Goal: Task Accomplishment & Management: Manage account settings

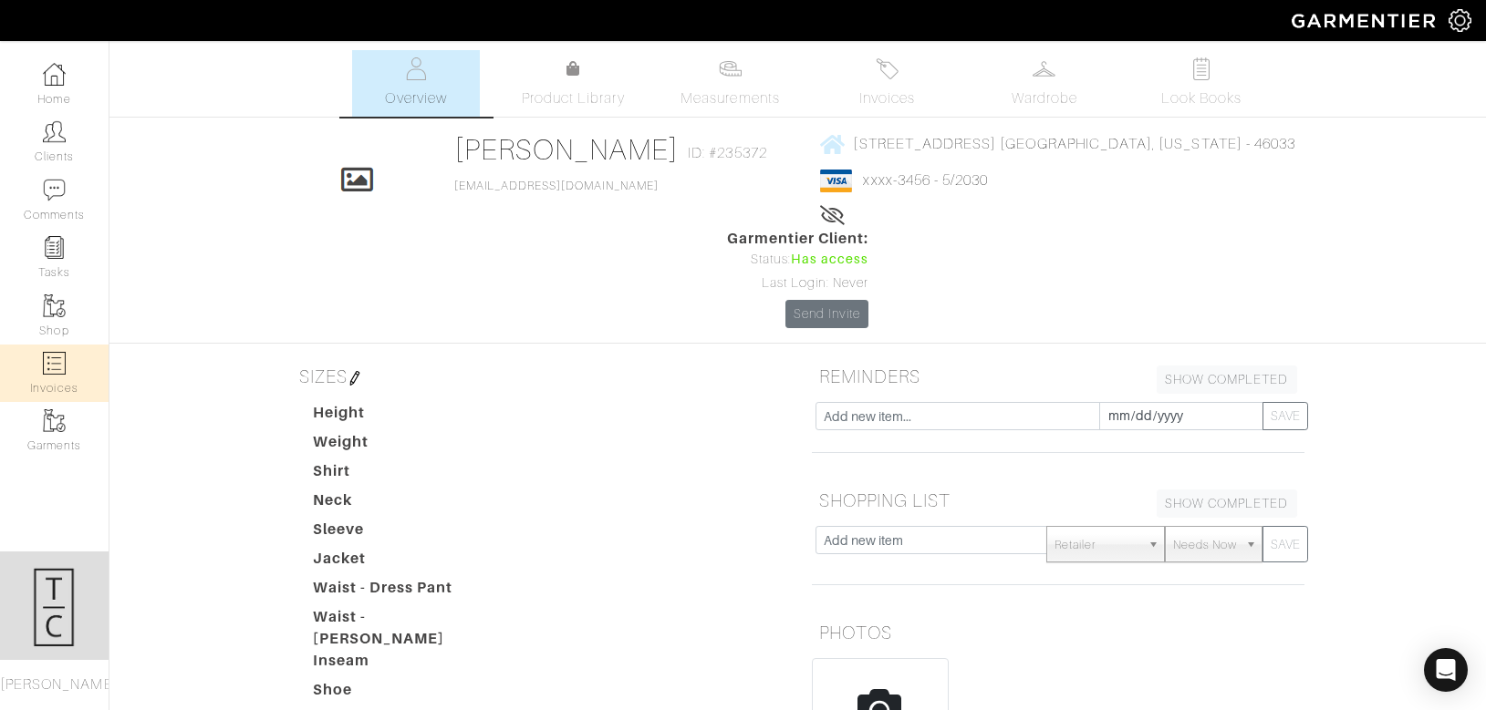
click at [60, 363] on img at bounding box center [54, 363] width 23 height 23
select select
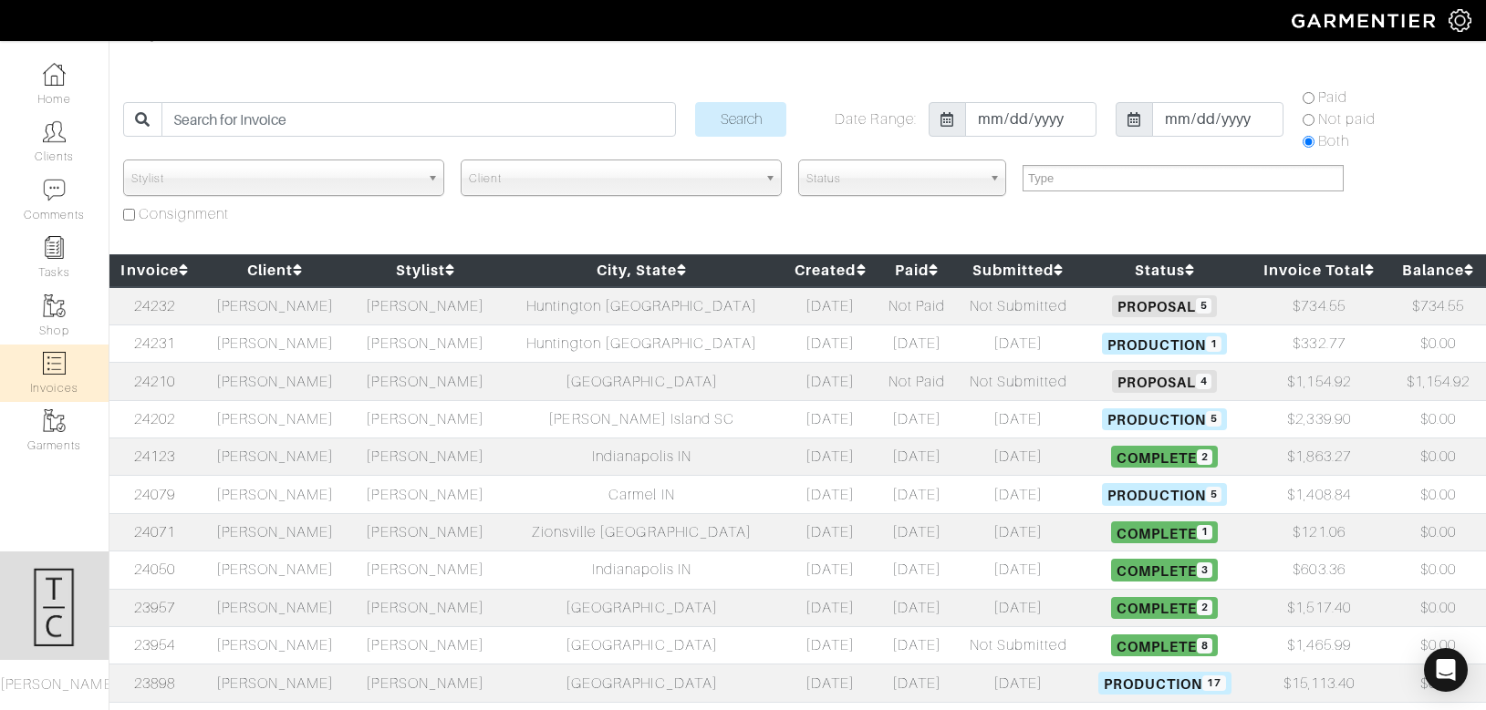
scroll to position [40, 0]
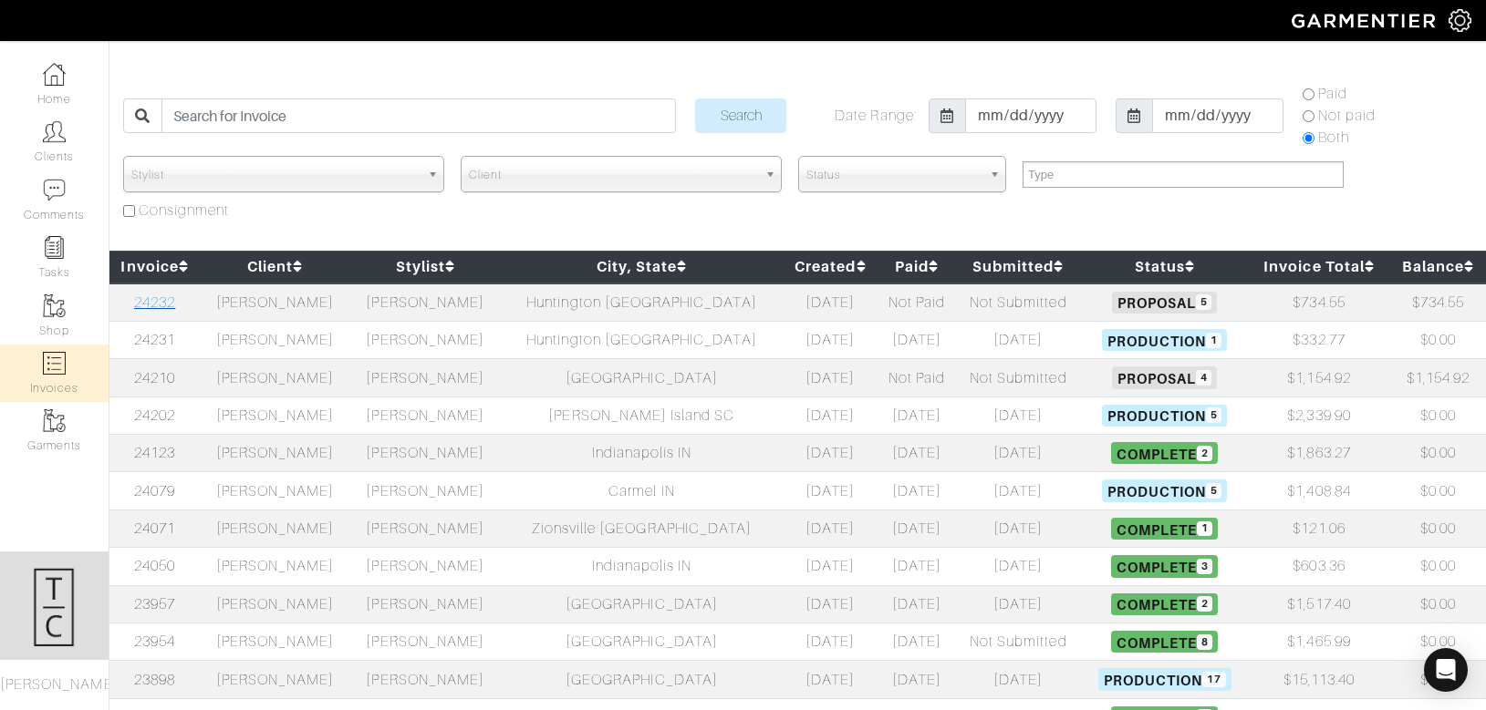
click at [151, 303] on link "24232" at bounding box center [154, 303] width 41 height 16
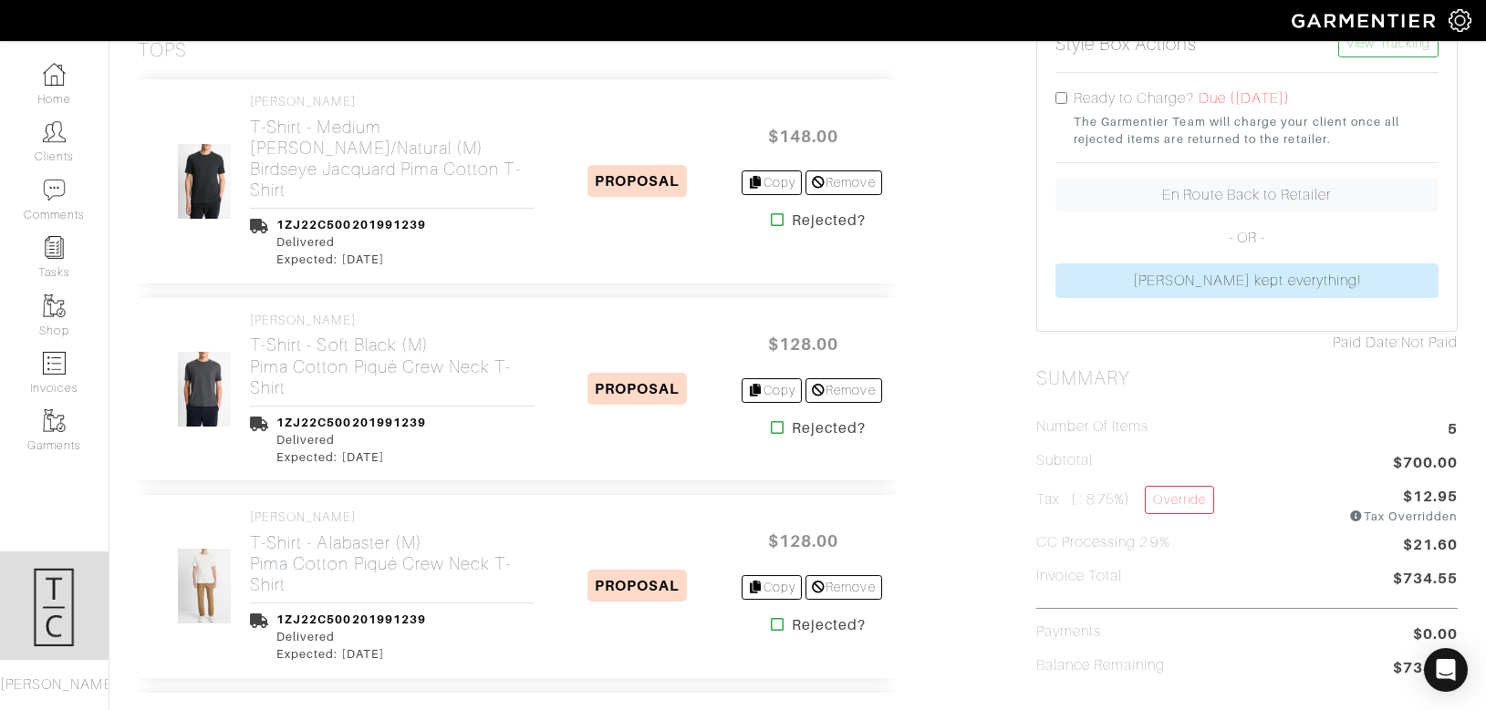
scroll to position [423, 0]
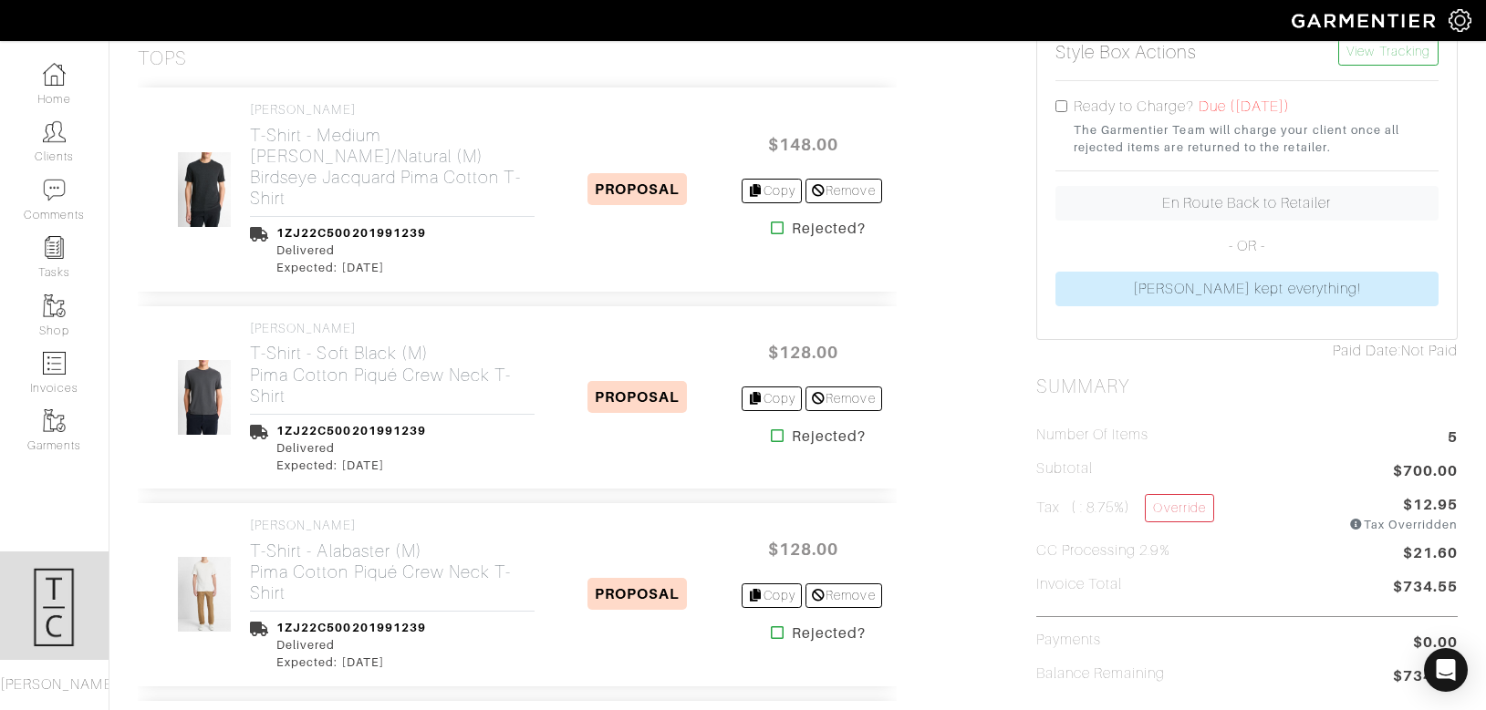
click at [771, 632] on icon at bounding box center [778, 633] width 14 height 15
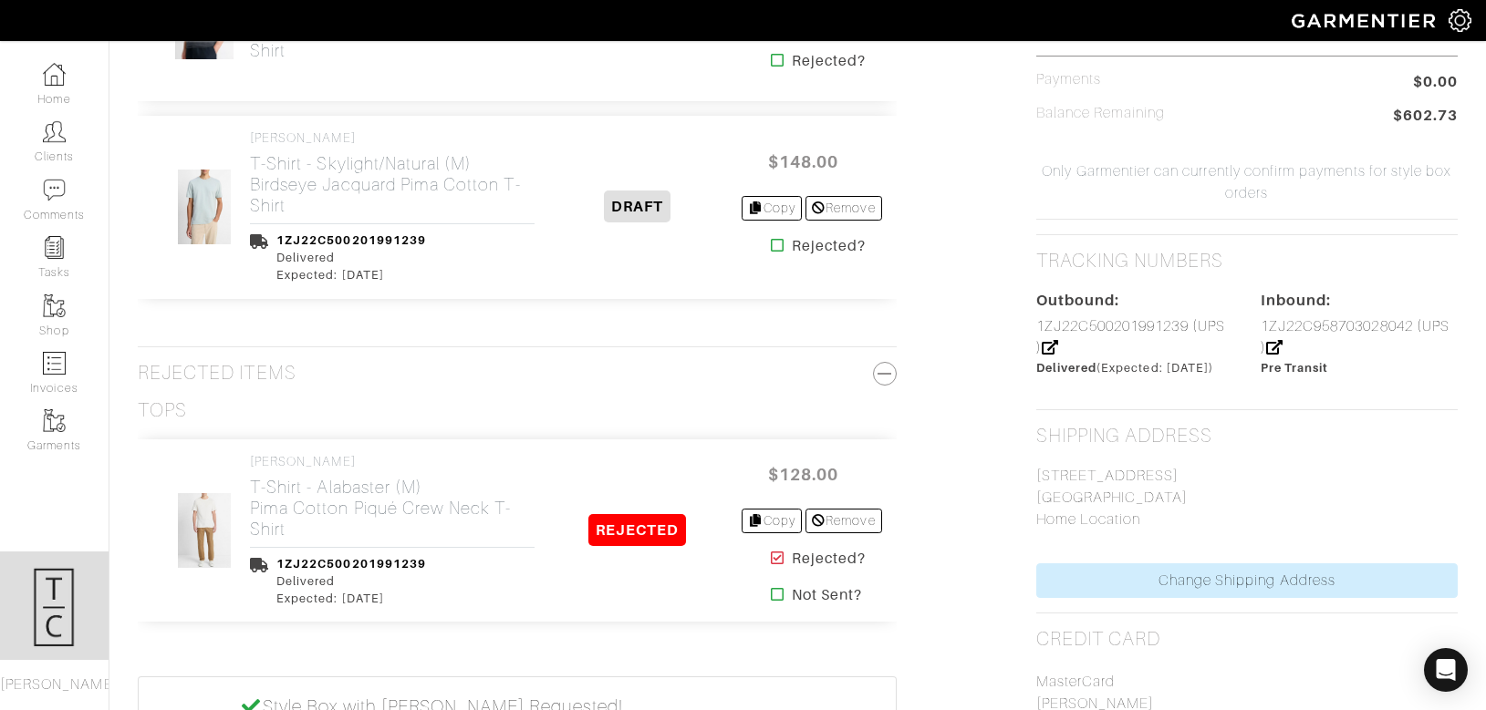
scroll to position [985, 0]
click at [47, 151] on link "Clients" at bounding box center [54, 141] width 109 height 57
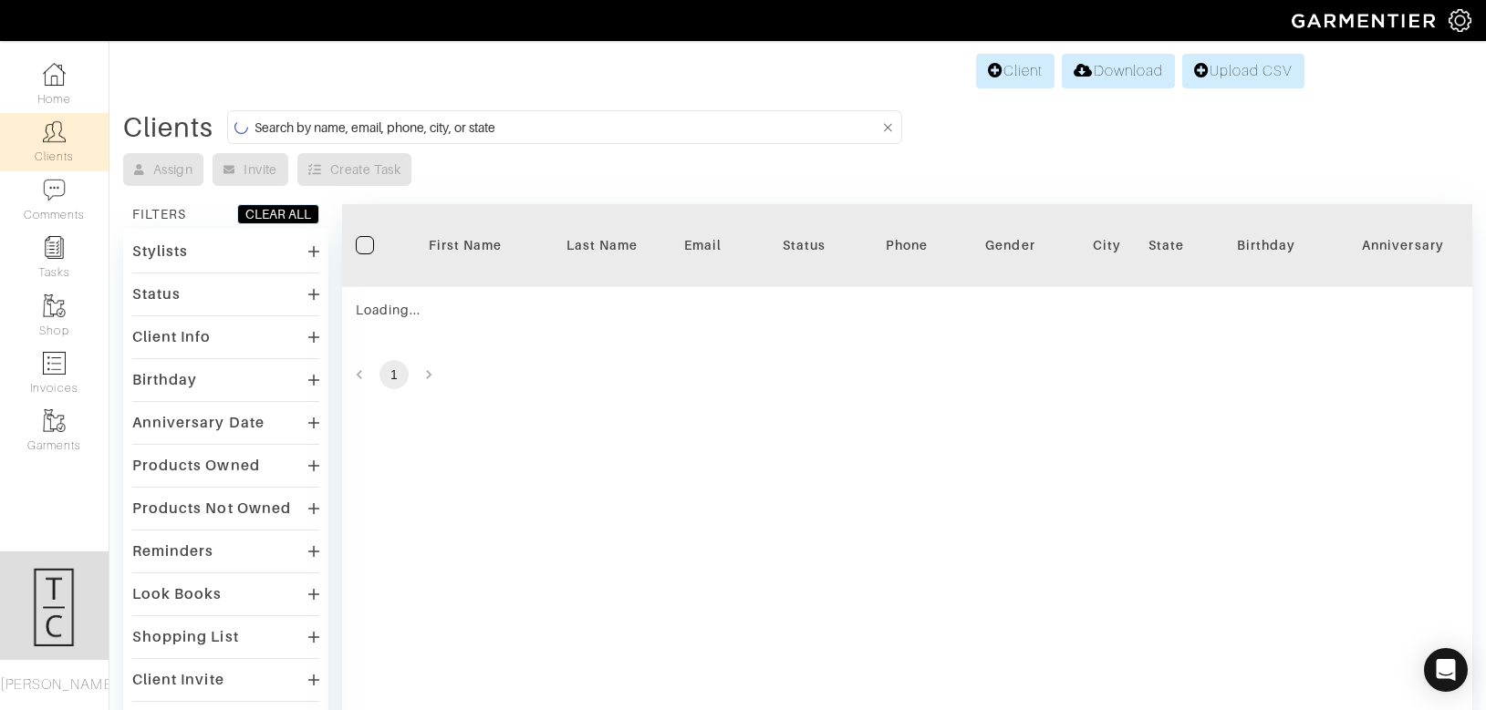
click at [676, 122] on input at bounding box center [566, 127] width 625 height 23
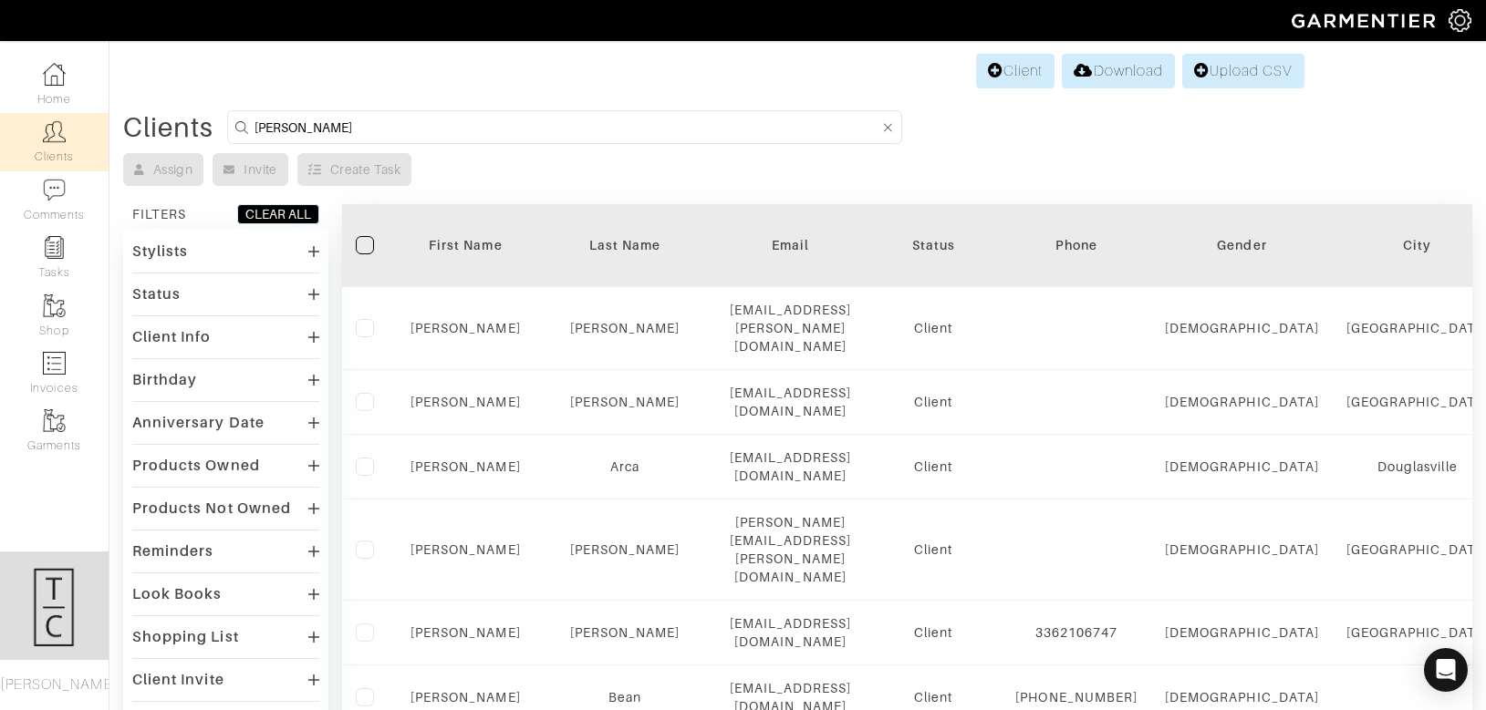
type input "brian rageb"
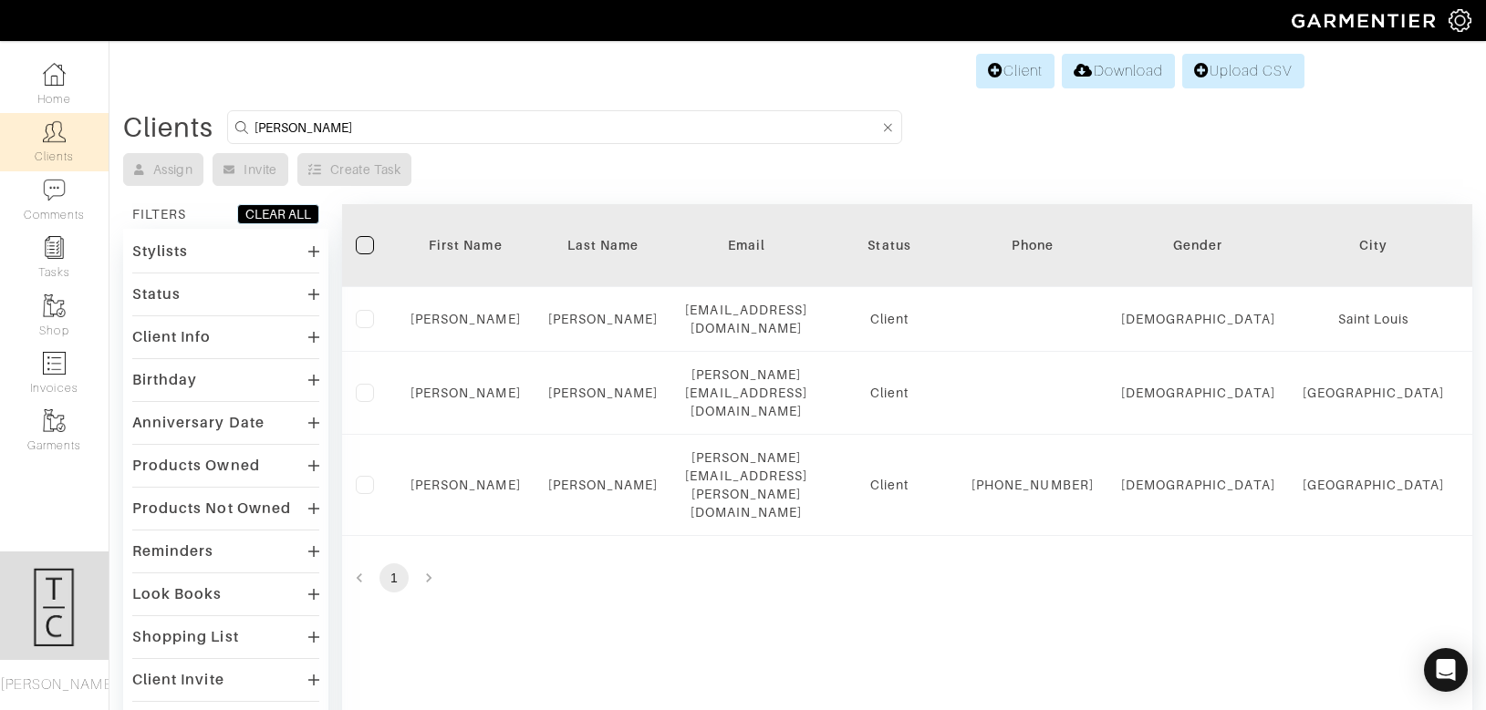
click at [336, 141] on form "brian rageb" at bounding box center [564, 127] width 675 height 34
click at [337, 129] on input "brian rageb" at bounding box center [566, 127] width 625 height 23
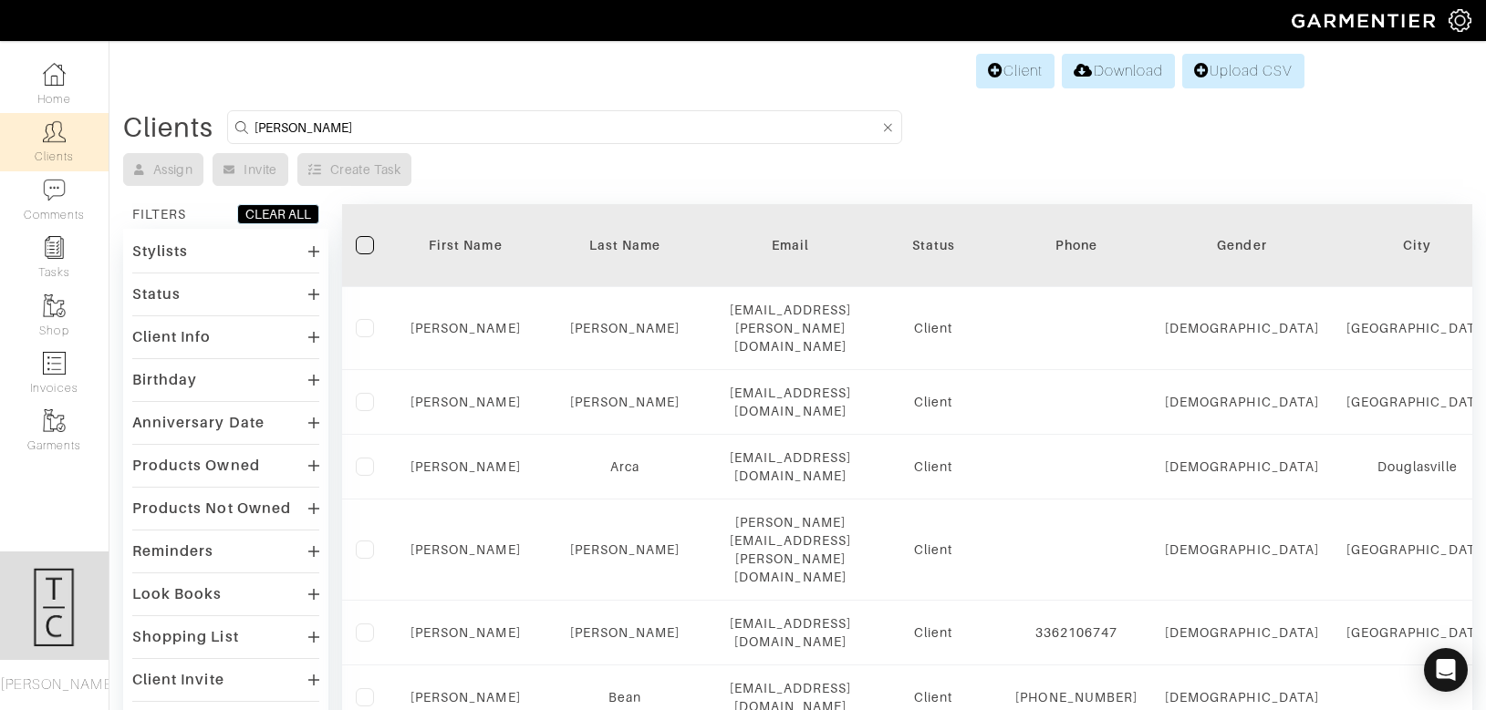
type input "ken britz"
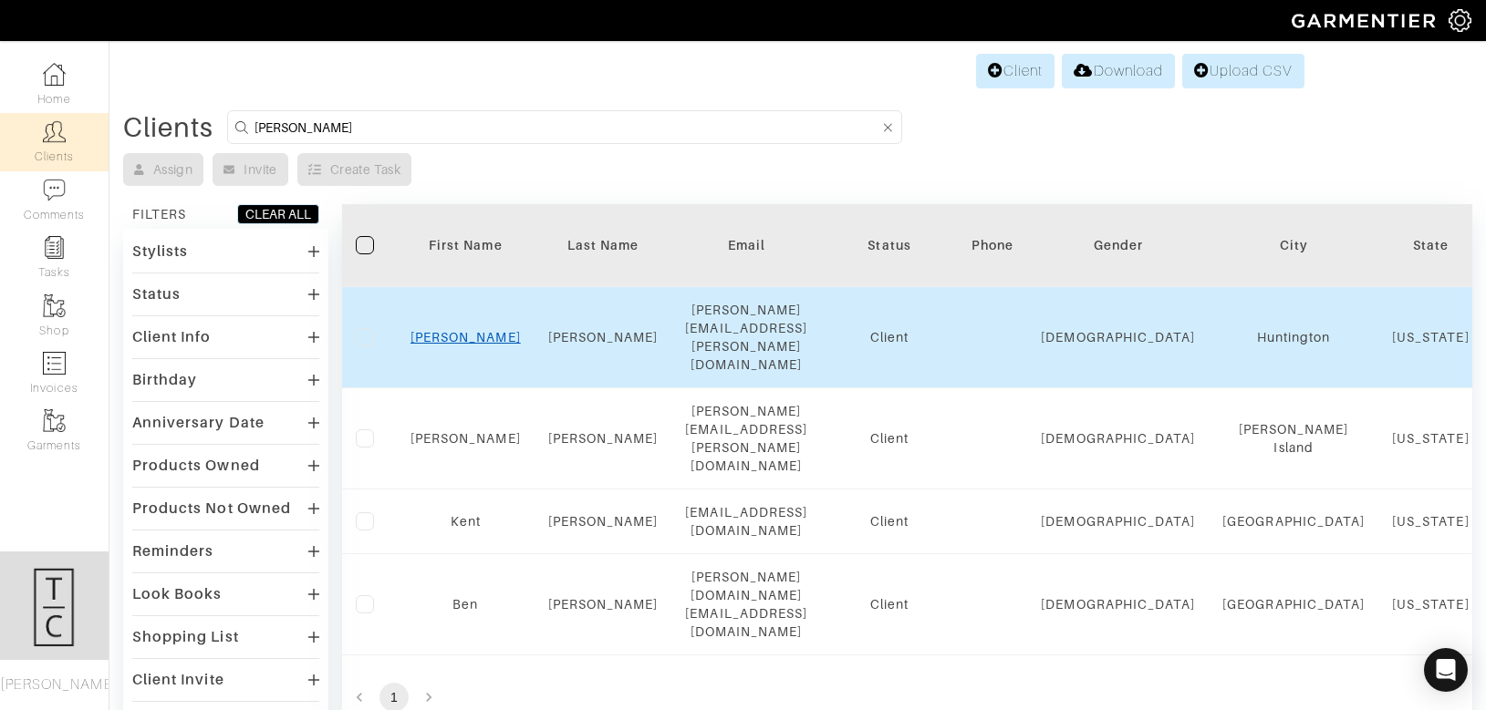
click at [468, 330] on link "[PERSON_NAME]" at bounding box center [465, 337] width 110 height 15
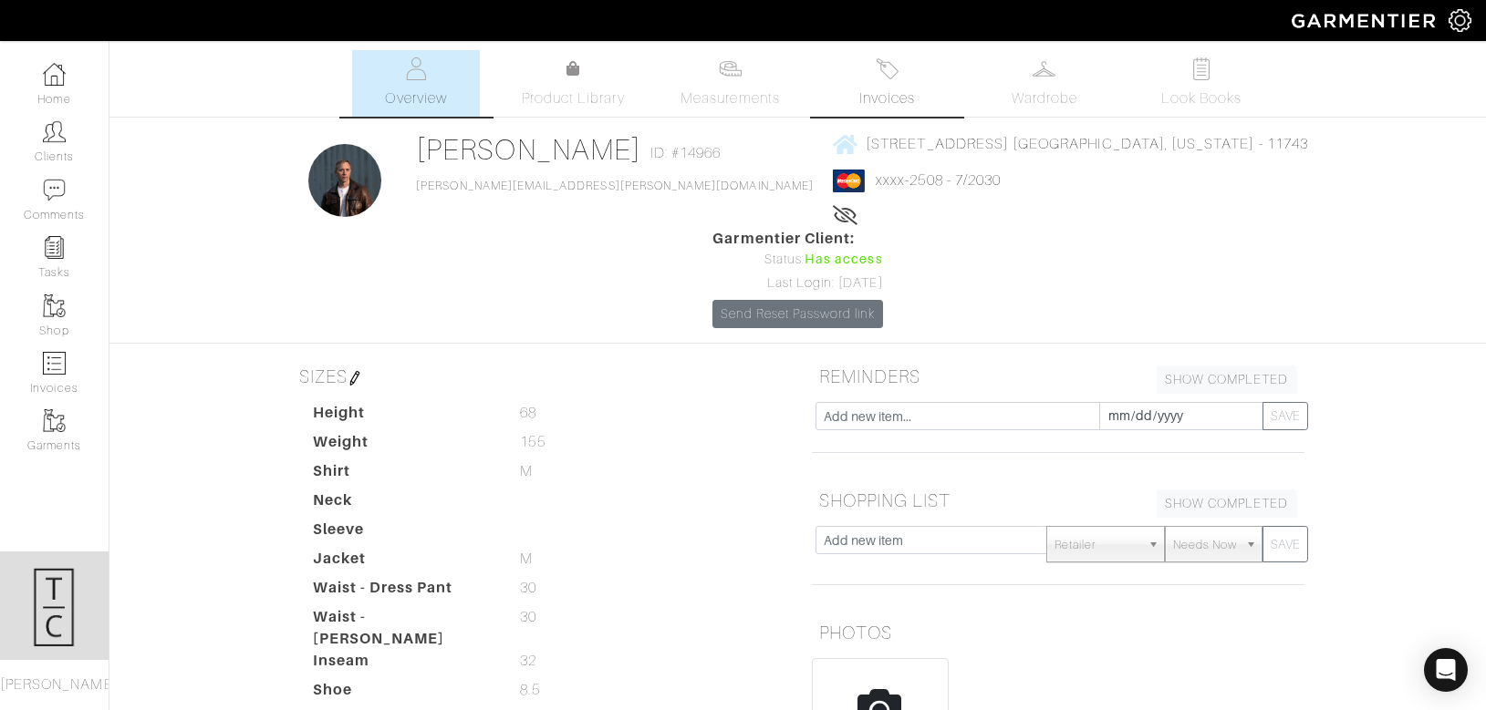
click at [924, 70] on link "Invoices" at bounding box center [887, 83] width 128 height 67
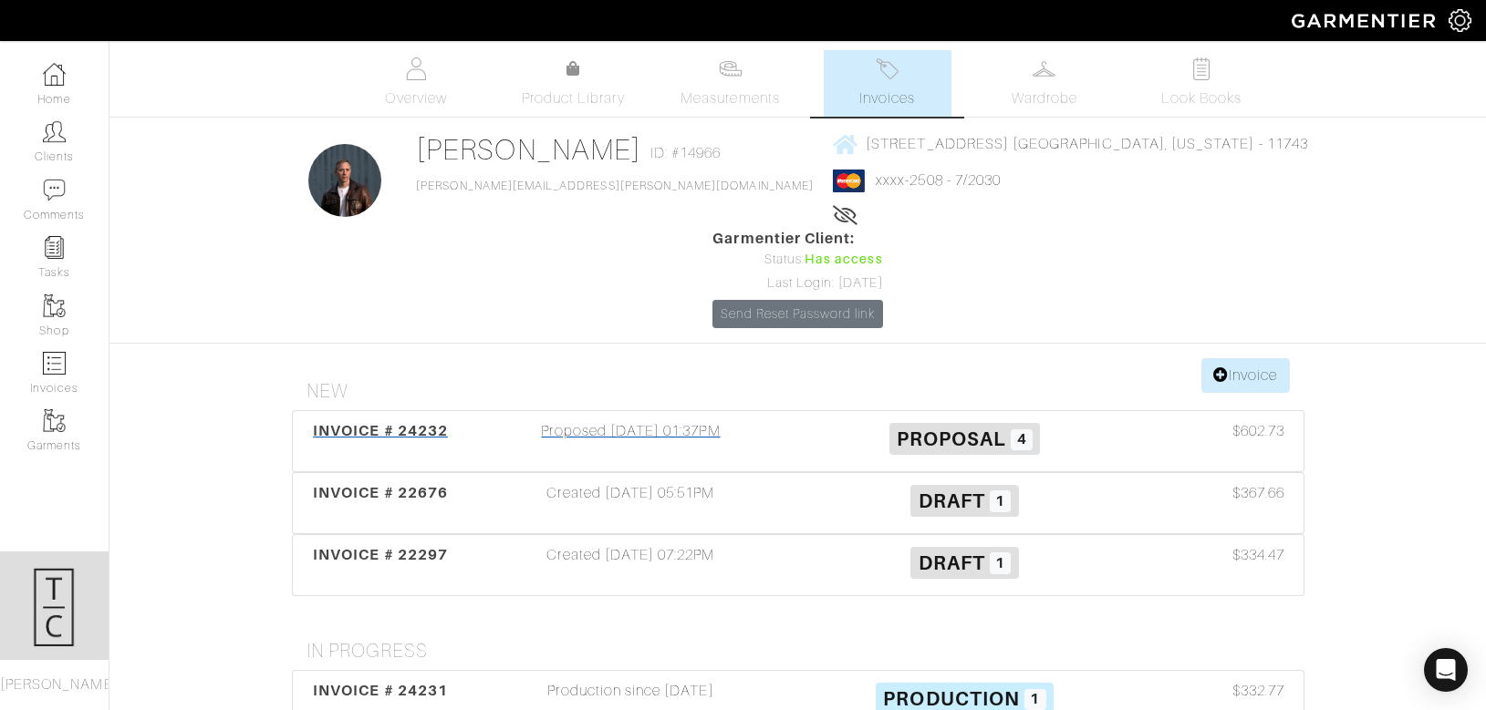
click at [375, 422] on span "INVOICE # 24232" at bounding box center [380, 430] width 135 height 17
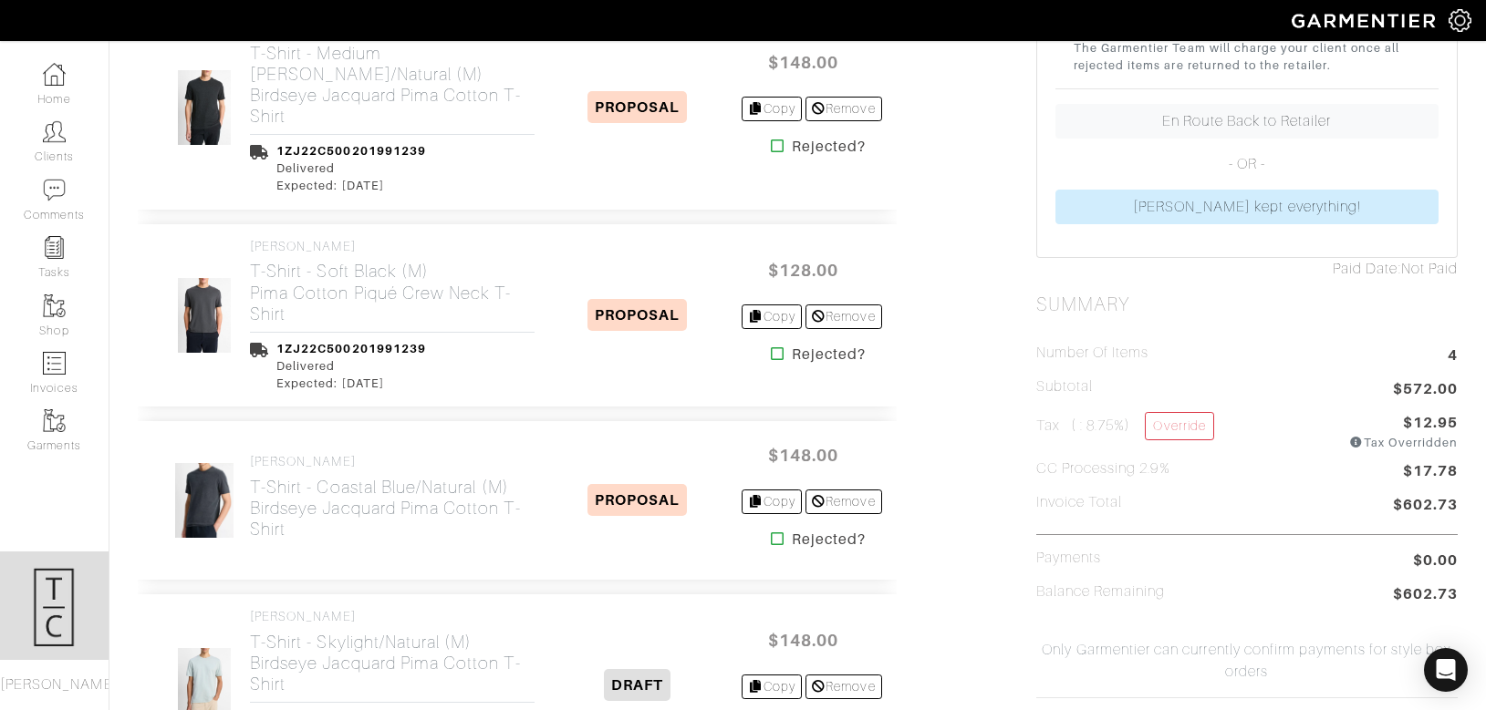
scroll to position [506, 0]
click at [771, 349] on icon at bounding box center [778, 353] width 14 height 15
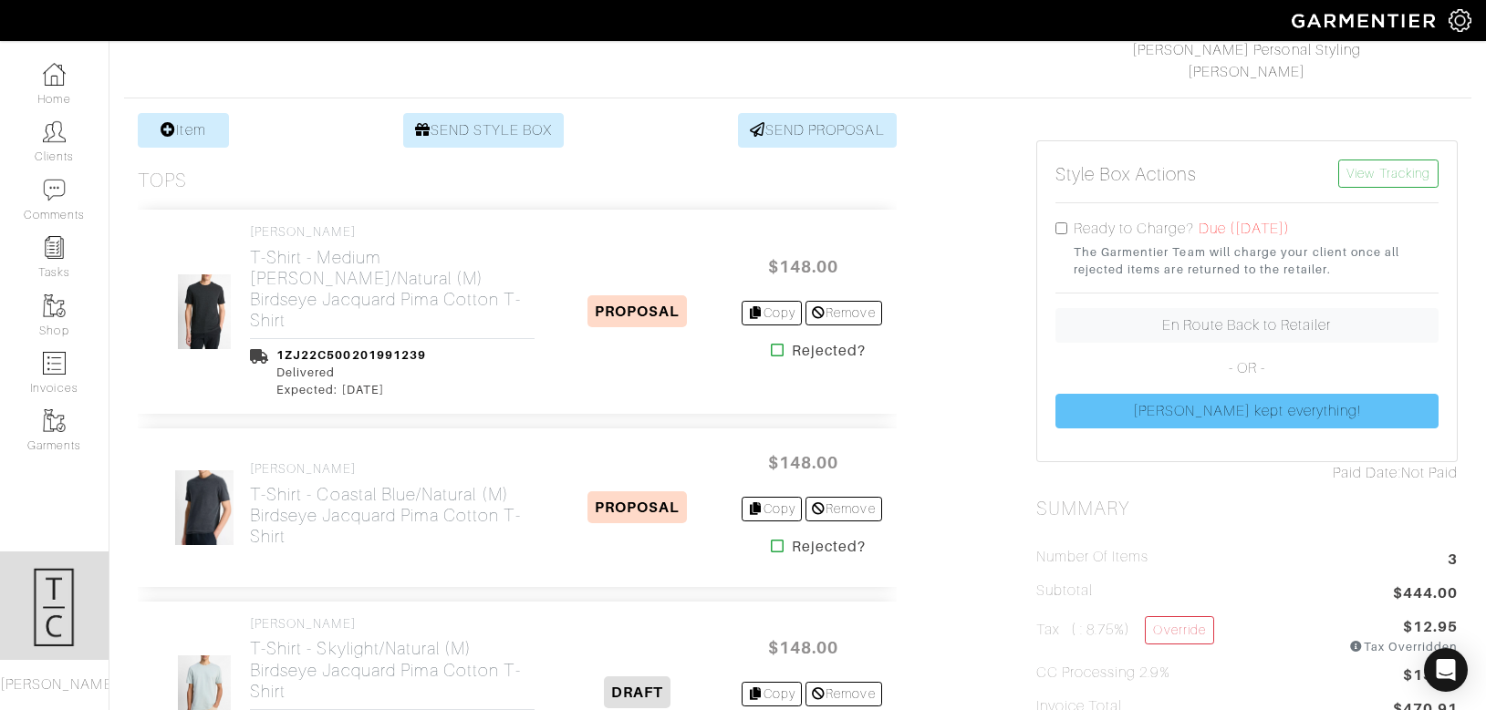
scroll to position [277, 0]
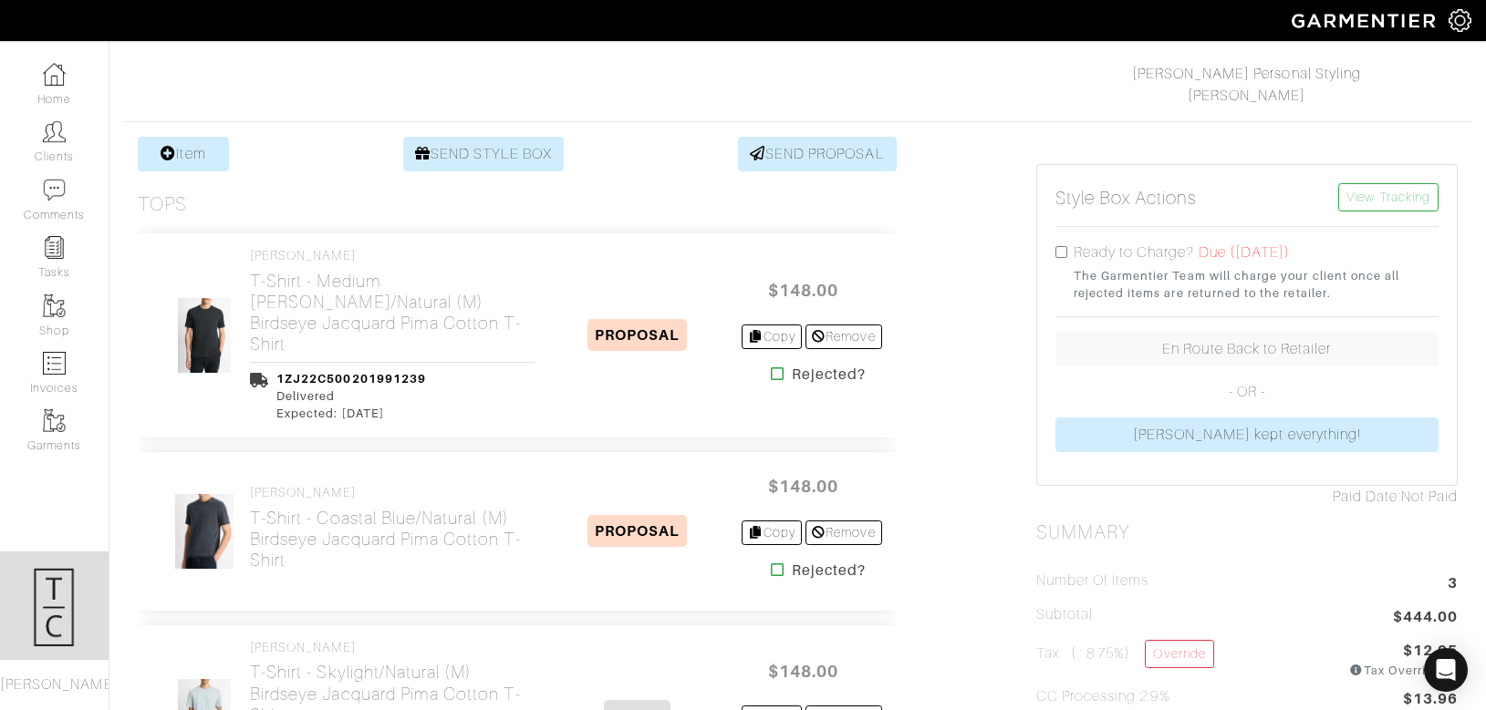
click at [1069, 252] on div "Ready to Charge? Due (08/11/2025) The Garmentier Team will charge your client o…" at bounding box center [1246, 272] width 383 height 60
click at [1060, 252] on input "checkbox" at bounding box center [1061, 252] width 12 height 12
checkbox input "true"
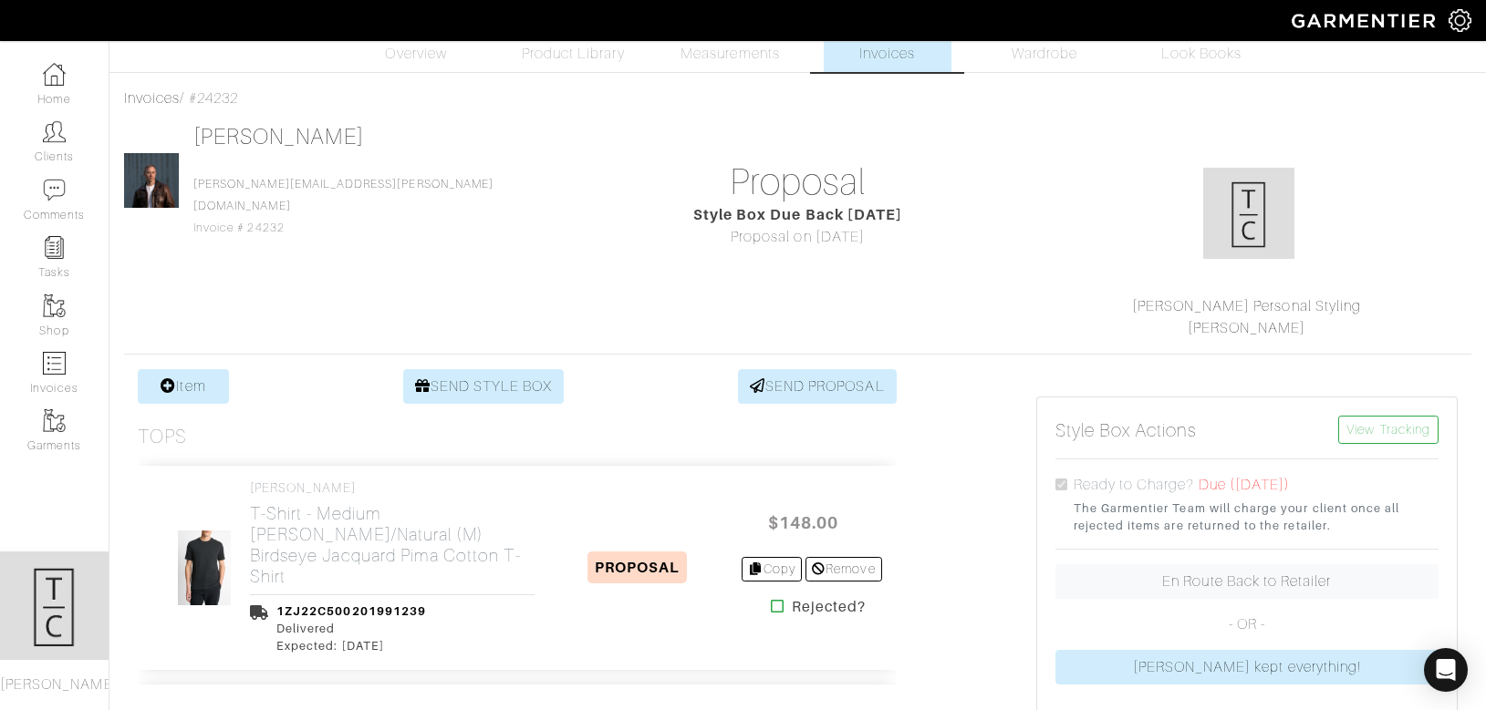
scroll to position [0, 0]
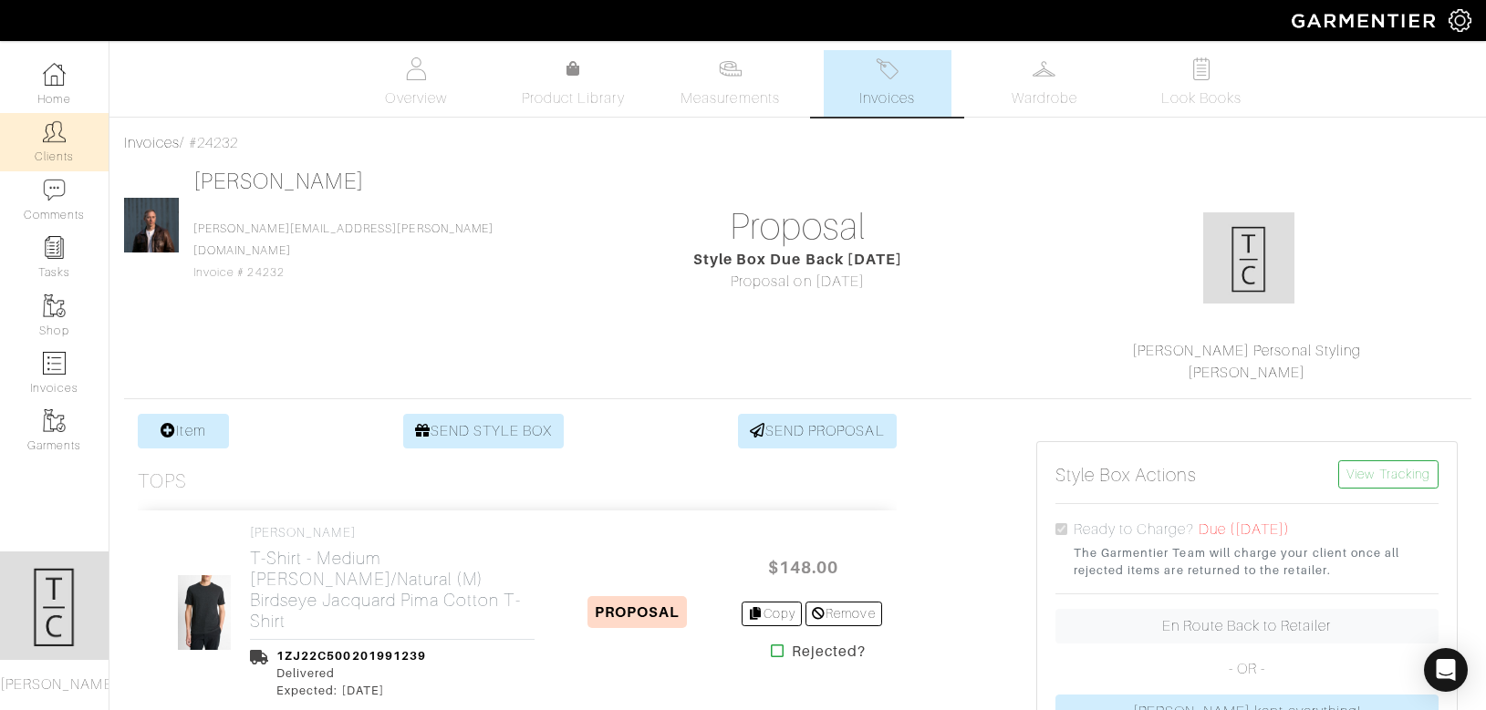
click at [88, 130] on link "Clients" at bounding box center [54, 141] width 109 height 57
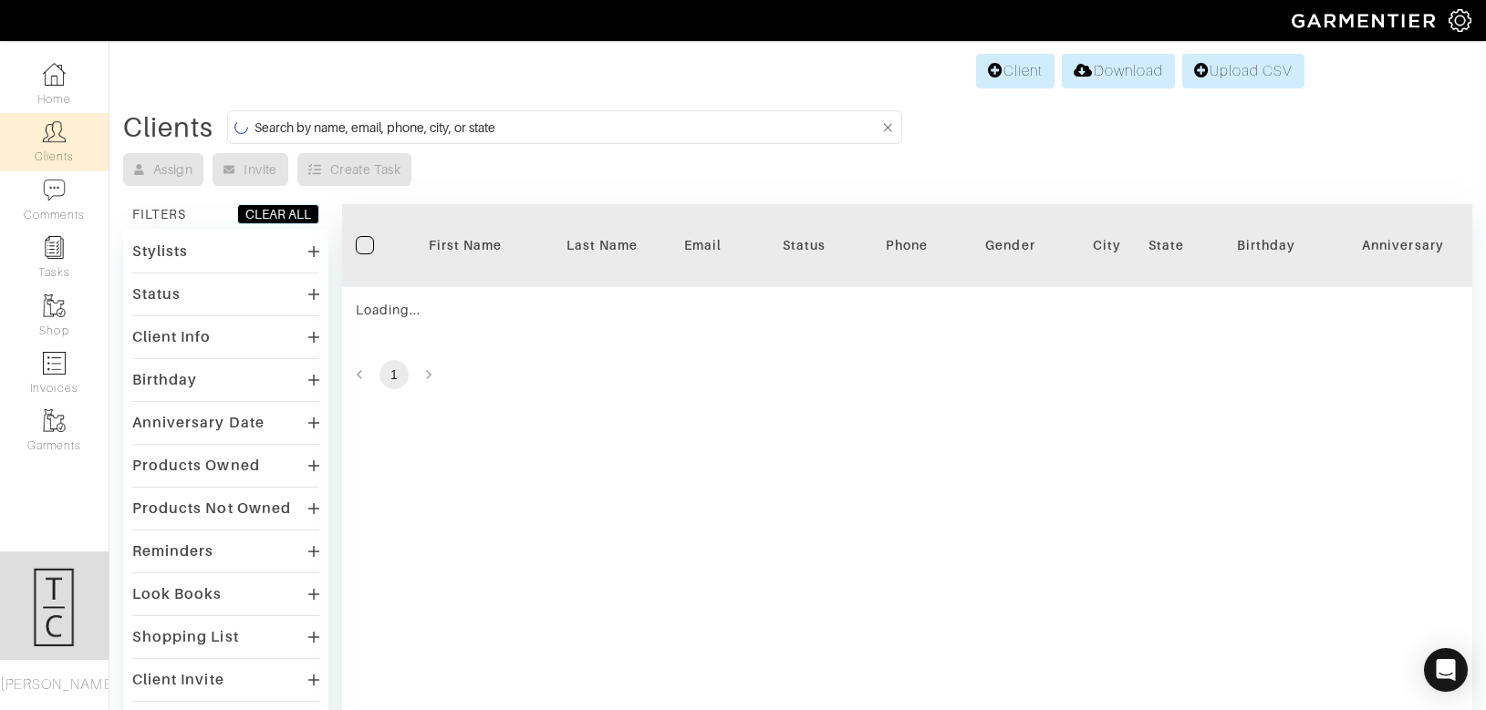
click at [612, 132] on input at bounding box center [566, 127] width 625 height 23
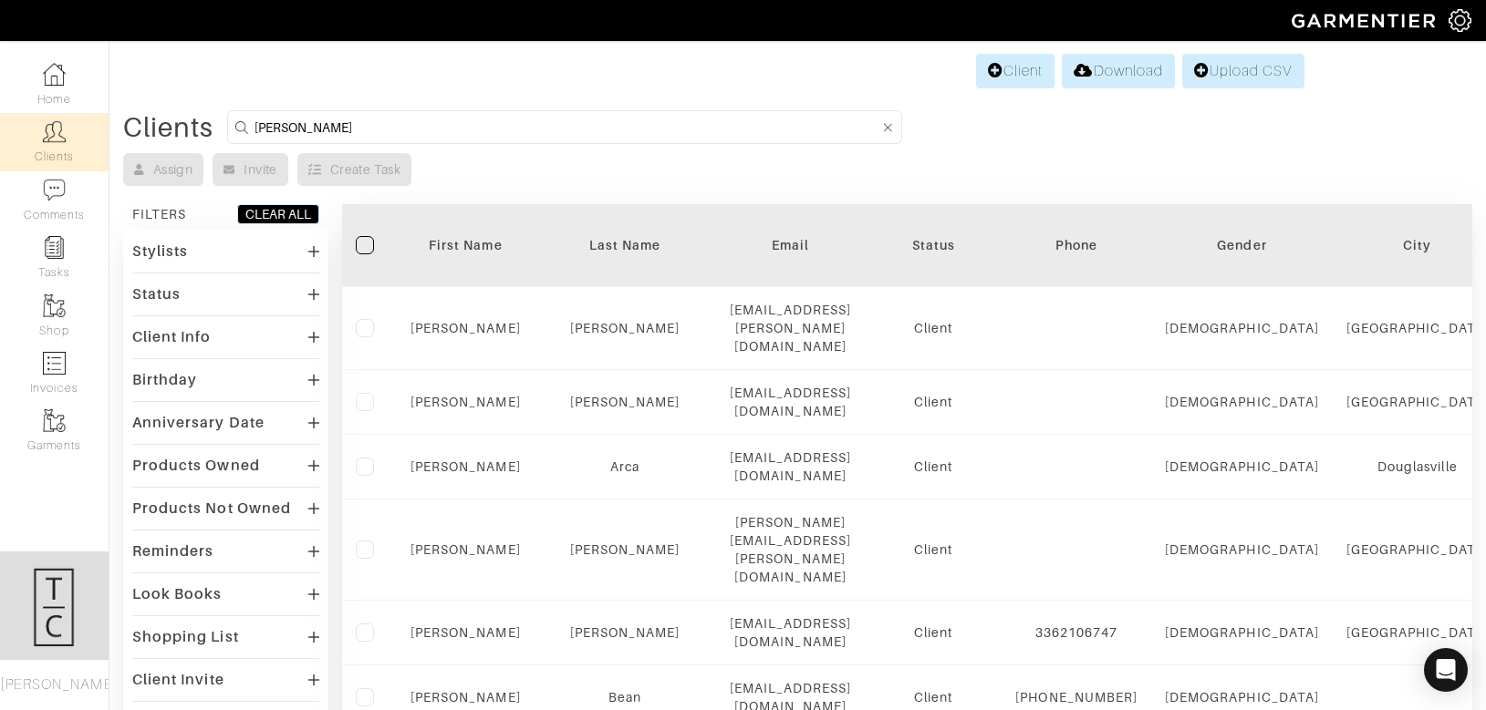
type input "brian ragen"
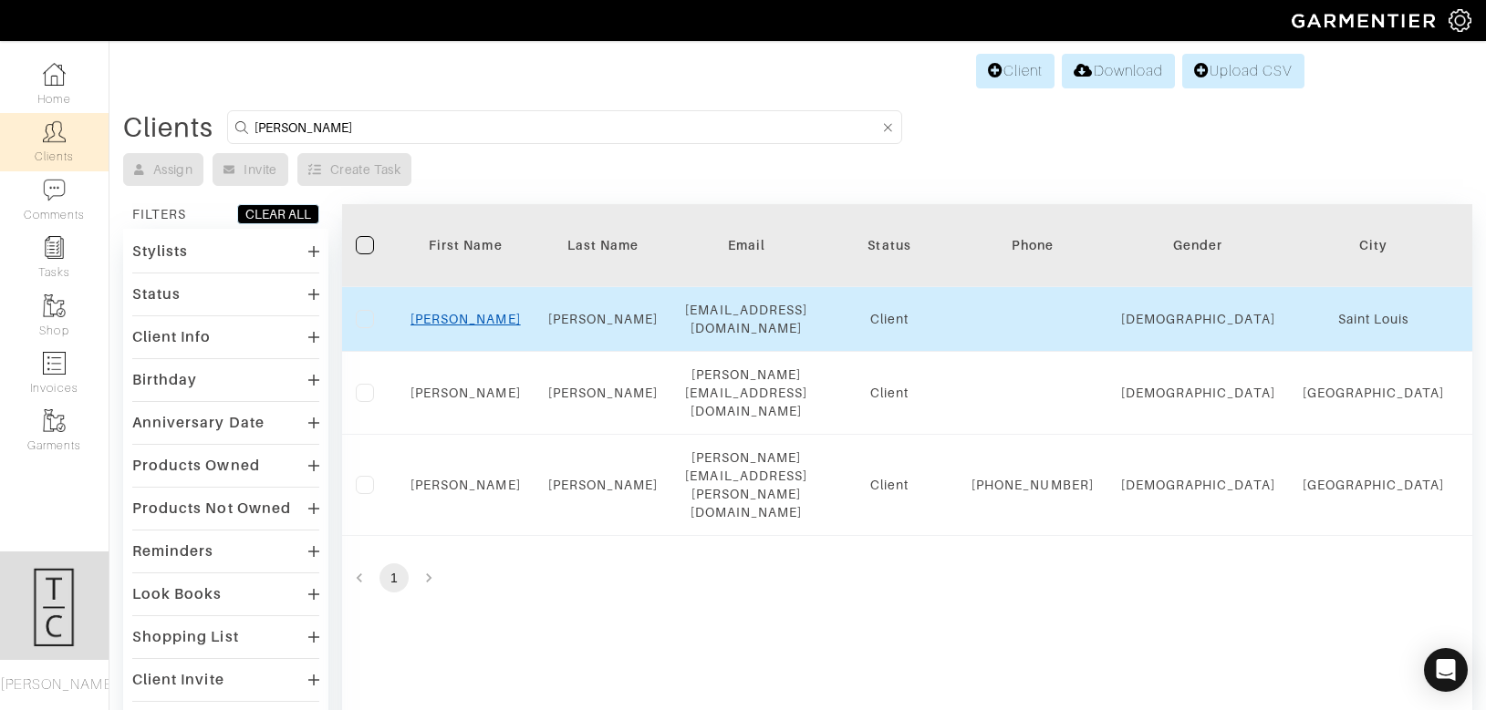
click at [467, 312] on link "Brian" at bounding box center [465, 319] width 110 height 15
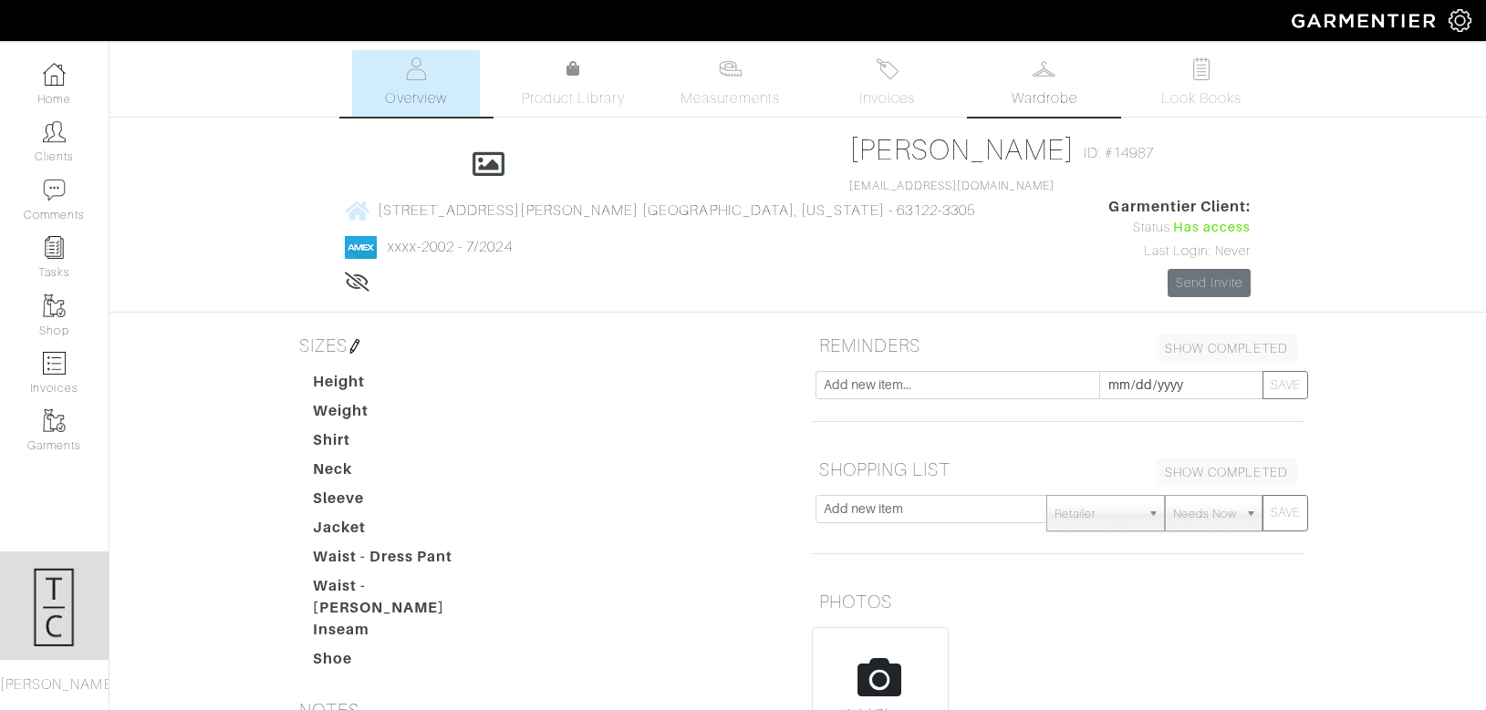
click at [1041, 65] on img at bounding box center [1043, 68] width 23 height 23
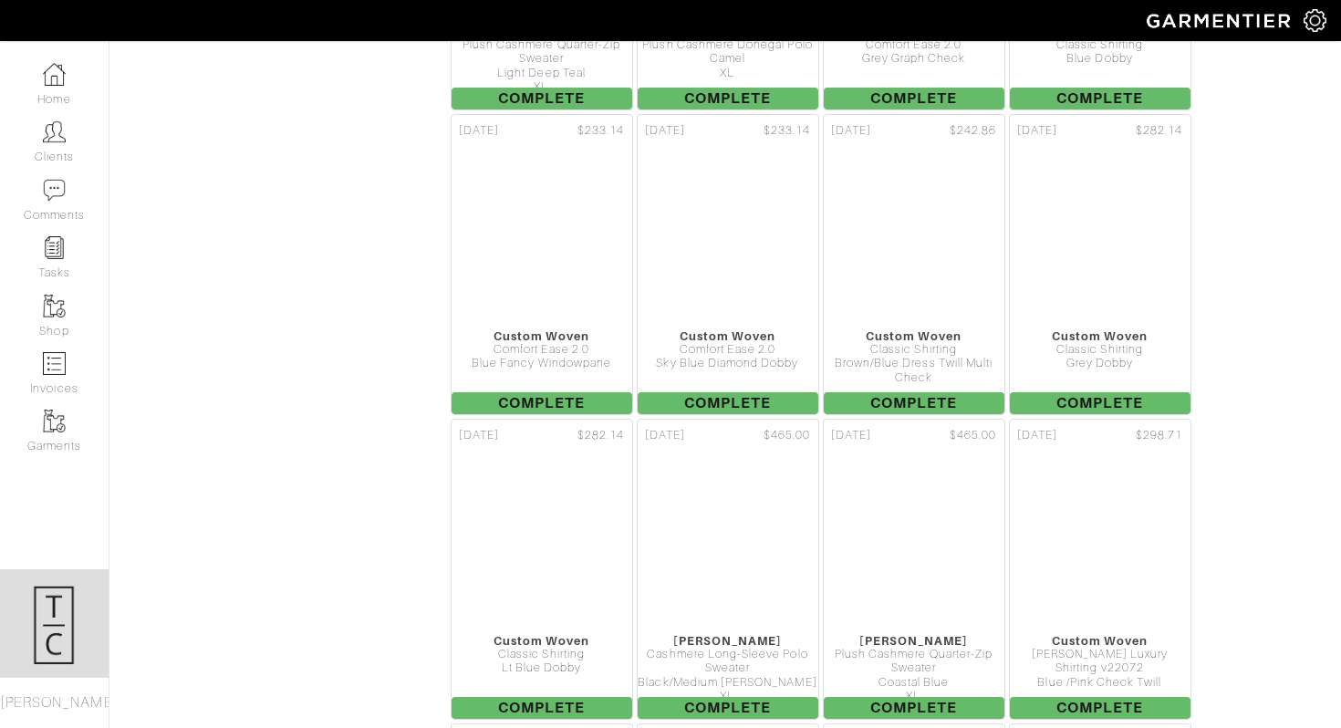
scroll to position [9169, 0]
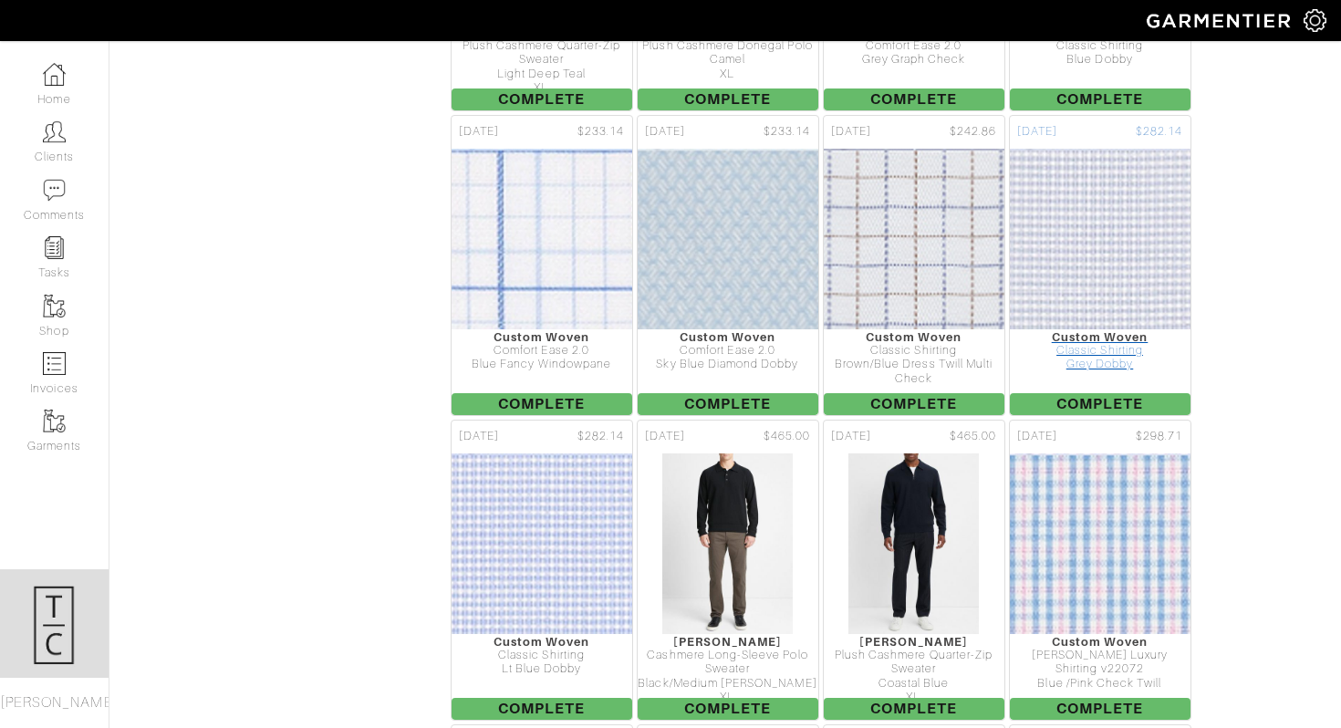
click at [1144, 206] on img at bounding box center [1099, 239] width 633 height 182
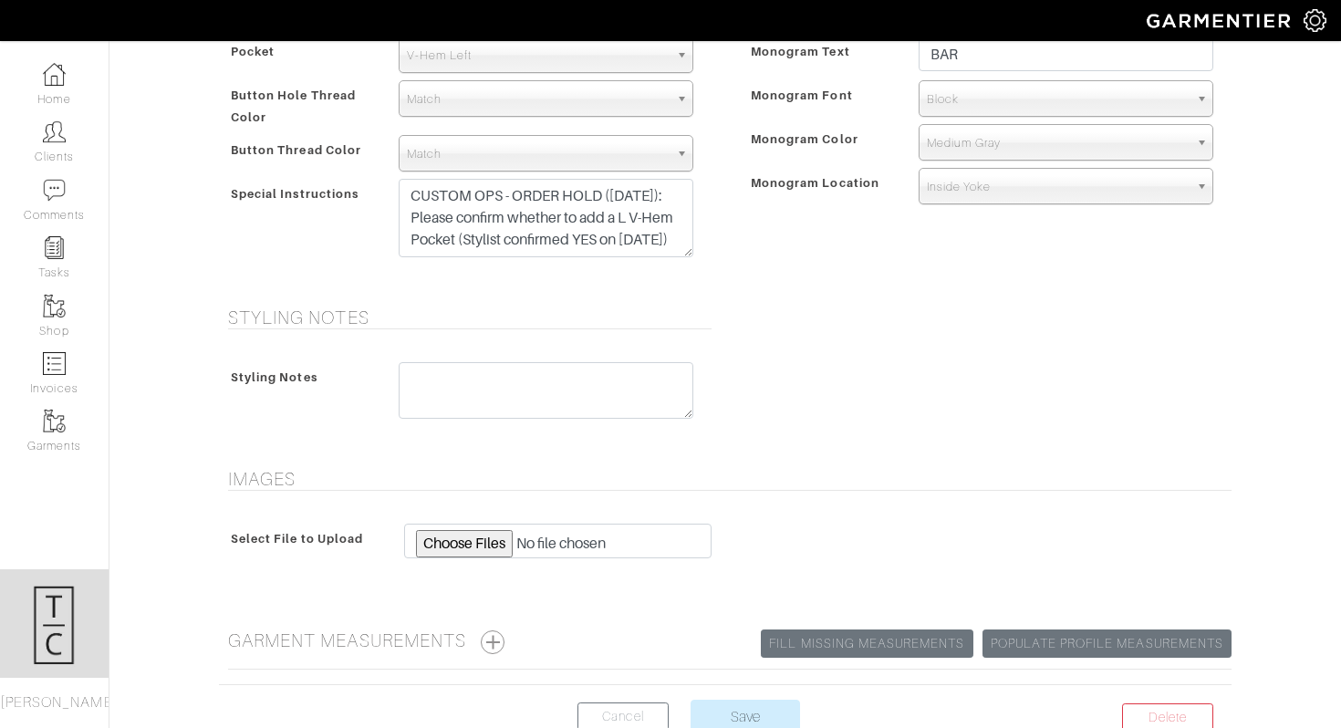
scroll to position [875, 0]
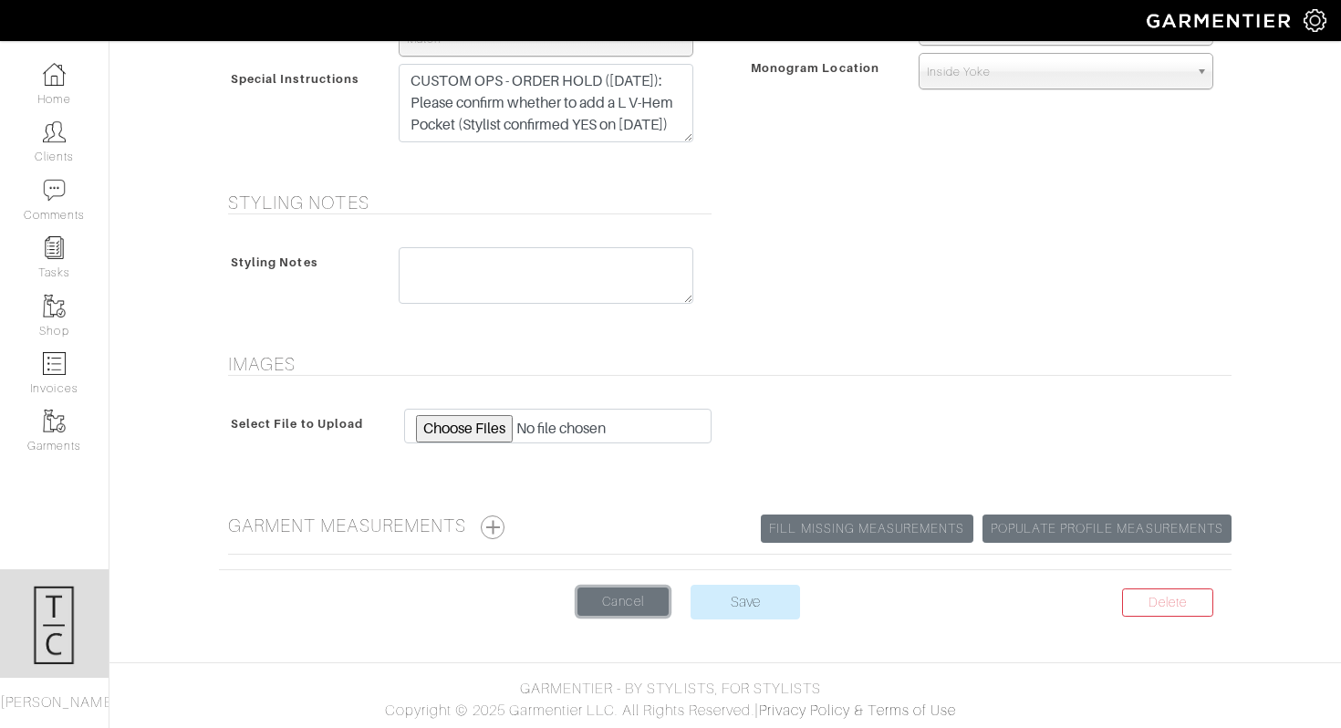
click at [626, 598] on link "Cancel" at bounding box center [622, 601] width 91 height 28
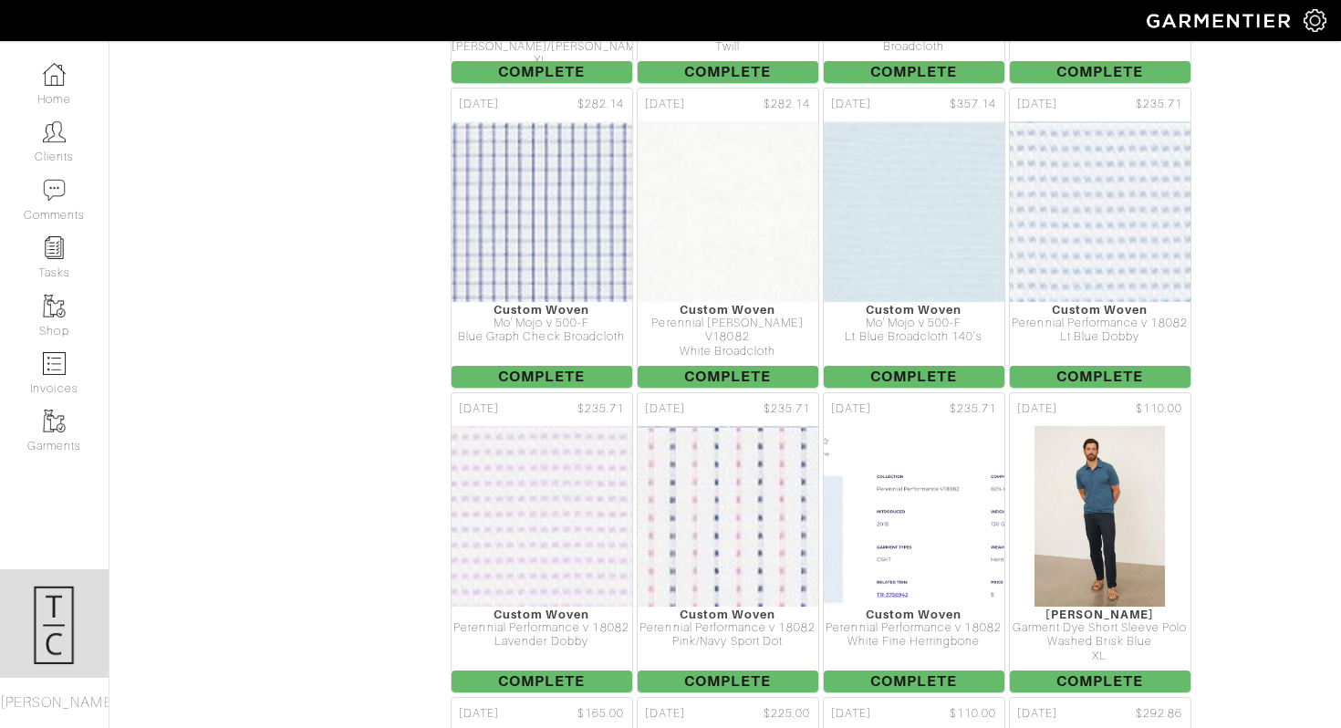
scroll to position [5237, 0]
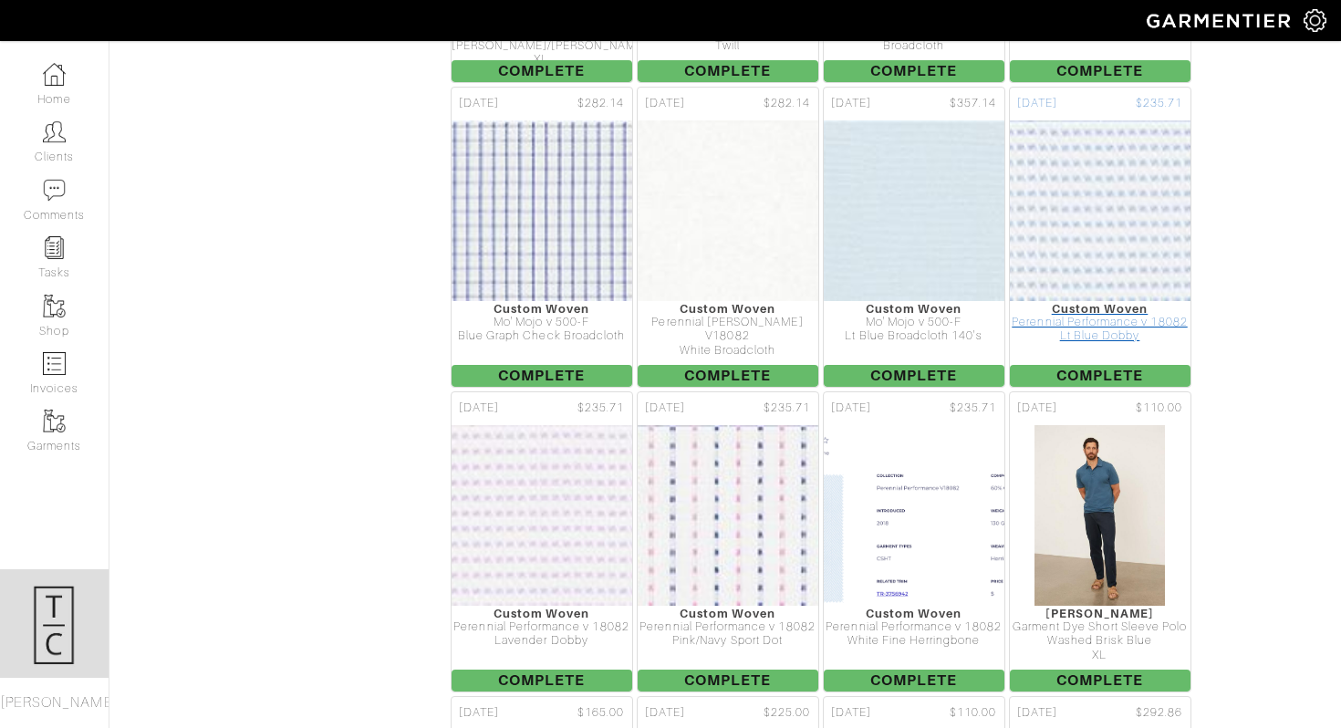
click at [1120, 148] on img at bounding box center [1099, 210] width 630 height 182
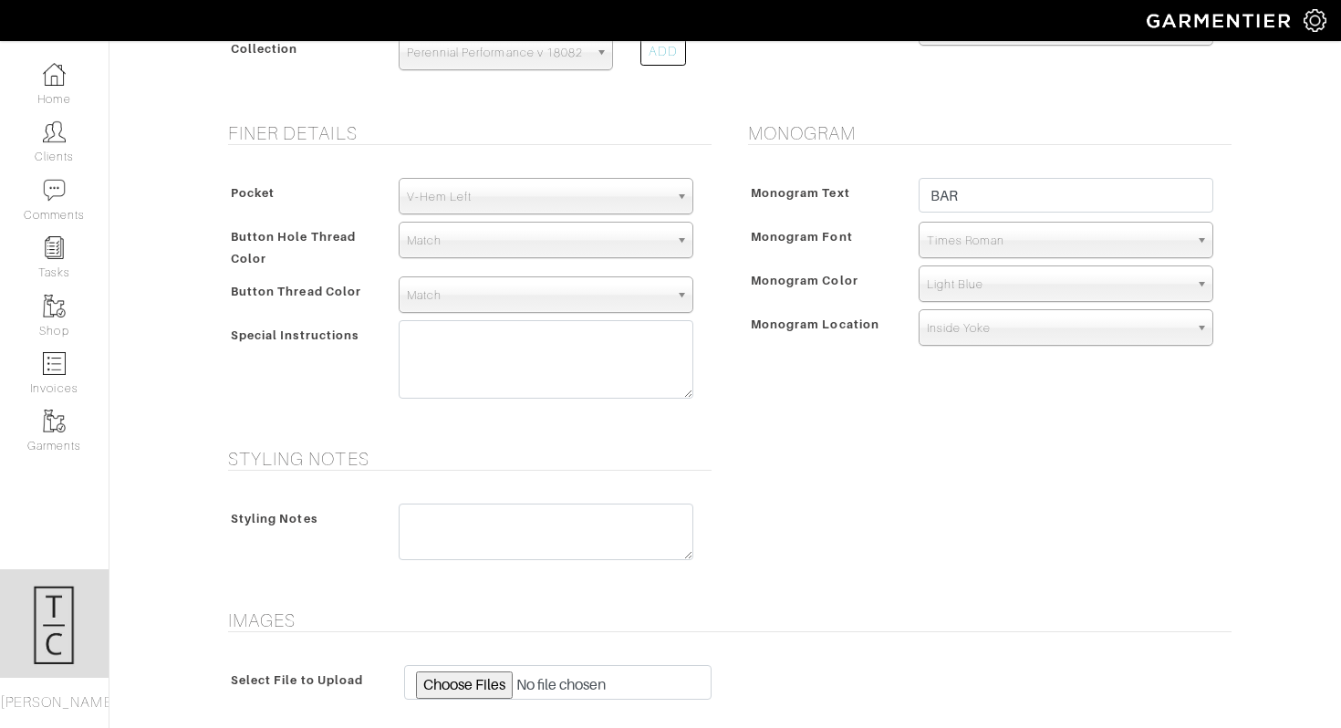
scroll to position [875, 0]
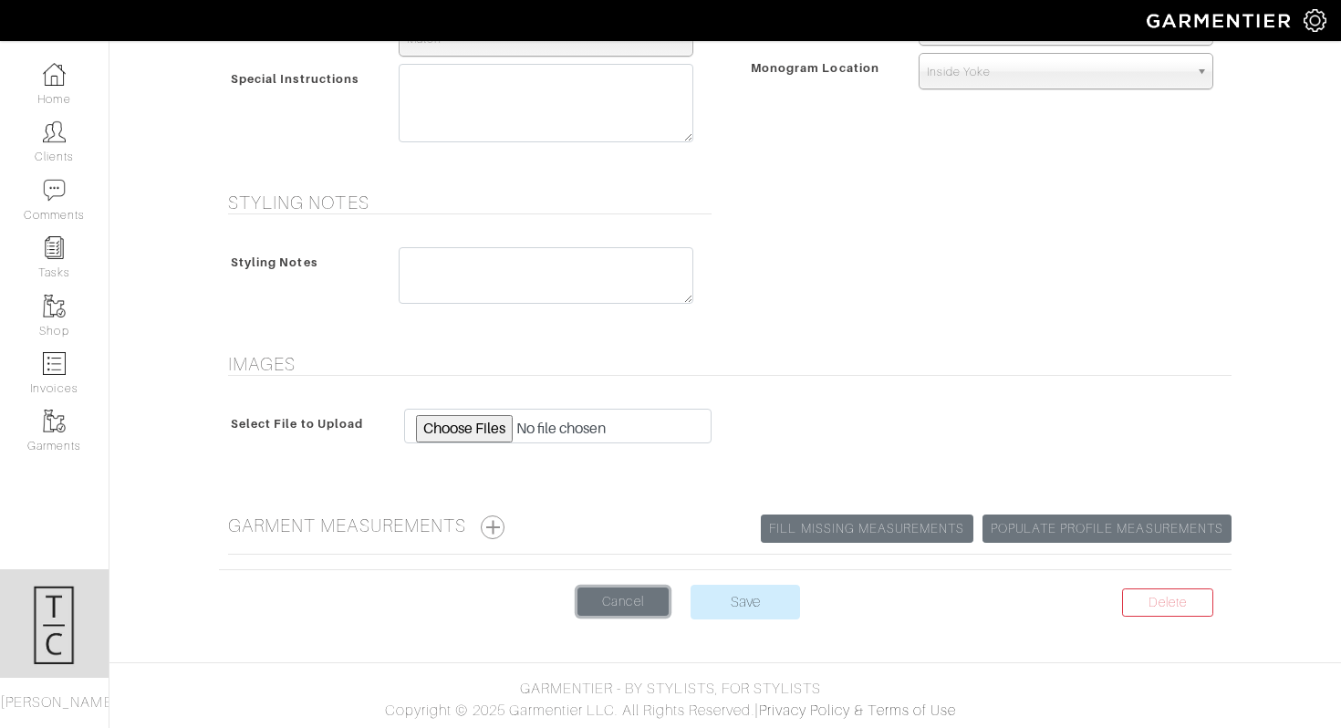
click at [640, 596] on link "Cancel" at bounding box center [622, 601] width 91 height 28
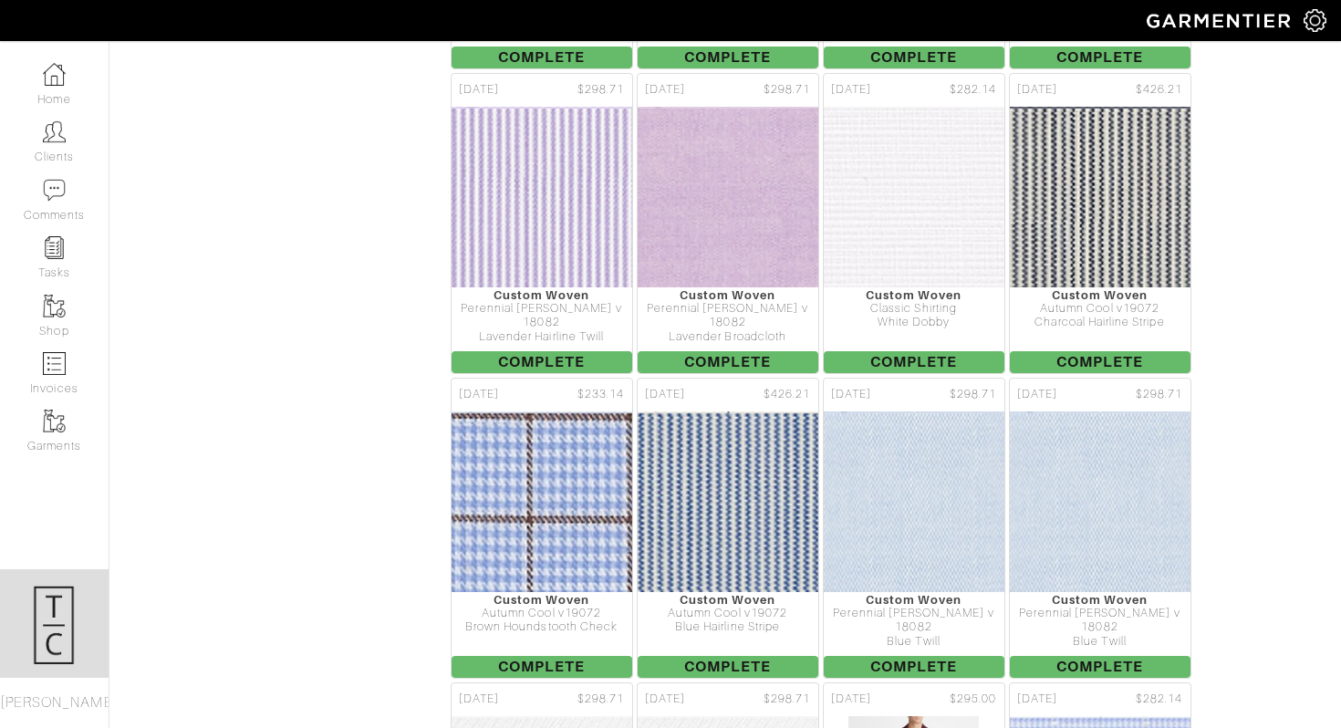
scroll to position [7705, 0]
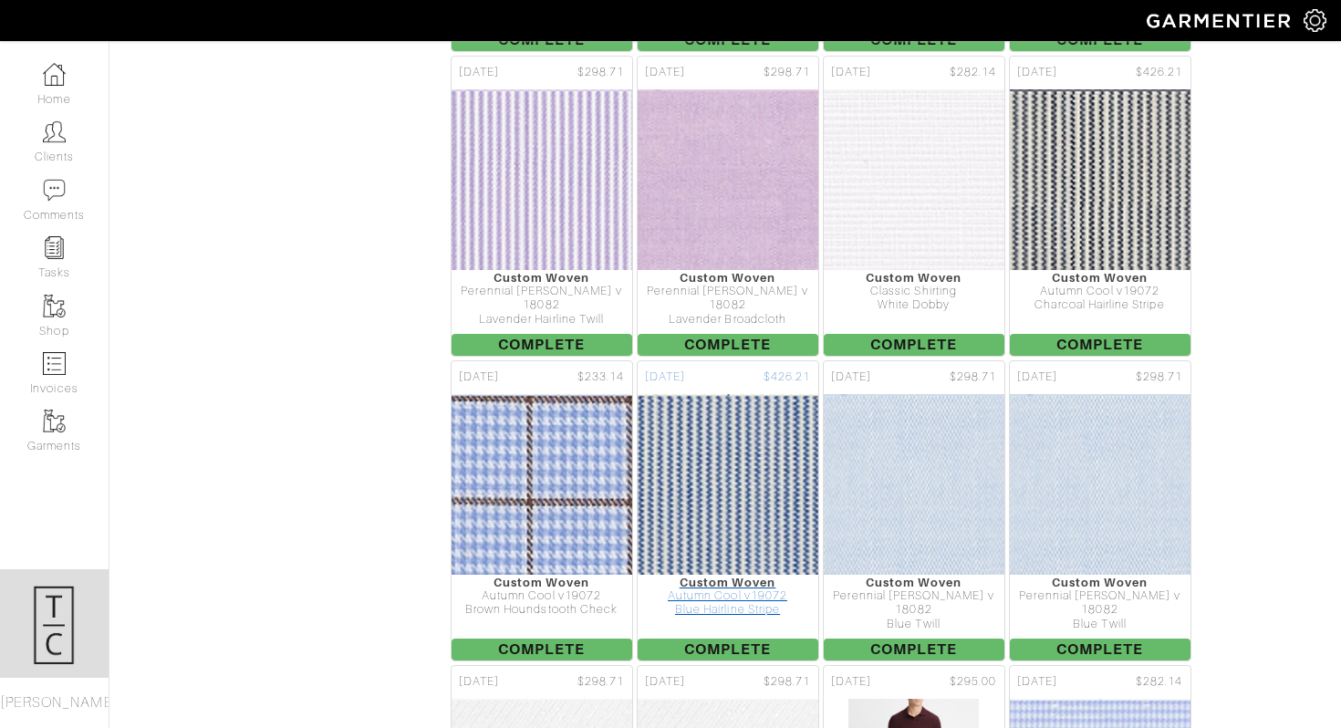
click at [786, 415] on img at bounding box center [727, 484] width 633 height 182
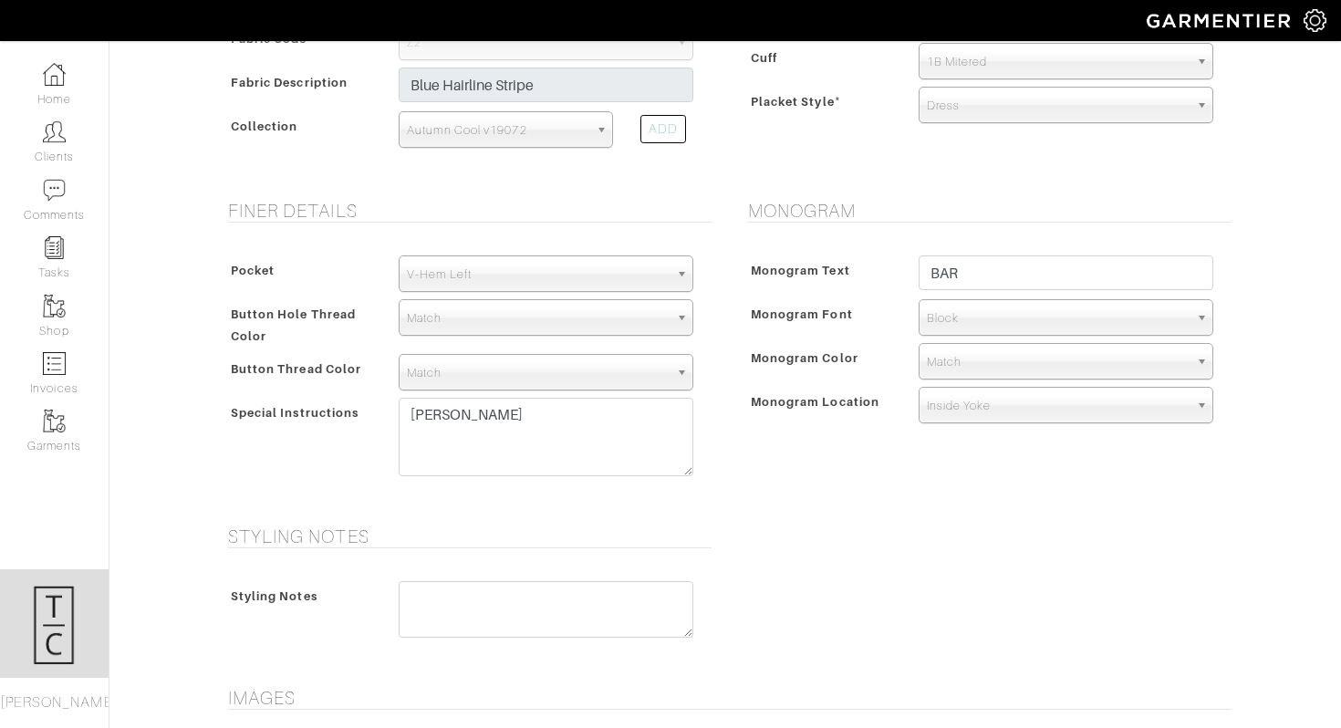
scroll to position [875, 0]
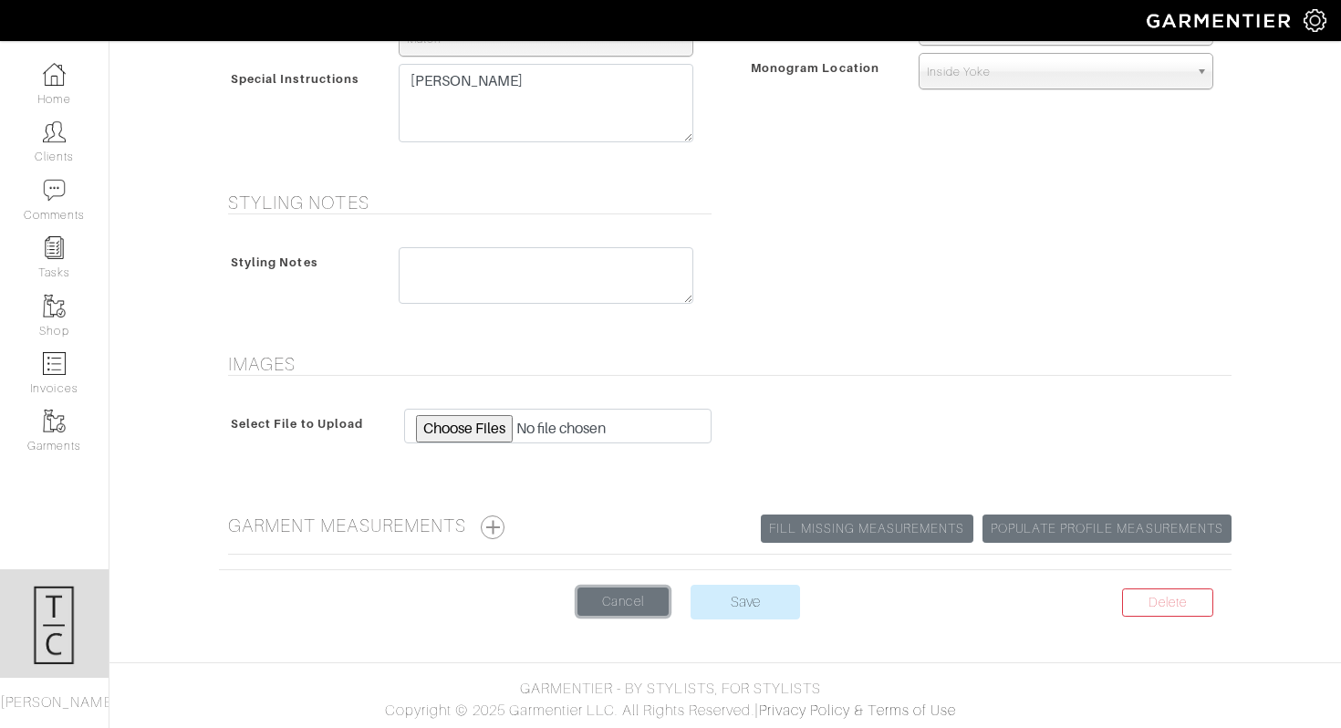
click at [626, 595] on link "Cancel" at bounding box center [622, 601] width 91 height 28
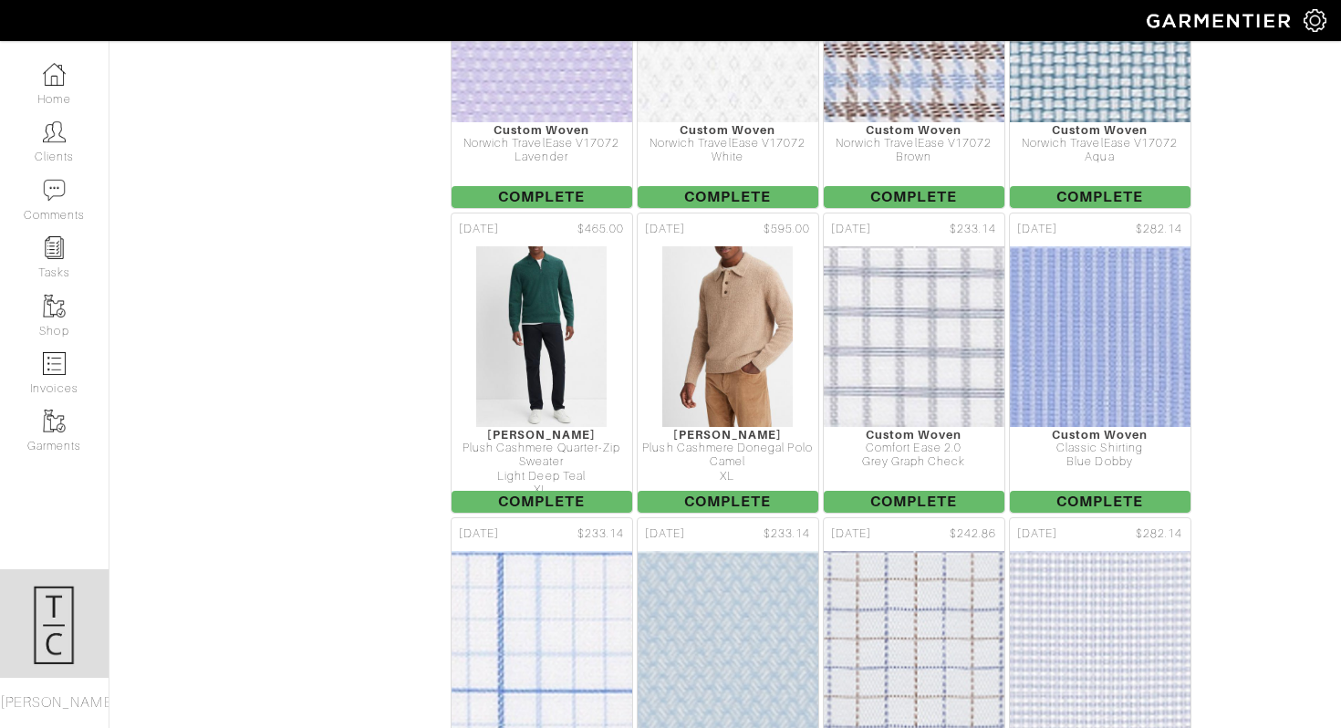
scroll to position [8786, 0]
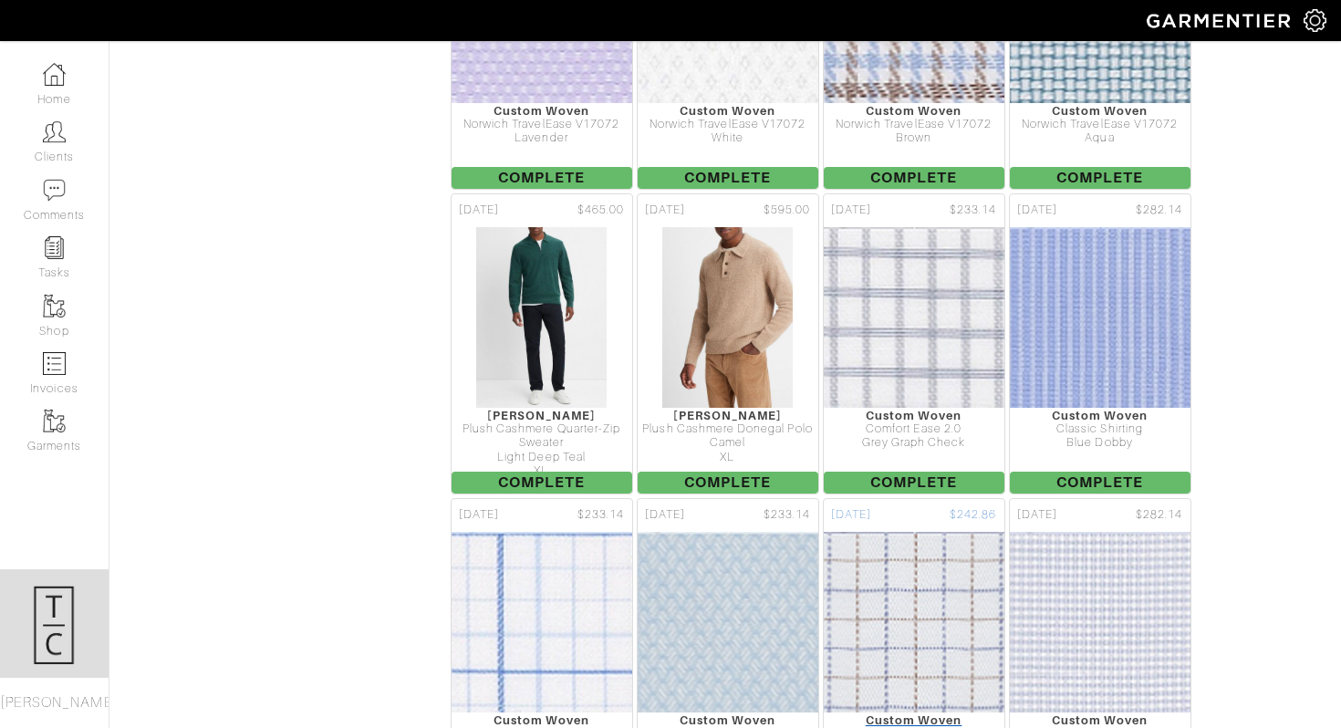
click at [896, 568] on img at bounding box center [913, 622] width 633 height 182
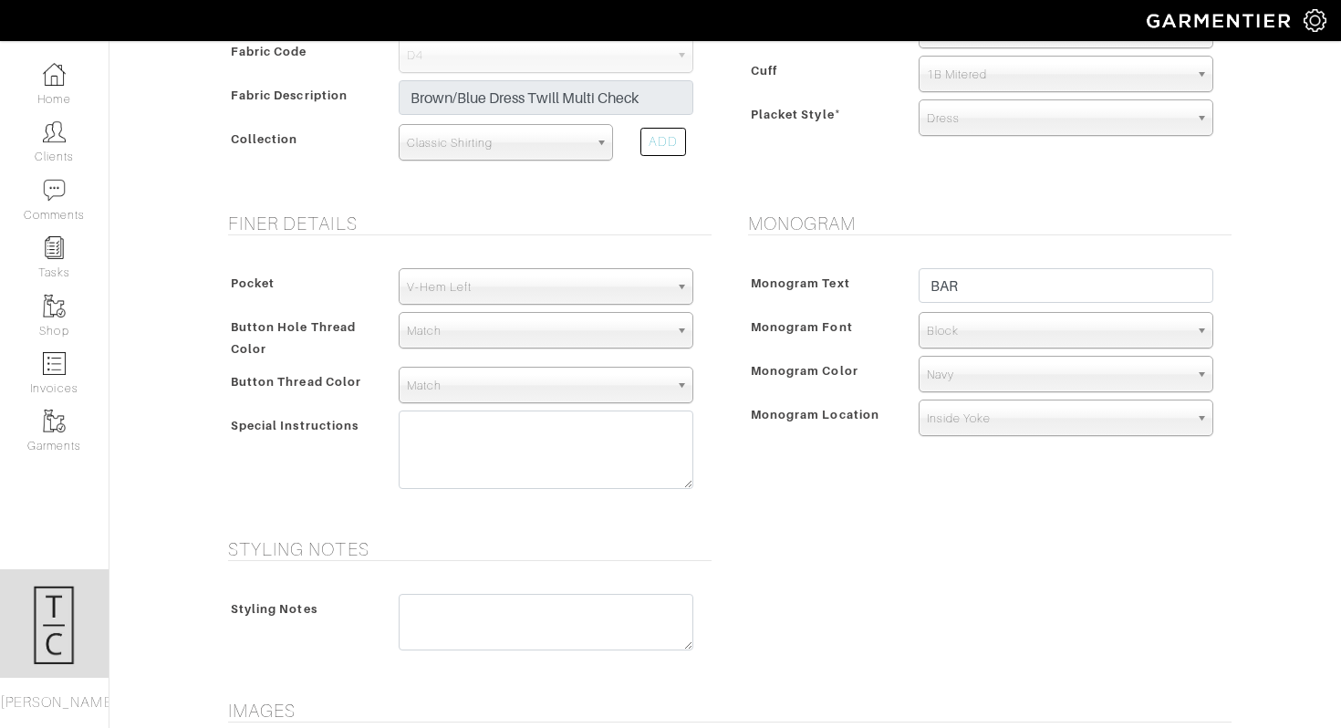
scroll to position [875, 0]
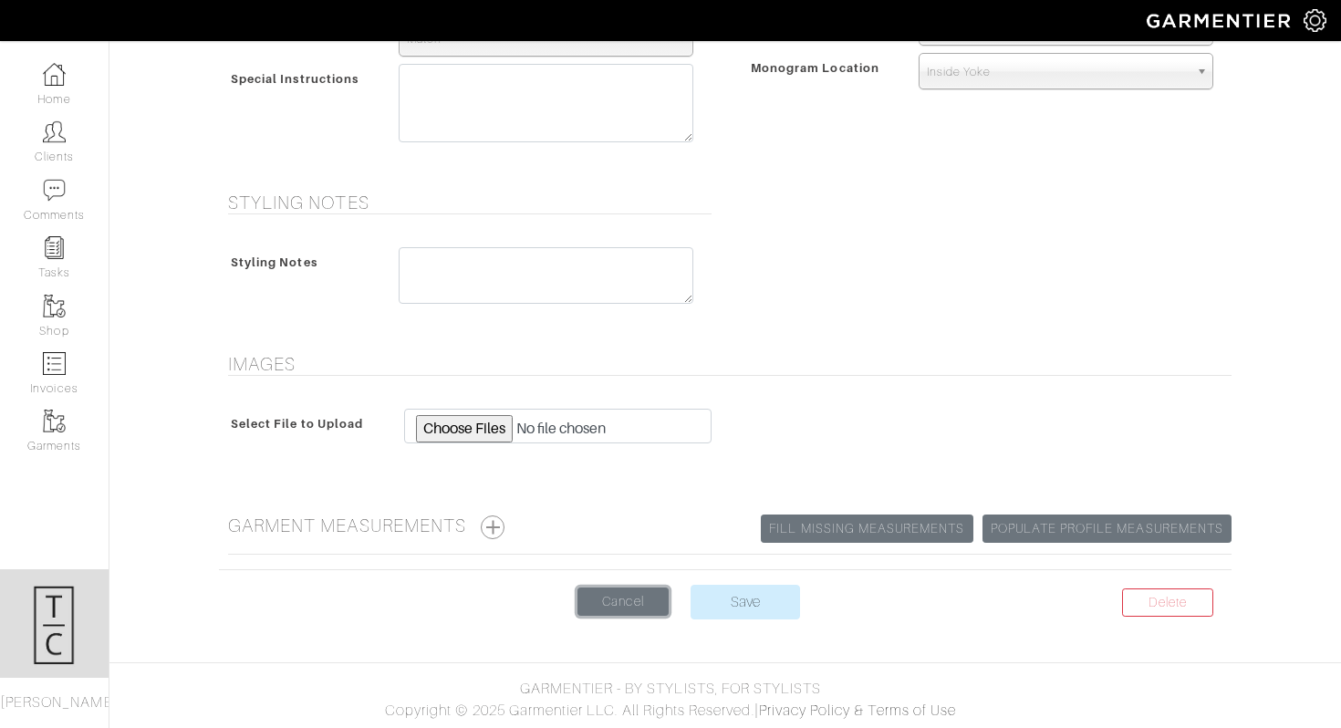
click at [611, 608] on link "Cancel" at bounding box center [622, 601] width 91 height 28
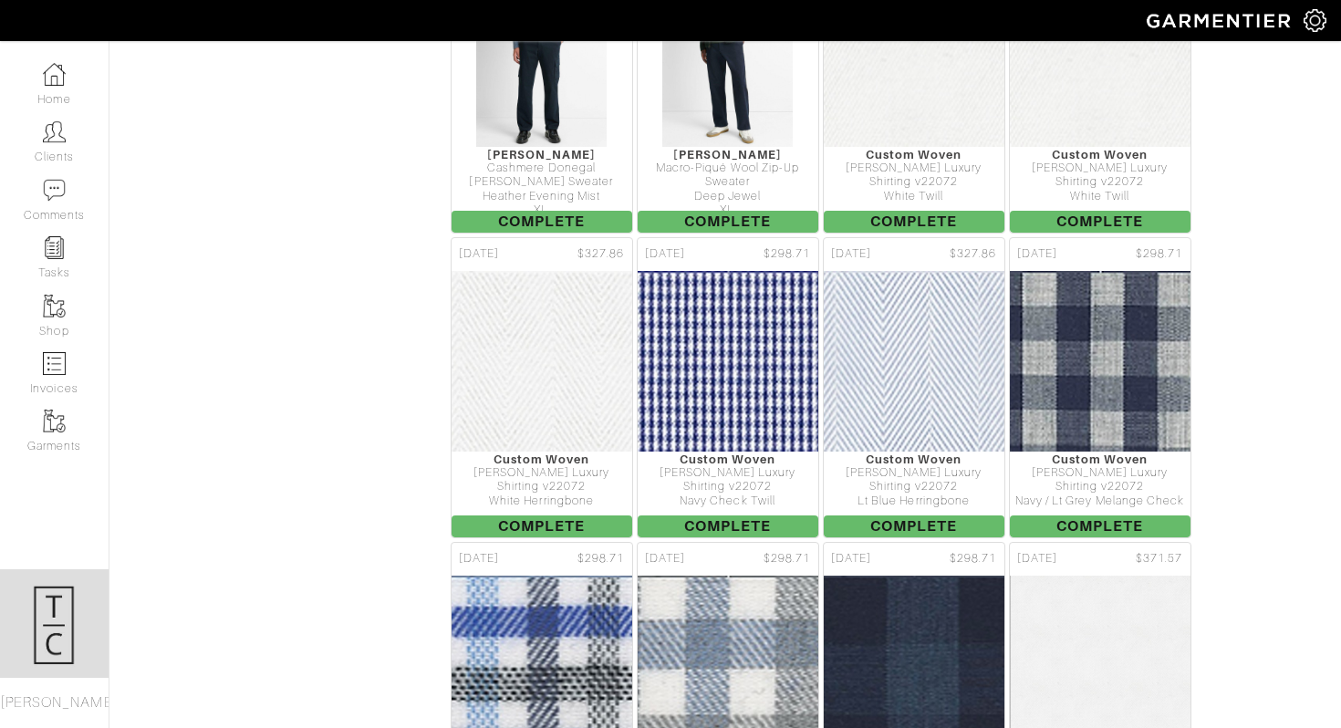
scroll to position [10876, 0]
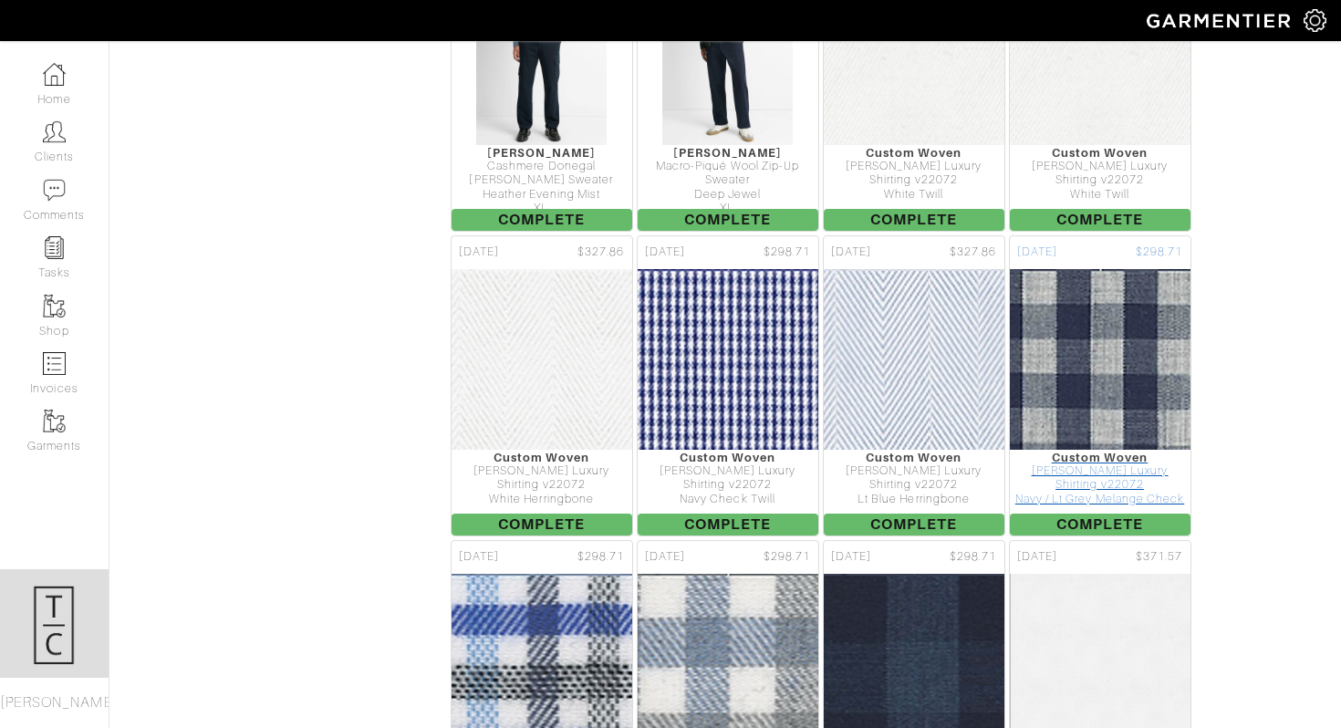
click at [1119, 268] on img at bounding box center [1099, 359] width 633 height 182
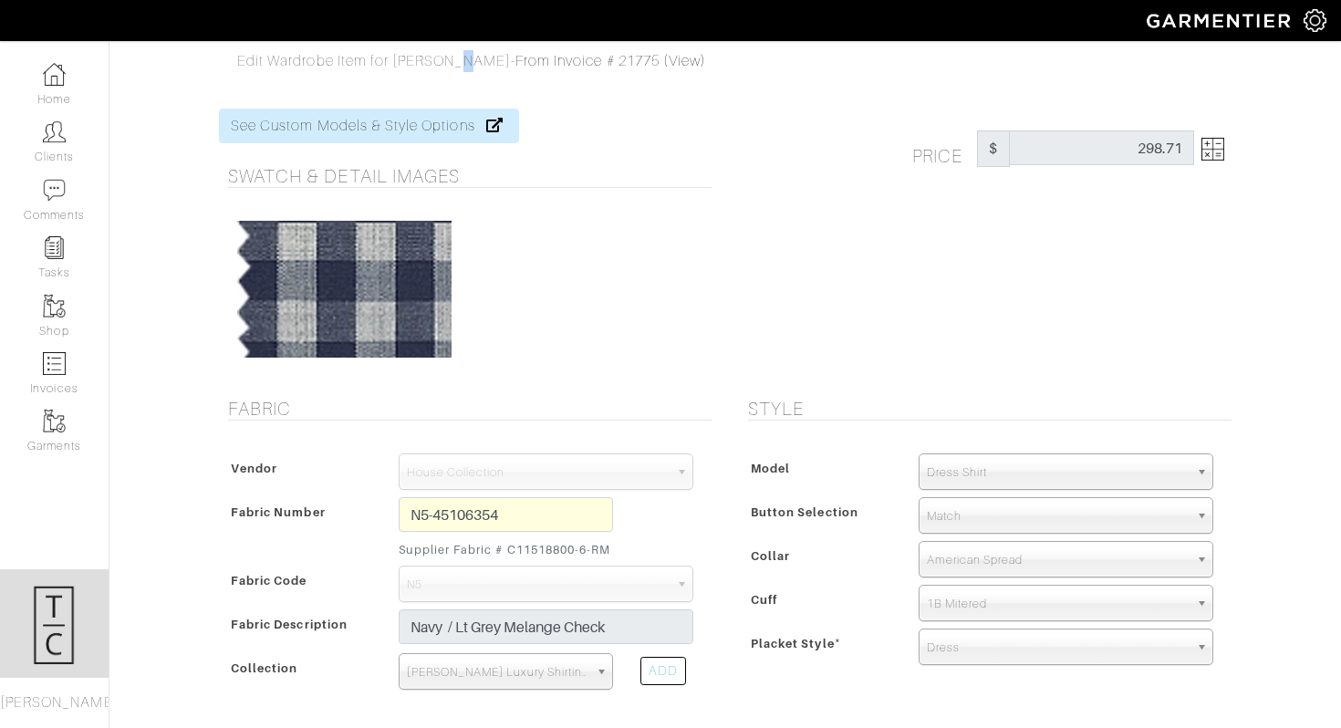
click at [450, 66] on span "Edit Wardrobe Item for Brian Ragen" at bounding box center [374, 61] width 274 height 16
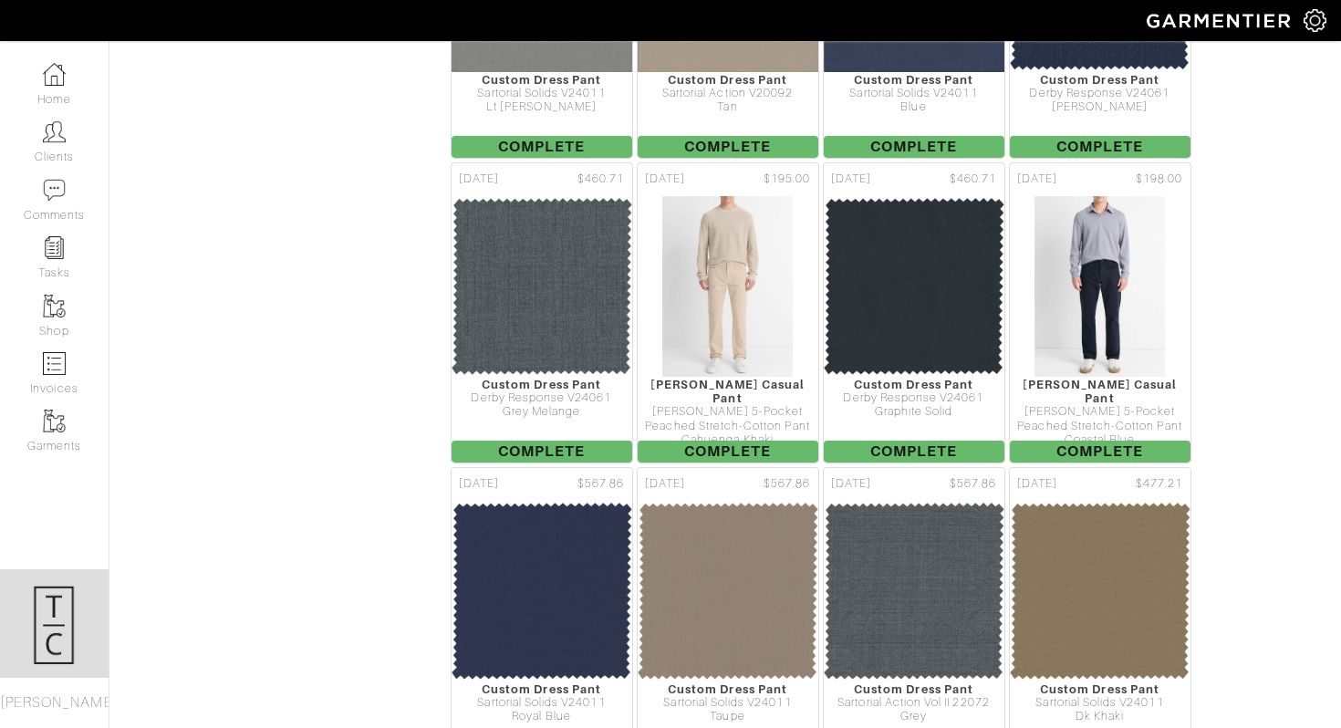
scroll to position [17712, 0]
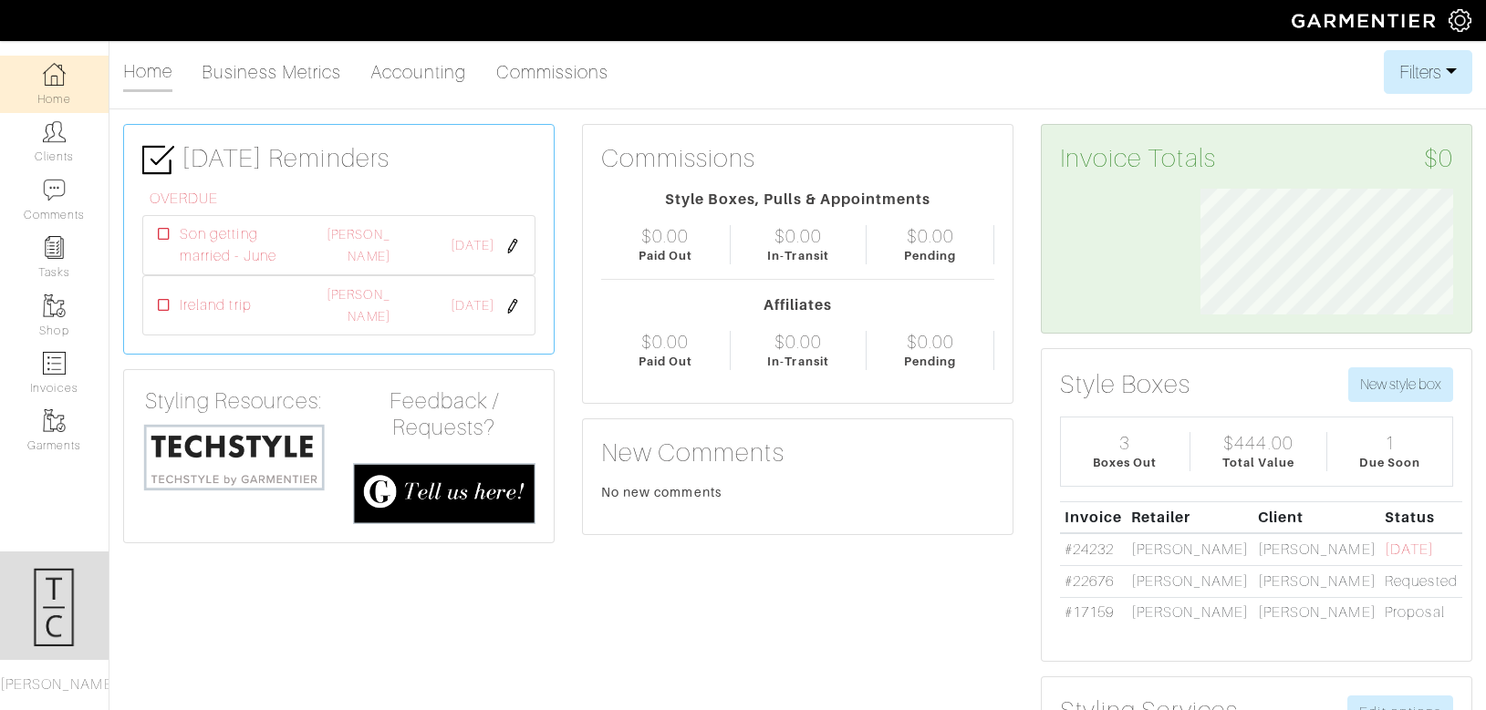
scroll to position [126, 281]
click at [51, 146] on link "Clients" at bounding box center [54, 141] width 109 height 57
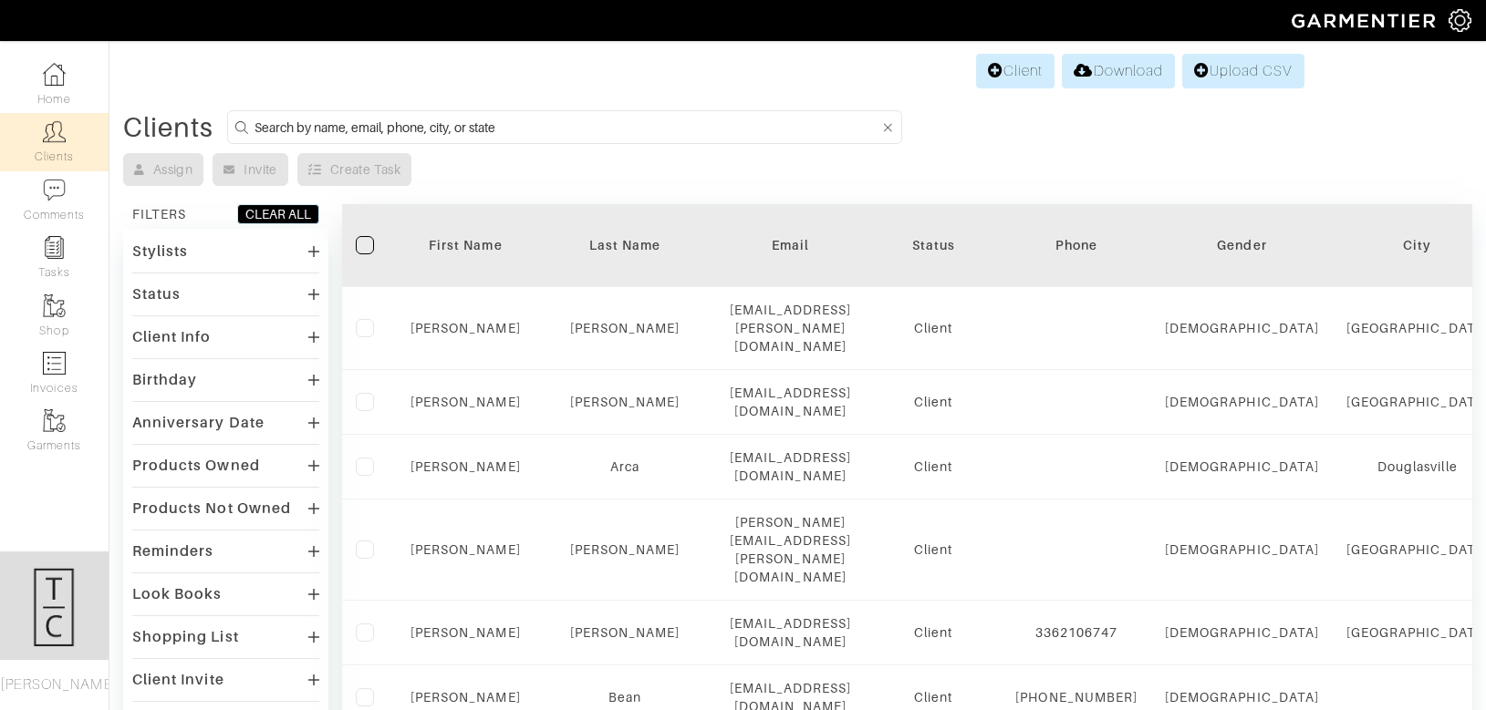
click at [519, 130] on input at bounding box center [566, 127] width 625 height 23
type input "[PERSON_NAME]"
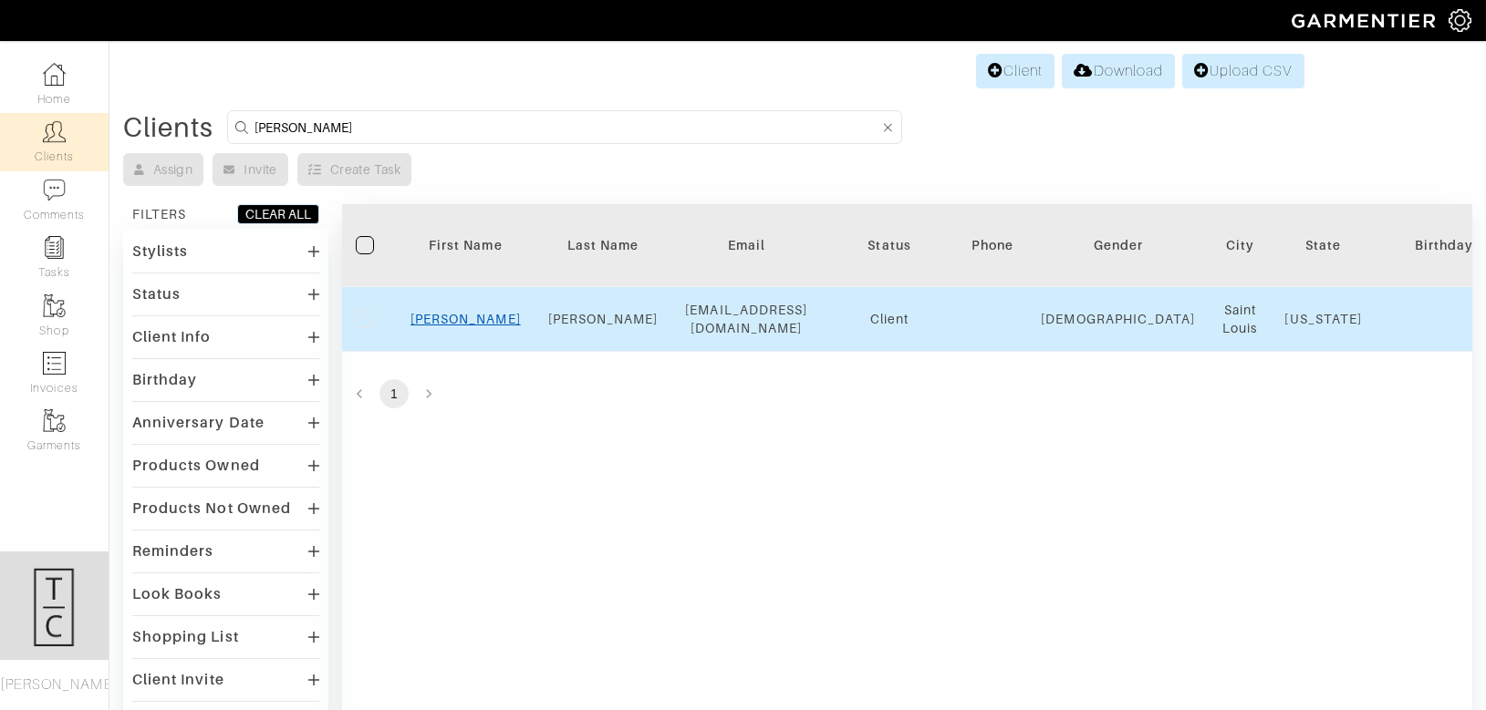
click at [470, 324] on link "[PERSON_NAME]" at bounding box center [465, 319] width 110 height 15
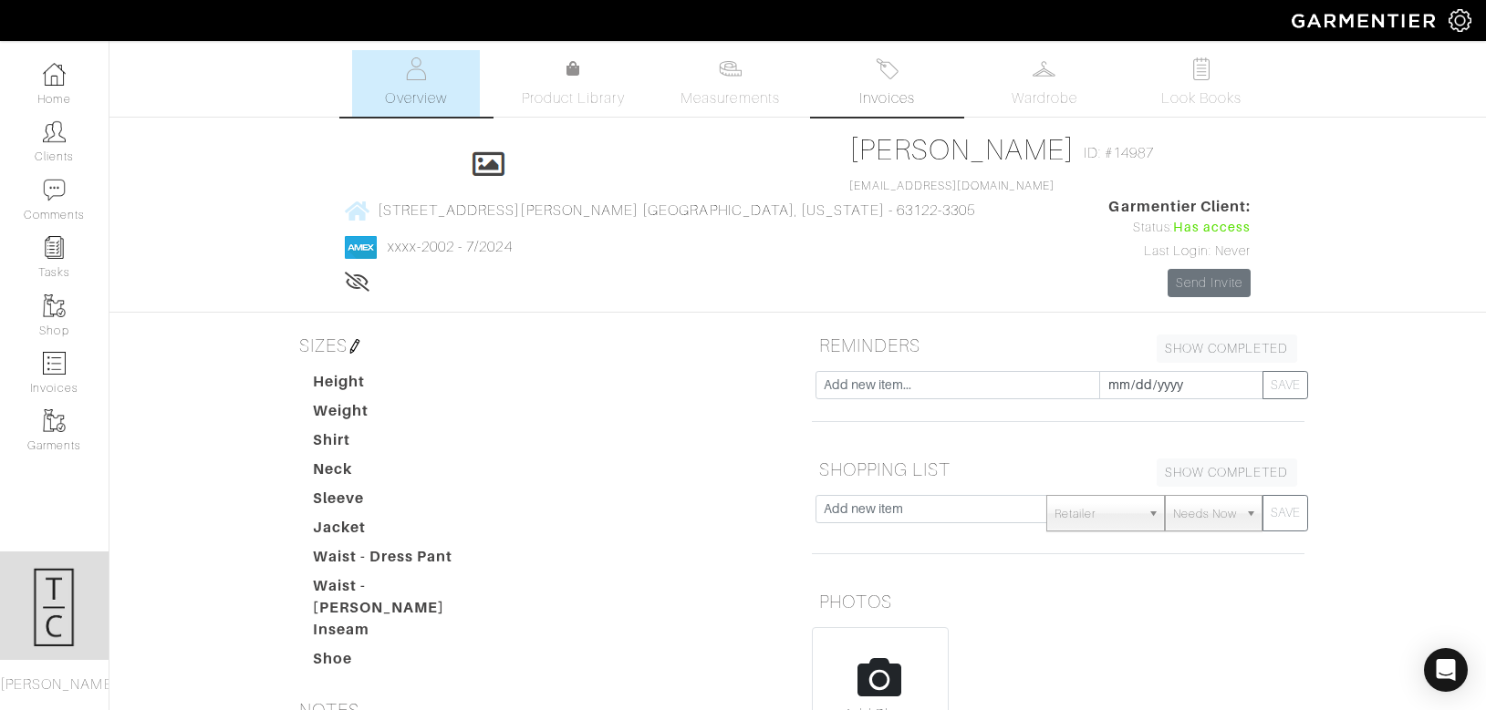
click at [878, 88] on span "Invoices" at bounding box center [887, 99] width 56 height 22
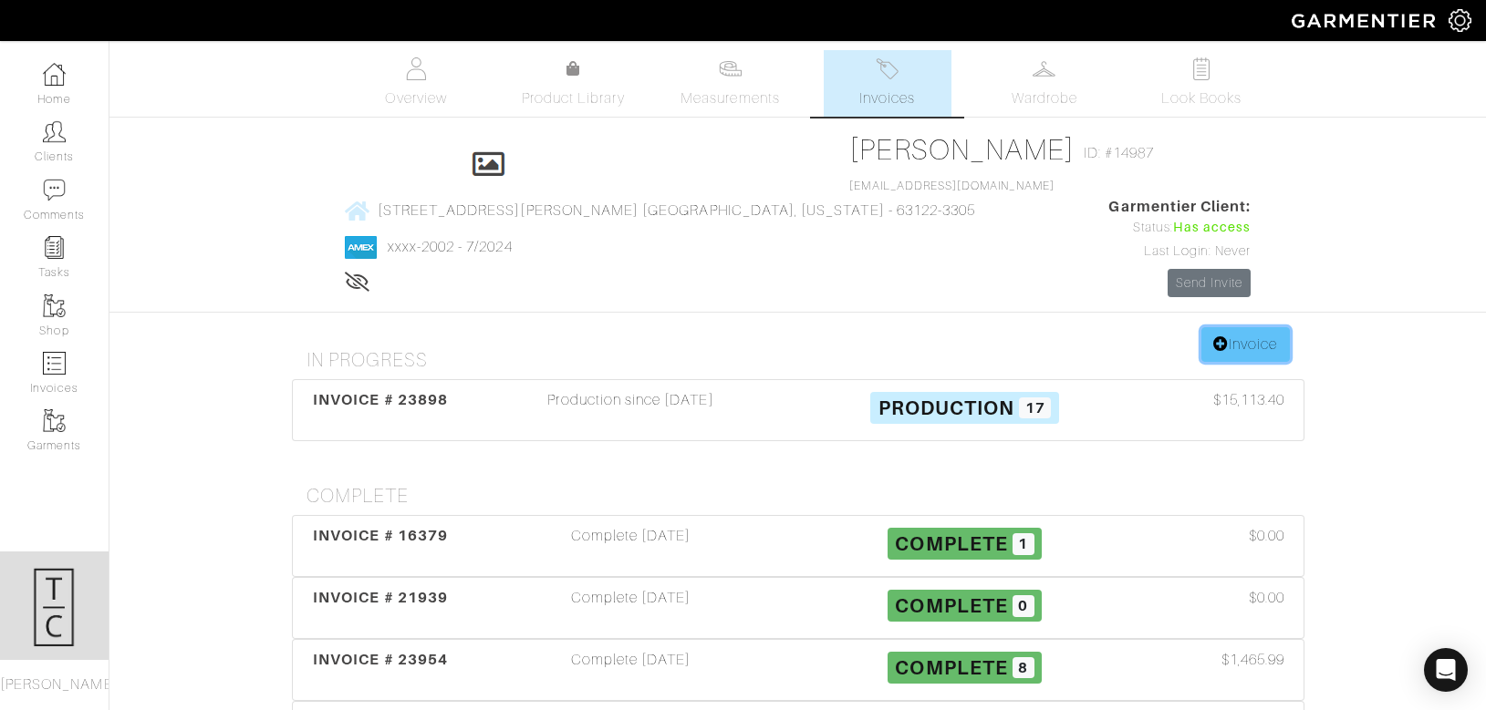
click at [1227, 327] on link "Invoice" at bounding box center [1245, 344] width 88 height 35
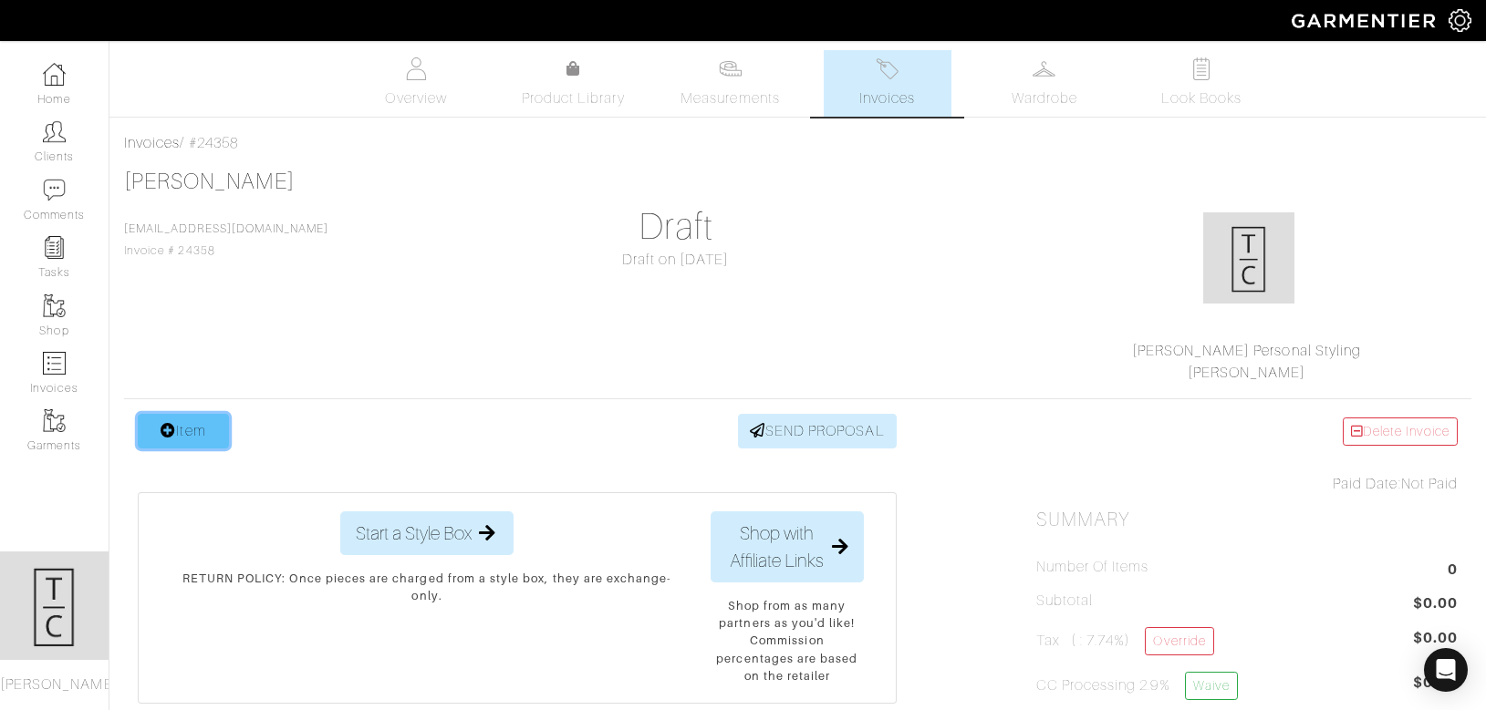
click at [208, 428] on link "Item" at bounding box center [183, 431] width 91 height 35
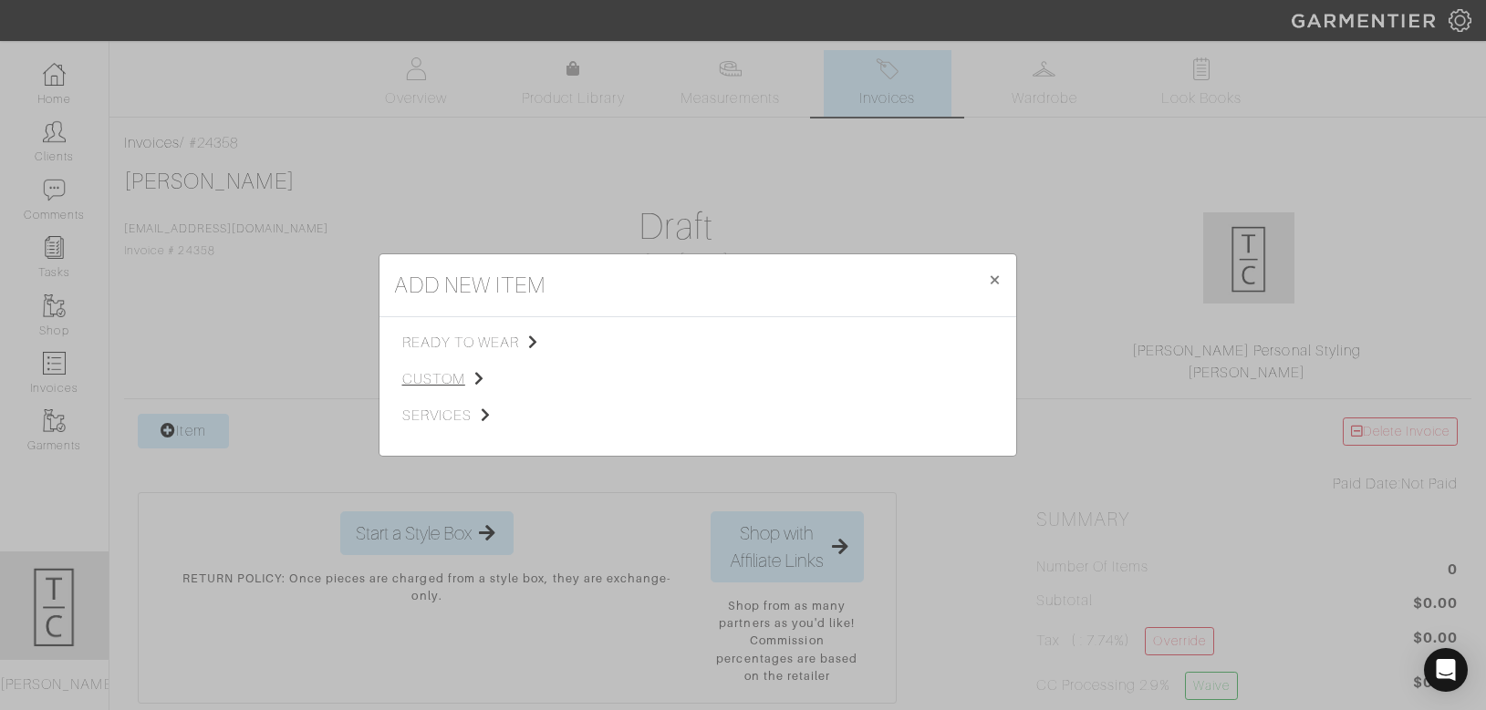
click at [421, 384] on span "custom" at bounding box center [493, 379] width 183 height 22
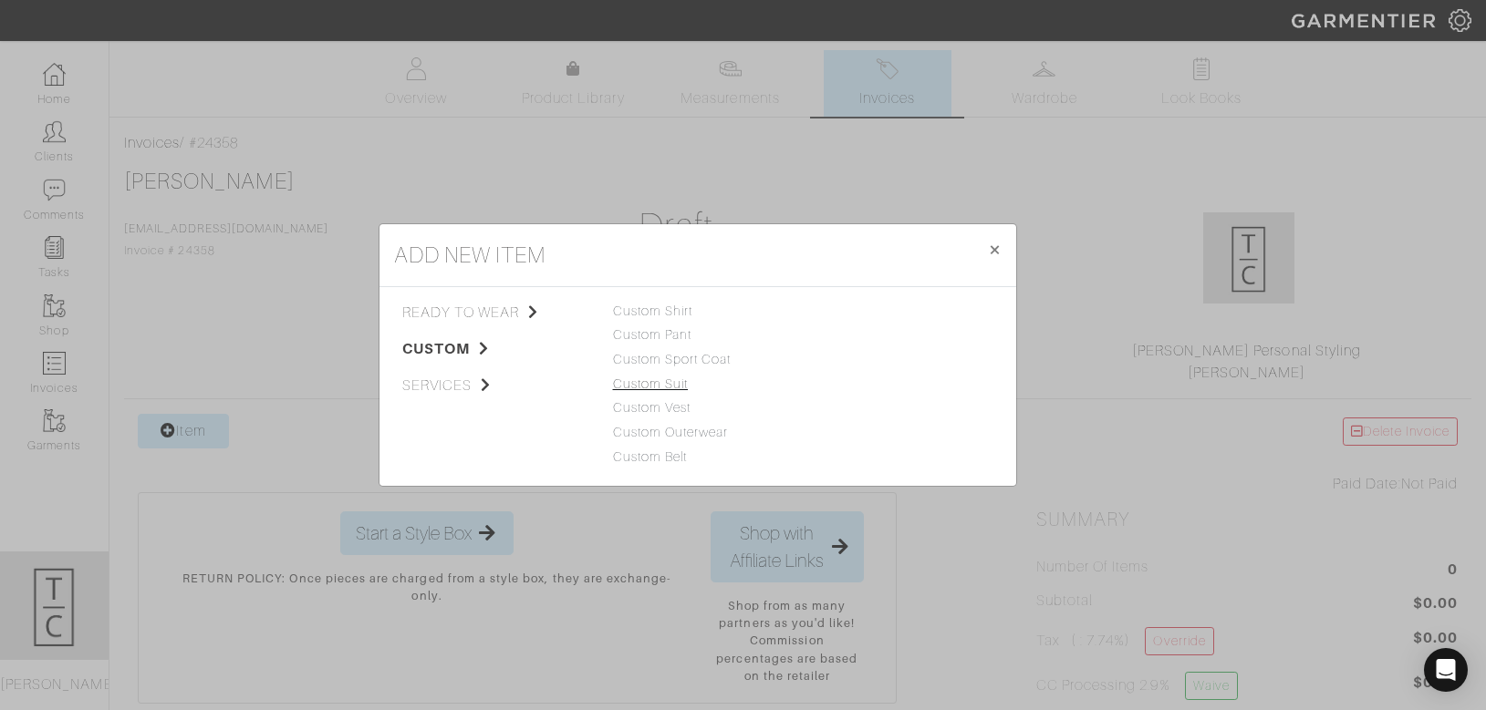
click at [661, 388] on link "Custom Suit" at bounding box center [651, 384] width 76 height 15
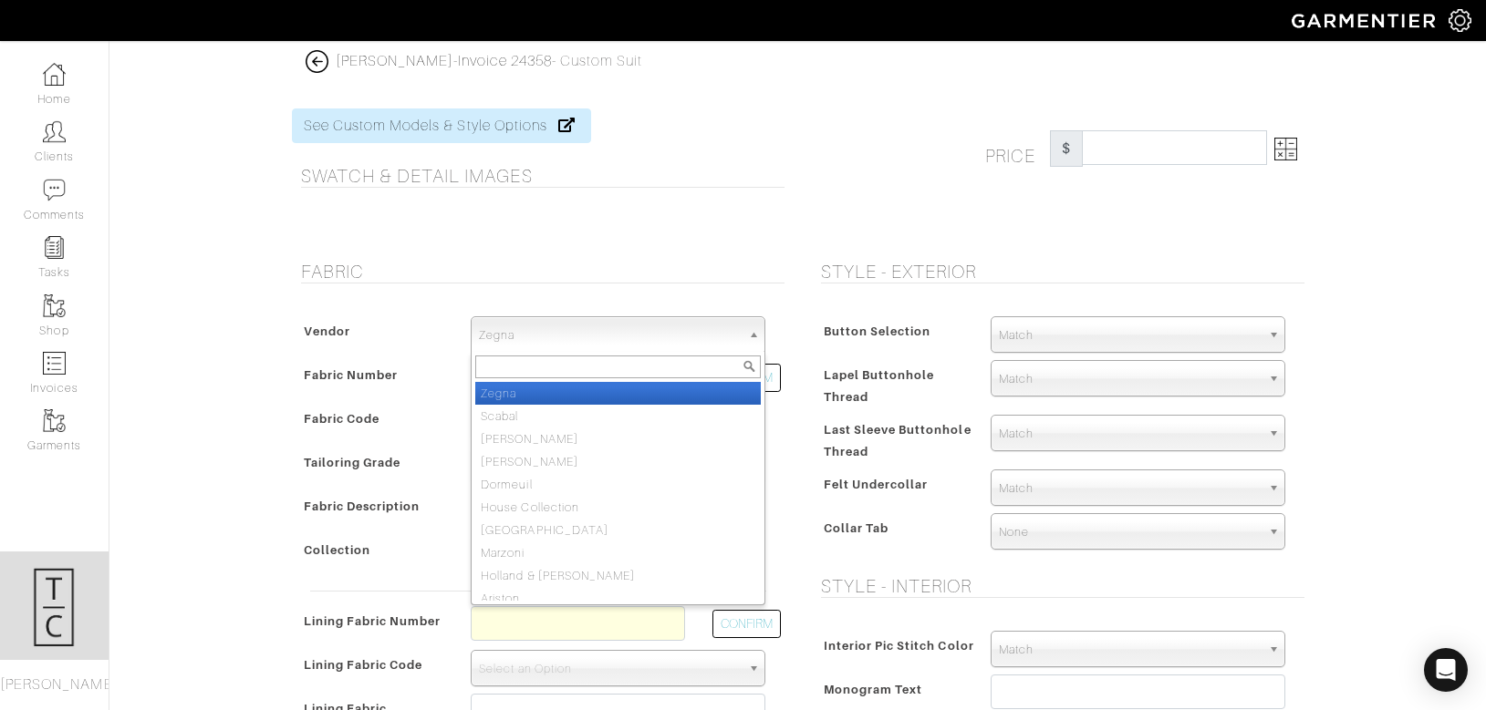
click at [538, 332] on span "Zegna" at bounding box center [610, 335] width 262 height 36
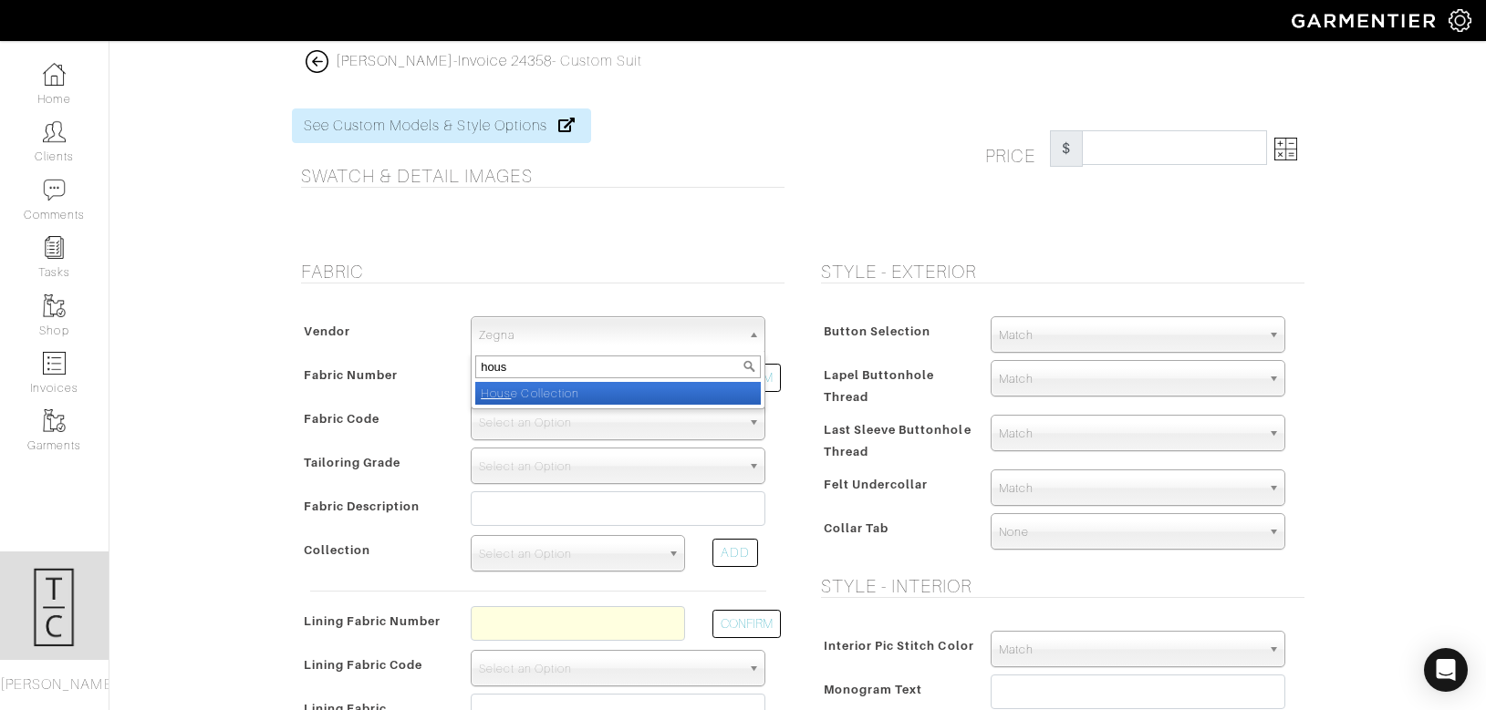
type input "house"
select select "75"
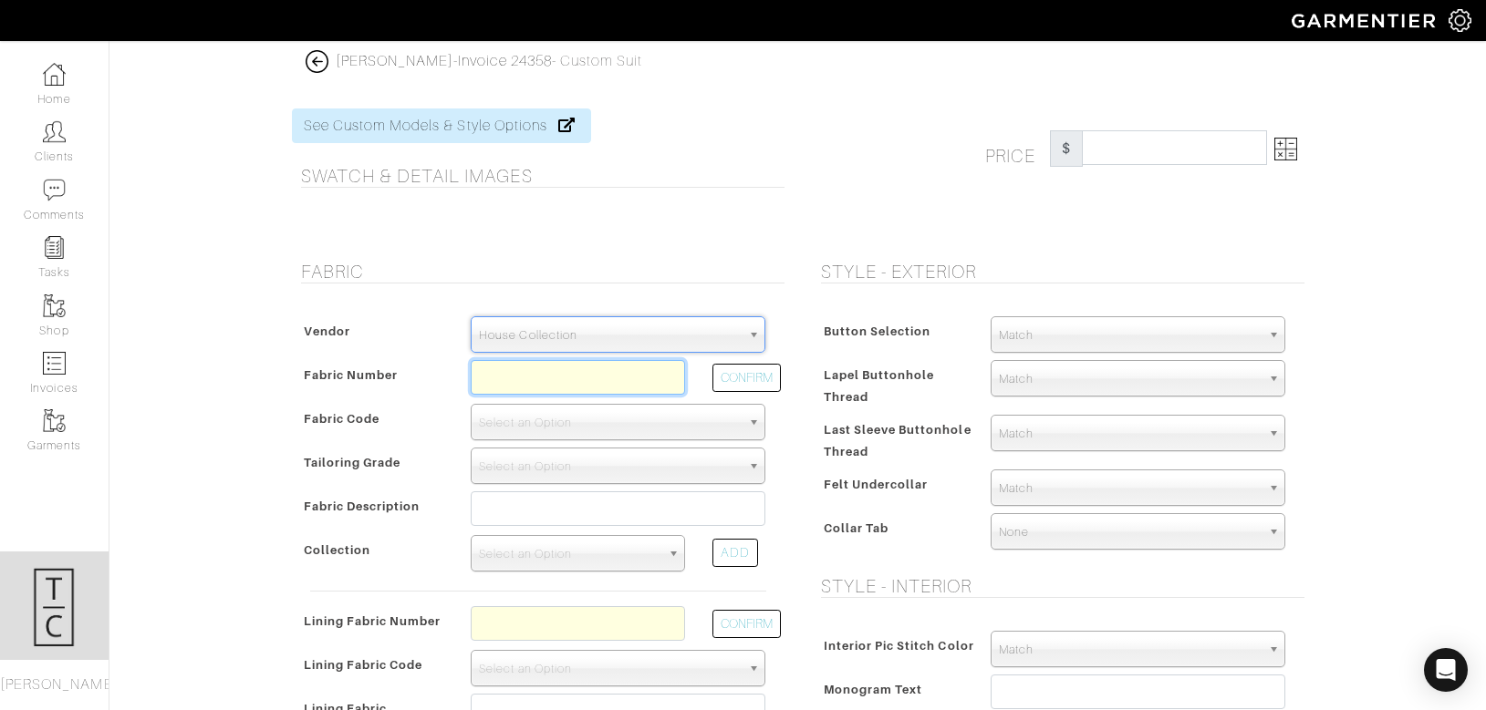
click at [498, 373] on input "text" at bounding box center [578, 377] width 214 height 35
click at [588, 380] on input "z2-45105306" at bounding box center [578, 377] width 214 height 35
click at [709, 366] on div "CONFIRM" at bounding box center [739, 382] width 80 height 44
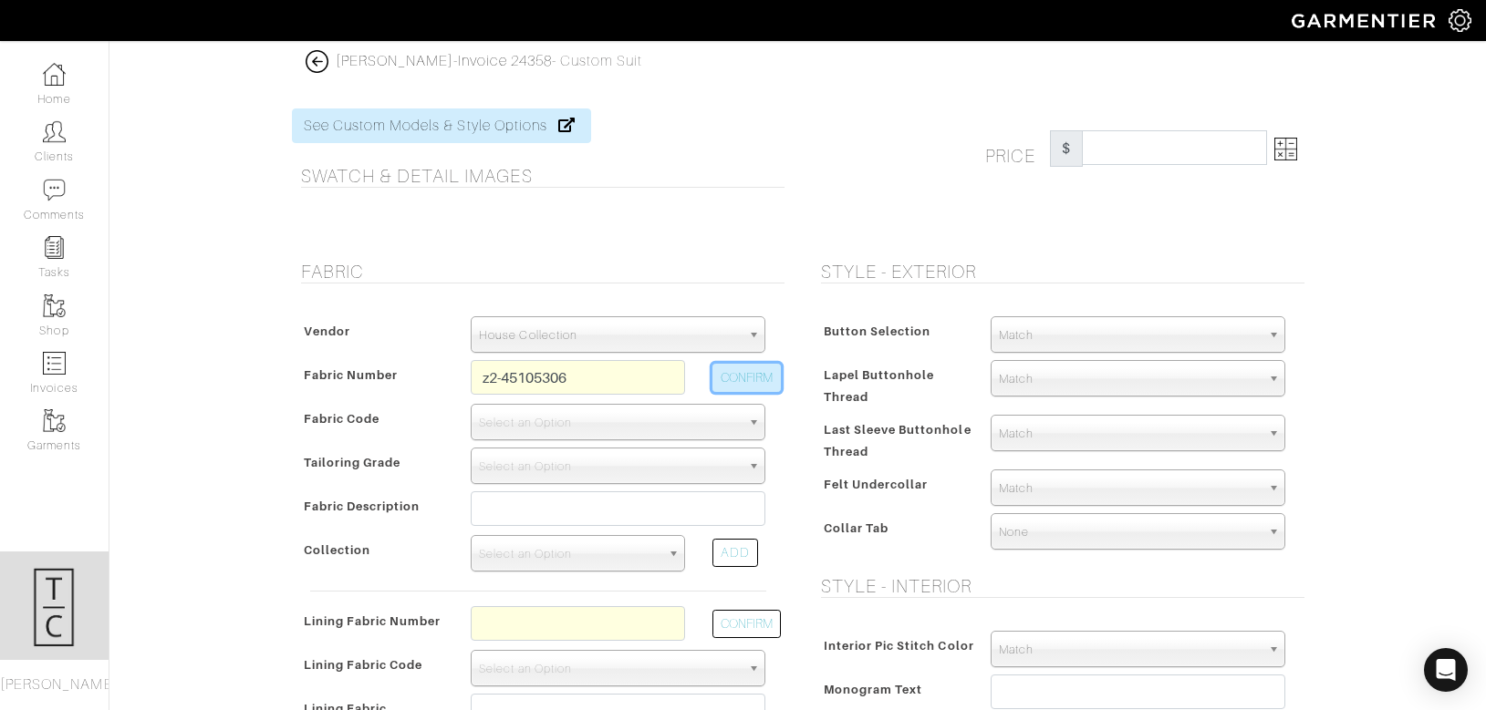
click at [732, 383] on button "CONFIRM" at bounding box center [746, 378] width 68 height 28
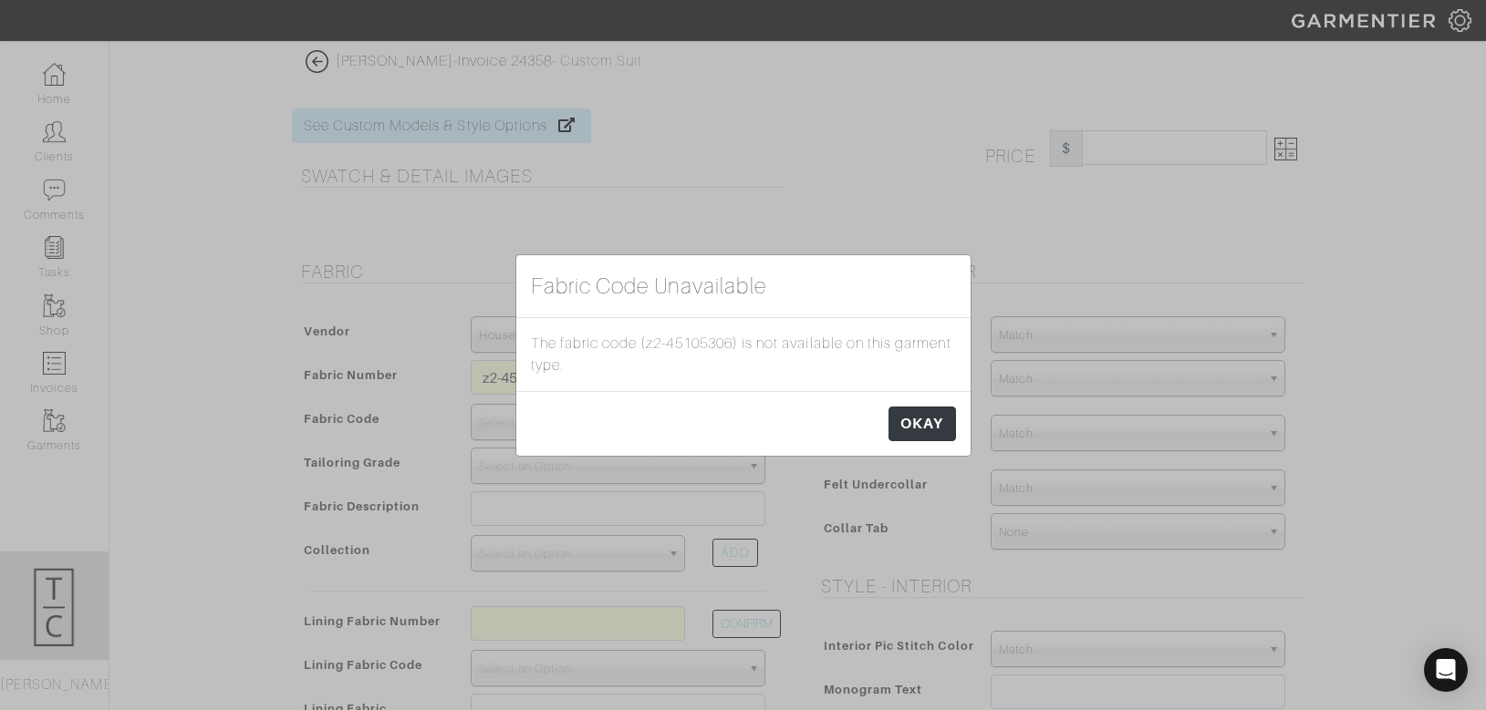
click at [944, 440] on div "OKAY" at bounding box center [743, 423] width 454 height 65
click at [943, 433] on link "OKAY" at bounding box center [921, 424] width 67 height 35
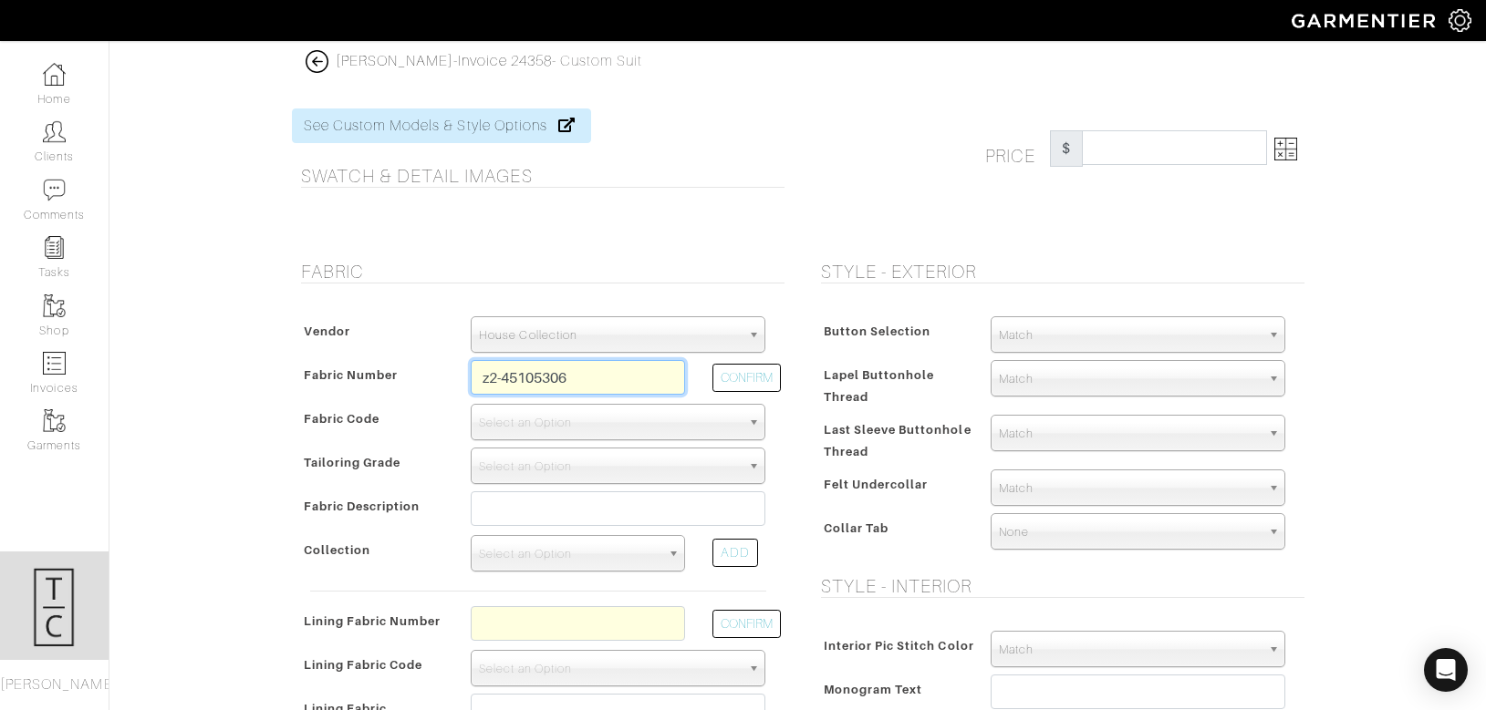
click at [601, 380] on input "z2-45105306" at bounding box center [578, 377] width 214 height 35
type input "Z2-45105304"
select select "5907"
type input "Navy Wine Plaid"
select select
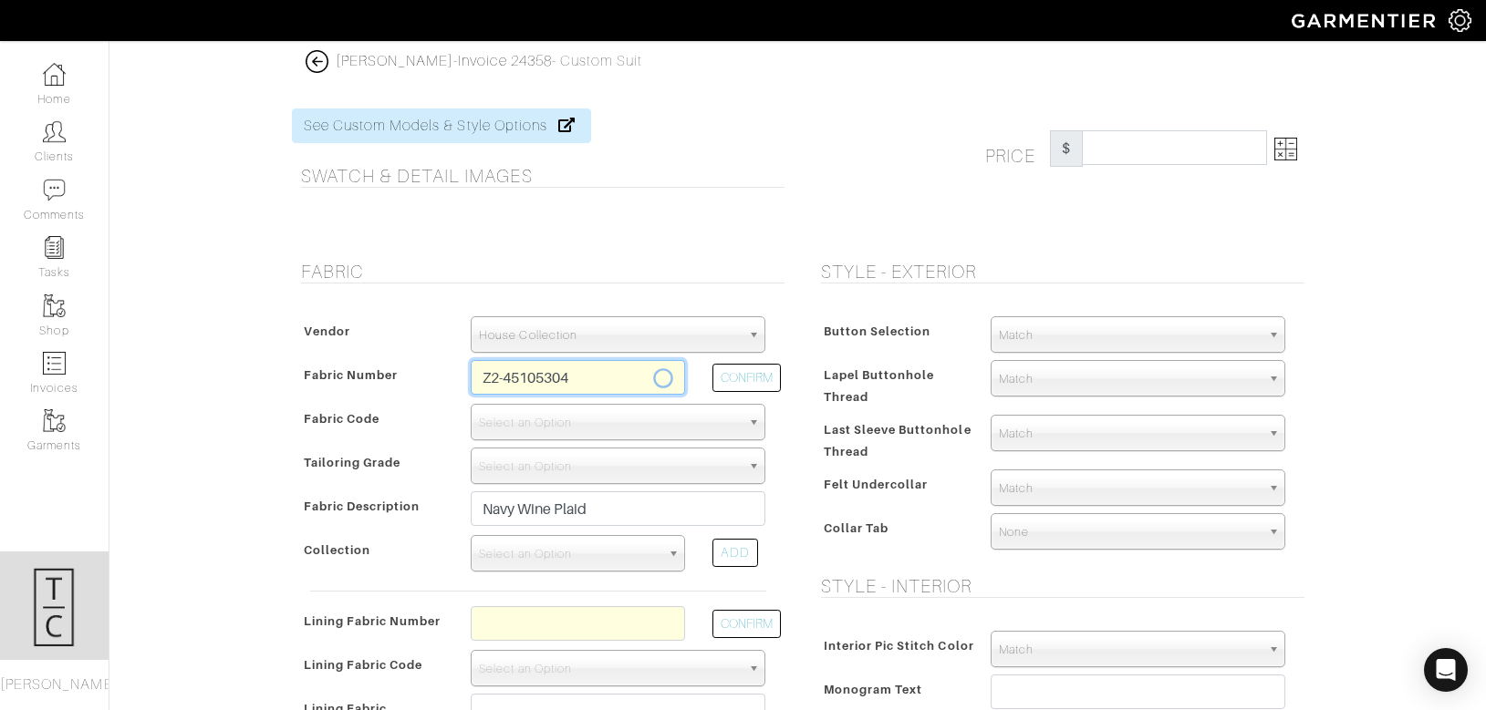
type input "2139.29"
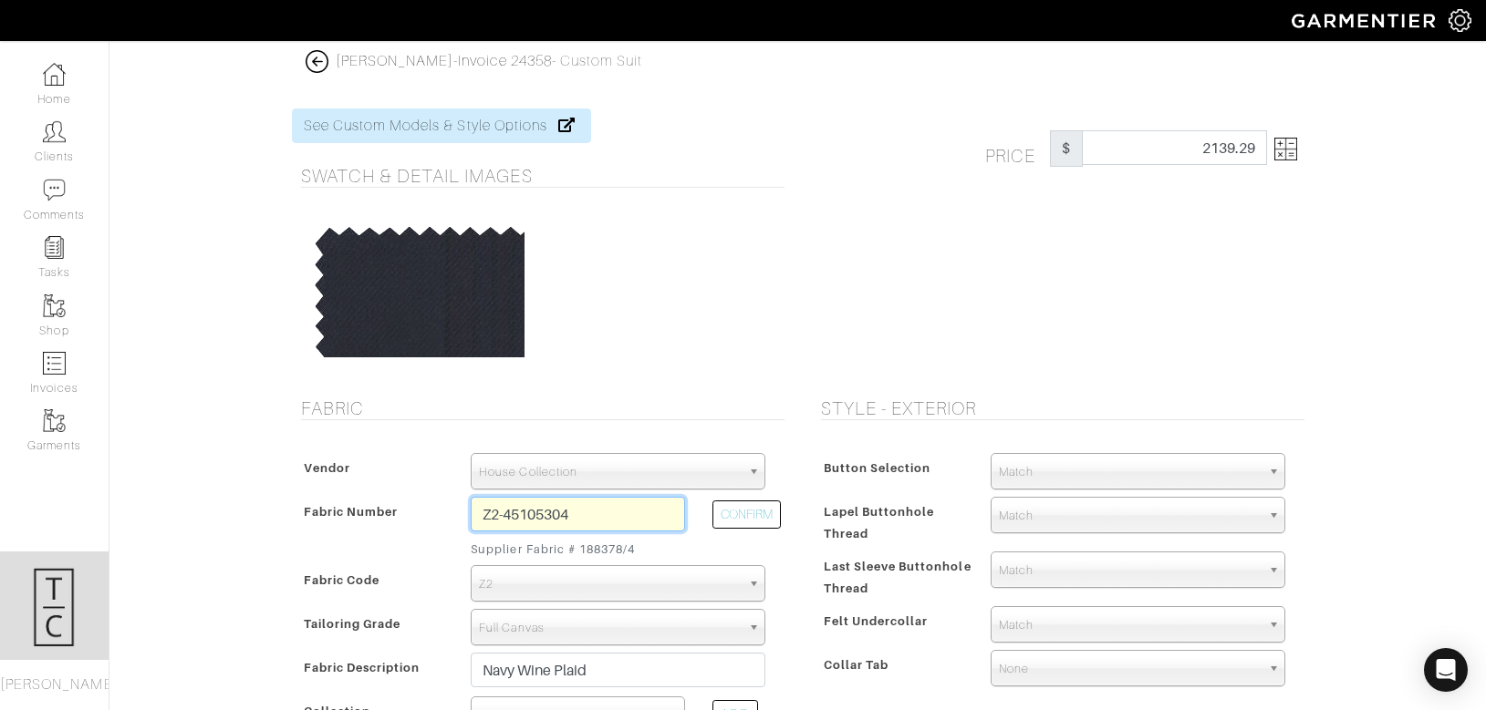
drag, startPoint x: 486, startPoint y: 513, endPoint x: 622, endPoint y: 516, distance: 135.9
click at [622, 516] on input "Z2-45105304" at bounding box center [578, 514] width 214 height 35
click at [612, 515] on input "Z2-45105304" at bounding box center [578, 514] width 214 height 35
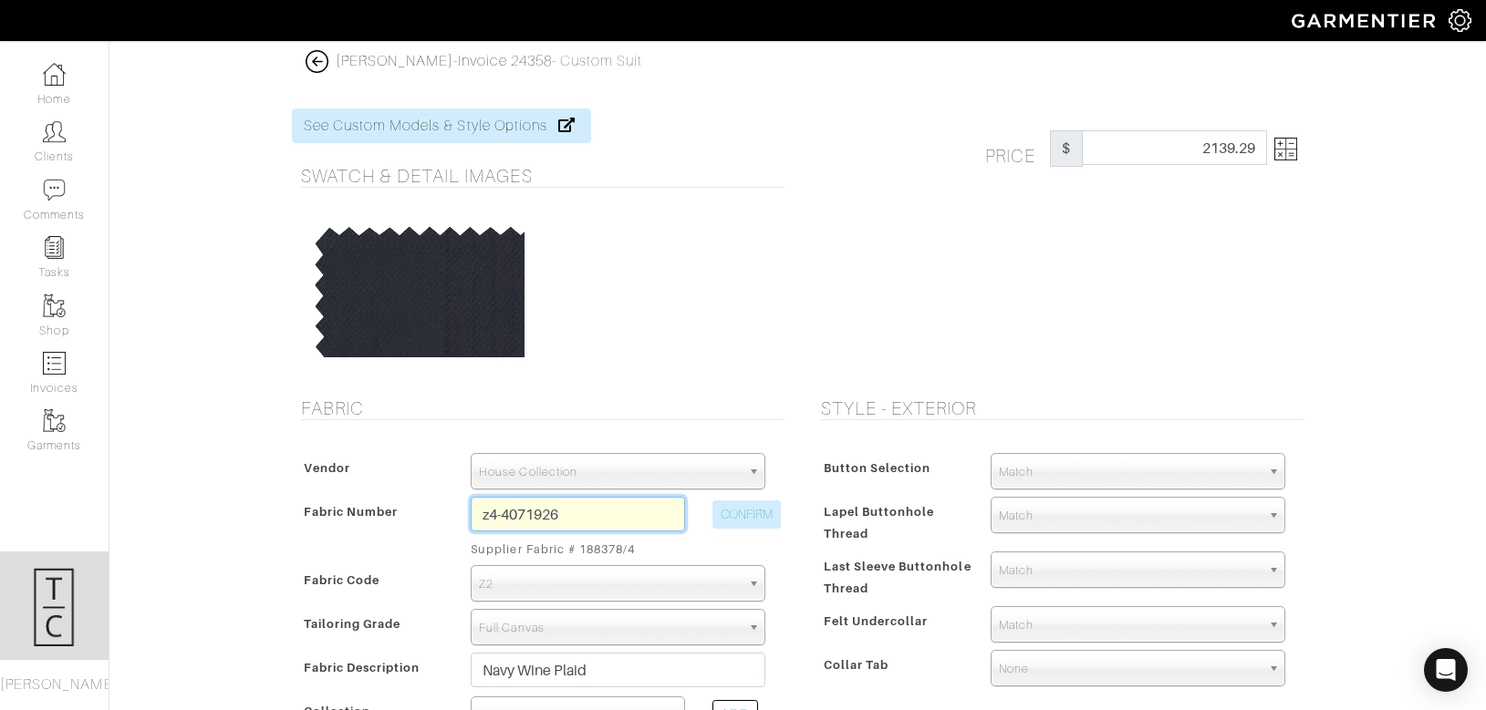
type input "z4-4071926"
click at [773, 518] on button "CONFIRM" at bounding box center [746, 515] width 68 height 28
select select
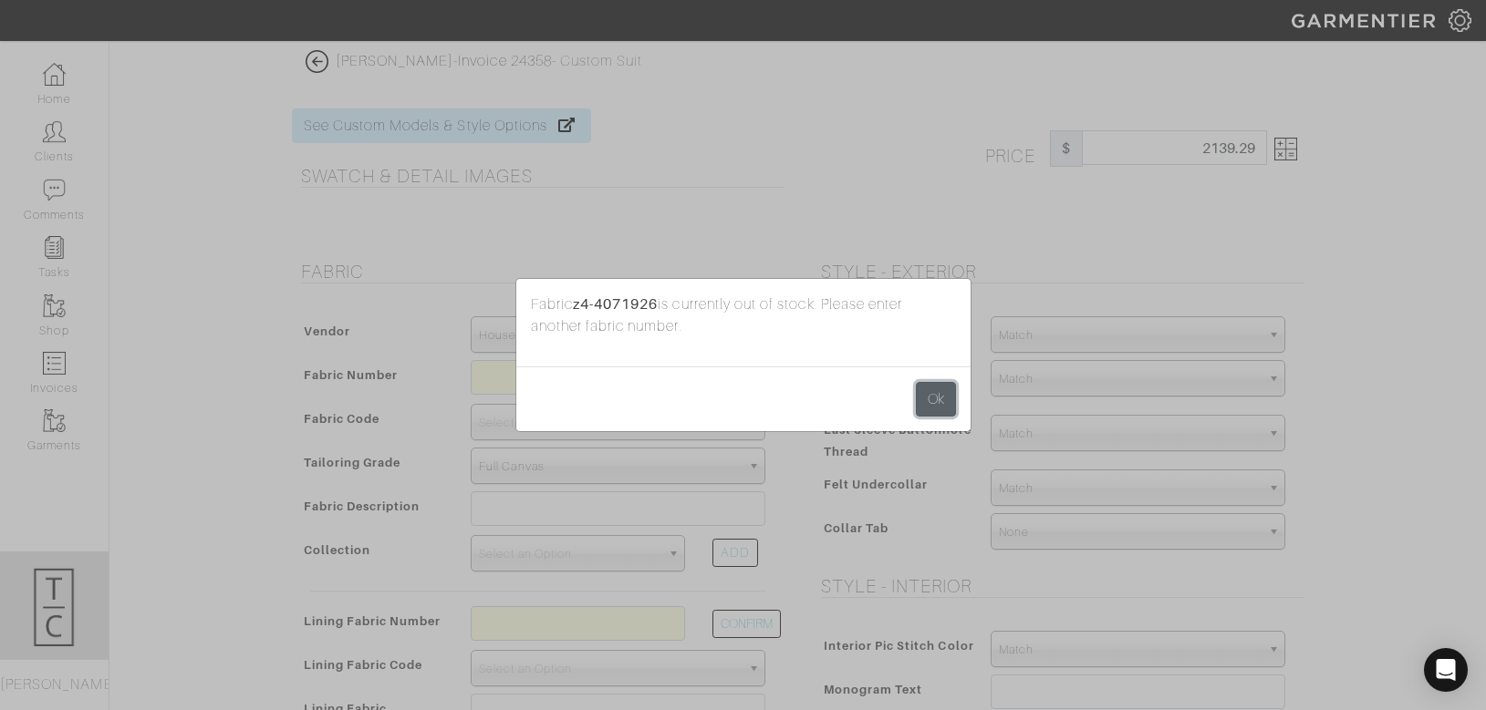
click at [953, 391] on button "Ok" at bounding box center [936, 399] width 40 height 35
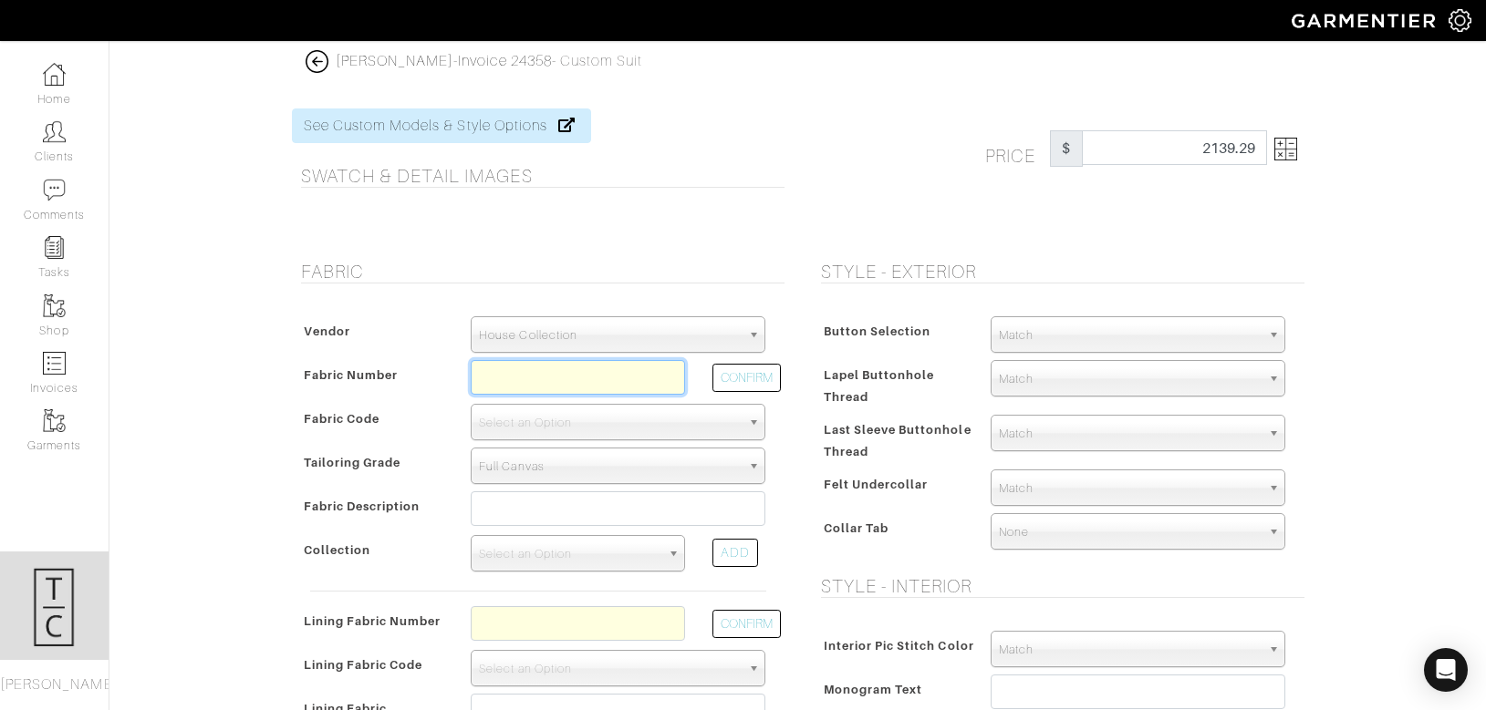
click at [622, 378] on input "text" at bounding box center [578, 377] width 214 height 35
type input "z4-4071912"
click at [751, 375] on button "CONFIRM" at bounding box center [746, 378] width 68 height 28
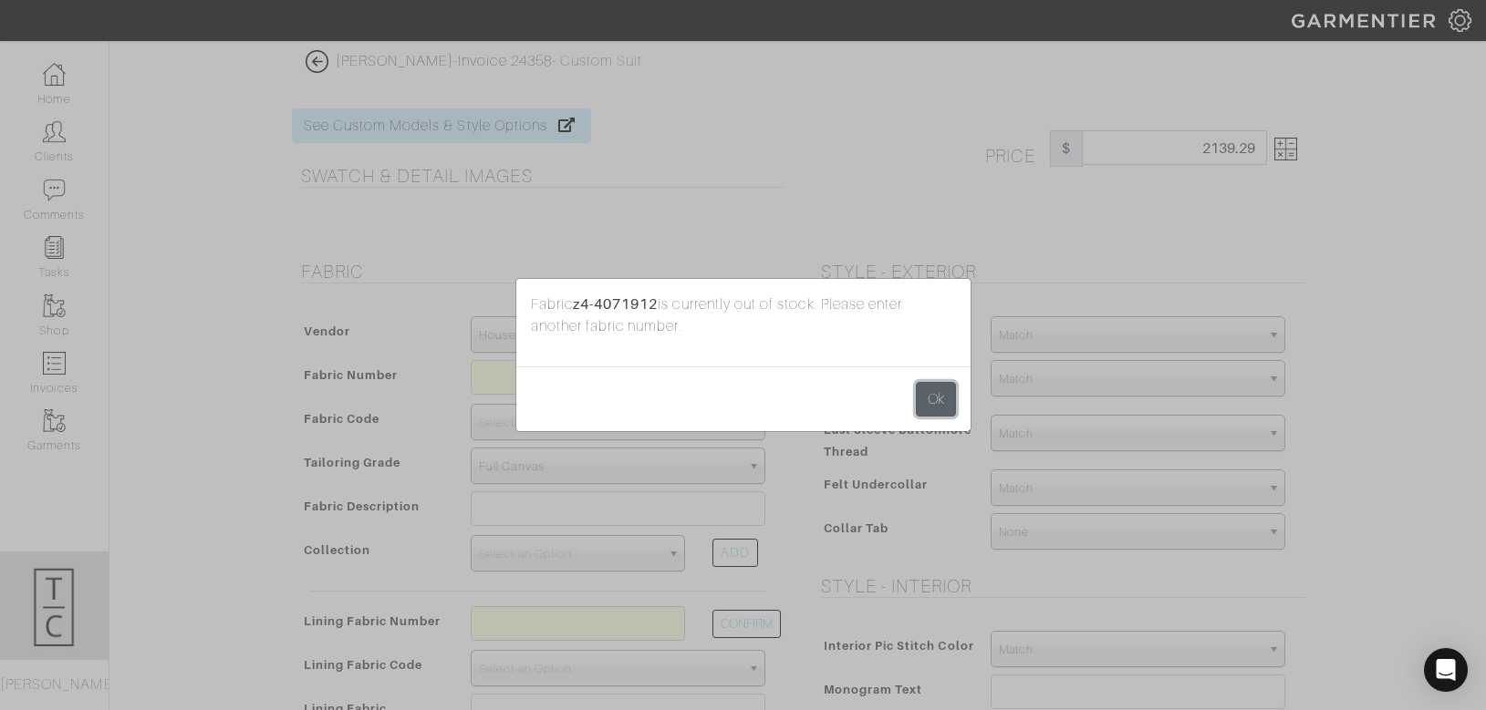
click at [927, 388] on button "Ok" at bounding box center [936, 399] width 40 height 35
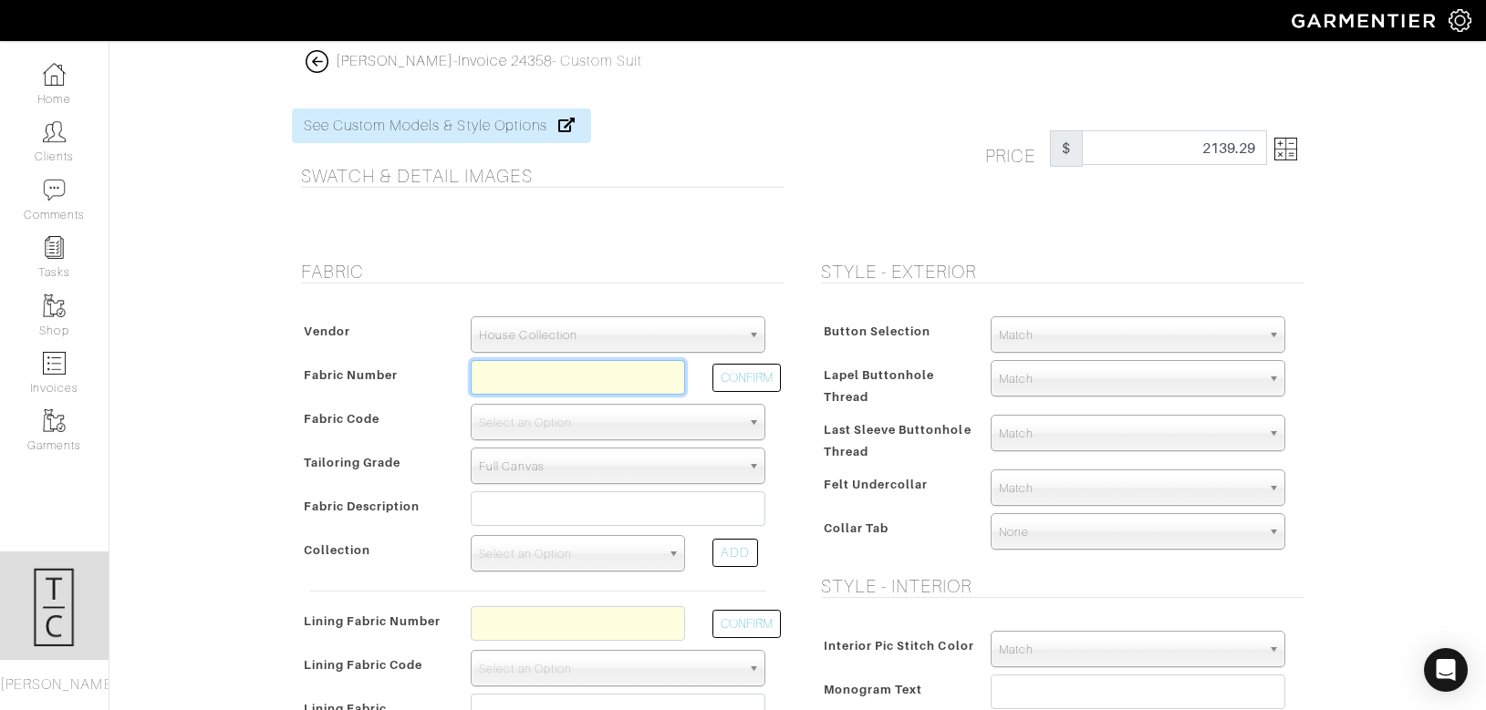
click at [511, 370] on input "text" at bounding box center [578, 377] width 214 height 35
click at [737, 375] on button "CONFIRM" at bounding box center [746, 378] width 68 height 28
type input "Z4-44100212"
select select "5909"
type input "Grey Blue Check"
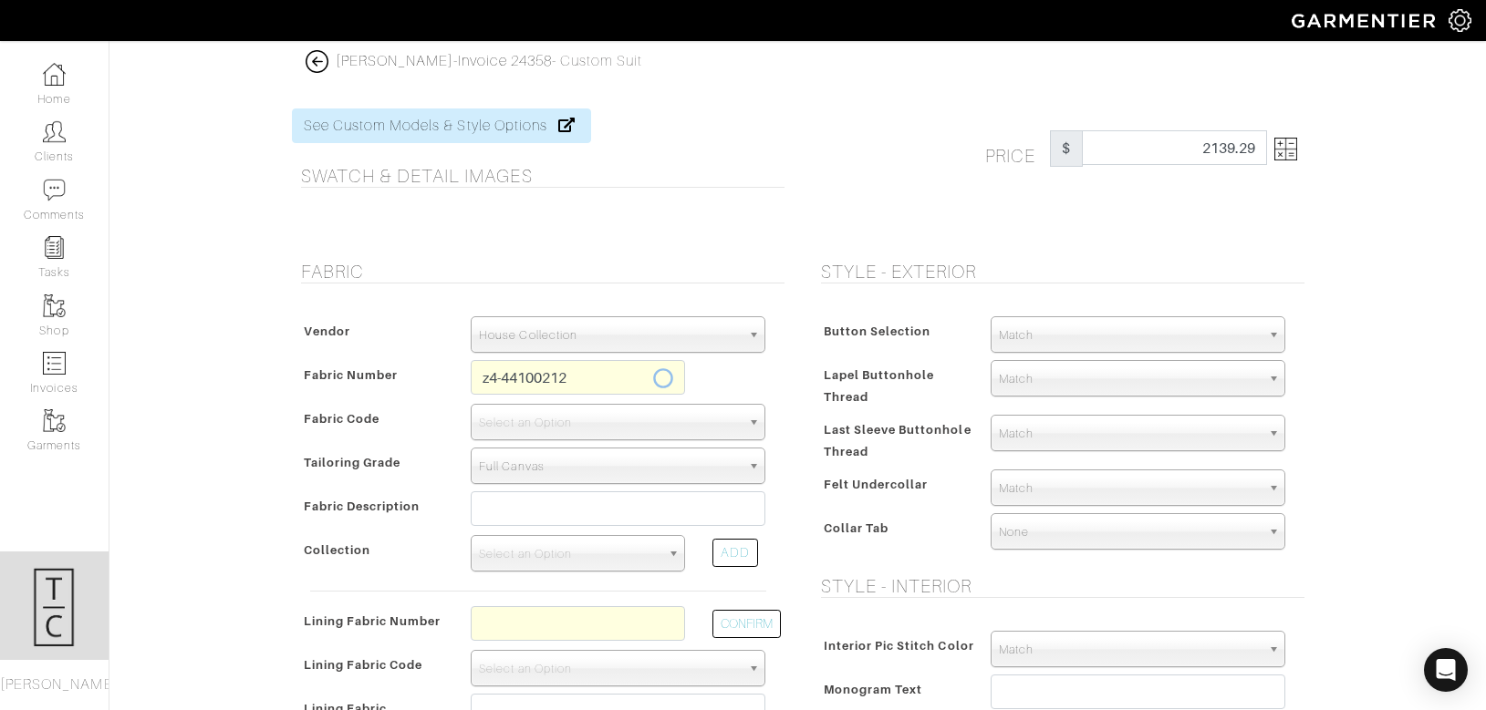
select select
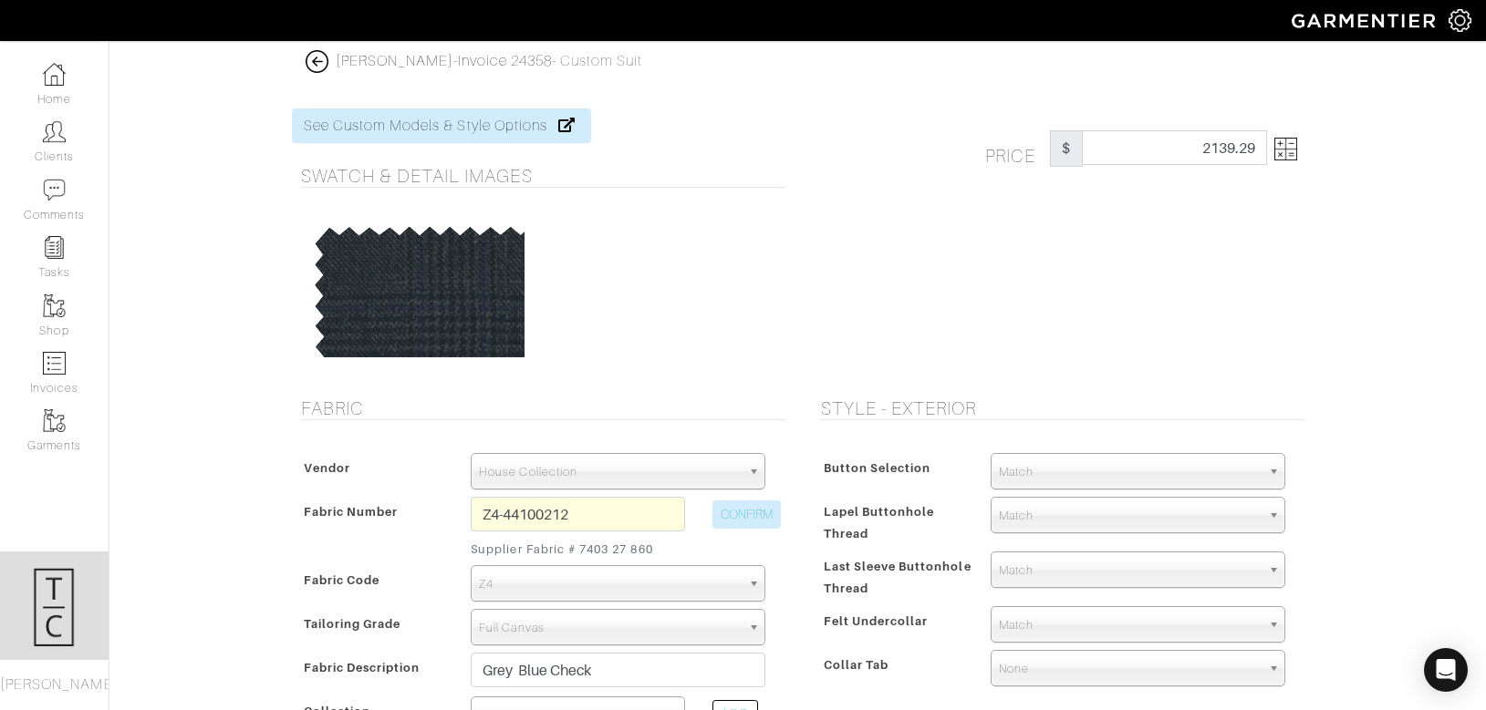
type input "2496.43"
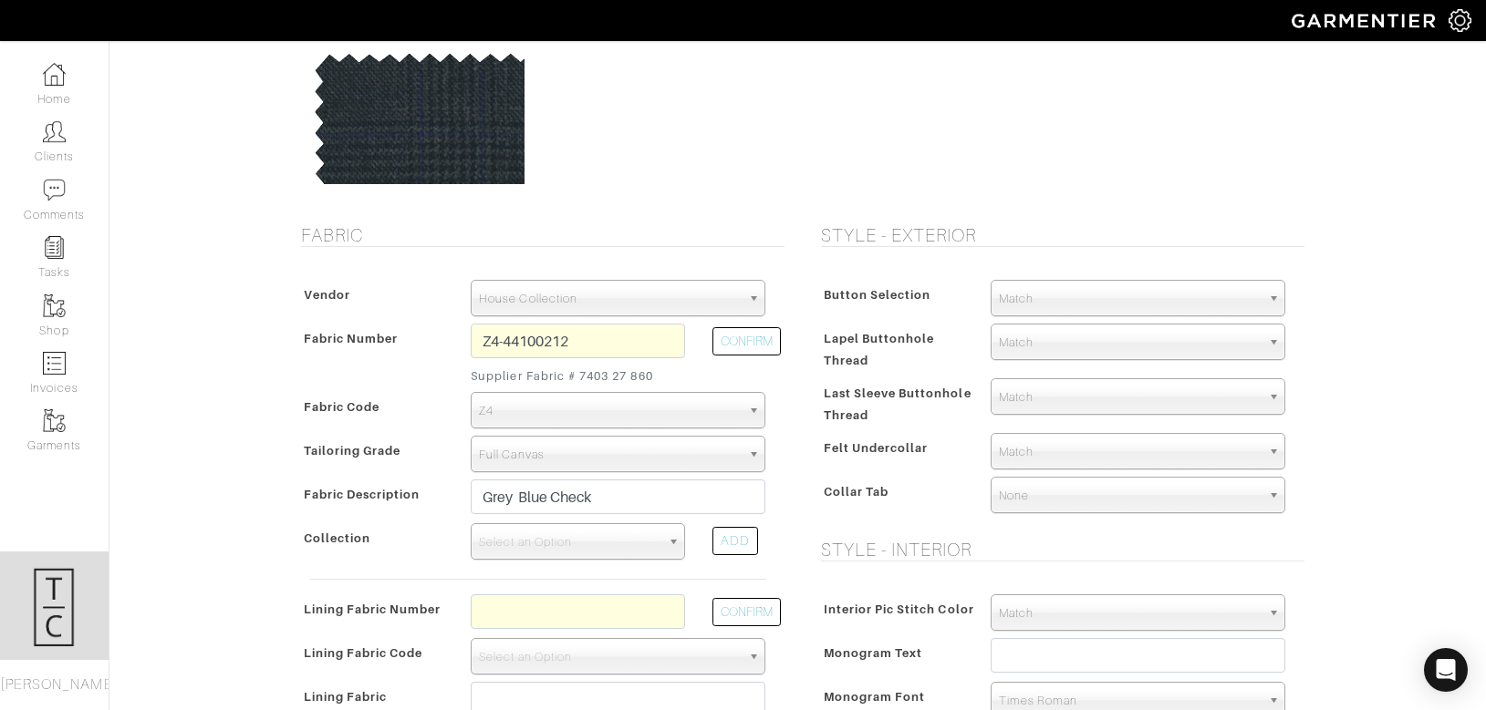
scroll to position [177, 0]
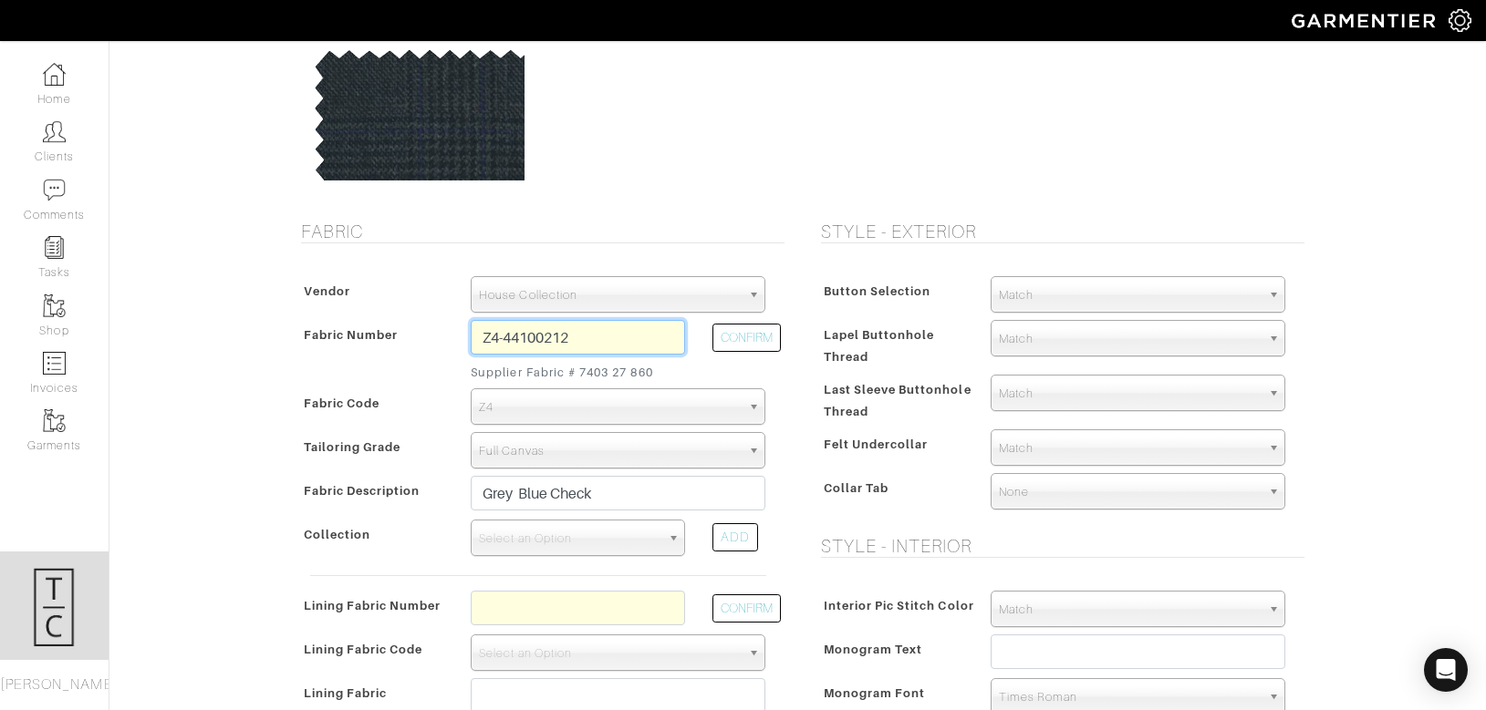
click at [625, 338] on input "Z4-44100212" at bounding box center [578, 337] width 214 height 35
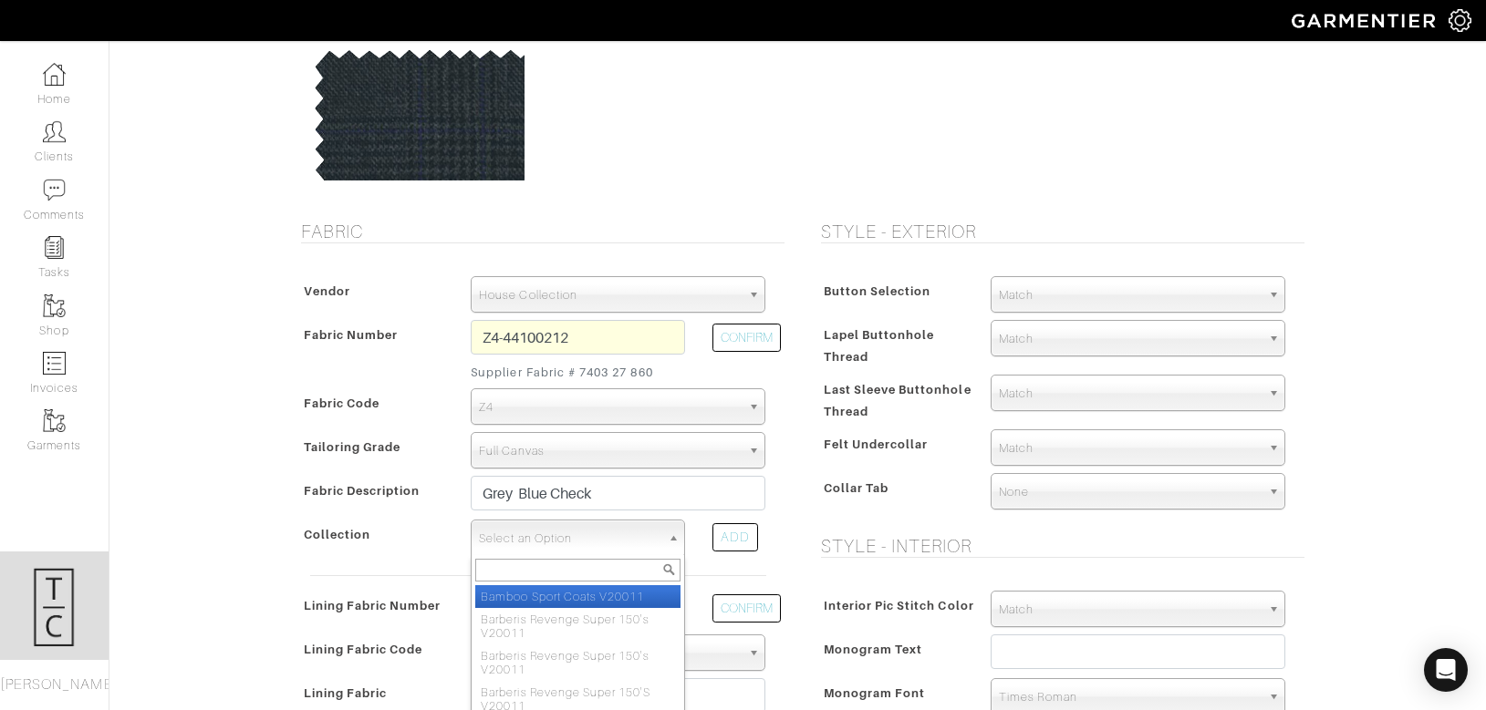
click at [543, 533] on span "Select an Option" at bounding box center [569, 539] width 181 height 36
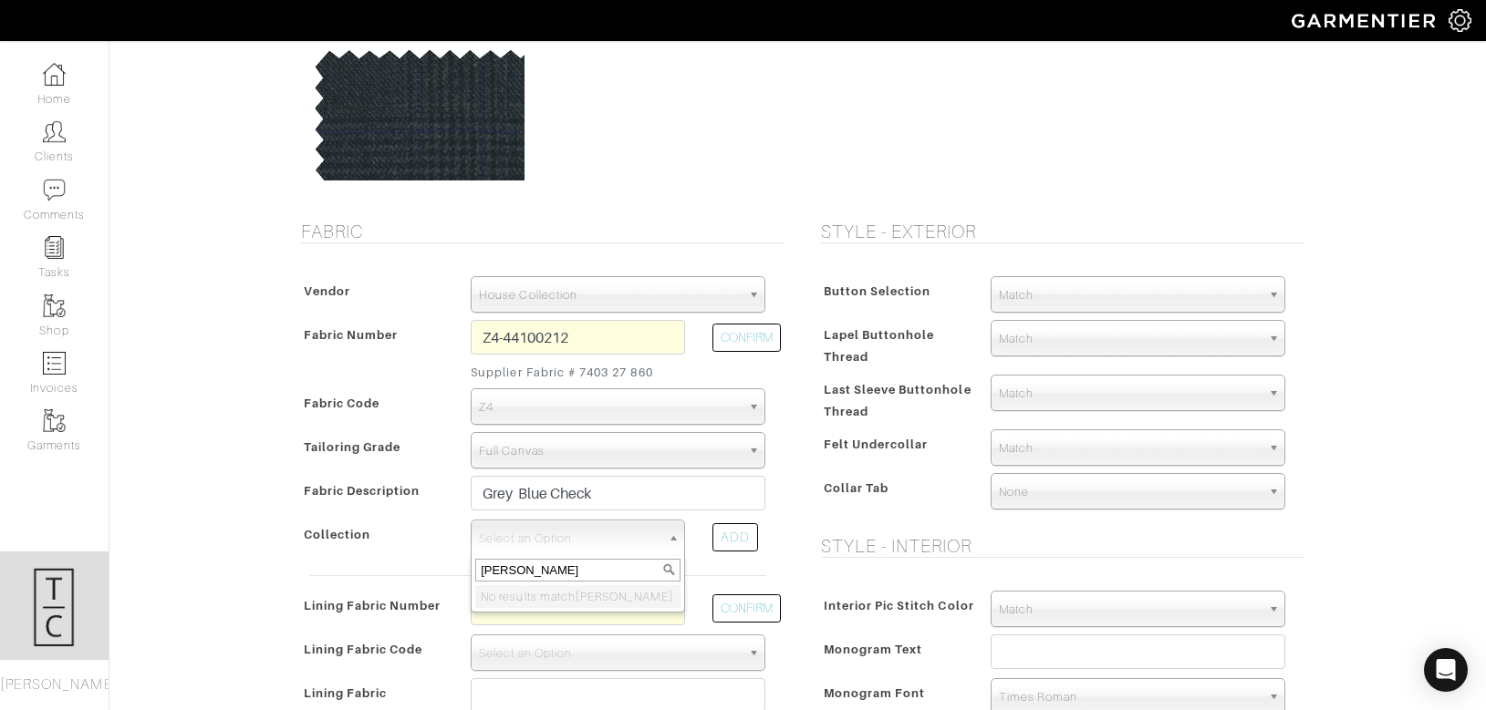
type input "reda ma"
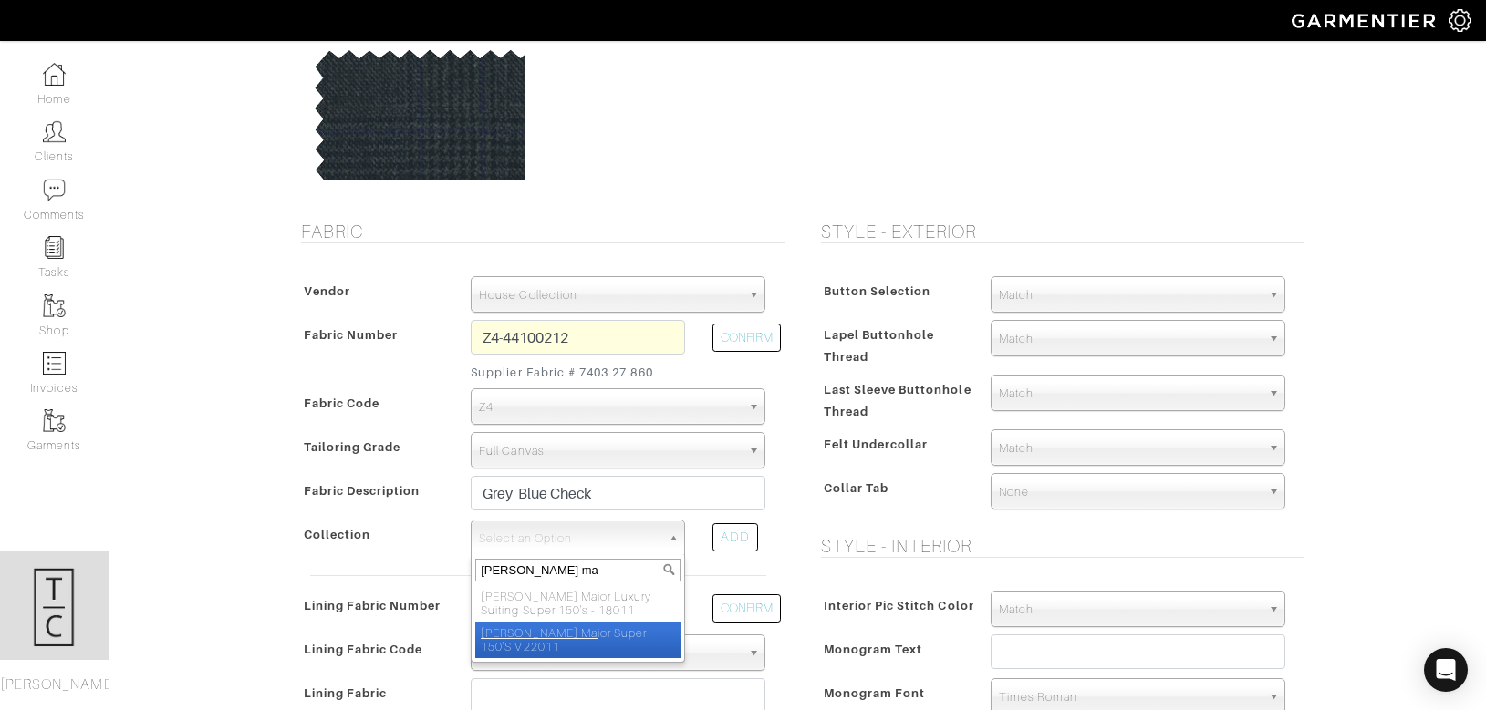
select select "759"
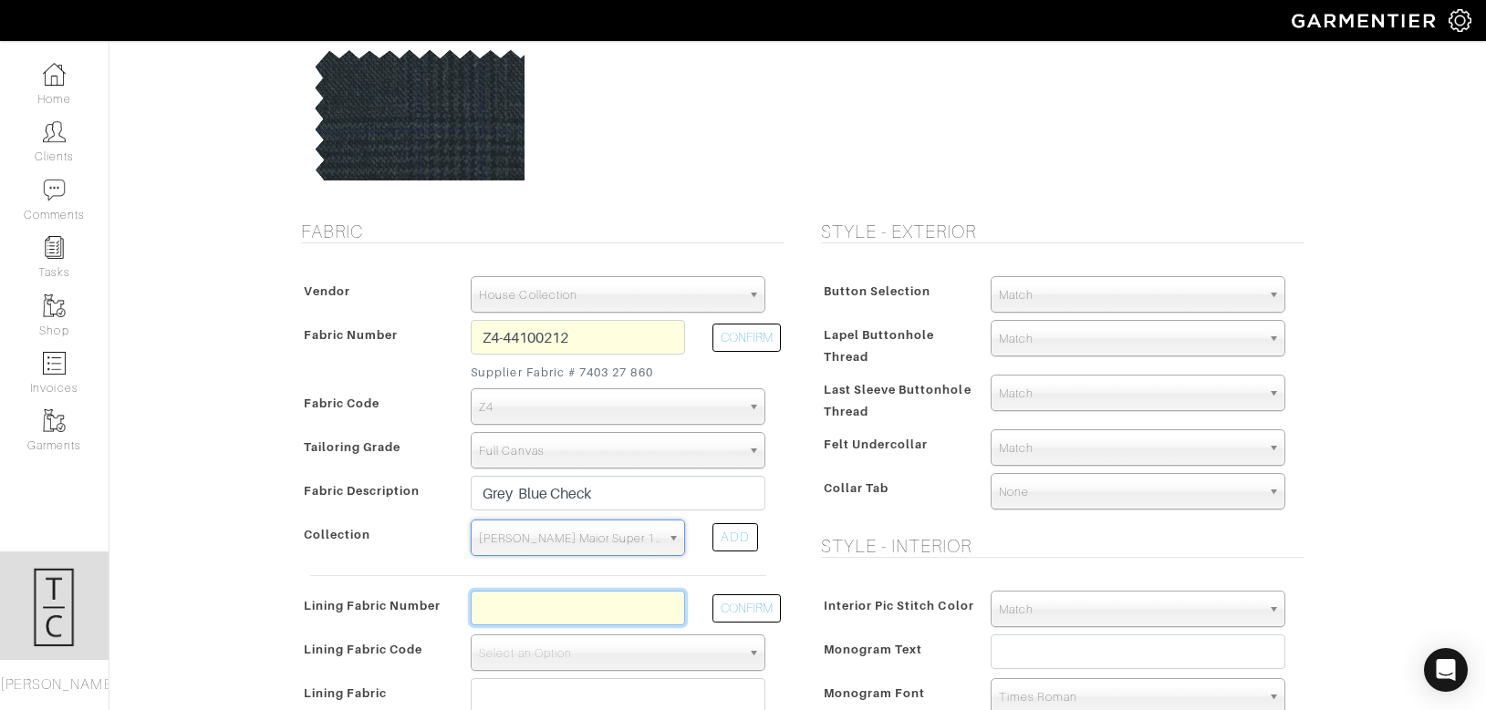
click at [541, 610] on input "text" at bounding box center [578, 608] width 214 height 35
type input "l2-45105728"
click at [762, 602] on button "CONFIRM" at bounding box center [746, 609] width 68 height 28
select select "6294"
type input "Navy Blue Spots"
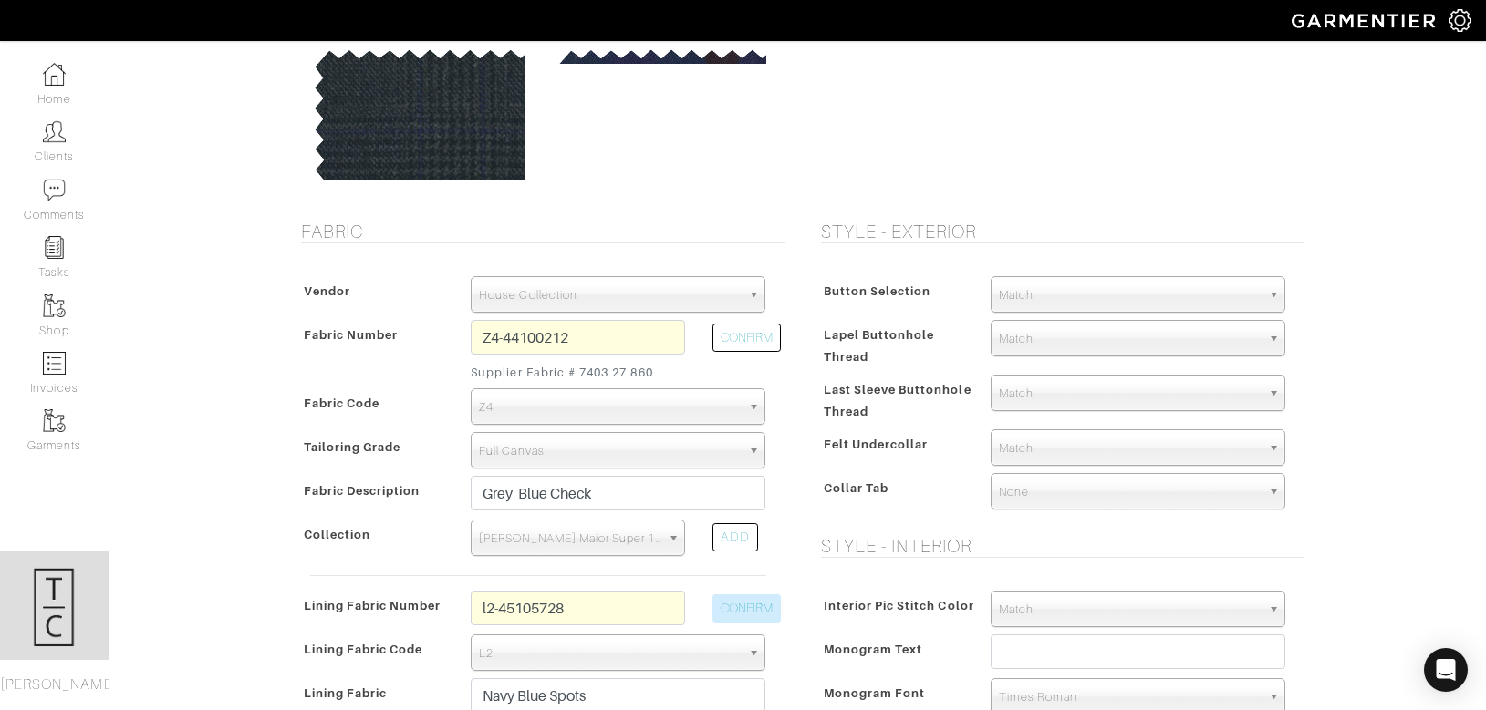
type input "2511.43"
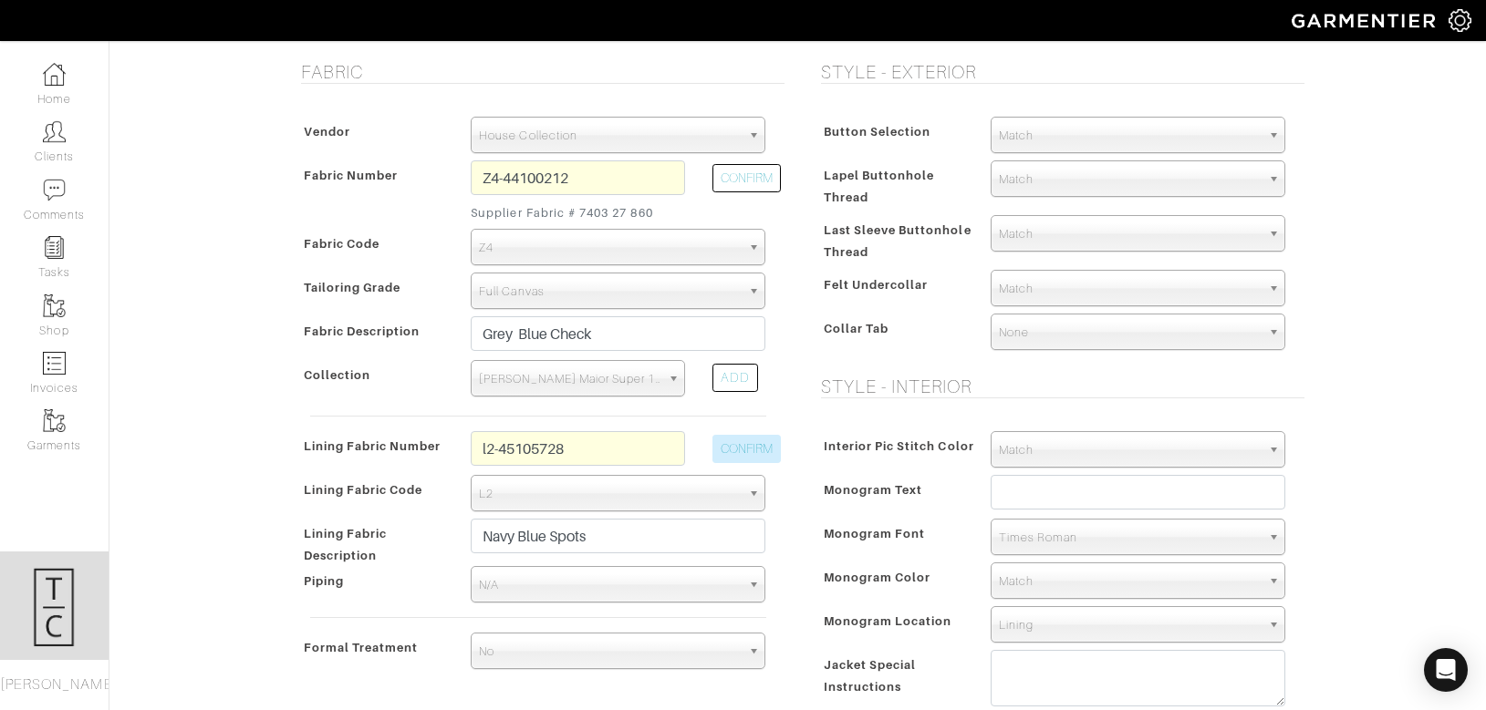
scroll to position [348, 0]
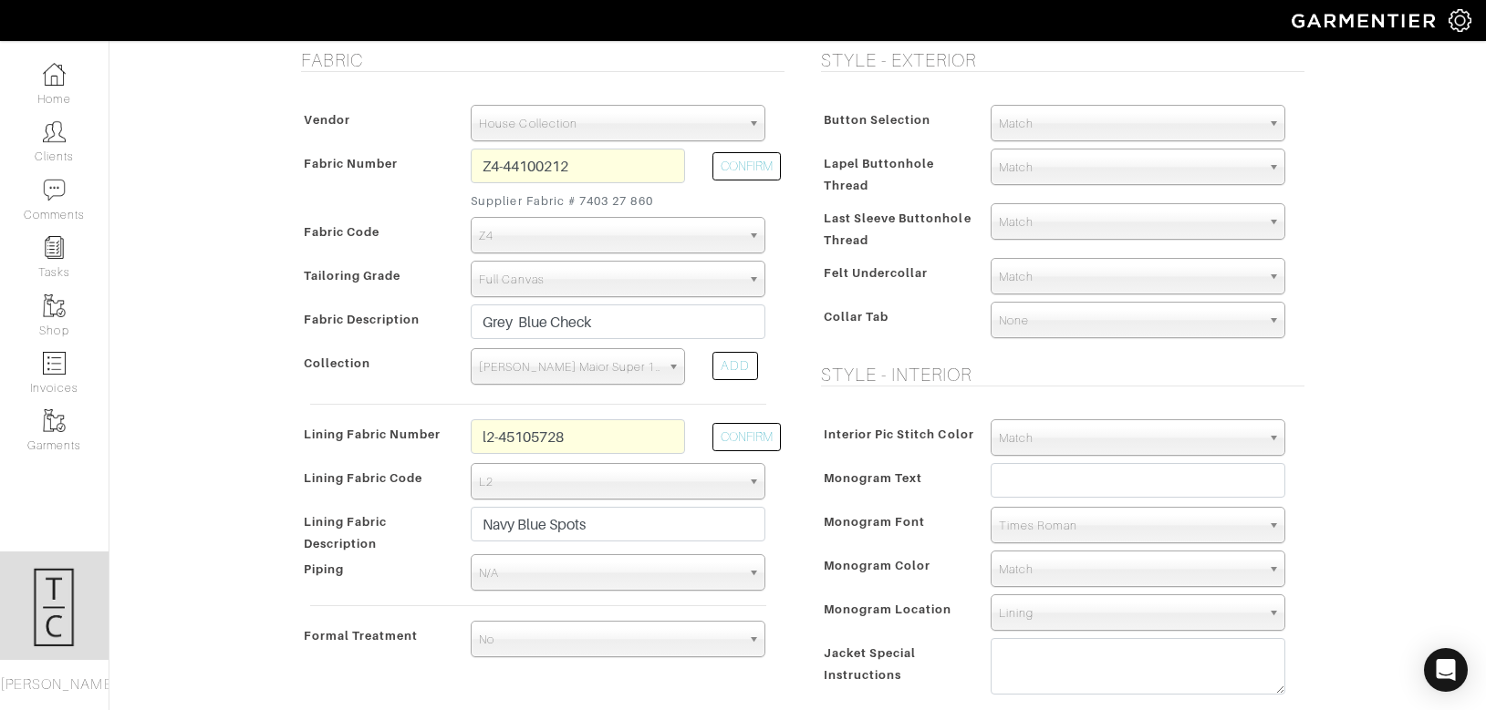
click at [1029, 119] on span "Match" at bounding box center [1130, 124] width 262 height 36
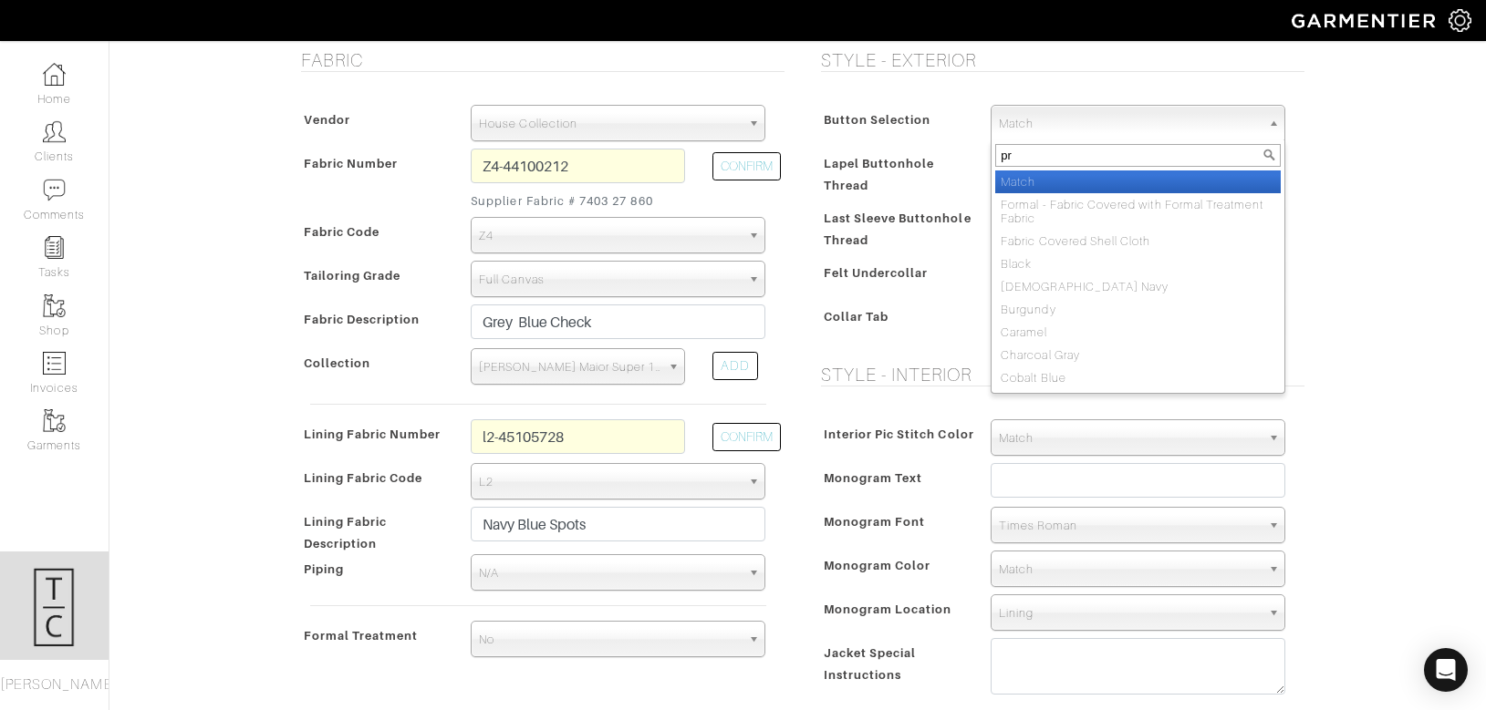
type input "pre"
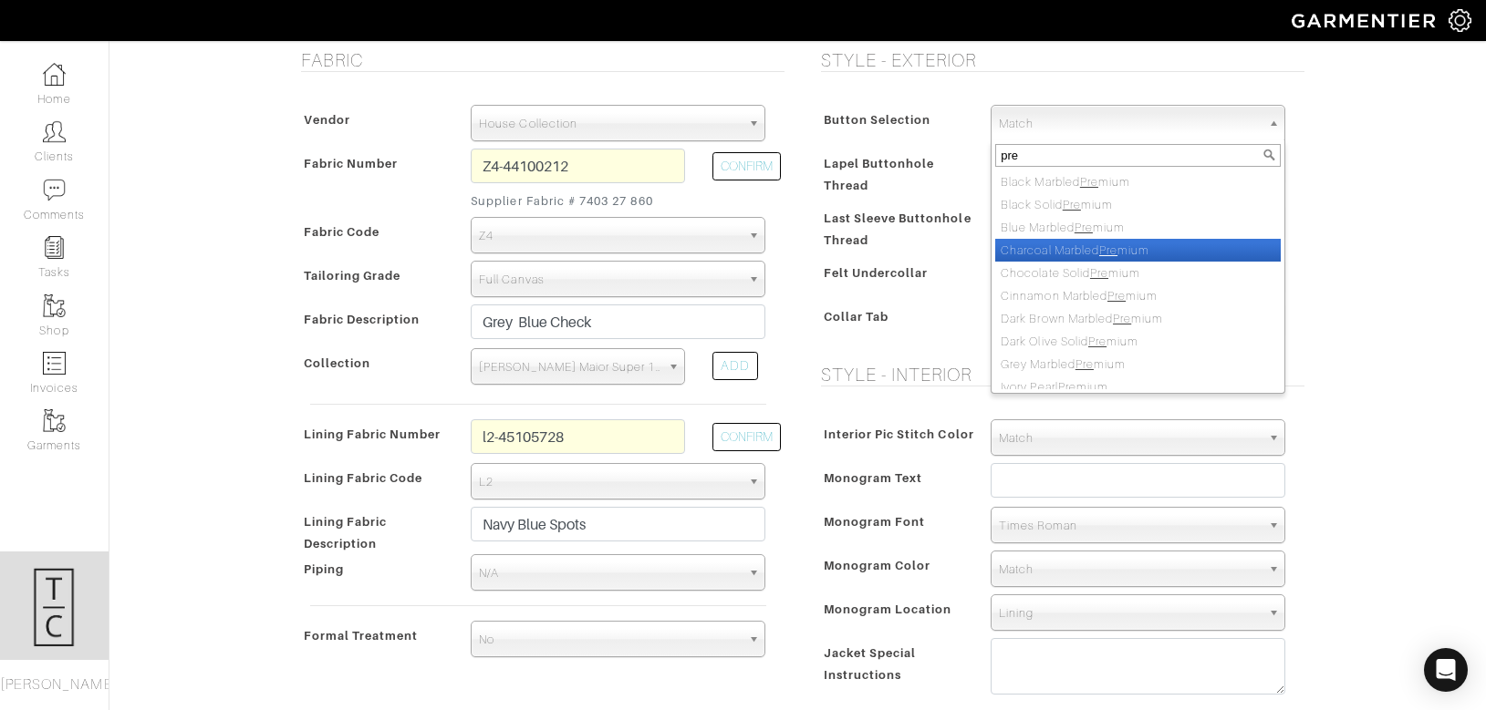
select select "110"
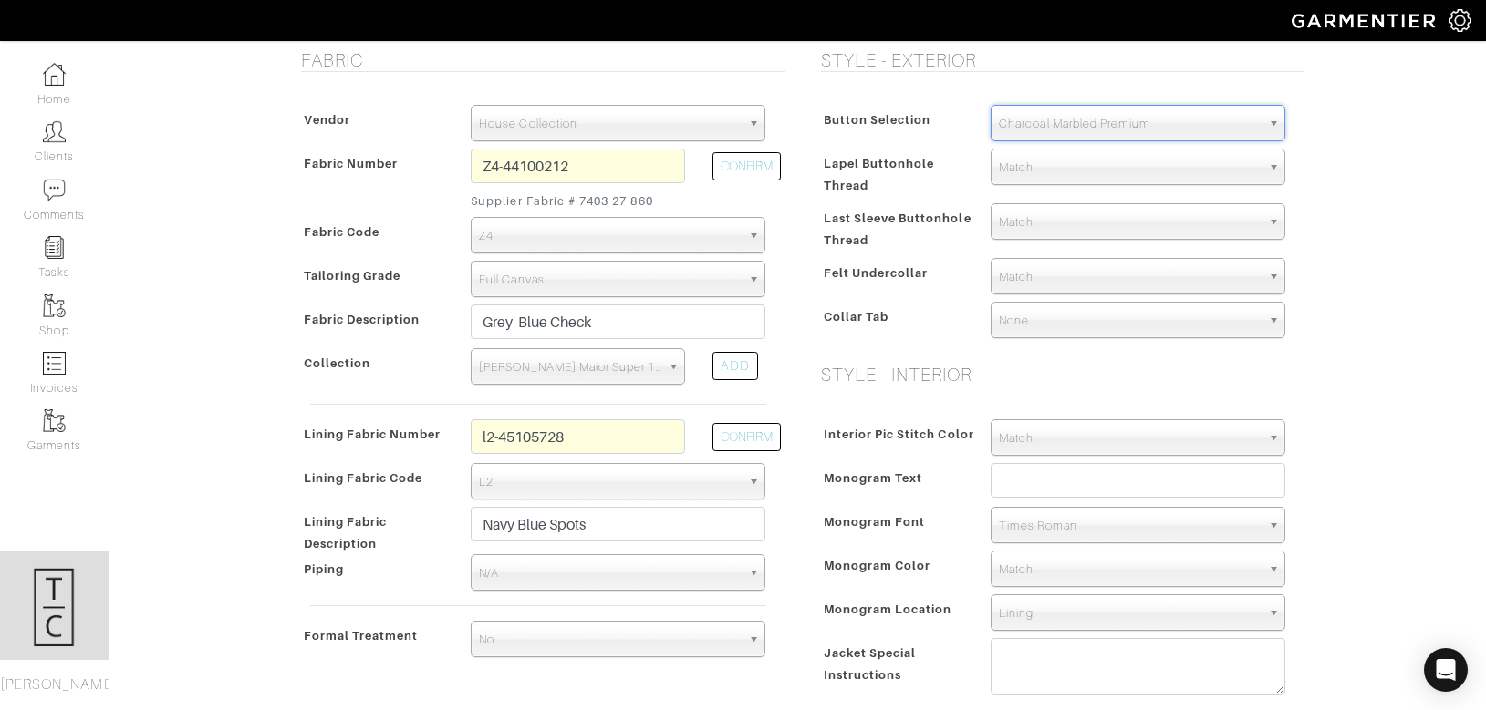
click at [915, 378] on h5 "Style - Interior" at bounding box center [1062, 375] width 483 height 22
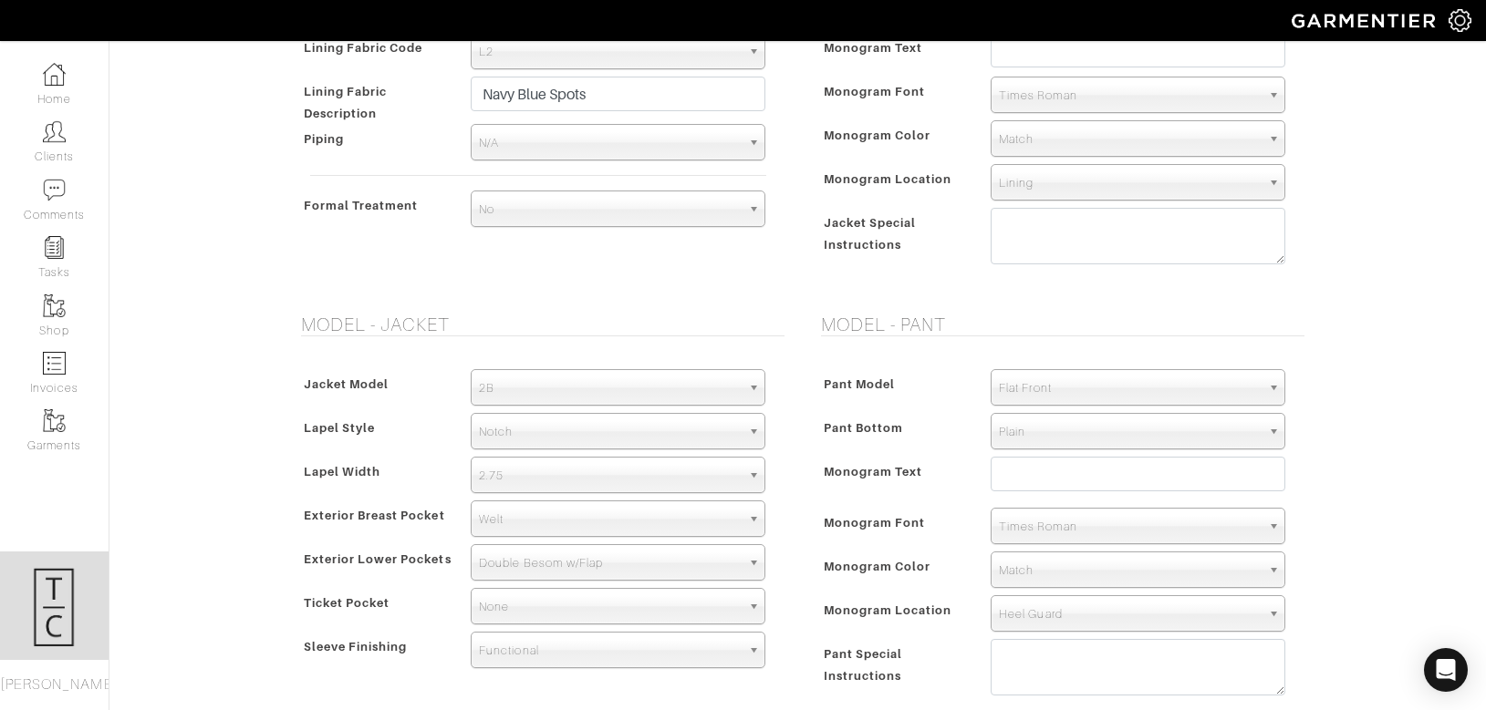
scroll to position [657, 0]
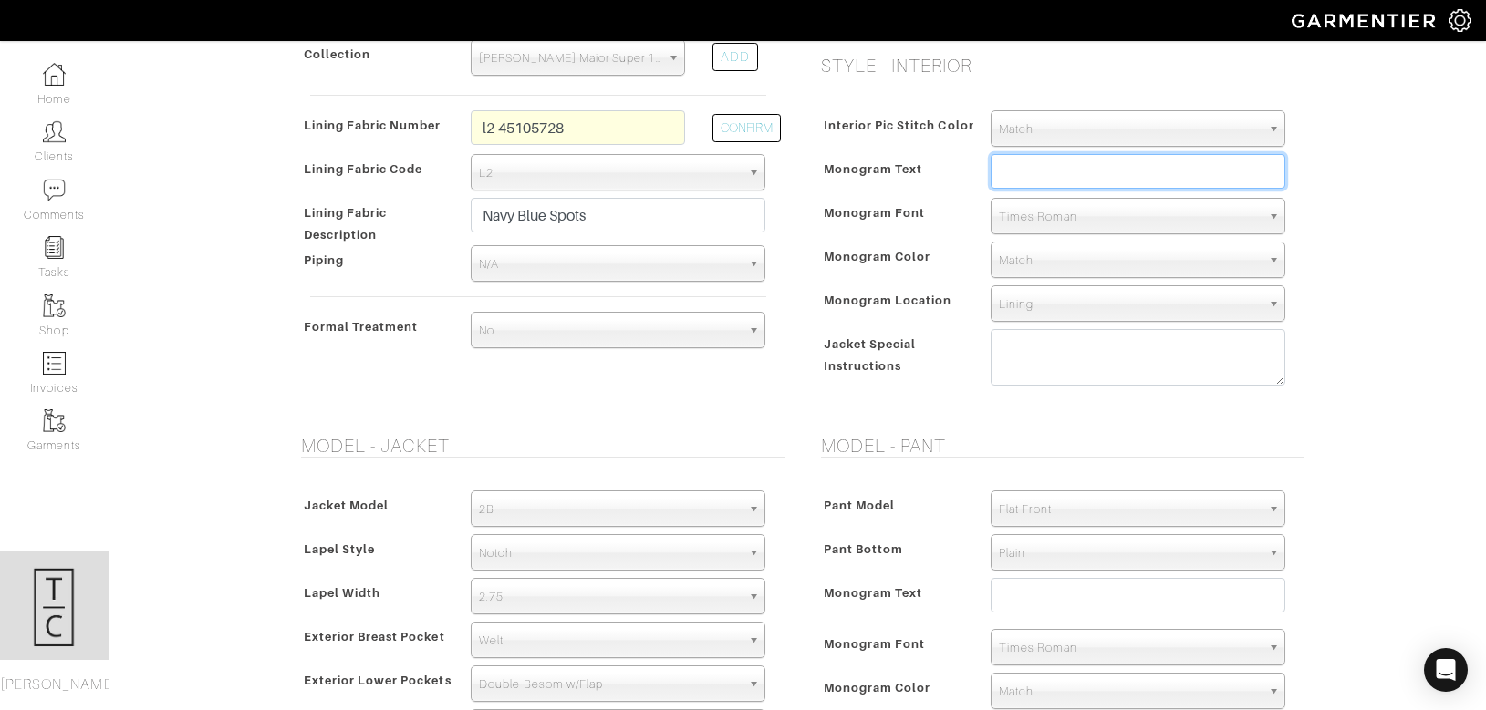
click at [1061, 176] on input "text" at bounding box center [1137, 171] width 295 height 35
type input "BAR"
click at [1032, 258] on span "Match" at bounding box center [1130, 261] width 262 height 36
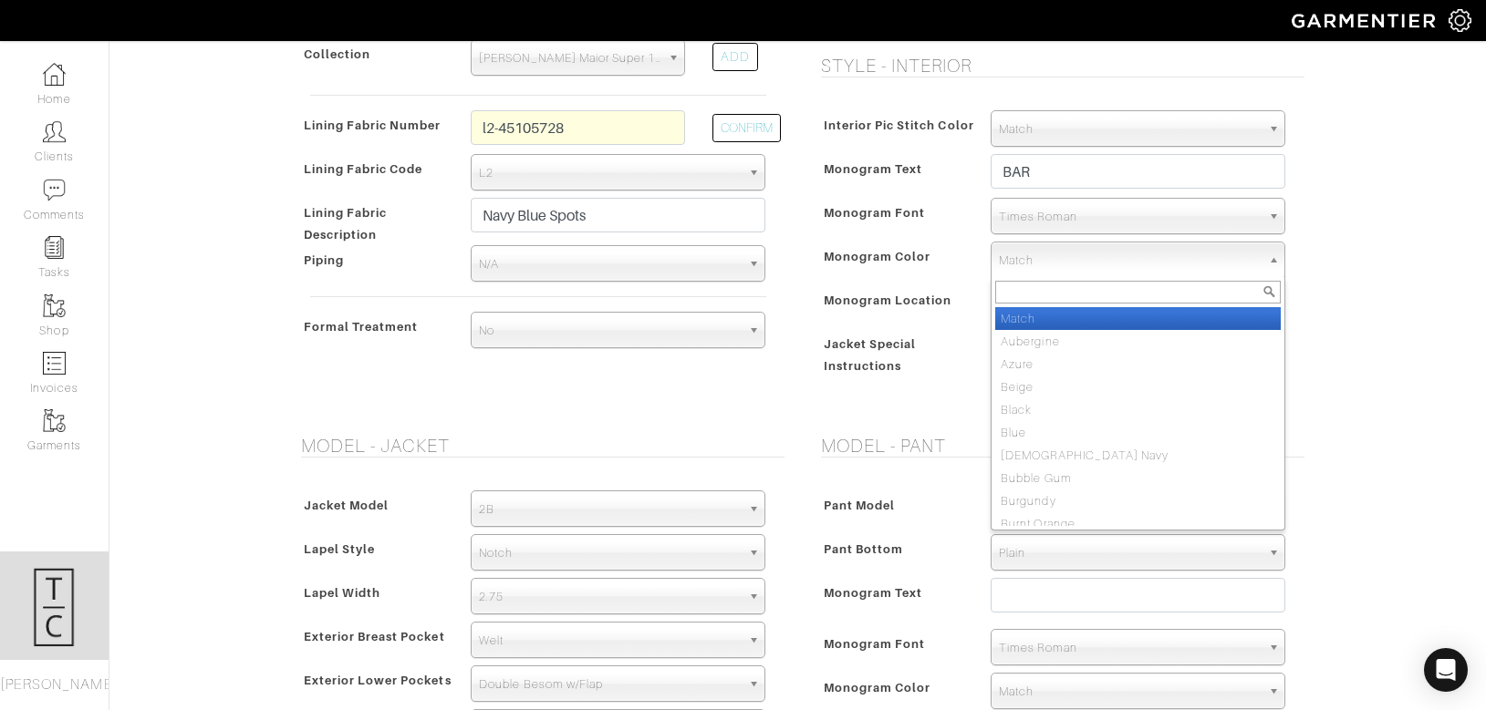
click at [1032, 258] on span "Match" at bounding box center [1130, 261] width 262 height 36
type input "blue"
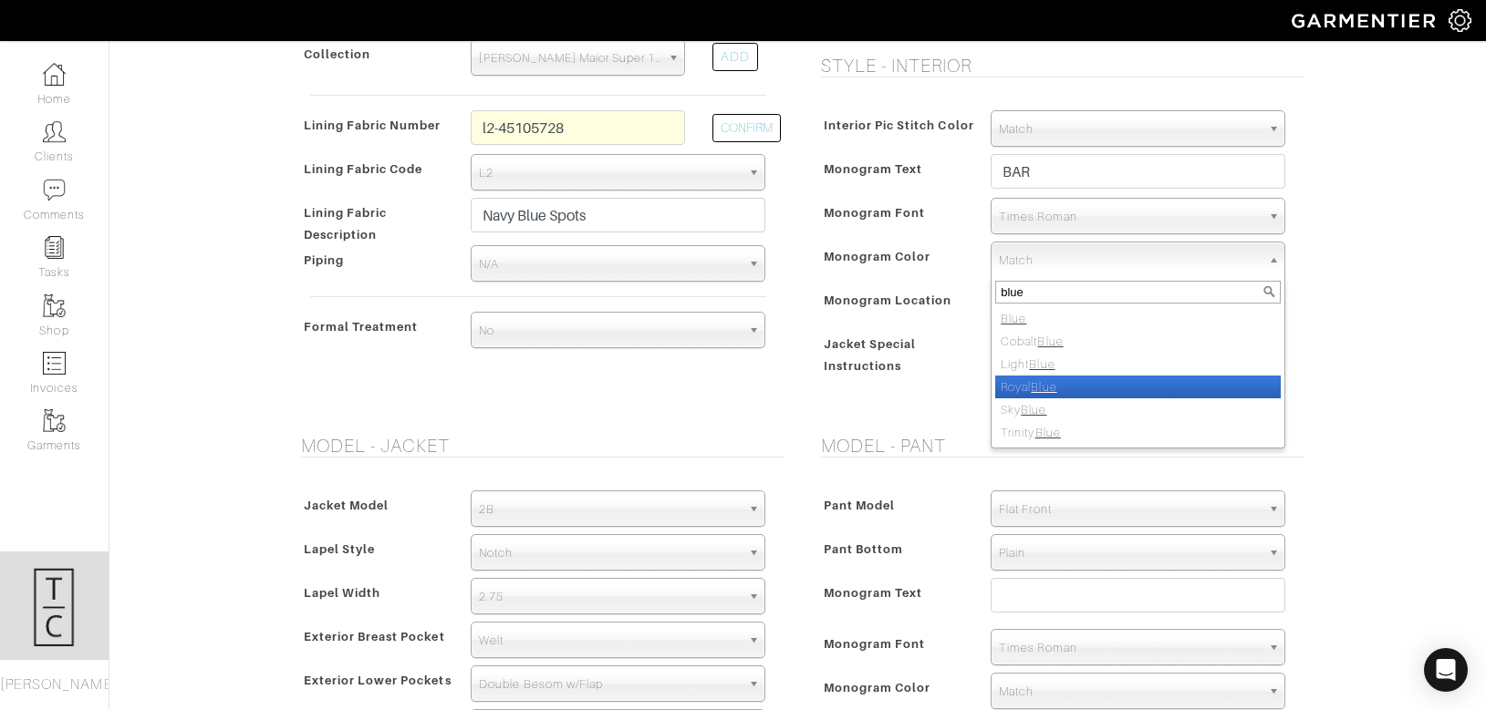
select select "11"
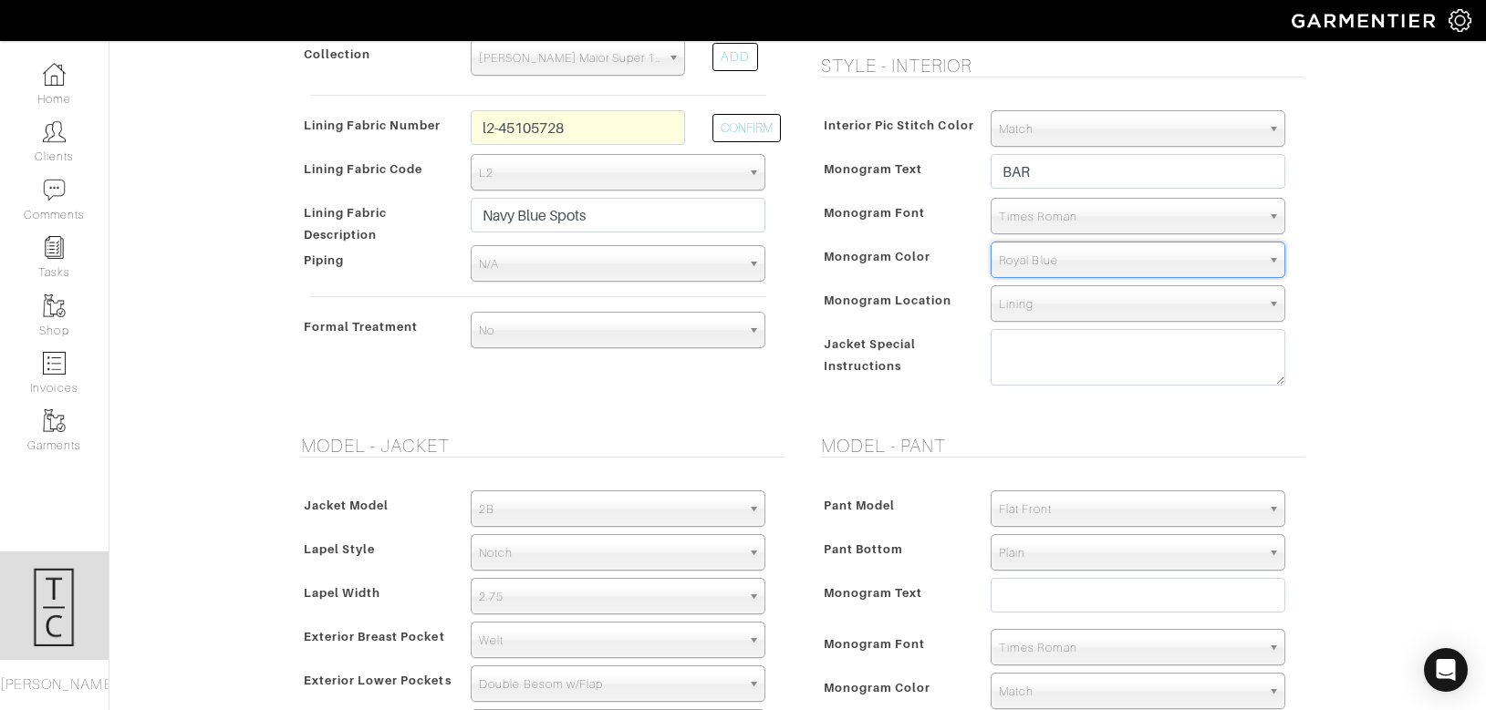
click at [950, 357] on div "Jacket Special Instructions" at bounding box center [896, 364] width 161 height 62
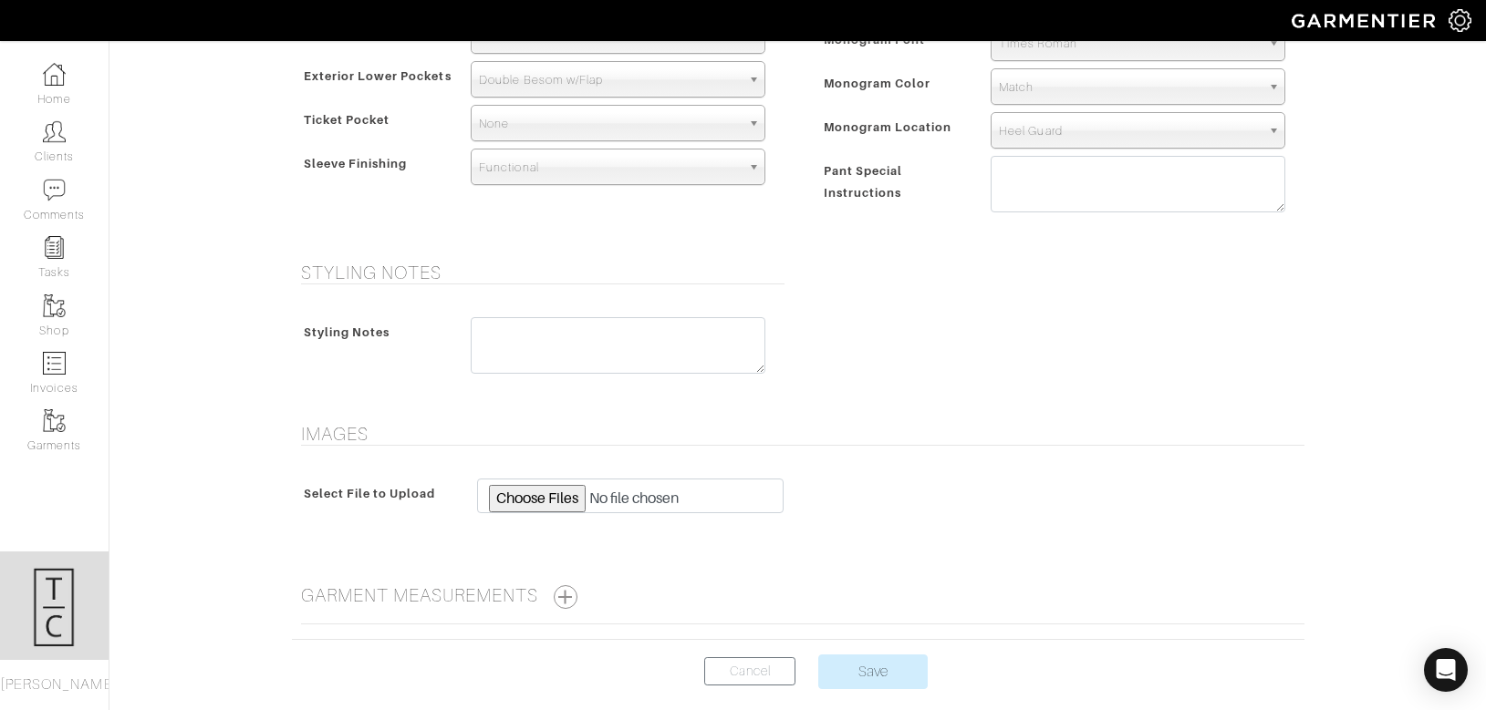
scroll to position [1310, 0]
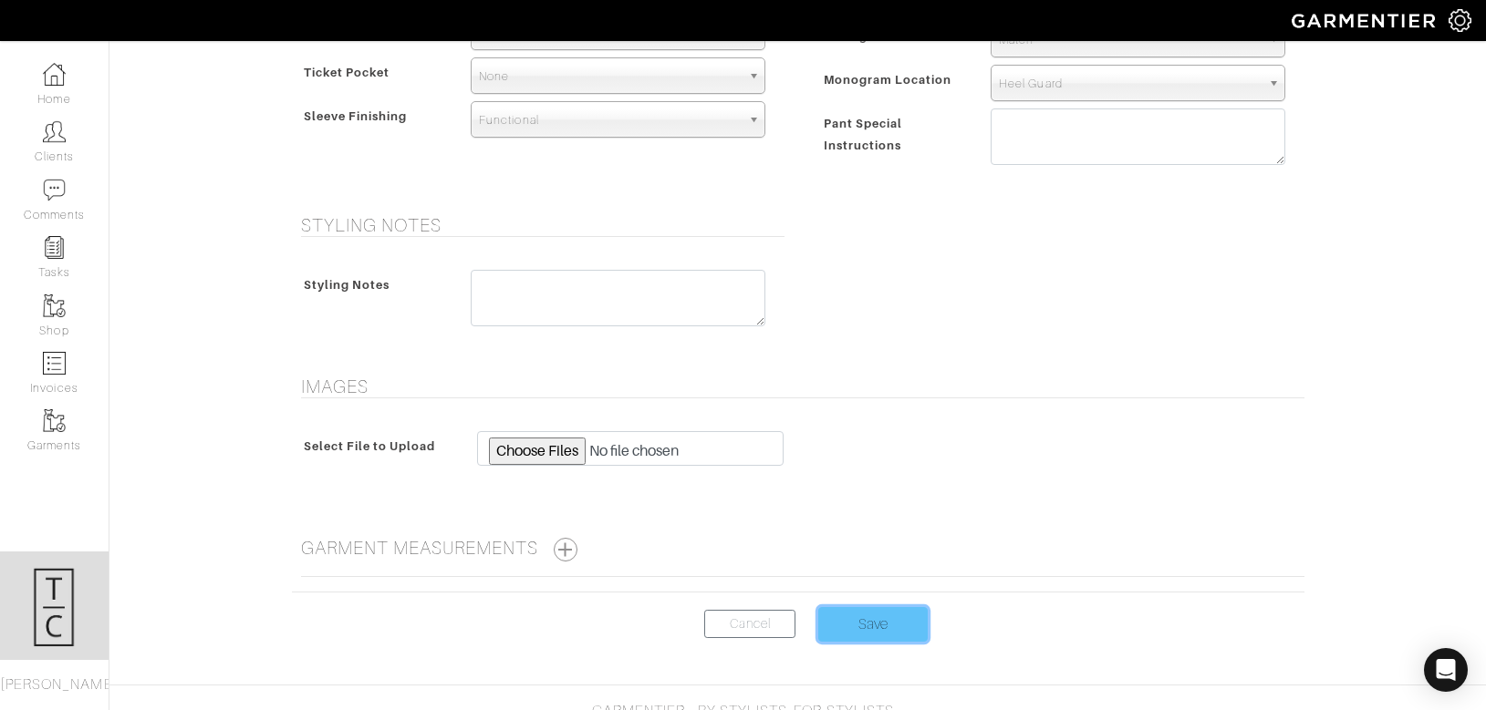
click at [864, 616] on input "Save" at bounding box center [872, 624] width 109 height 35
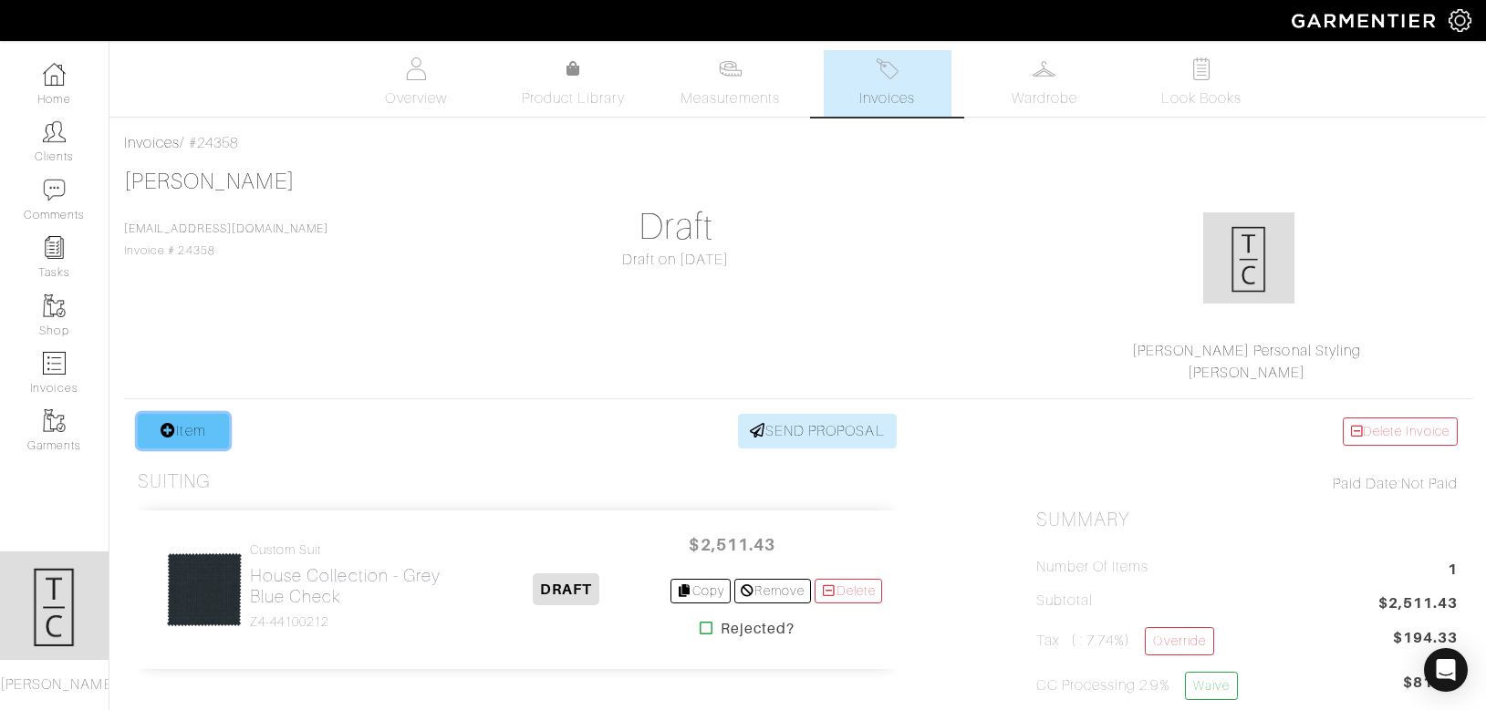
click at [174, 433] on link "Item" at bounding box center [183, 431] width 91 height 35
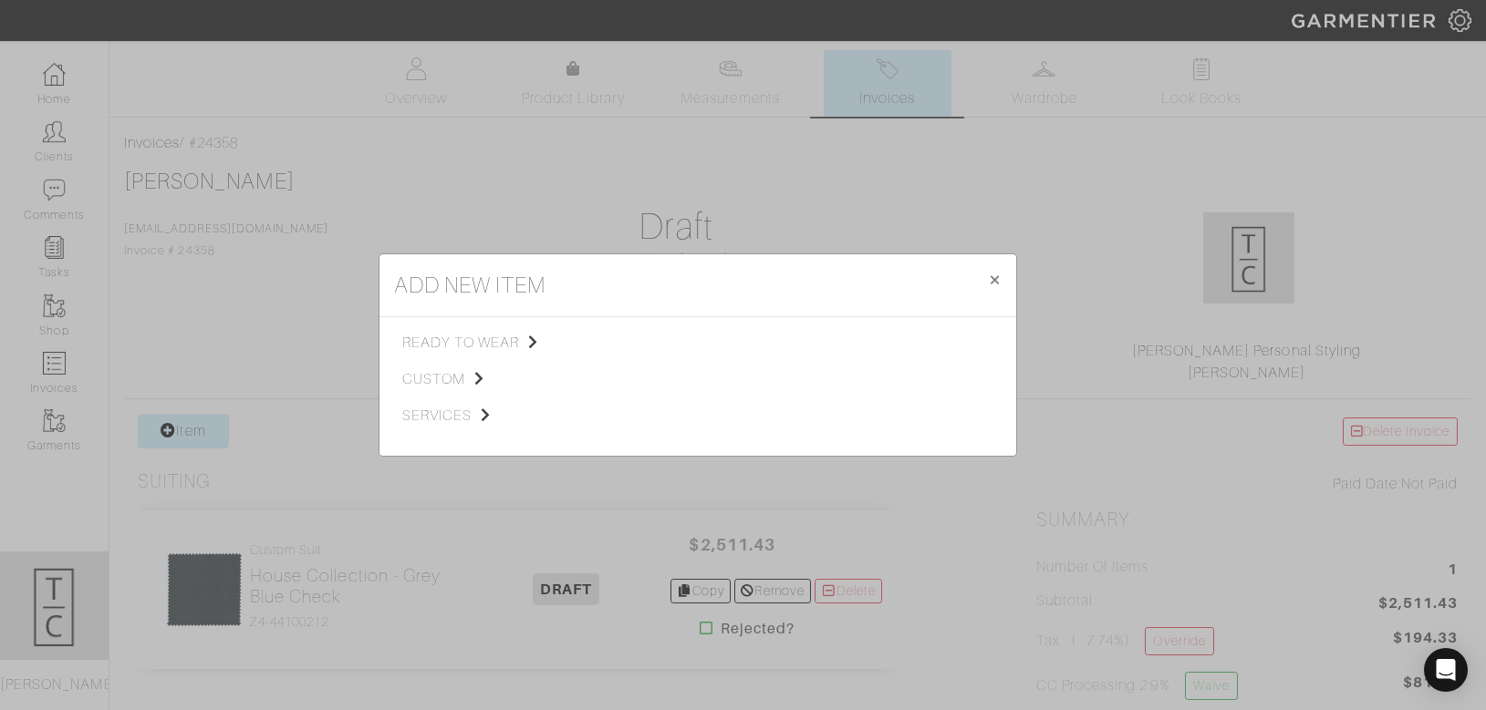
click at [442, 367] on div "ready to wear custom services" at bounding box center [500, 386] width 197 height 109
click at [442, 375] on span "custom" at bounding box center [493, 379] width 183 height 22
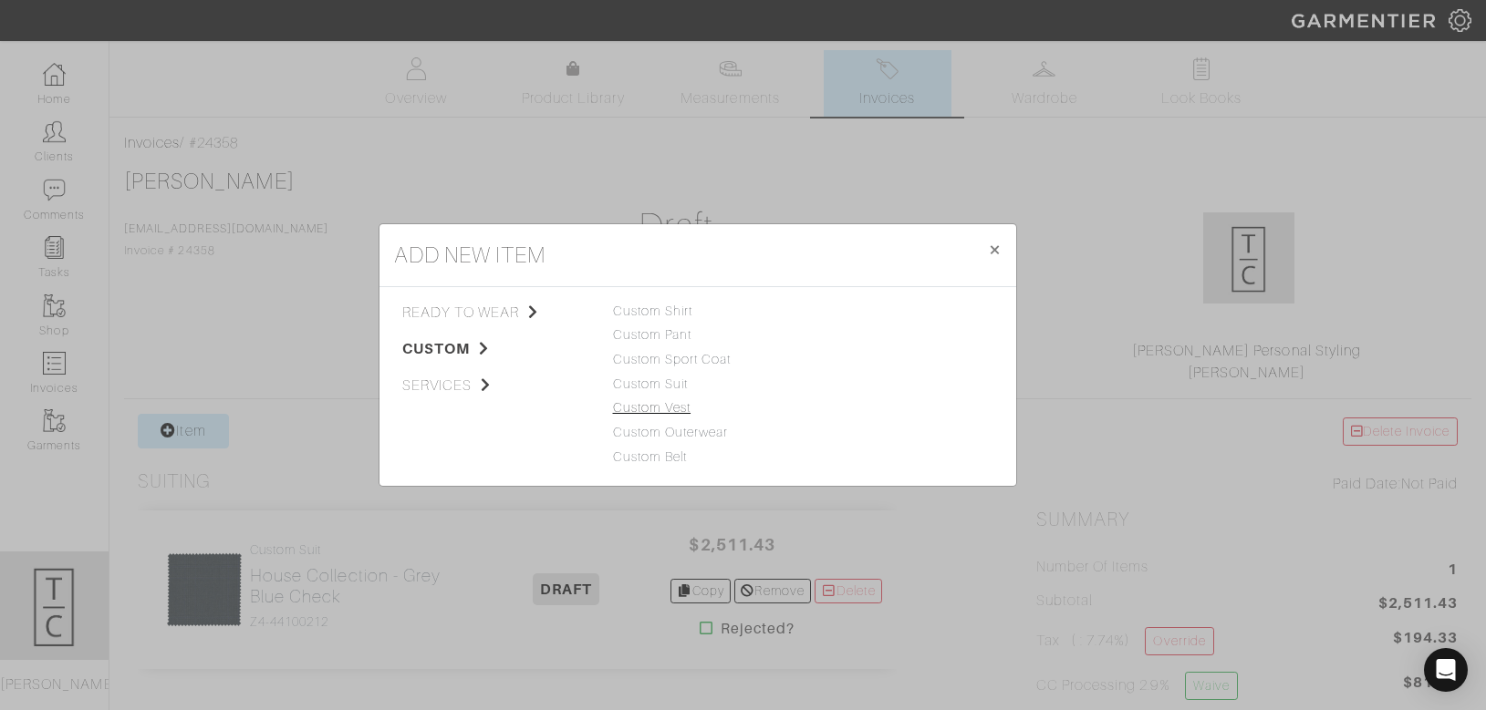
click at [656, 401] on link "Custom Vest" at bounding box center [652, 407] width 78 height 15
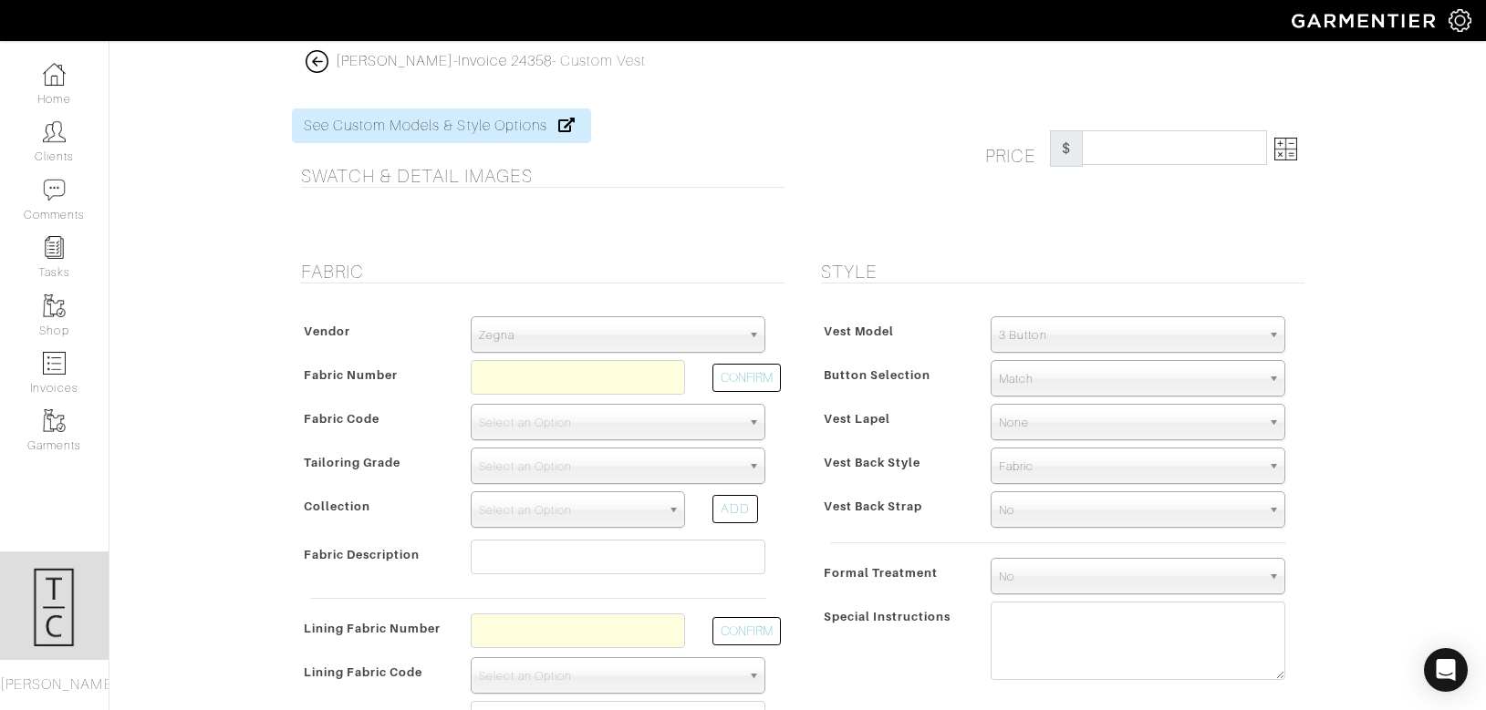
click at [617, 323] on span "Zegna" at bounding box center [610, 335] width 262 height 36
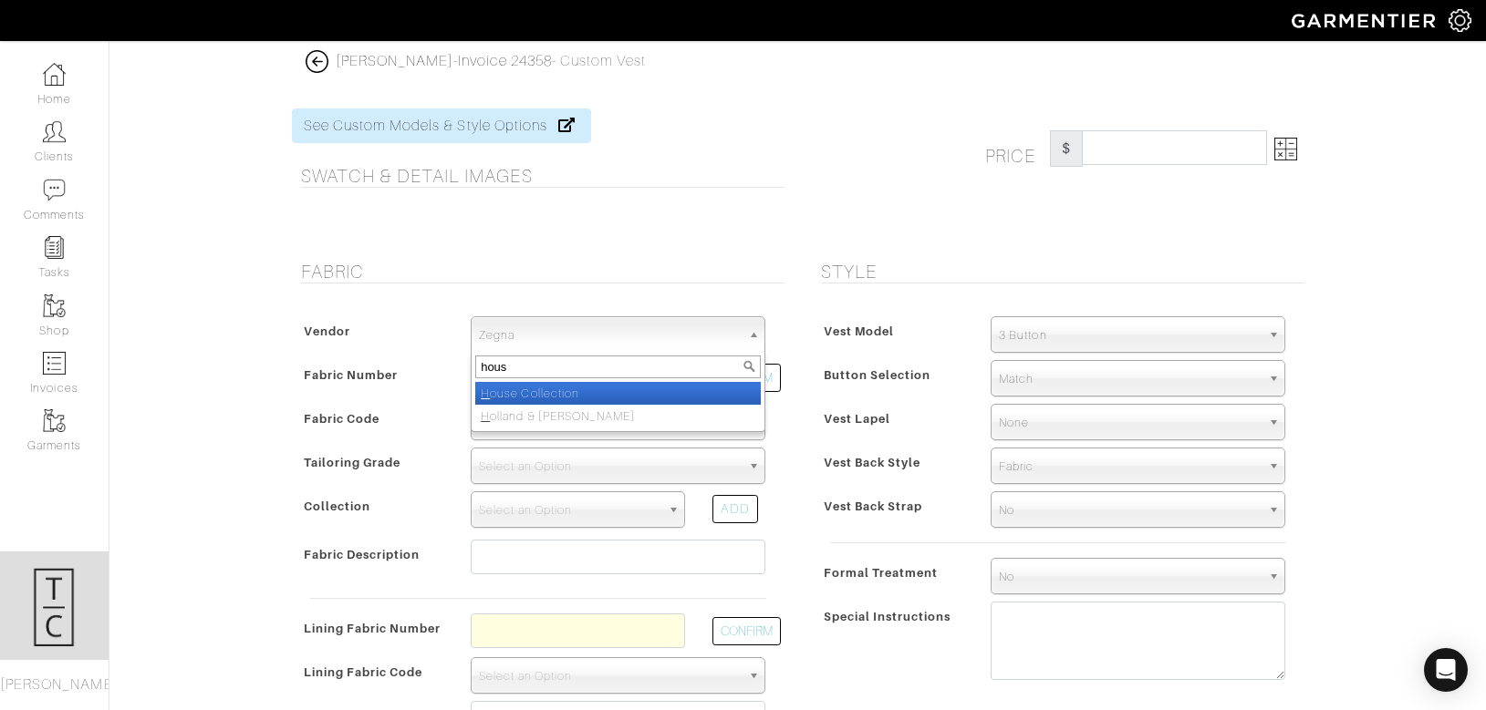
type input "house"
select select "75"
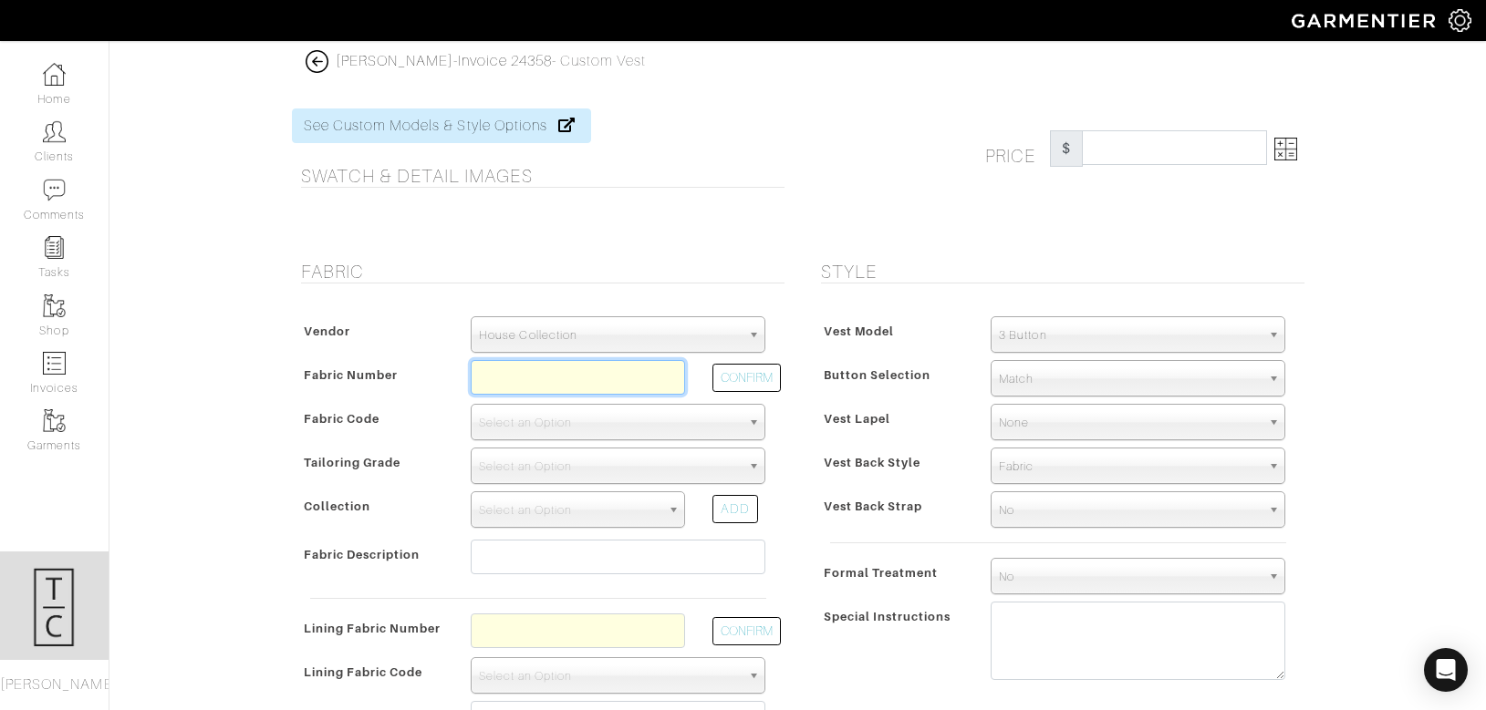
paste input "Z4-44100212"
type input "Z4-44100212"
select select "5987"
select select
type input "Grey Blue Check"
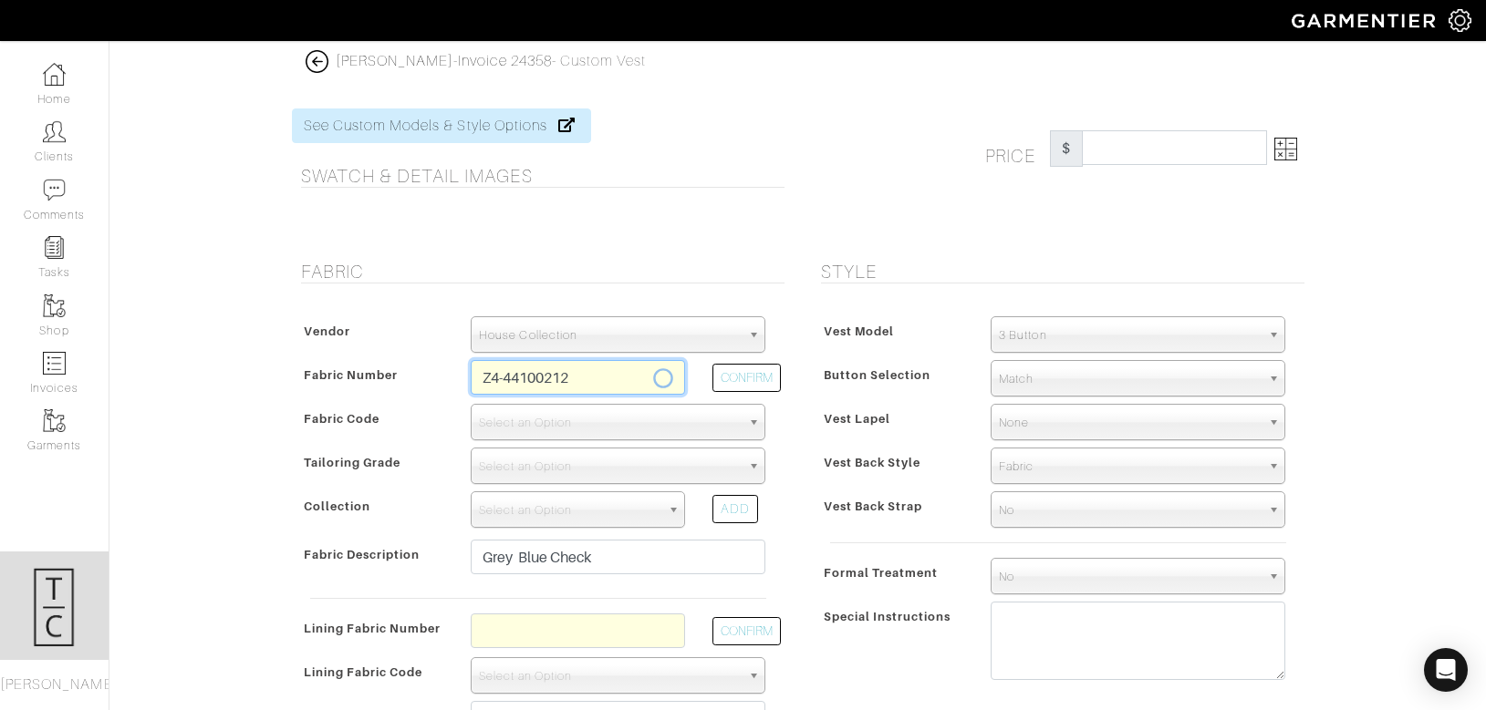
type input "550.00"
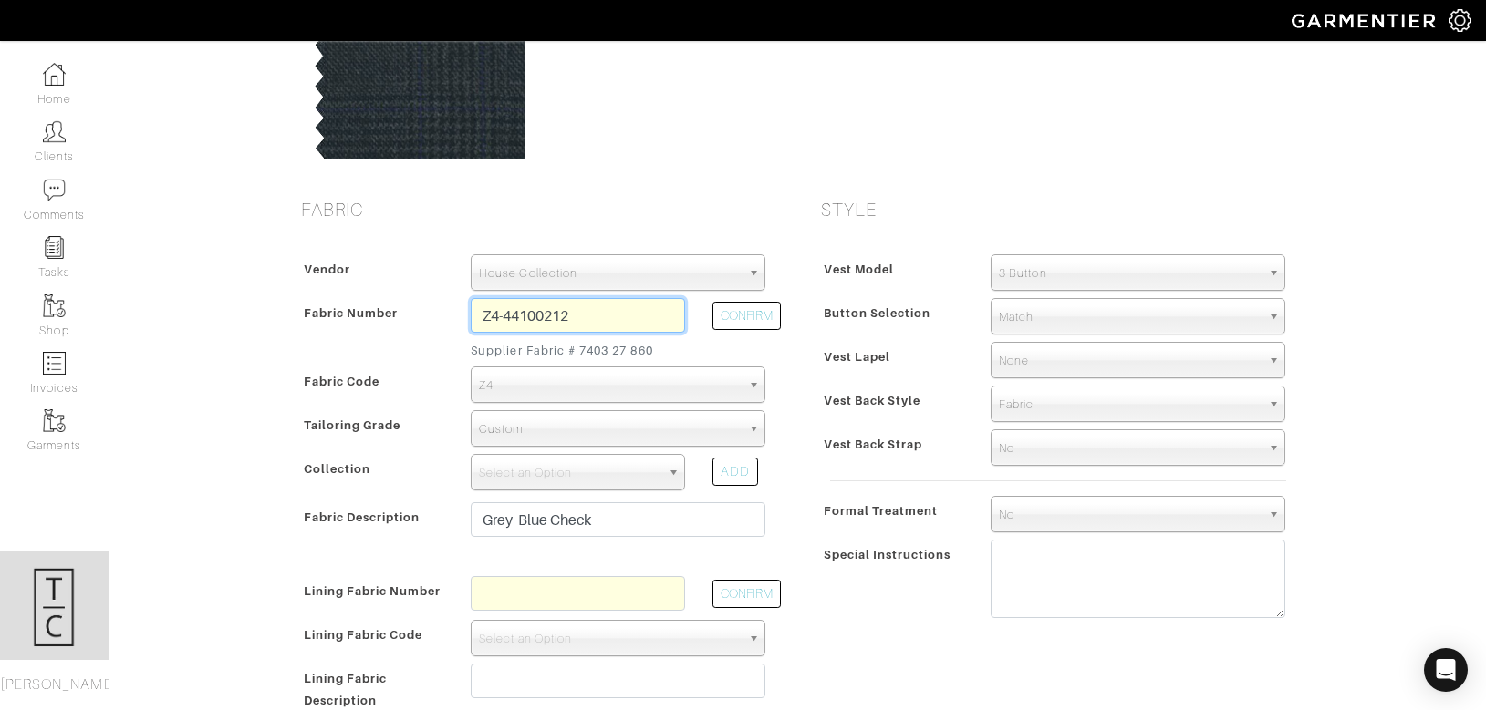
scroll to position [215, 0]
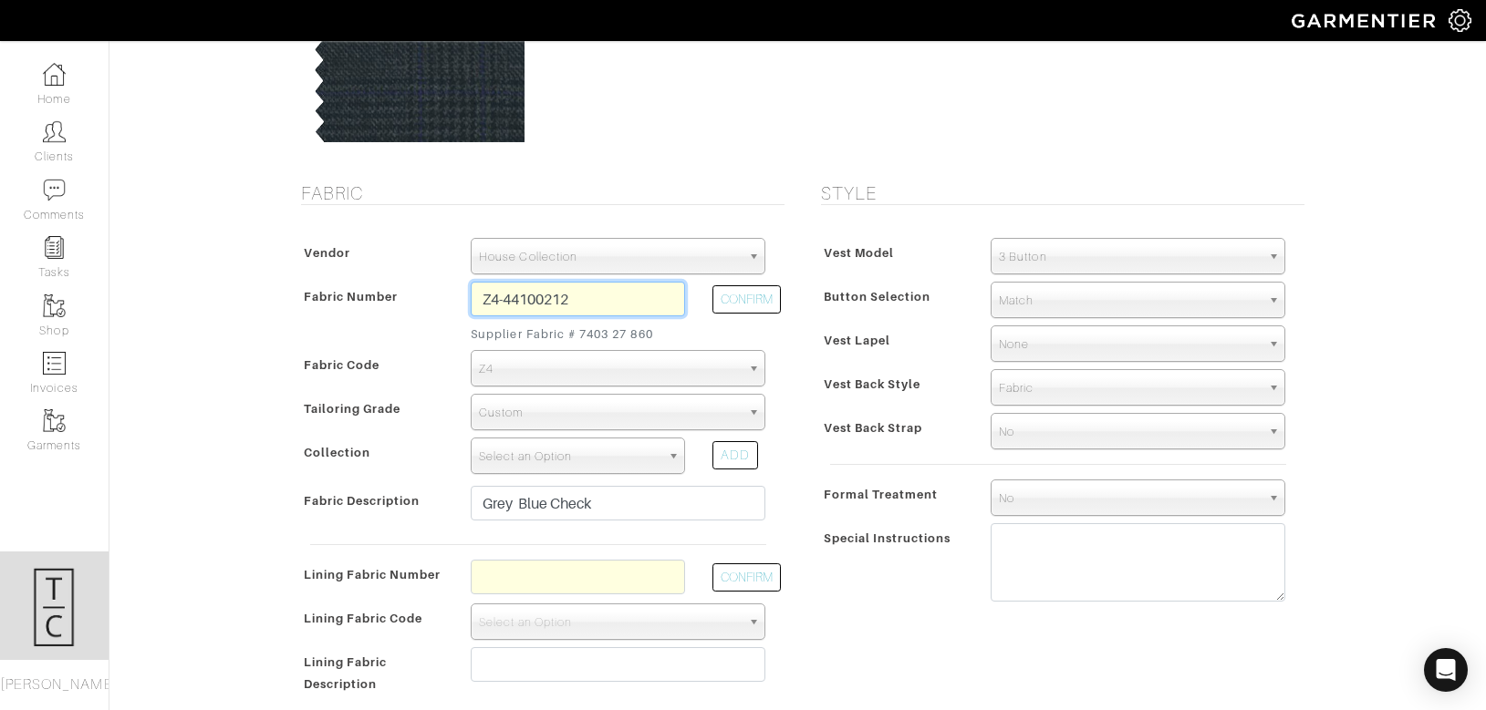
type input "Z4-44100212"
click at [564, 464] on span "Select an Option" at bounding box center [569, 457] width 181 height 36
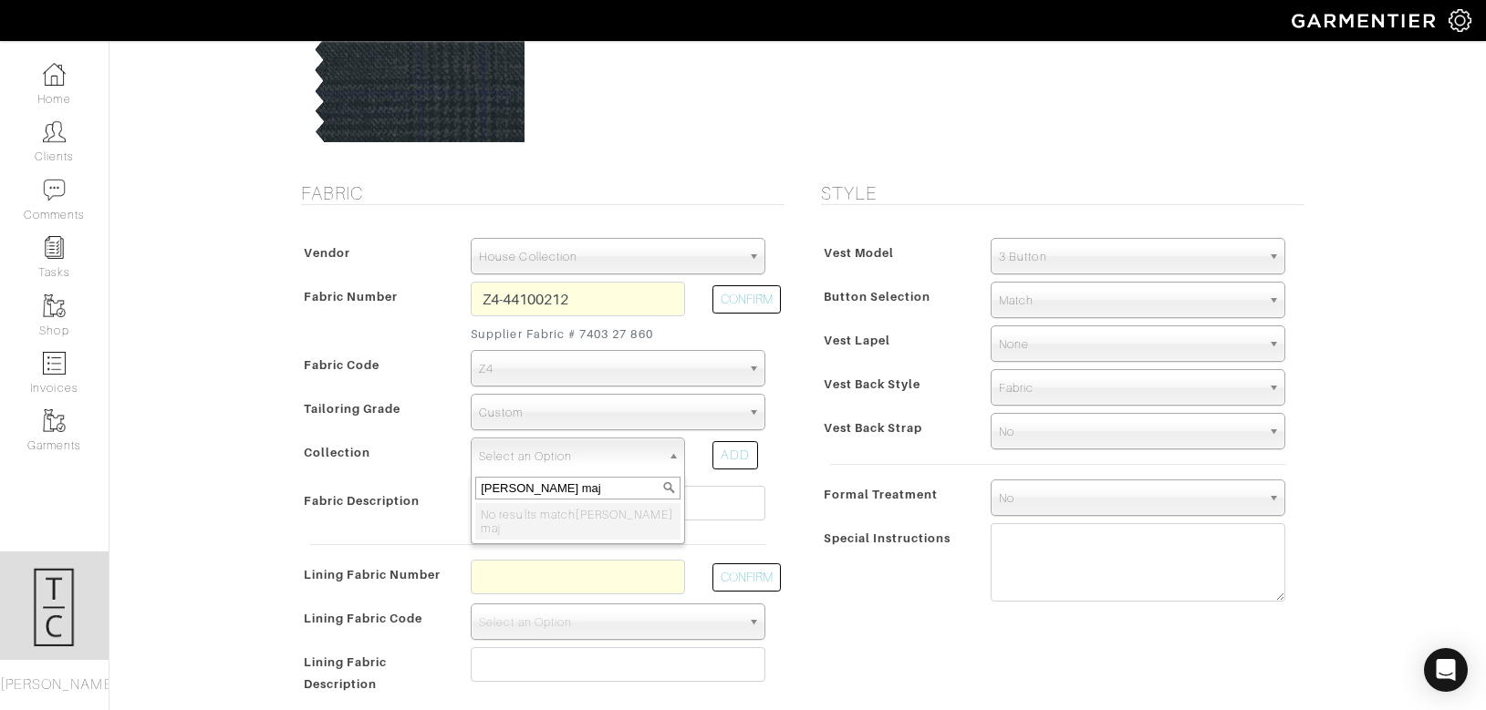
type input "reda ma"
select select "759"
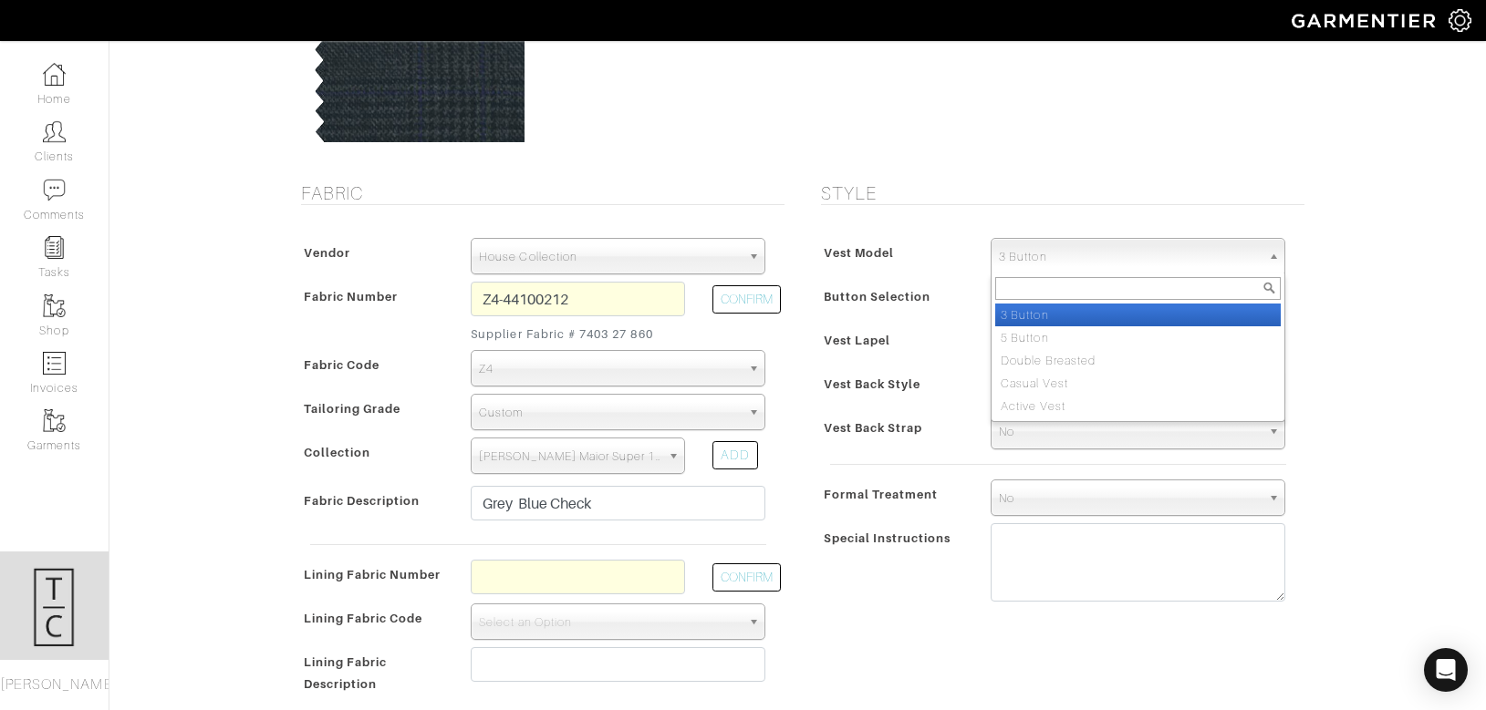
click at [1044, 266] on span "3 Button" at bounding box center [1130, 257] width 262 height 36
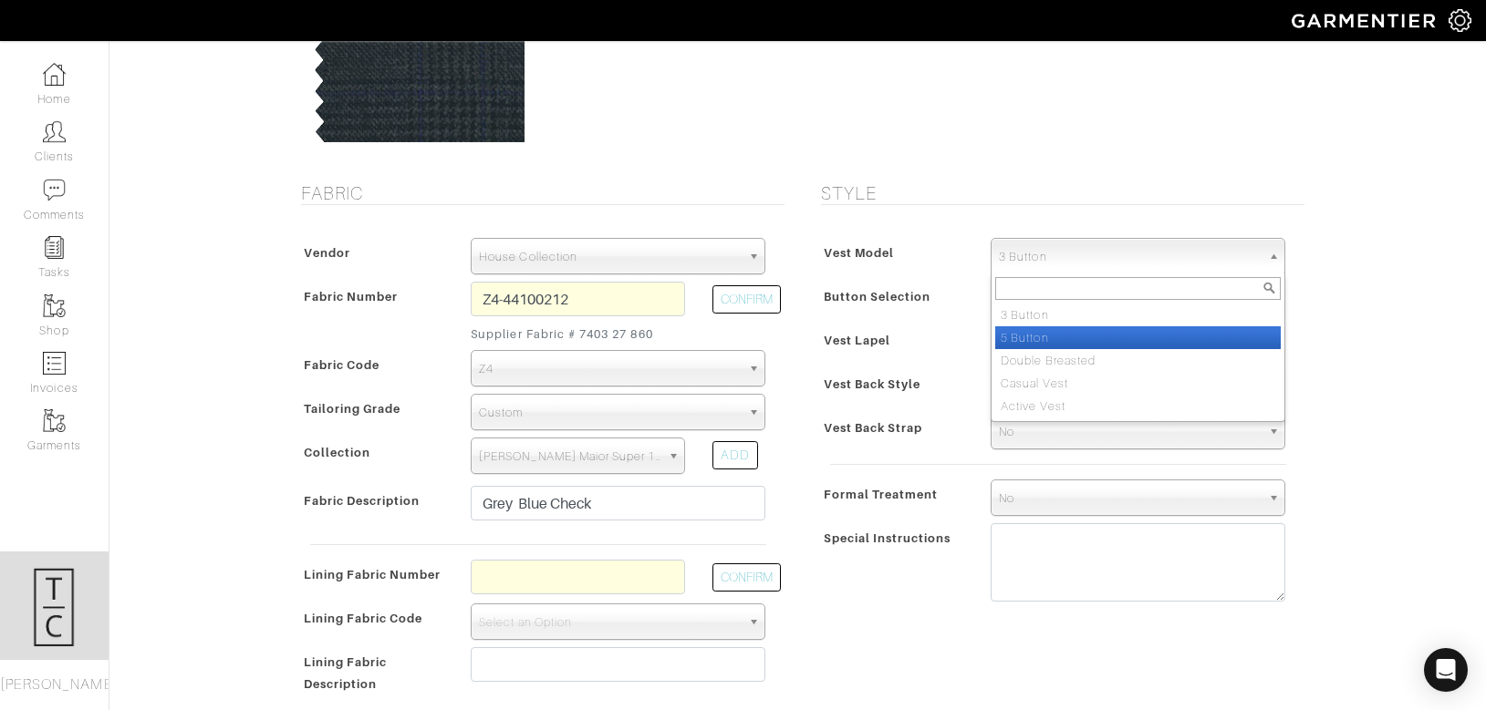
click at [1067, 345] on li "5 Button" at bounding box center [1137, 337] width 285 height 23
select select "35"
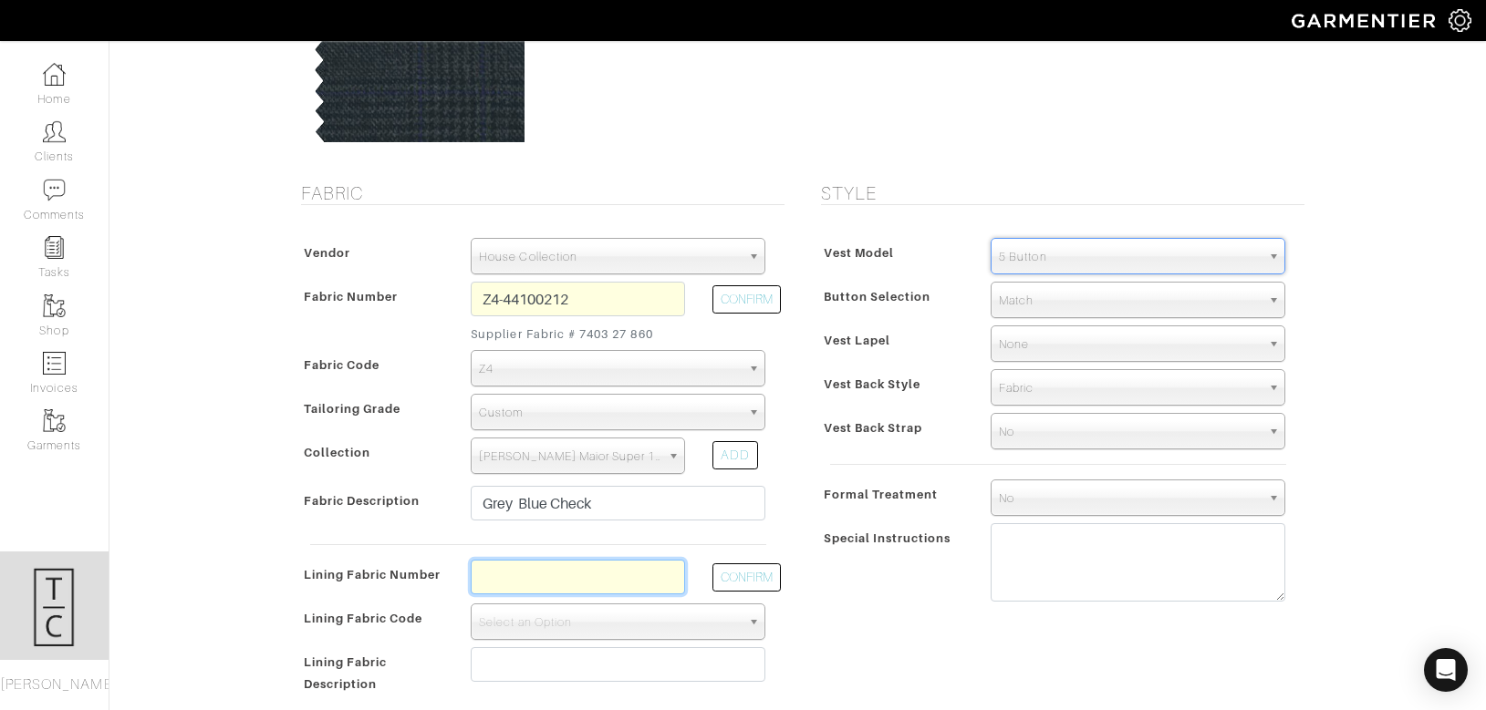
click at [625, 576] on input "text" at bounding box center [578, 577] width 214 height 35
type input "l2-45105728"
click at [736, 588] on button "CONFIRM" at bounding box center [746, 578] width 68 height 28
select select "6294"
type input "Navy Blue Spots"
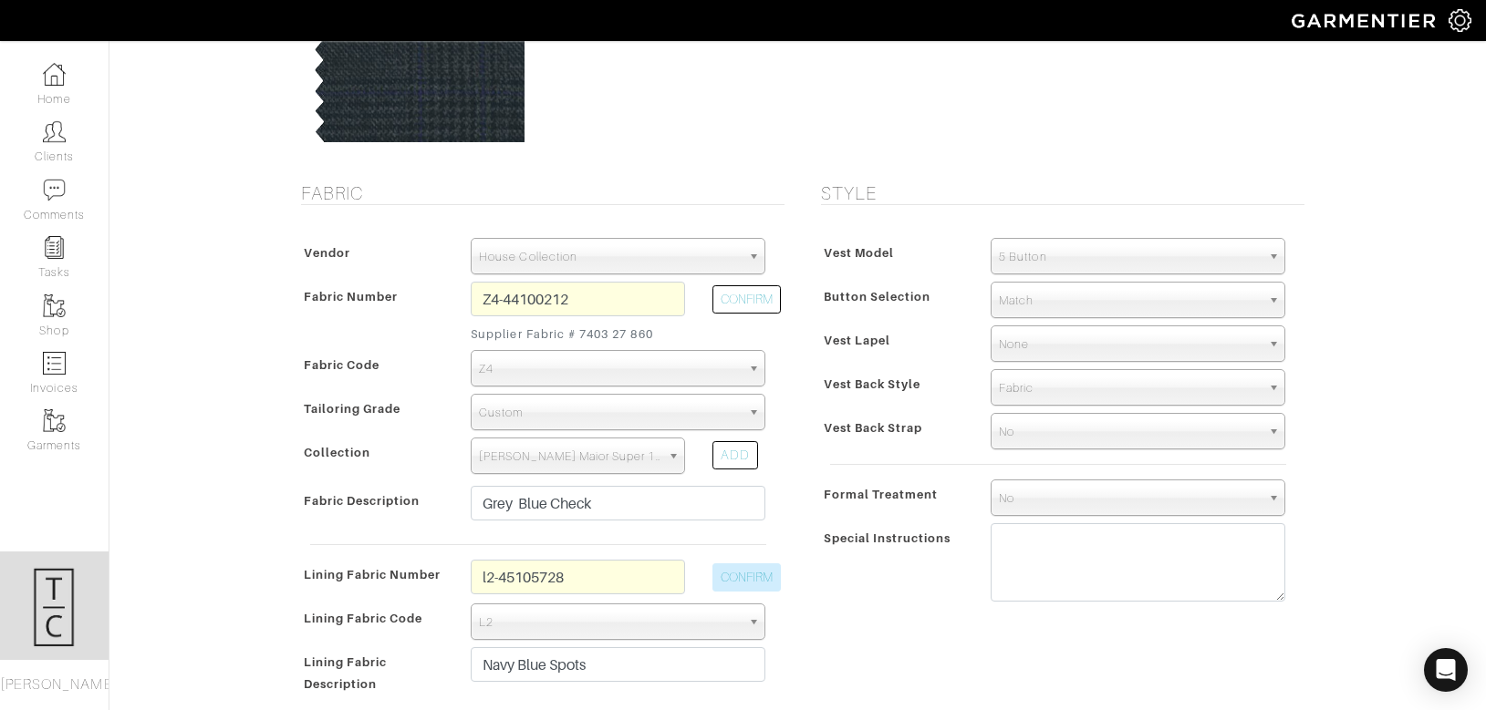
type input "565.00"
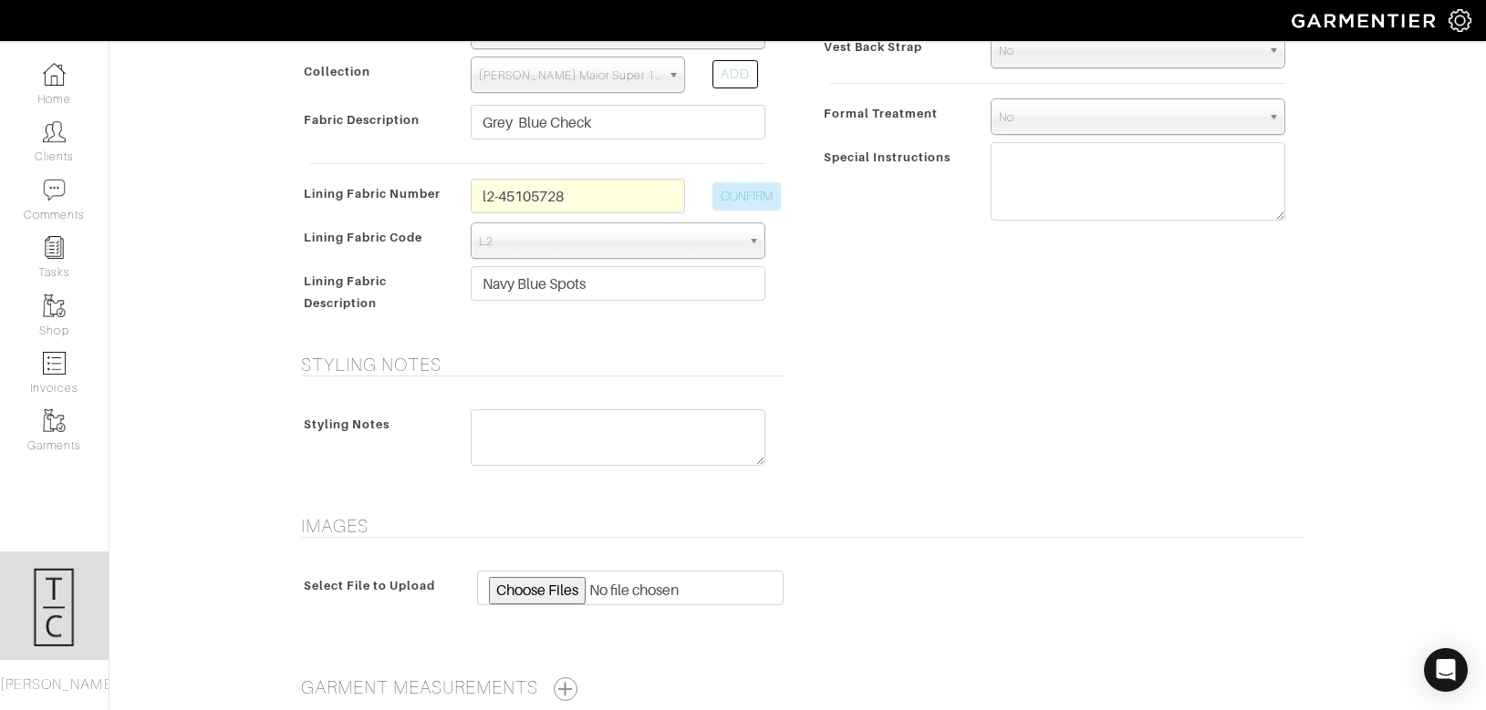
scroll to position [777, 0]
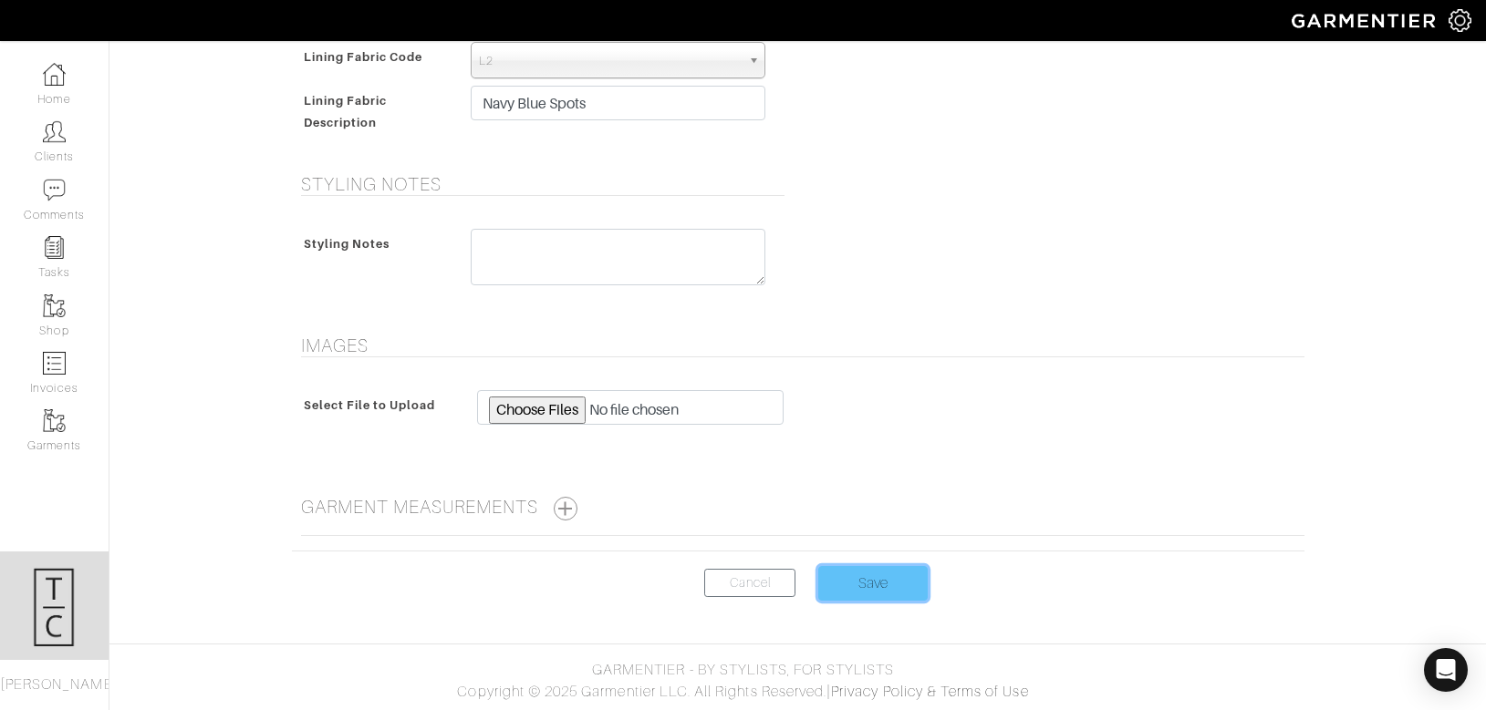
click at [893, 583] on input "Save" at bounding box center [872, 583] width 109 height 35
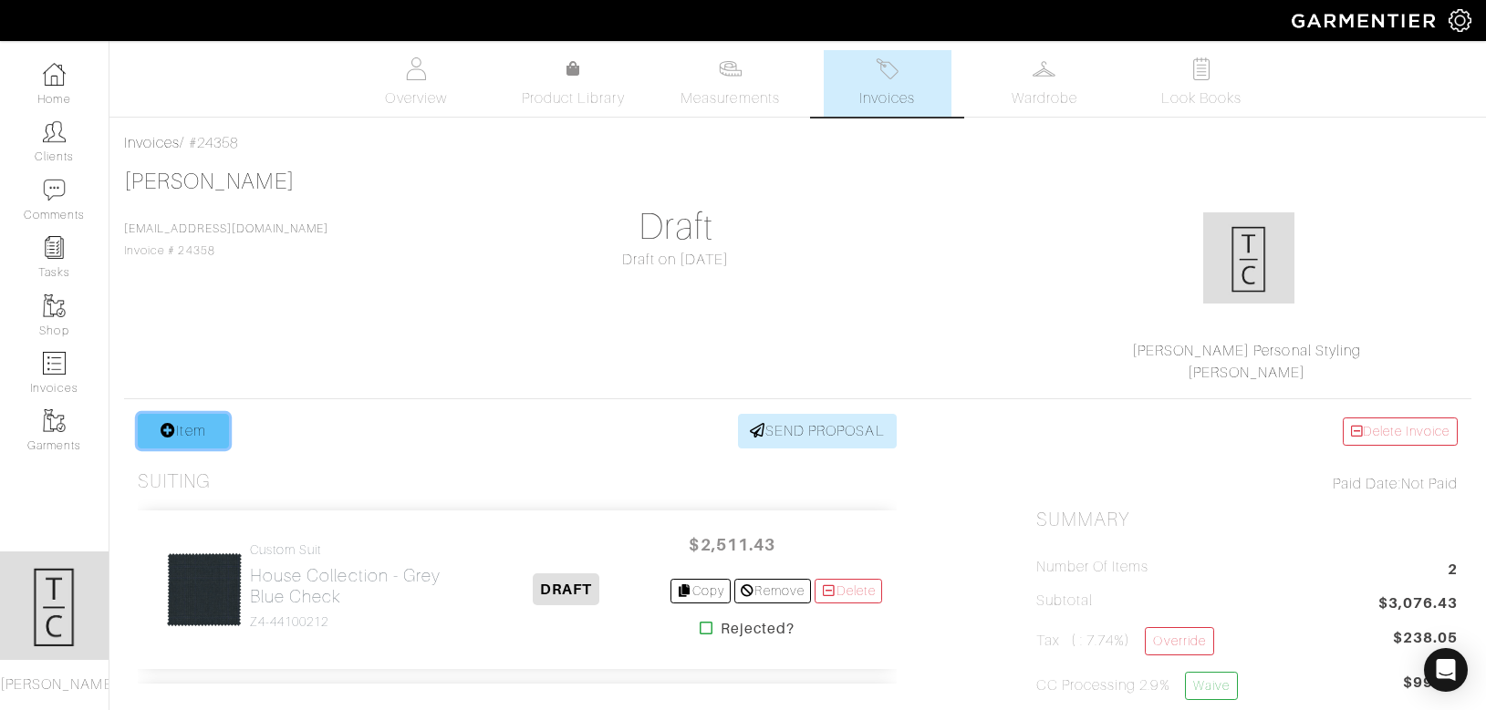
click at [194, 422] on link "Item" at bounding box center [183, 431] width 91 height 35
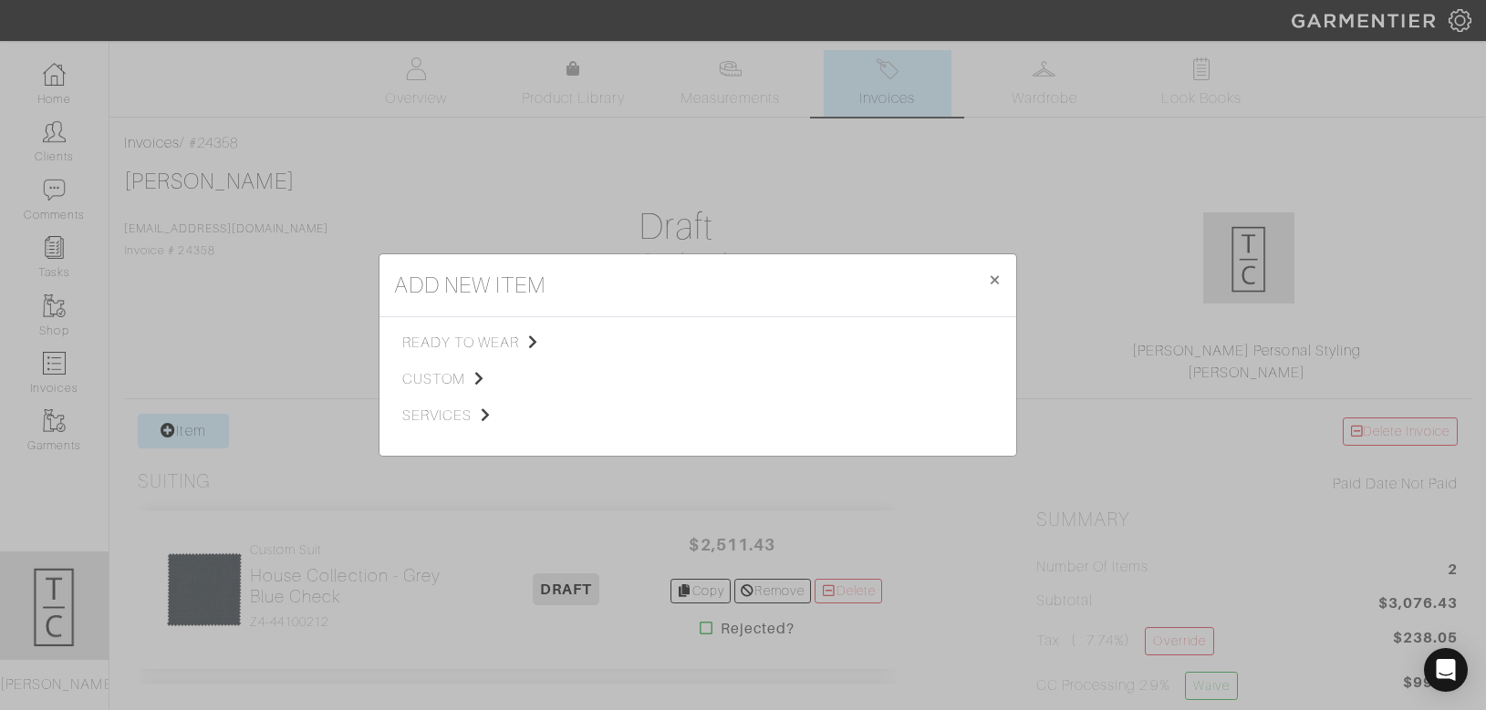
click at [407, 391] on div "ready to wear custom services" at bounding box center [500, 386] width 197 height 109
click at [415, 380] on span "custom" at bounding box center [493, 379] width 183 height 22
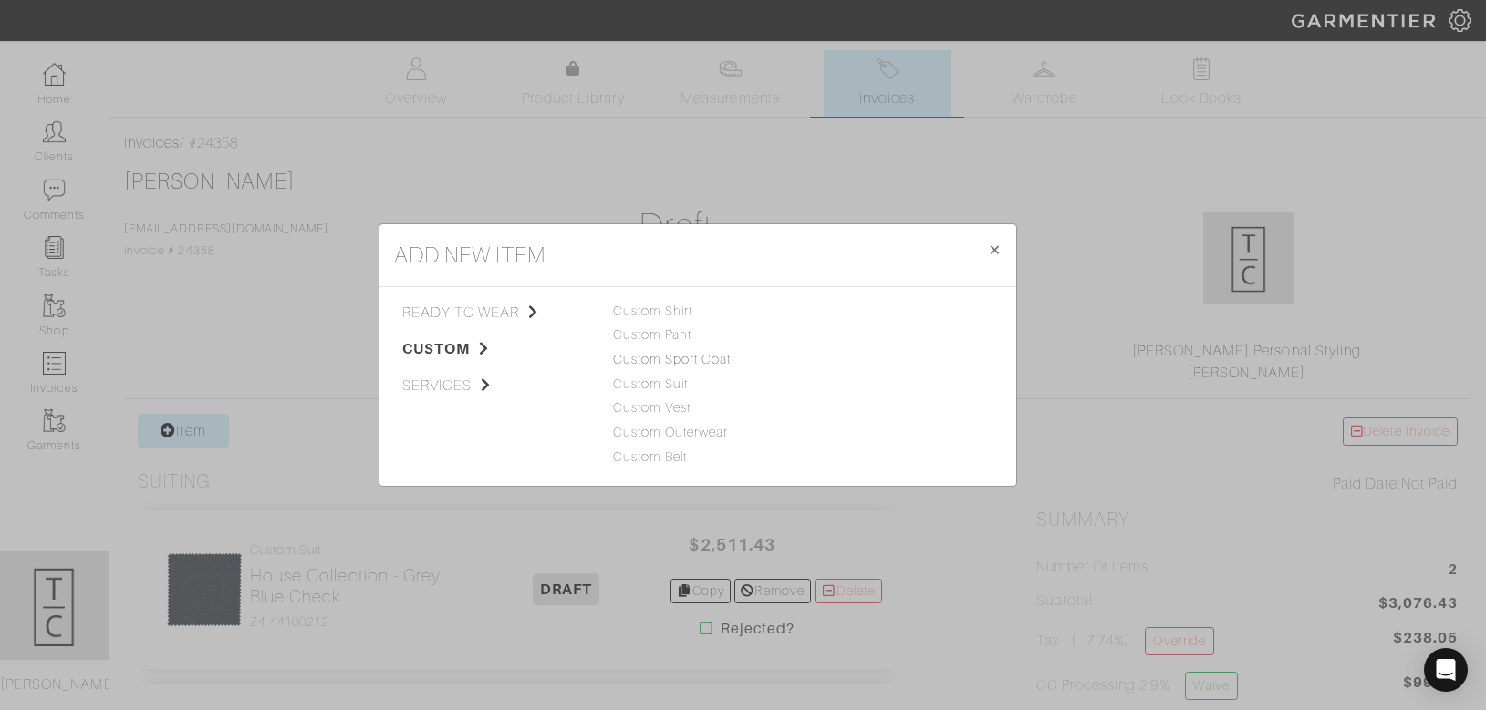
click at [651, 365] on link "Custom Sport Coat" at bounding box center [672, 359] width 119 height 15
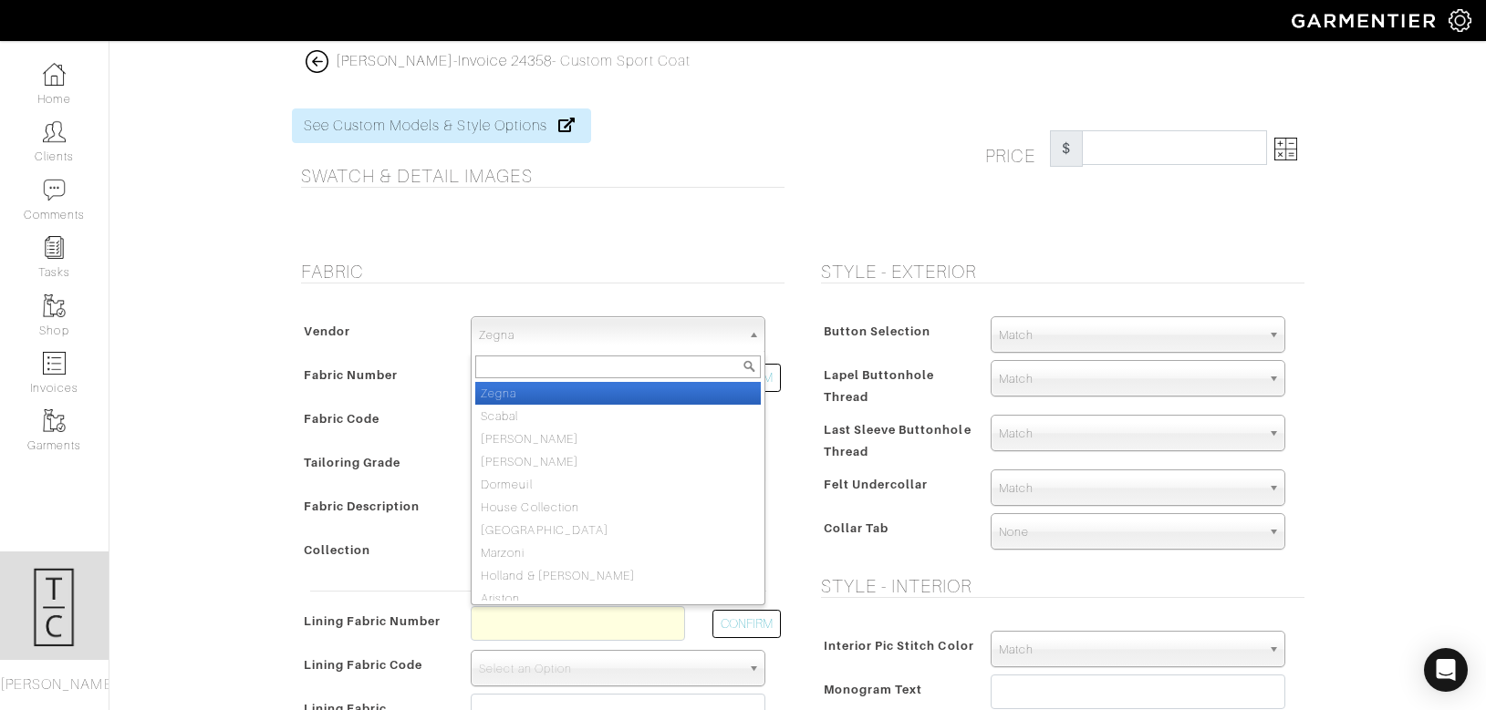
click at [586, 332] on span "Zegna" at bounding box center [610, 335] width 262 height 36
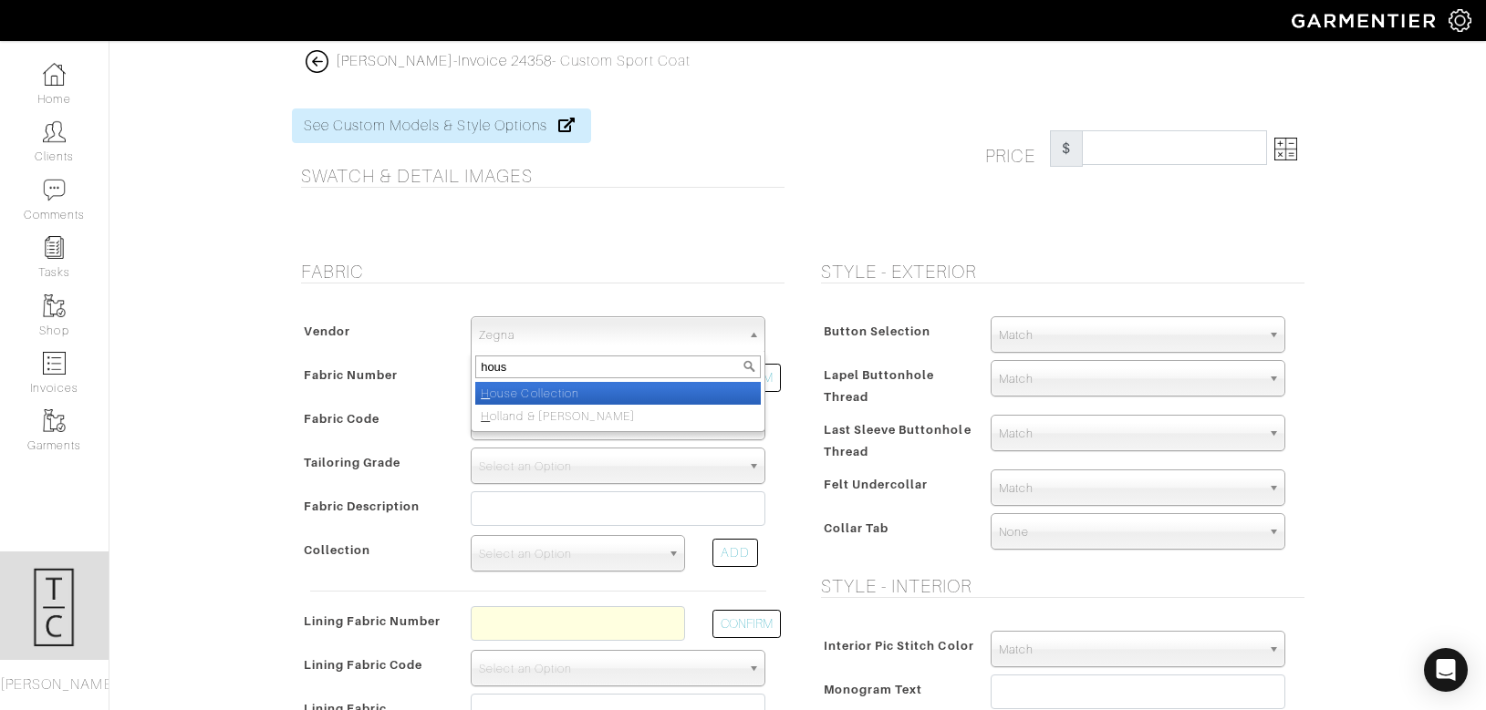
type input "house"
select select "75"
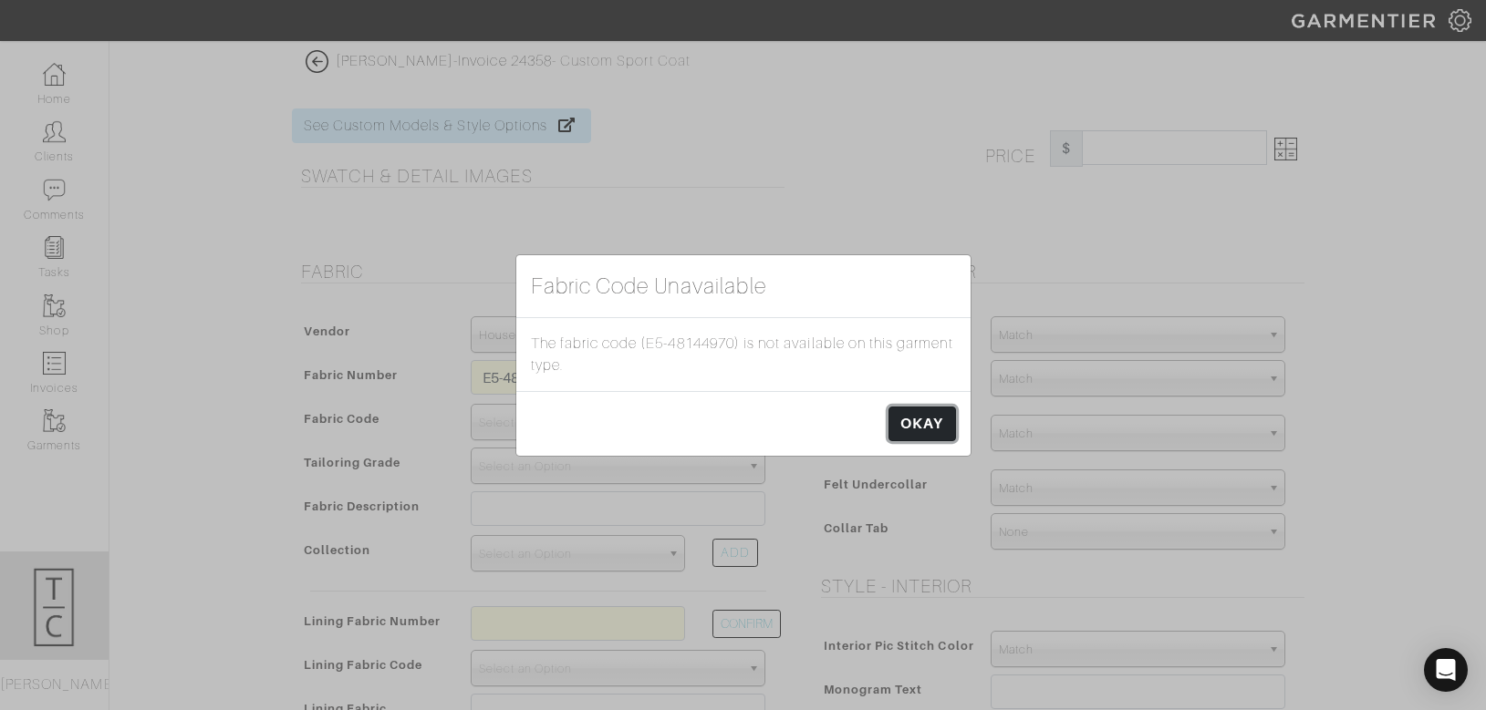
click at [934, 435] on link "OKAY" at bounding box center [921, 424] width 67 height 35
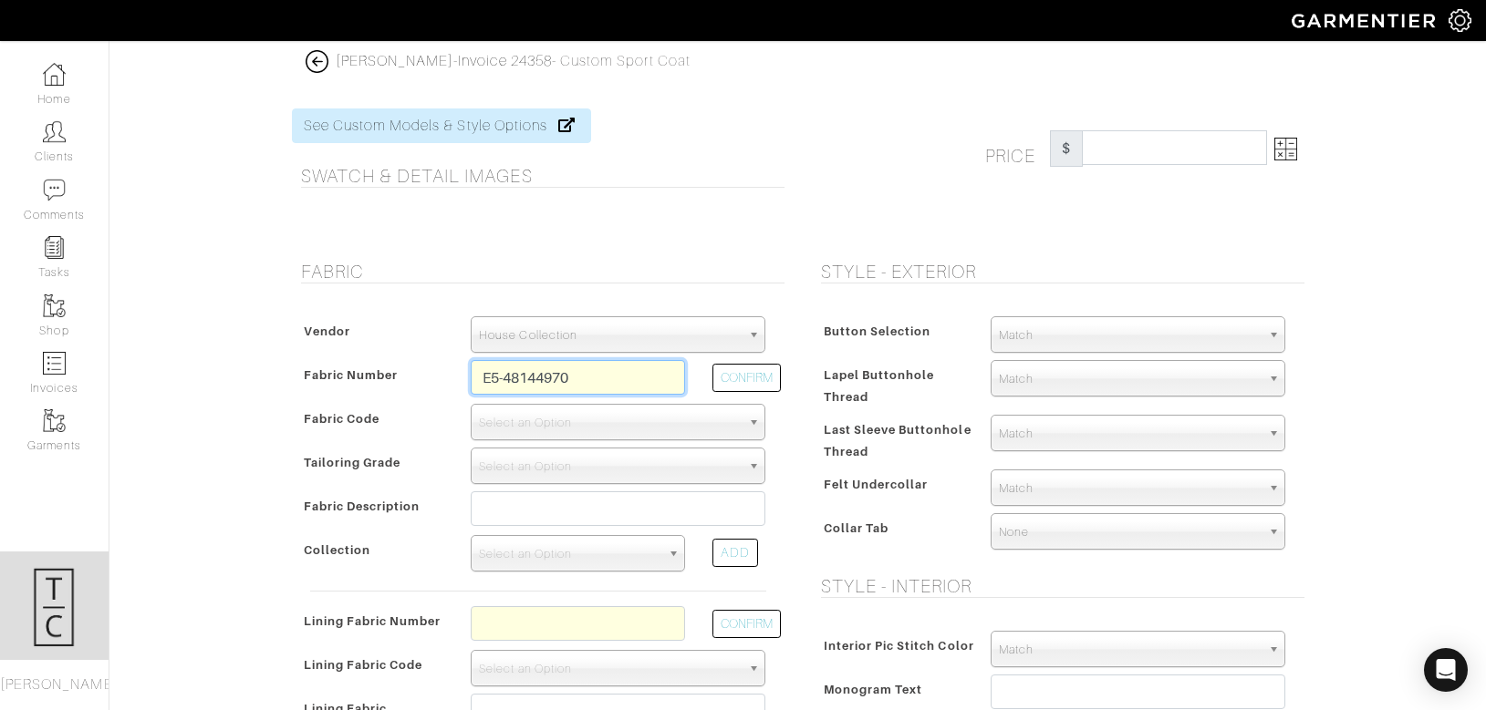
click at [551, 378] on input "E5-48144970" at bounding box center [578, 377] width 214 height 35
type input "E5-48144870"
select select "904"
type input "Brown Plaid"
select select
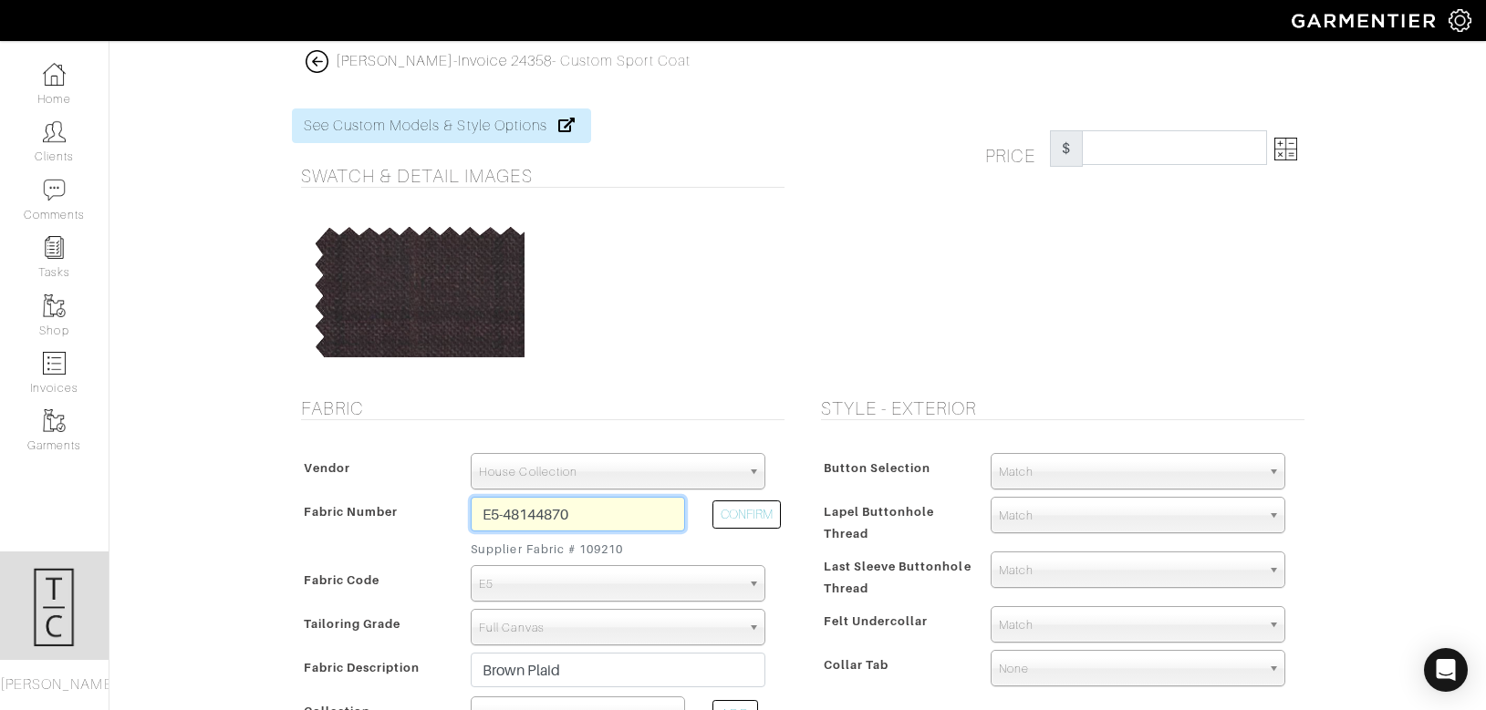
type input "1460.71"
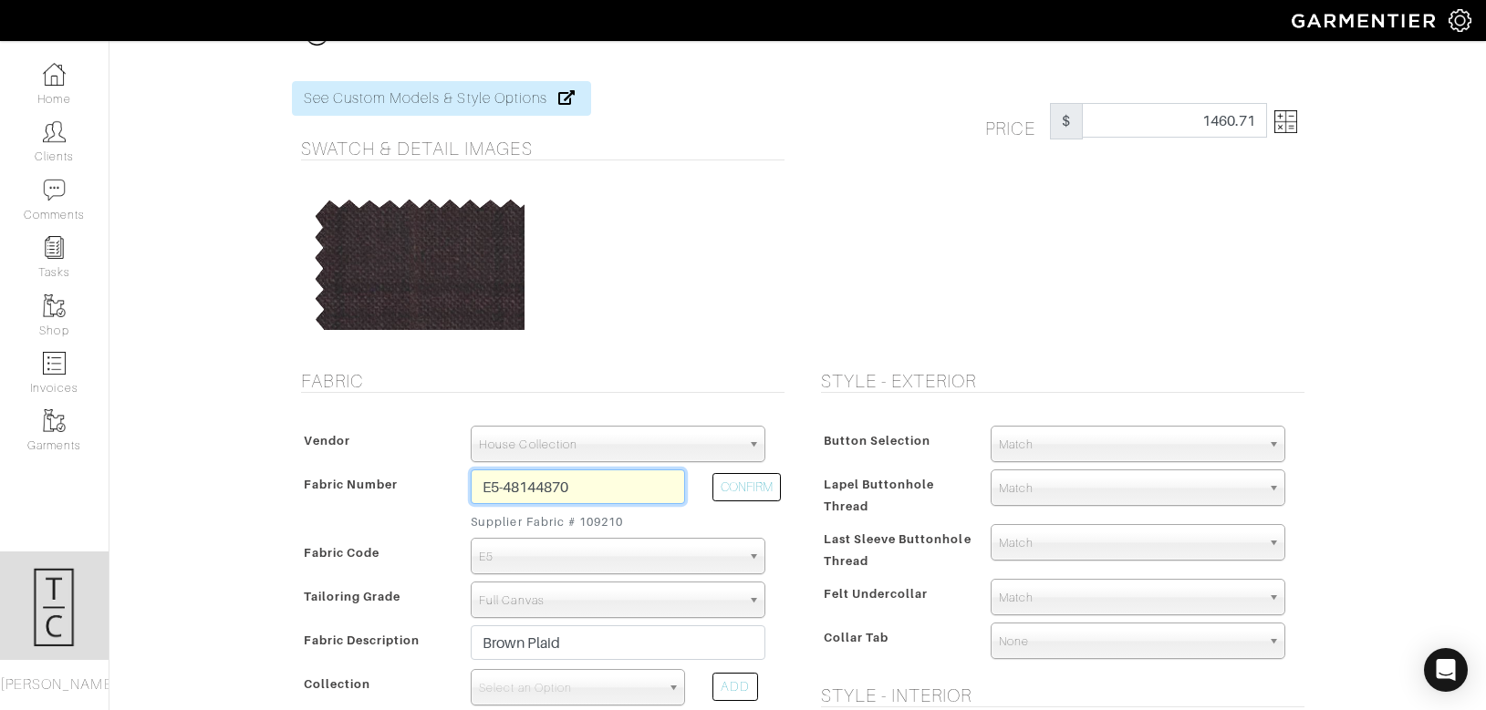
scroll to position [30, 0]
type input "E5-48144870"
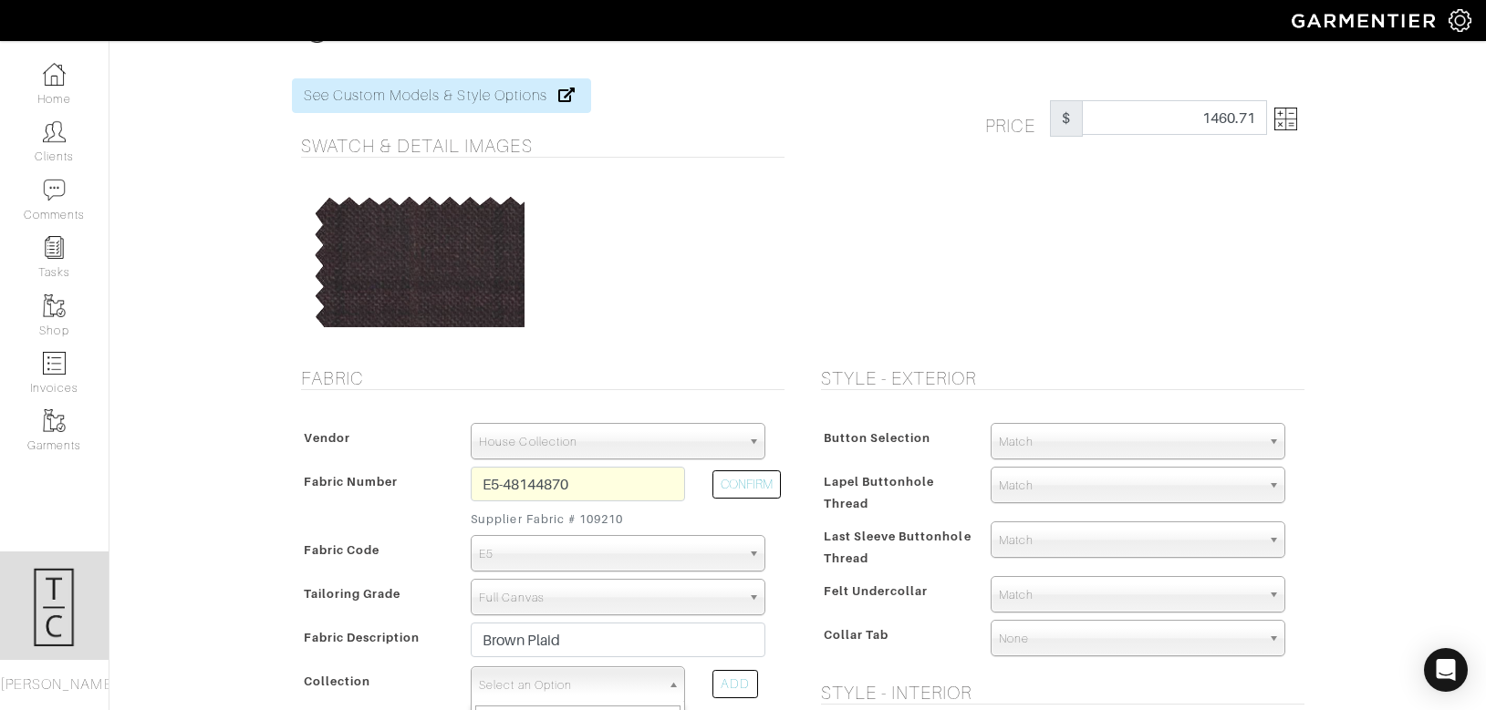
scroll to position [48, 0]
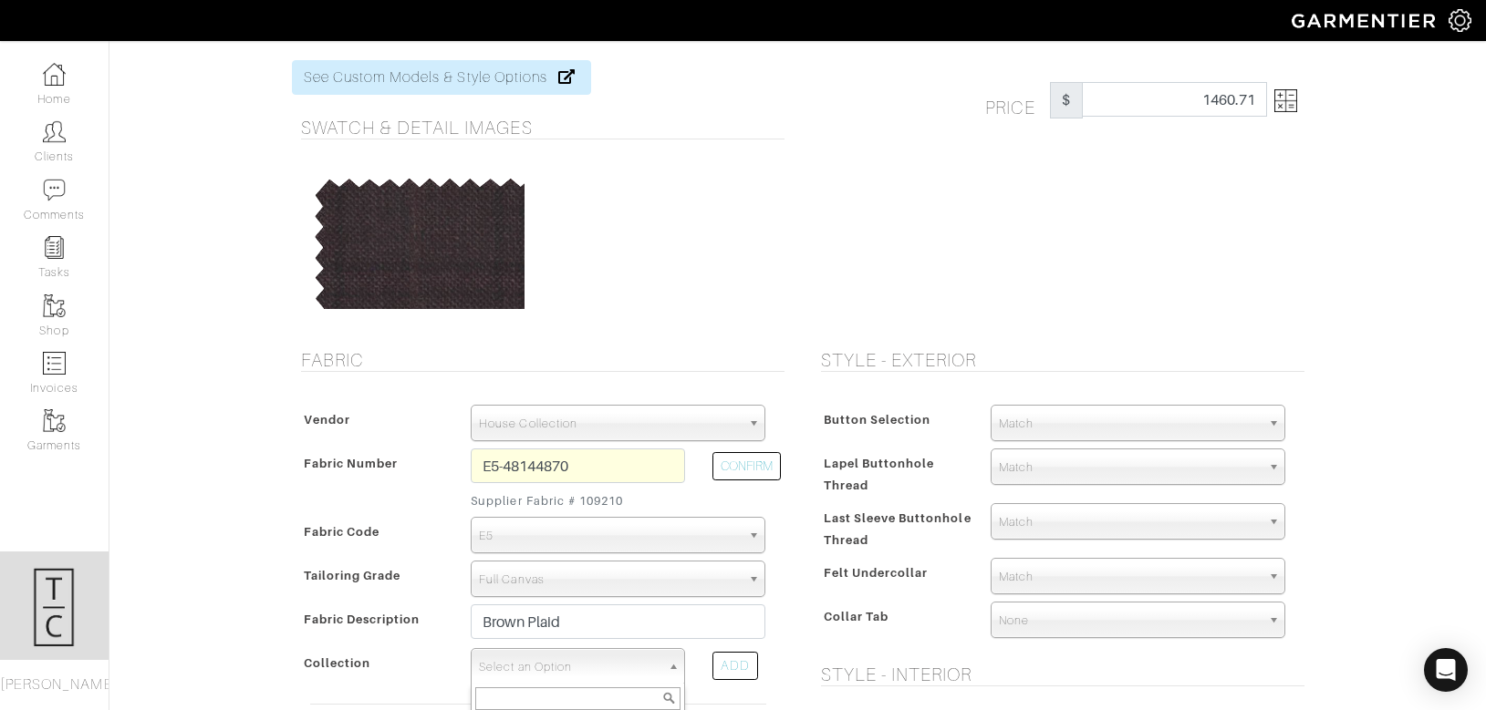
click at [536, 685] on div "Select an Option Bamboo Sport Coats V20011 Barberis Revenge Super 150's V20011 …" at bounding box center [578, 666] width 214 height 36
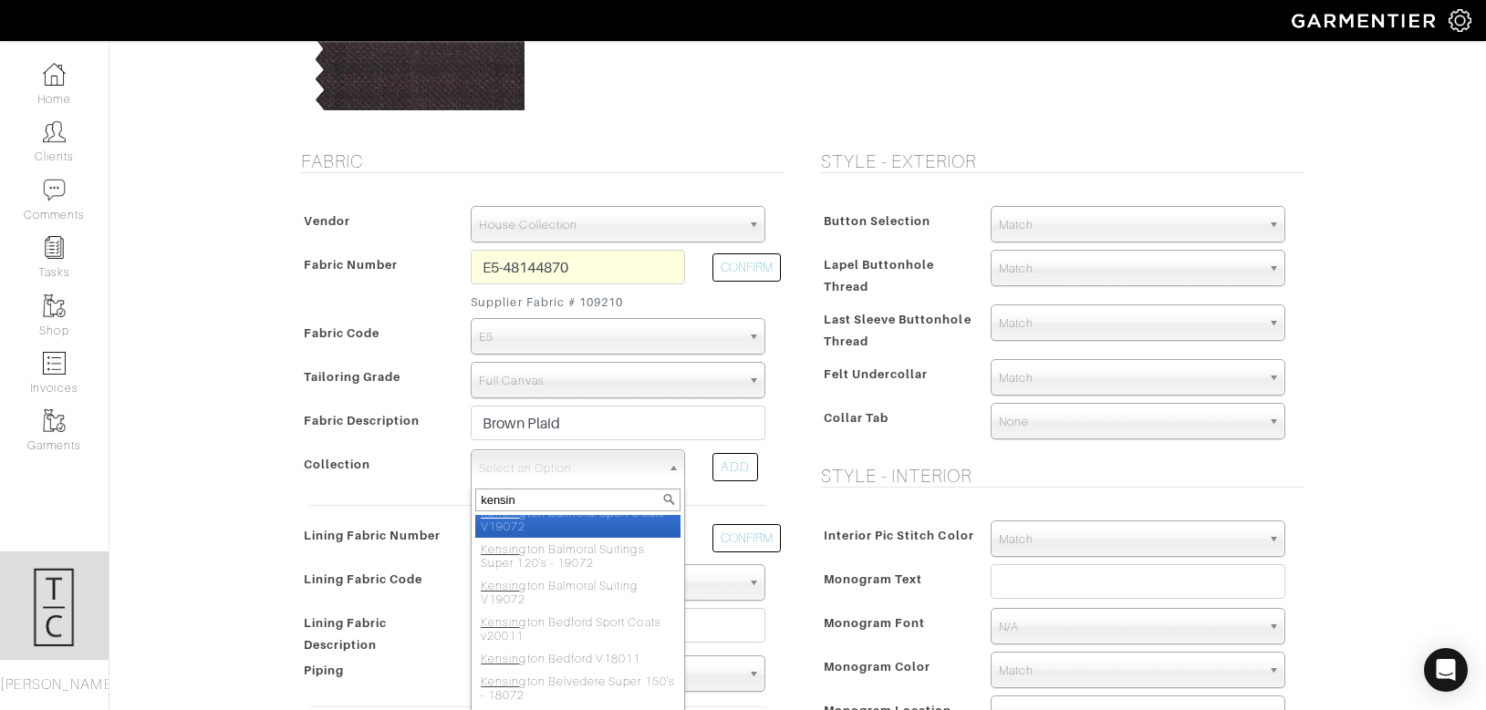
scroll to position [0, 0]
type input "kensington cor"
select select "940"
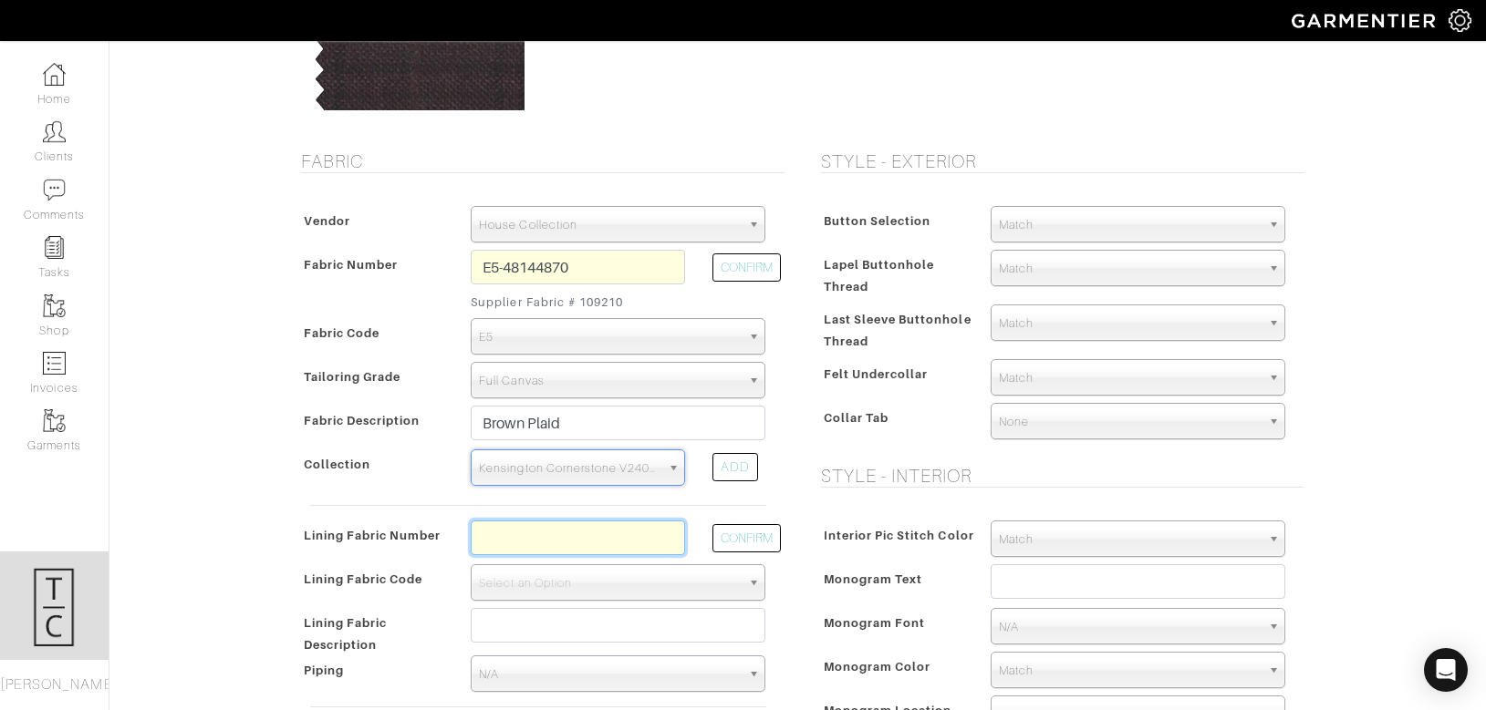
click at [576, 531] on input "text" at bounding box center [578, 538] width 214 height 35
type input "l2-47134400"
click at [748, 533] on button "CONFIRM" at bounding box center [746, 538] width 68 height 28
select select "6294"
type input "Midnight Navy Chevron"
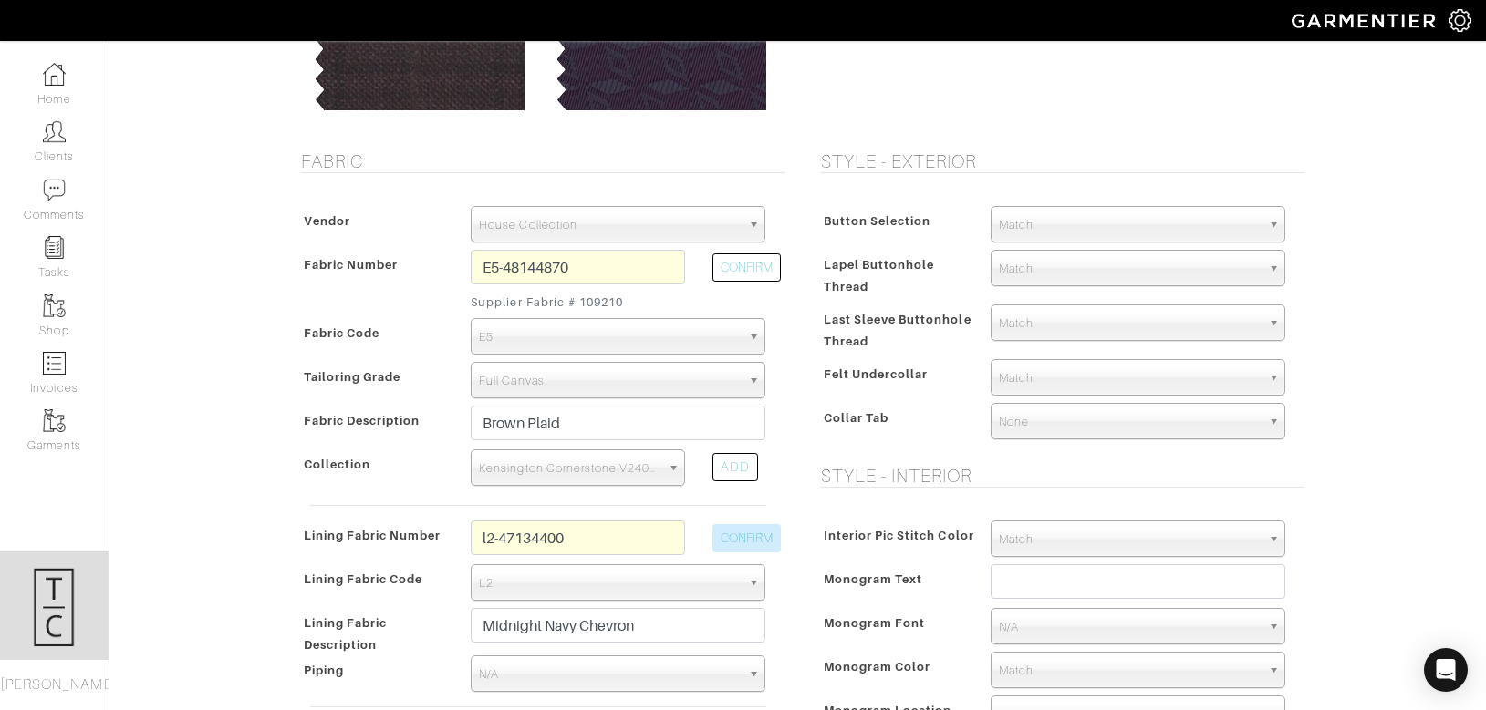
type input "1475.71"
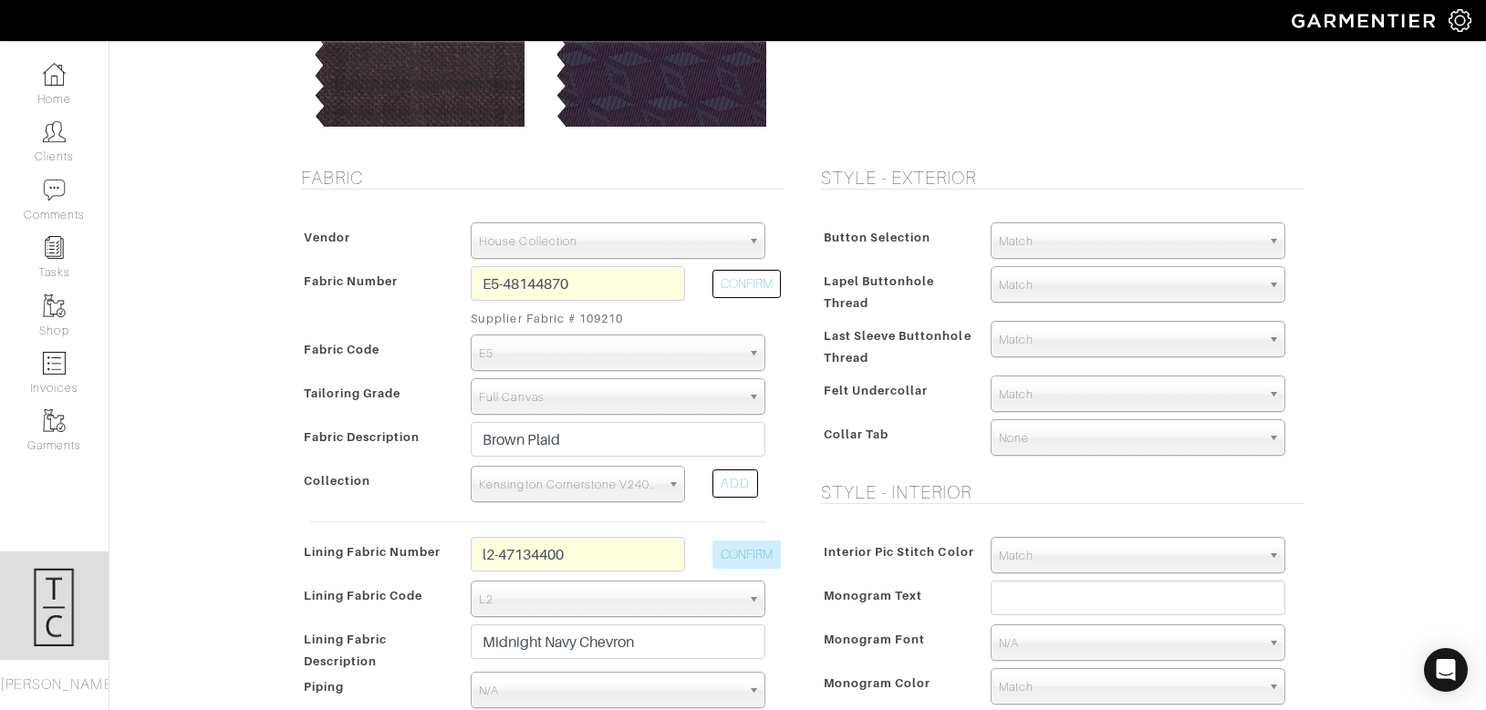
scroll to position [232, 0]
click at [616, 557] on input "l2-47134400" at bounding box center [578, 553] width 214 height 35
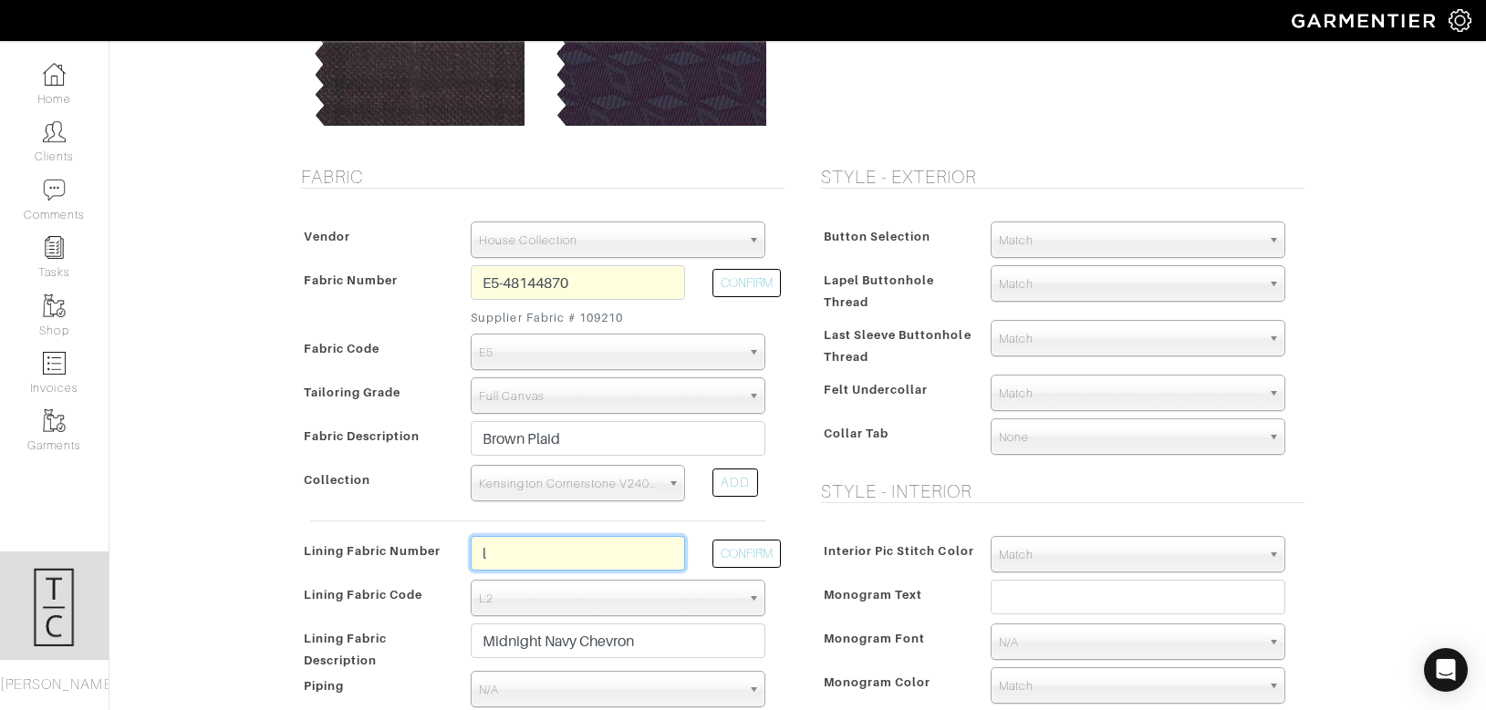
type input "L2-47134399"
click at [748, 561] on button "CONFIRM" at bounding box center [746, 554] width 68 height 28
type input "Navy Chevron"
click at [594, 557] on input "L2-47134399" at bounding box center [578, 553] width 214 height 35
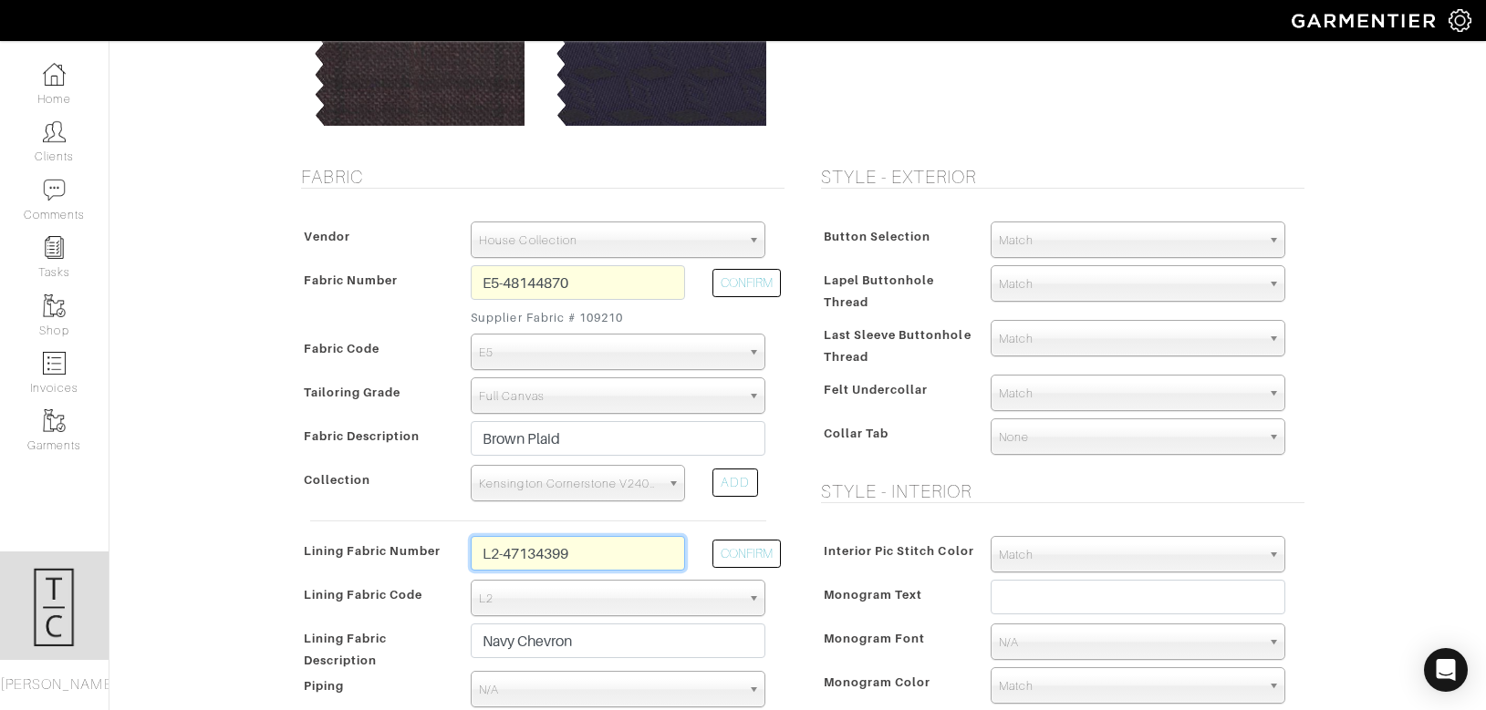
click at [594, 557] on input "L2-47134399" at bounding box center [578, 553] width 214 height 35
type input "l2-47134392"
click at [752, 556] on button "CONFIRM" at bounding box center [746, 554] width 68 height 28
type input "Navy Dots"
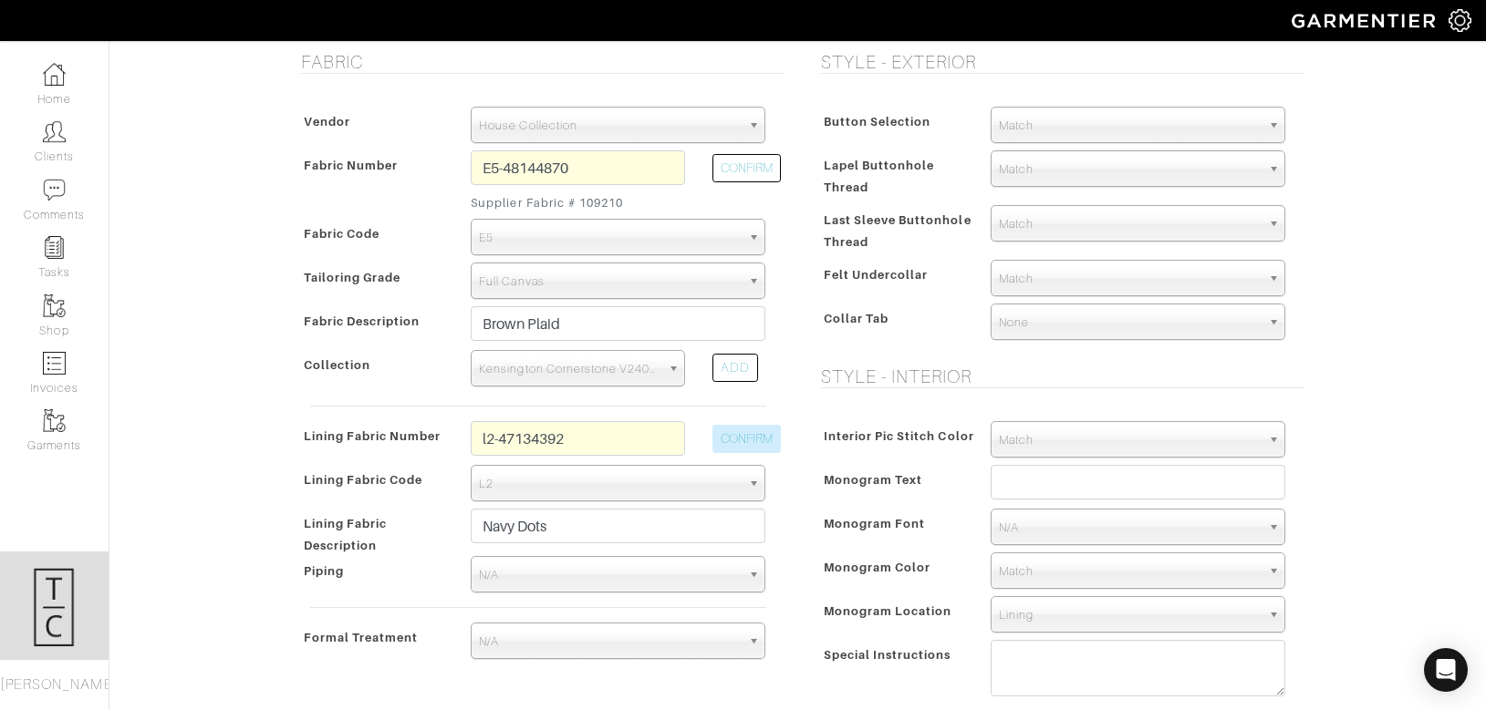
scroll to position [348, 0]
click at [1116, 116] on span "Match" at bounding box center [1130, 124] width 262 height 36
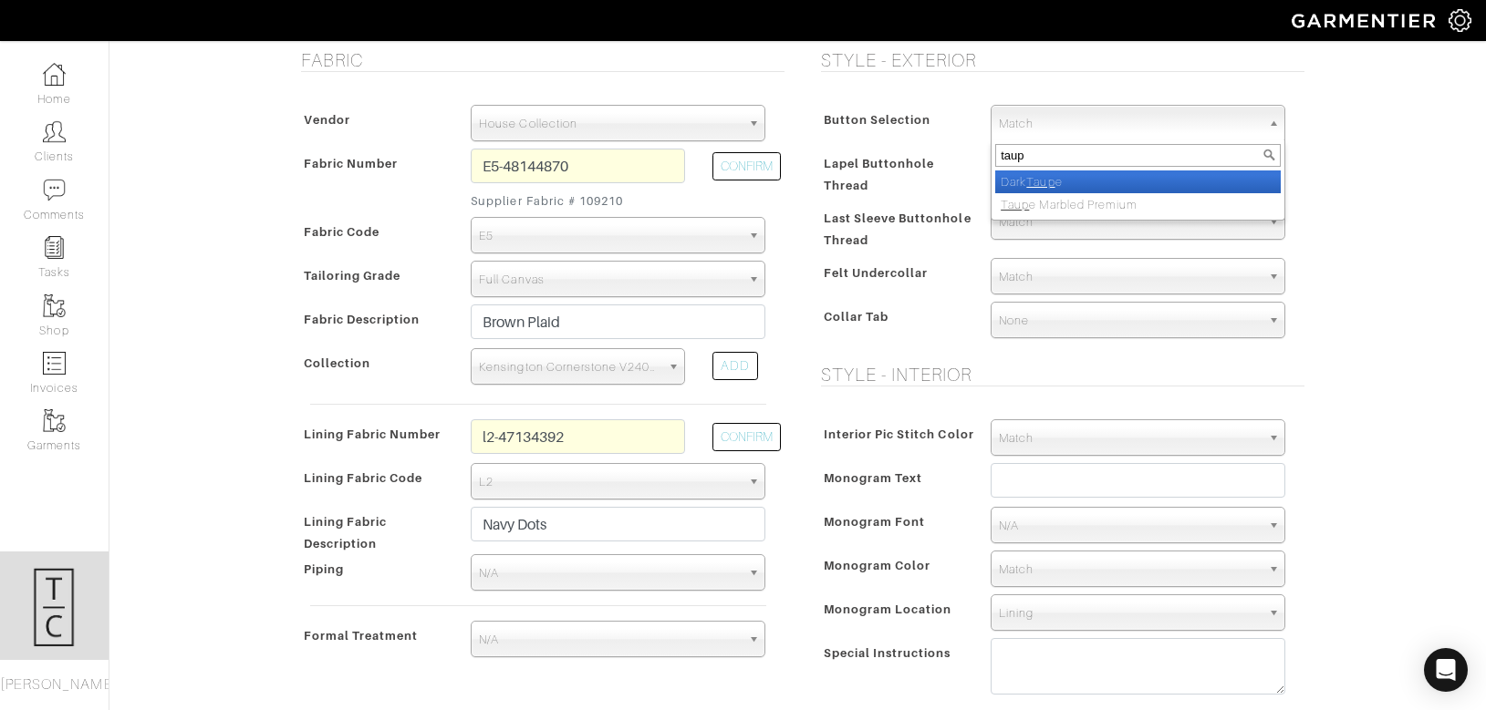
type input "taupe"
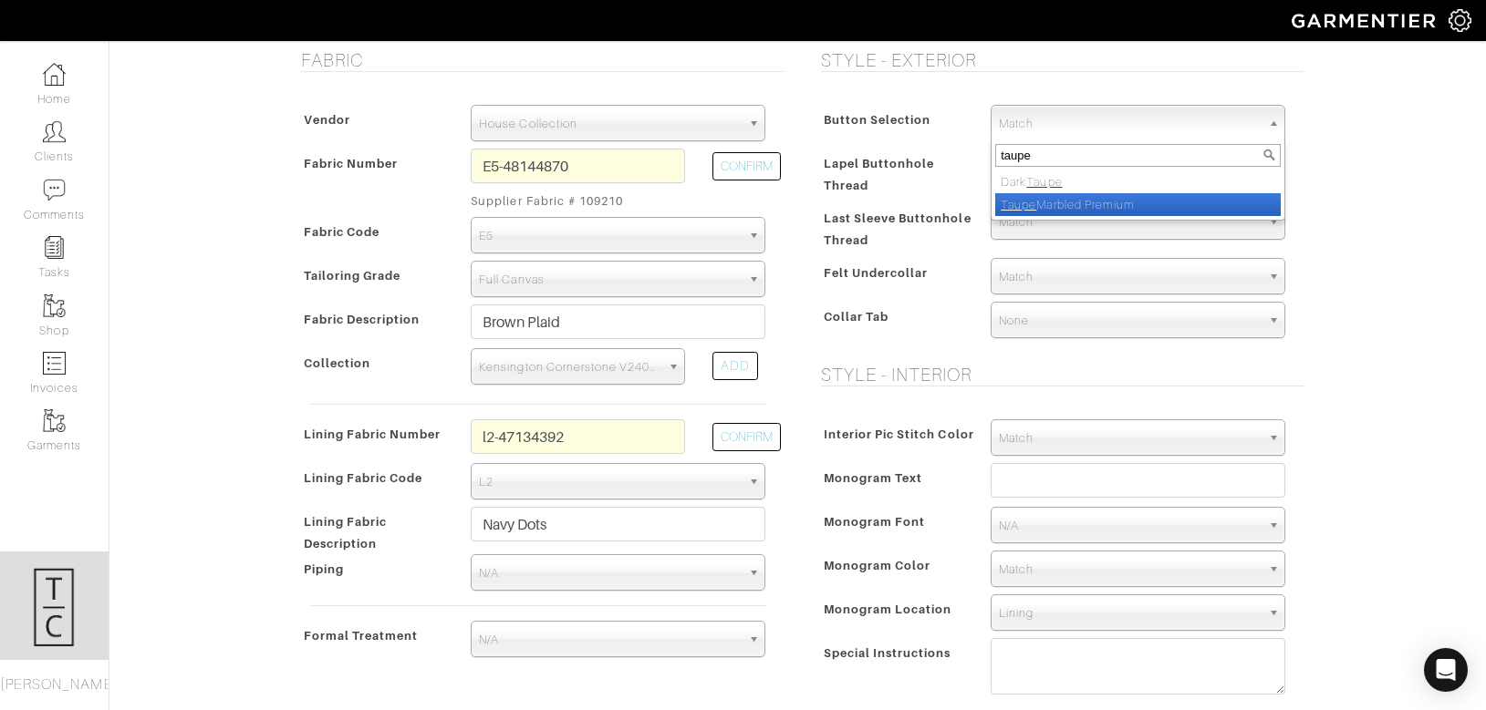
select select "119"
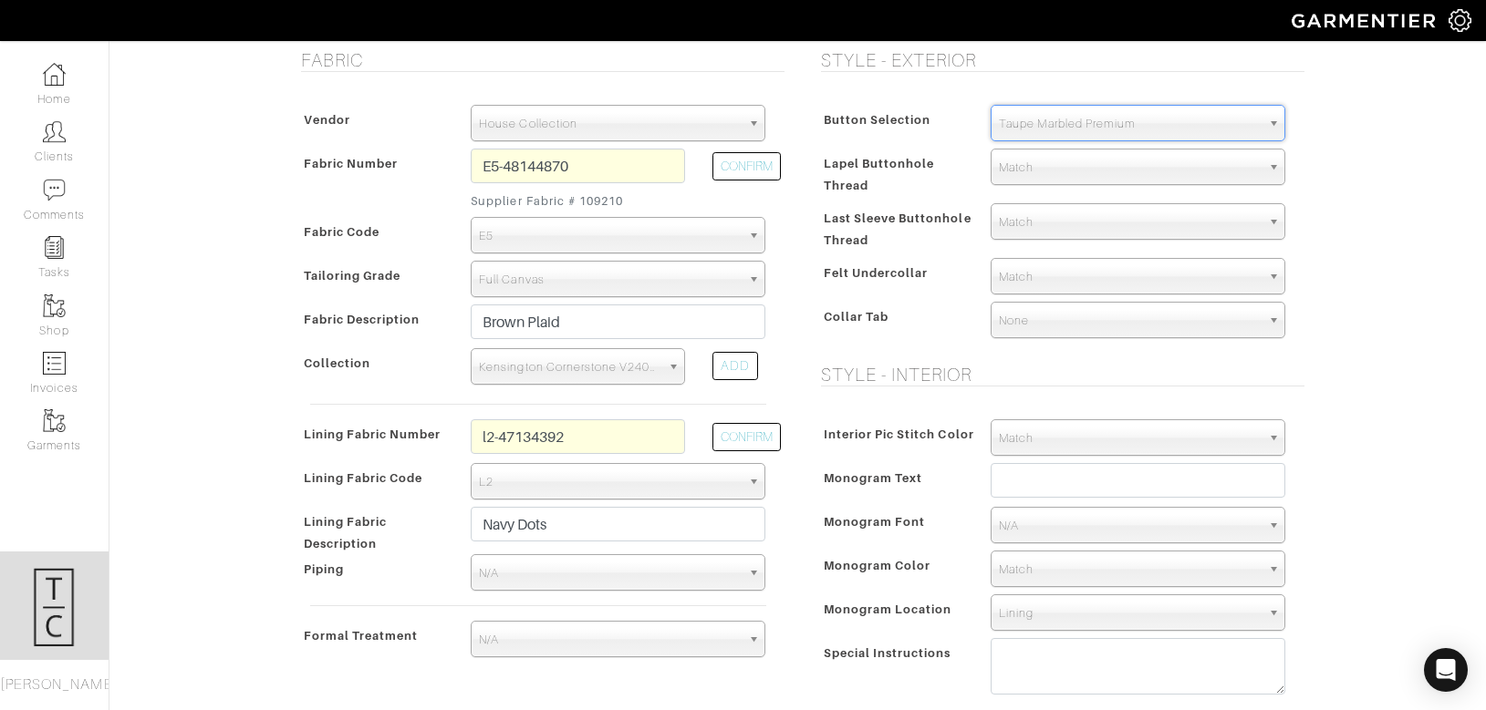
click at [850, 355] on div "Button Selection Match Formal - Fabric Covered with Formal Treatment Fabric Fab…" at bounding box center [1058, 225] width 492 height 277
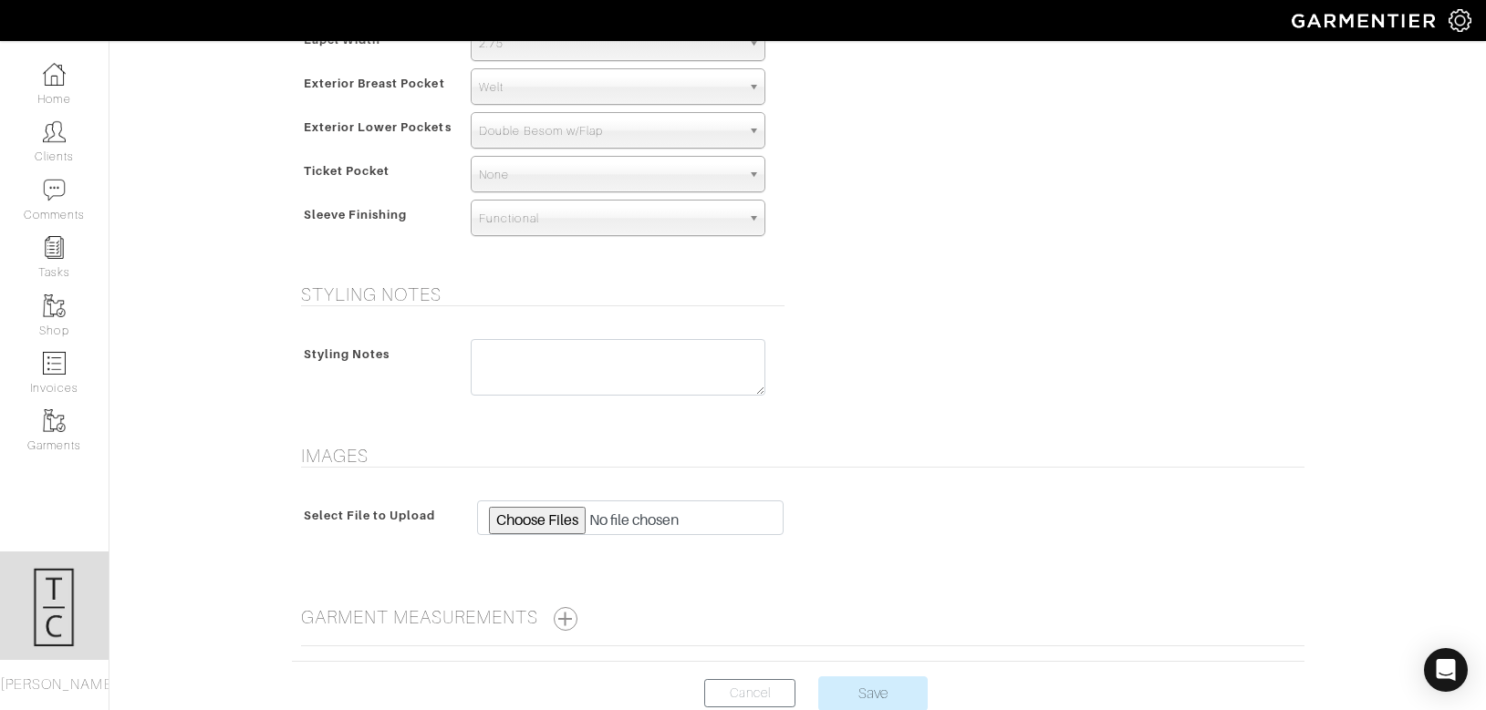
scroll to position [1321, 0]
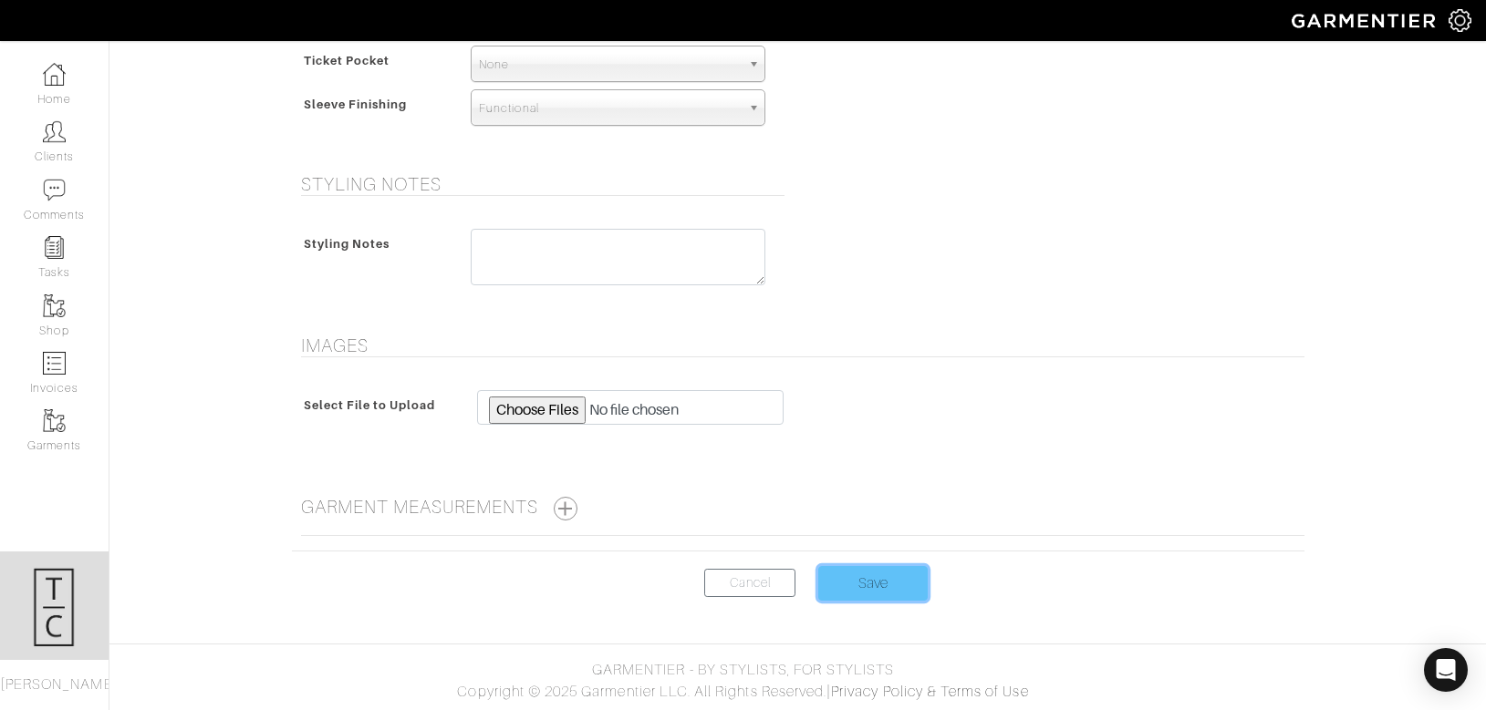
click at [906, 583] on input "Save" at bounding box center [872, 583] width 109 height 35
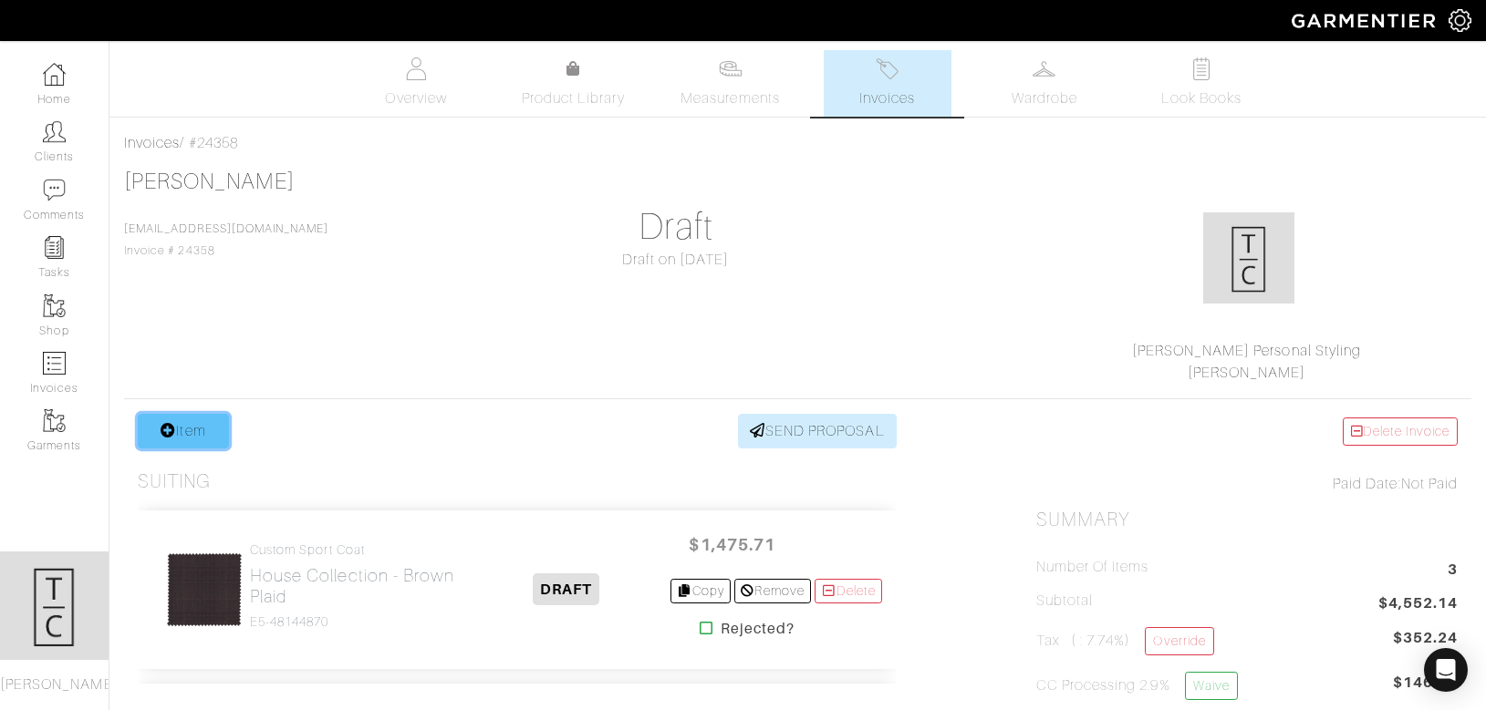
click at [181, 429] on link "Item" at bounding box center [183, 431] width 91 height 35
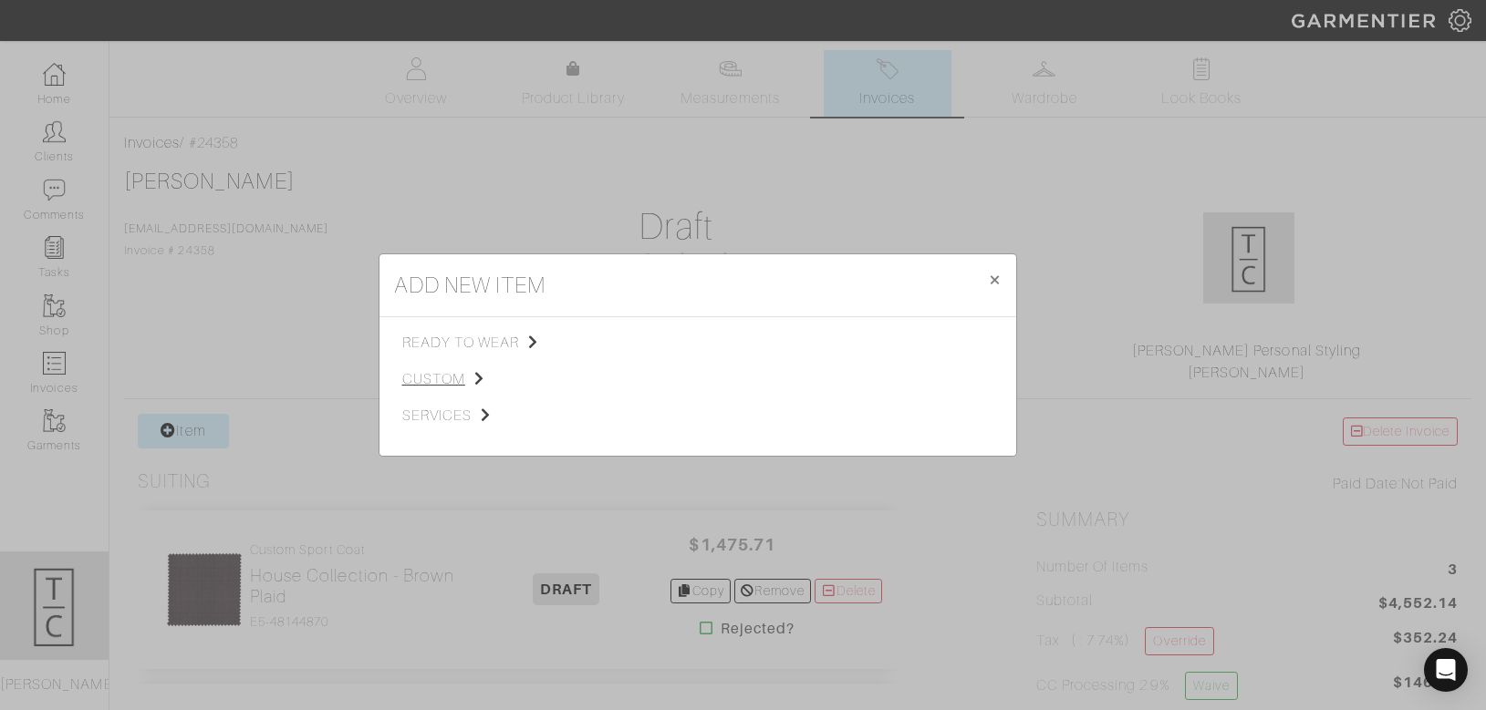
click at [443, 377] on span "custom" at bounding box center [493, 379] width 183 height 22
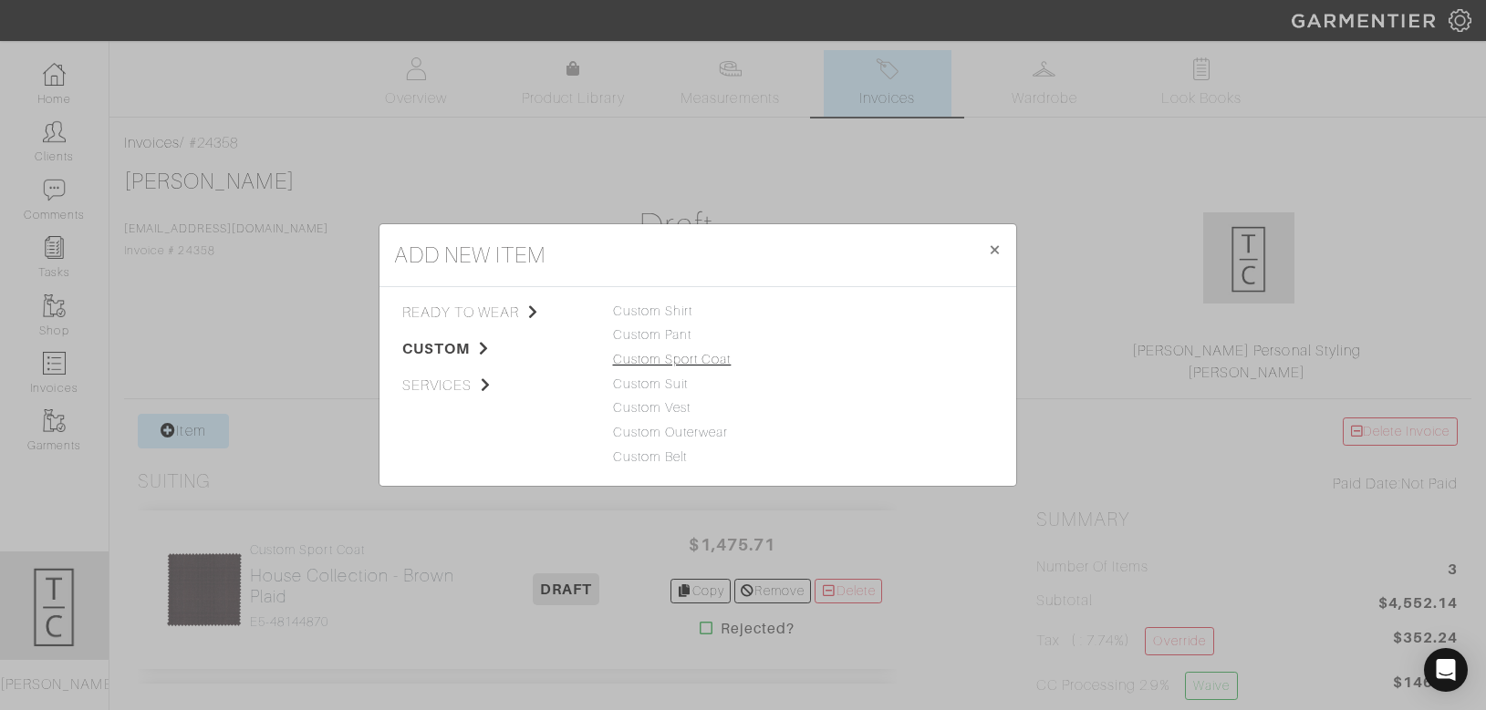
click at [693, 357] on link "Custom Sport Coat" at bounding box center [672, 359] width 119 height 15
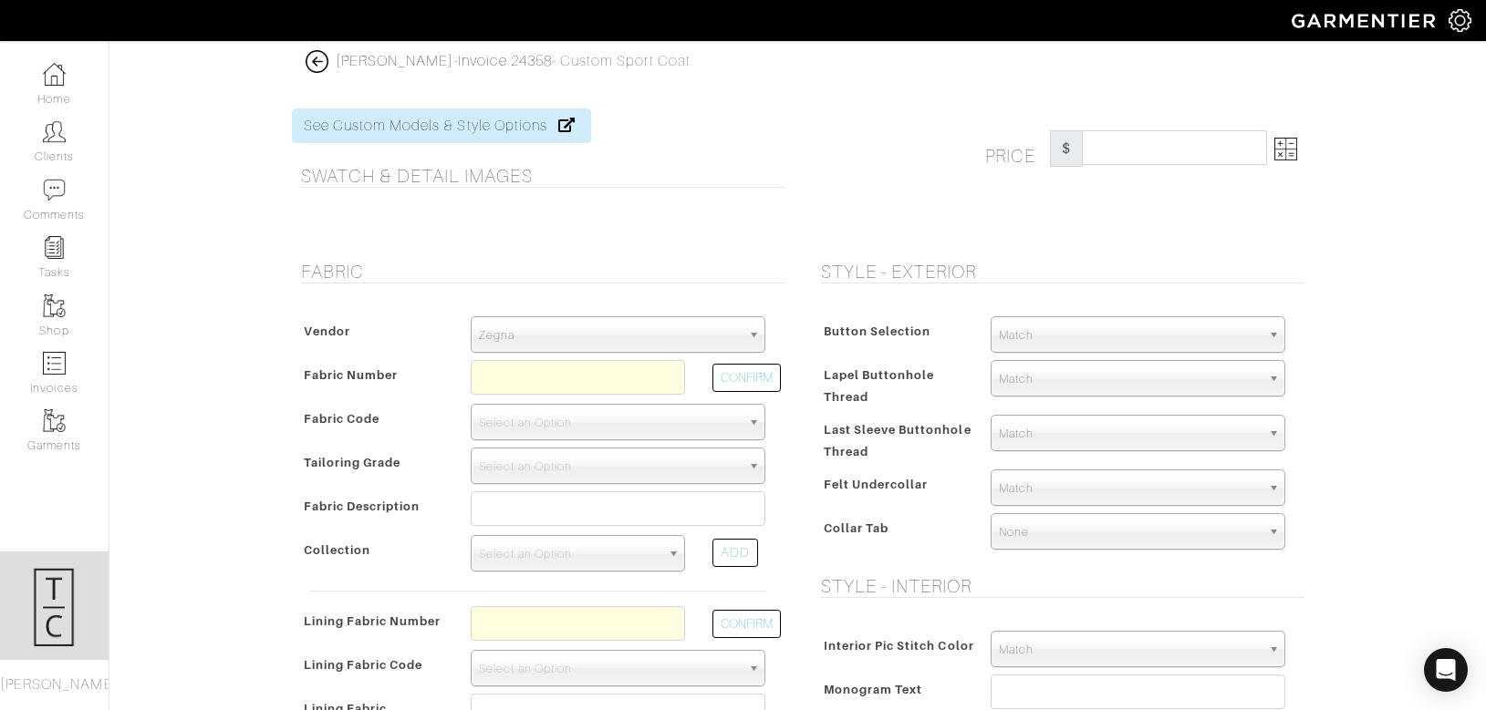
click at [662, 324] on span "Zegna" at bounding box center [610, 335] width 262 height 36
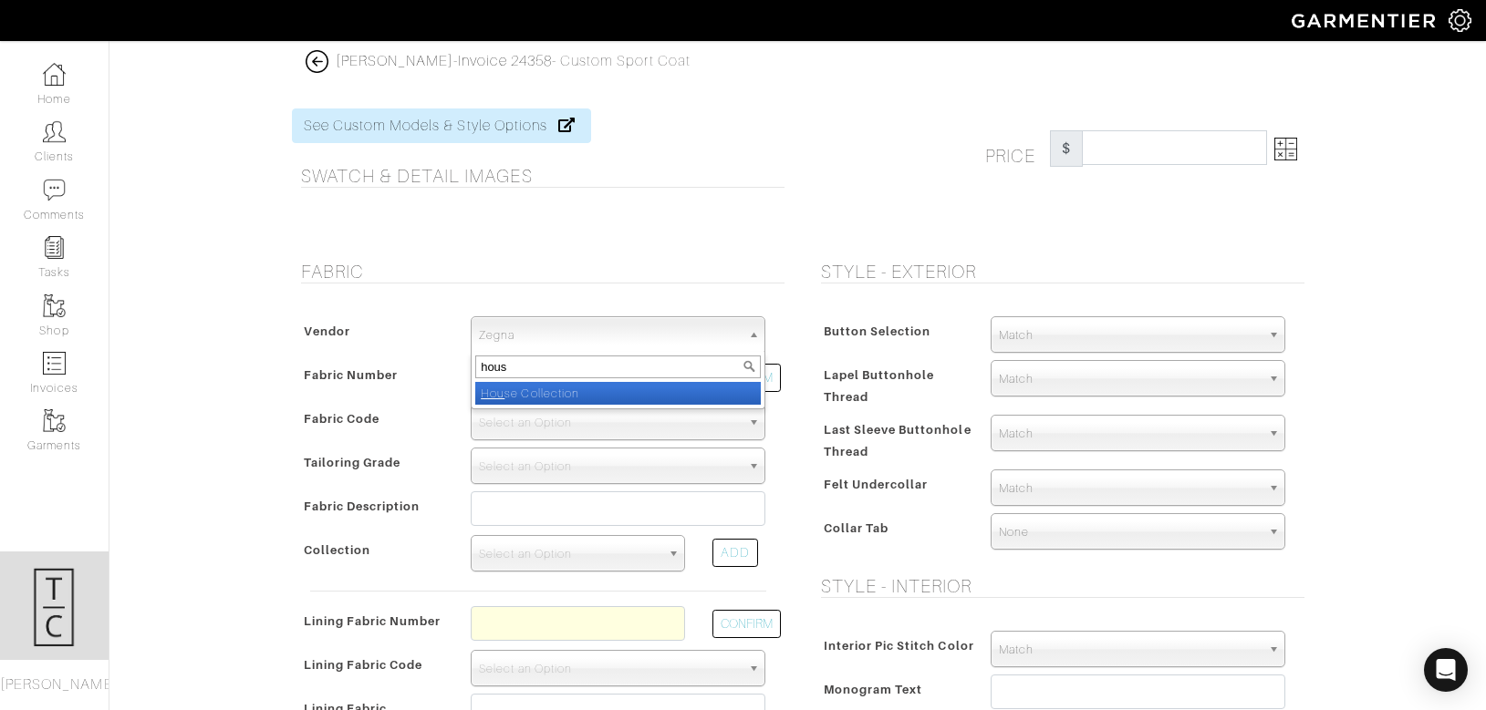
type input "house"
select select "75"
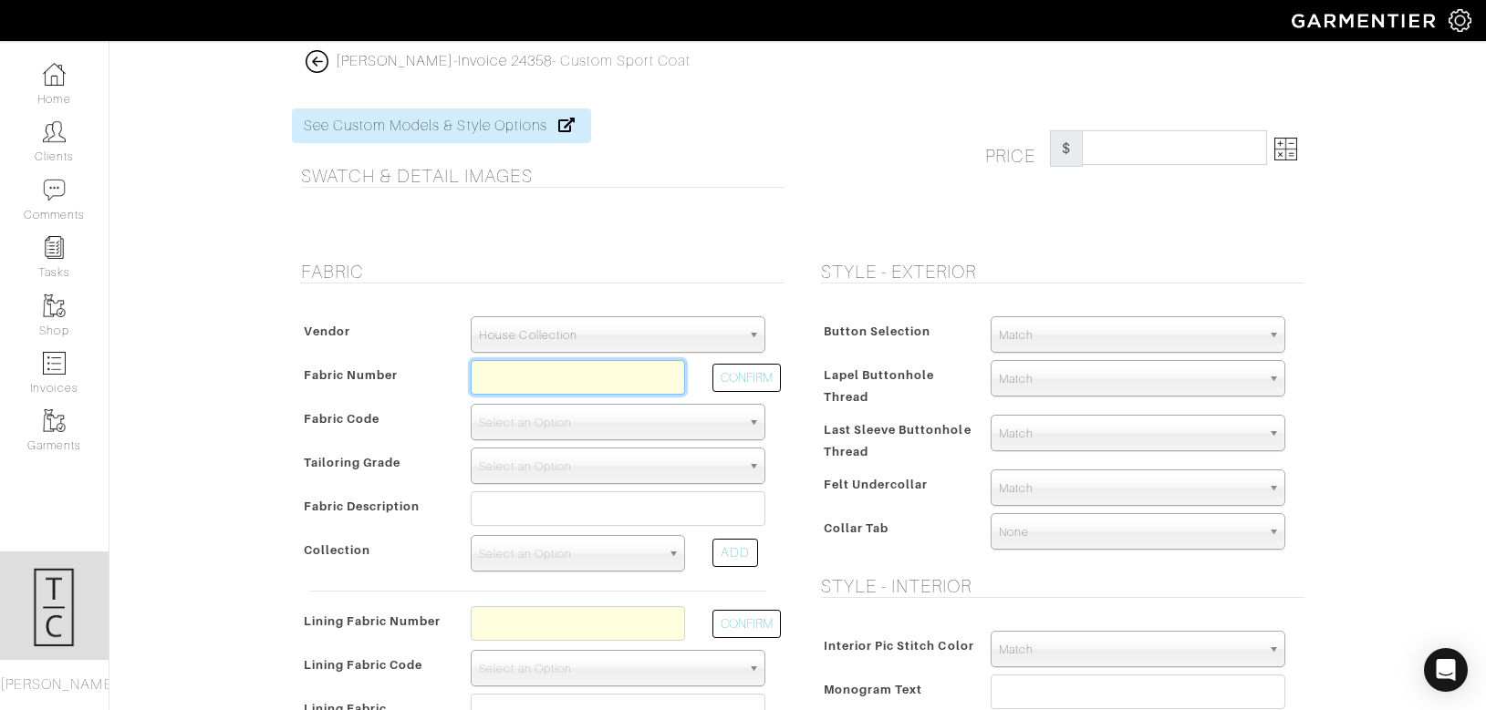
click at [548, 391] on input "text" at bounding box center [578, 377] width 214 height 35
click at [757, 367] on button "CONFIRM" at bounding box center [746, 378] width 68 height 28
type input "K4-47124253"
select select "5738"
type input "[PERSON_NAME]"
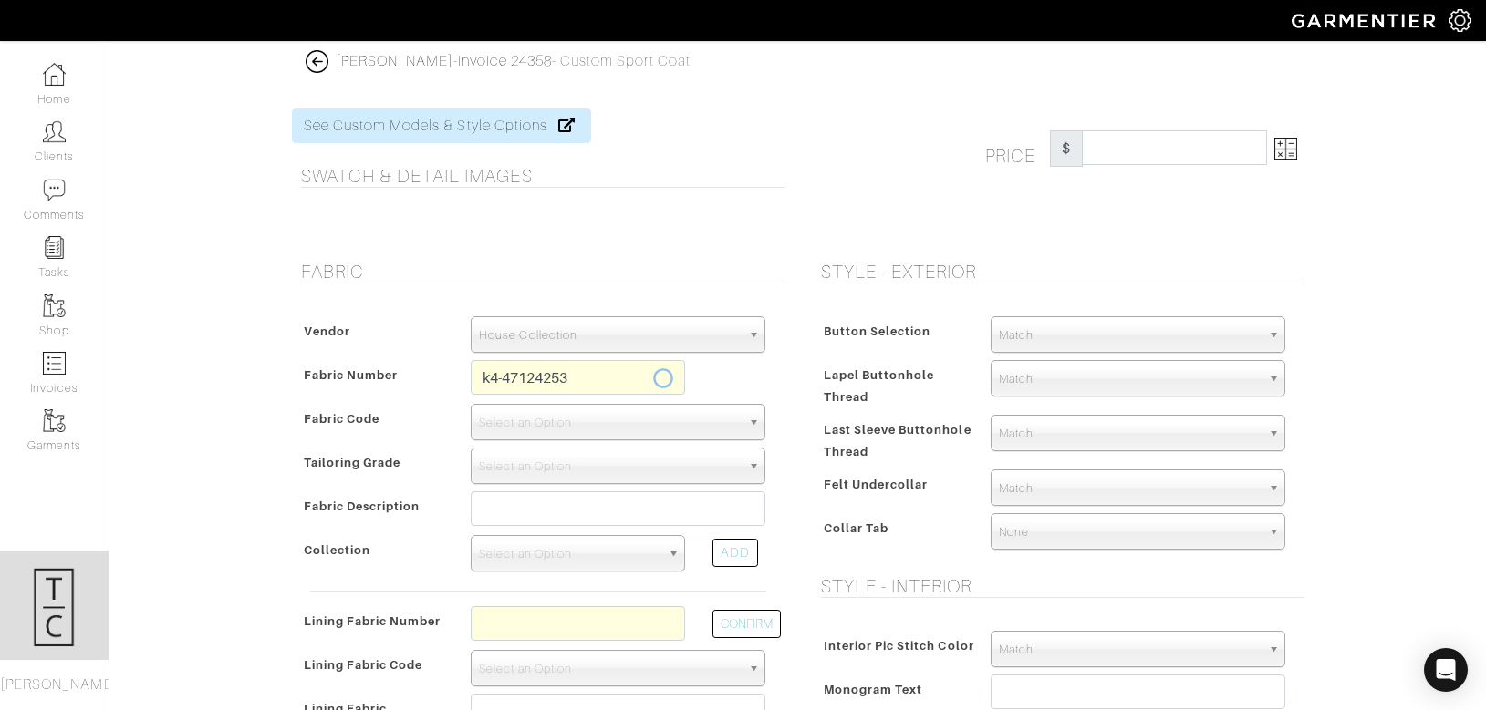
select select
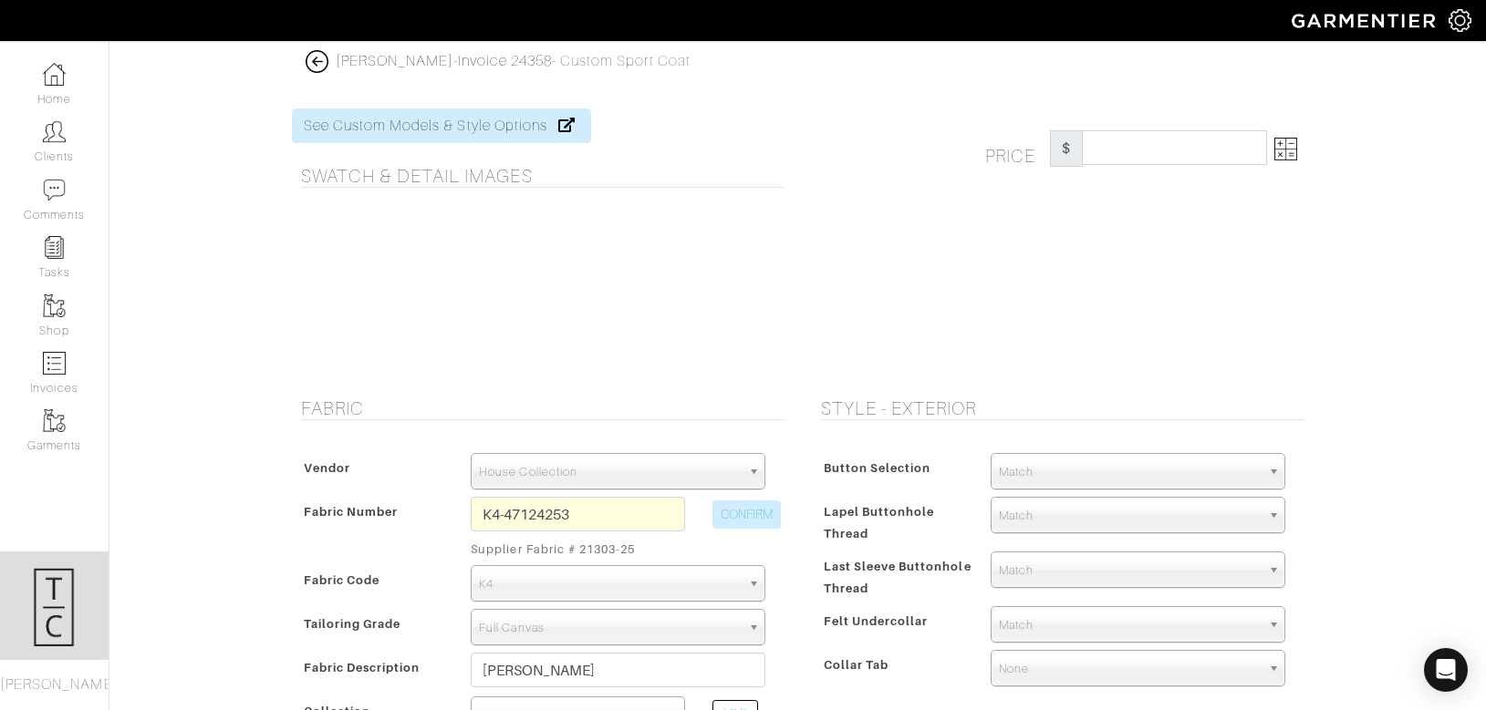
type input "1562.79"
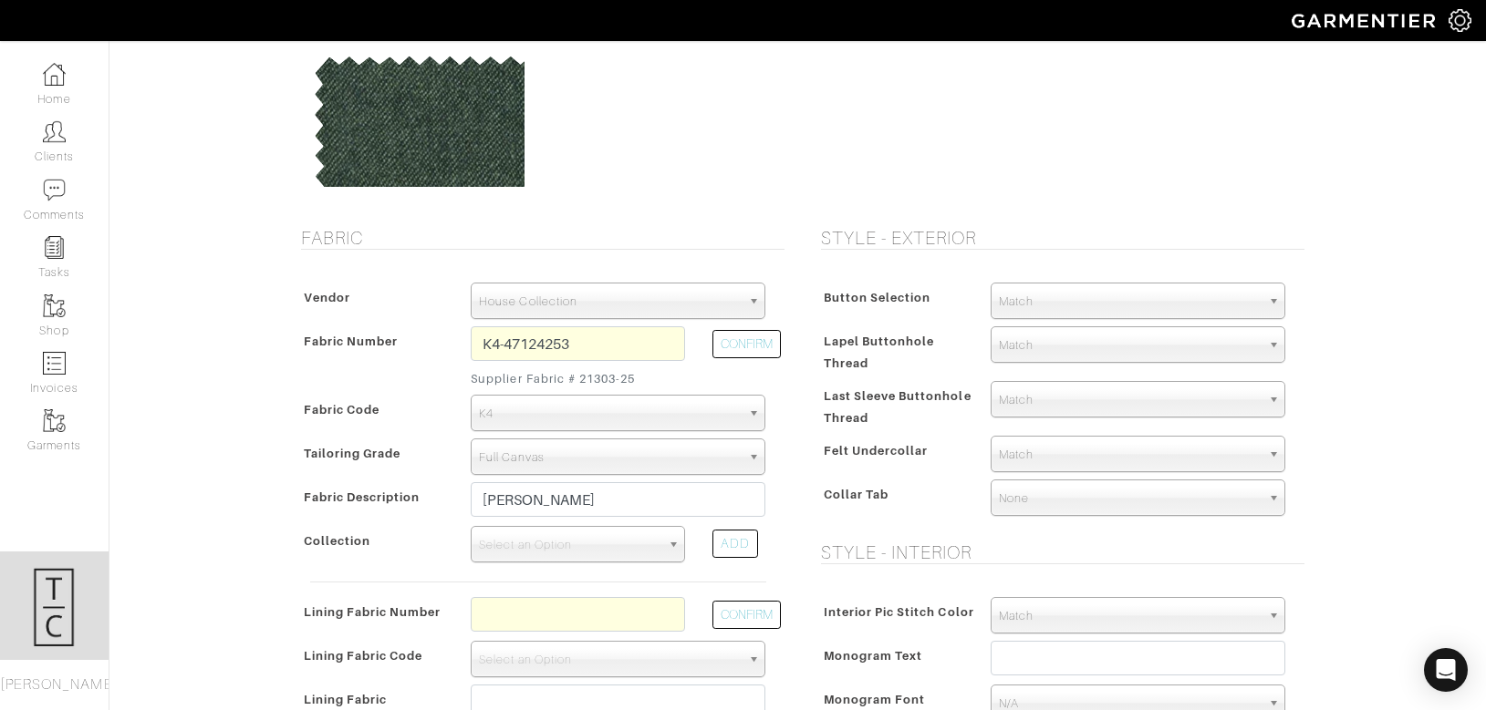
scroll to position [172, 0]
click at [530, 546] on span "Select an Option" at bounding box center [569, 543] width 181 height 36
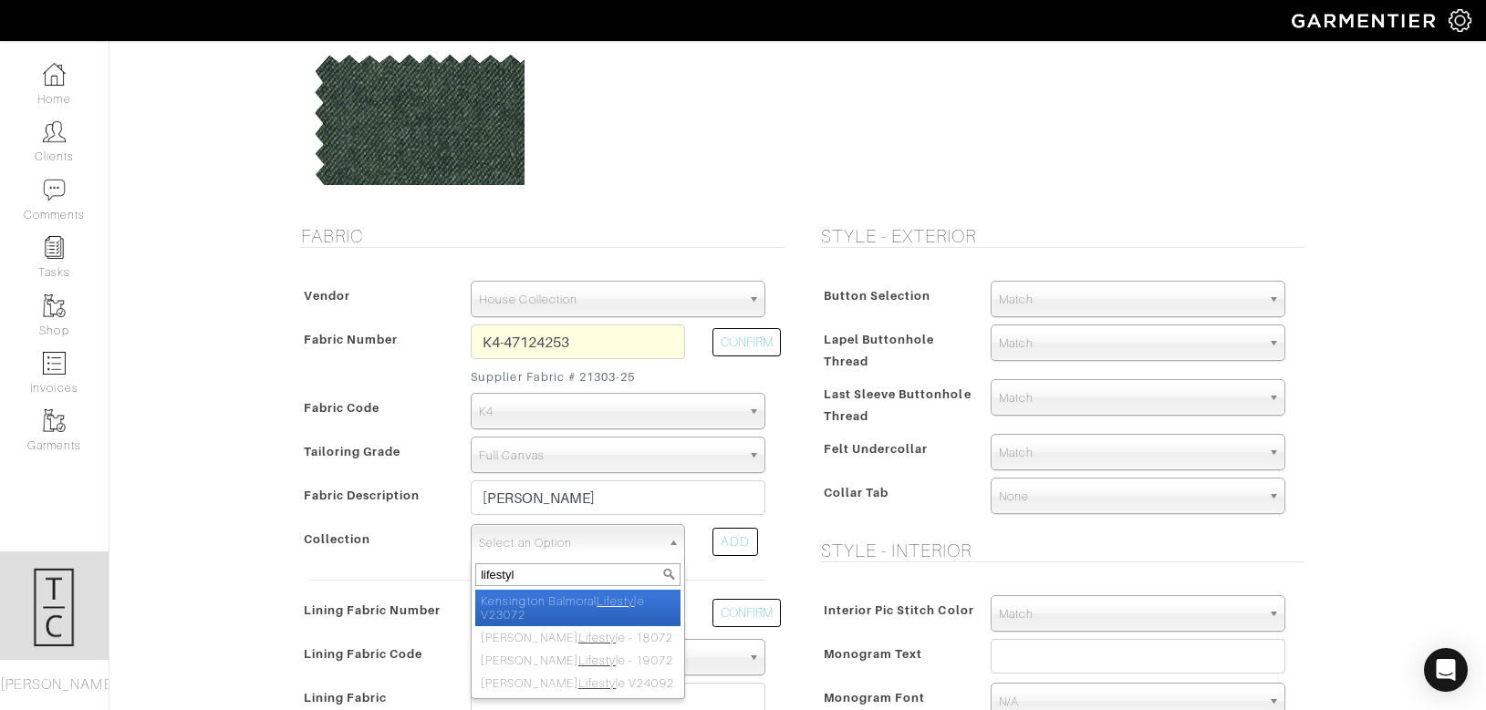
type input "lifestyle"
select select "986"
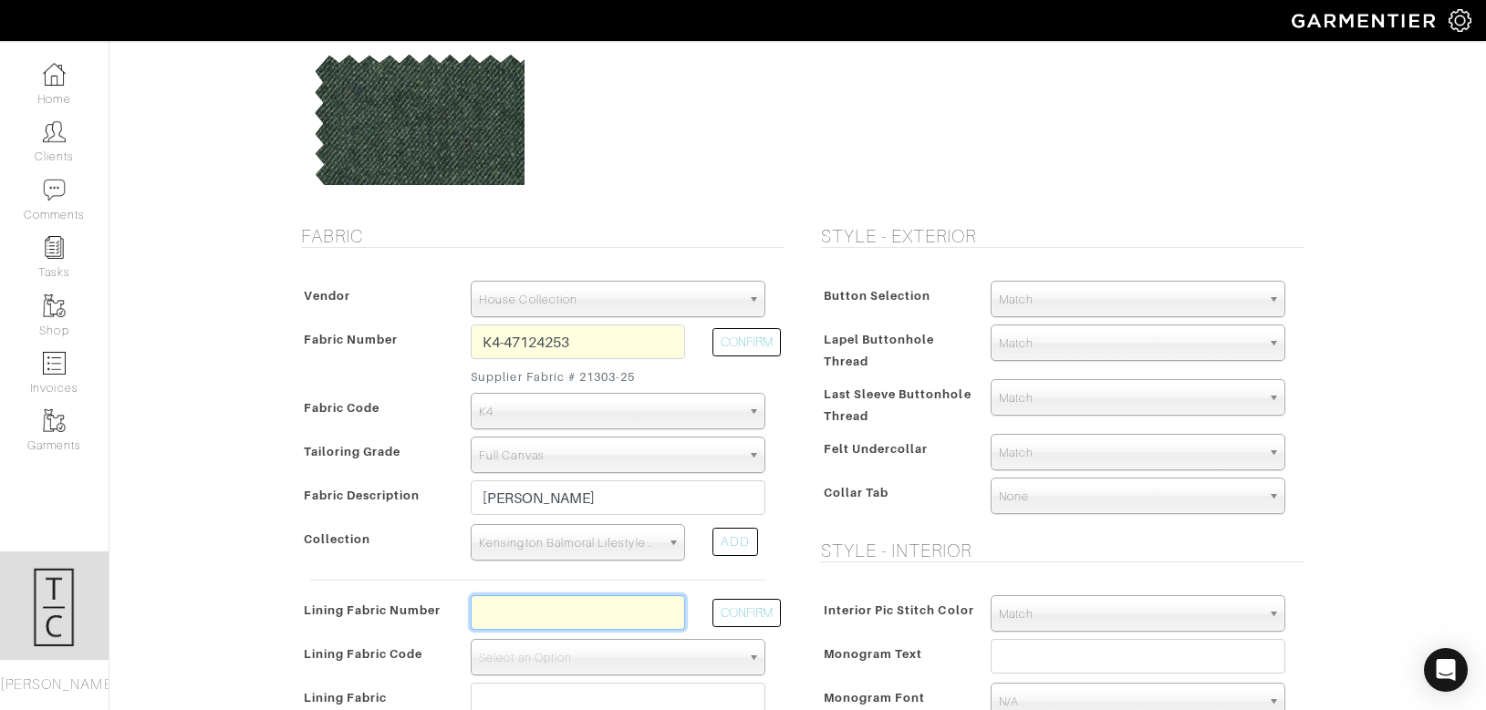
click at [545, 604] on input "text" at bounding box center [578, 612] width 214 height 35
click at [608, 334] on input "K4-47124253" at bounding box center [578, 342] width 214 height 35
drag, startPoint x: 558, startPoint y: 345, endPoint x: 606, endPoint y: 352, distance: 48.0
click at [606, 352] on input "K4-47124253" at bounding box center [578, 342] width 214 height 35
type input "K4-47124261"
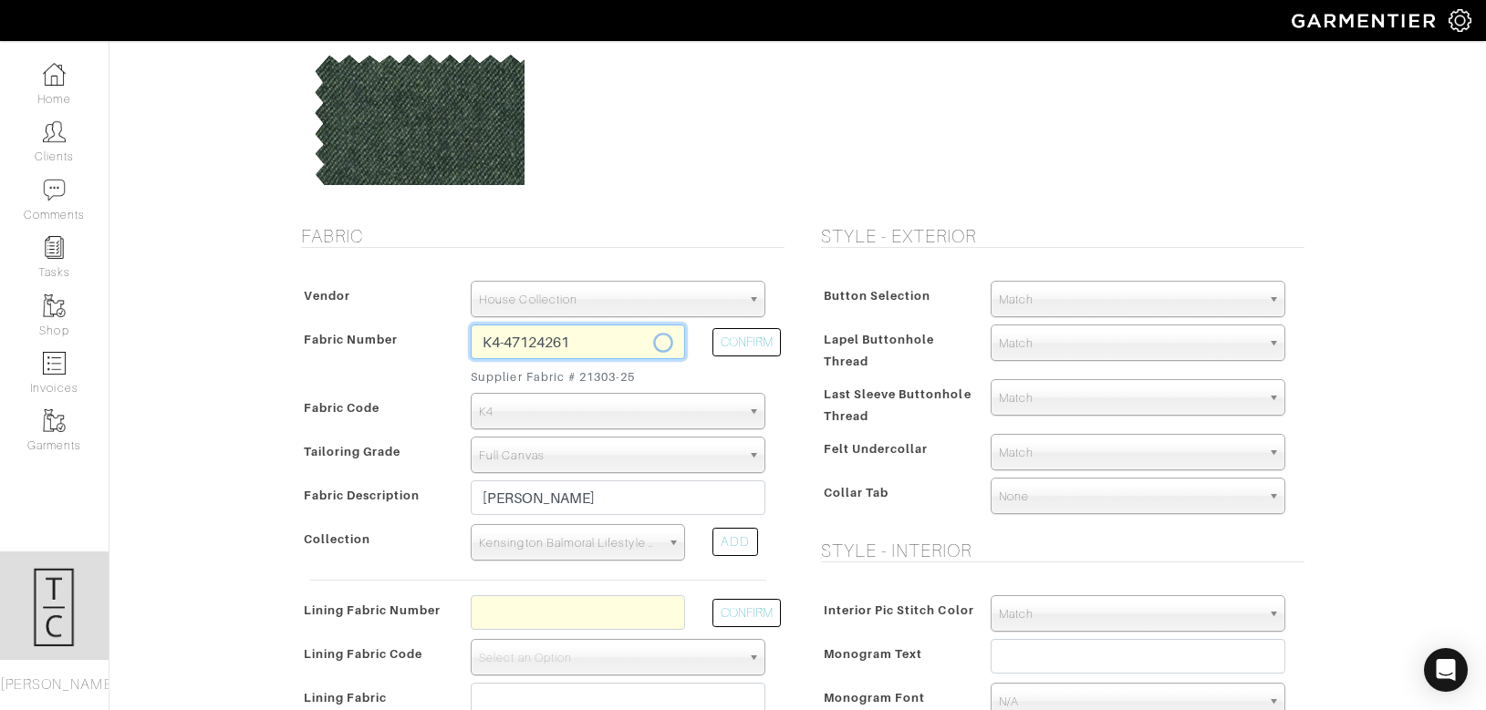
type input "Olive Donegal"
select select
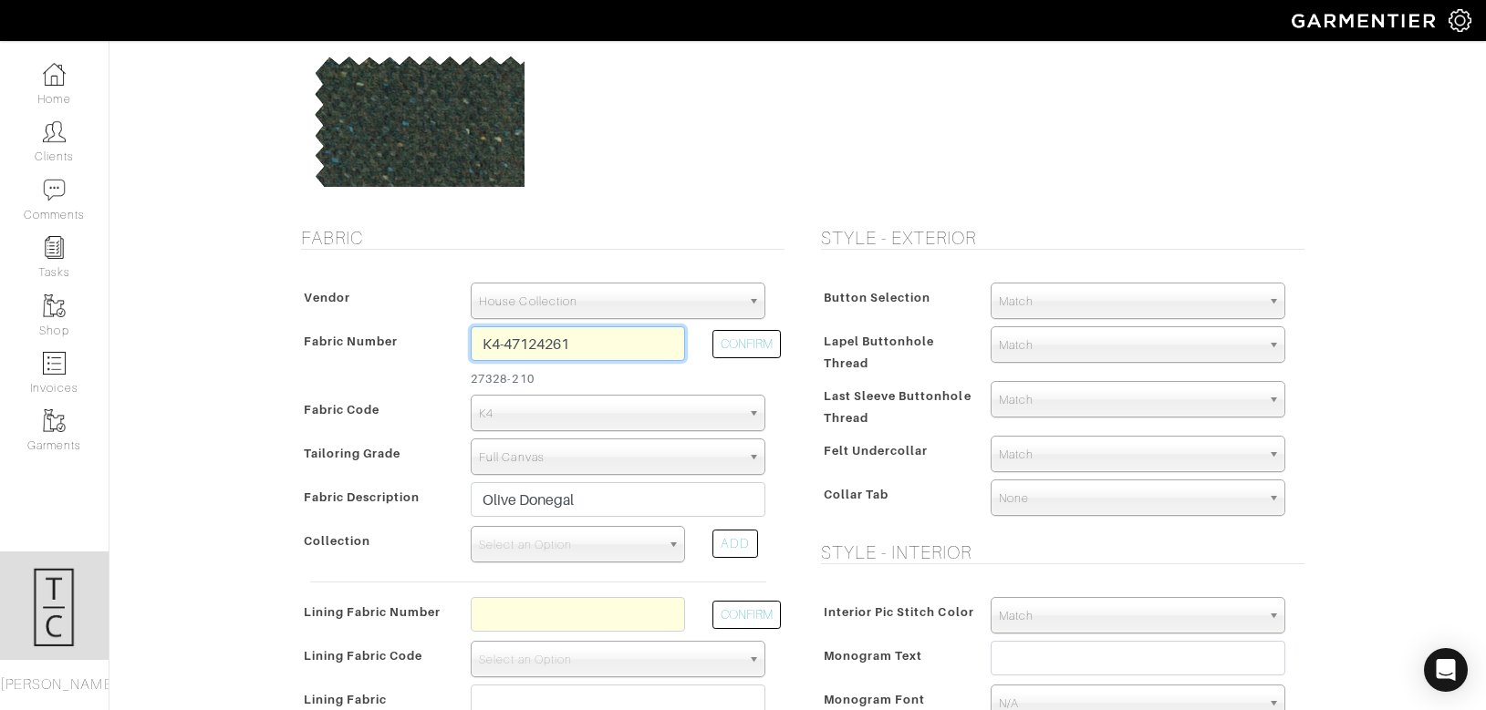
scroll to position [181, 0]
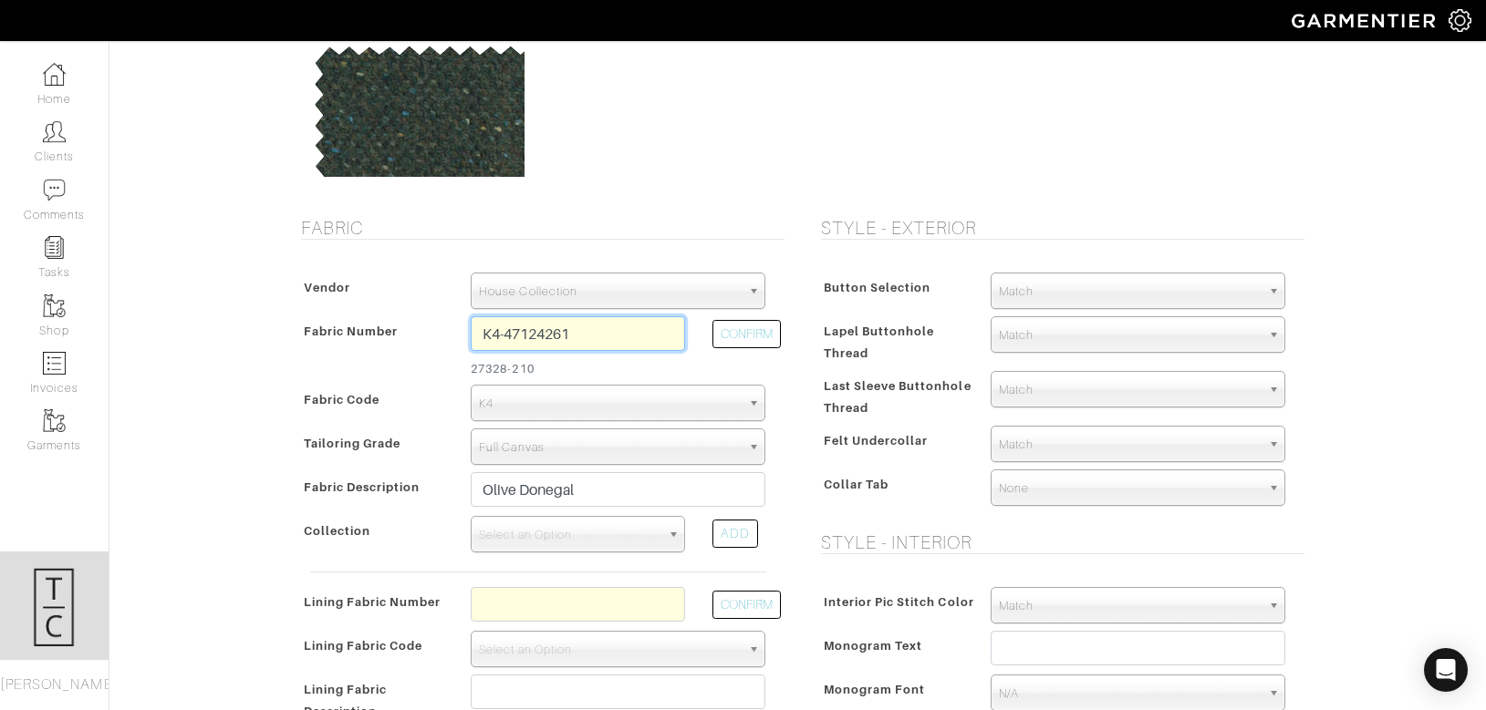
type input "K4-47124261"
click at [615, 602] on input "text" at bounding box center [578, 604] width 214 height 35
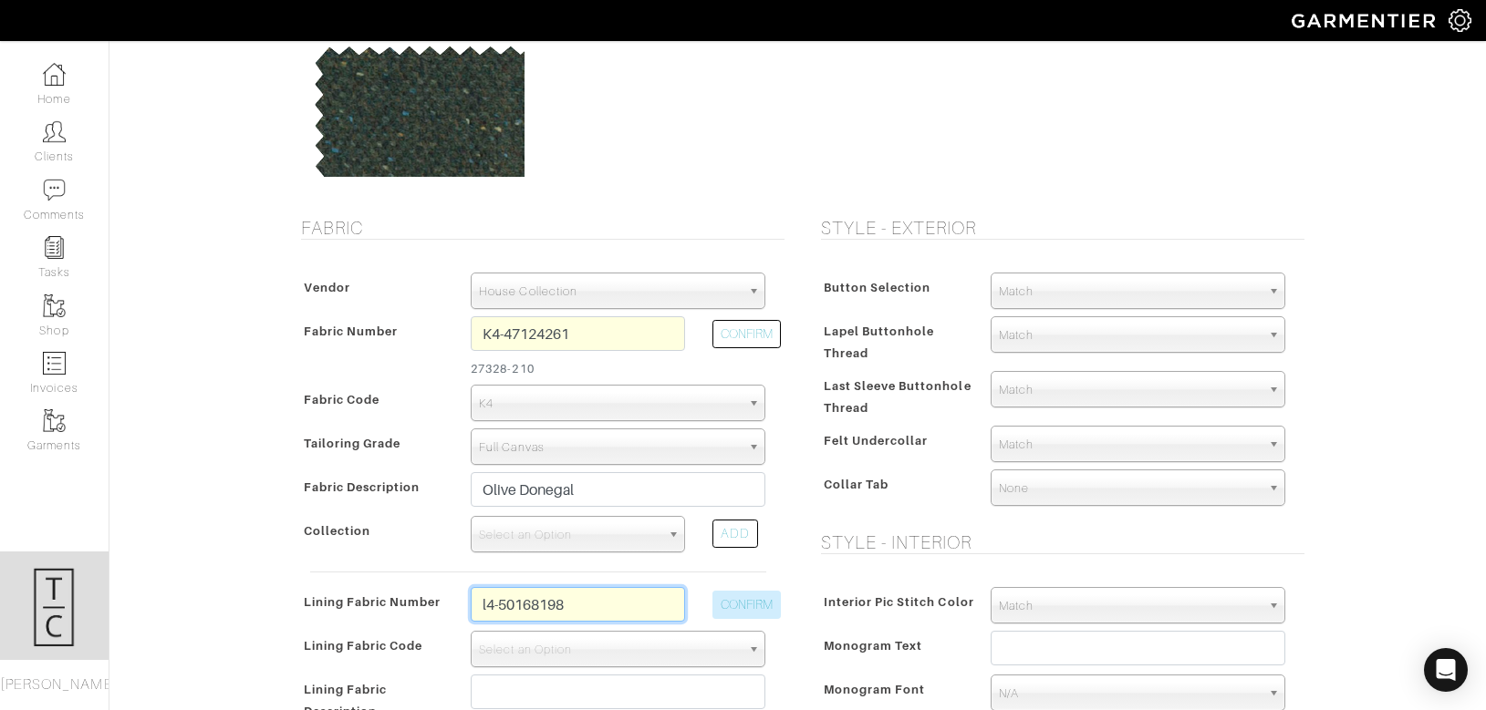
type input "l4-50168198"
click at [733, 607] on button "CONFIRM" at bounding box center [746, 605] width 68 height 28
select select "6295"
type input "Evergreen Medallion"
type input "1612.79"
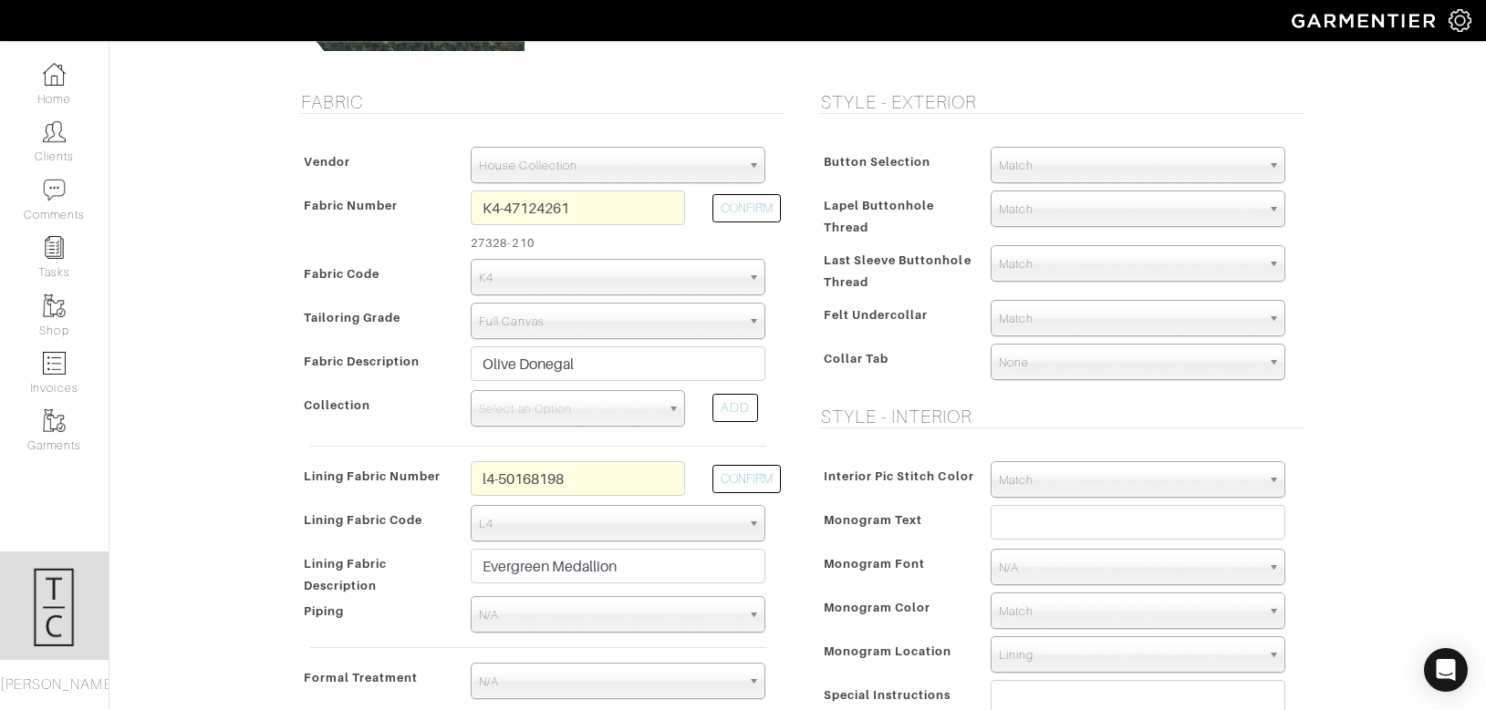
scroll to position [313, 0]
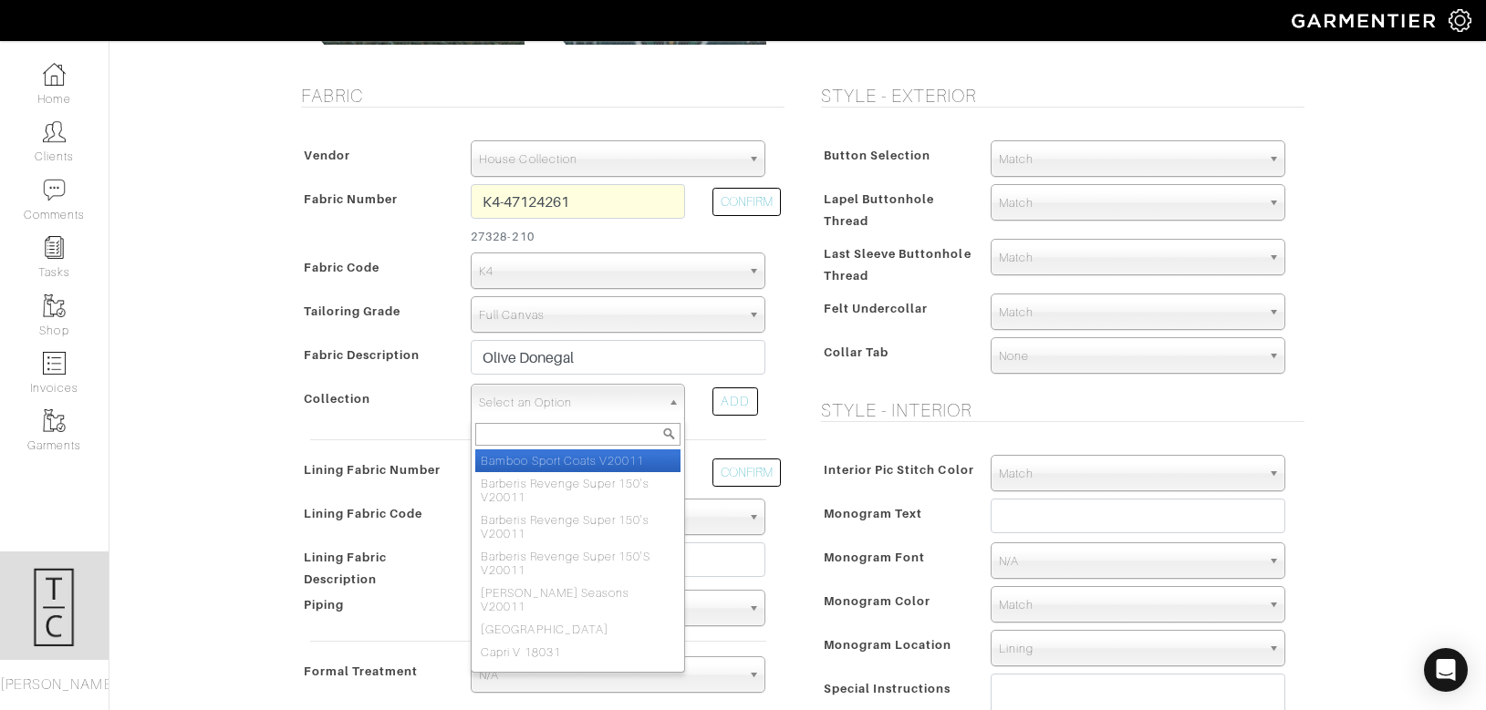
click at [566, 411] on span "Select an Option" at bounding box center [569, 403] width 181 height 36
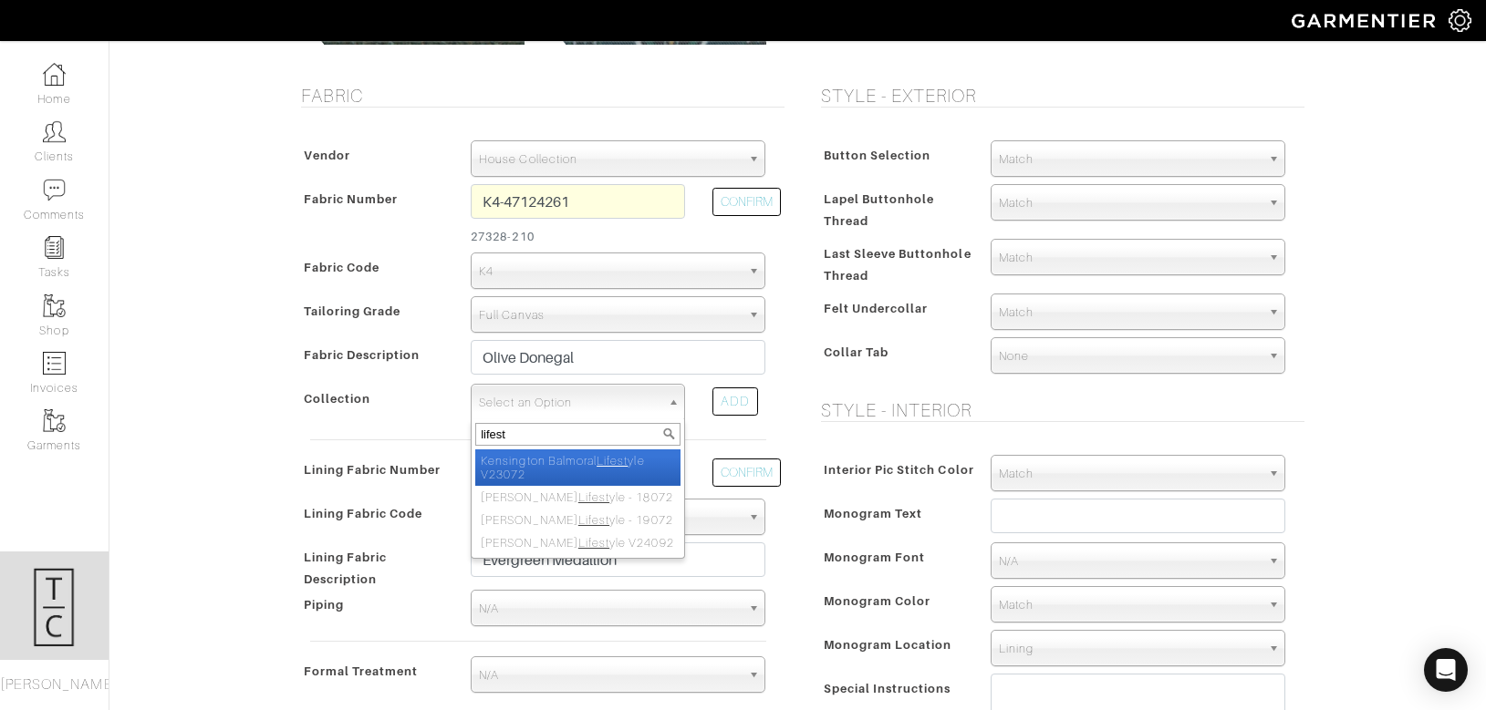
type input "lifesty"
select select "986"
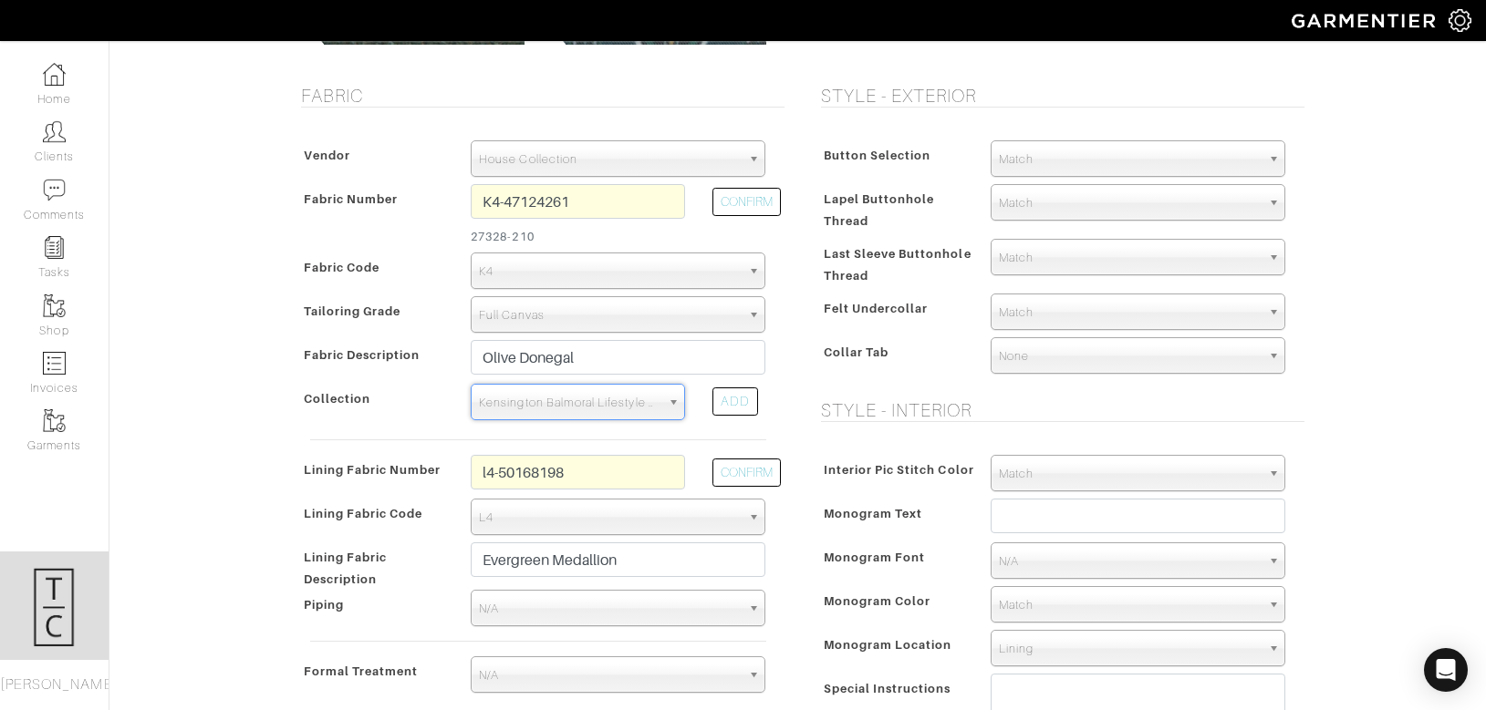
click at [1124, 167] on span "Match" at bounding box center [1130, 159] width 262 height 36
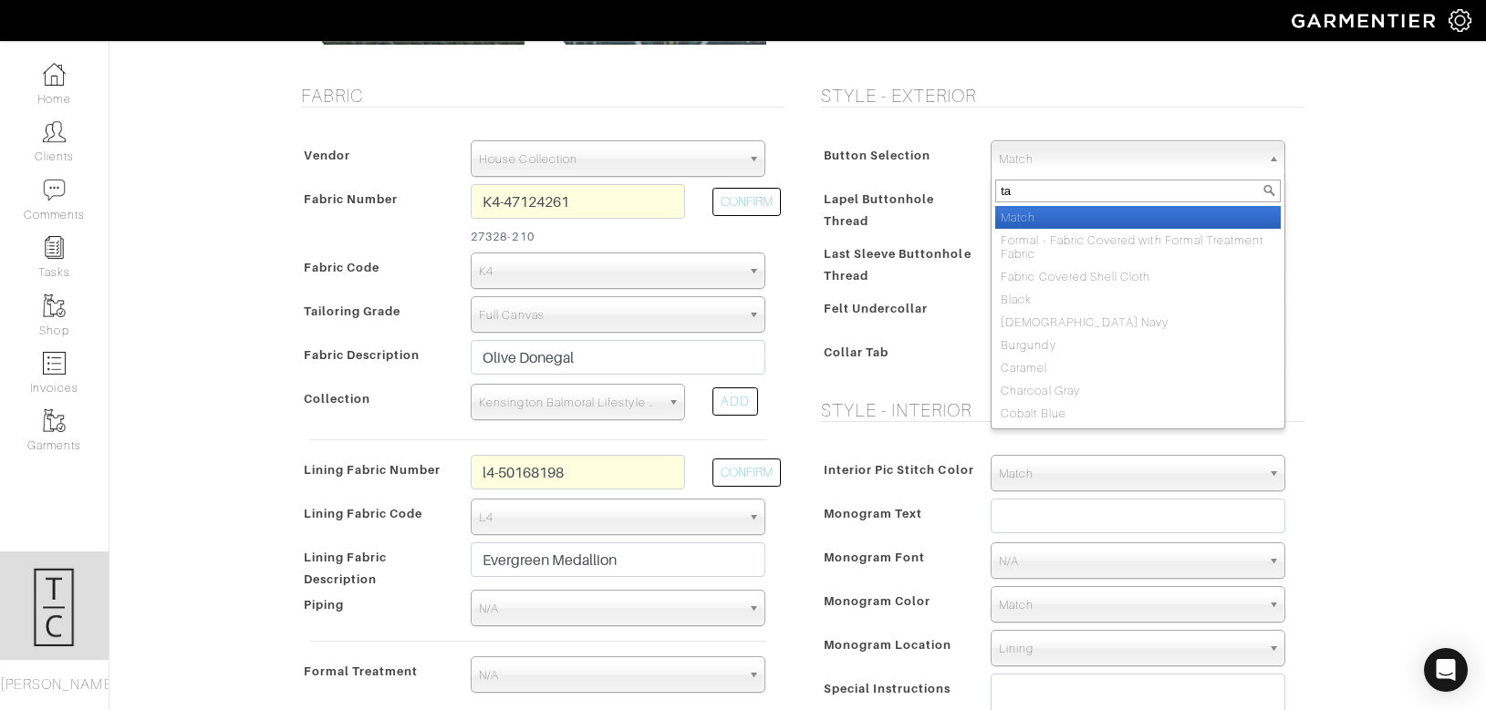
type input "tan"
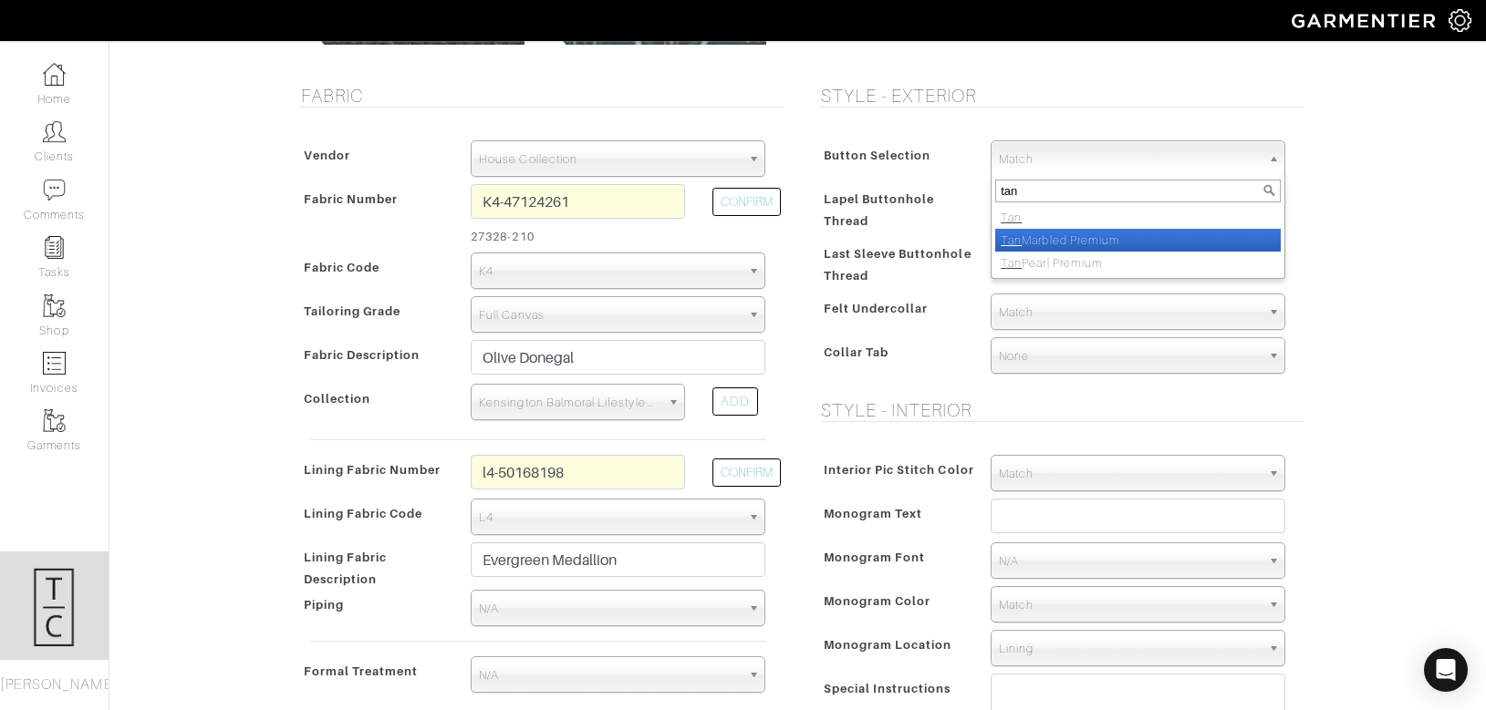
select select "117"
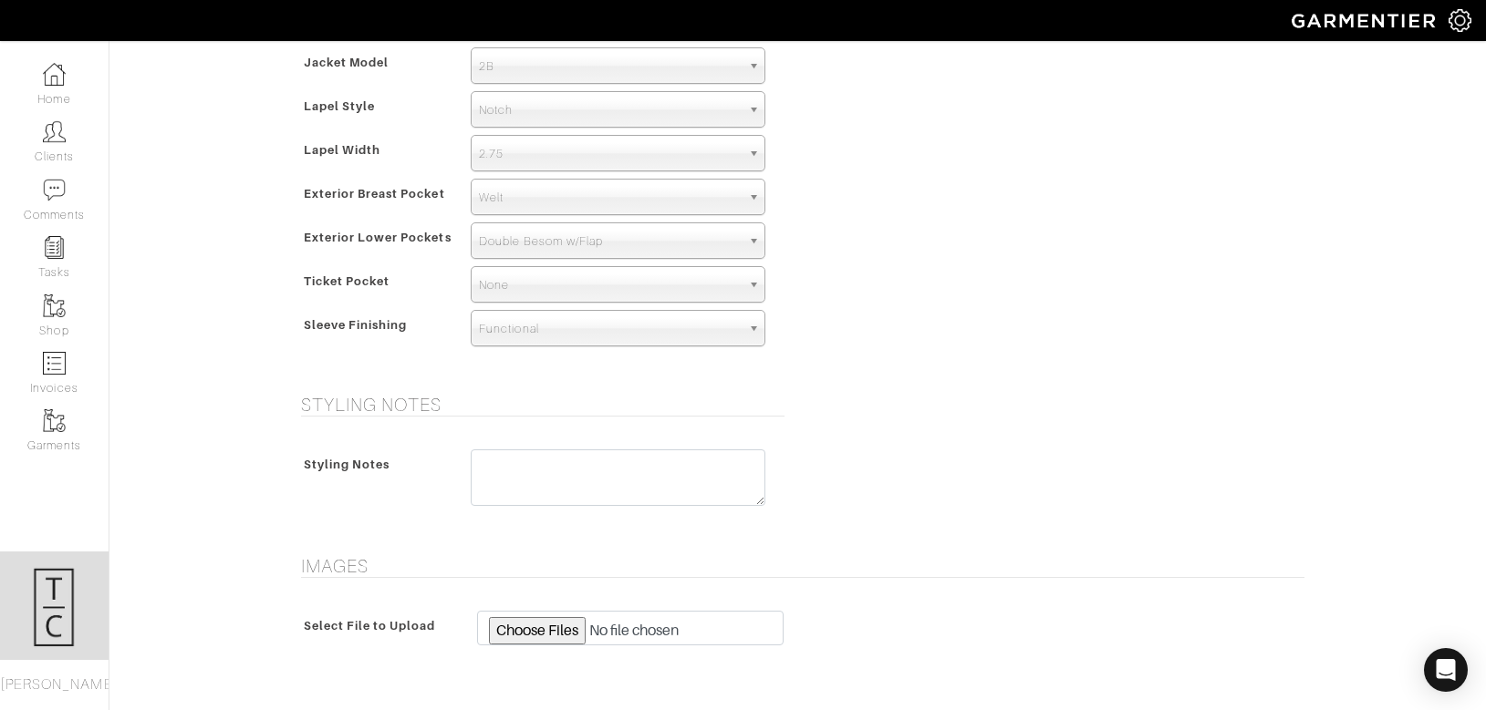
scroll to position [1219, 0]
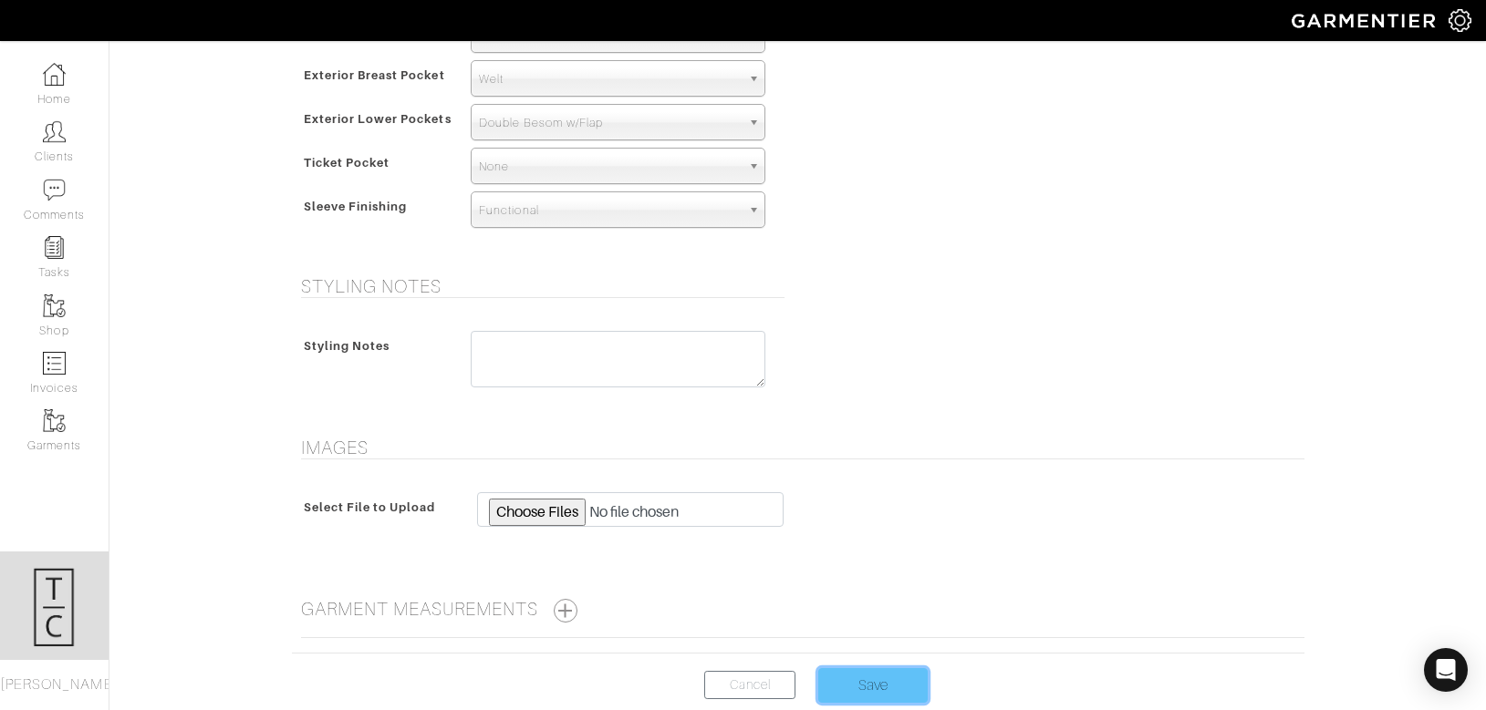
click at [862, 671] on input "Save" at bounding box center [872, 685] width 109 height 35
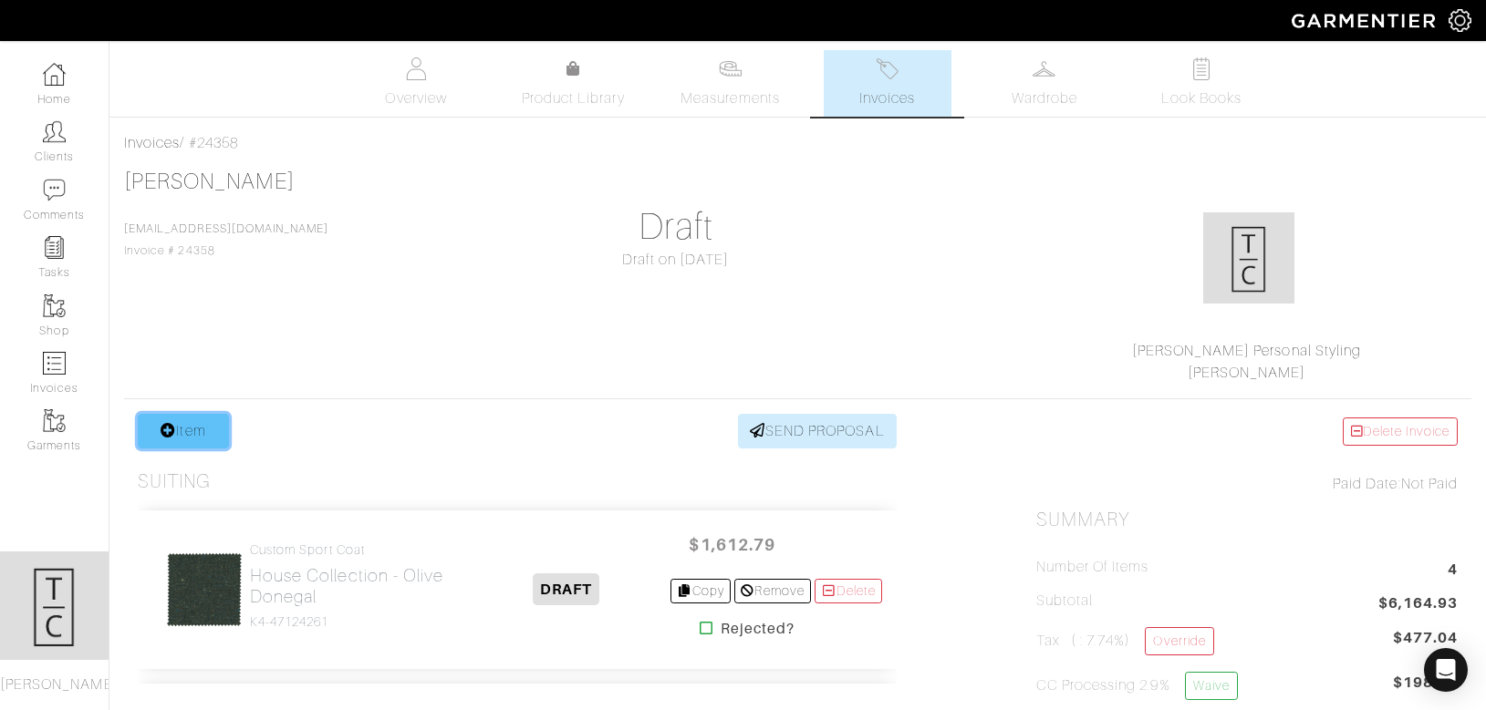
click at [194, 428] on link "Item" at bounding box center [183, 431] width 91 height 35
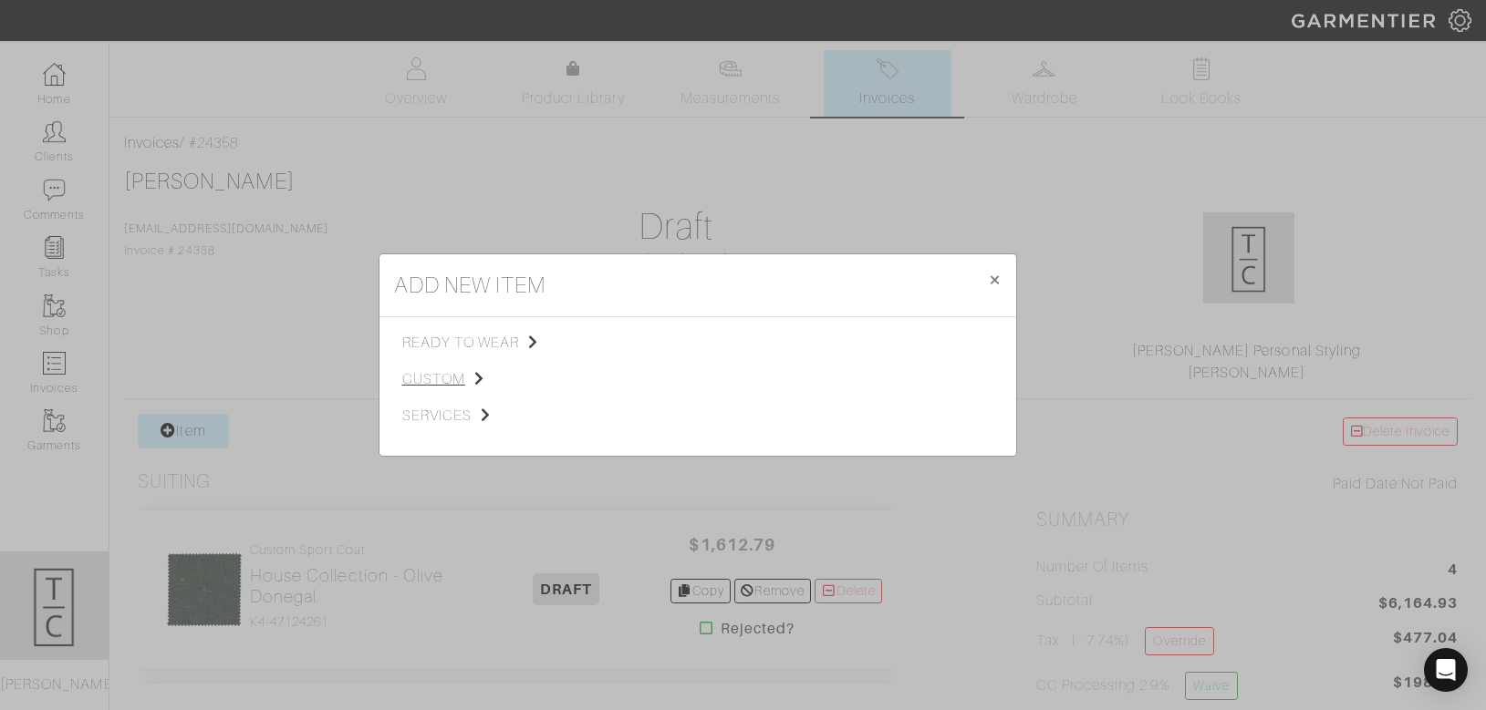
click at [426, 380] on span "custom" at bounding box center [493, 379] width 183 height 22
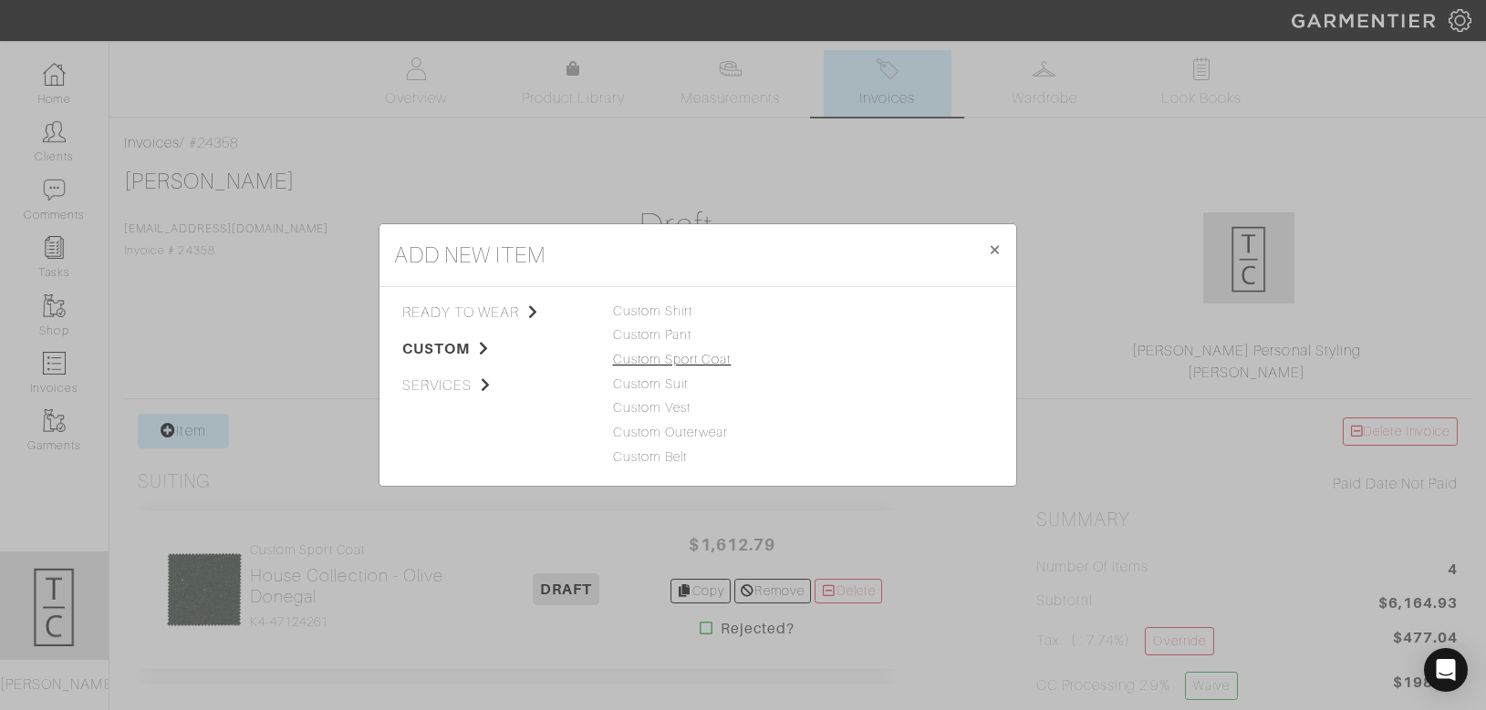
click at [687, 357] on link "Custom Sport Coat" at bounding box center [672, 359] width 119 height 15
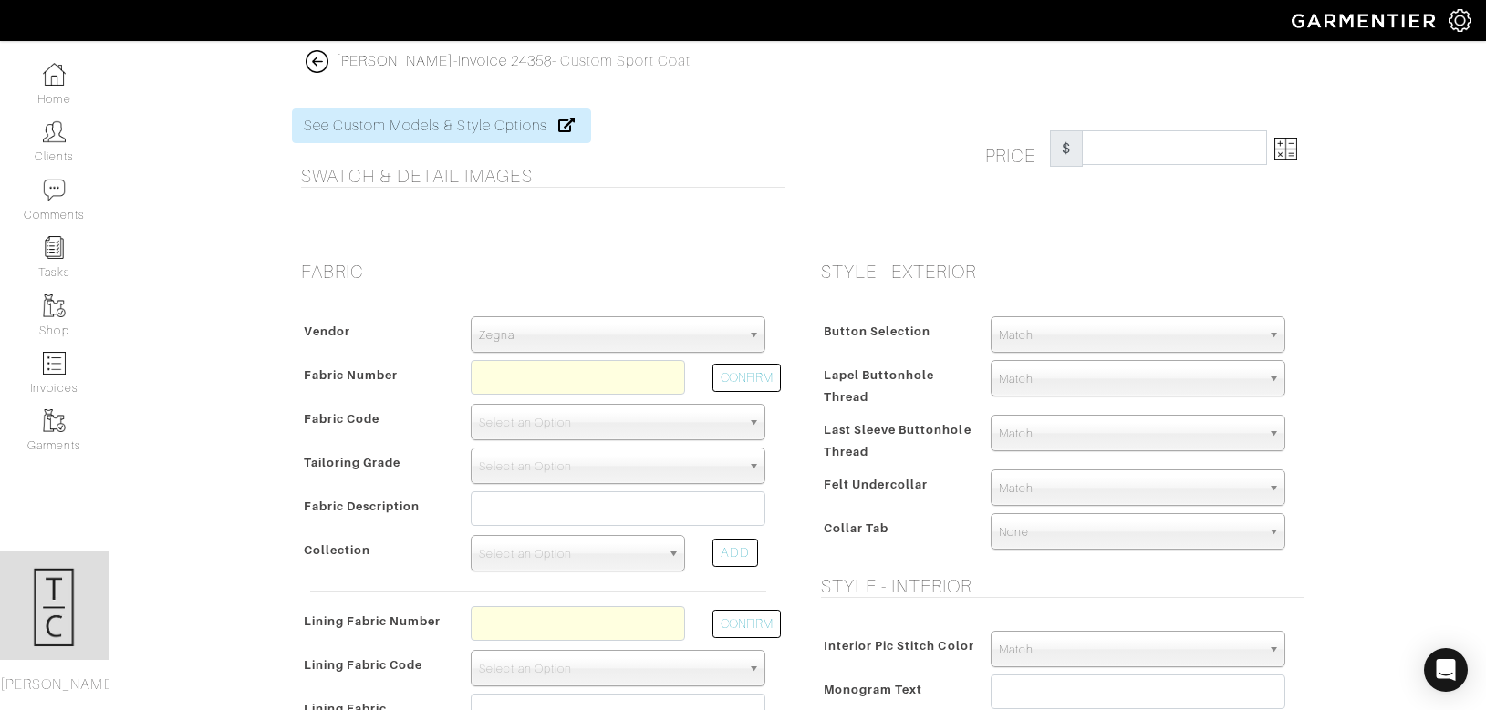
click at [666, 318] on span "Zegna" at bounding box center [610, 335] width 262 height 36
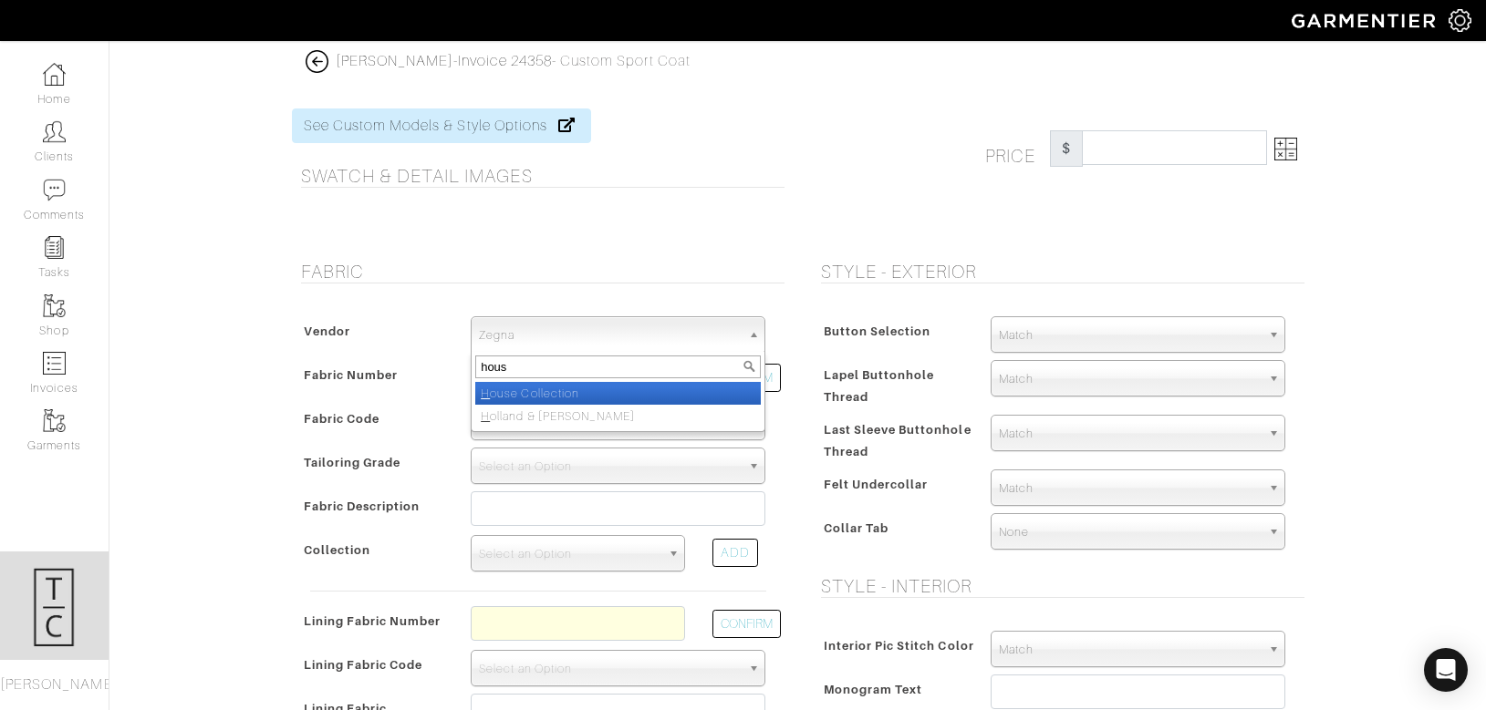
type input "house"
select select "75"
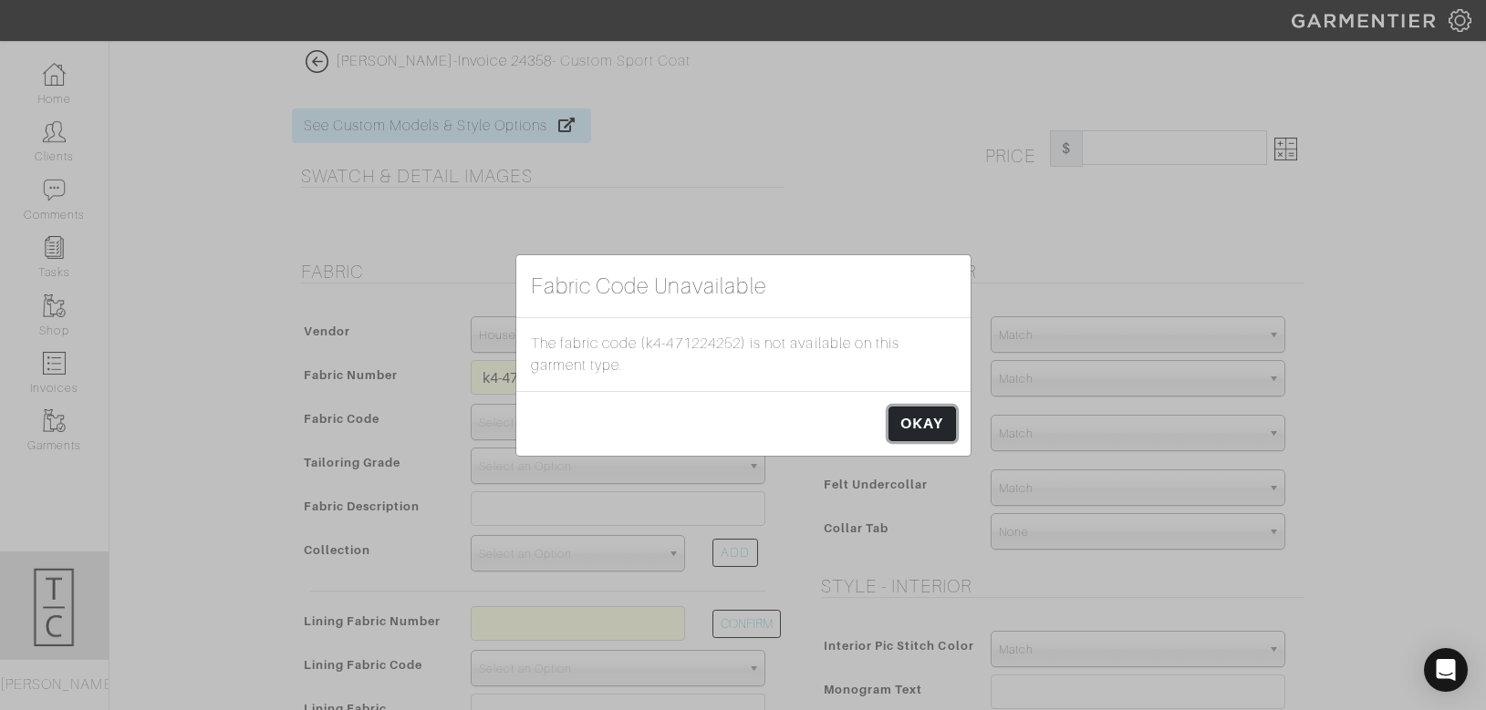
click at [916, 426] on link "OKAY" at bounding box center [921, 424] width 67 height 35
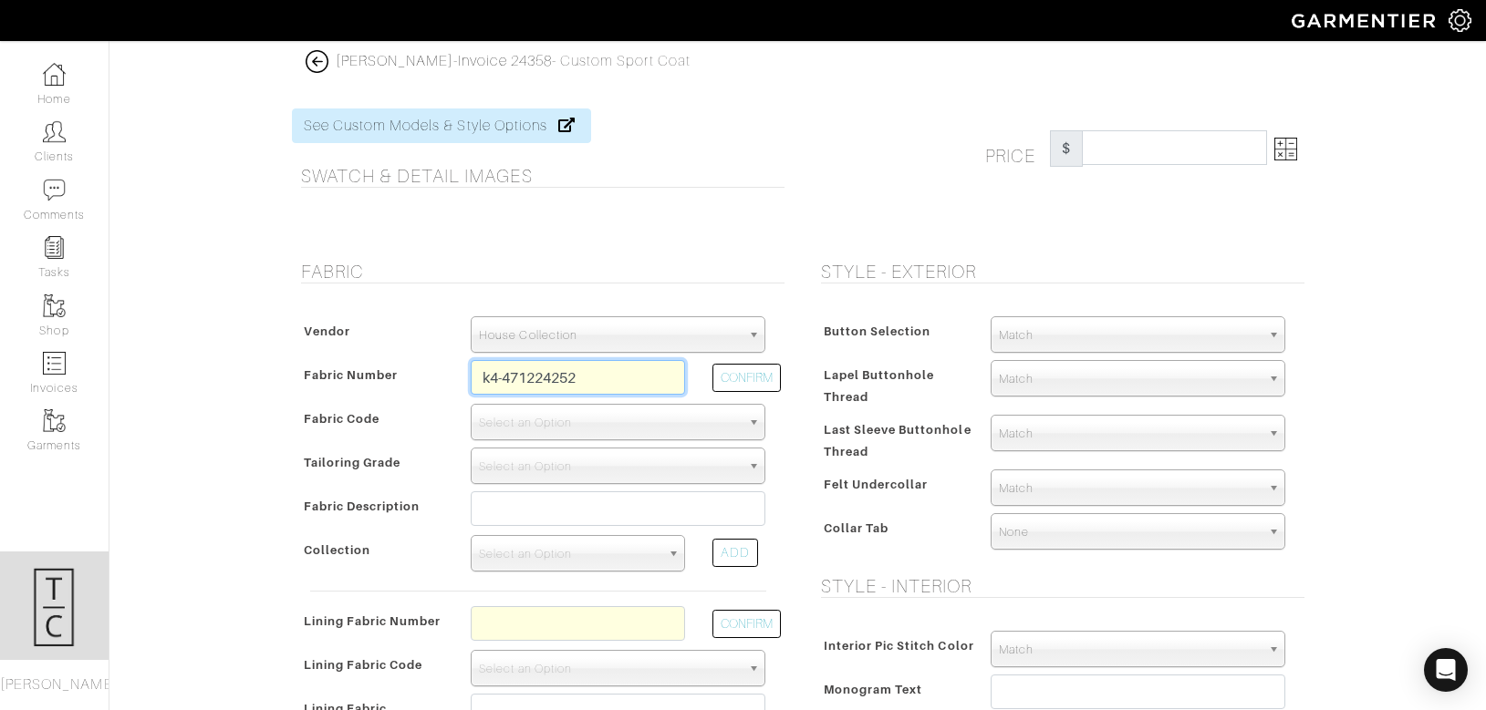
click at [536, 372] on input "k4-471224252" at bounding box center [578, 377] width 214 height 35
type input "K4-47124252"
select select "5738"
type input "Rust Mélange"
select select
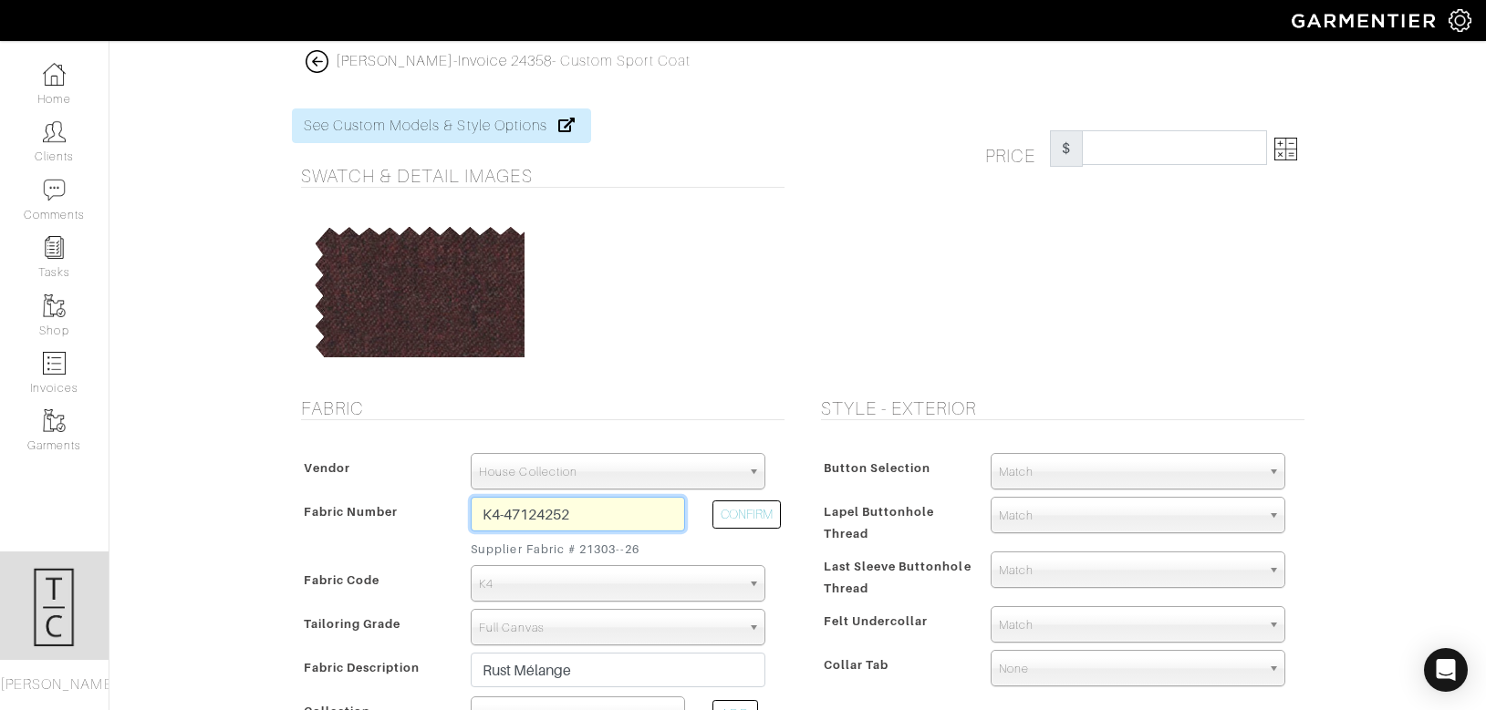
type input "1562.79"
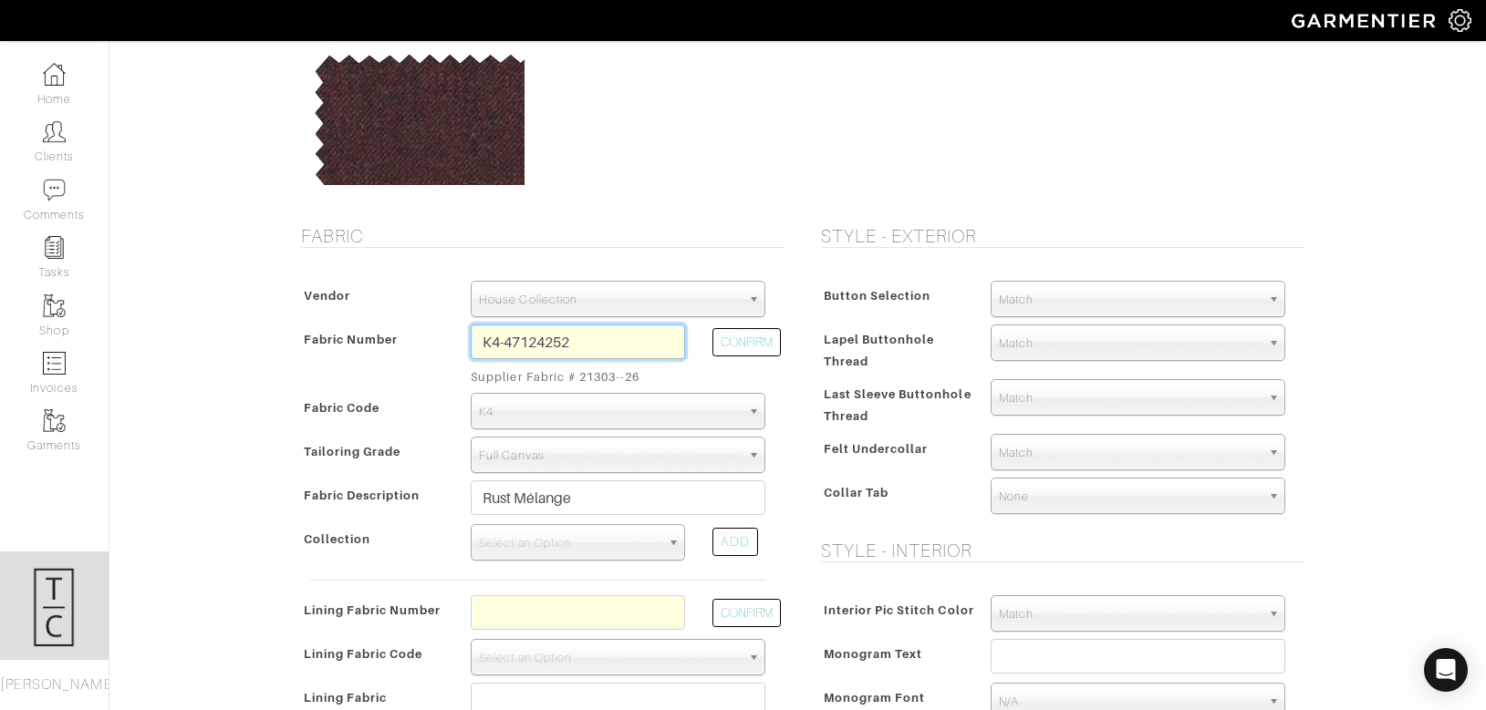
scroll to position [173, 0]
type input "K4-47124252"
click at [540, 535] on span "Select an Option" at bounding box center [569, 542] width 181 height 36
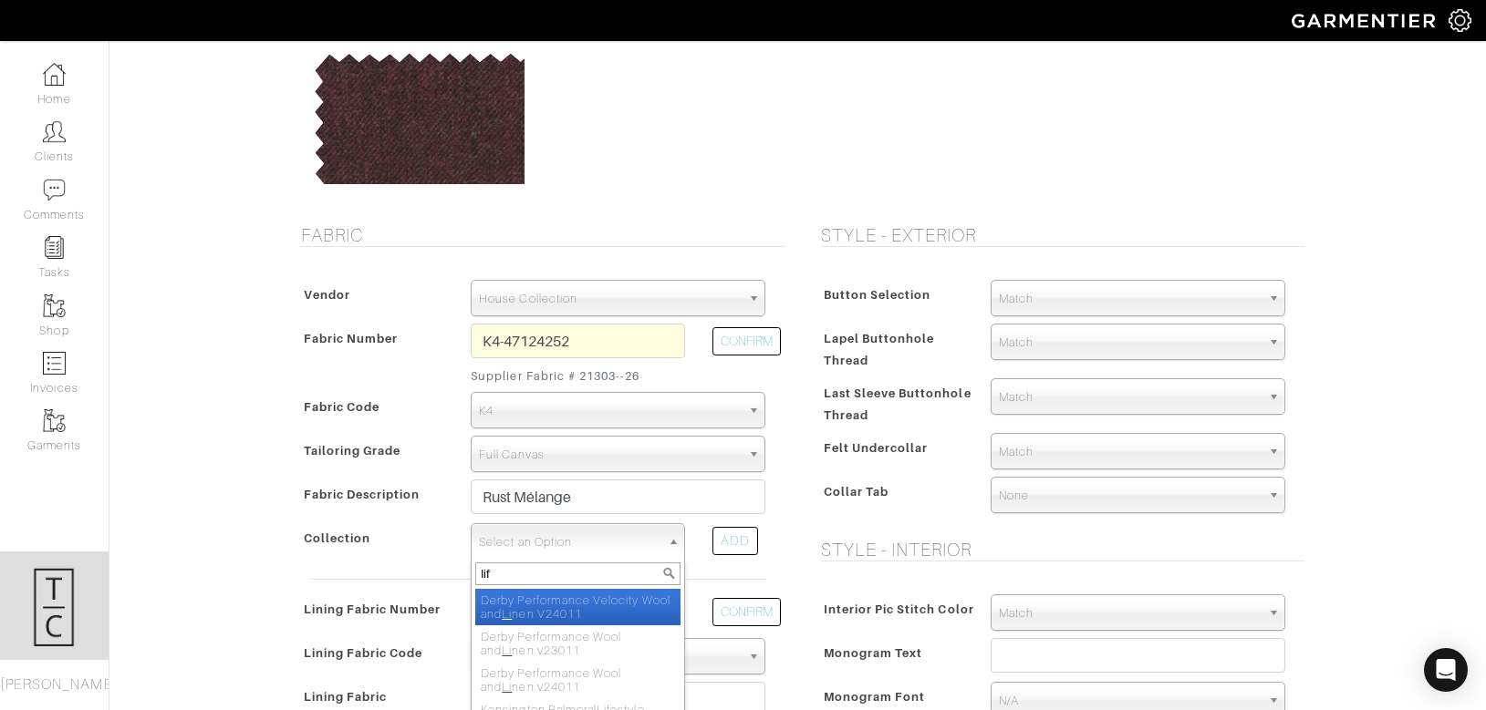
type input "life"
select select "986"
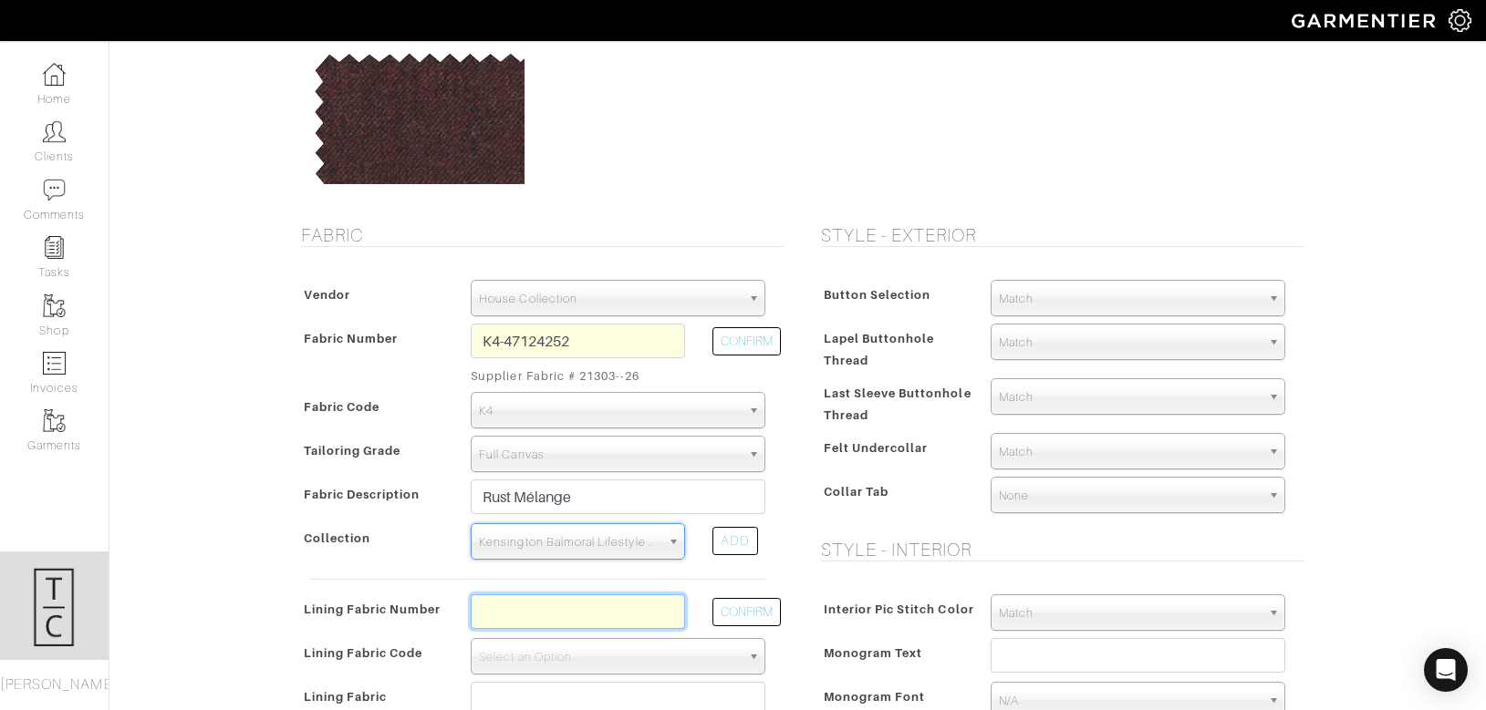
click at [522, 611] on input "text" at bounding box center [578, 612] width 214 height 35
type input "l2-50169586"
click at [747, 619] on button "CONFIRM" at bounding box center [746, 612] width 68 height 28
select select "6294"
type input "Blue Navy Medallion"
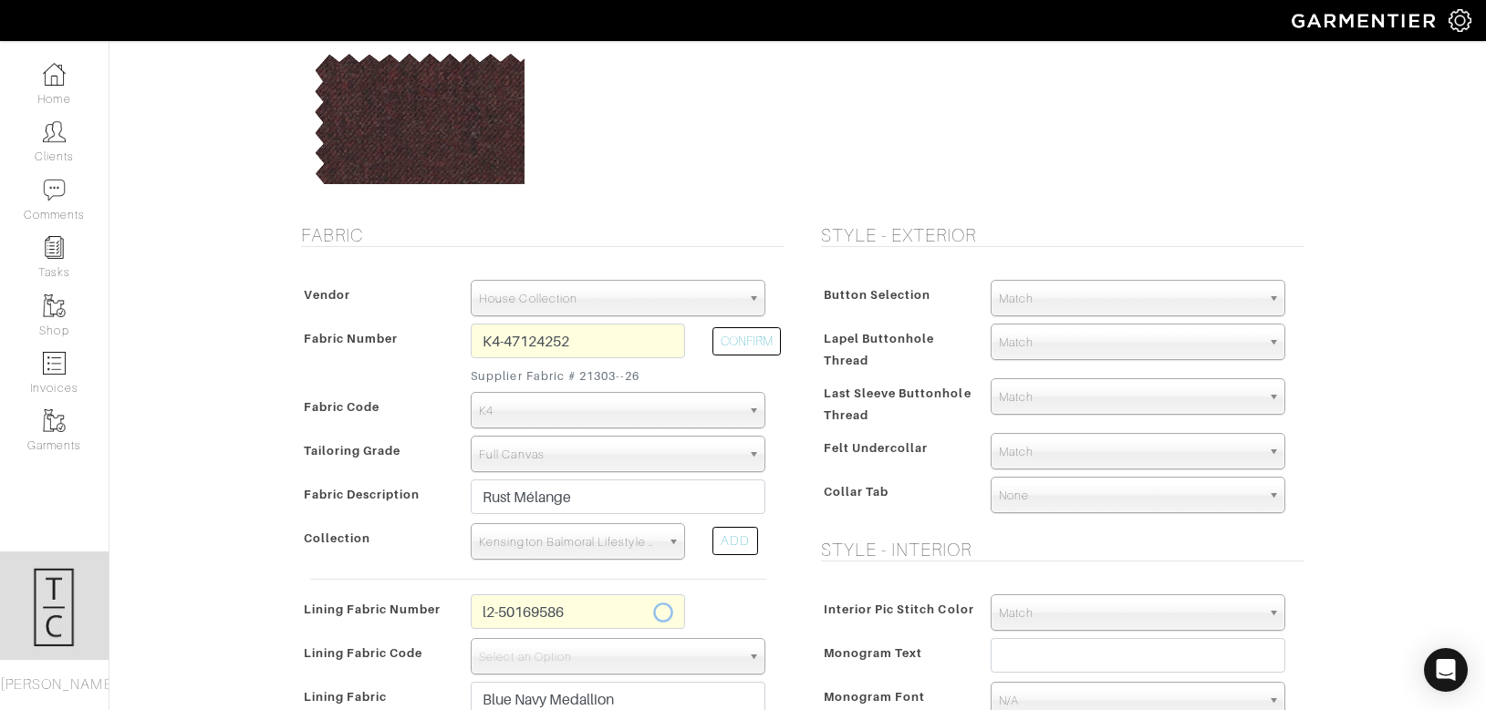
type input "1577.79"
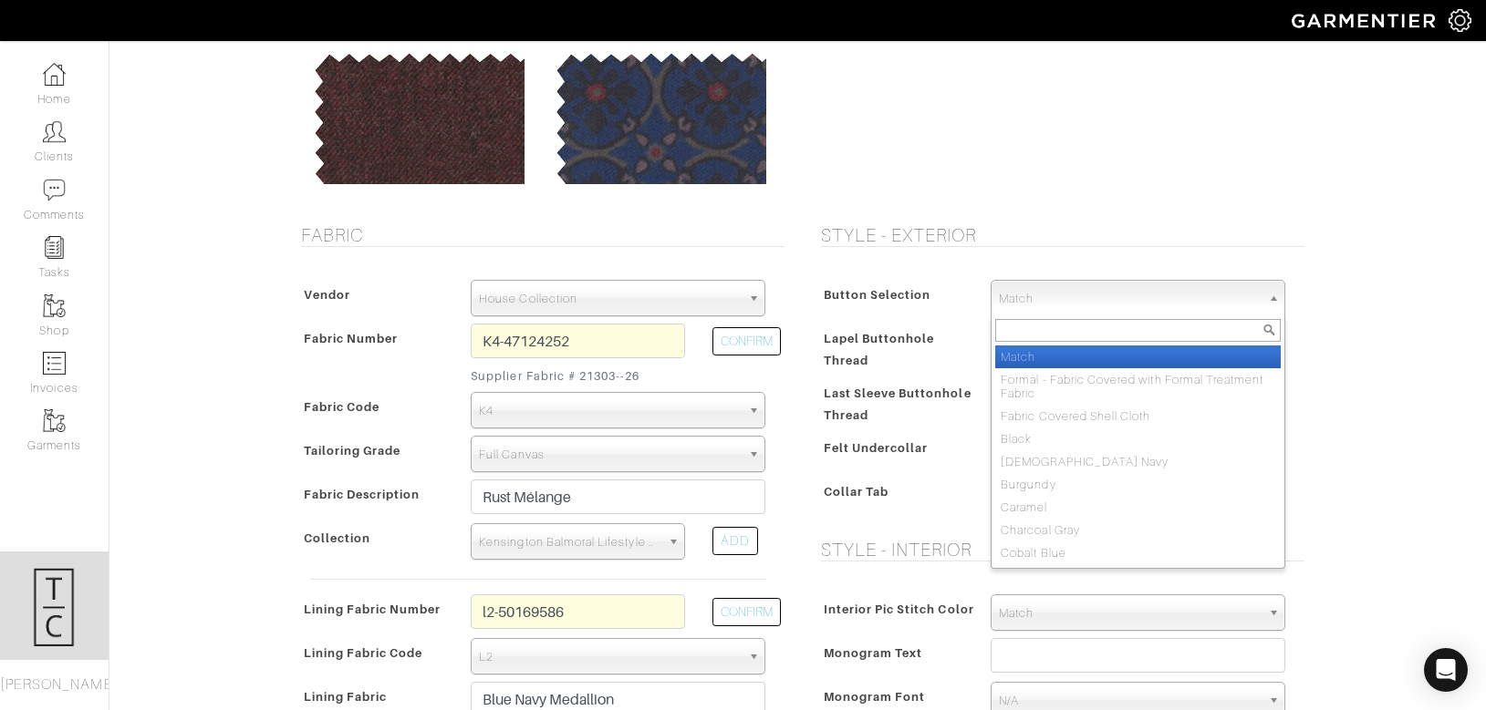
click at [1110, 296] on span "Match" at bounding box center [1130, 299] width 262 height 36
type input "tan"
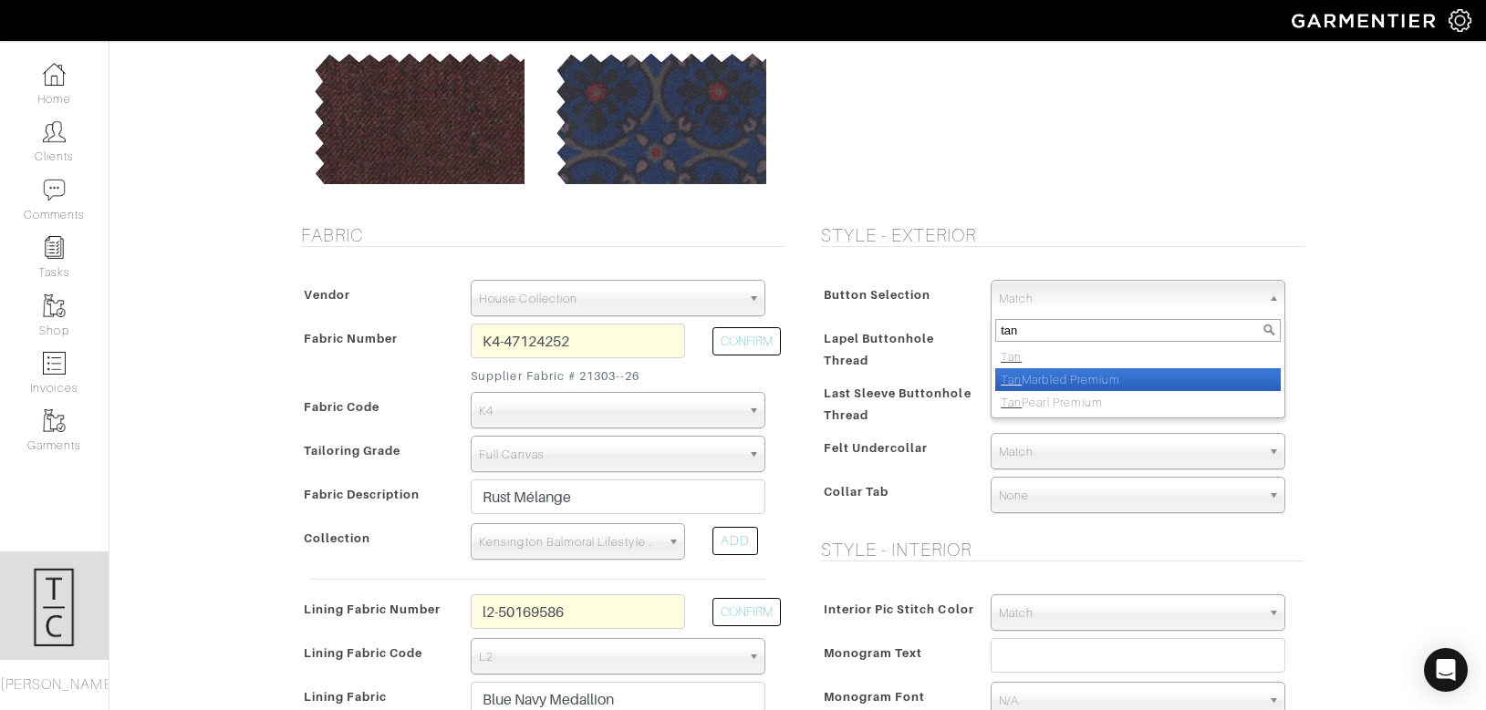
select select "117"
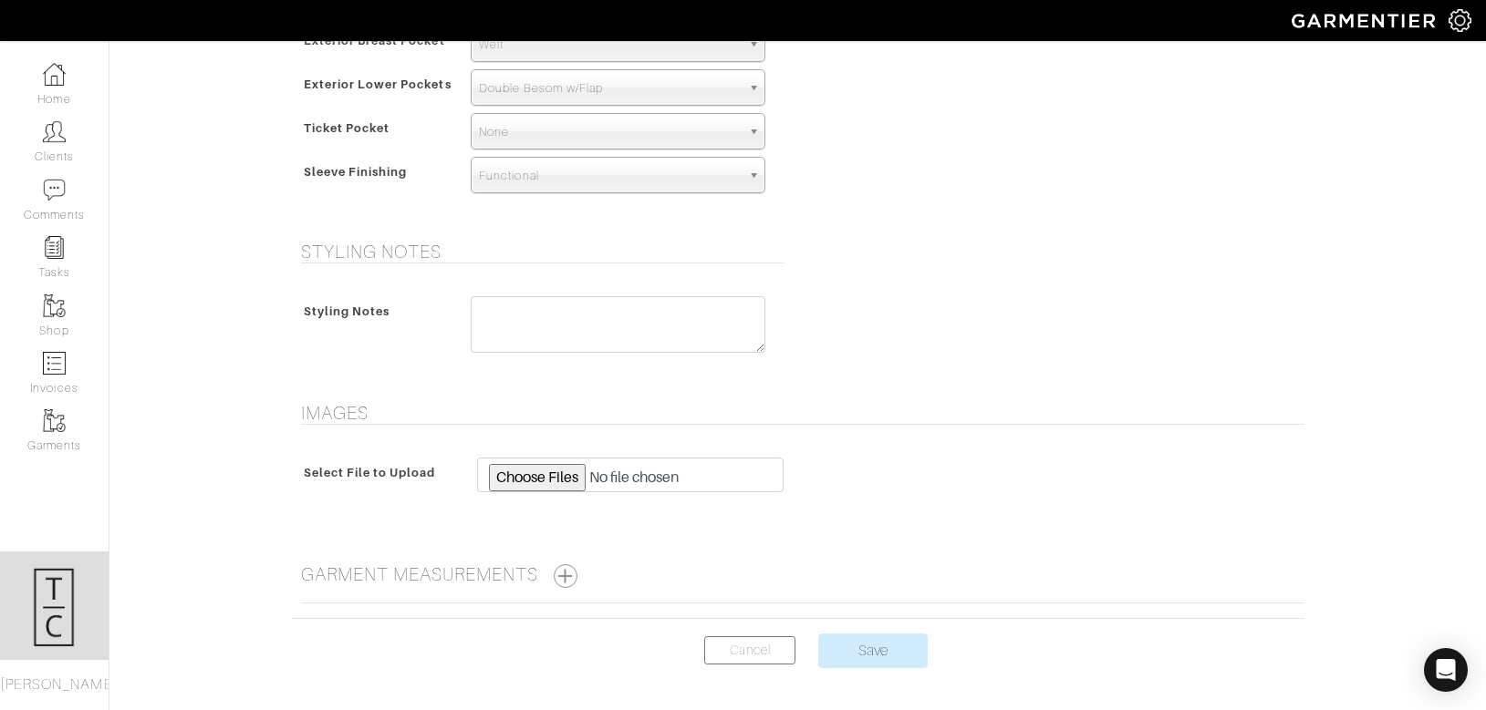
scroll to position [1298, 0]
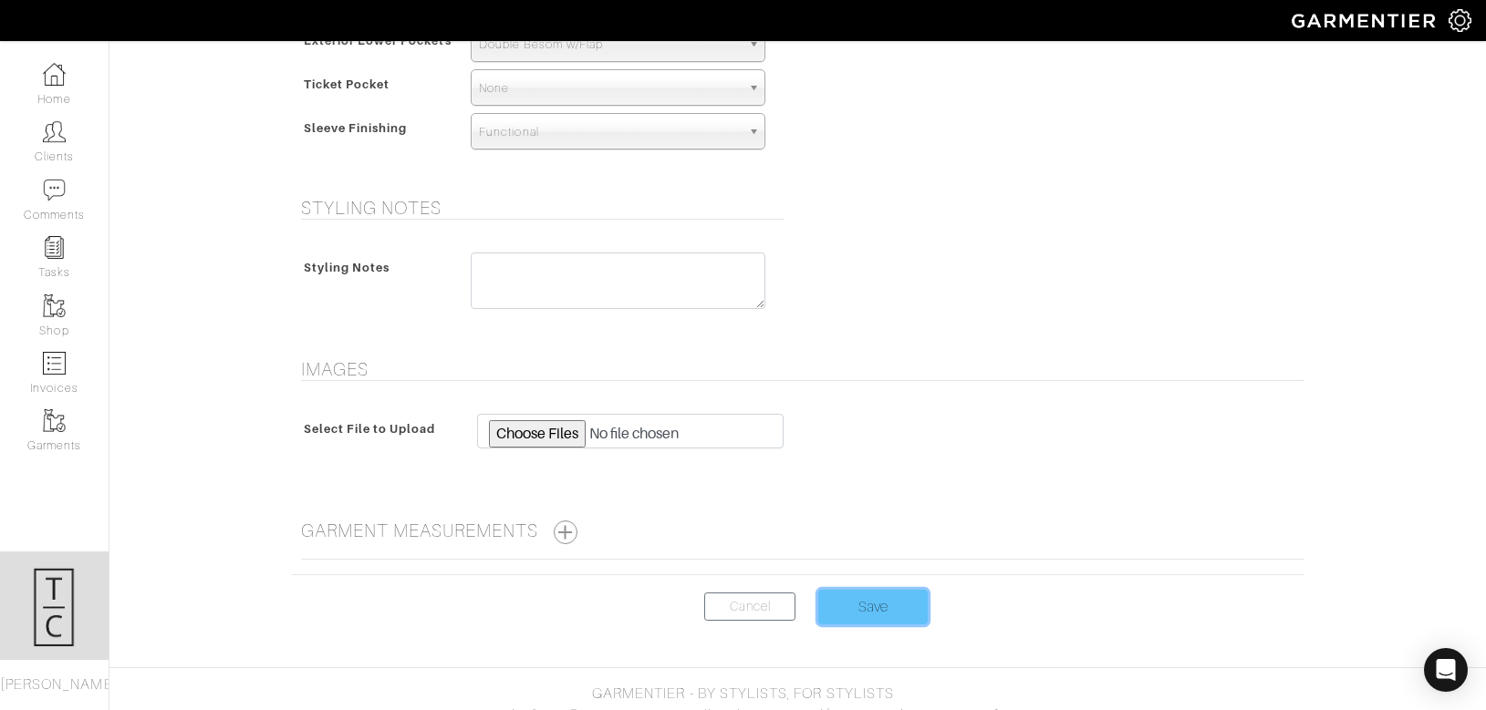
click at [891, 616] on input "Save" at bounding box center [872, 607] width 109 height 35
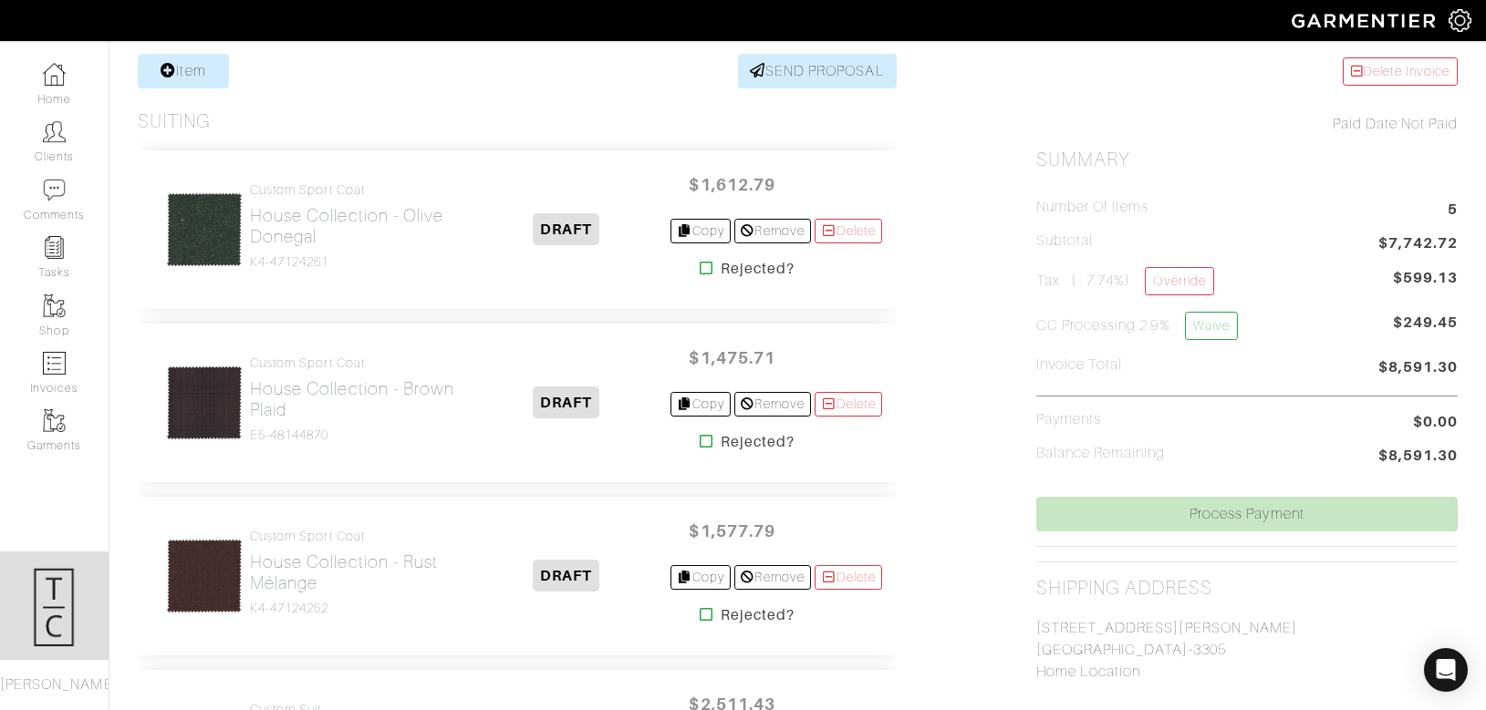
scroll to position [359, 0]
click at [319, 406] on h2 "House Collection - Brown Plaid" at bounding box center [356, 400] width 213 height 42
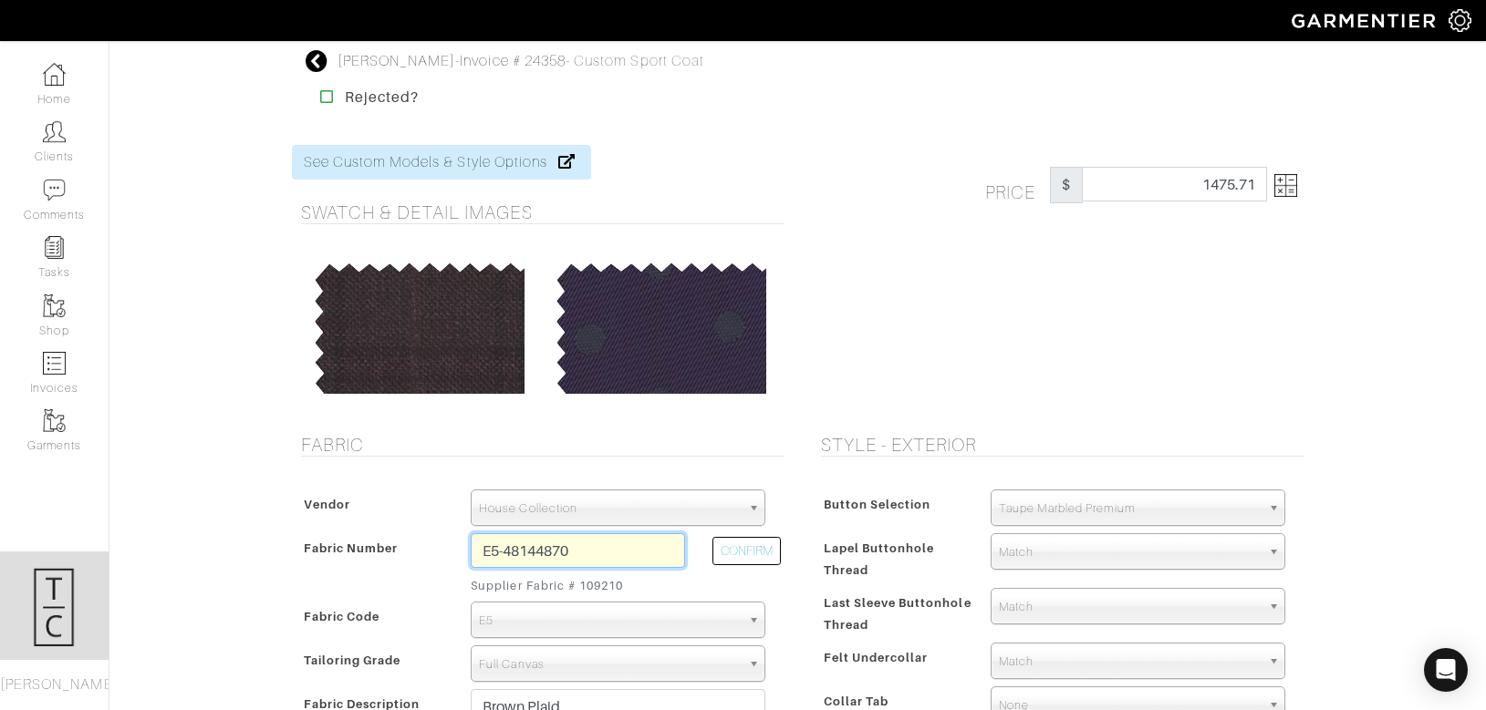
click at [581, 541] on input "E5-48144870" at bounding box center [578, 550] width 214 height 35
click at [758, 554] on button "CONFIRM" at bounding box center [746, 551] width 68 height 28
type input "K4-47124227"
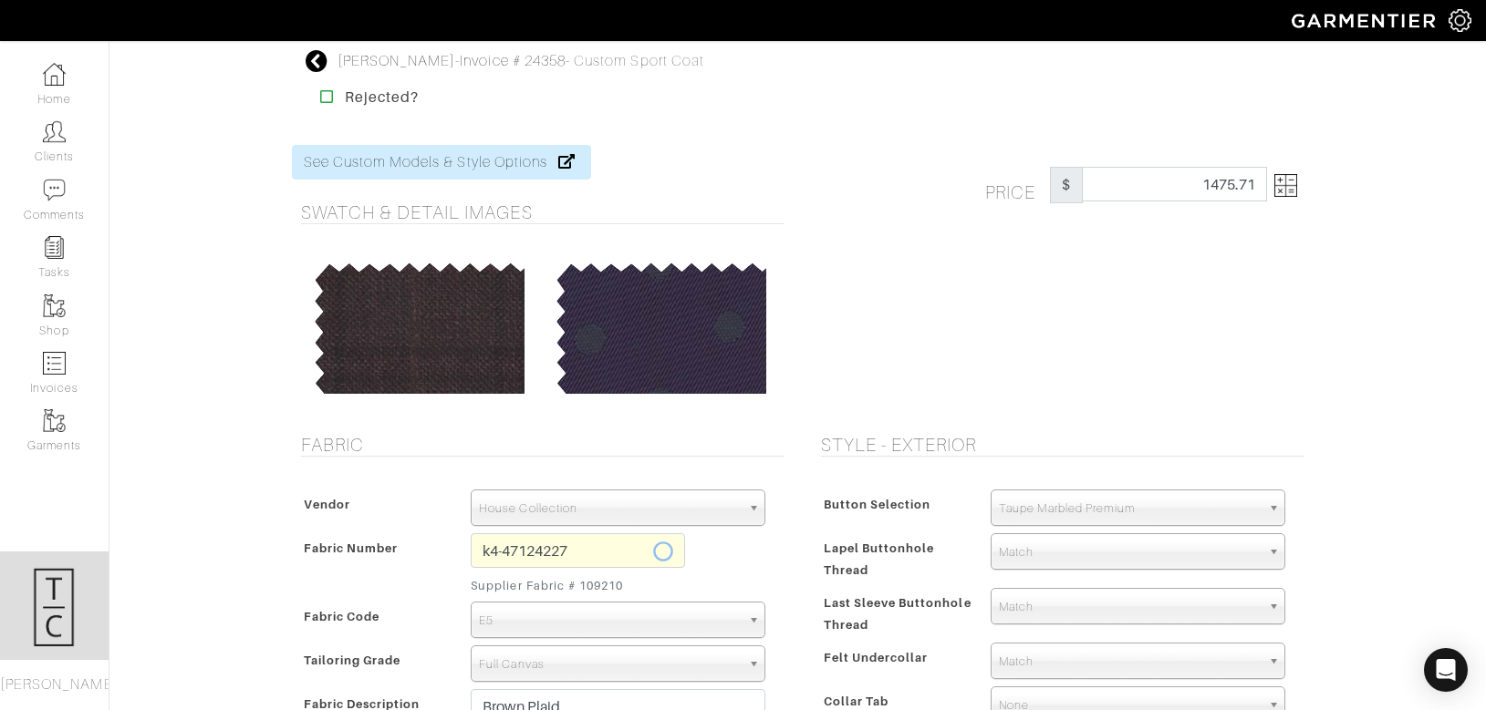
select select "5738"
type input "Blue Tan Plaid"
select select
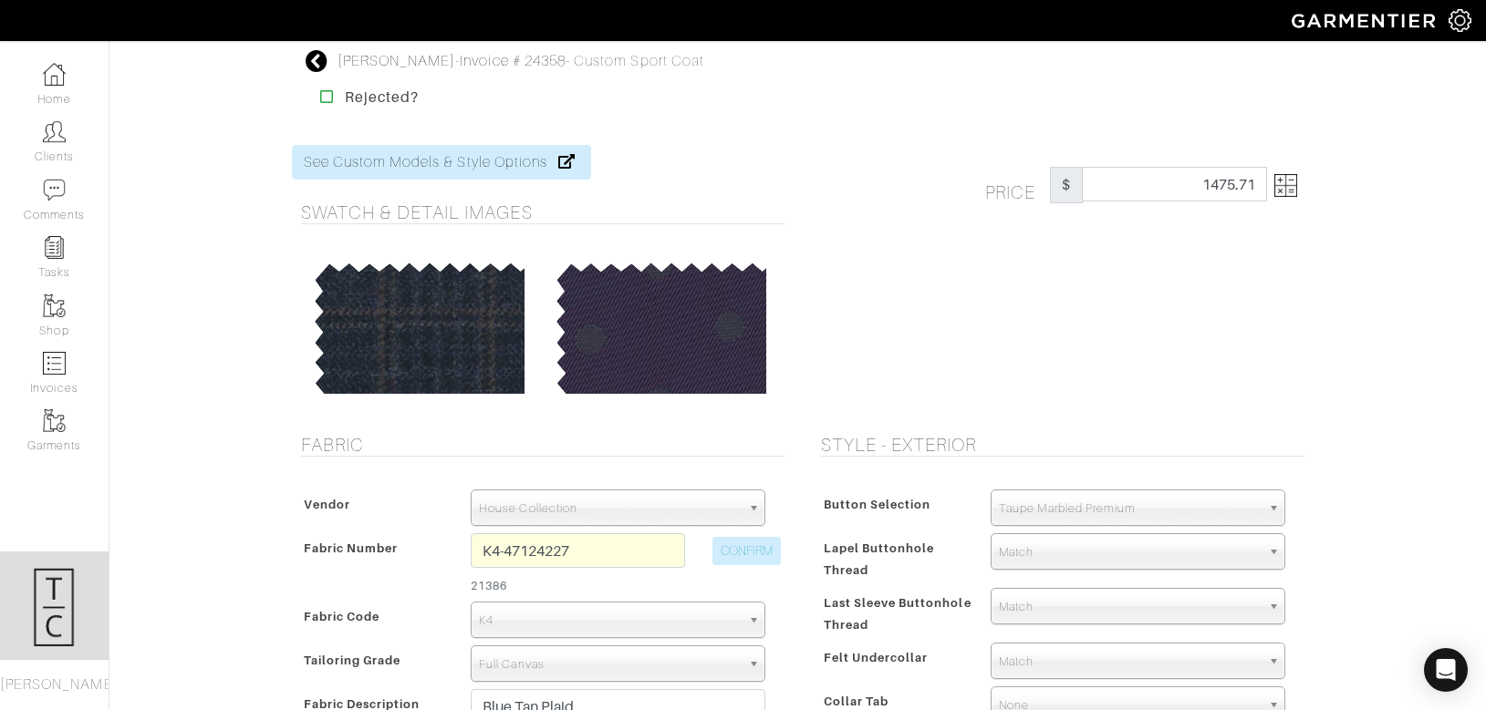
type input "1593.57"
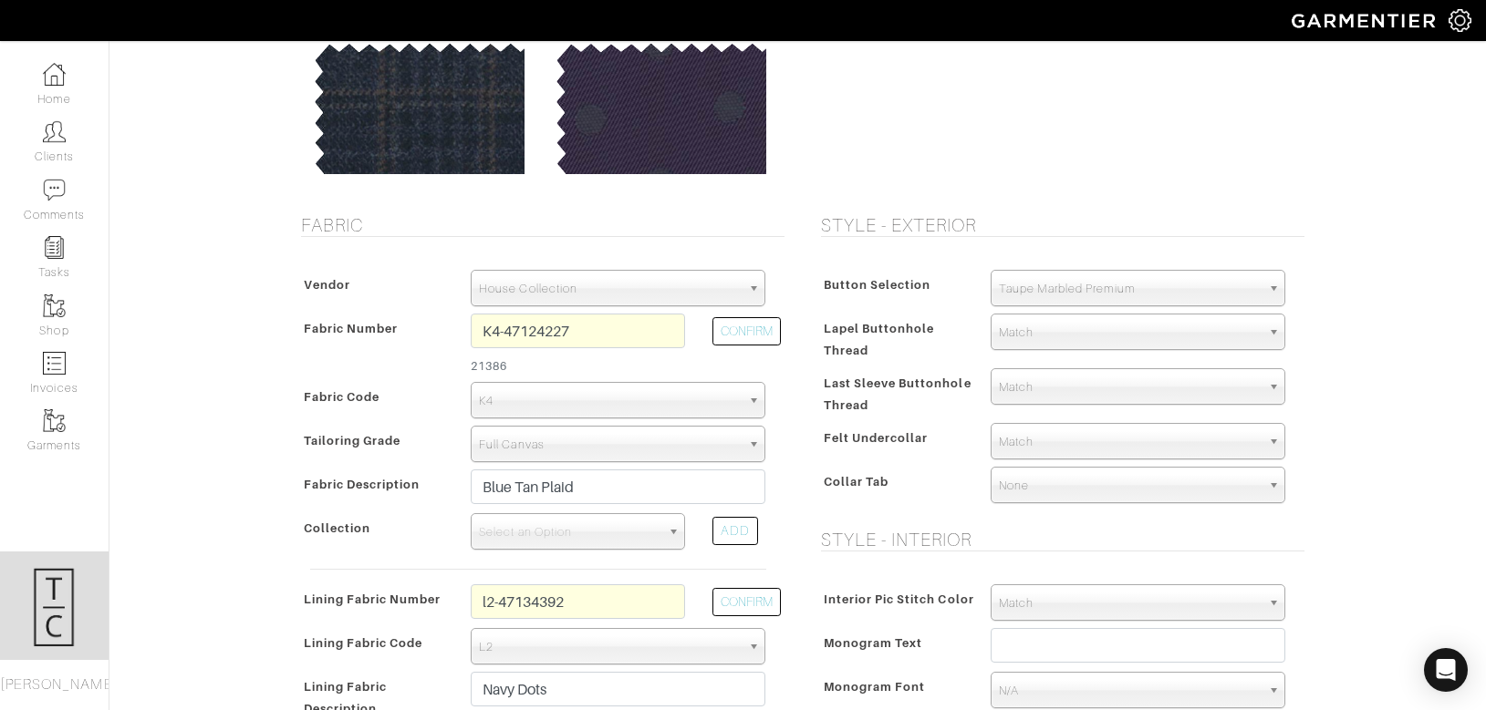
scroll to position [223, 0]
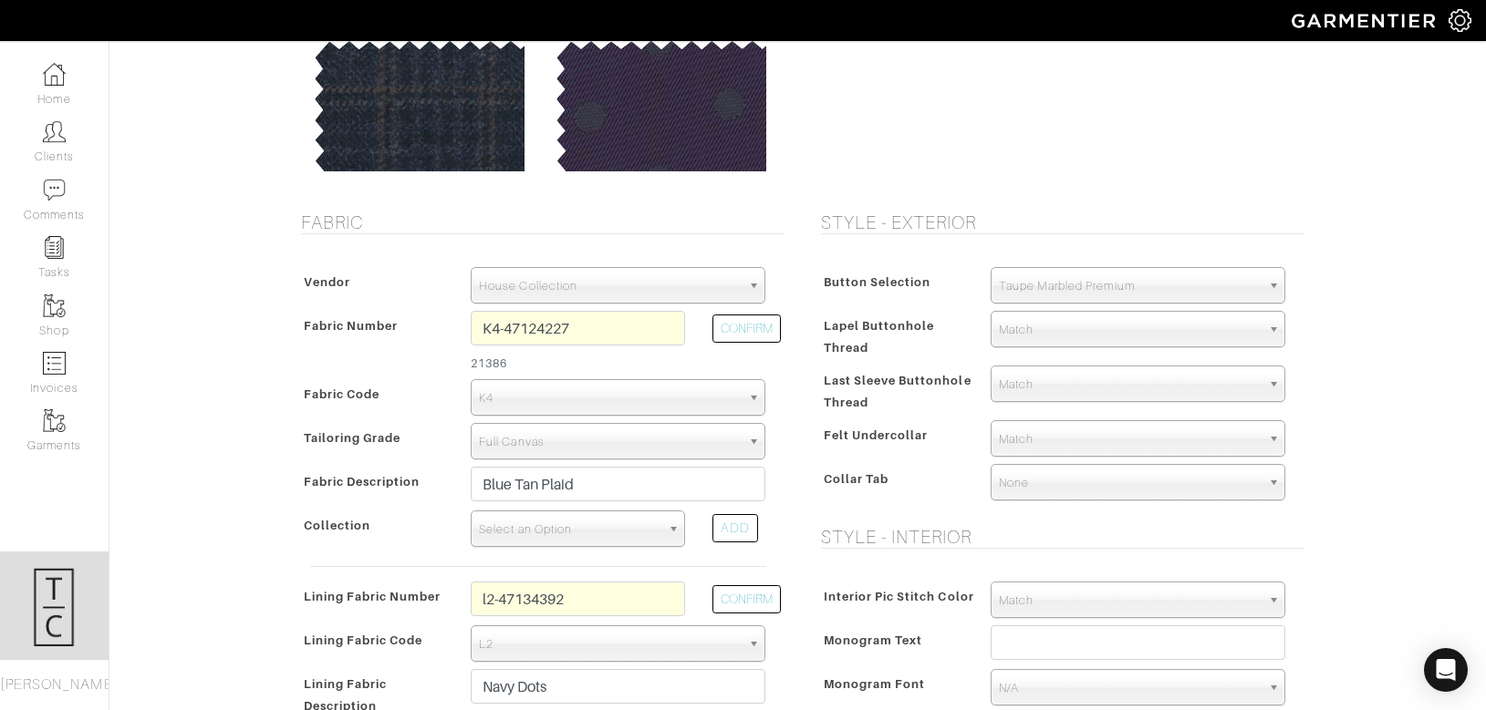
click at [575, 533] on span "Select an Option" at bounding box center [569, 530] width 181 height 36
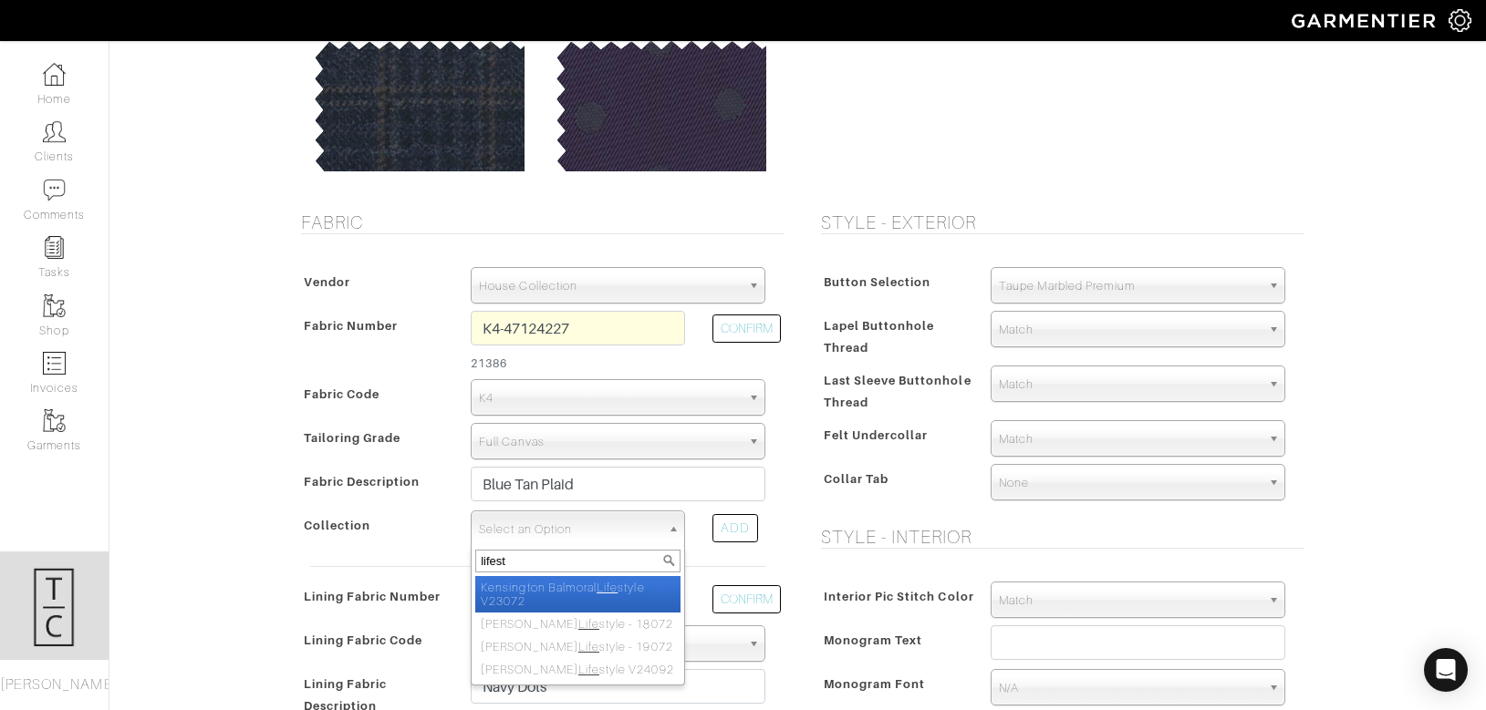
type input "lifesty"
select select "986"
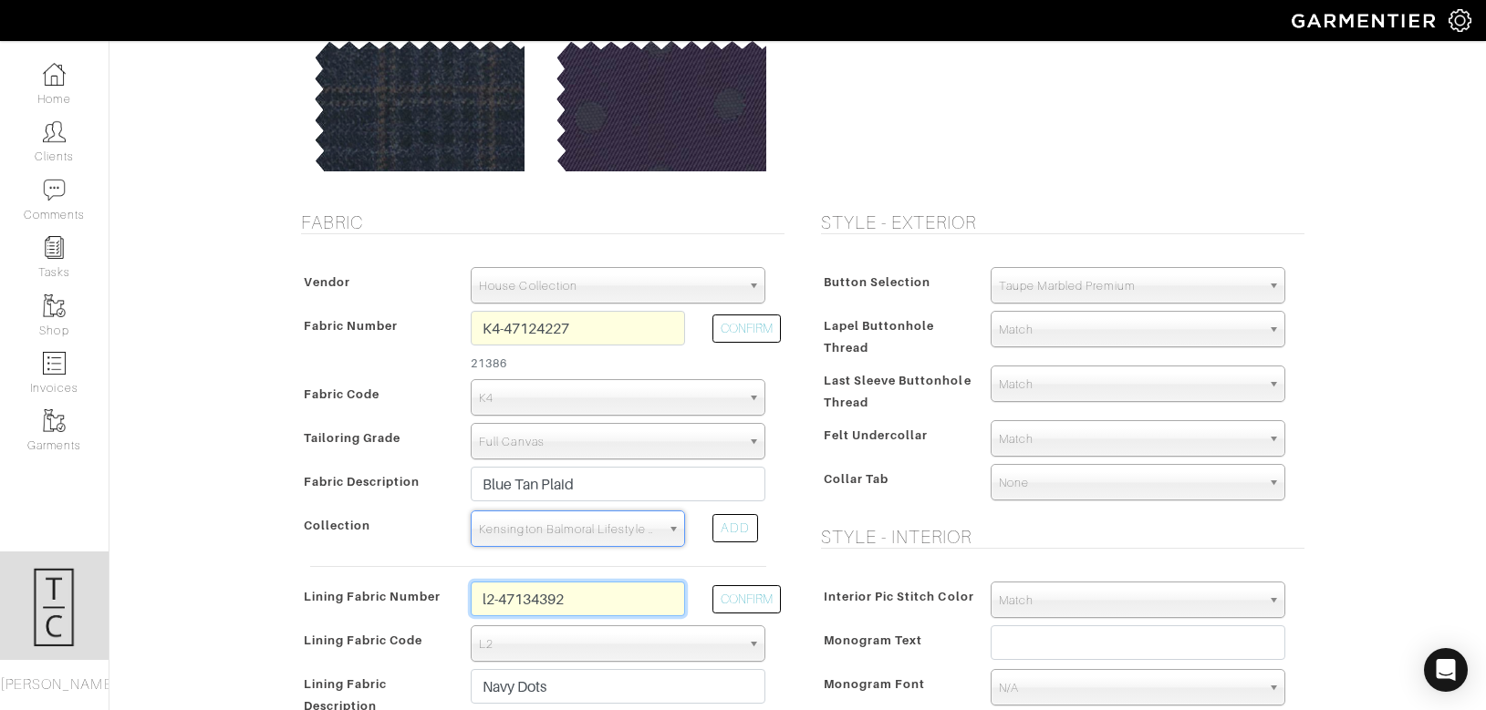
click at [551, 603] on input "l2-47134392" at bounding box center [578, 599] width 214 height 35
type input "l4-50168187"
click at [749, 599] on button "CONFIRM" at bounding box center [746, 599] width 68 height 28
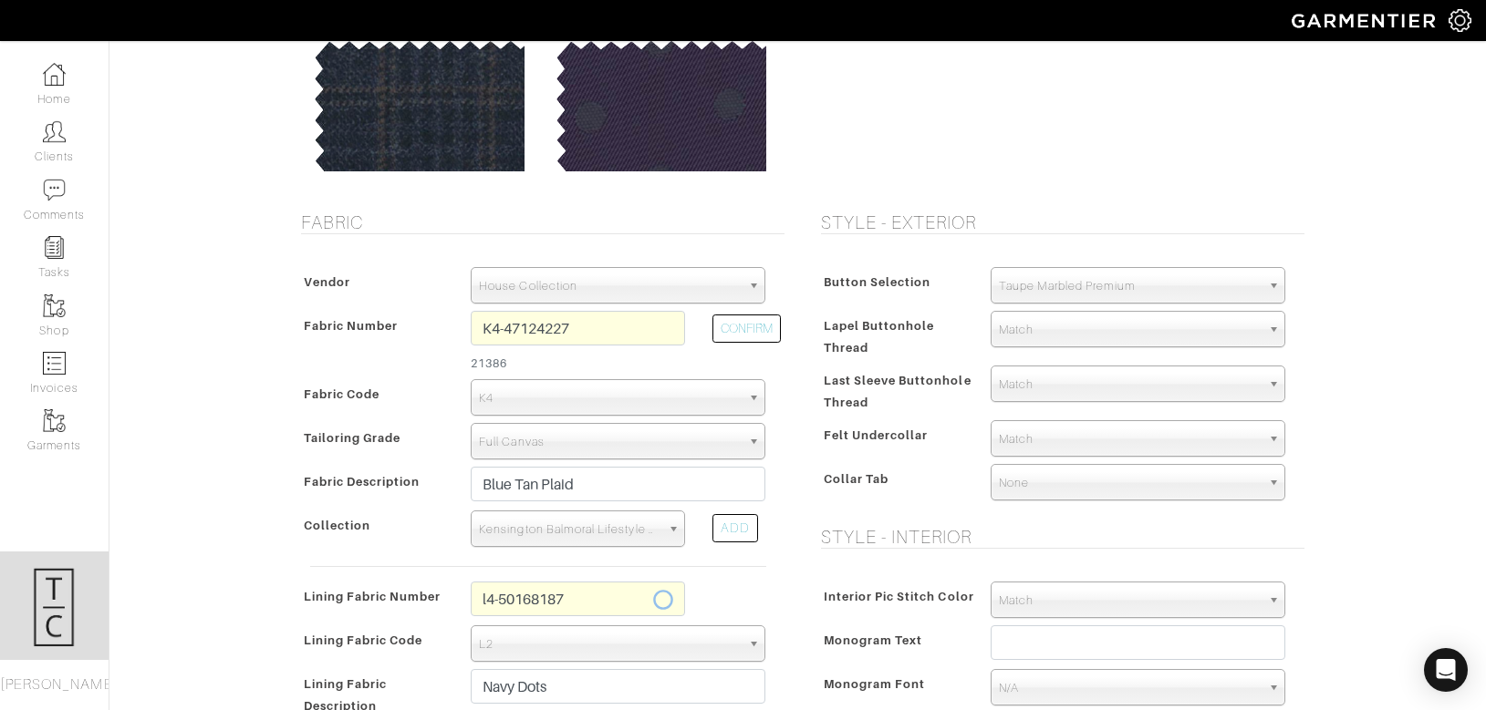
select select "6295"
type input "Navy Medallion"
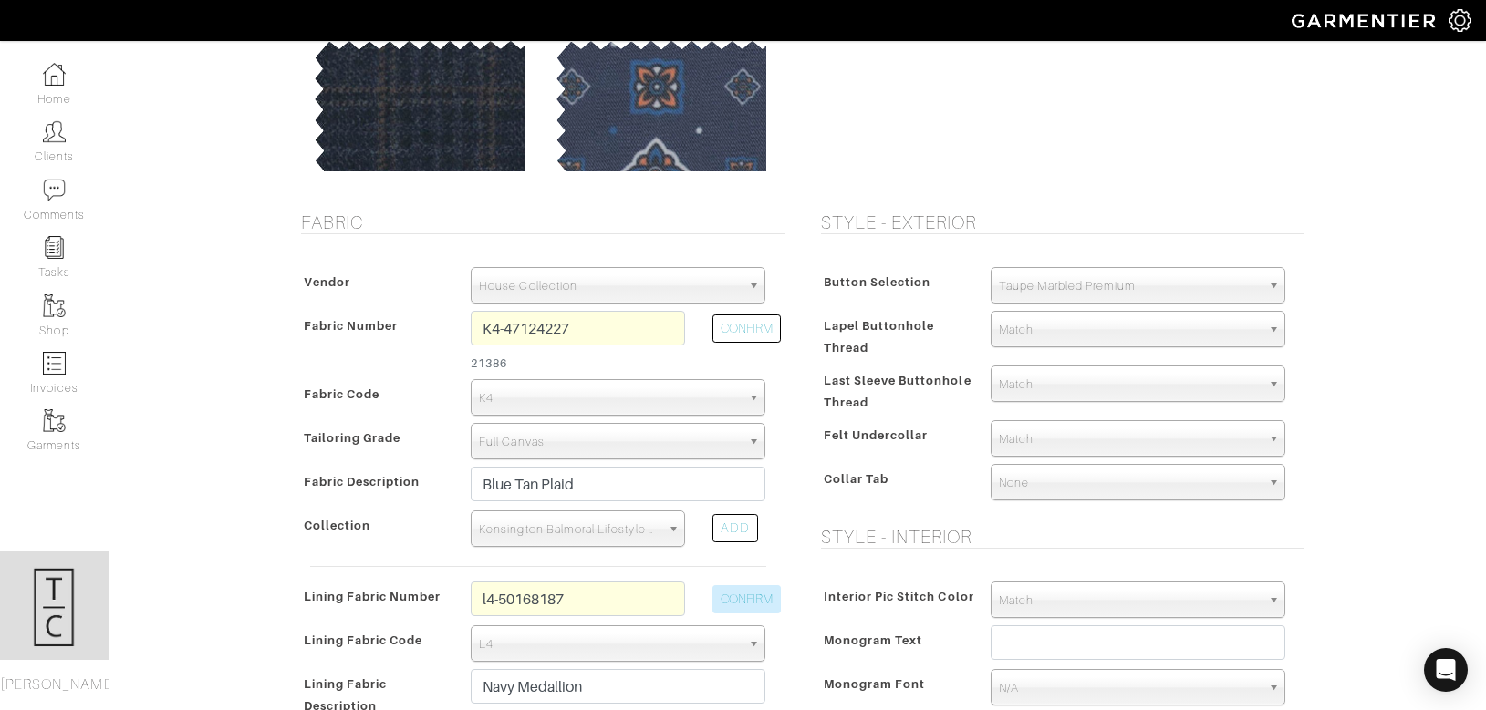
type input "1628.57"
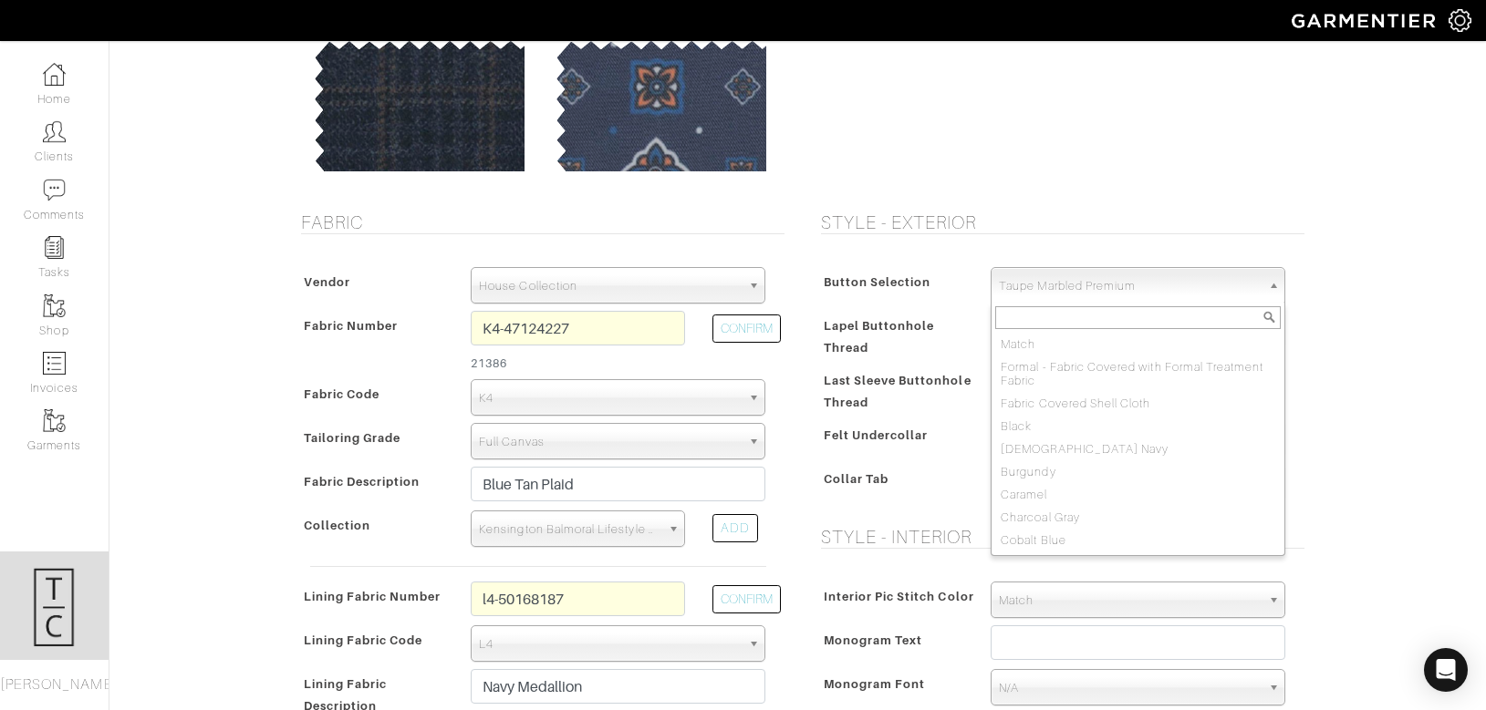
scroll to position [1003, 0]
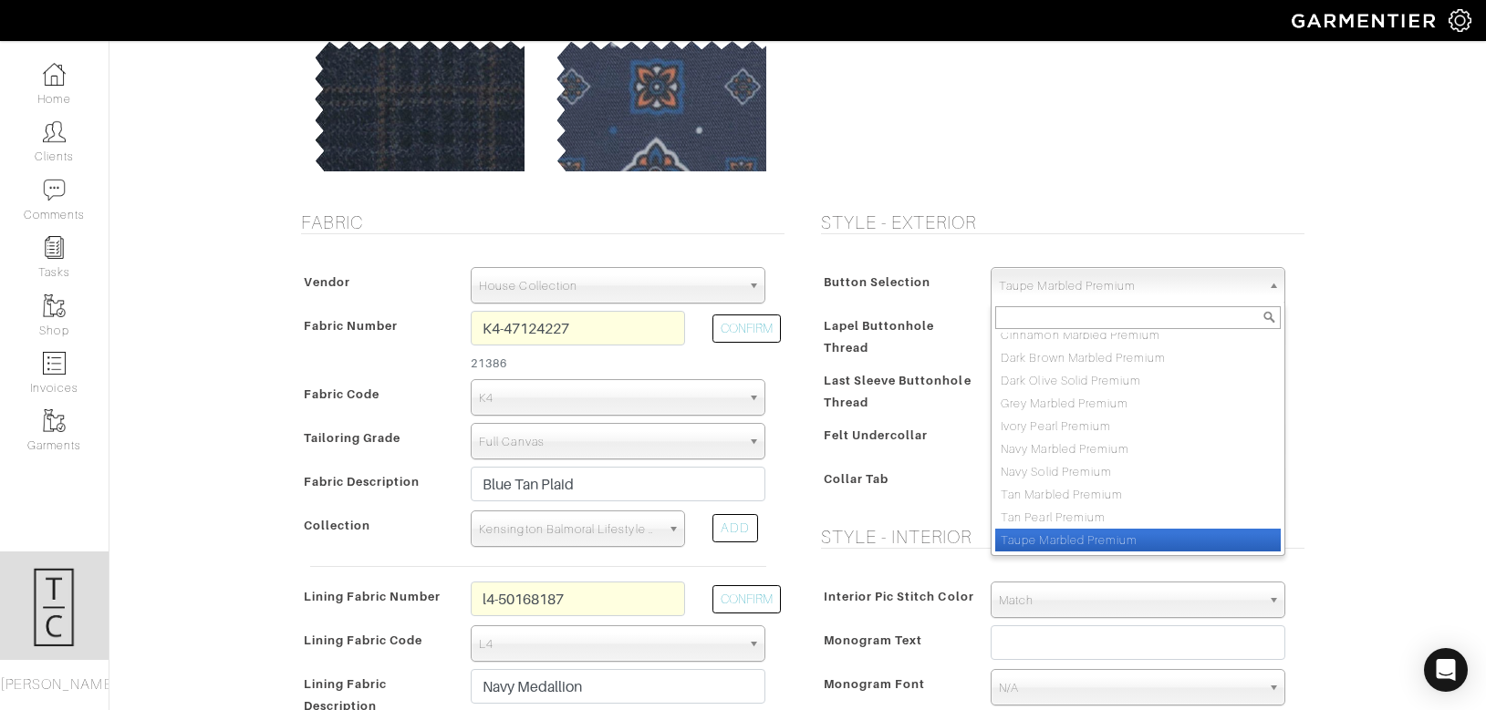
click at [1173, 283] on span "Taupe Marbled Premium" at bounding box center [1130, 286] width 262 height 36
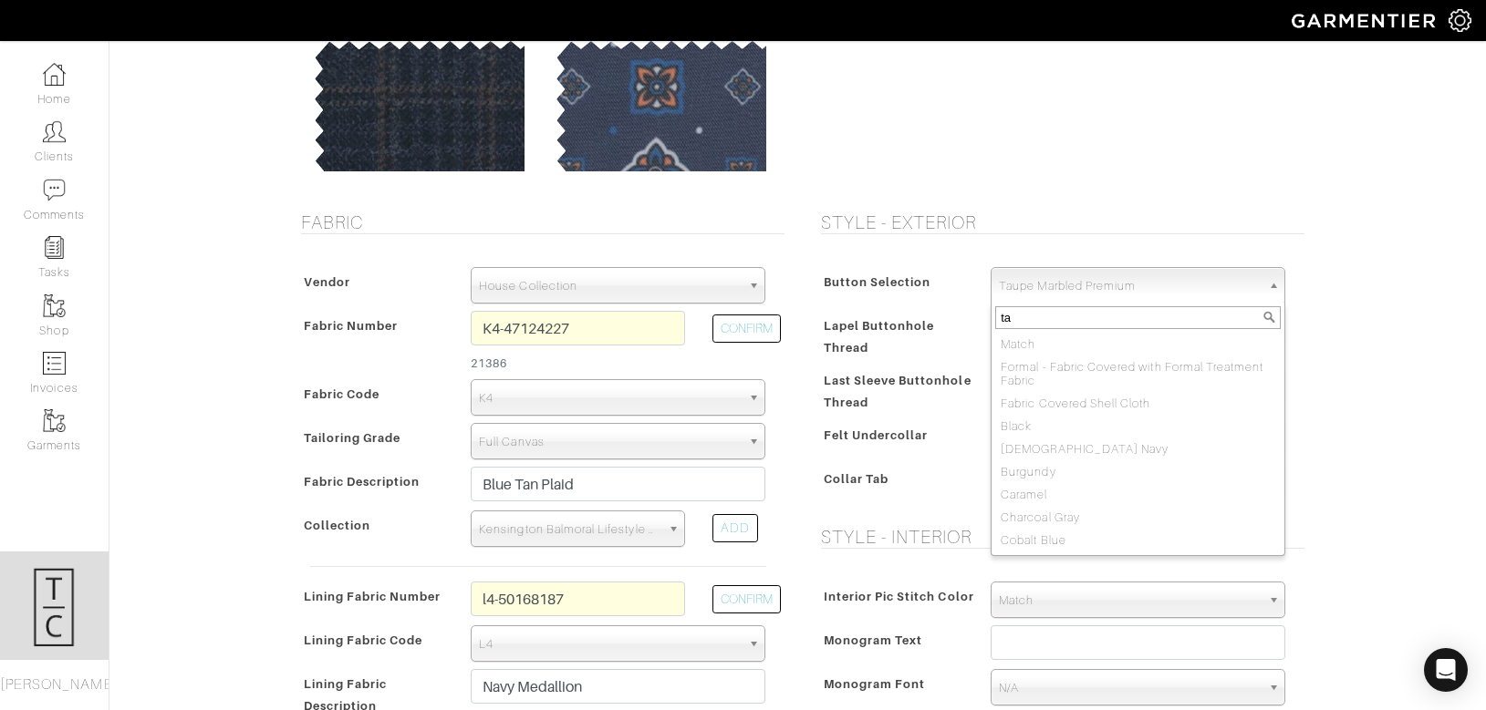
type input "tan"
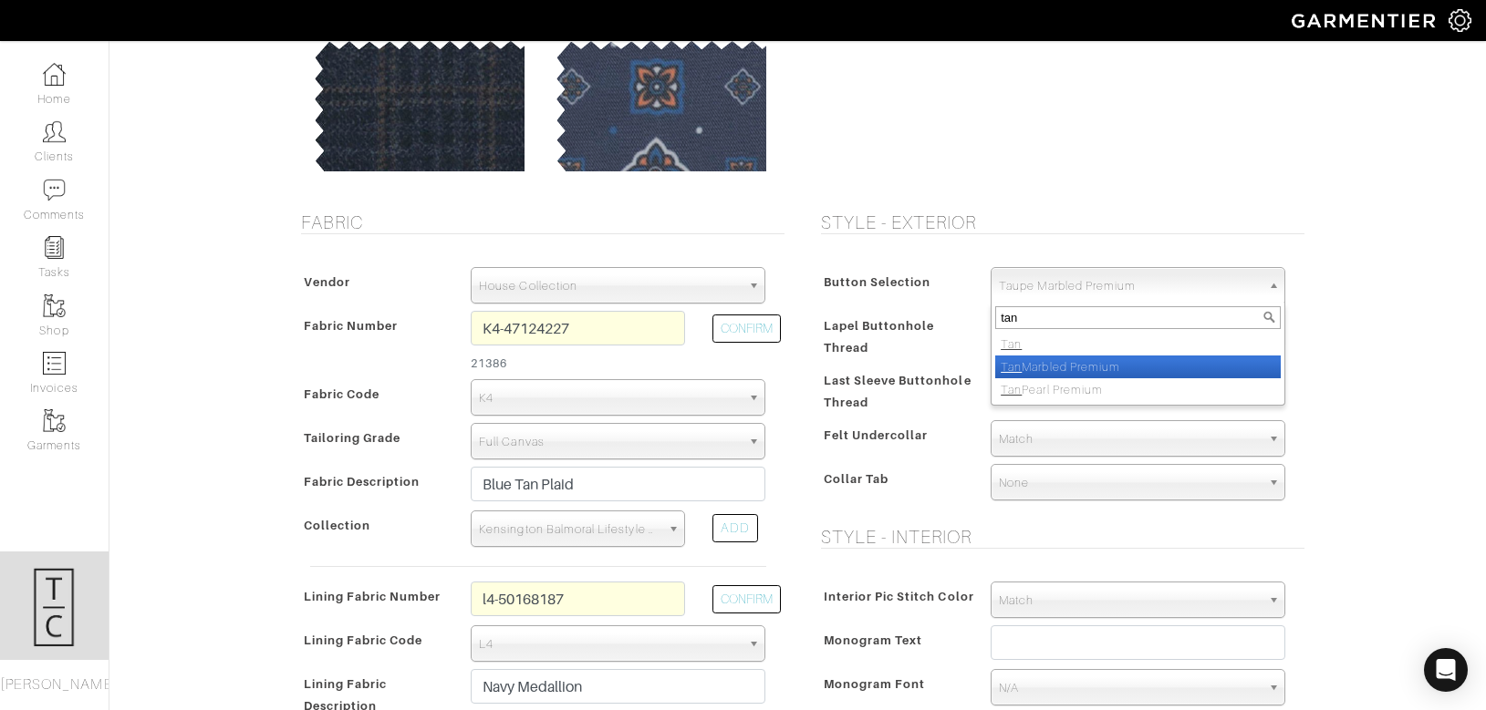
select select "117"
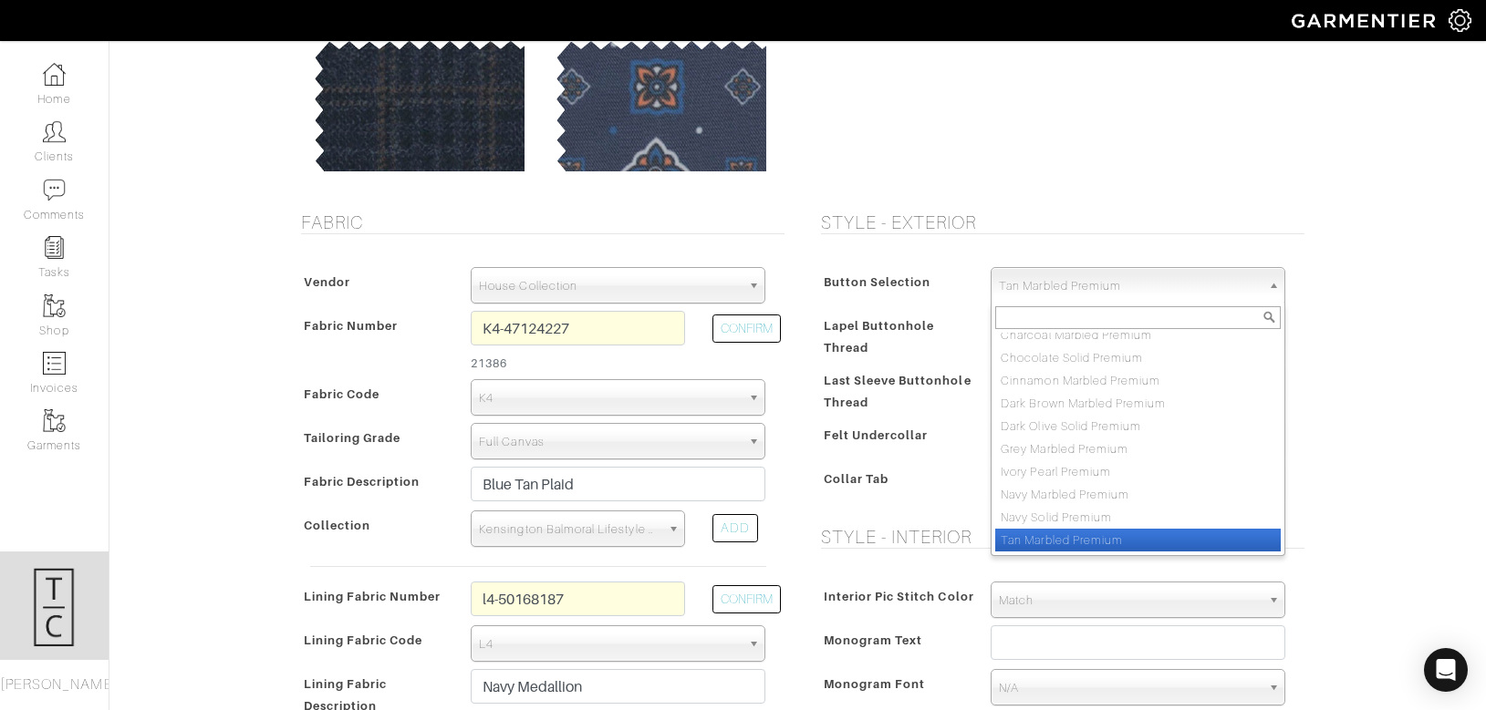
click at [1135, 284] on span "Tan Marbled Premium" at bounding box center [1130, 286] width 262 height 36
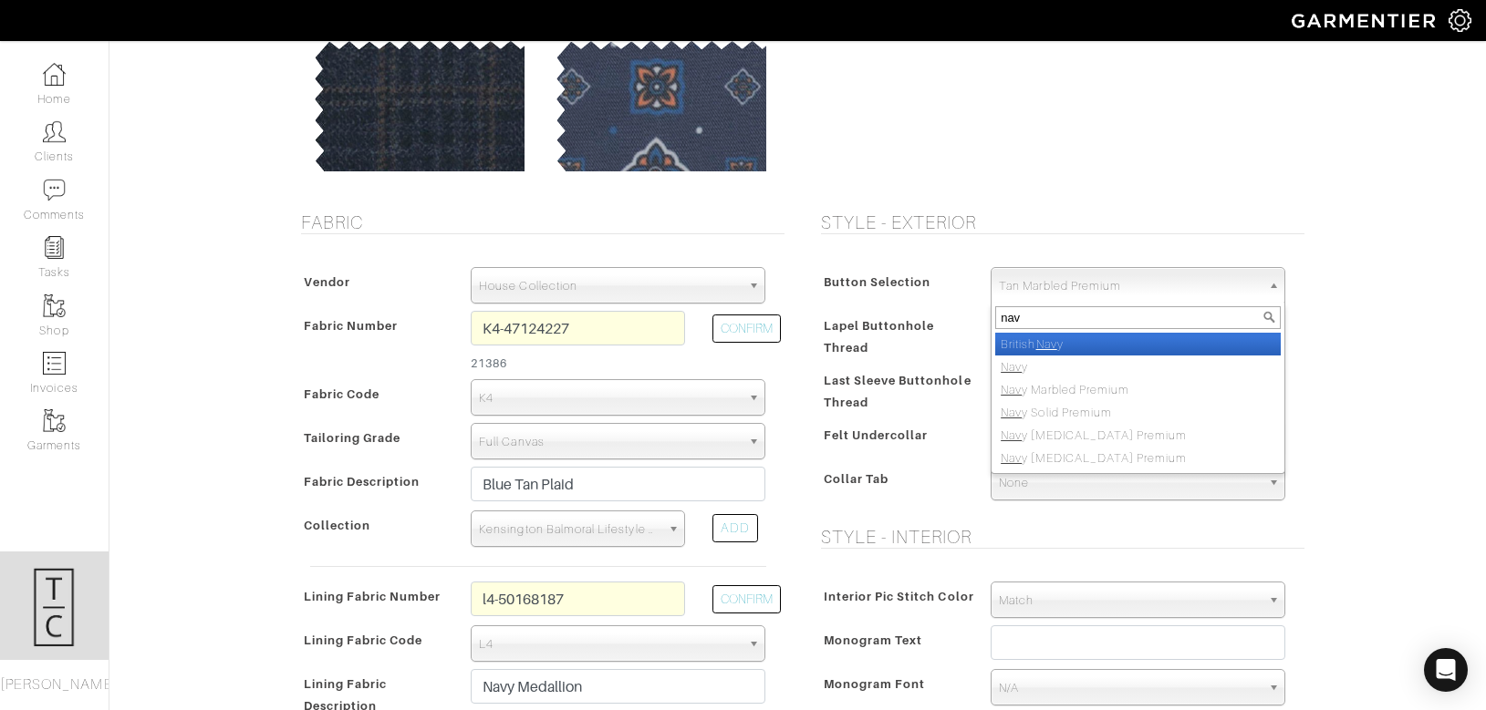
type input "navy"
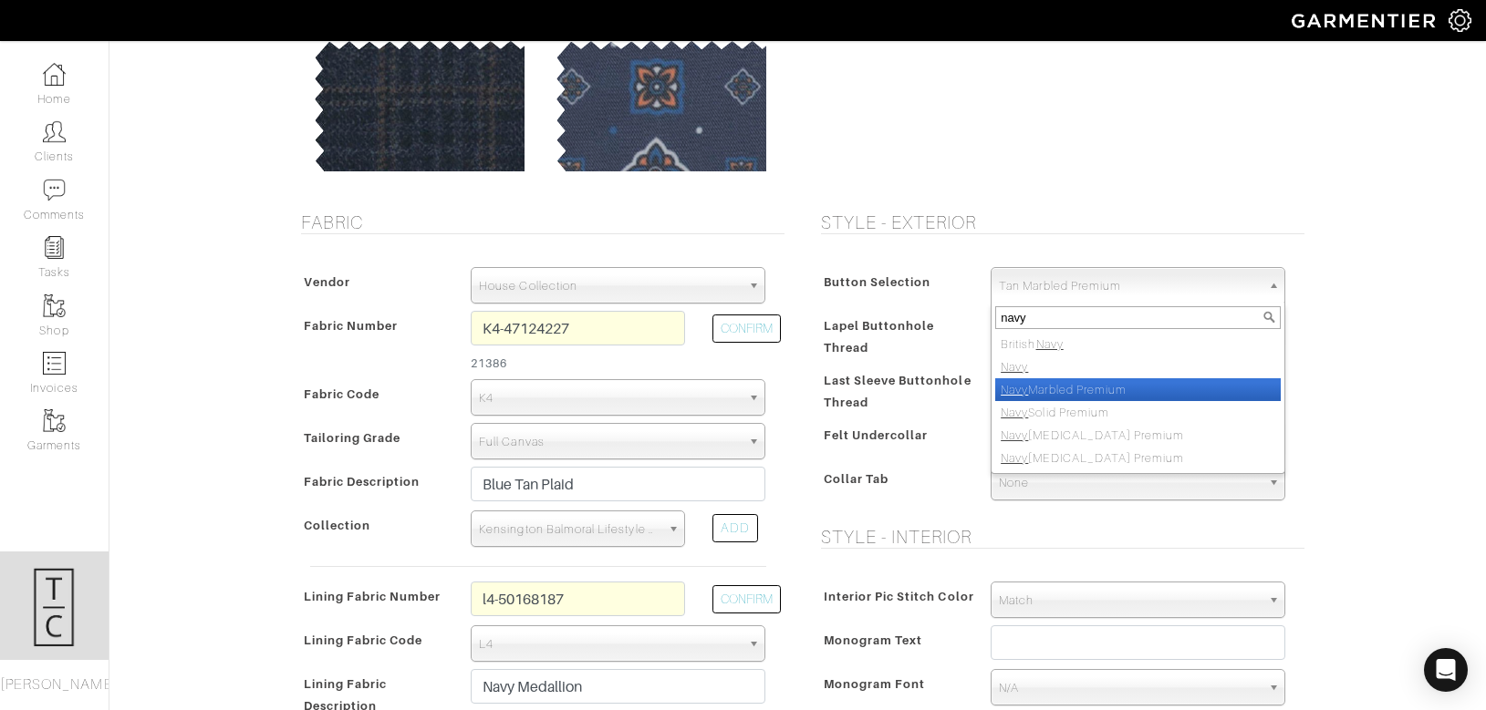
select select "114"
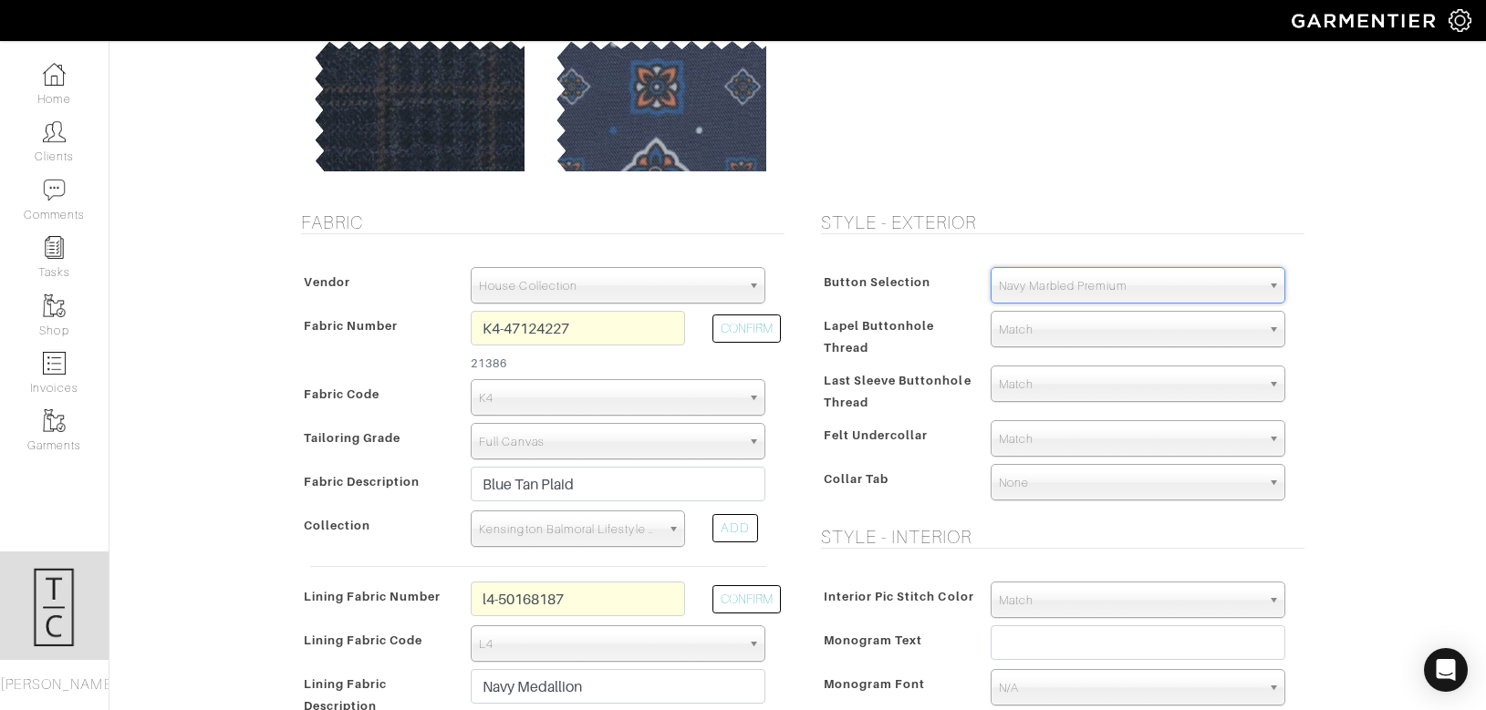
click at [861, 379] on span "Last Sleeve Buttonhole Thread" at bounding box center [897, 392] width 148 height 48
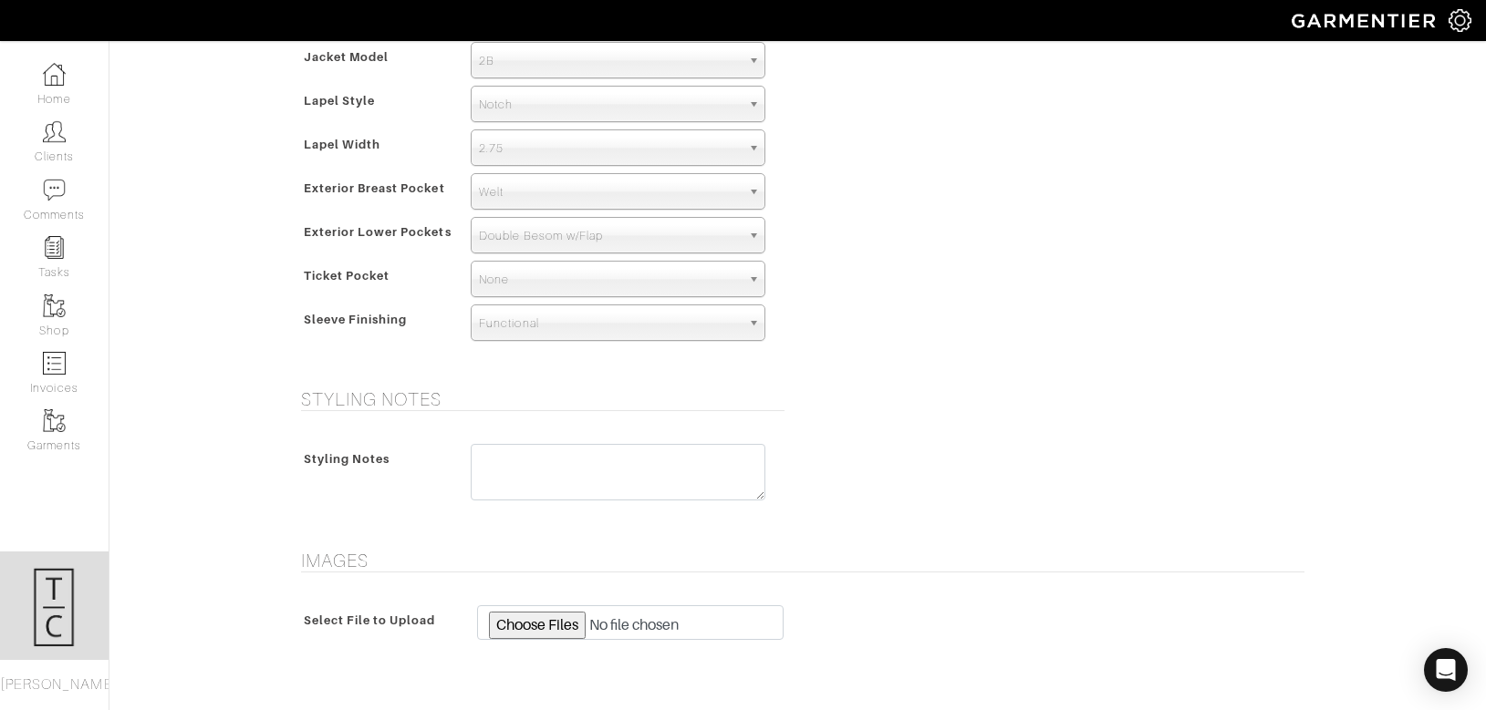
scroll to position [1358, 0]
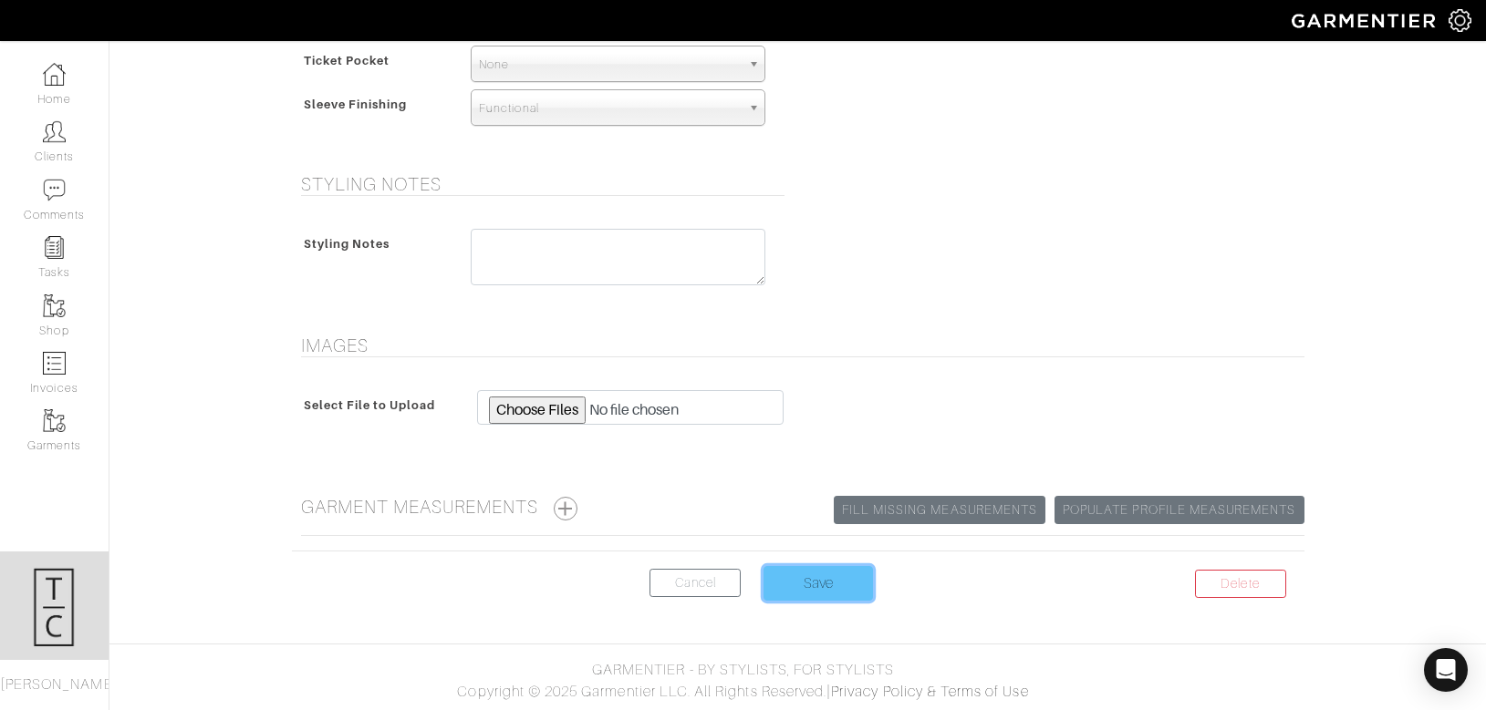
click at [812, 584] on input "Save" at bounding box center [817, 583] width 109 height 35
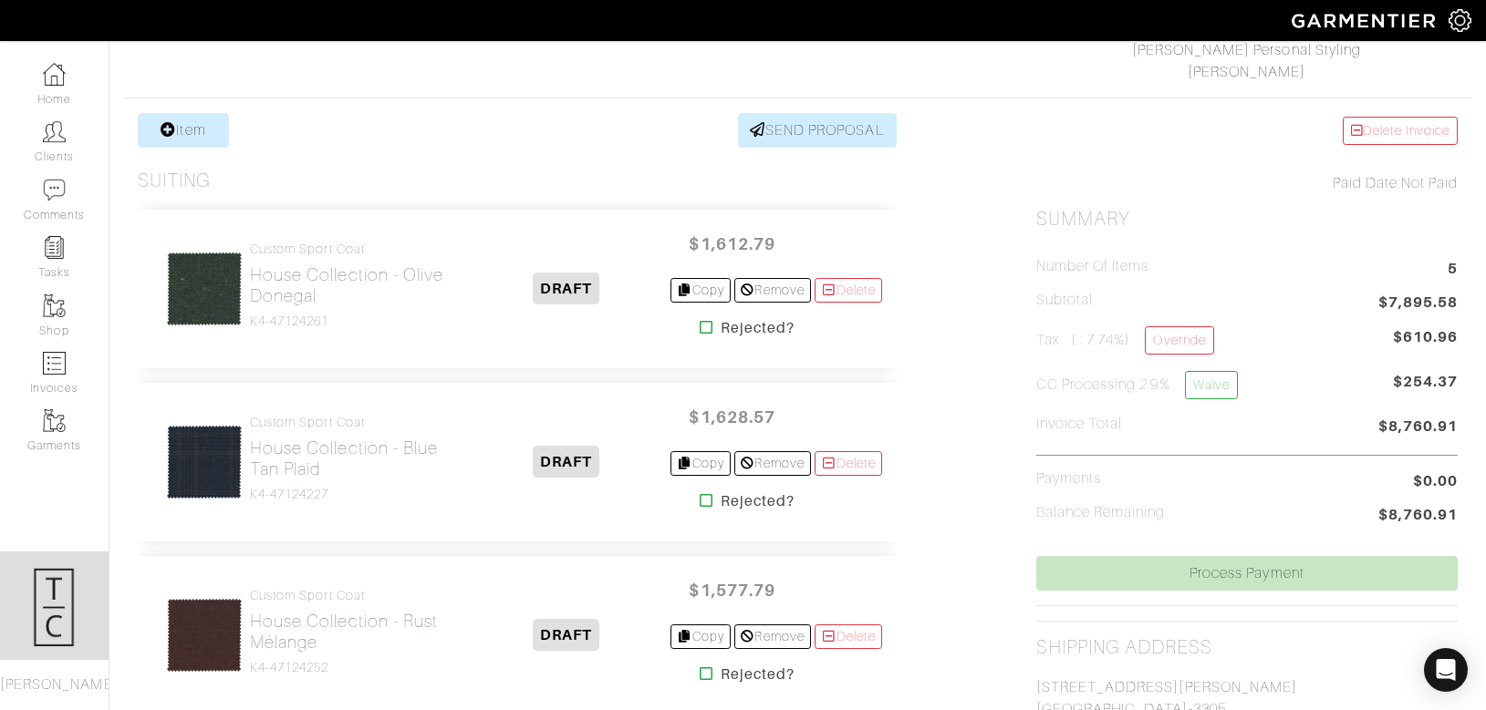
scroll to position [302, 0]
click at [190, 129] on link "Item" at bounding box center [183, 129] width 91 height 35
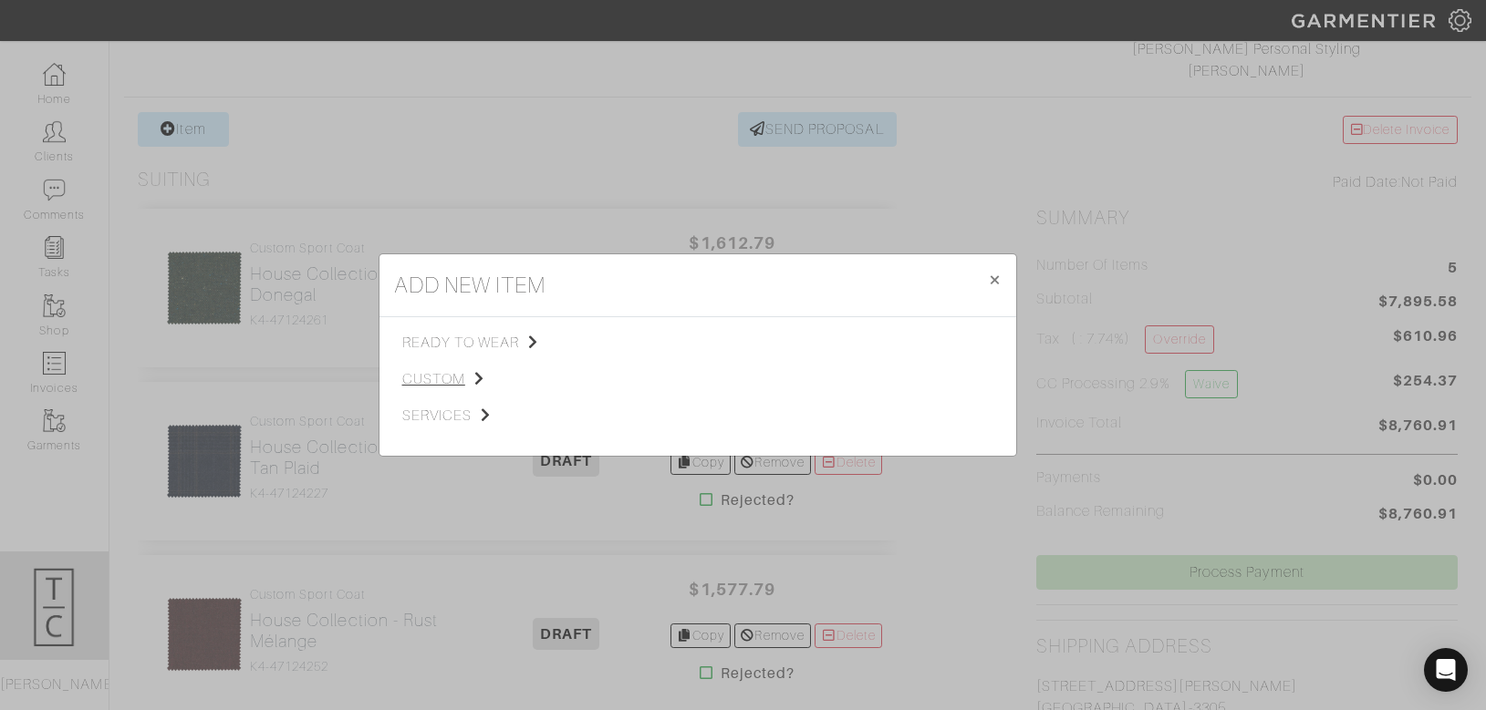
click at [437, 388] on span "custom" at bounding box center [493, 379] width 183 height 22
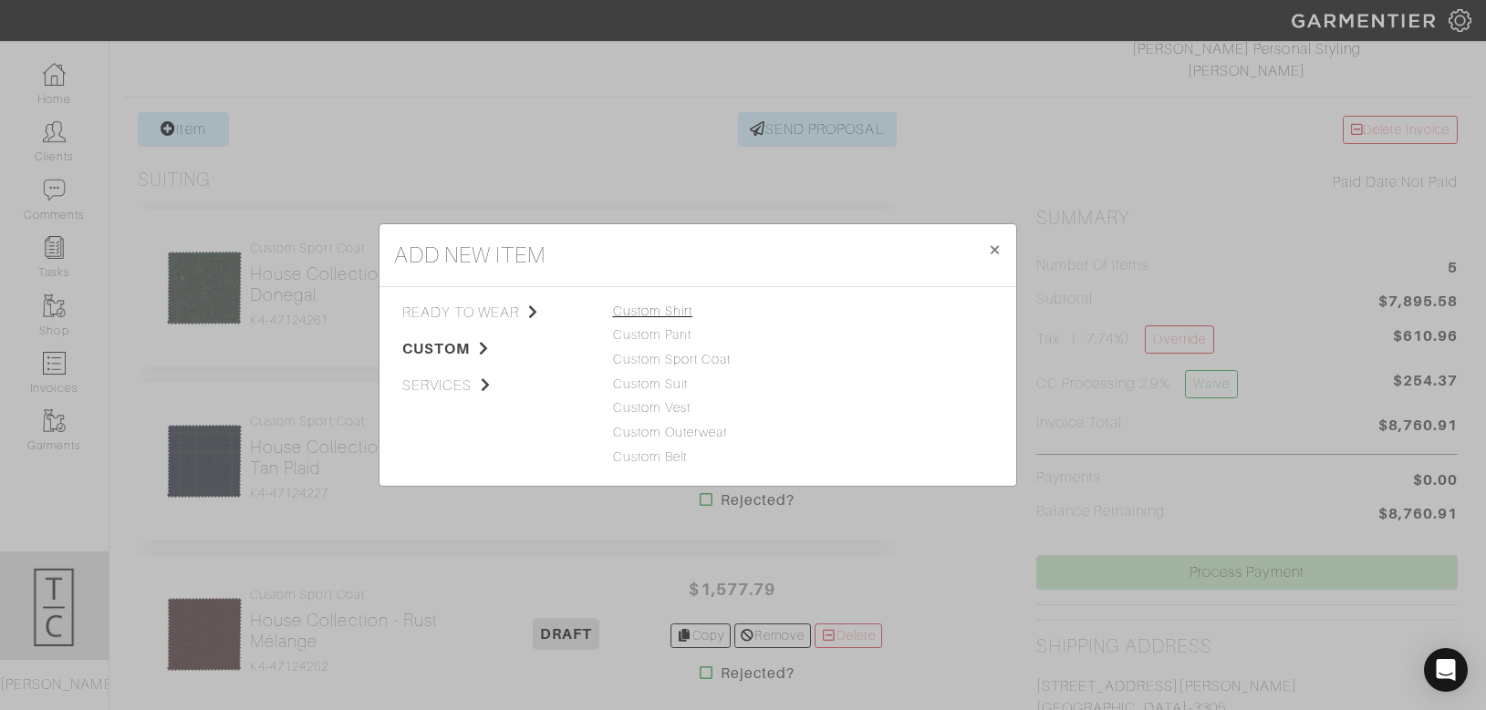
click at [671, 307] on link "Custom Shirt" at bounding box center [653, 311] width 80 height 15
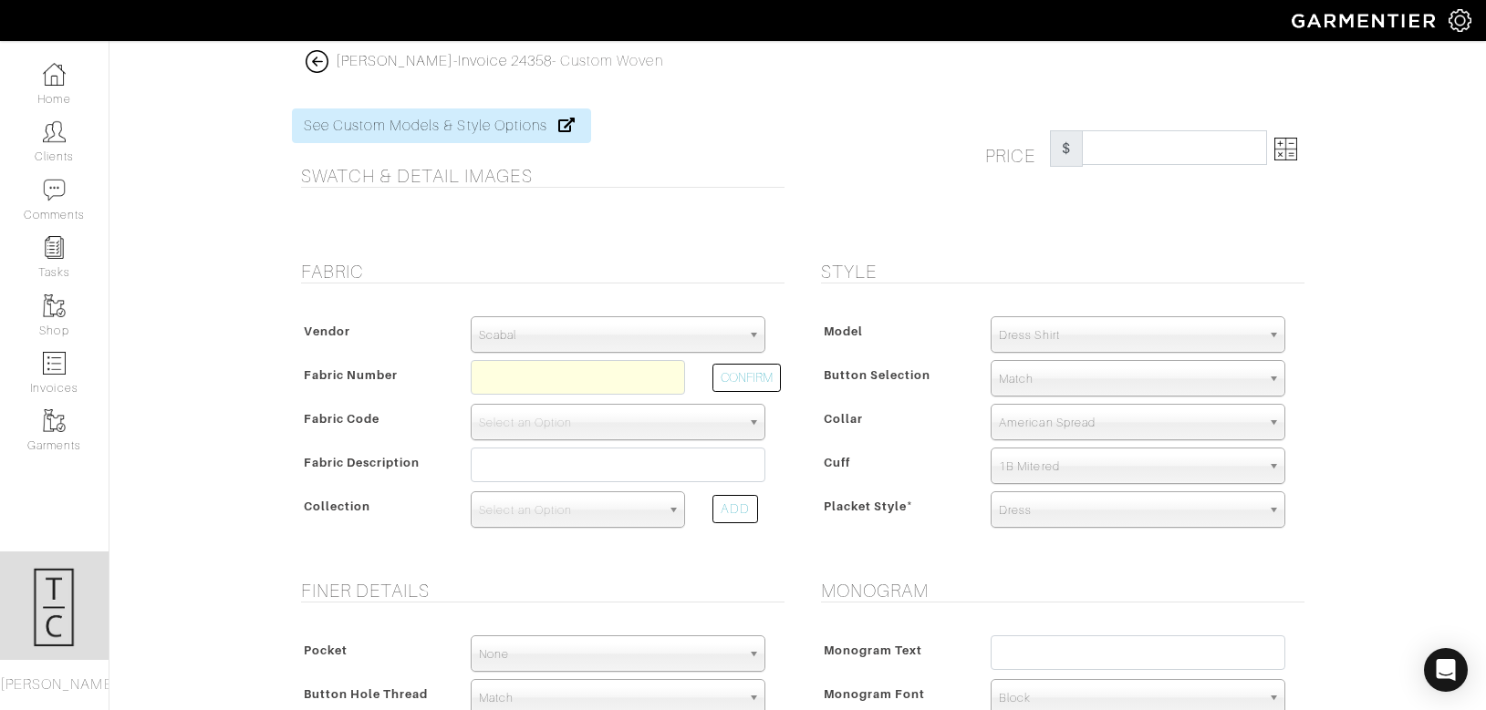
click at [657, 337] on span "Scabal" at bounding box center [610, 335] width 262 height 36
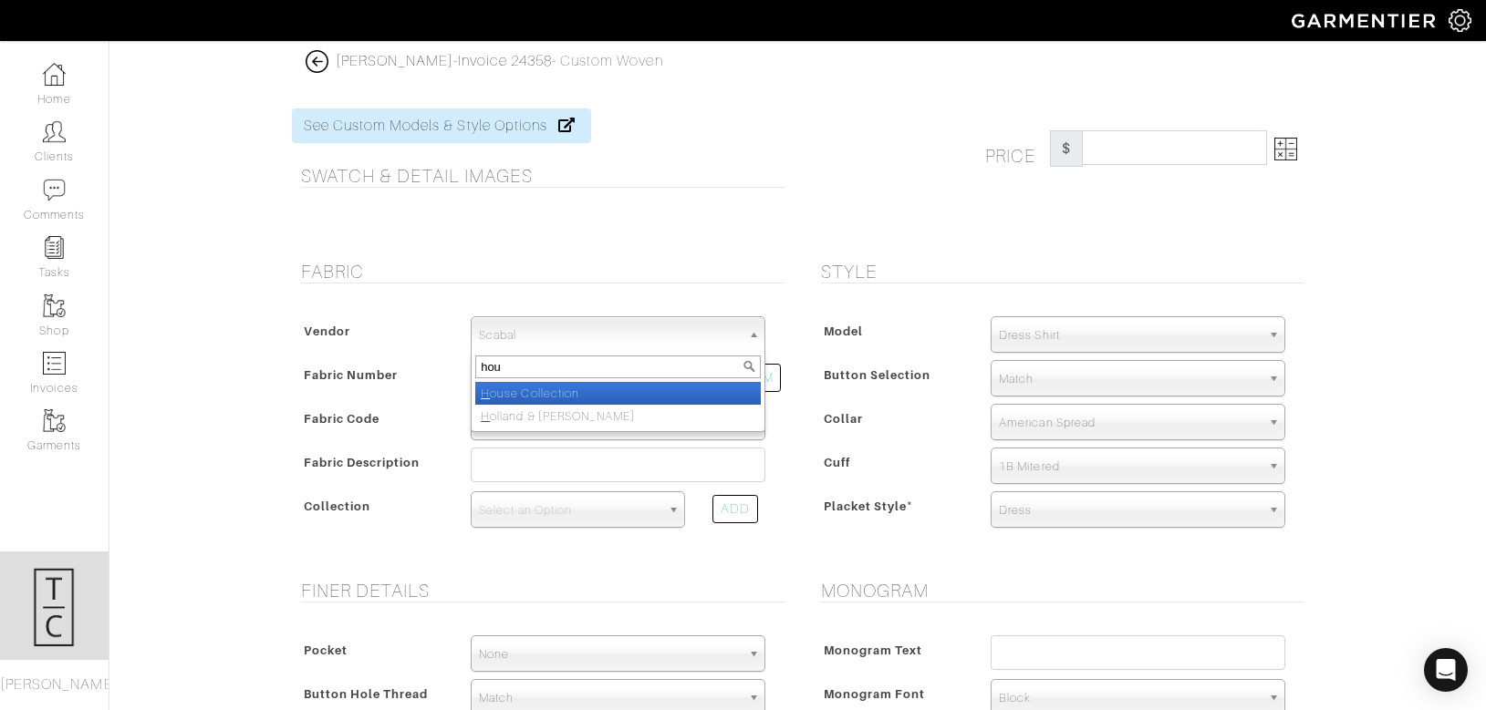
type input "hous"
select select "75"
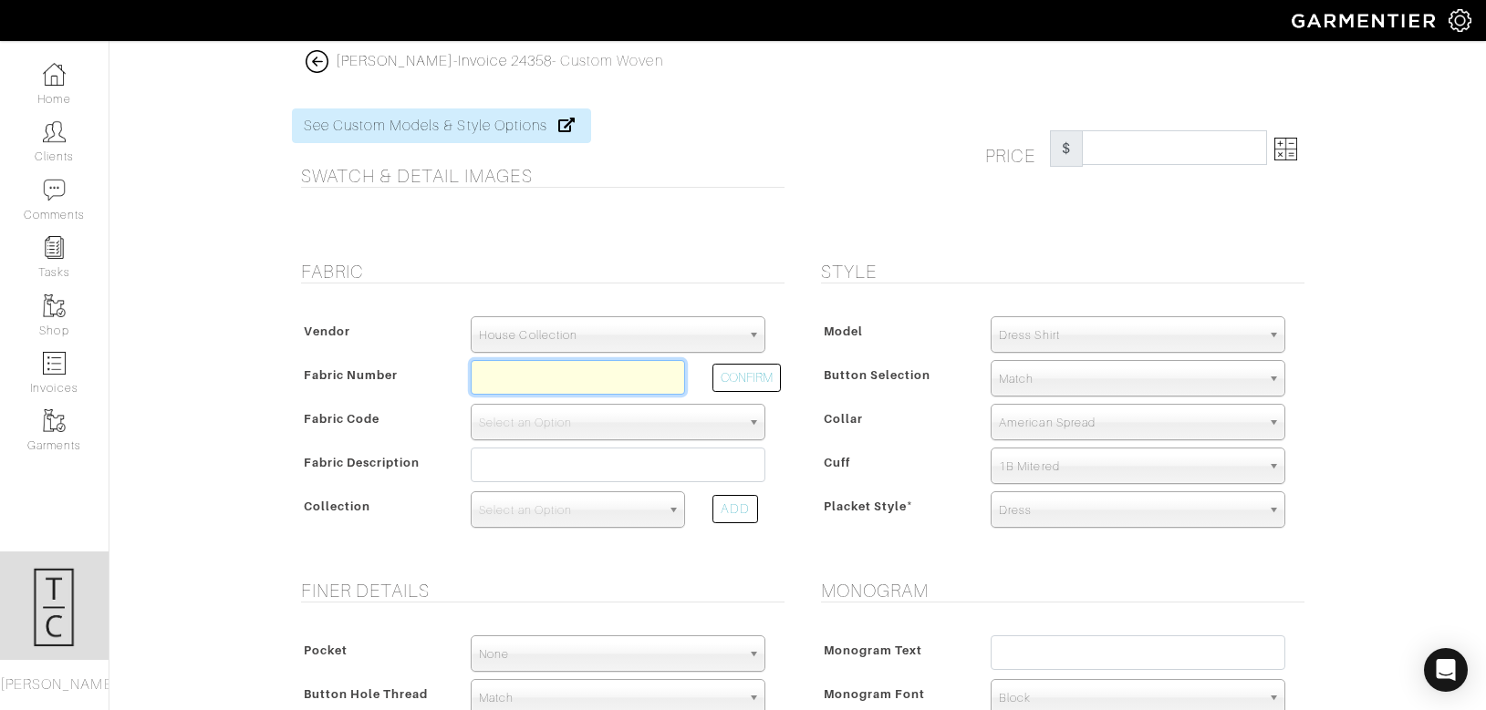
click at [518, 370] on input "text" at bounding box center [578, 377] width 214 height 35
click at [741, 378] on button "CONFIRM" at bounding box center [746, 378] width 68 height 28
type input "D6-45117498"
select select "876"
type input "Grey Dobby"
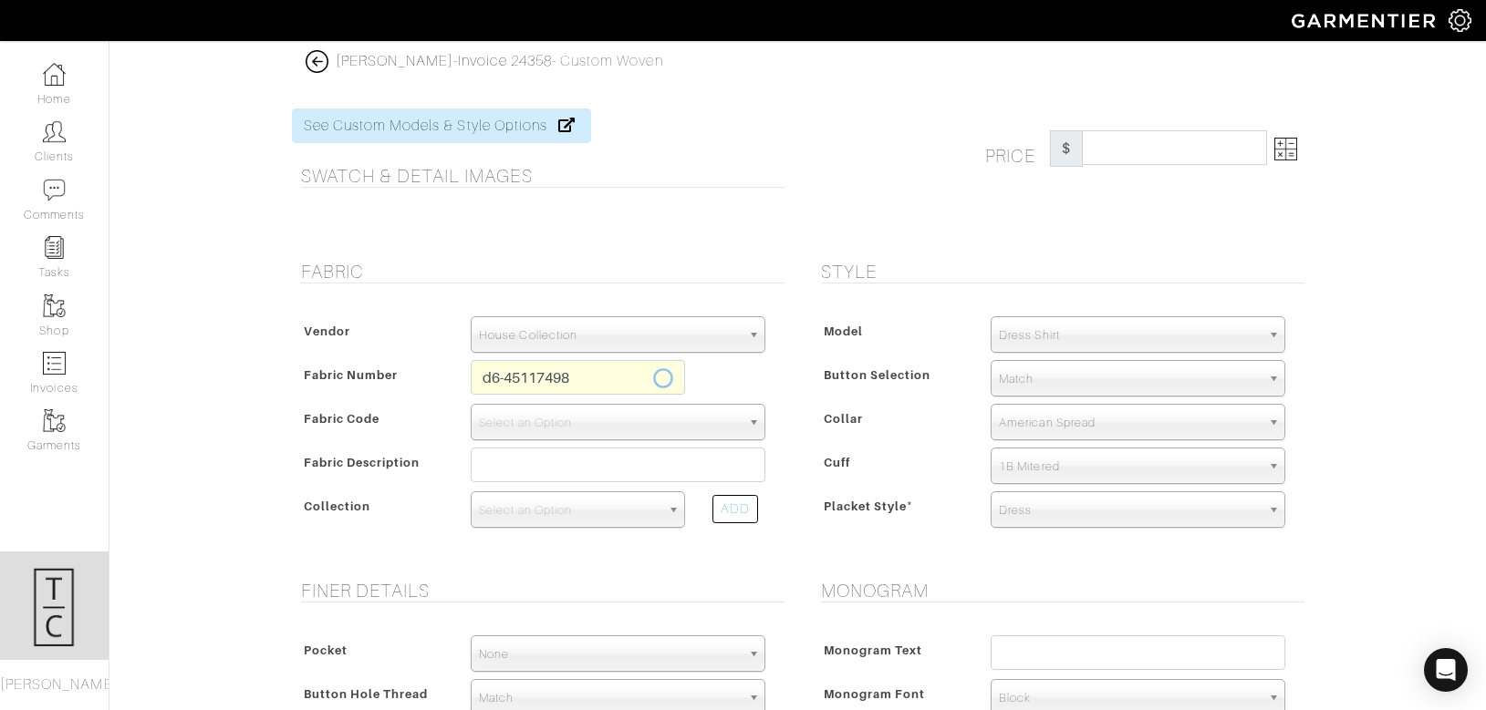
select select
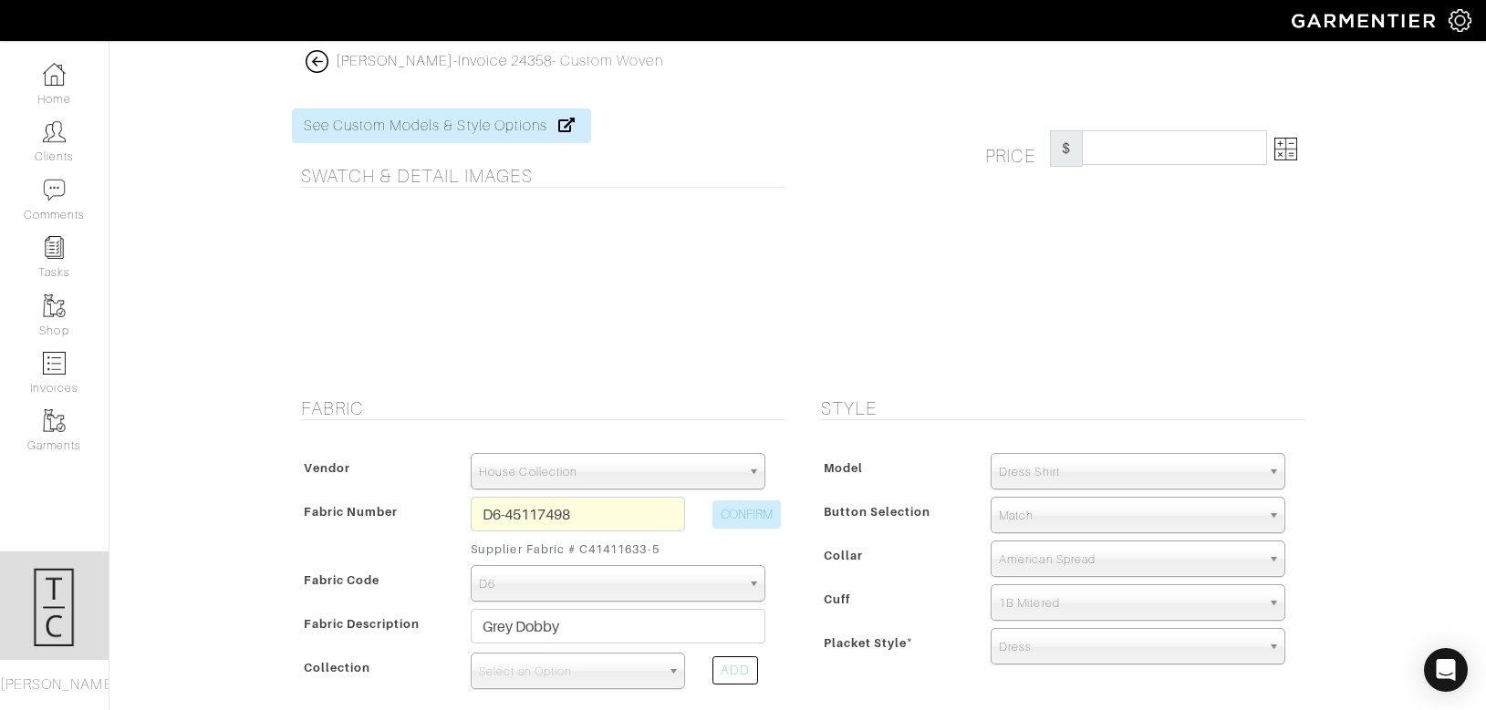
type input "289.29"
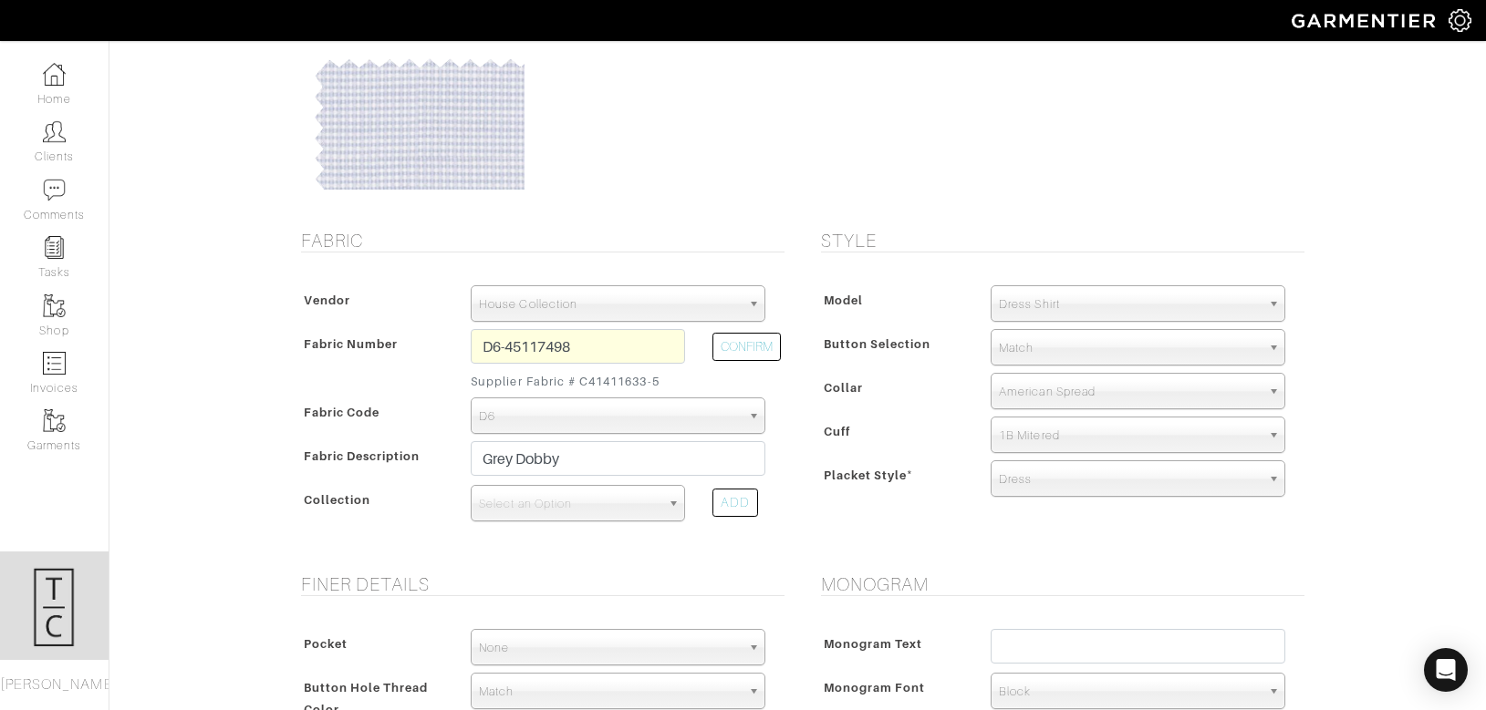
scroll to position [170, 0]
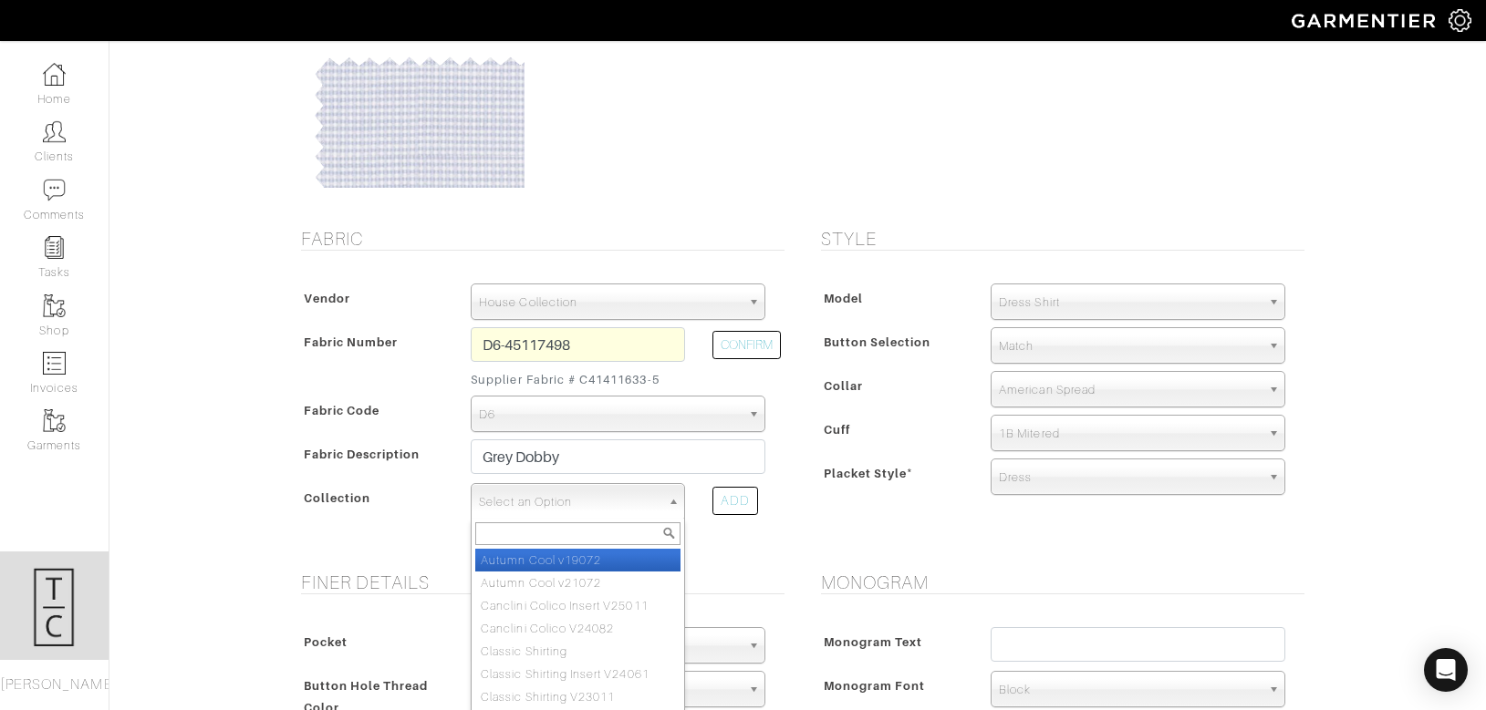
click at [593, 502] on span "Select an Option" at bounding box center [569, 502] width 181 height 36
type input "classi"
select select "605"
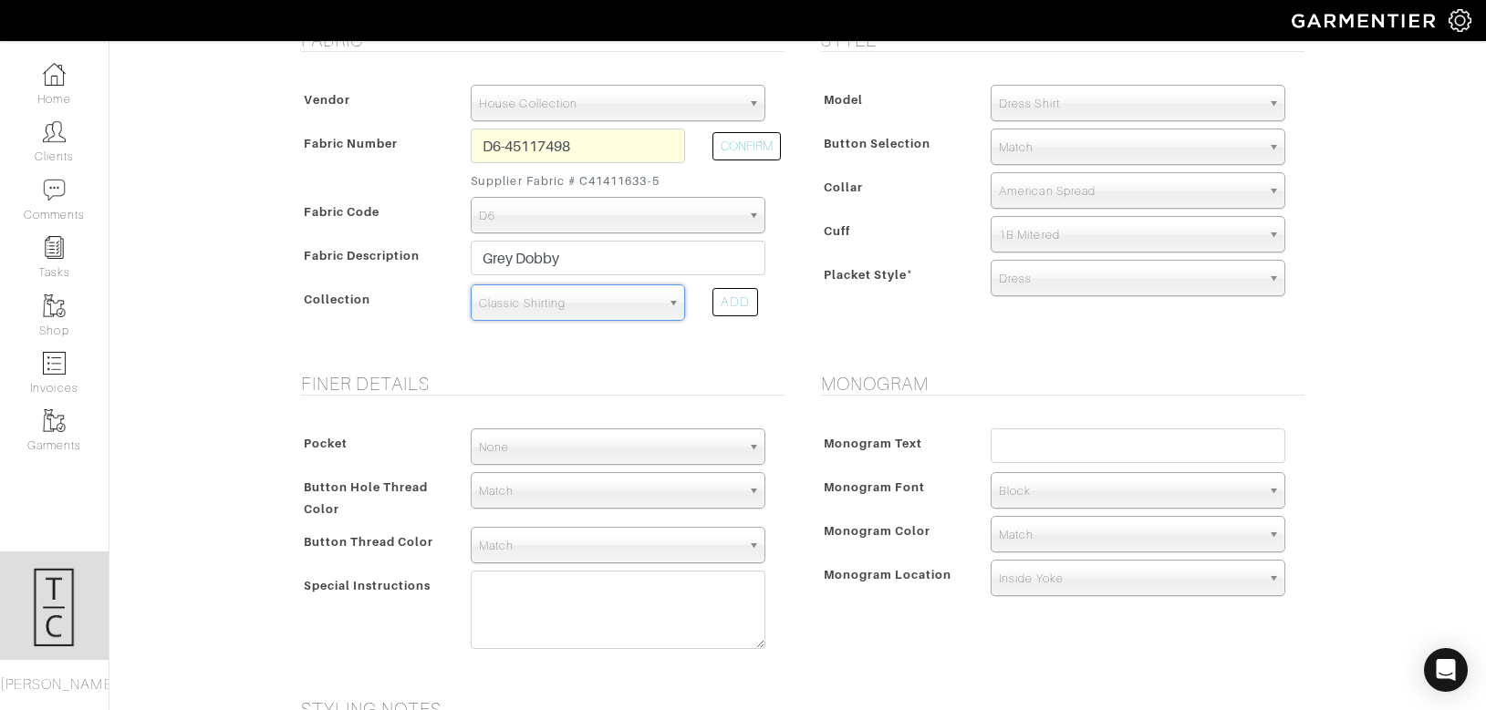
scroll to position [369, 0]
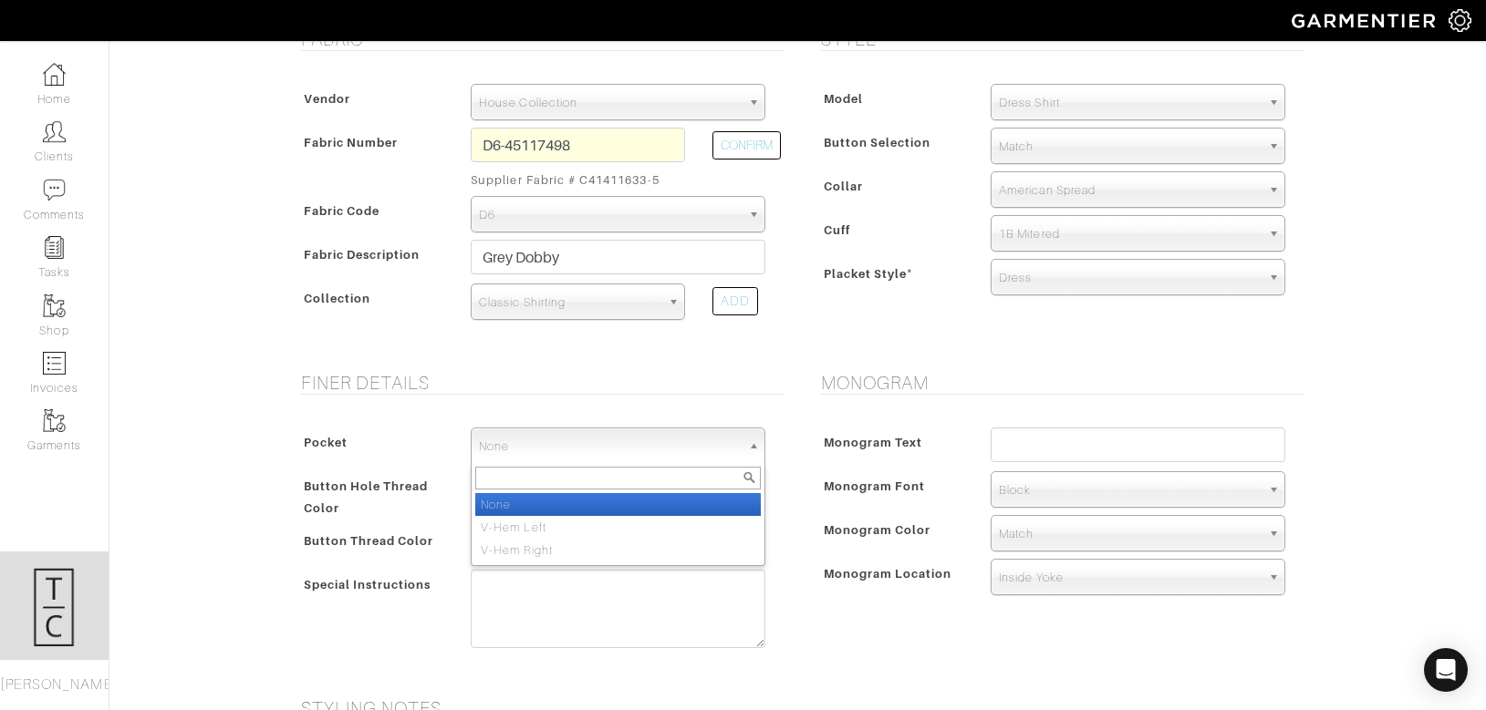
click at [554, 437] on span "None" at bounding box center [610, 447] width 262 height 36
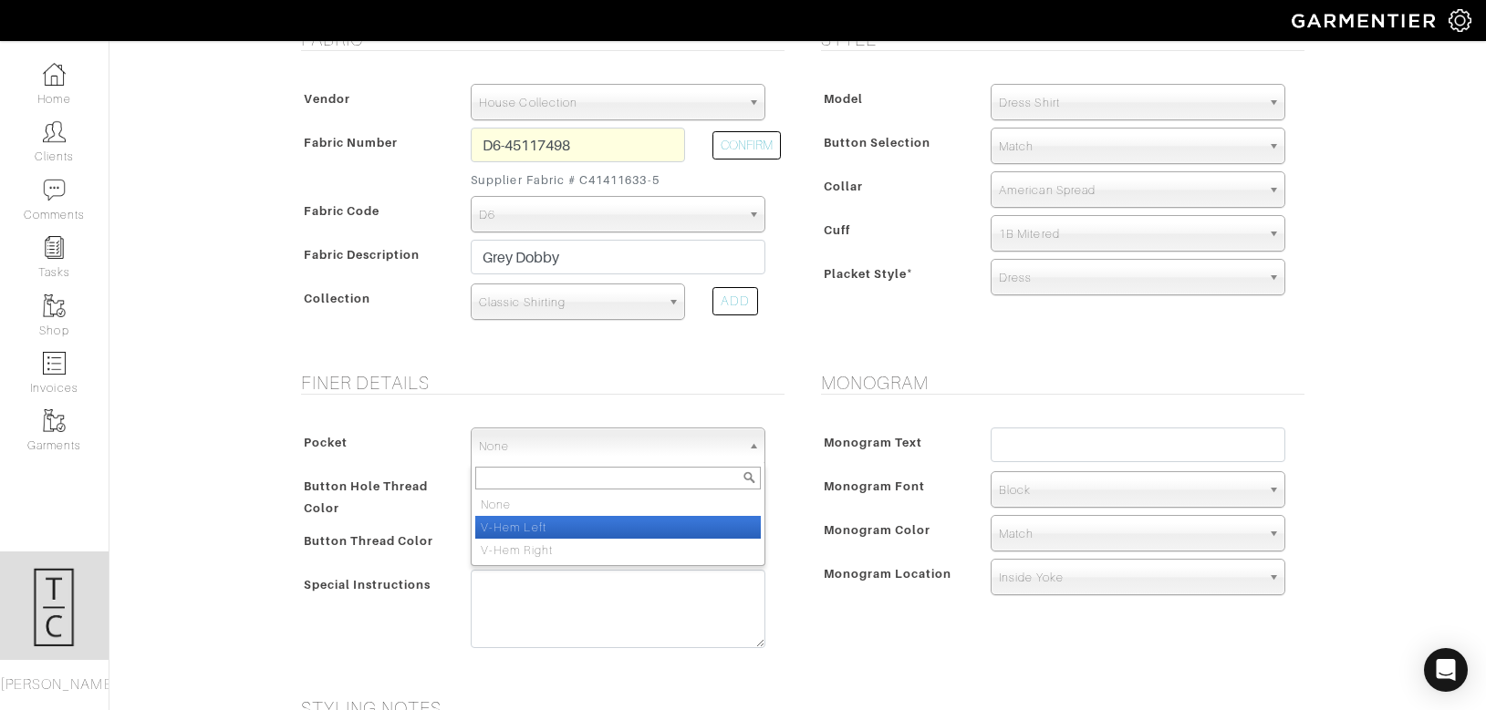
click at [552, 525] on li "V-Hem Left" at bounding box center [617, 527] width 285 height 23
select select "V-Hem Left"
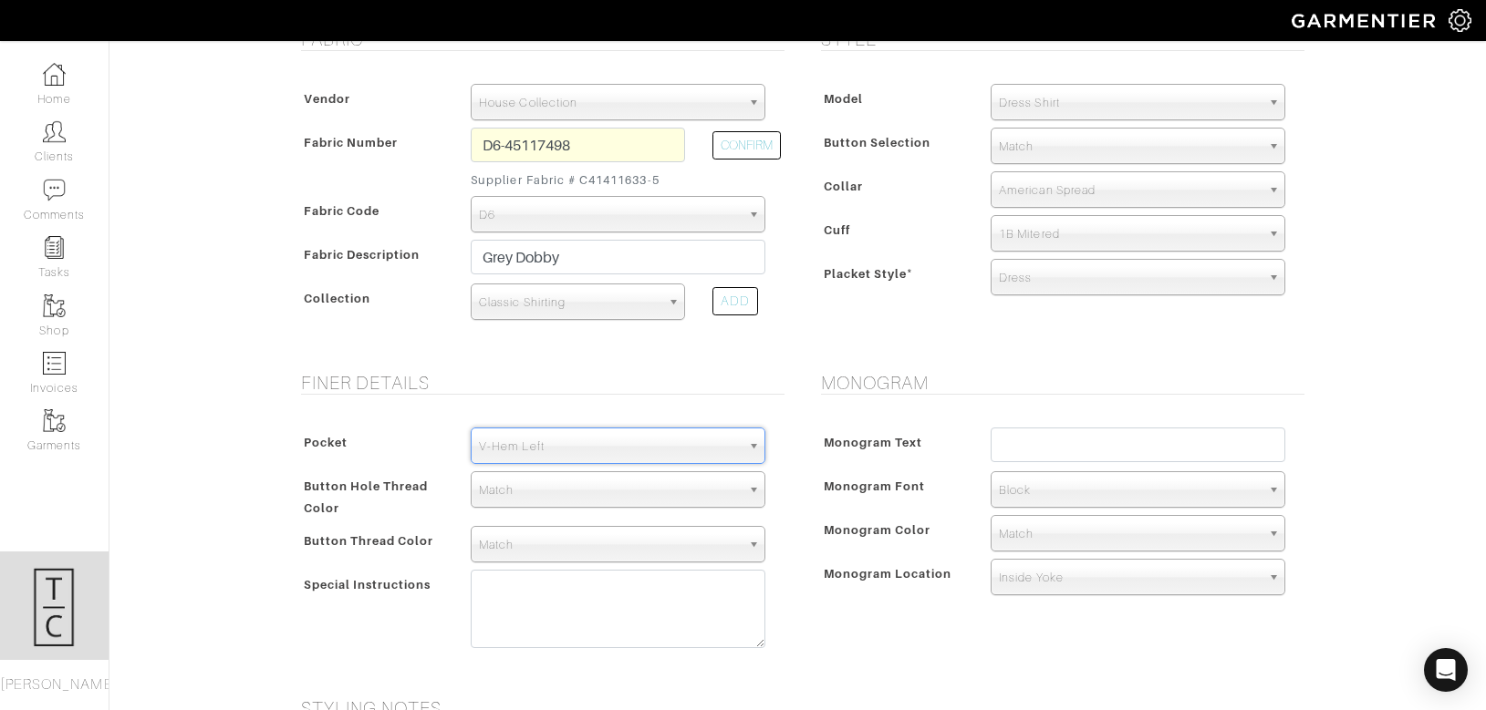
click at [865, 496] on span "Monogram Font" at bounding box center [874, 486] width 102 height 26
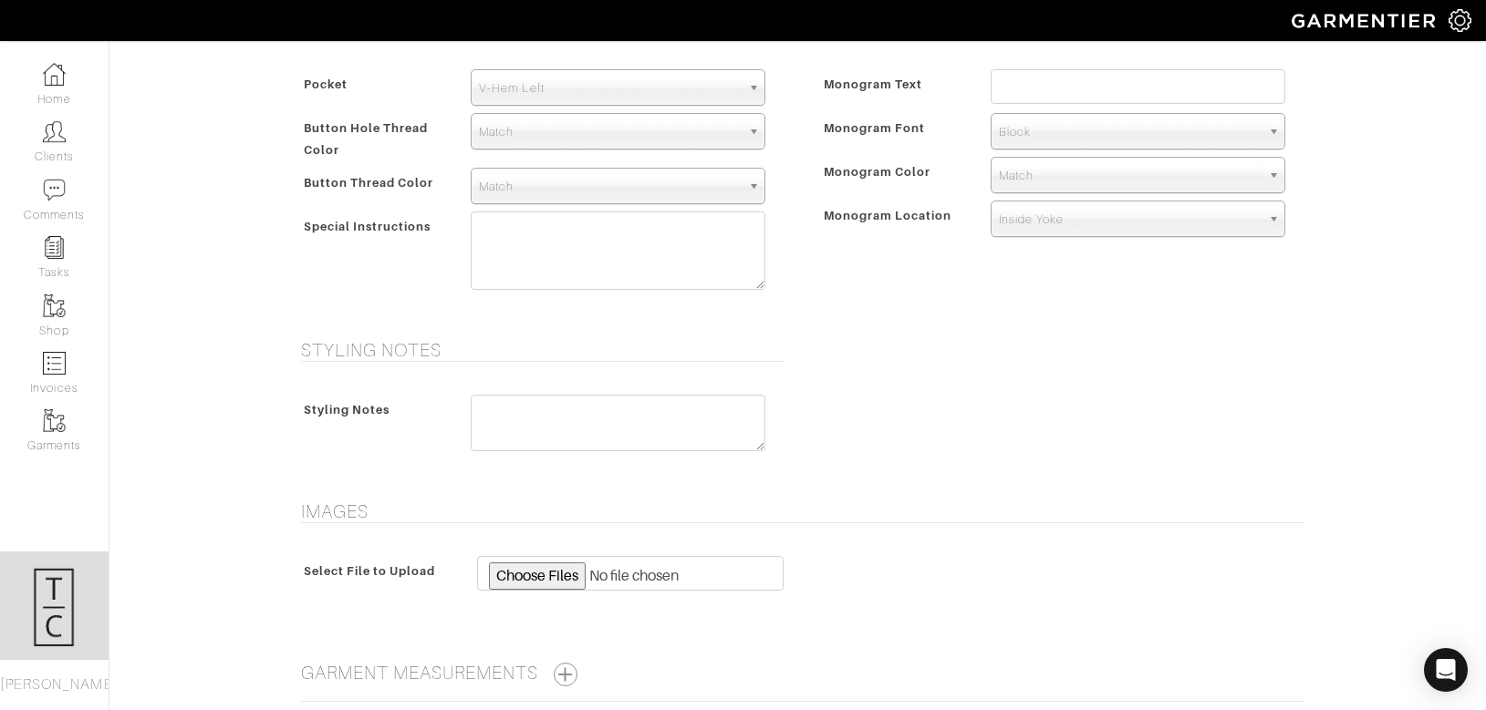
scroll to position [894, 0]
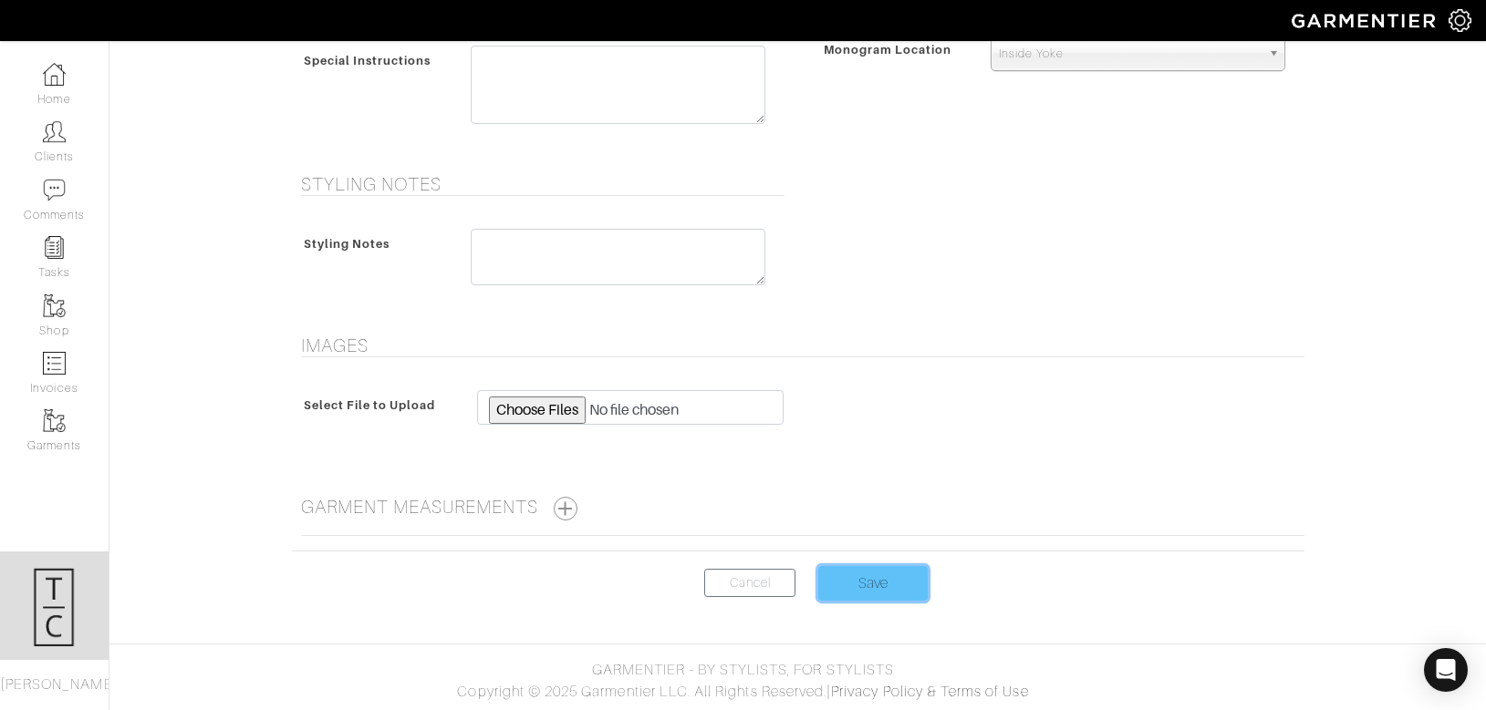
click at [867, 573] on input "Save" at bounding box center [872, 583] width 109 height 35
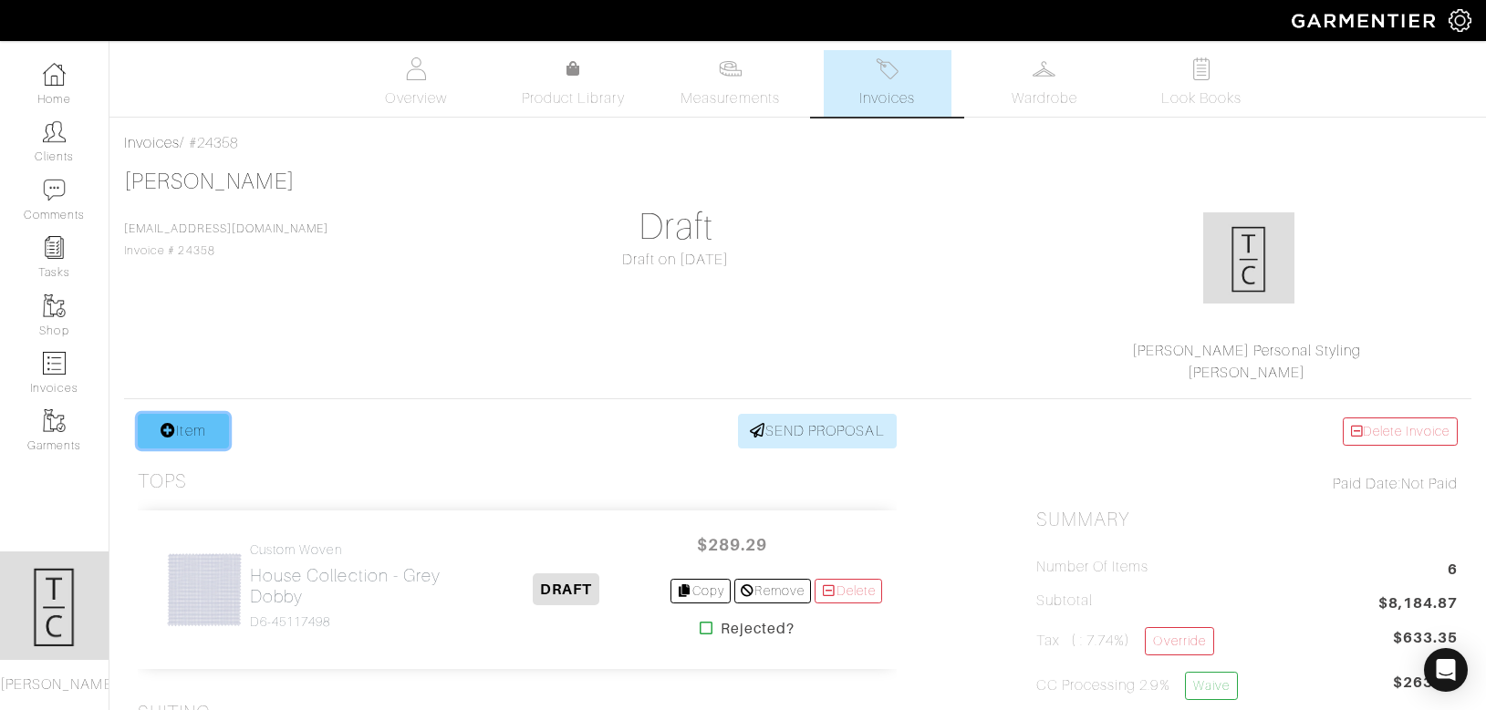
click at [202, 429] on link "Item" at bounding box center [183, 431] width 91 height 35
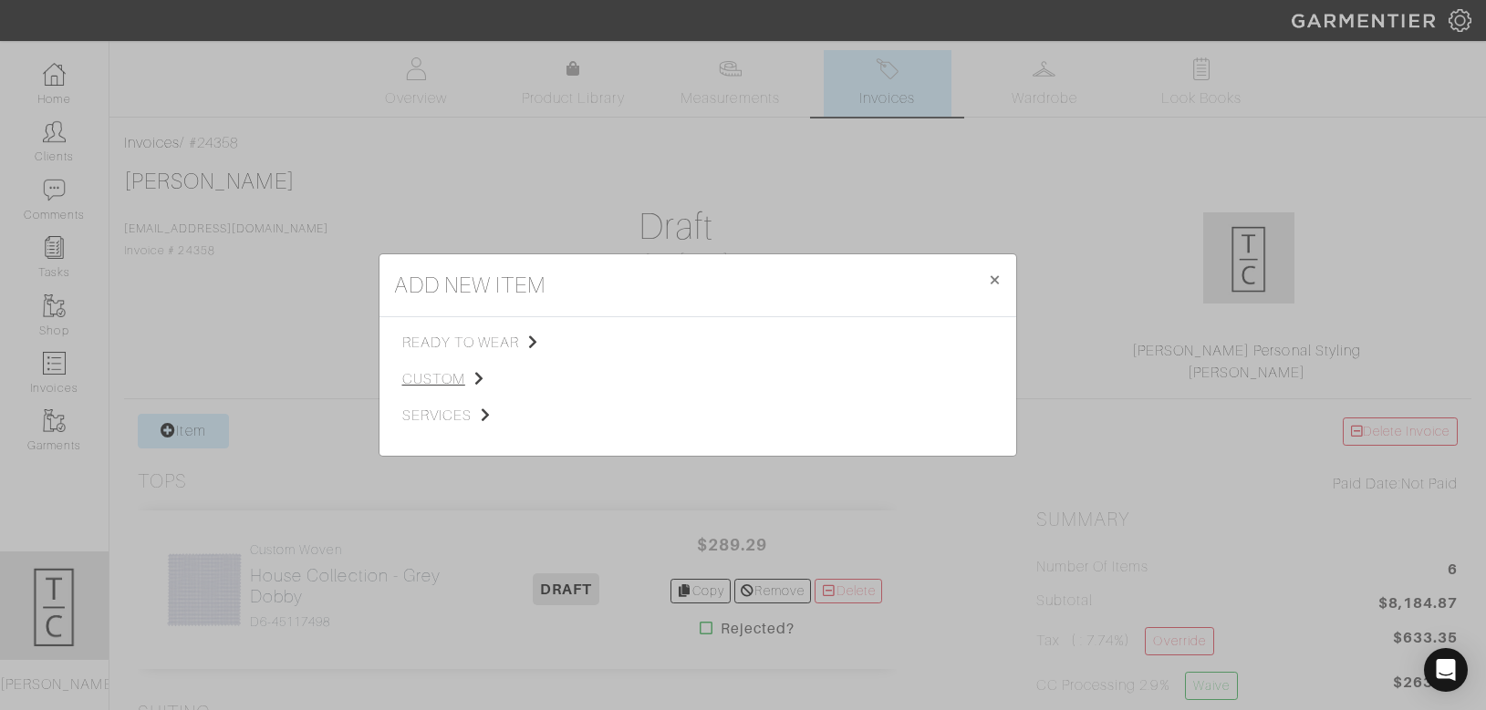
click at [430, 382] on span "custom" at bounding box center [493, 379] width 183 height 22
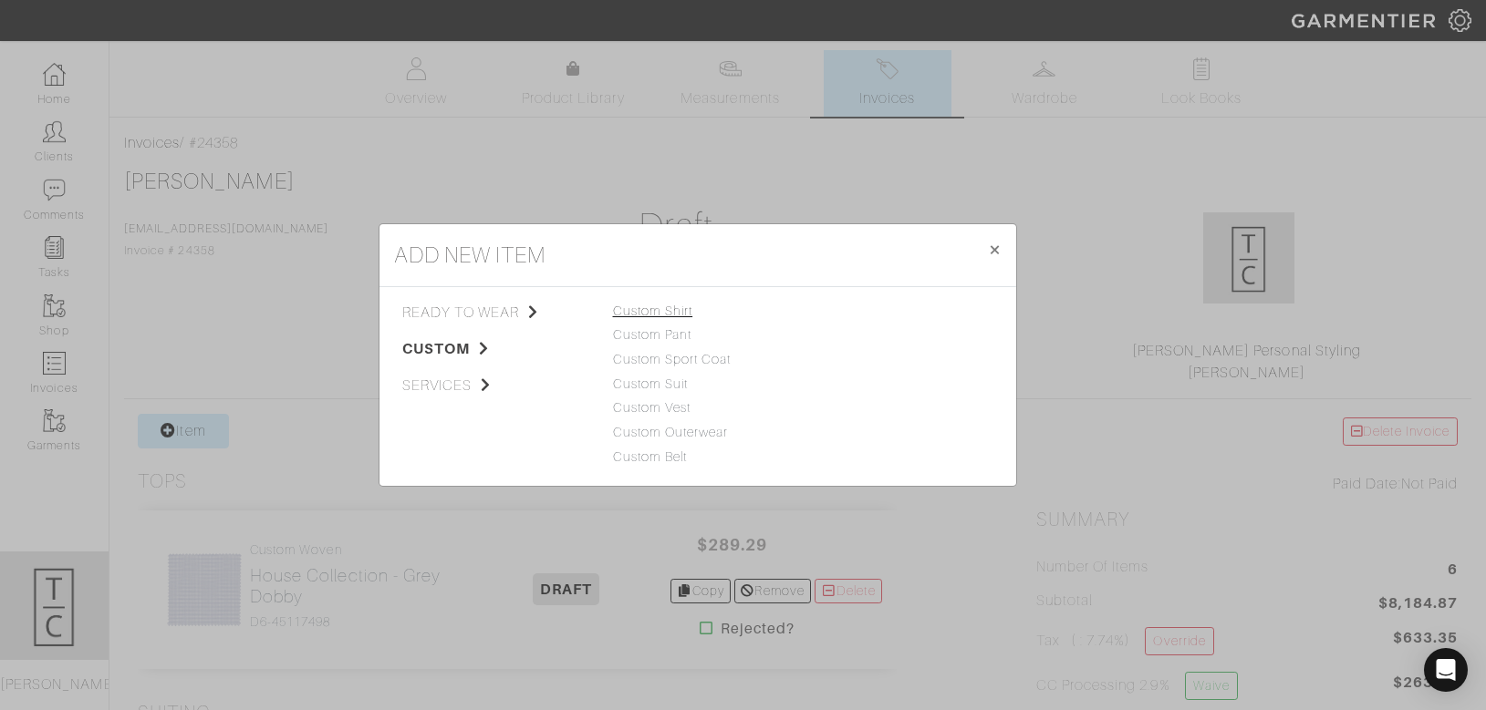
click at [677, 307] on link "Custom Shirt" at bounding box center [653, 311] width 80 height 15
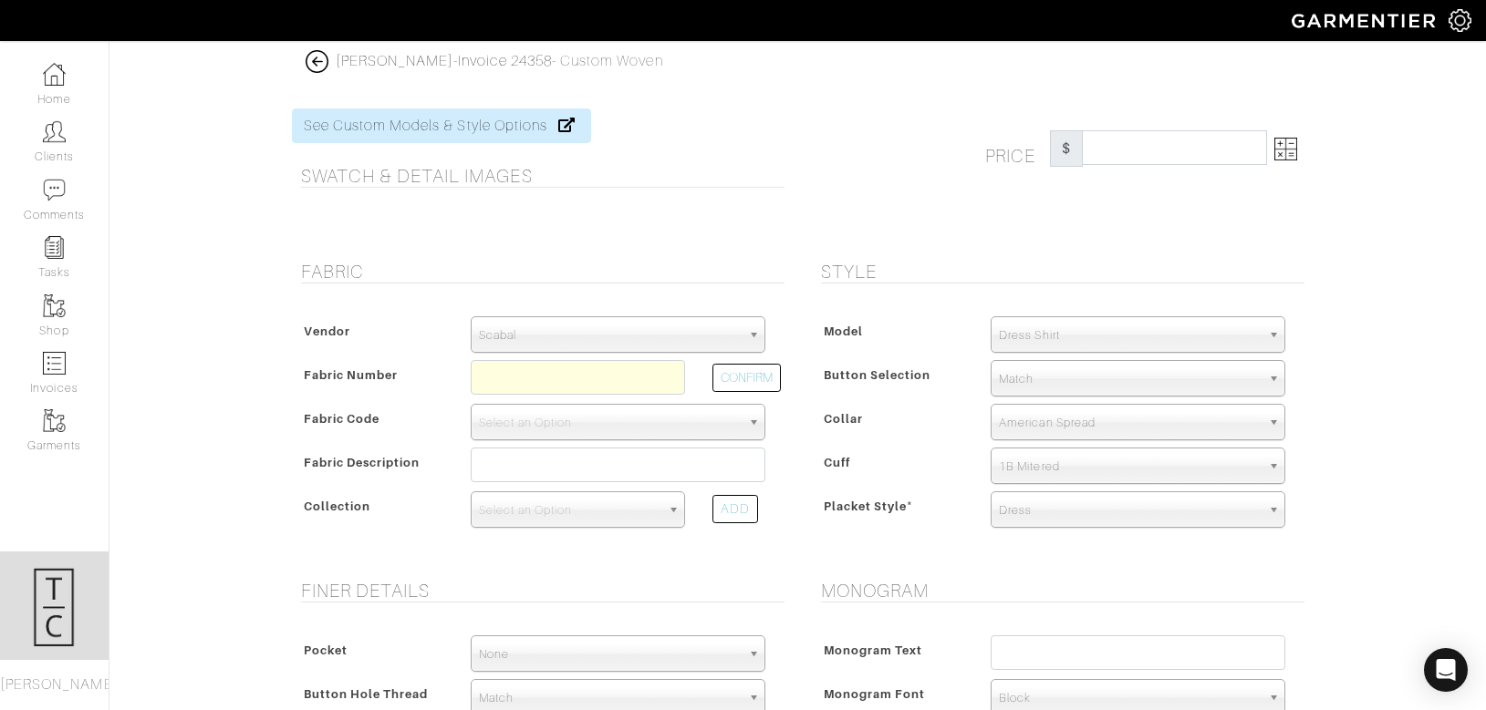
click at [625, 342] on span "Scabal" at bounding box center [610, 335] width 262 height 36
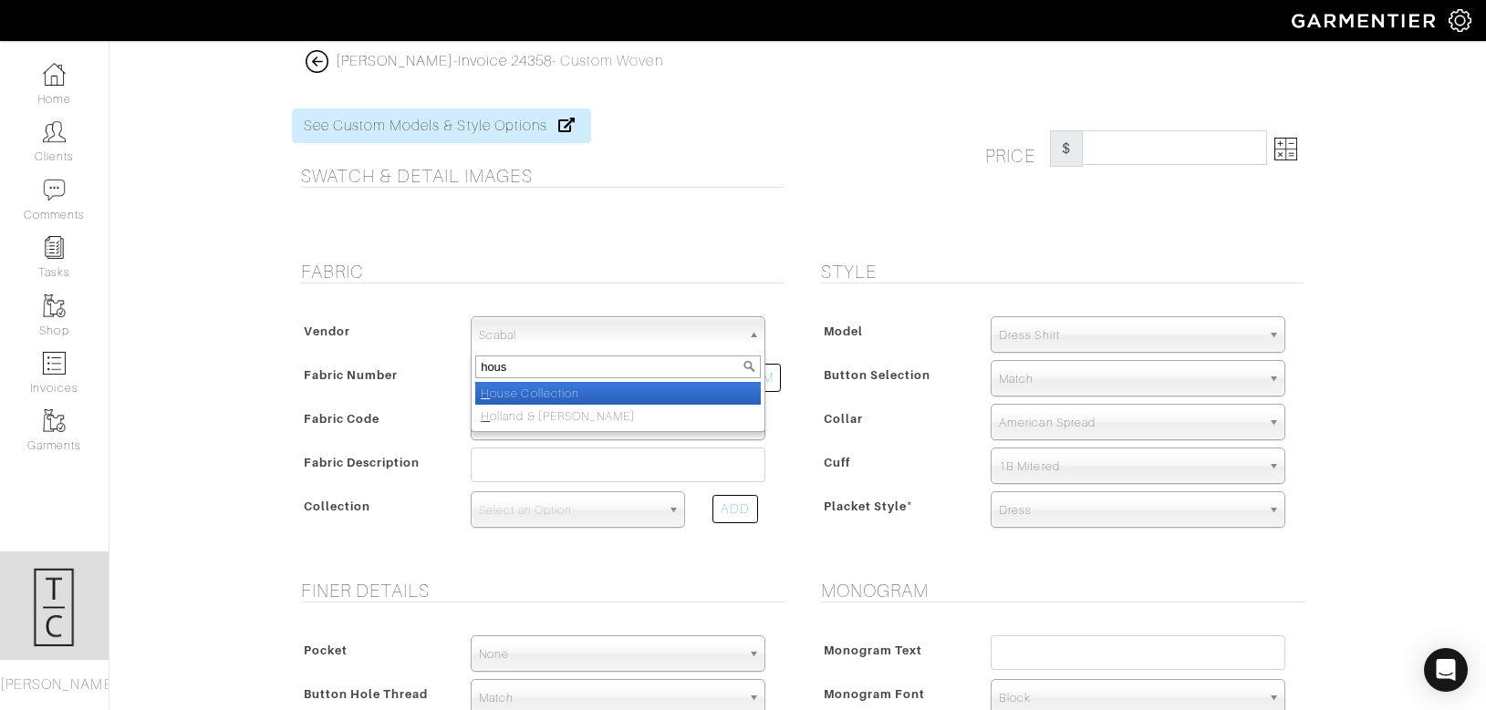
type input "house"
select select "75"
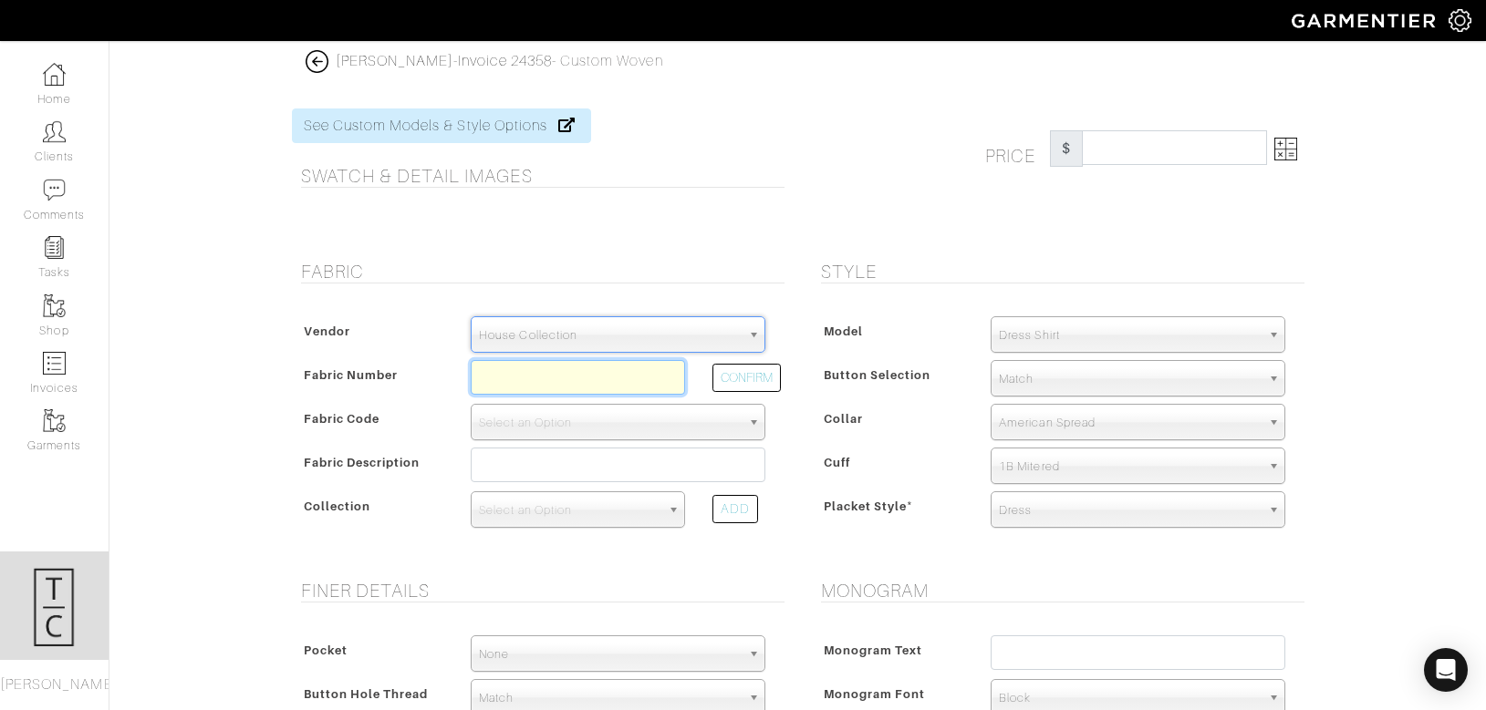
click at [534, 372] on input "text" at bounding box center [578, 377] width 214 height 35
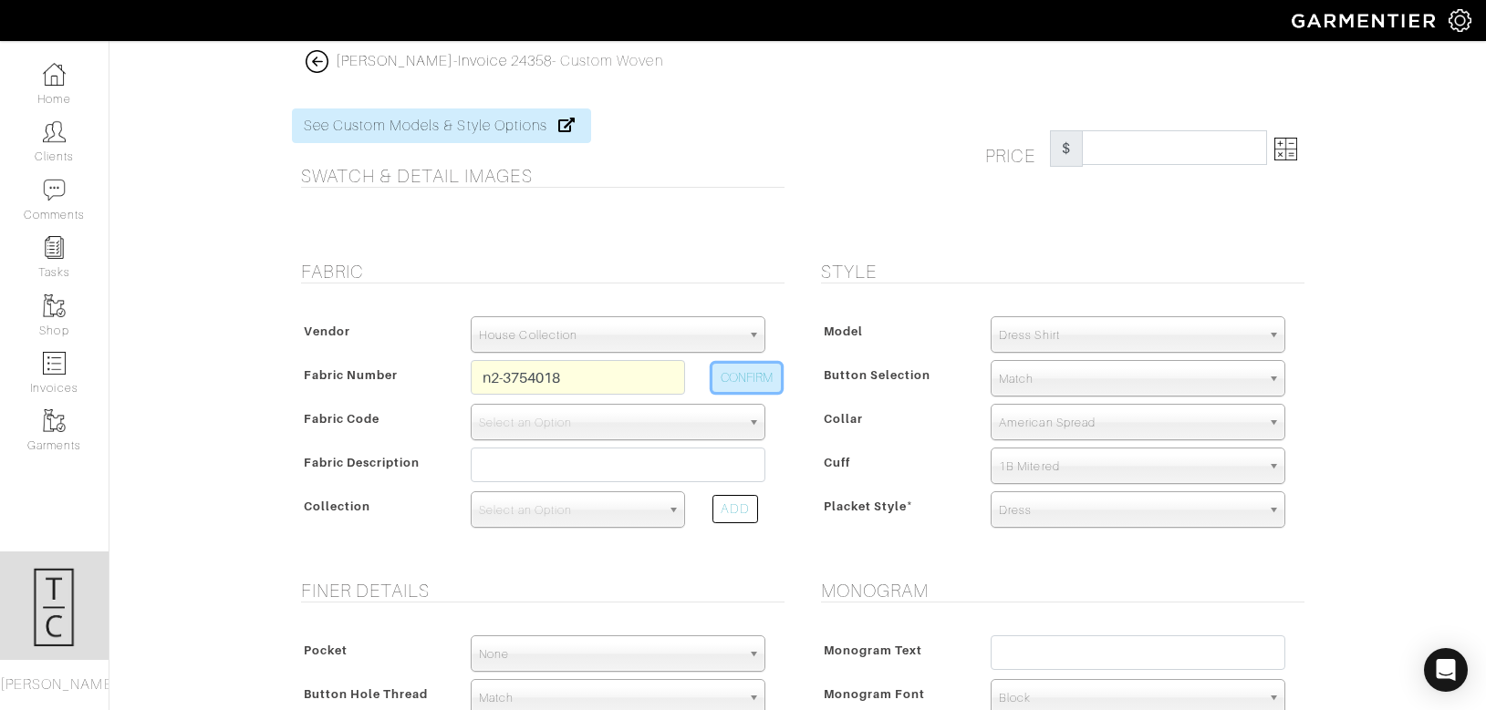
click at [748, 380] on button "CONFIRM" at bounding box center [746, 378] width 68 height 28
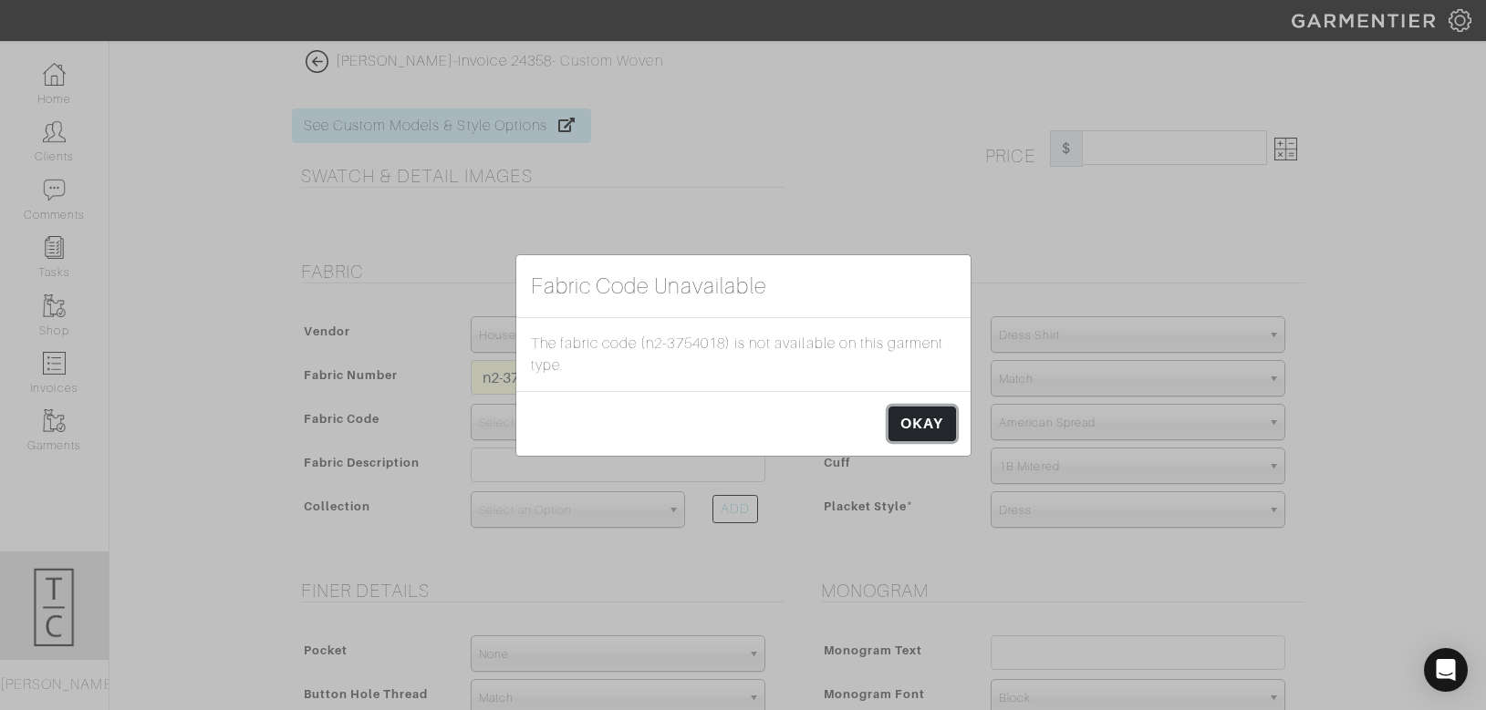
click at [941, 435] on link "OKAY" at bounding box center [921, 424] width 67 height 35
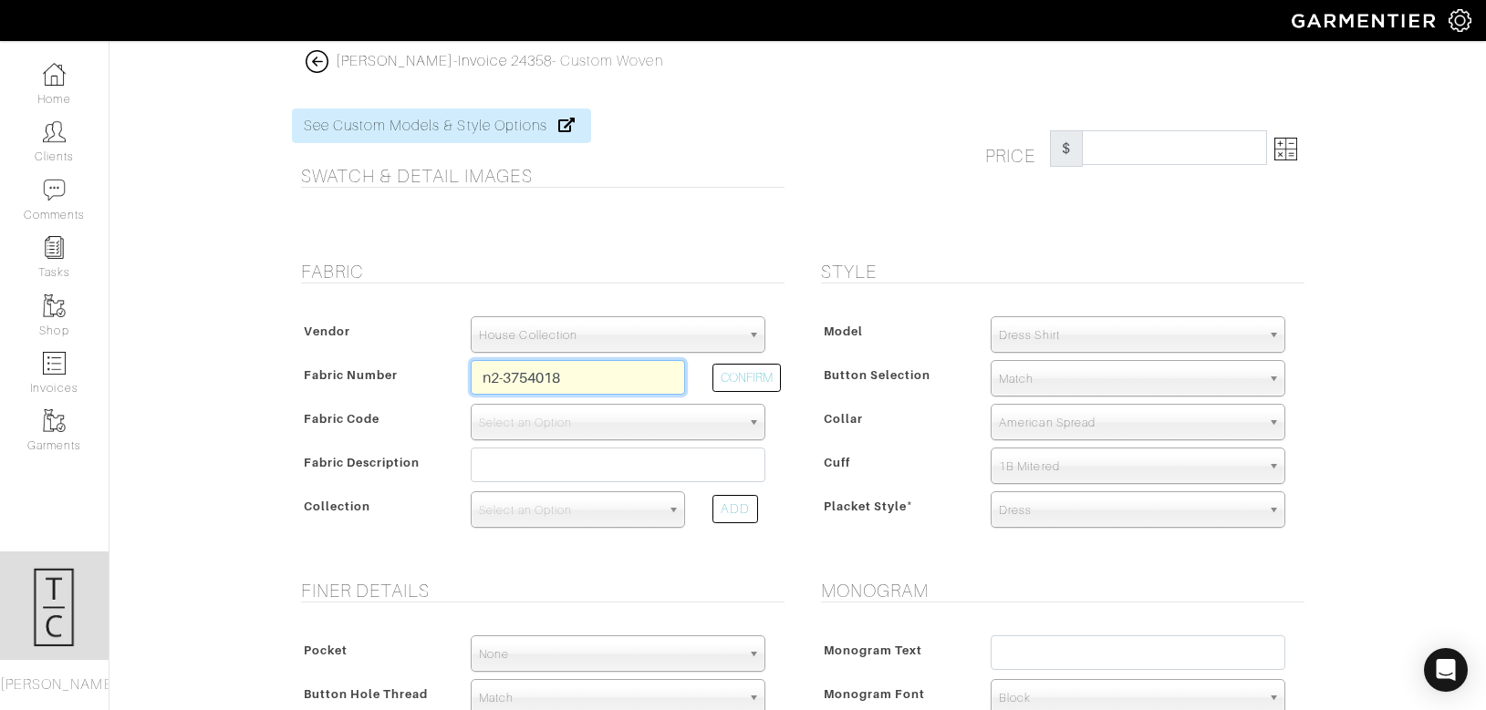
click at [596, 372] on input "n2-3754018" at bounding box center [578, 377] width 214 height 35
click at [752, 385] on button "CONFIRM" at bounding box center [746, 378] width 68 height 28
type input "Z2-46126027"
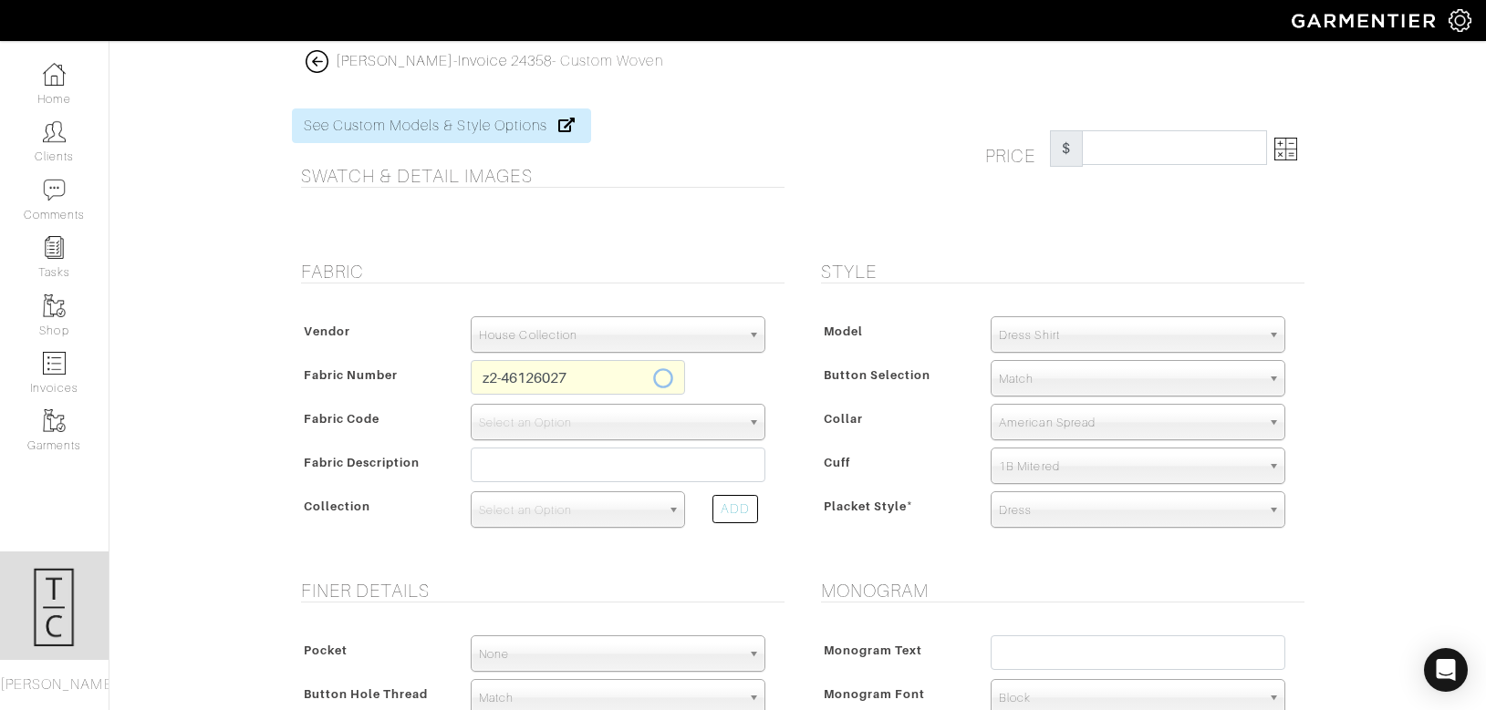
select select "5611"
type input "Blue Hairline Stripe"
select select
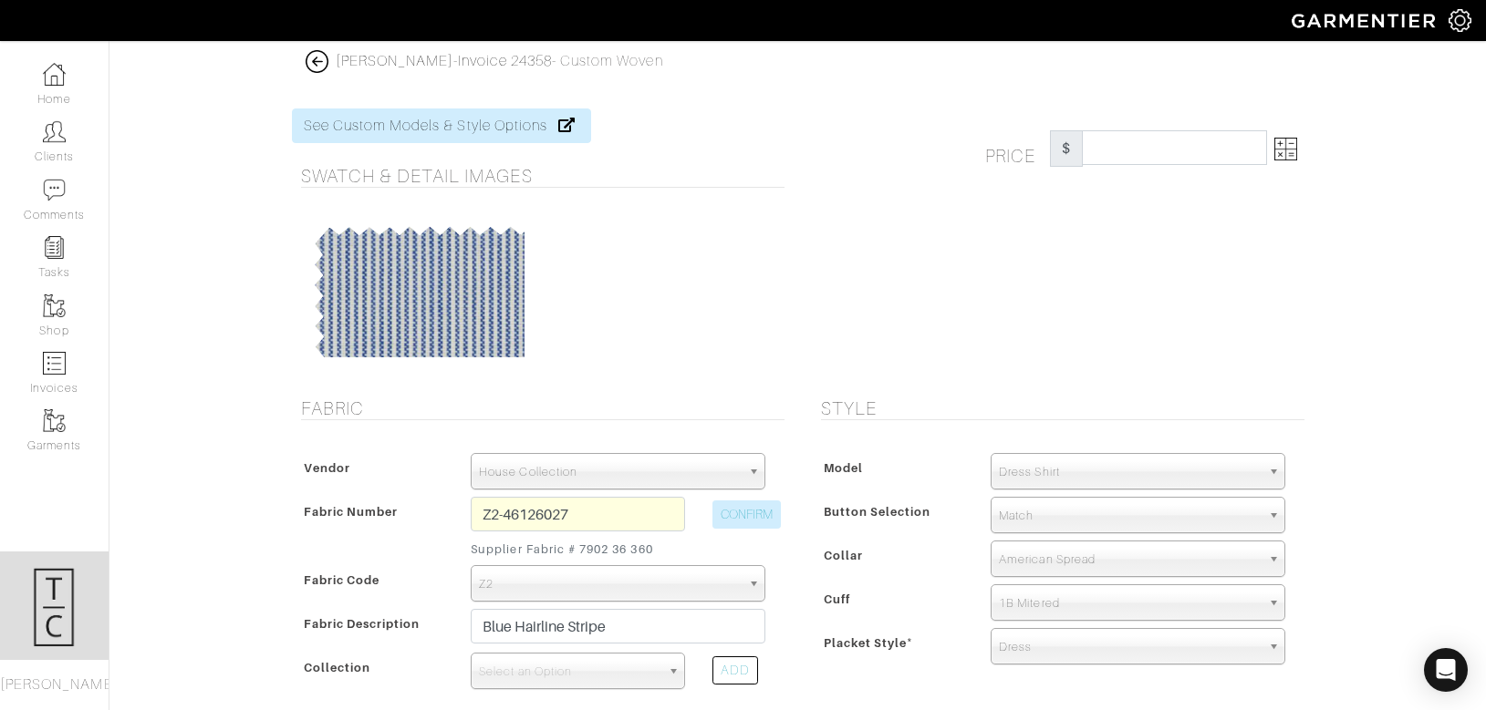
type input "542.86"
click at [540, 511] on input "Z2-46126027" at bounding box center [578, 514] width 214 height 35
type input "Z"
type input "d4-45117538"
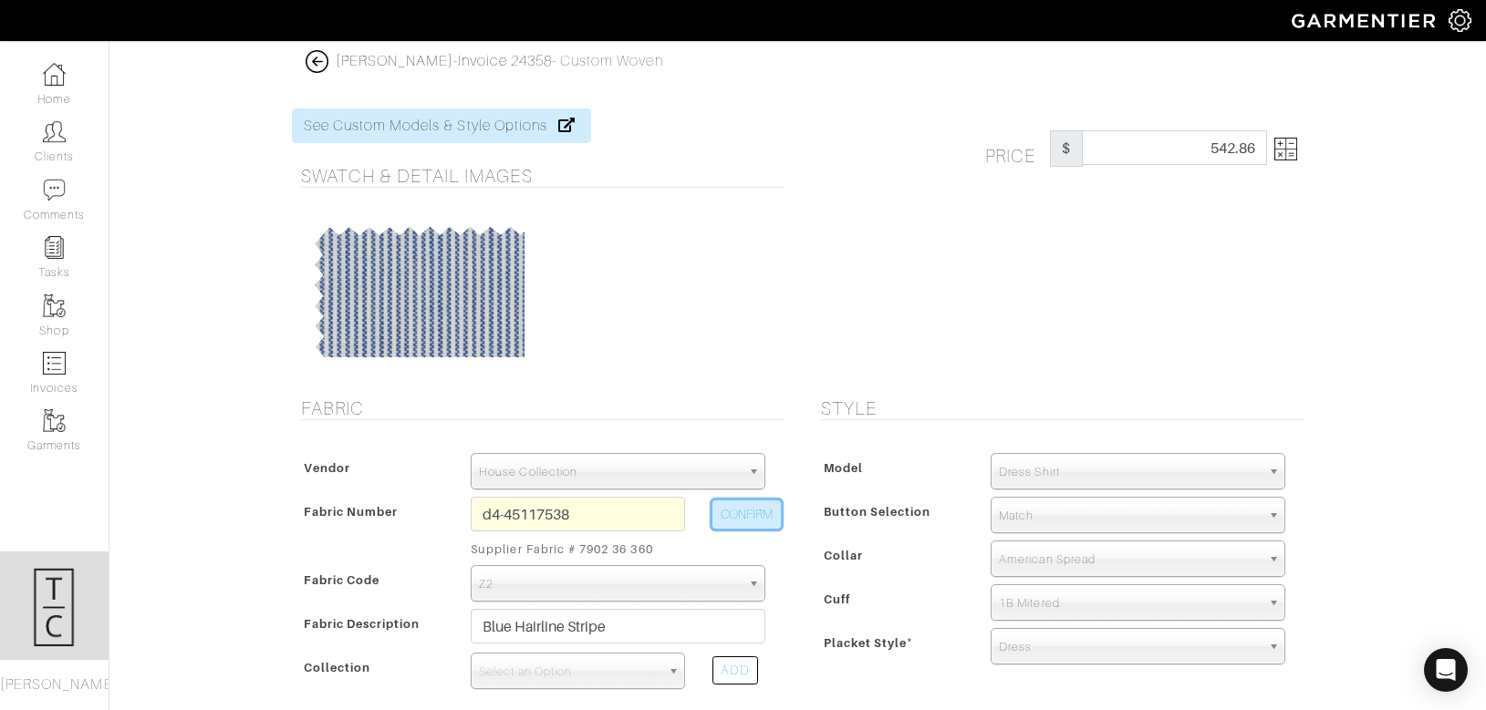
click at [747, 513] on button "CONFIRM" at bounding box center [746, 515] width 68 height 28
select select
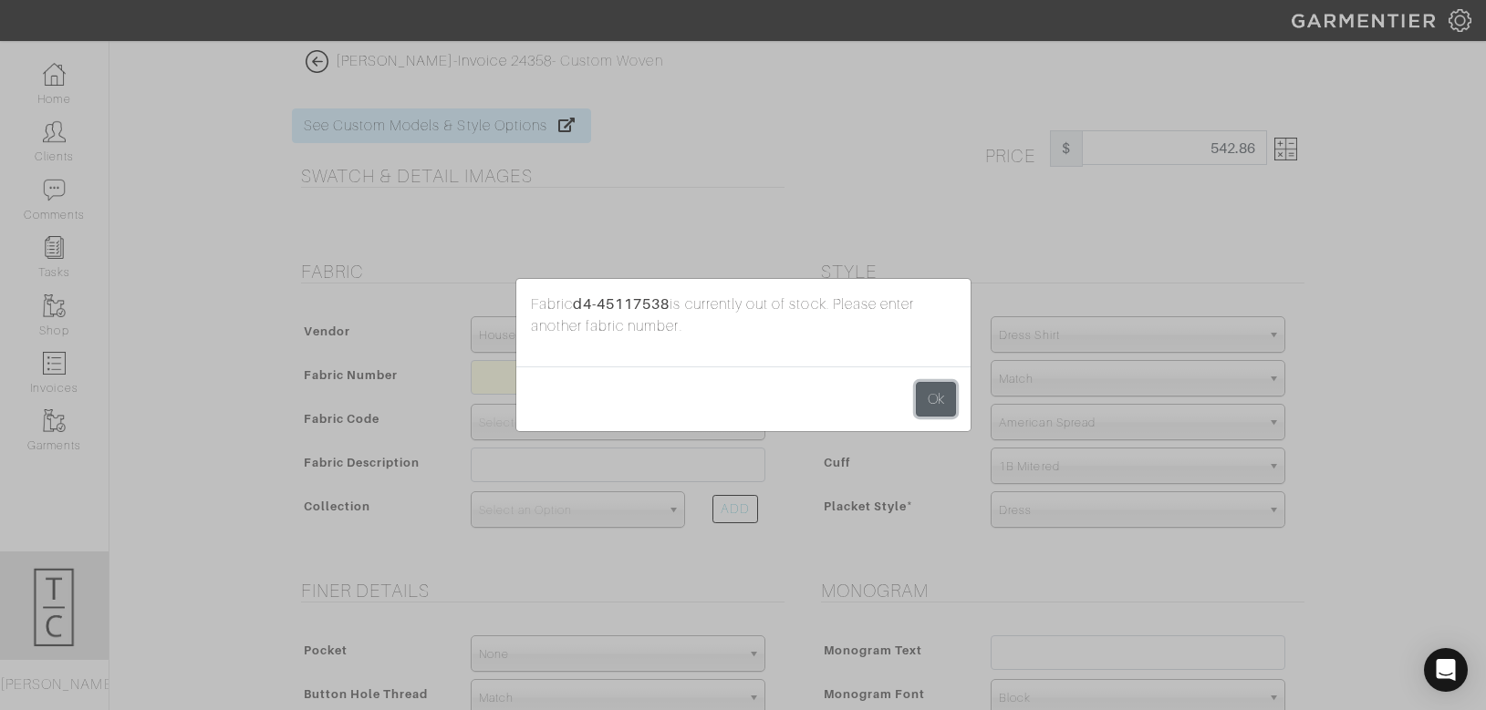
click at [919, 395] on button "Ok" at bounding box center [936, 399] width 40 height 35
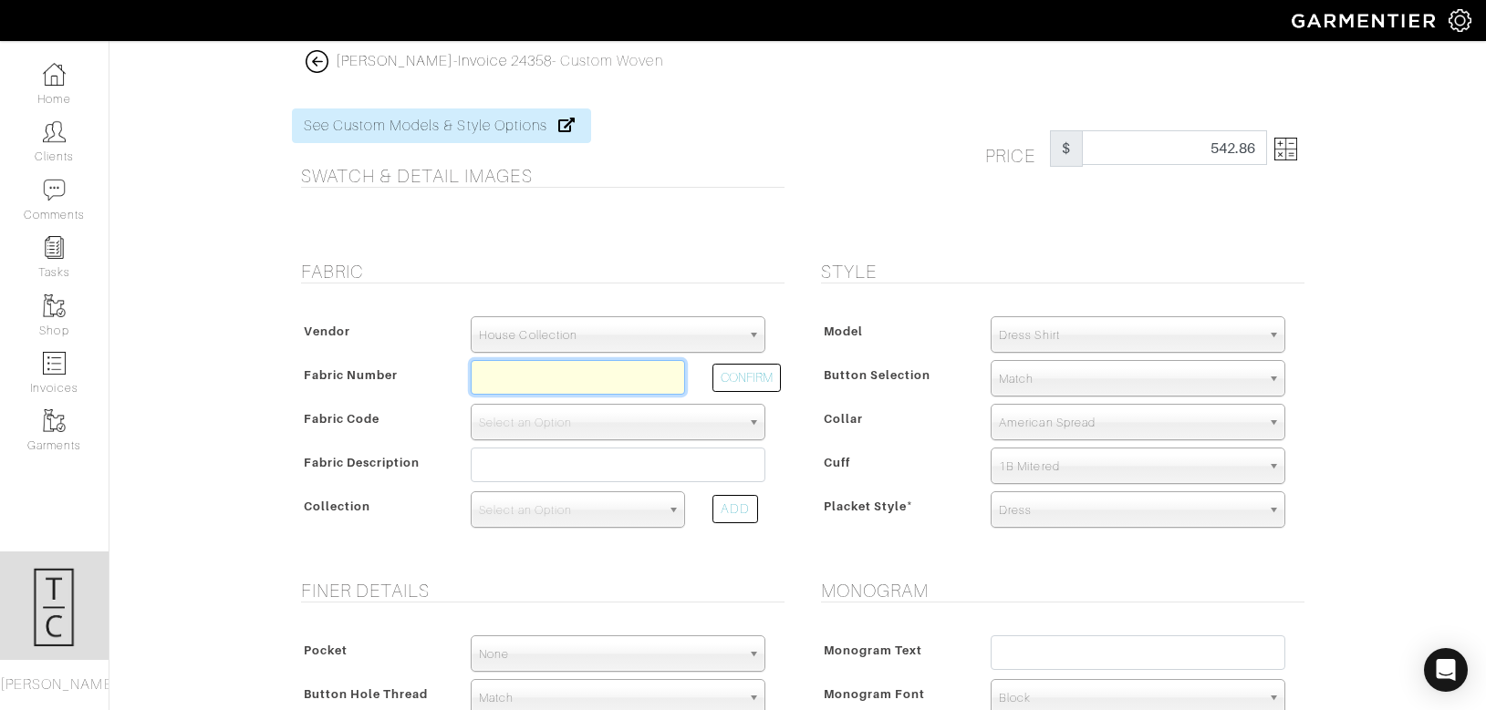
click at [485, 378] on input "text" at bounding box center [578, 377] width 214 height 35
type input "D4-45117550"
select select "875"
type input "Lt Blue Glen Check"
select select
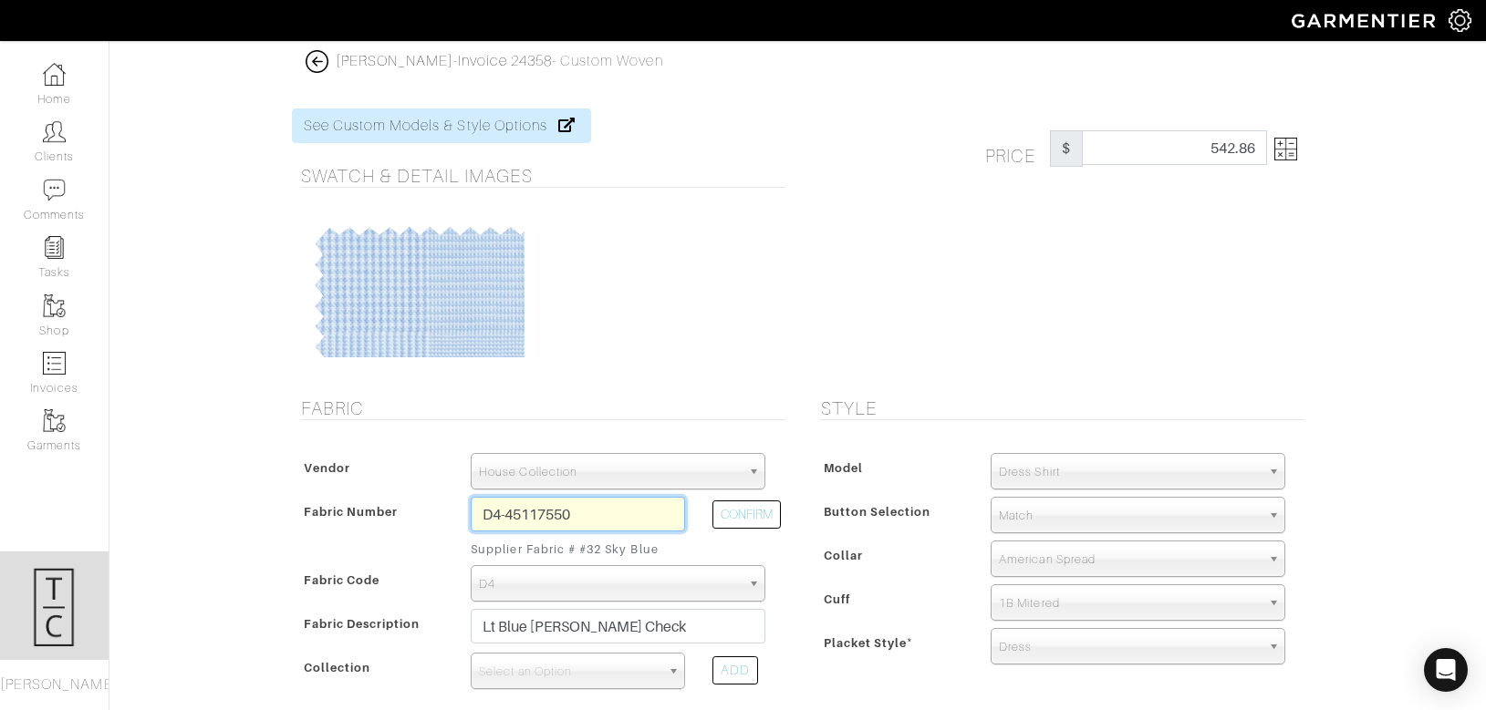
type input "257.14"
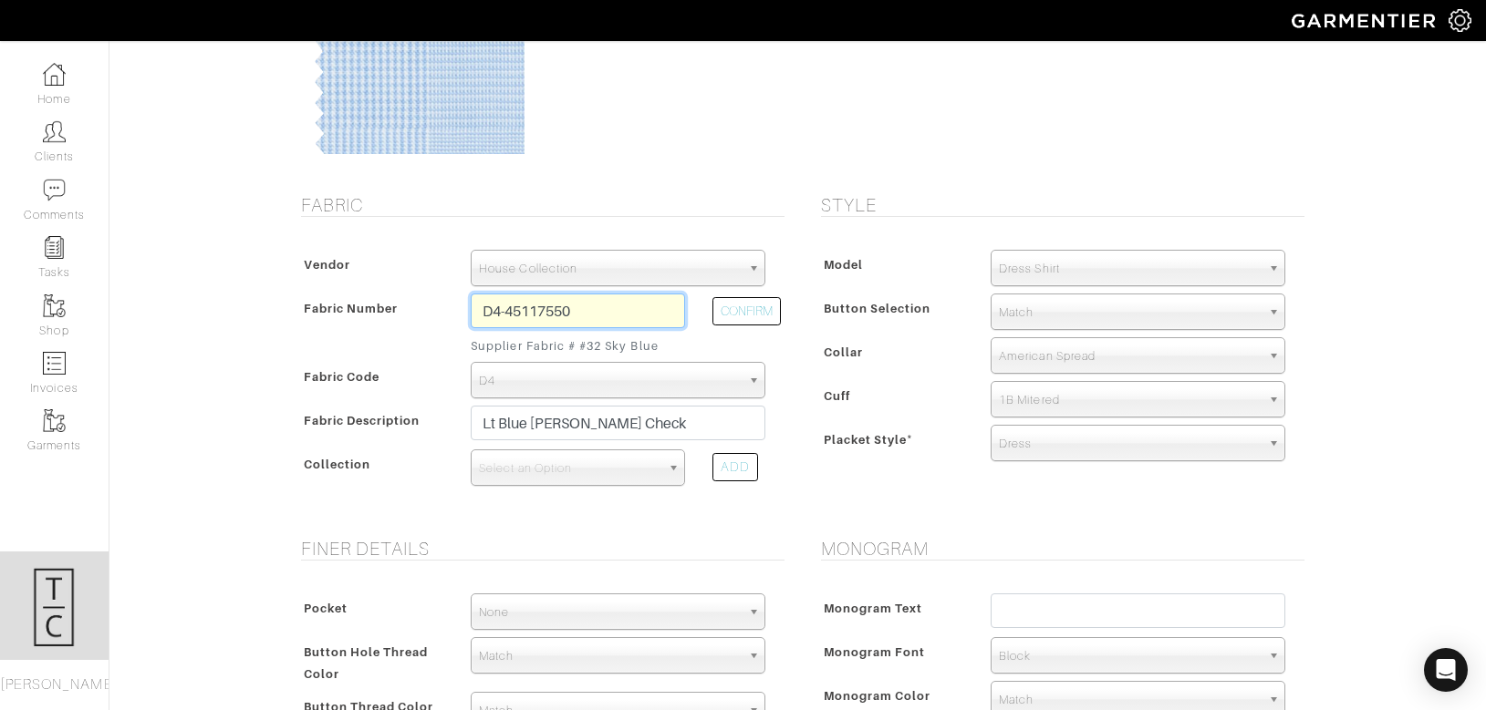
scroll to position [206, 0]
type input "D4-45117550"
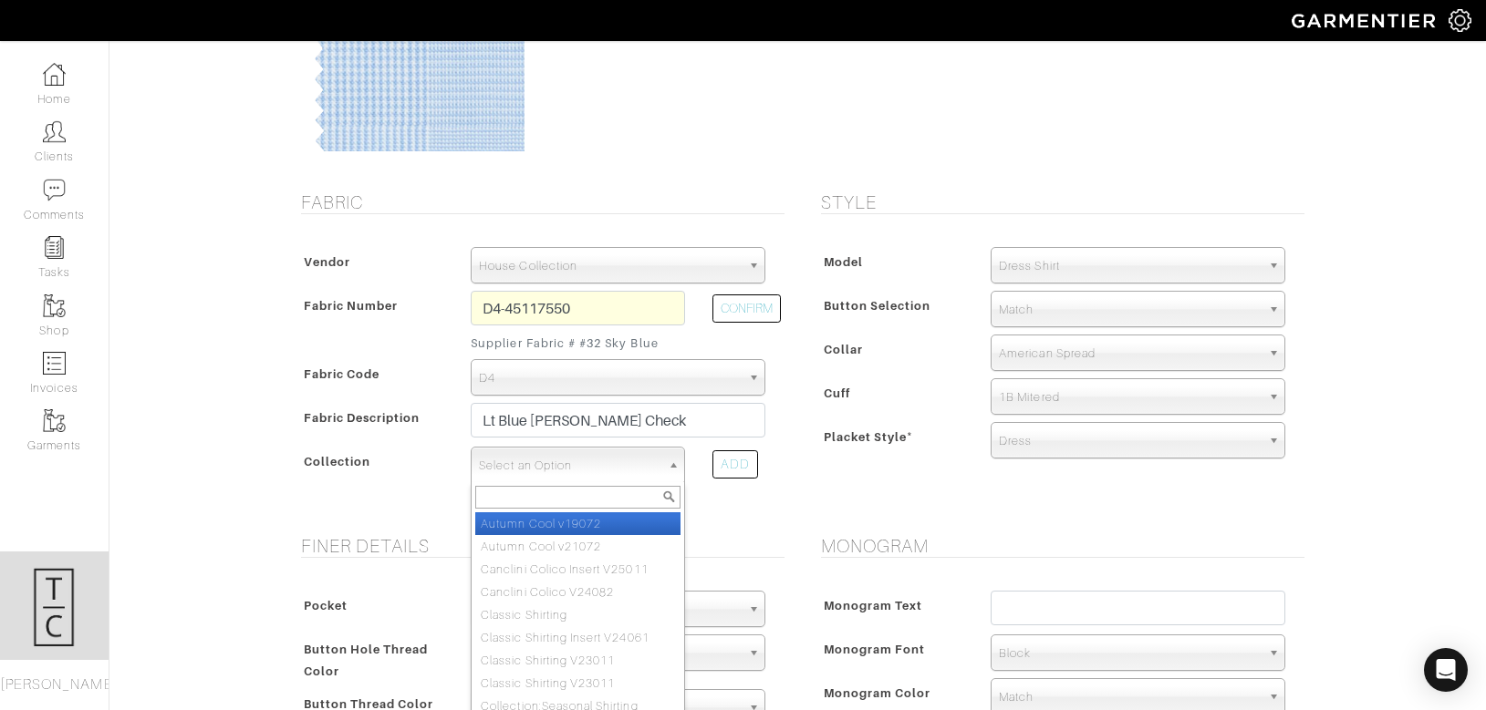
click at [561, 469] on span "Select an Option" at bounding box center [569, 466] width 181 height 36
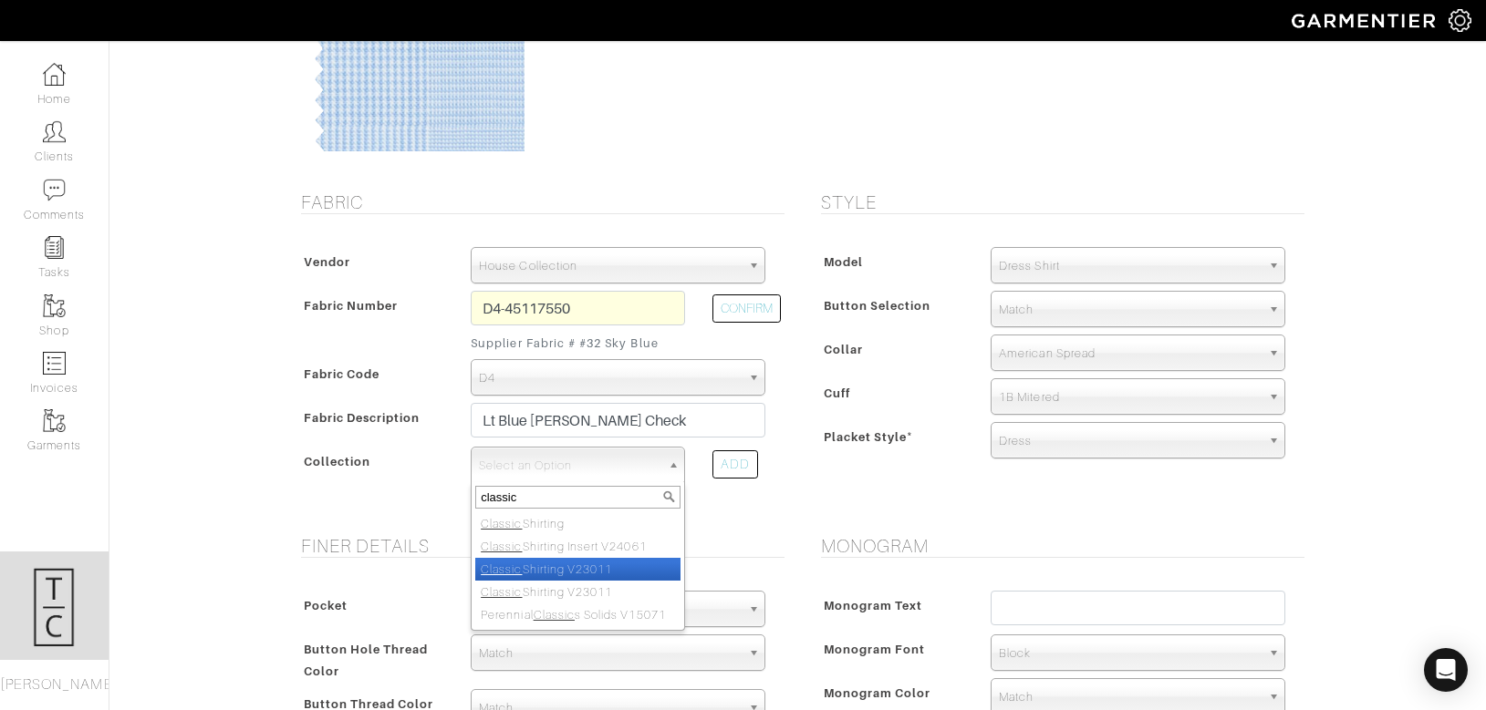
type input "classic"
click at [610, 577] on li "Classic Shirting V23011" at bounding box center [577, 569] width 205 height 23
select select "883"
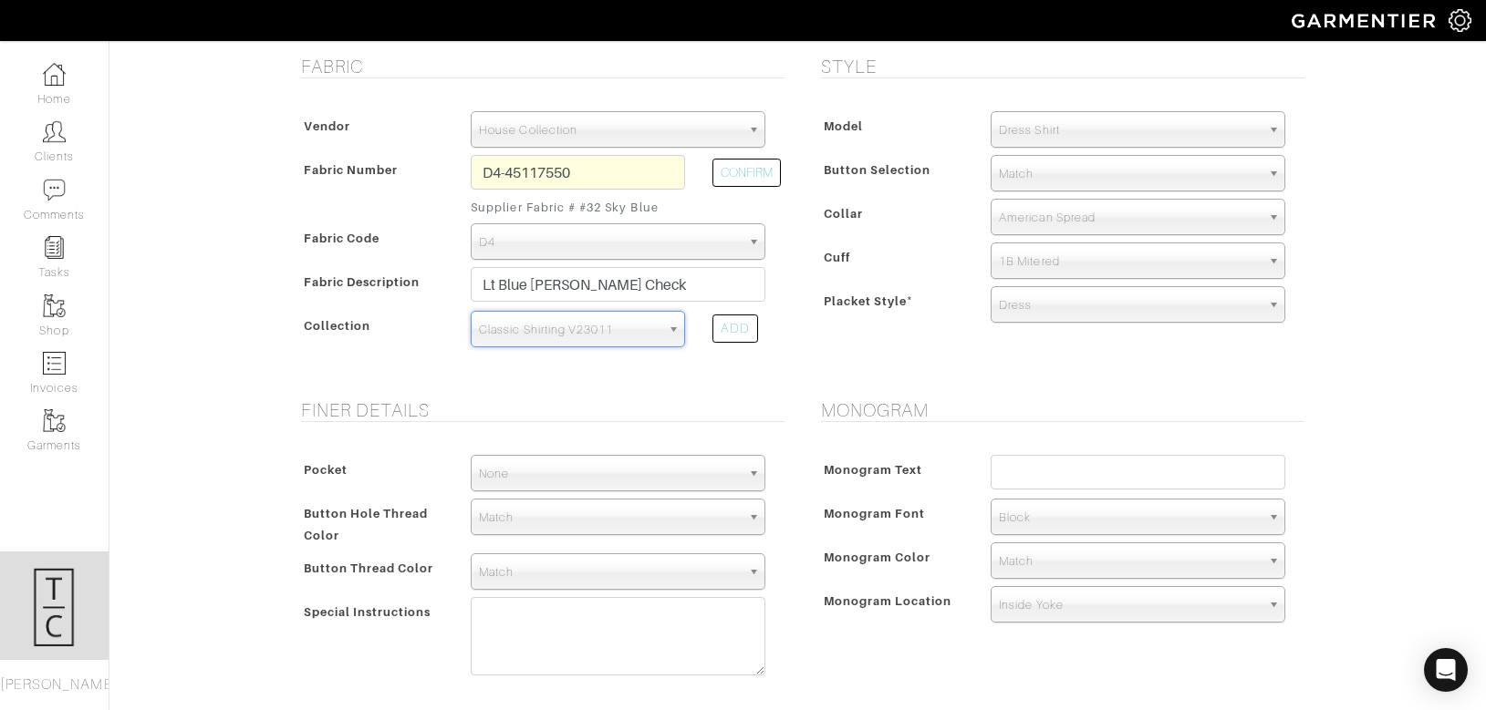
scroll to position [354, 0]
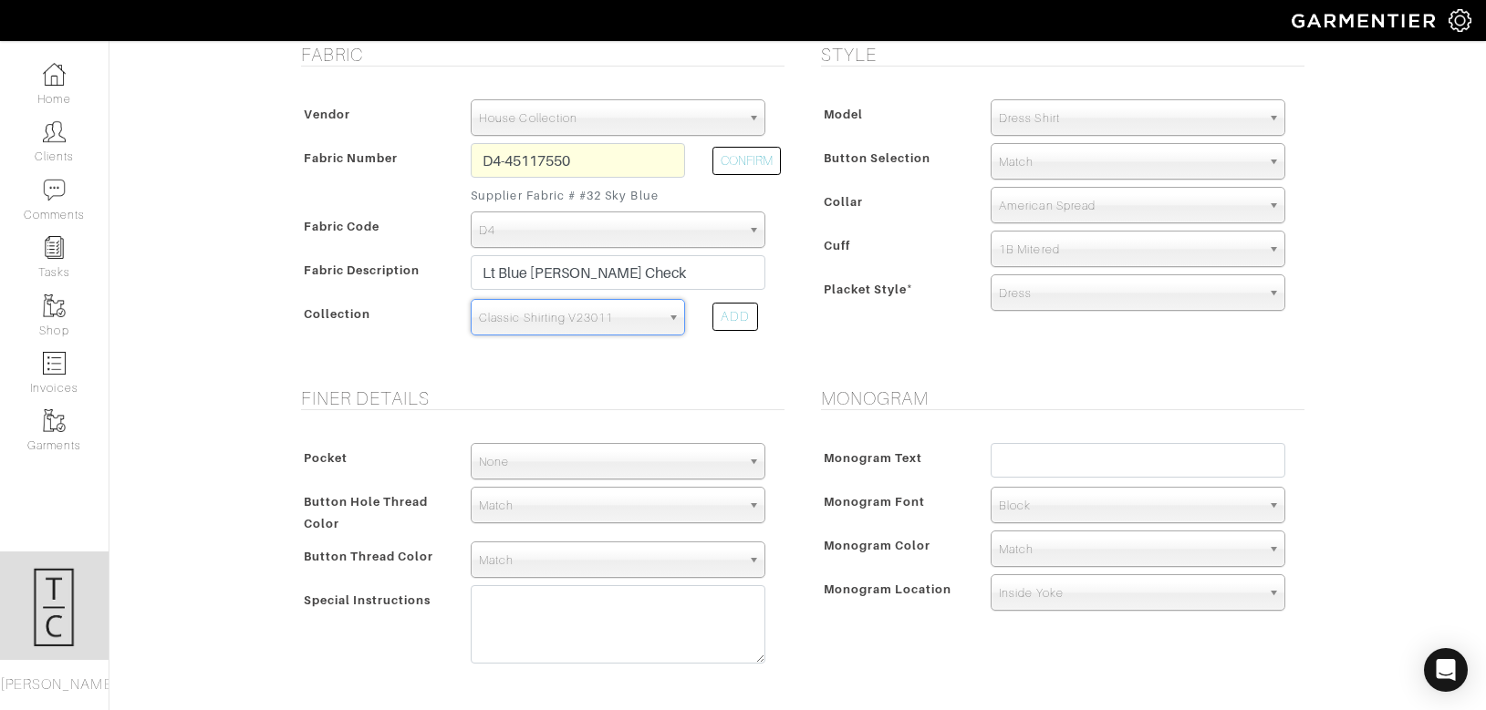
click at [575, 437] on div "Pocket None V-Hem Left V-Hem Right None Button Hole Thread Color Match Aubergin…" at bounding box center [538, 558] width 492 height 266
click at [575, 448] on span "None" at bounding box center [610, 462] width 262 height 36
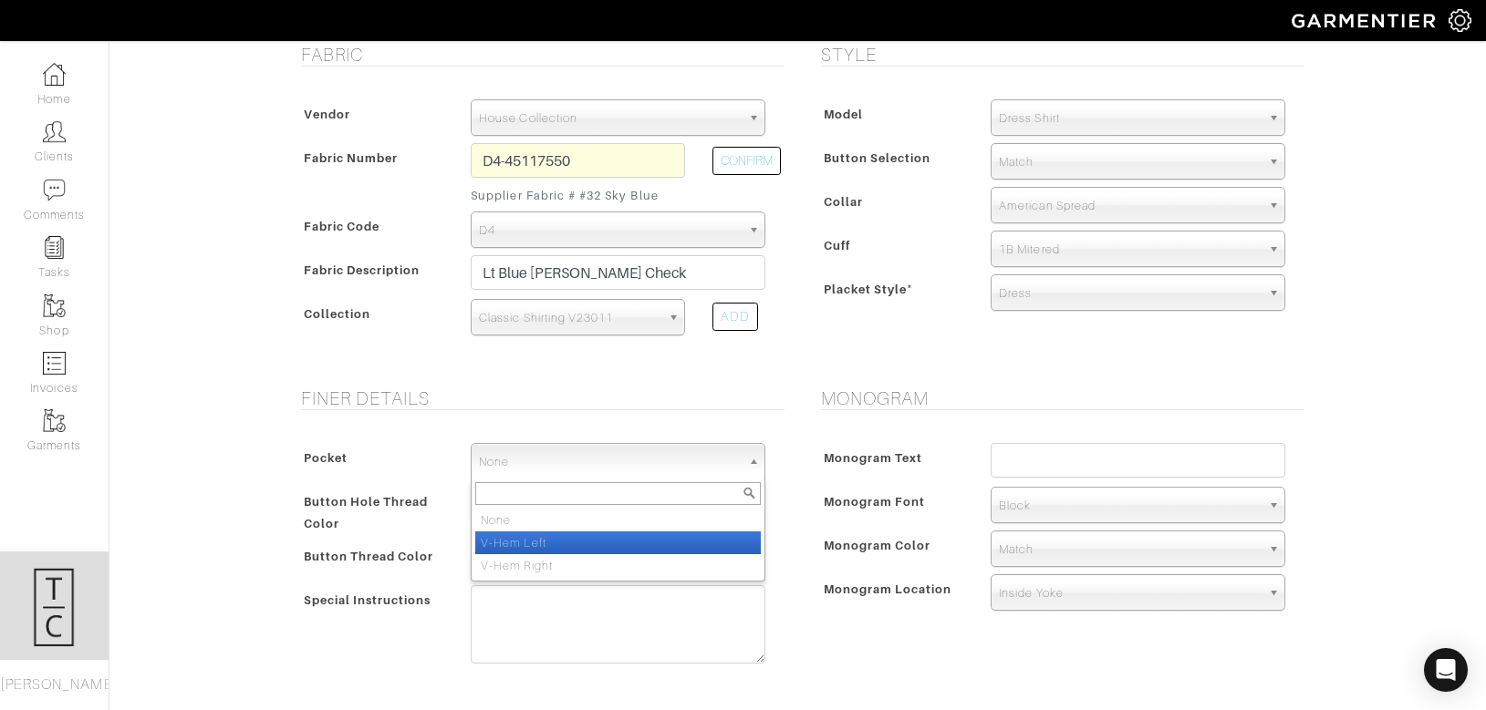
click at [568, 552] on li "V-Hem Left" at bounding box center [617, 543] width 285 height 23
select select "V-Hem Left"
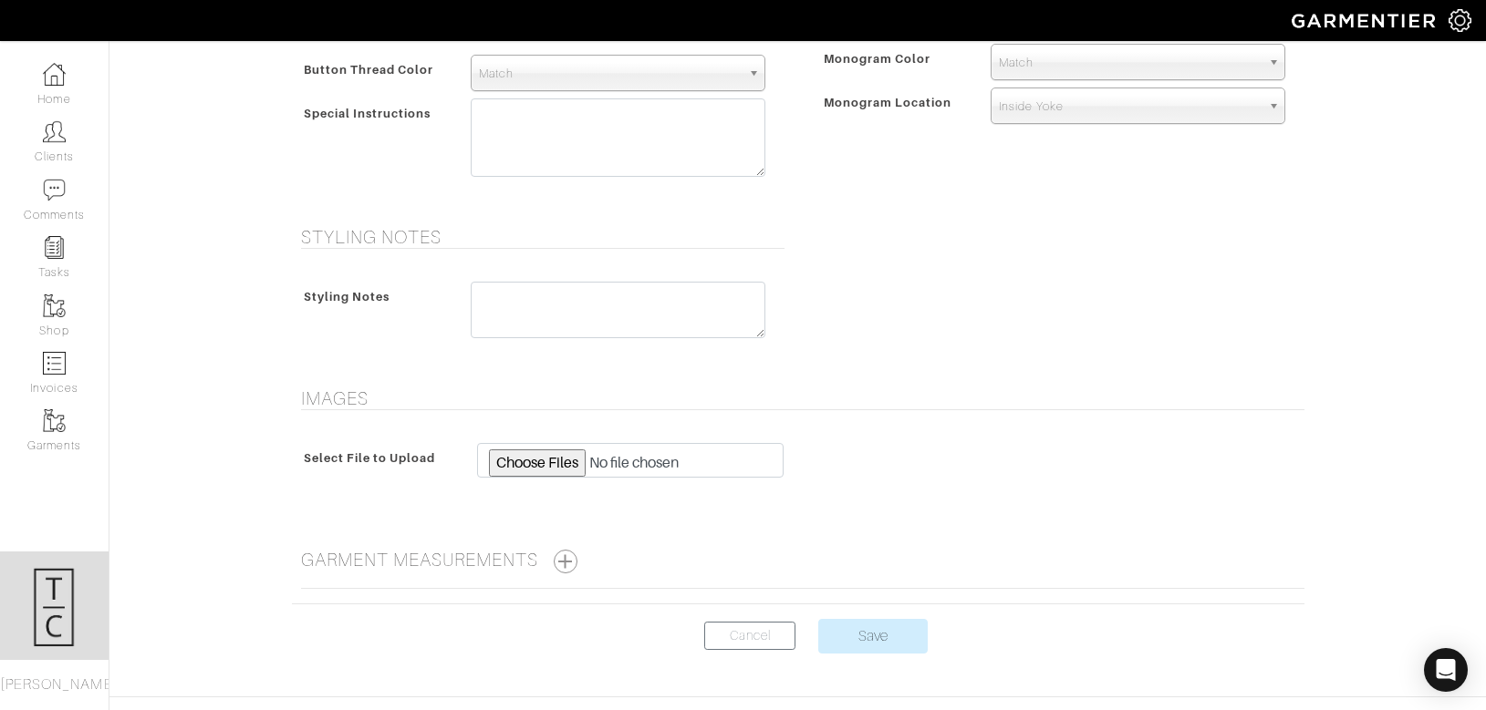
scroll to position [894, 0]
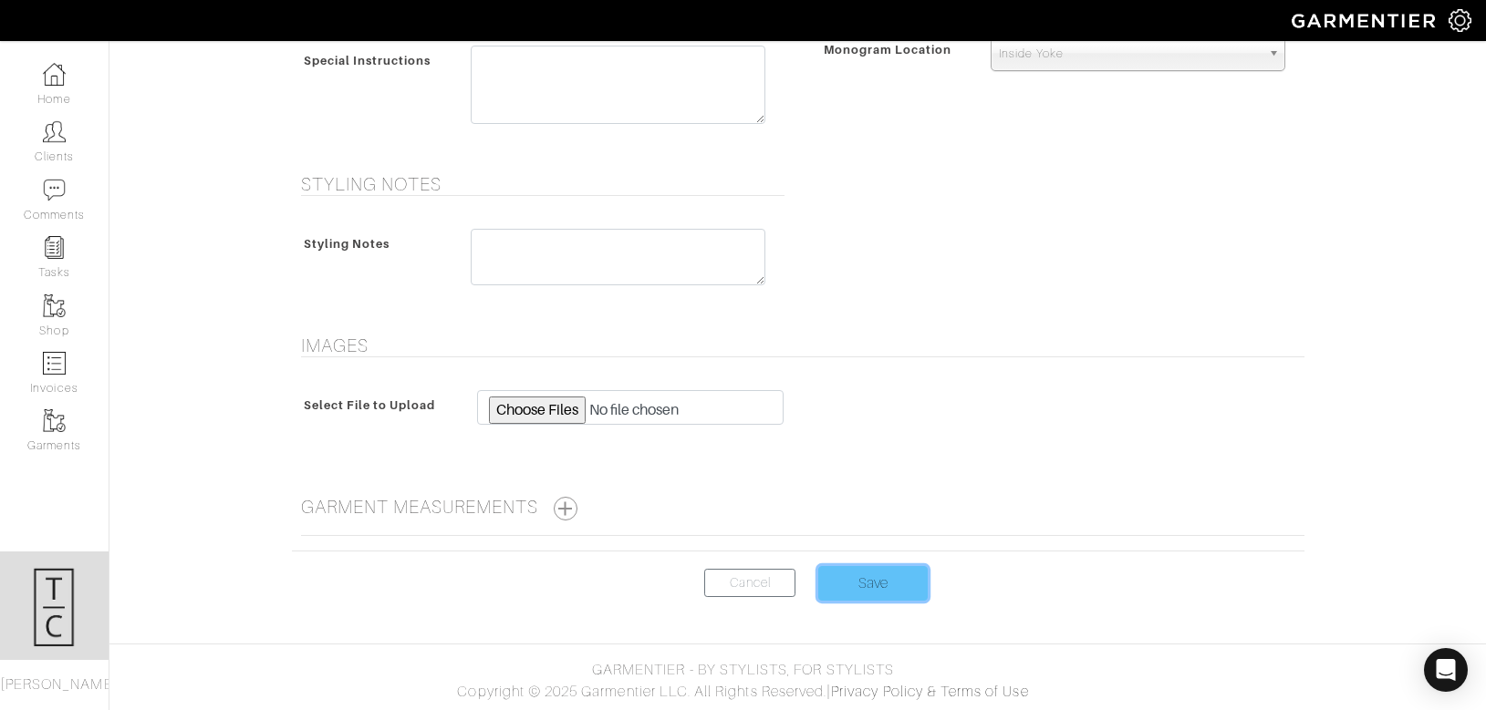
click at [879, 573] on input "Save" at bounding box center [872, 583] width 109 height 35
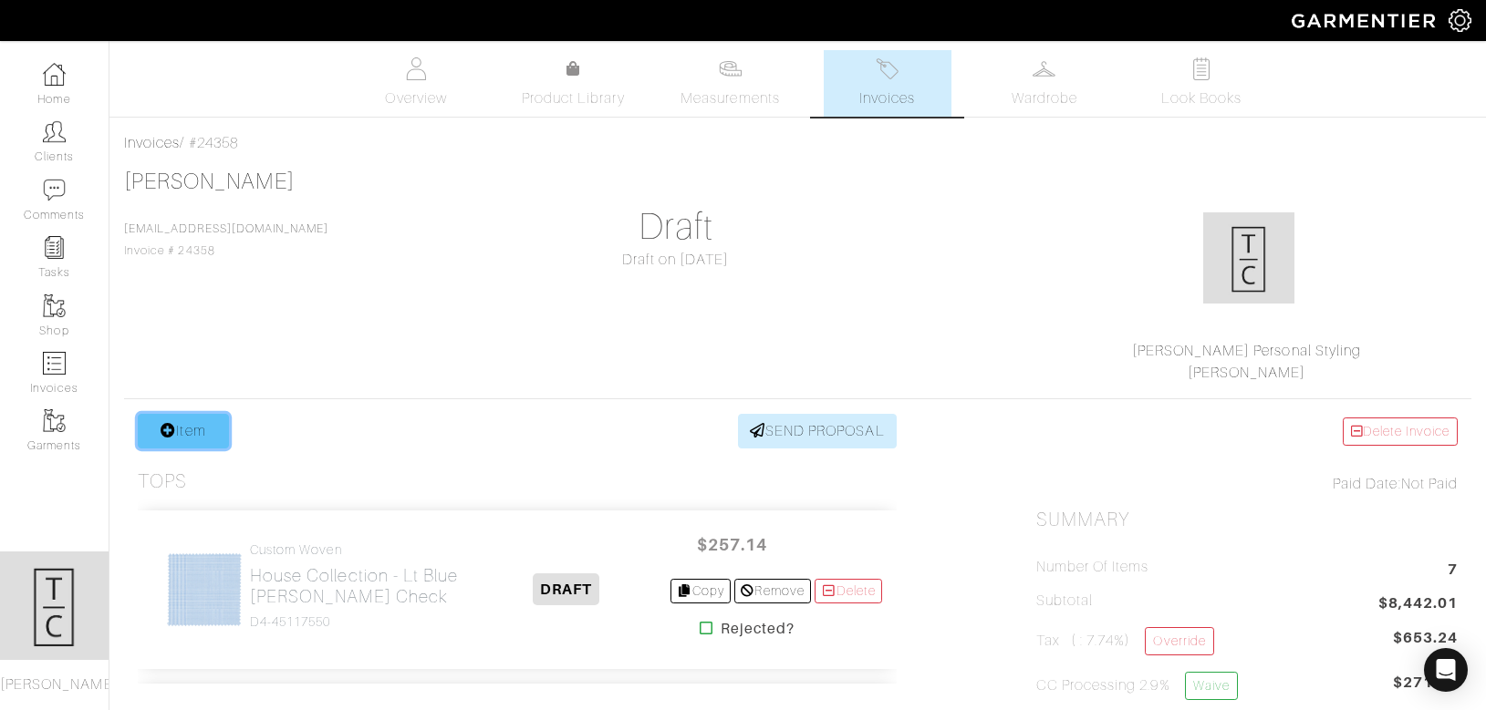
click at [204, 434] on link "Item" at bounding box center [183, 431] width 91 height 35
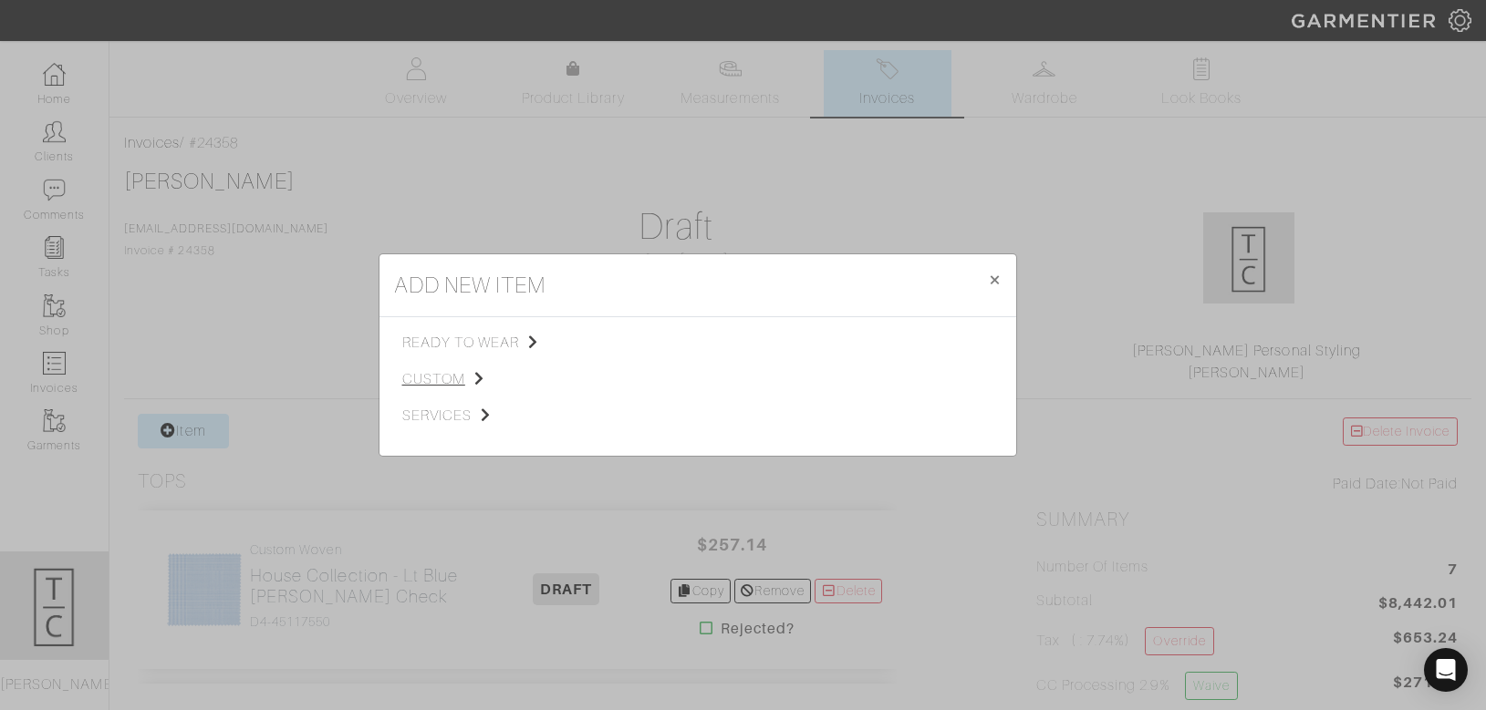
click at [463, 376] on span "custom" at bounding box center [493, 379] width 183 height 22
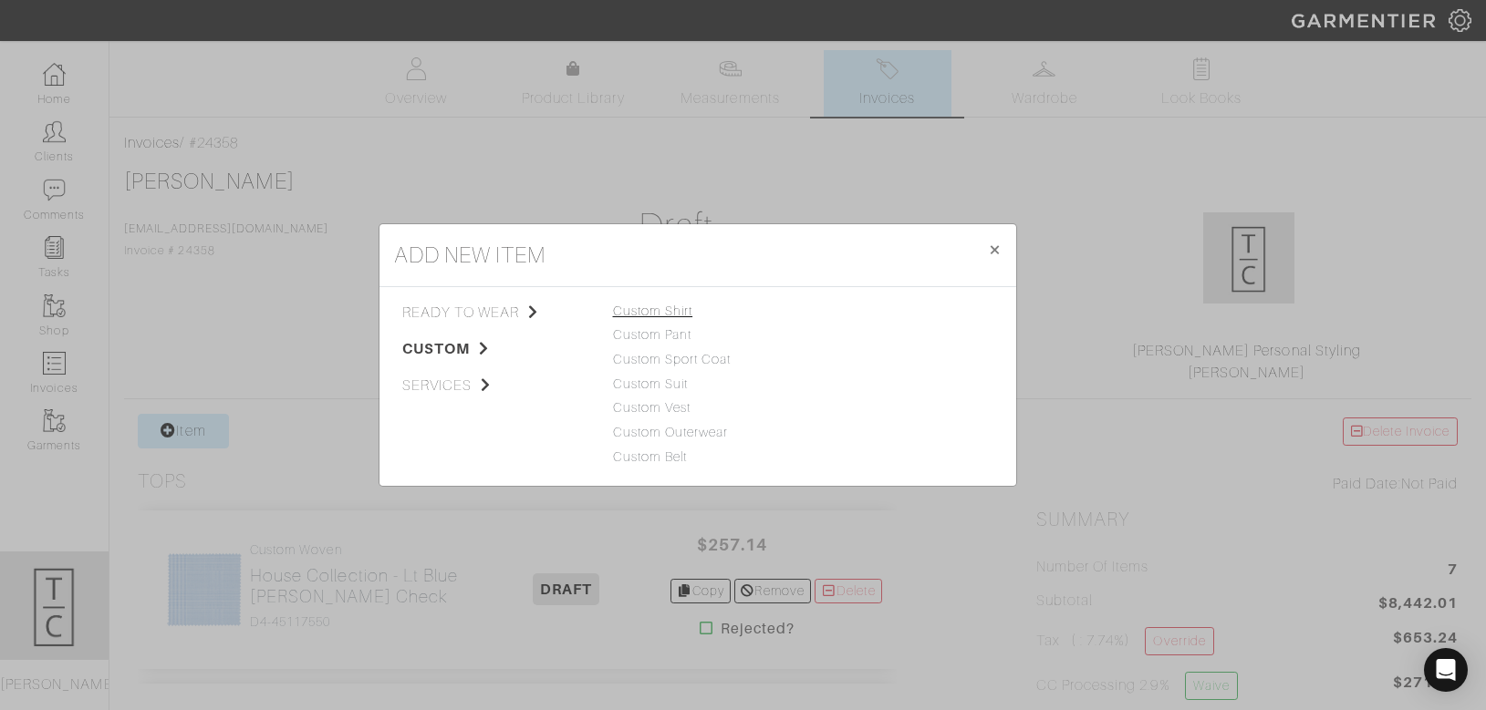
click at [650, 305] on link "Custom Shirt" at bounding box center [653, 311] width 80 height 15
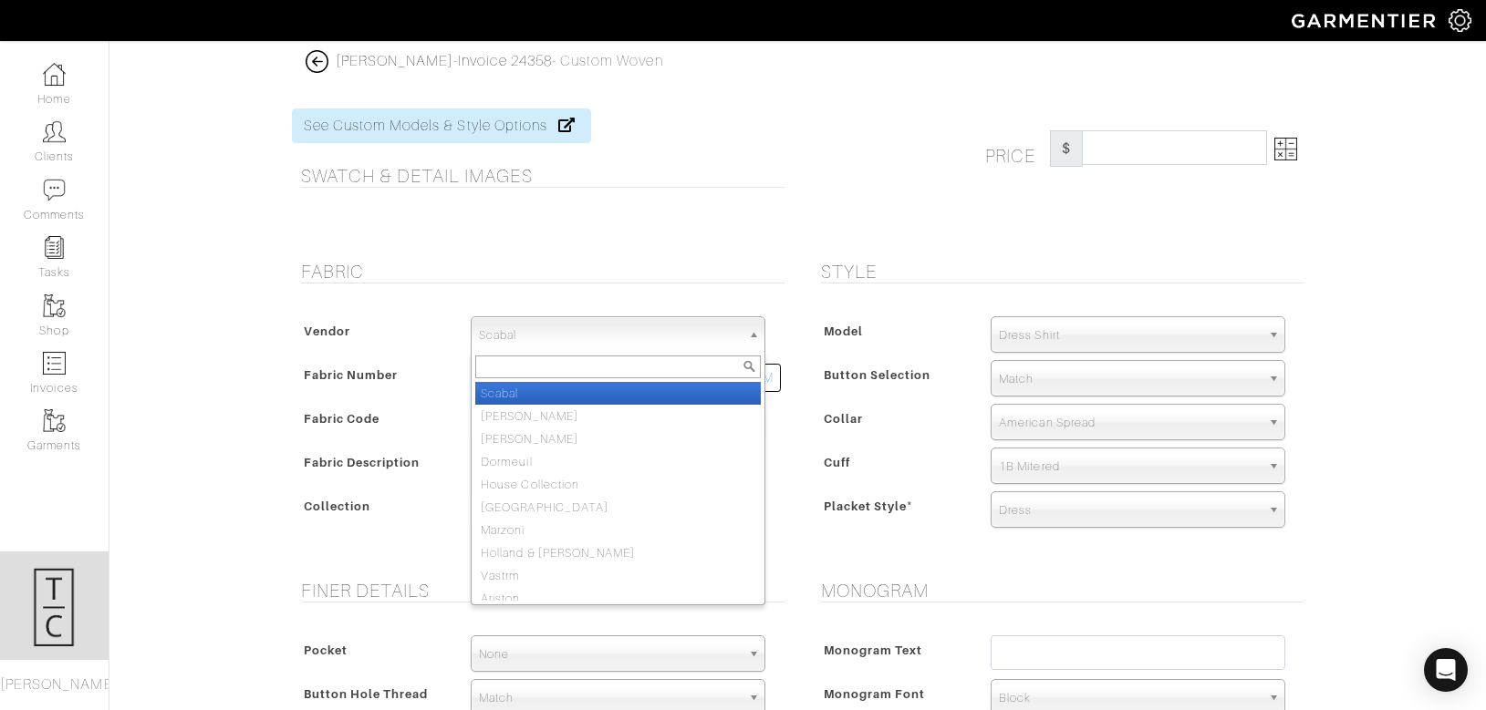
click at [535, 320] on span "Scabal" at bounding box center [610, 335] width 262 height 36
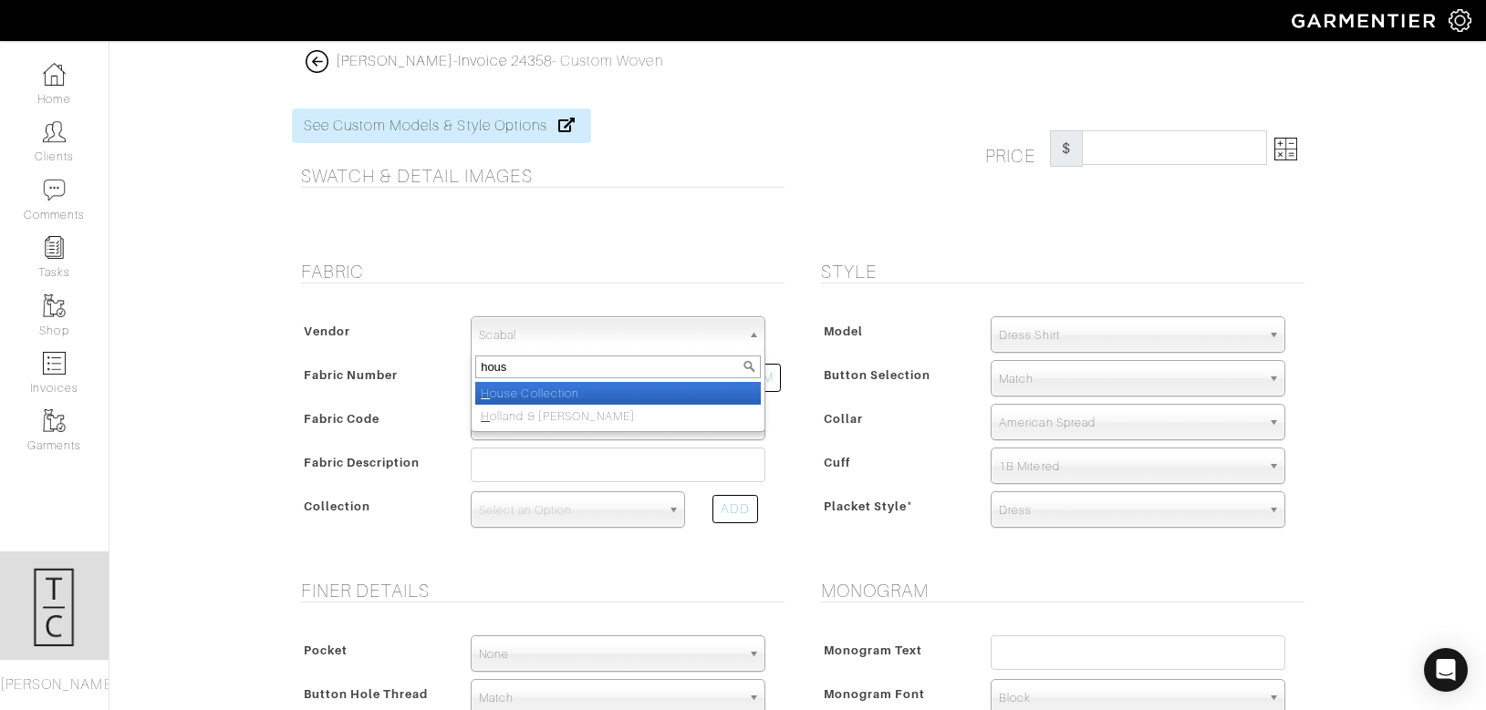
type input "house"
select select "75"
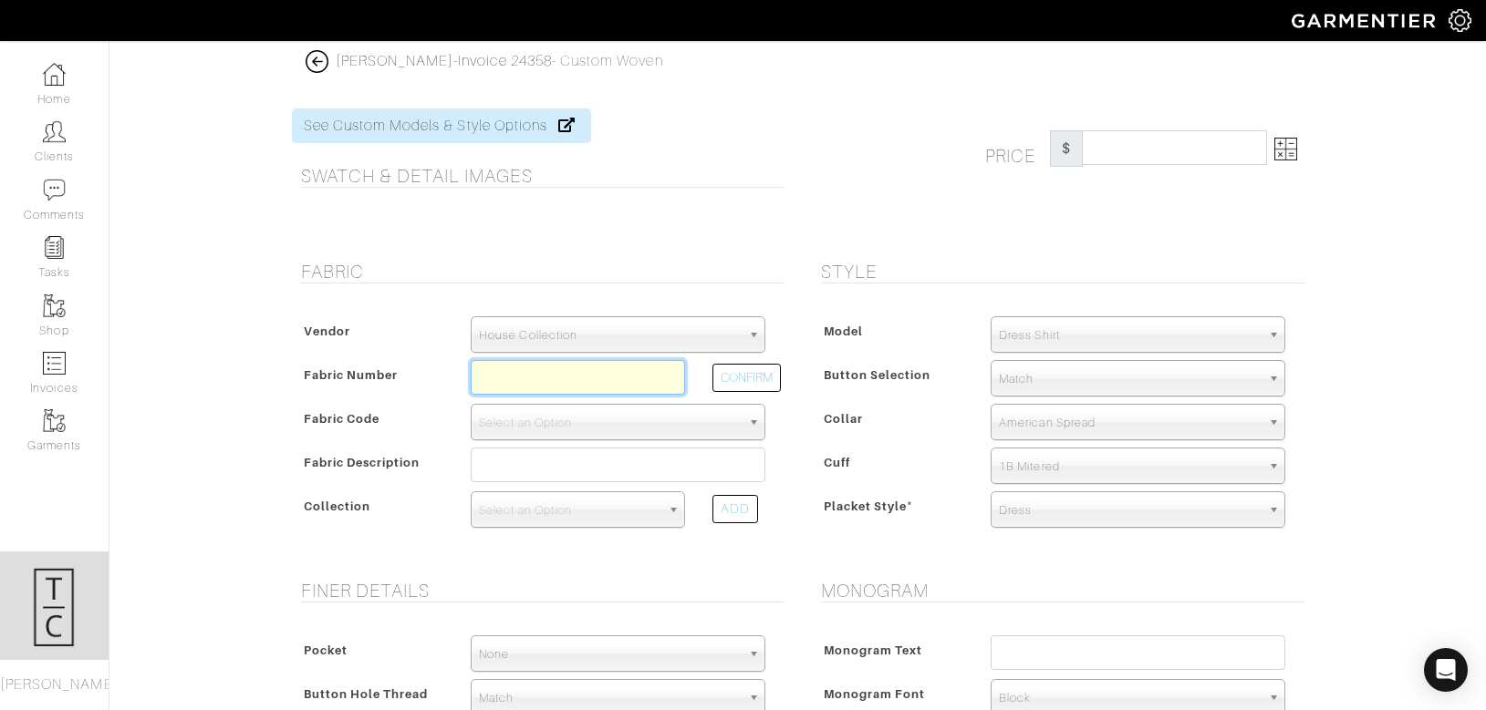
click at [492, 392] on input "text" at bounding box center [578, 377] width 214 height 35
type input "D6-45117610"
select select "876"
type input "Blue [PERSON_NAME]"
select select
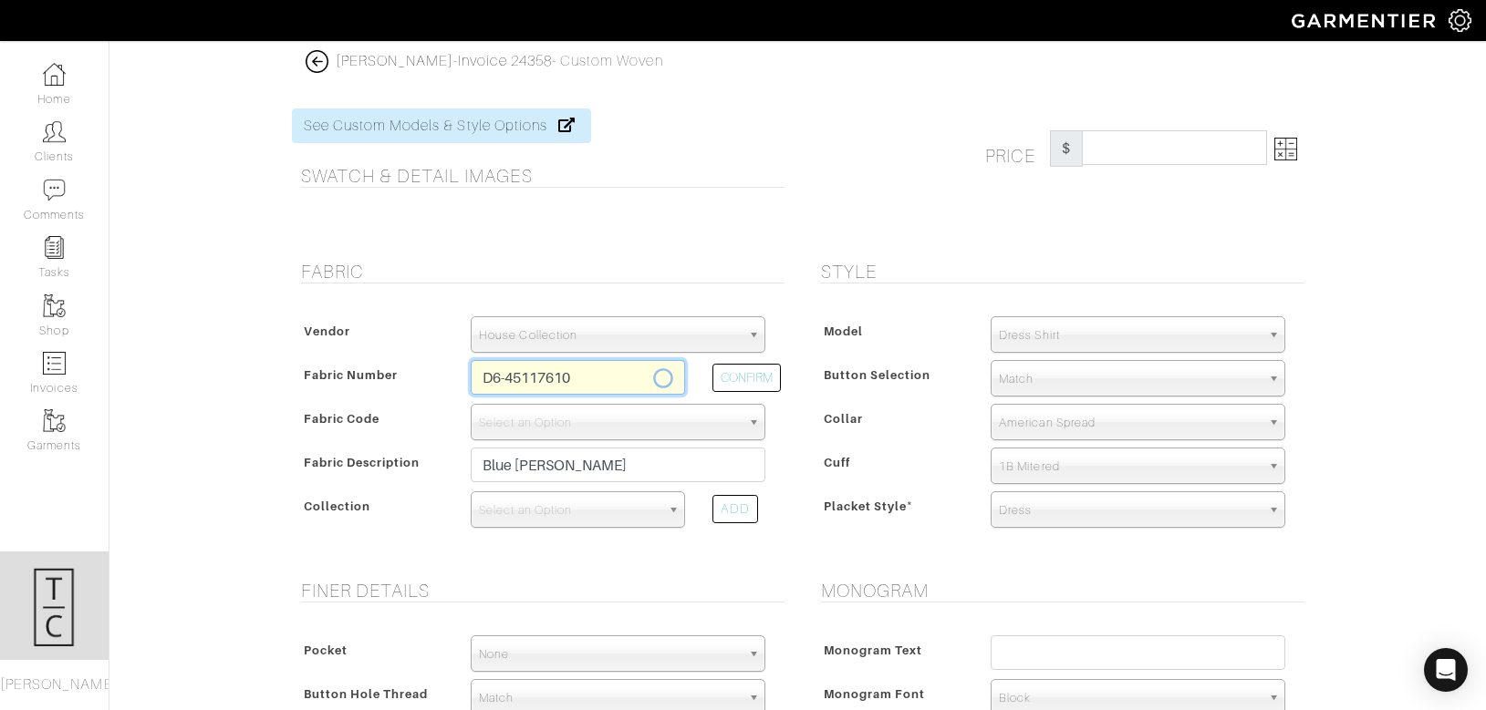
type input "289.29"
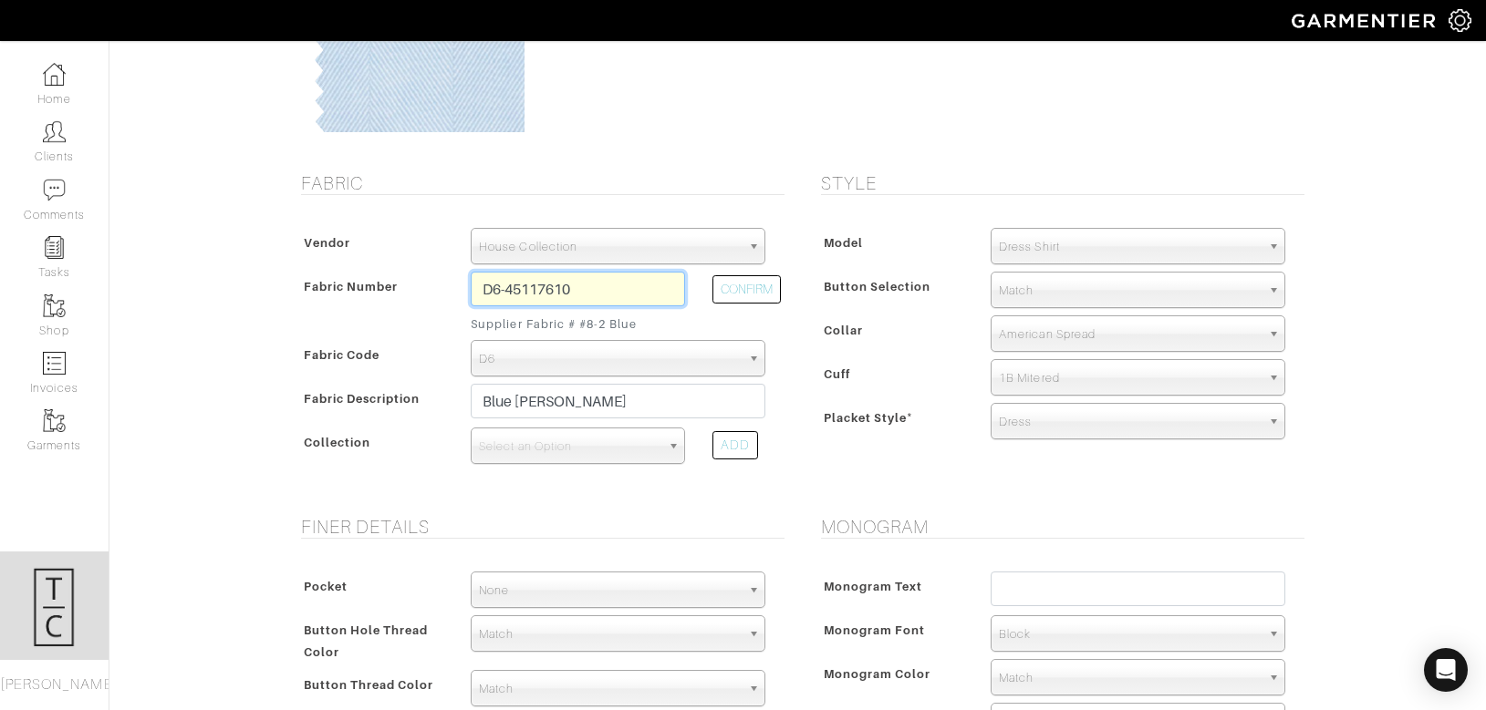
scroll to position [241, 0]
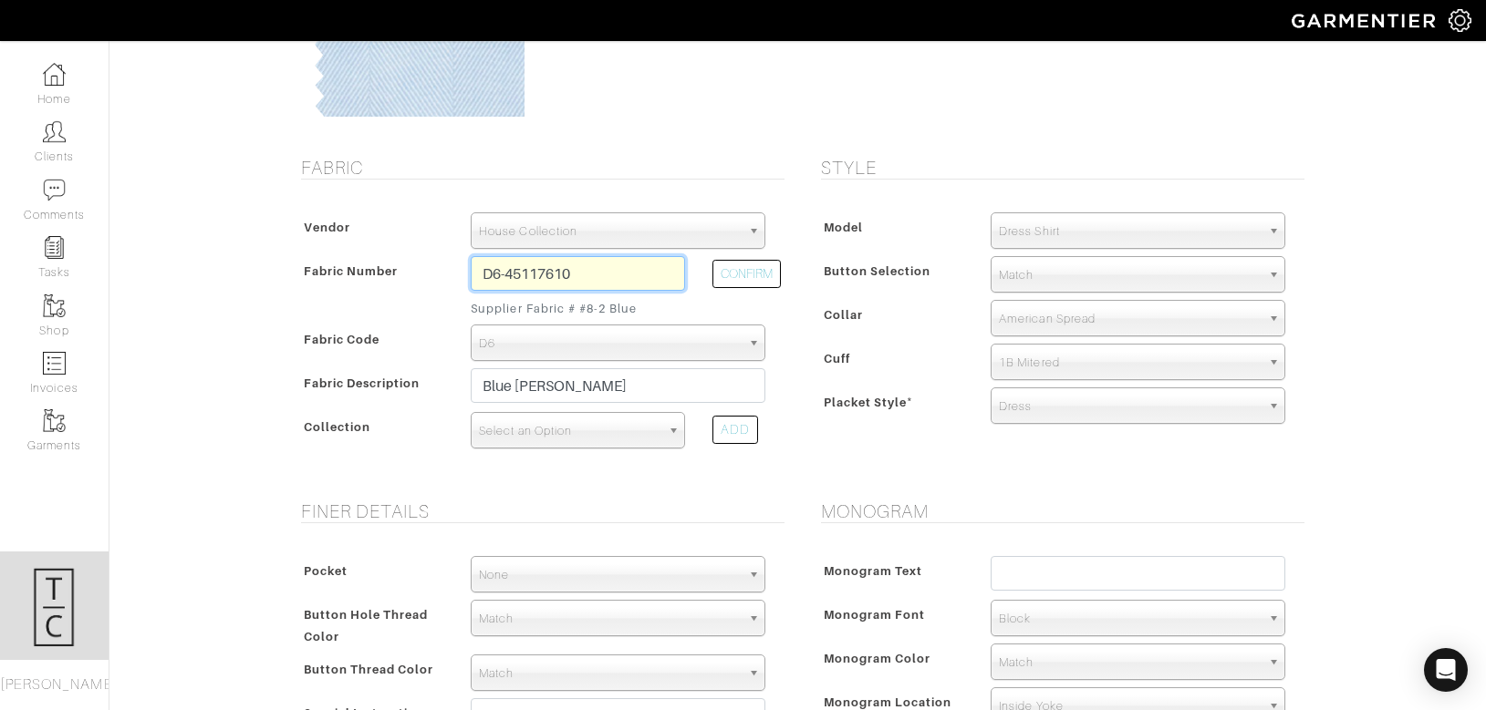
type input "D6-45117610"
click at [593, 441] on span "Select an Option" at bounding box center [569, 431] width 181 height 36
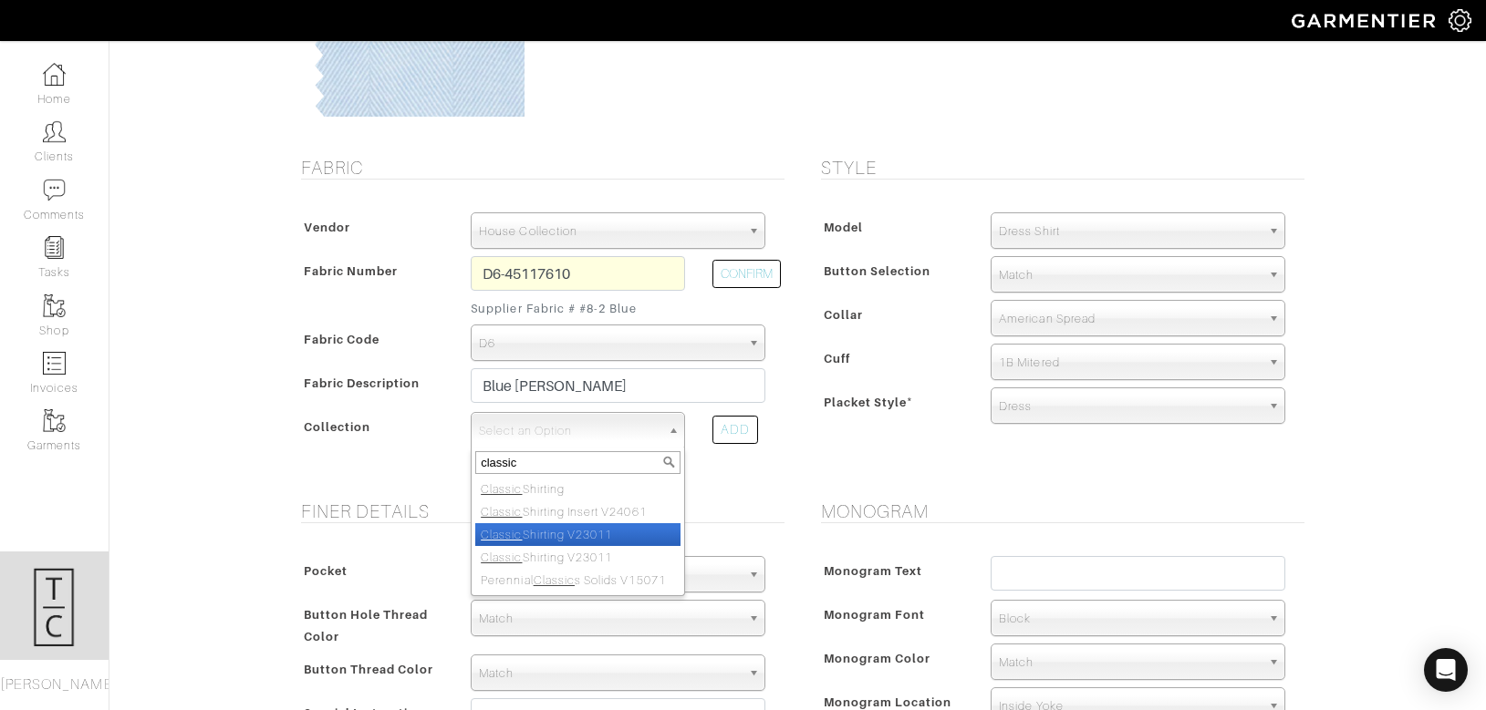
type input "classic"
click at [580, 529] on li "Classic Shirting V23011" at bounding box center [577, 534] width 205 height 23
select select "883"
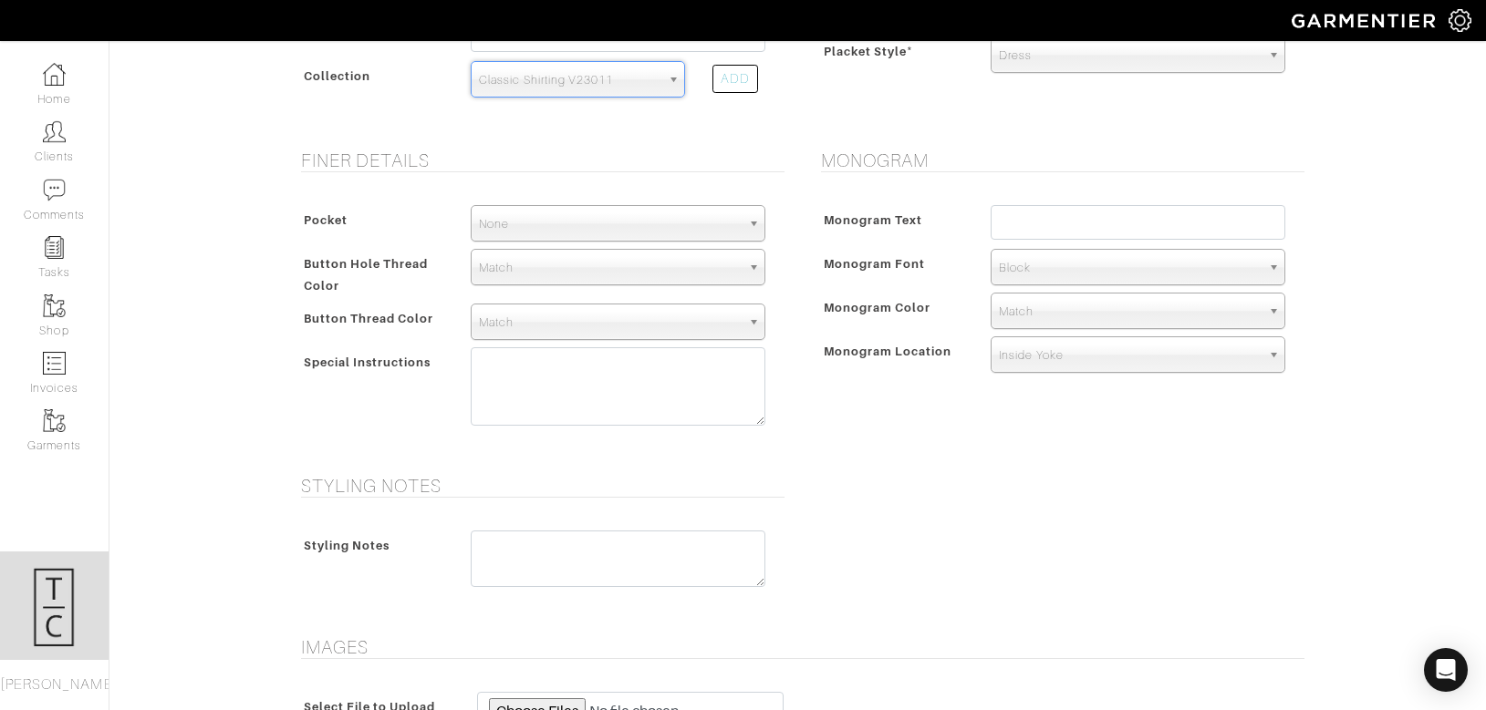
scroll to position [587, 0]
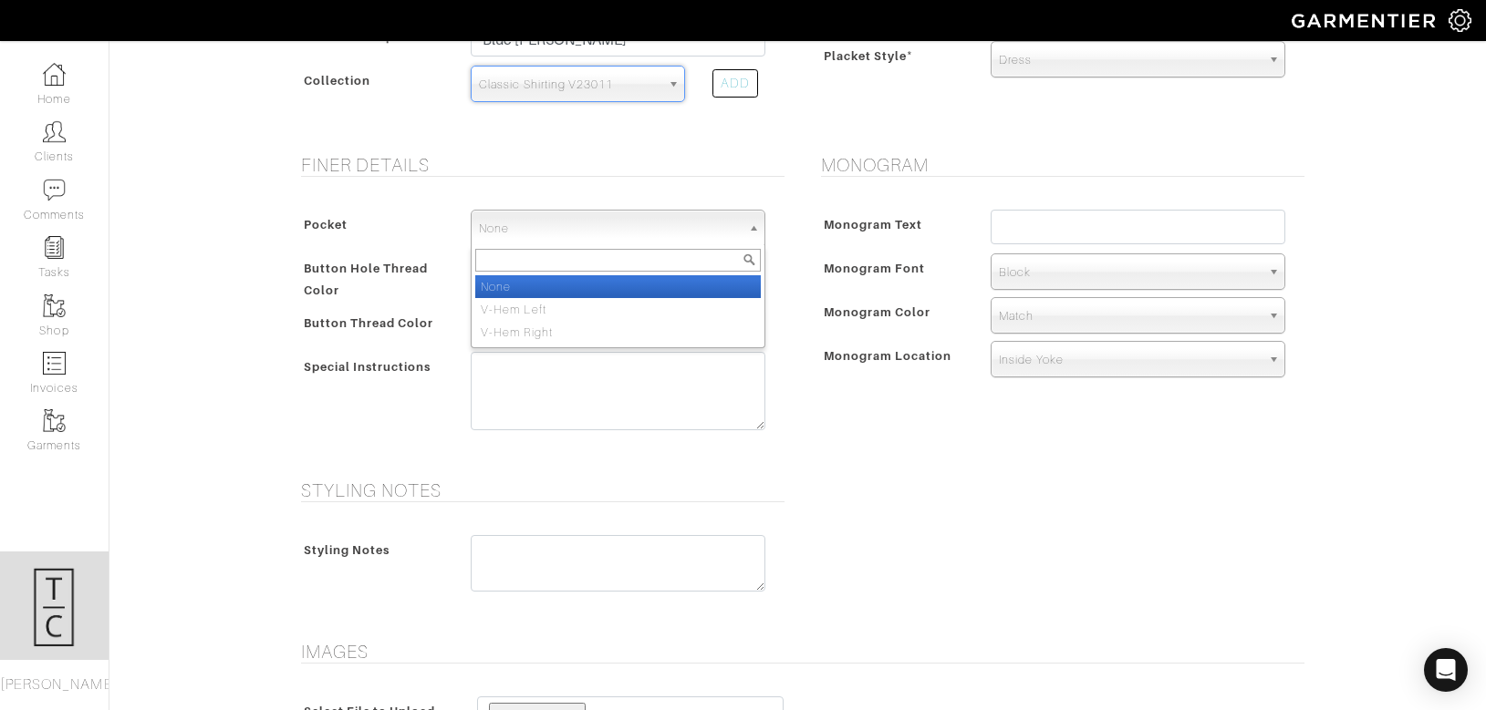
click at [519, 217] on span "None" at bounding box center [610, 229] width 262 height 36
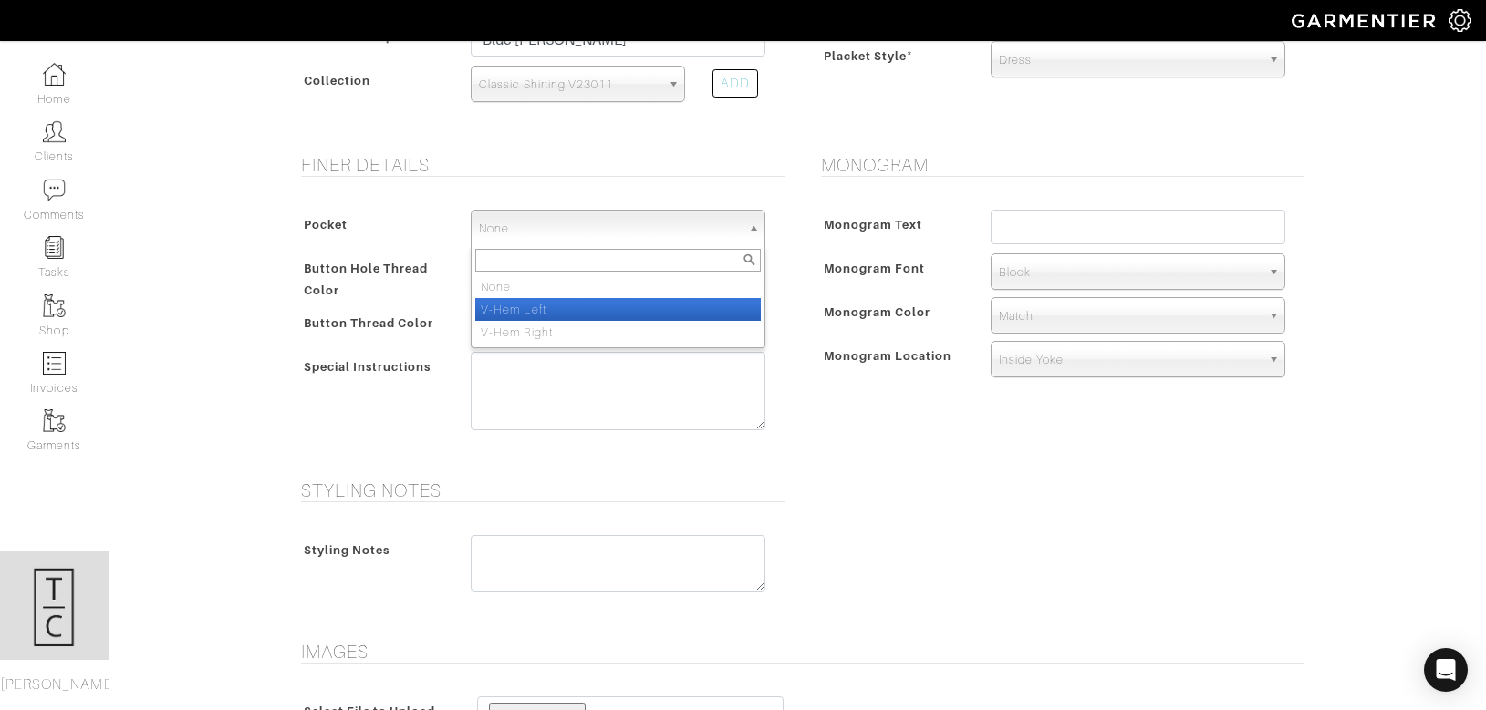
click at [527, 304] on li "V-Hem Left" at bounding box center [617, 309] width 285 height 23
select select "V-Hem Left"
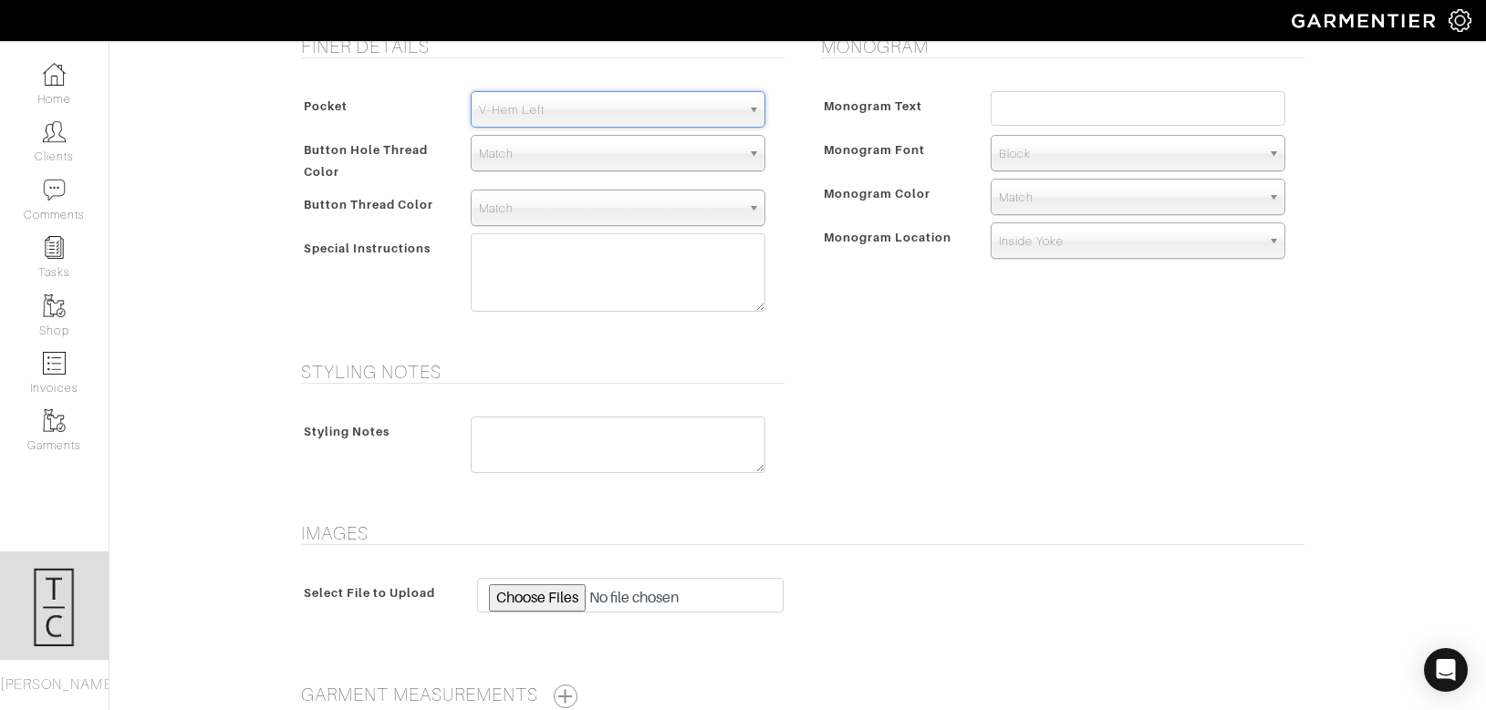
scroll to position [894, 0]
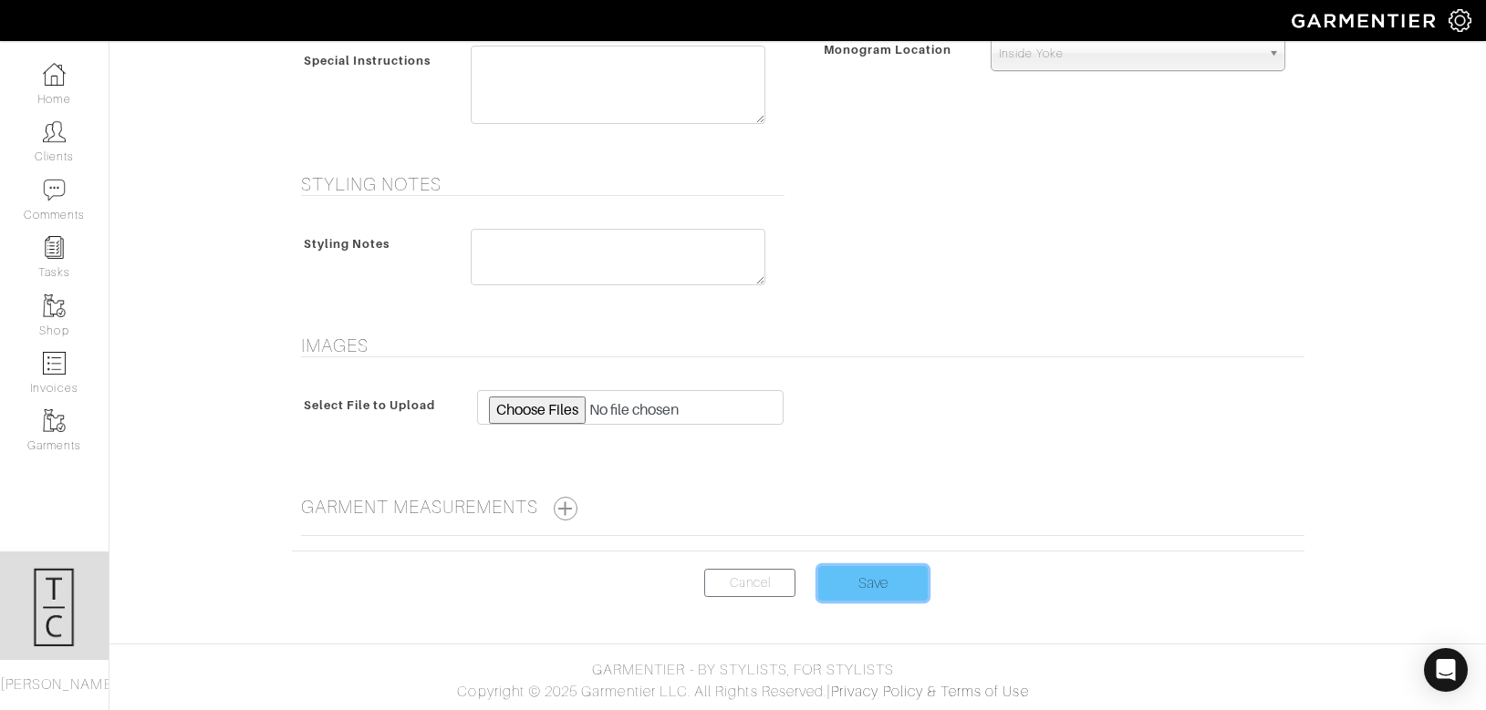
click at [865, 575] on input "Save" at bounding box center [872, 583] width 109 height 35
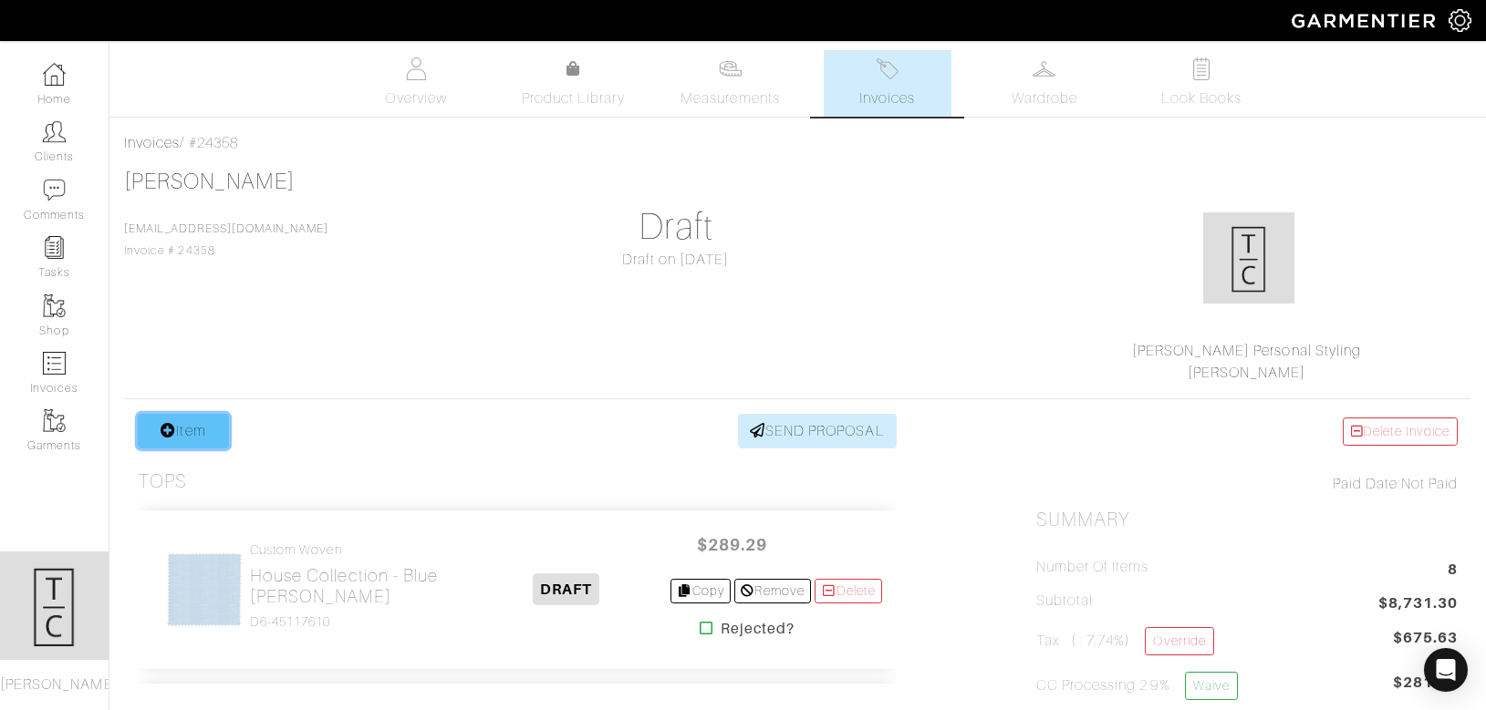
click at [177, 427] on link "Item" at bounding box center [183, 431] width 91 height 35
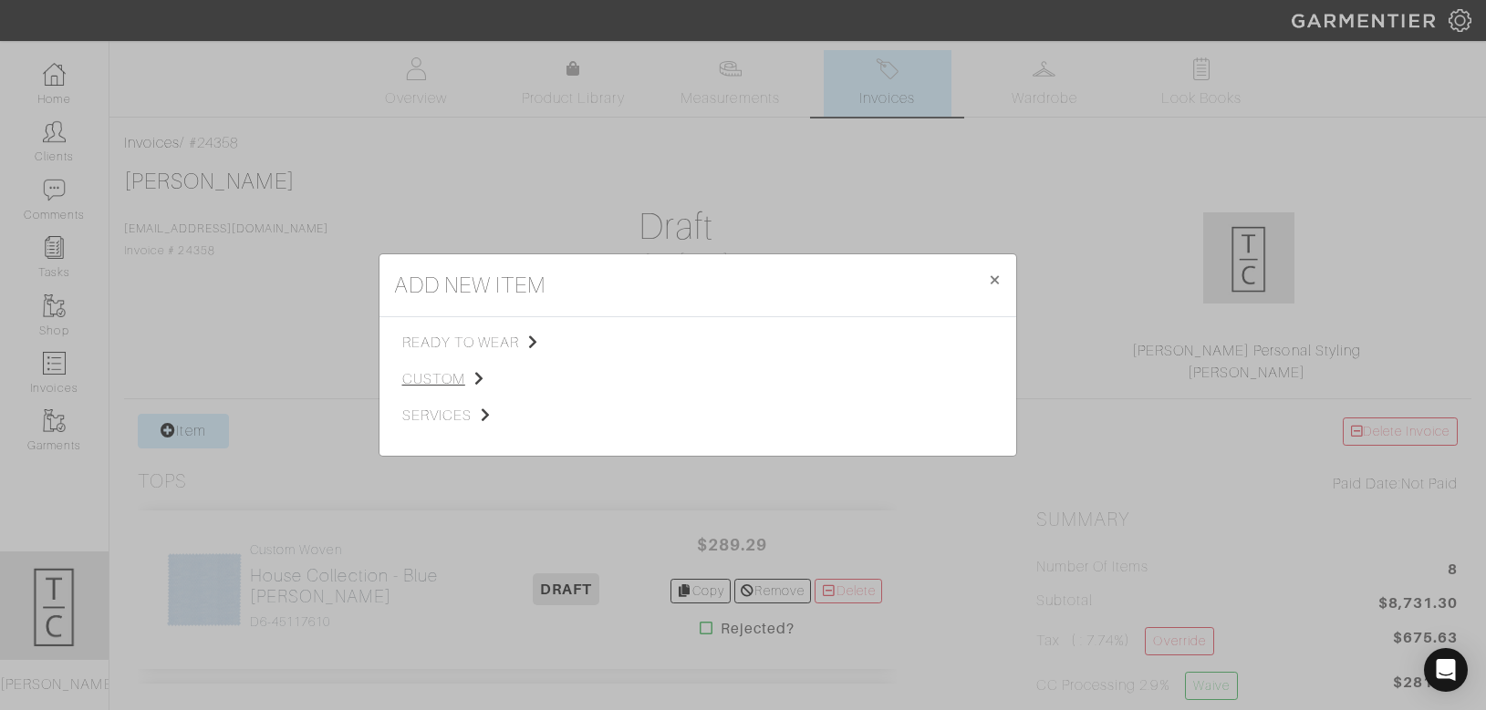
click at [422, 371] on span "custom" at bounding box center [493, 379] width 183 height 22
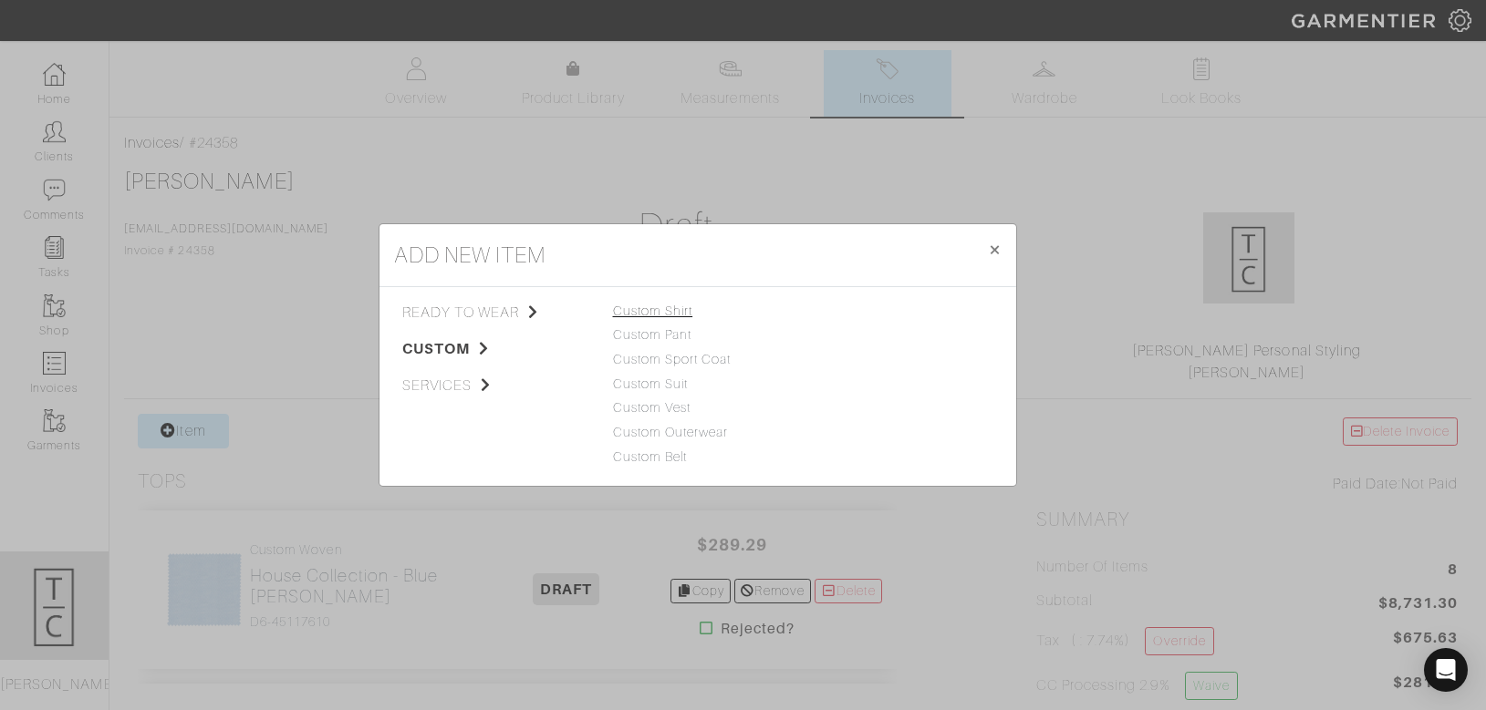
click at [669, 317] on link "Custom Shirt" at bounding box center [653, 311] width 80 height 15
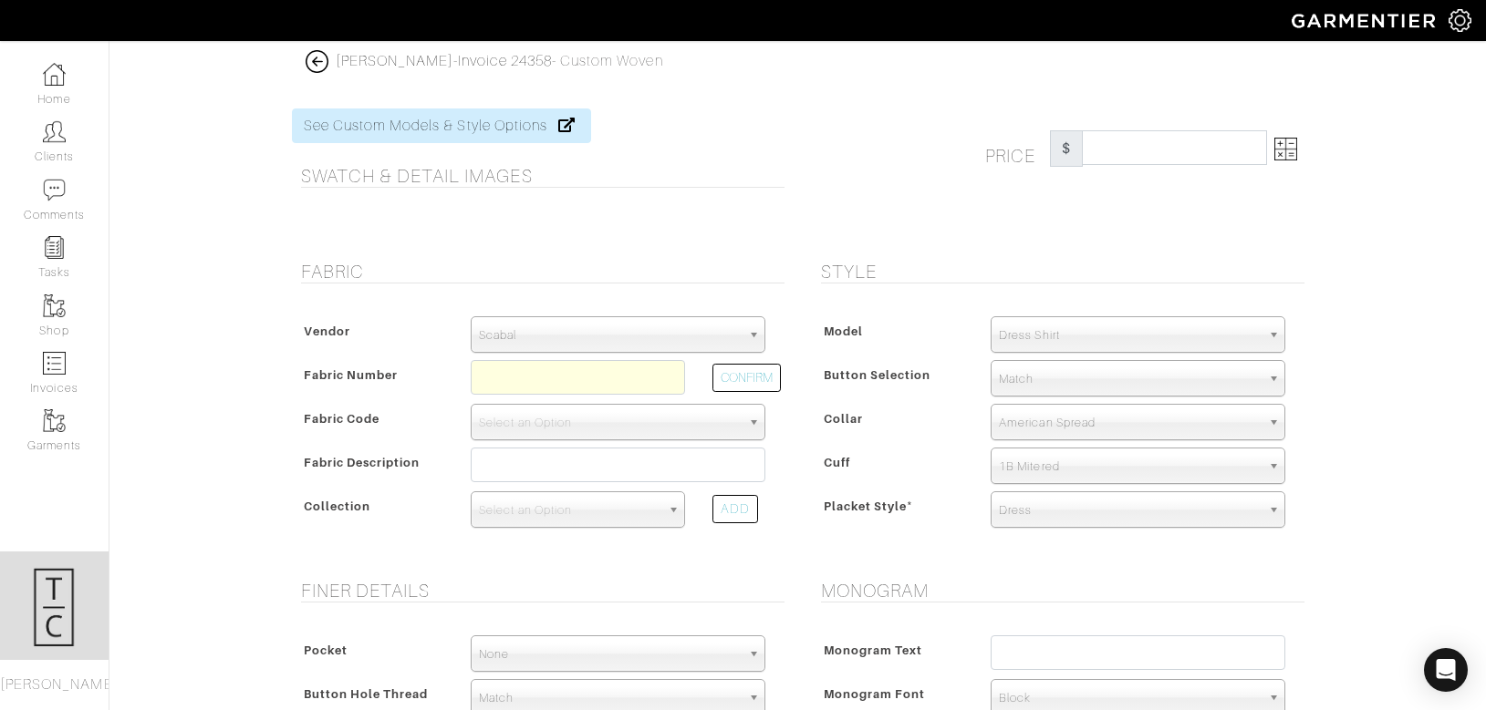
click at [622, 331] on span "Scabal" at bounding box center [610, 335] width 262 height 36
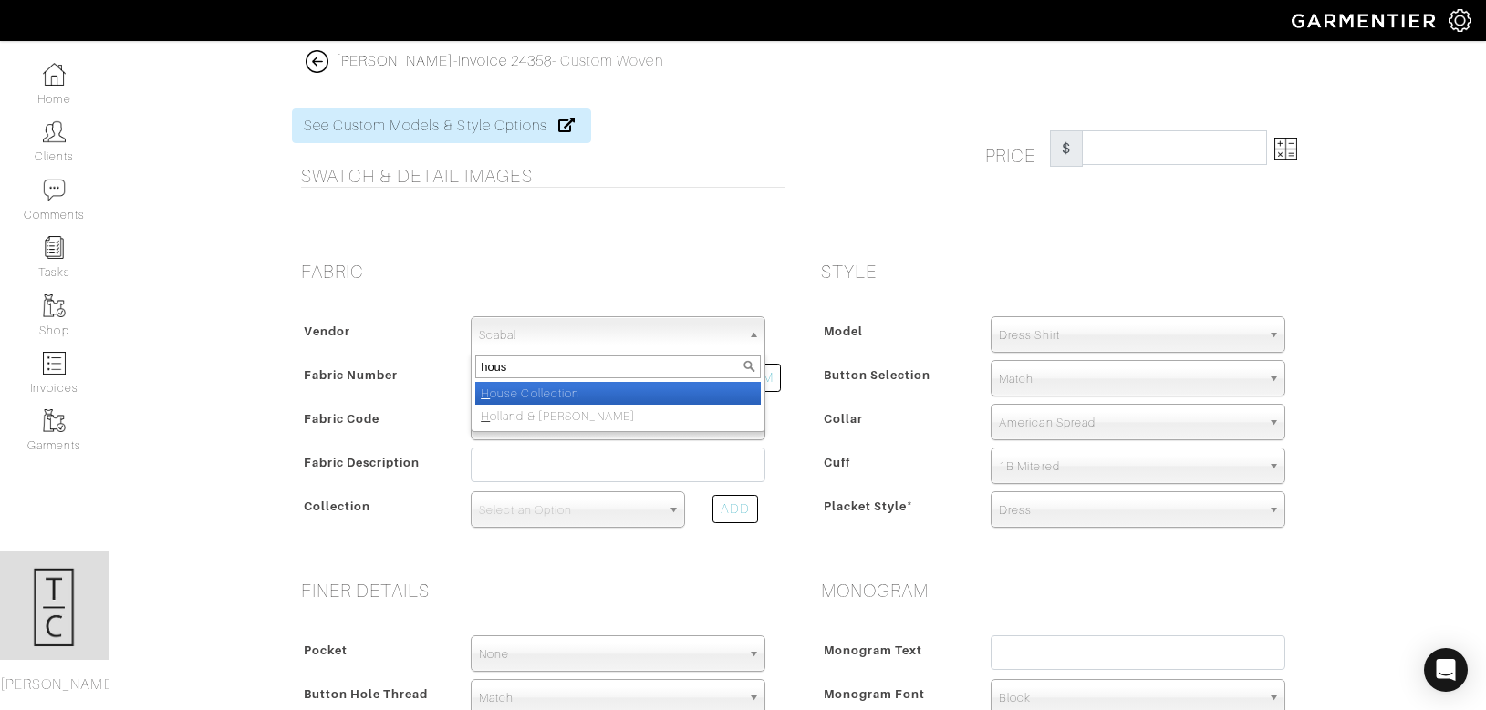
type input "house"
select select "75"
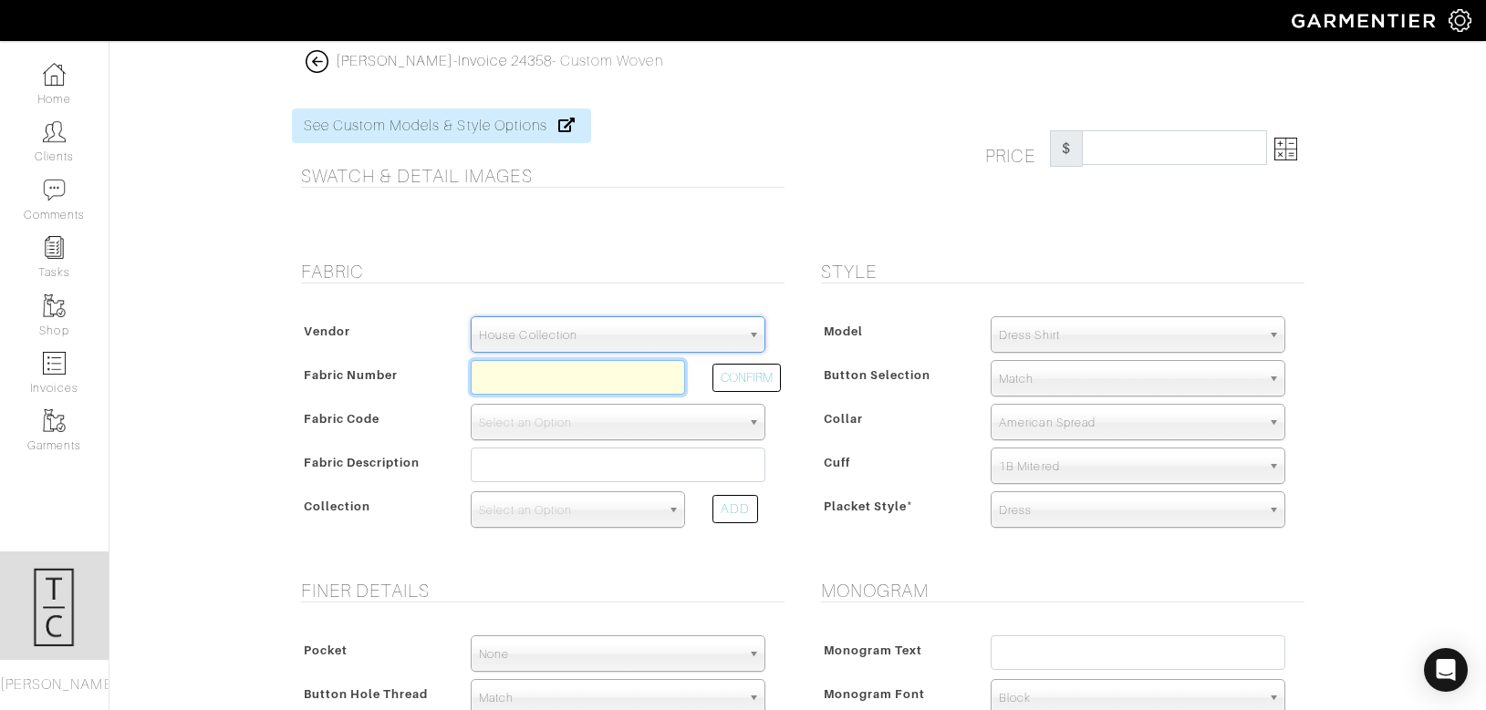
click at [570, 379] on input "text" at bounding box center [578, 377] width 214 height 35
type input "D5-46123972"
select select "5571"
type input "Brown Blue Multi Check"
select select
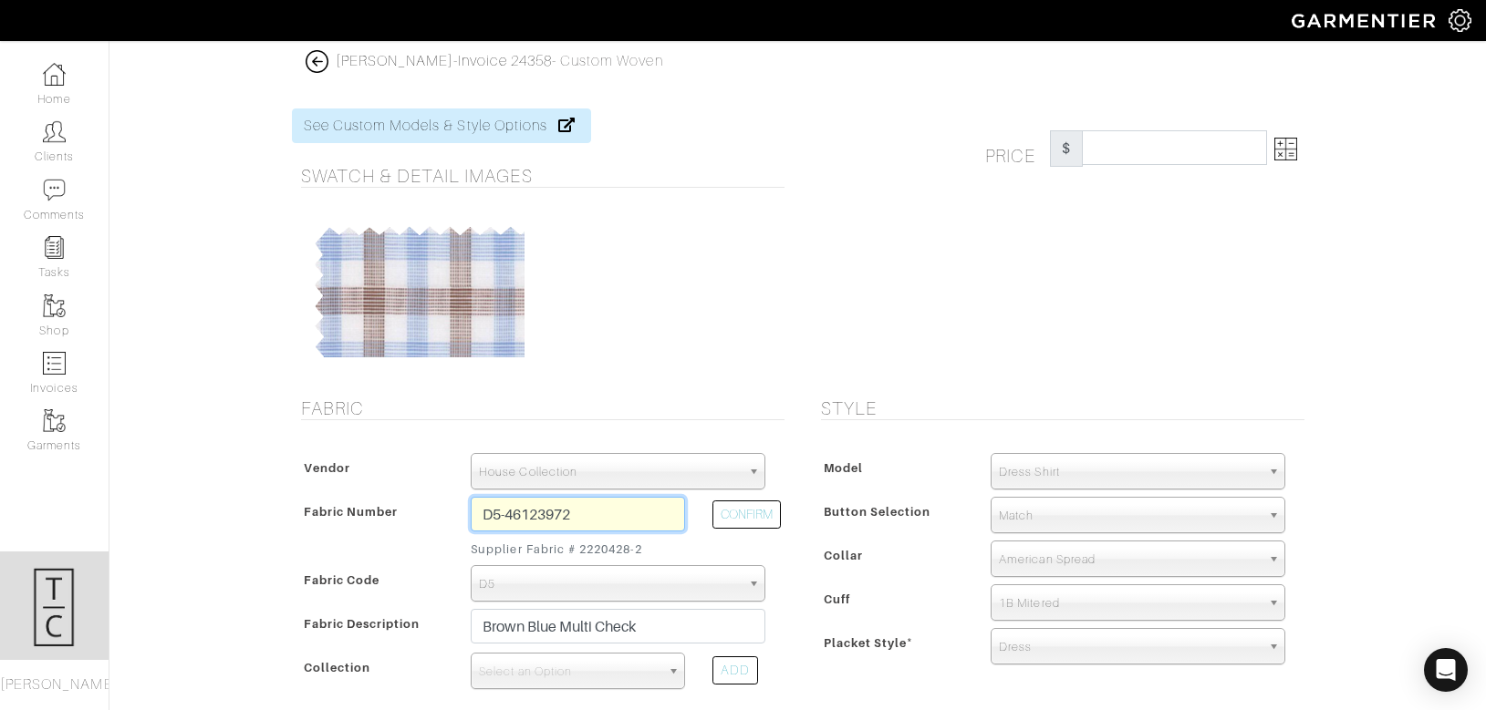
type input "278.57"
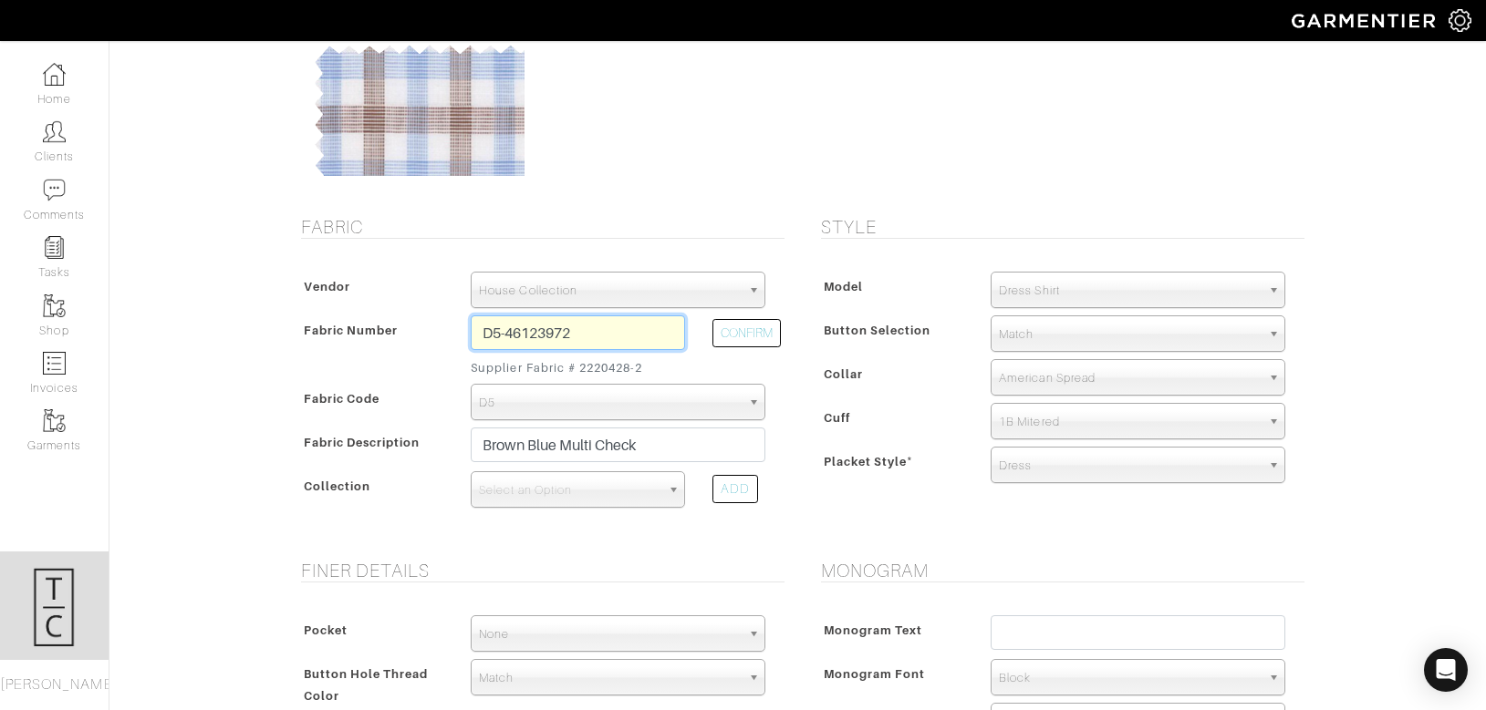
scroll to position [182, 0]
type input "D5-46123972"
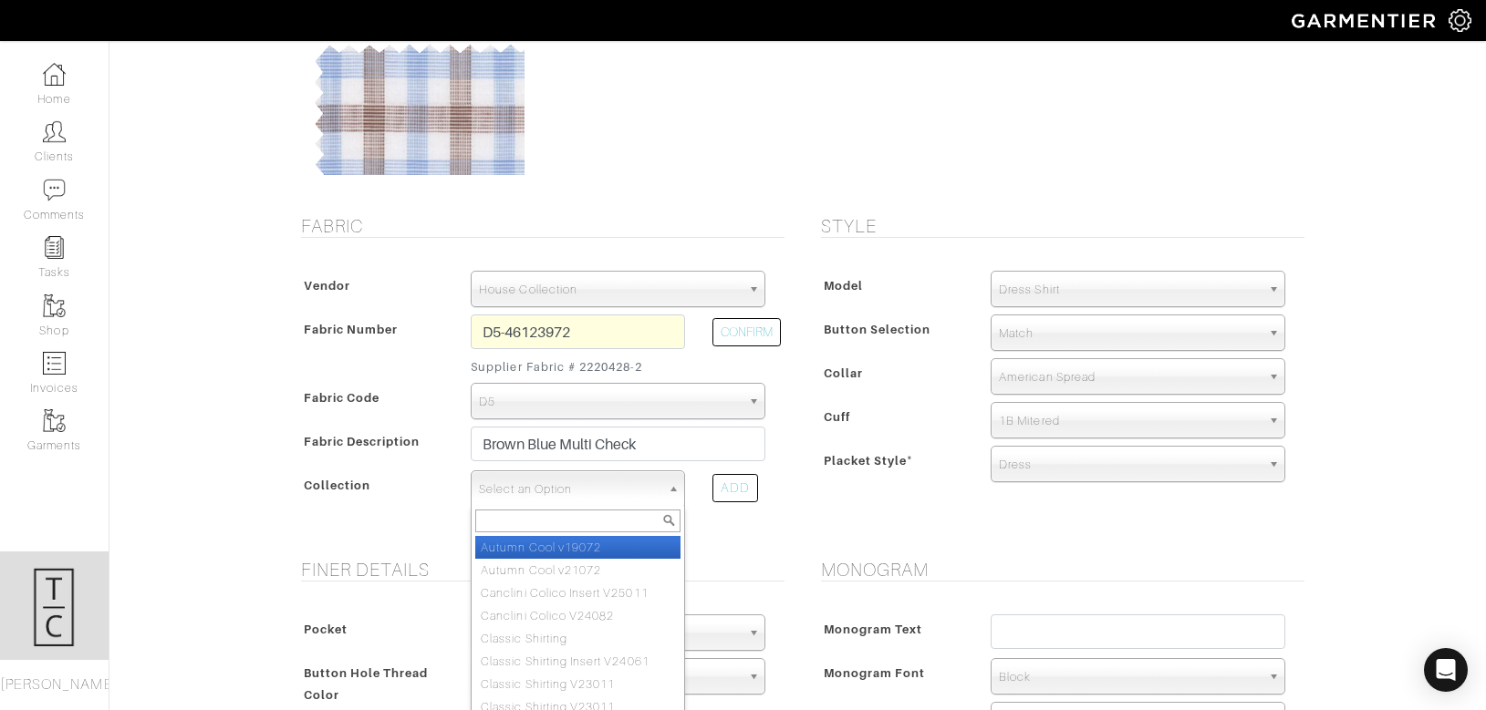
click at [544, 487] on span "Select an Option" at bounding box center [569, 489] width 181 height 36
type input "classic"
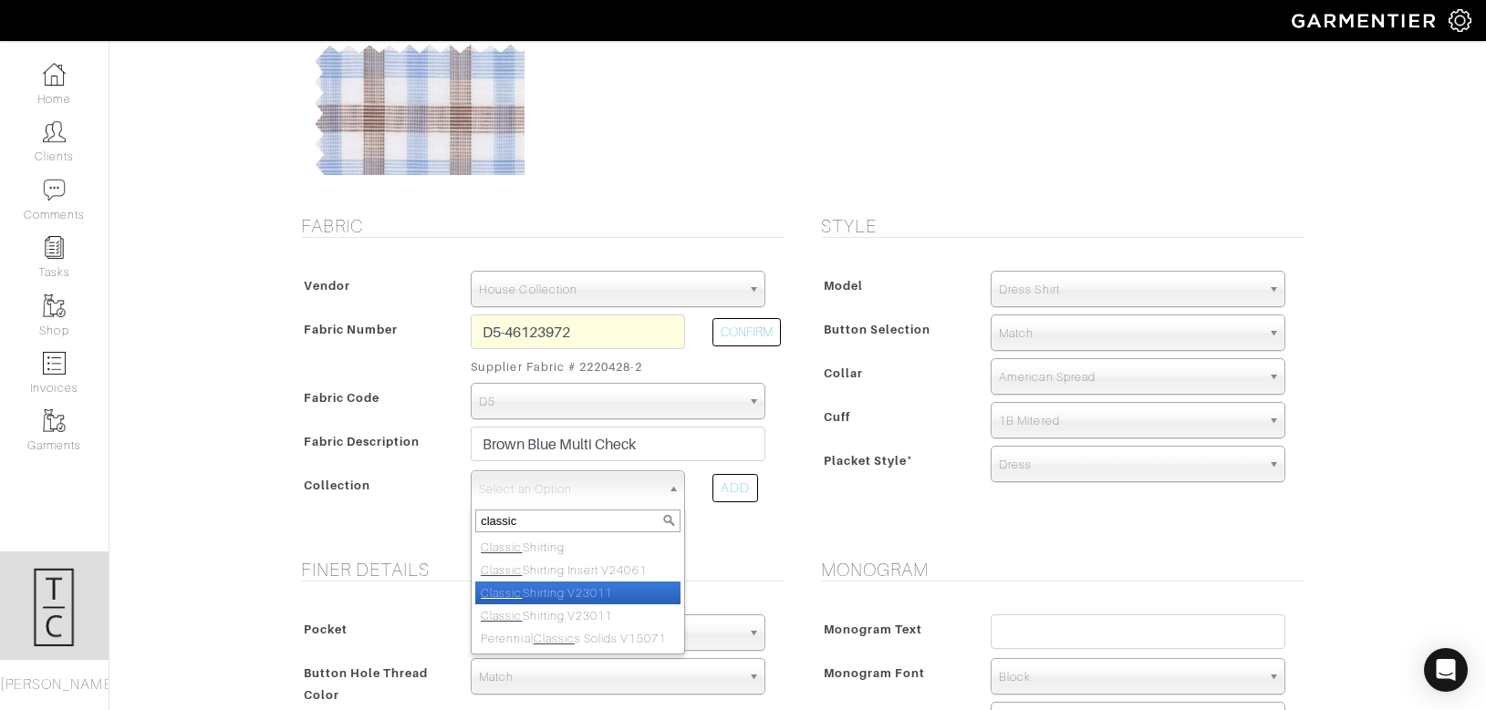
select select "883"
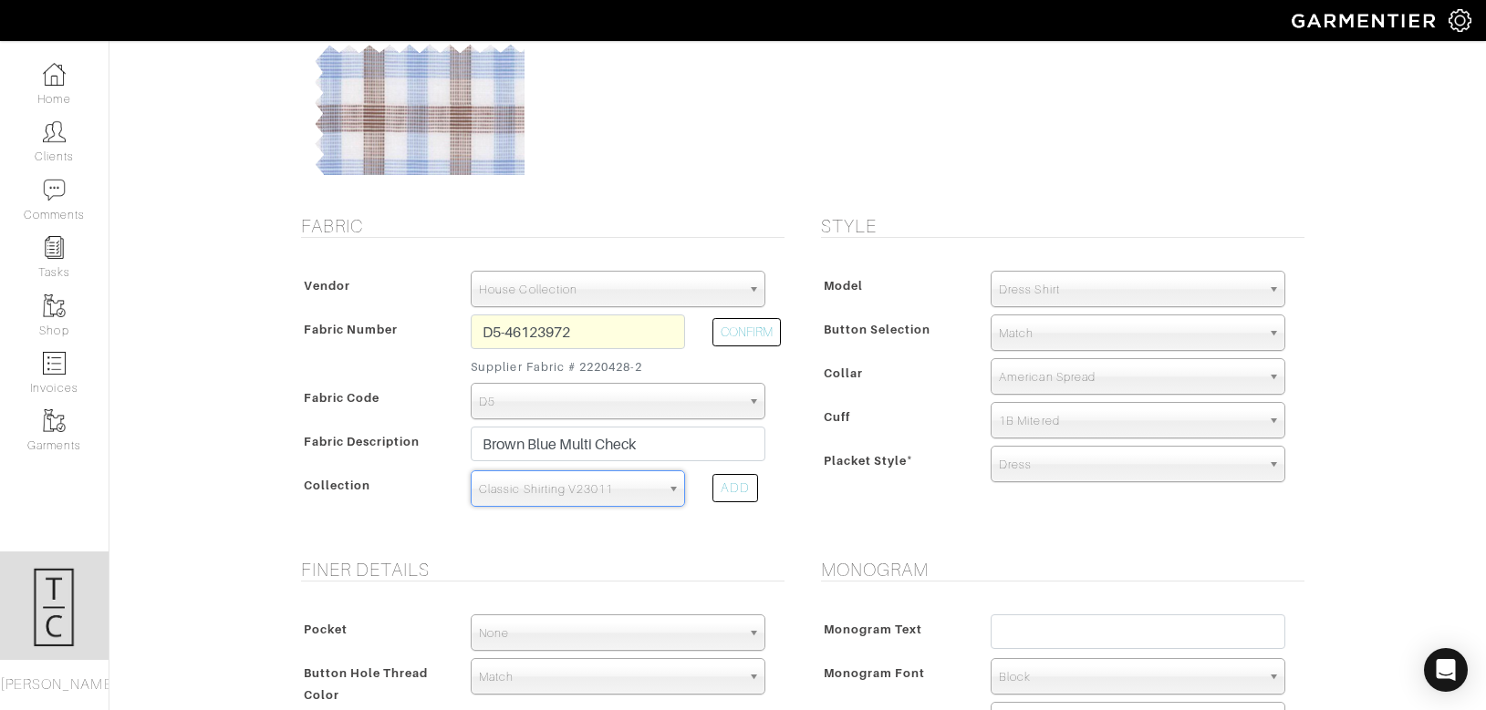
click at [586, 633] on span "None" at bounding box center [610, 634] width 262 height 36
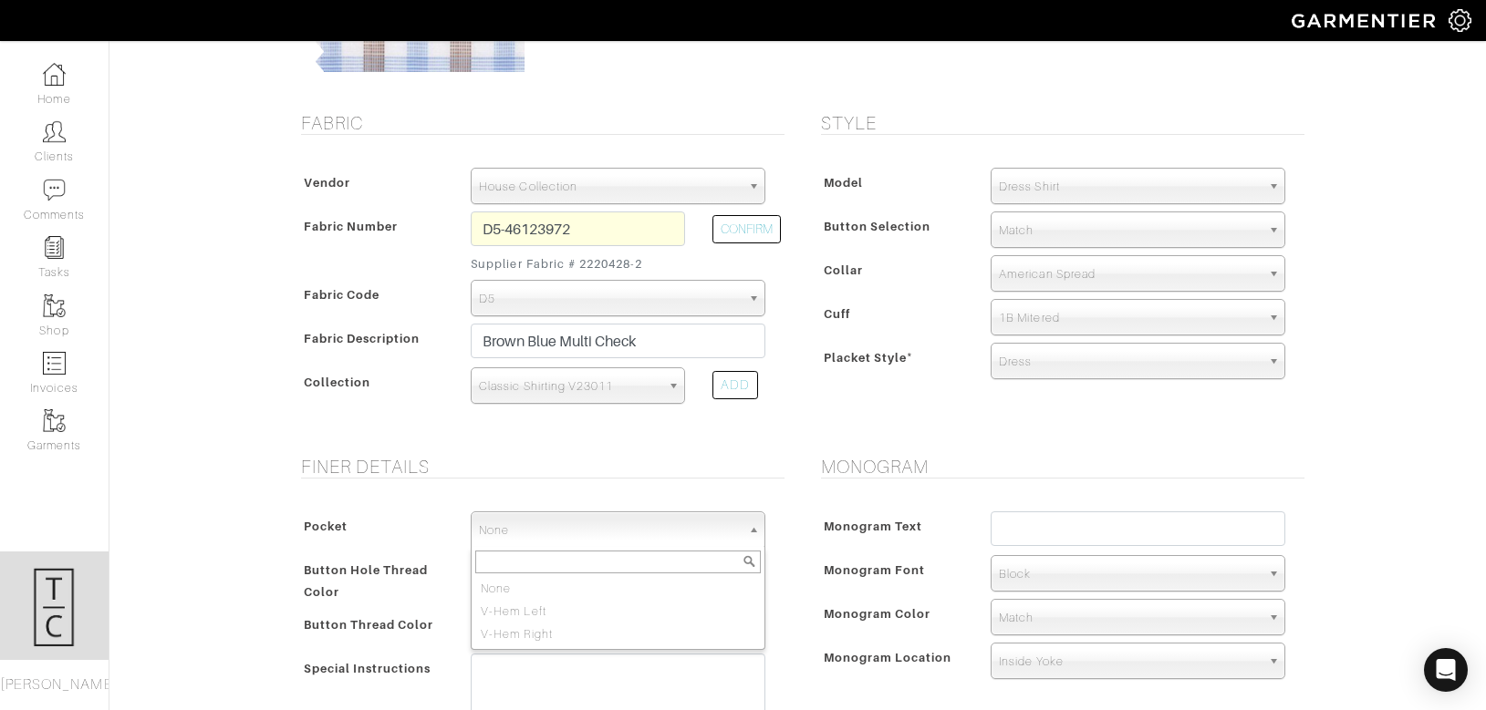
scroll to position [290, 0]
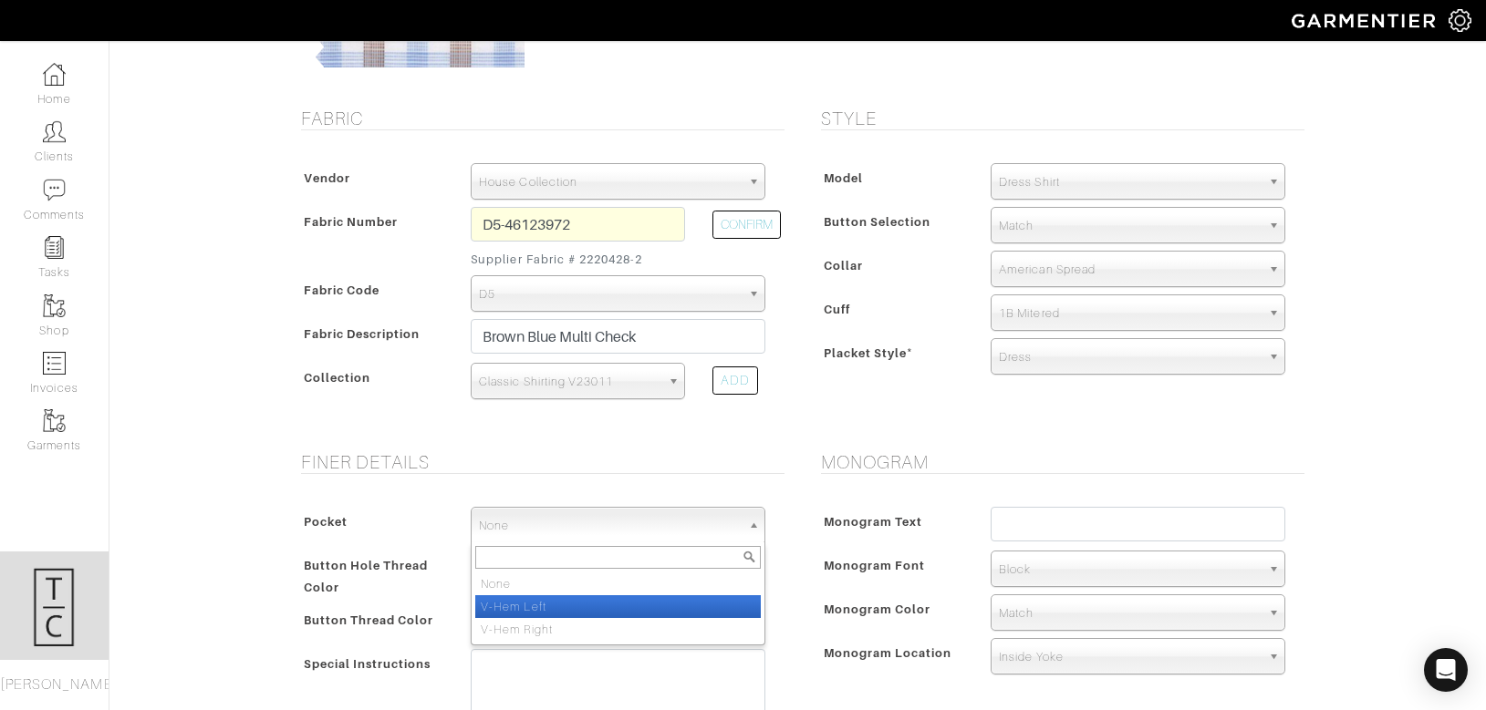
click at [554, 608] on li "V-Hem Left" at bounding box center [617, 606] width 285 height 23
select select "V-Hem Left"
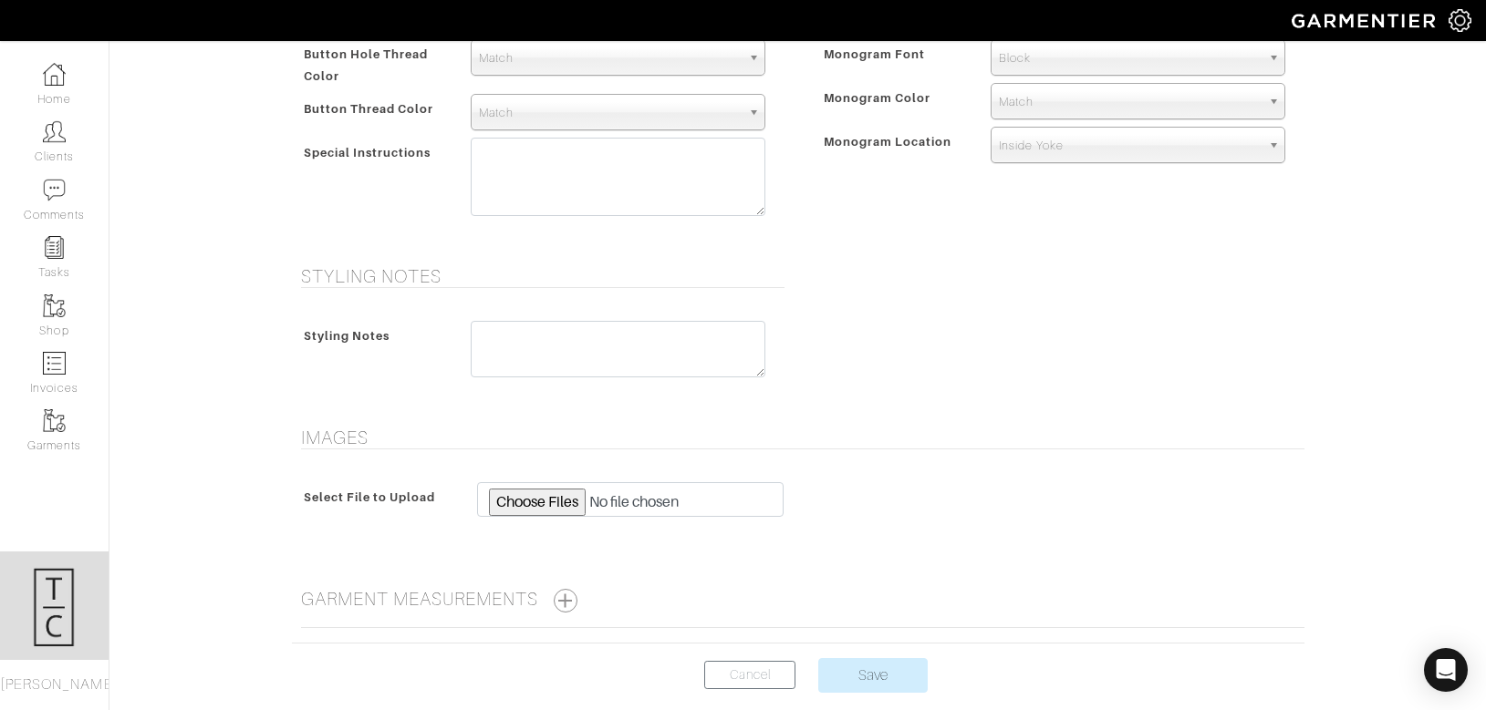
scroll to position [894, 0]
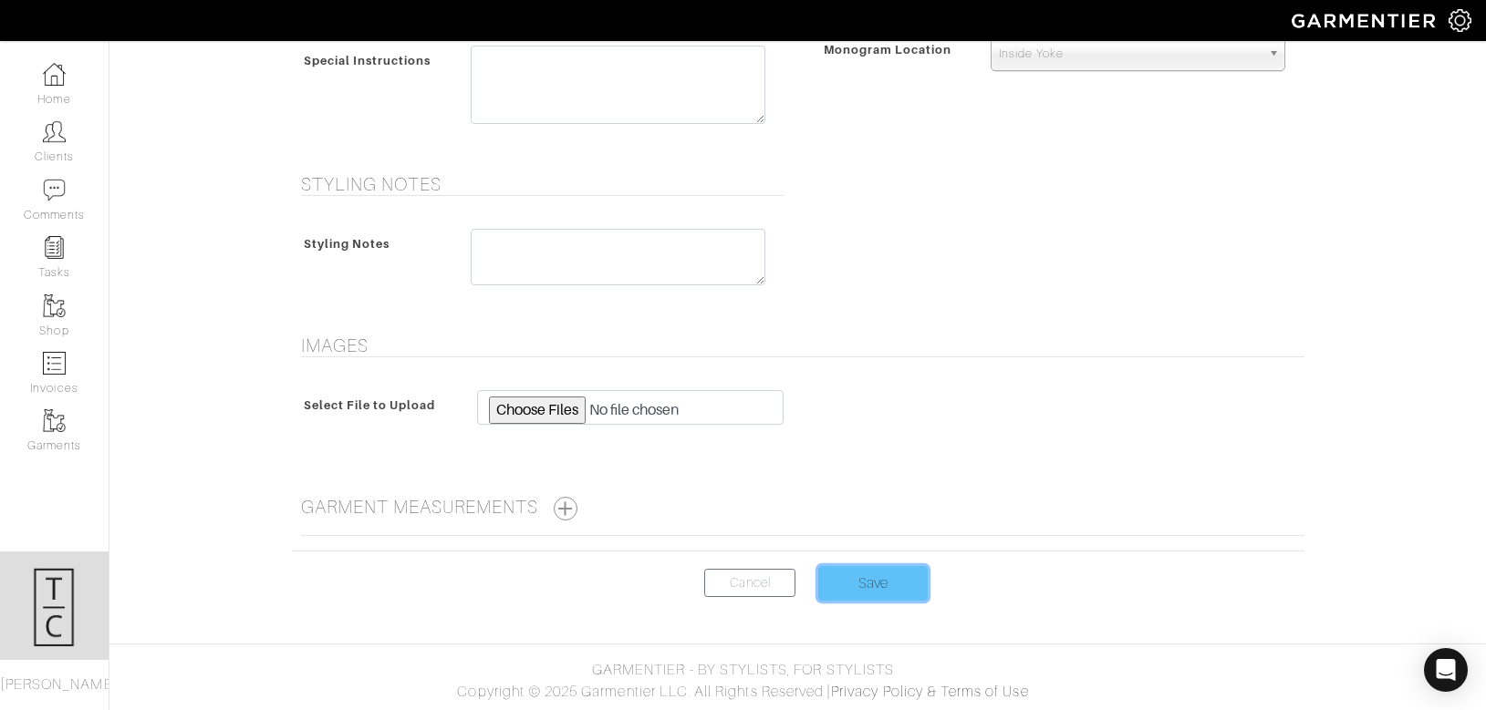
click at [869, 589] on input "Save" at bounding box center [872, 583] width 109 height 35
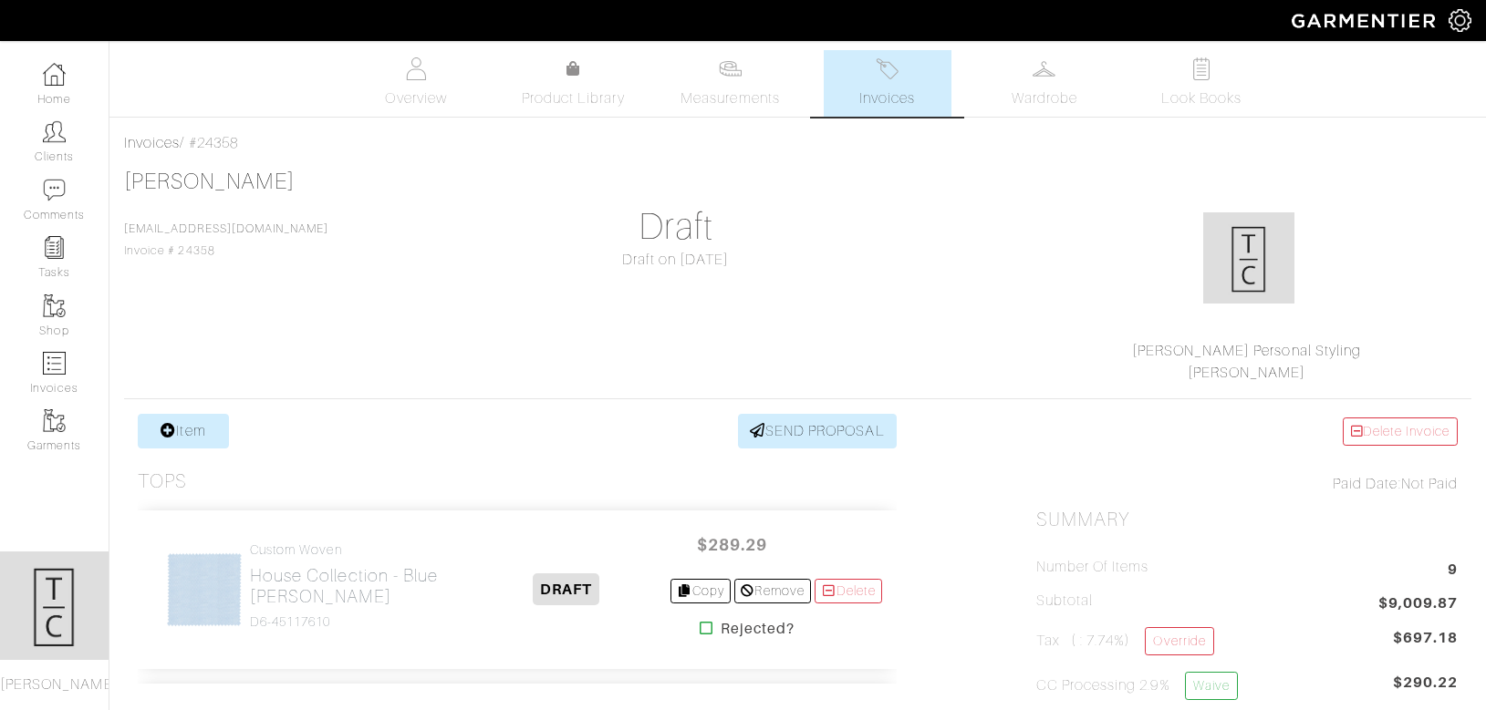
click at [183, 427] on link "Item" at bounding box center [183, 431] width 91 height 35
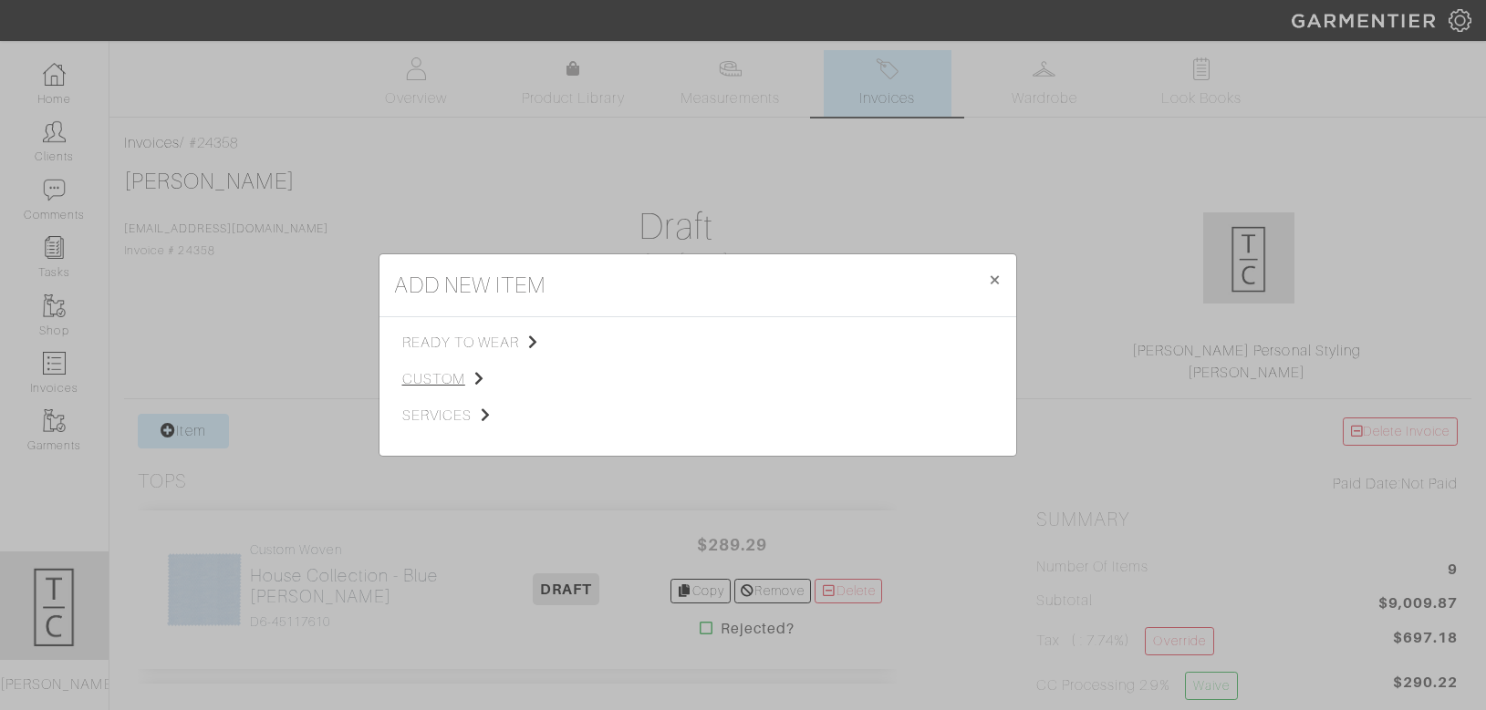
click at [436, 368] on div "ready to wear custom services" at bounding box center [500, 386] width 197 height 109
click at [422, 386] on span "custom" at bounding box center [493, 379] width 183 height 22
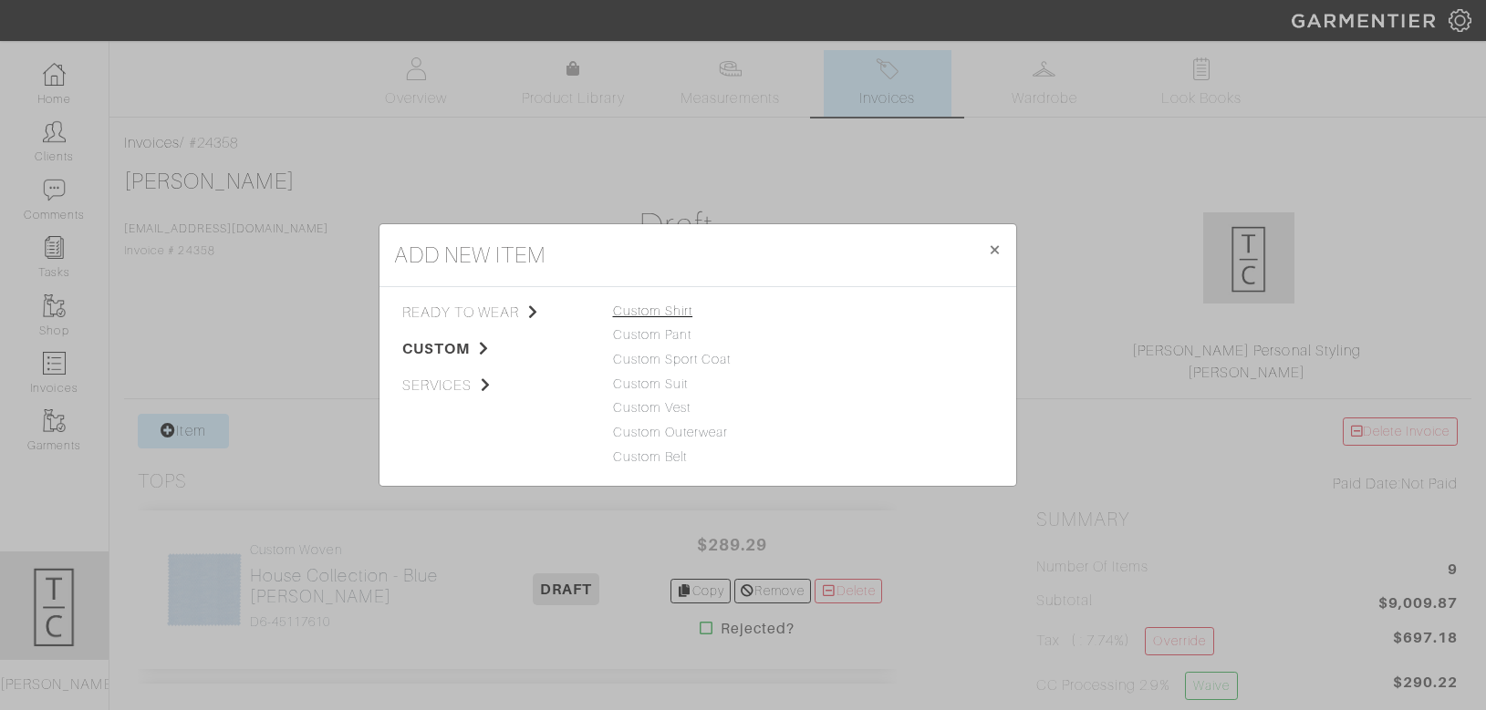
click at [673, 305] on link "Custom Shirt" at bounding box center [653, 311] width 80 height 15
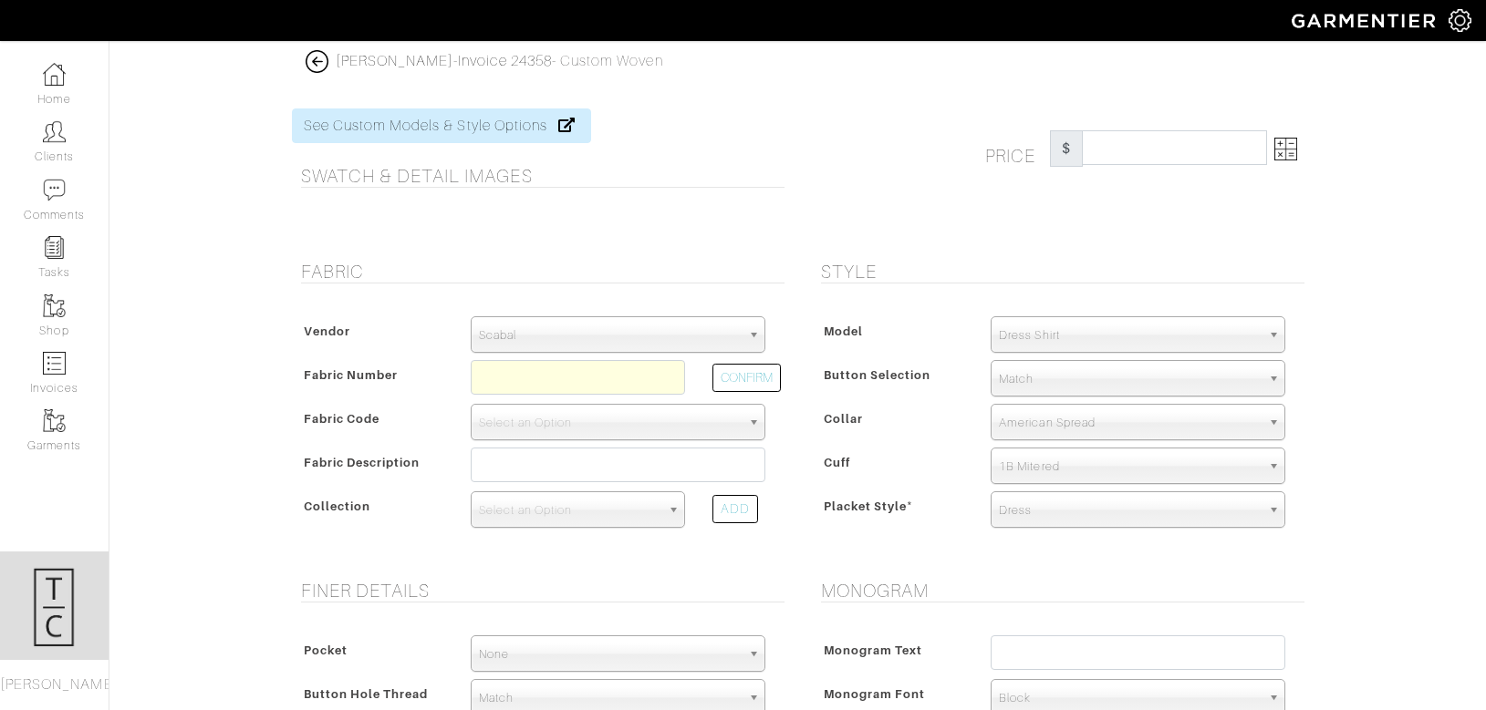
click at [669, 317] on span "Scabal" at bounding box center [610, 335] width 262 height 36
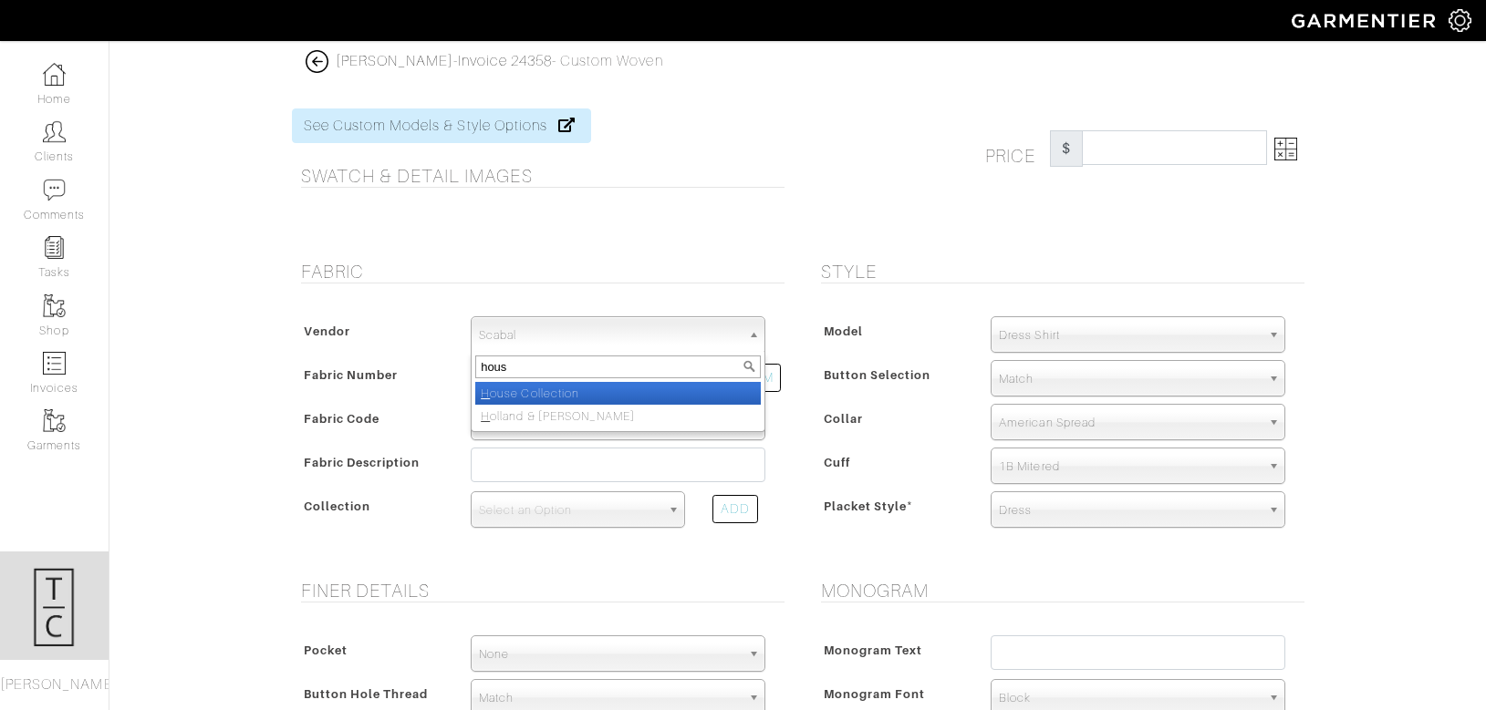
type input "house"
select select "75"
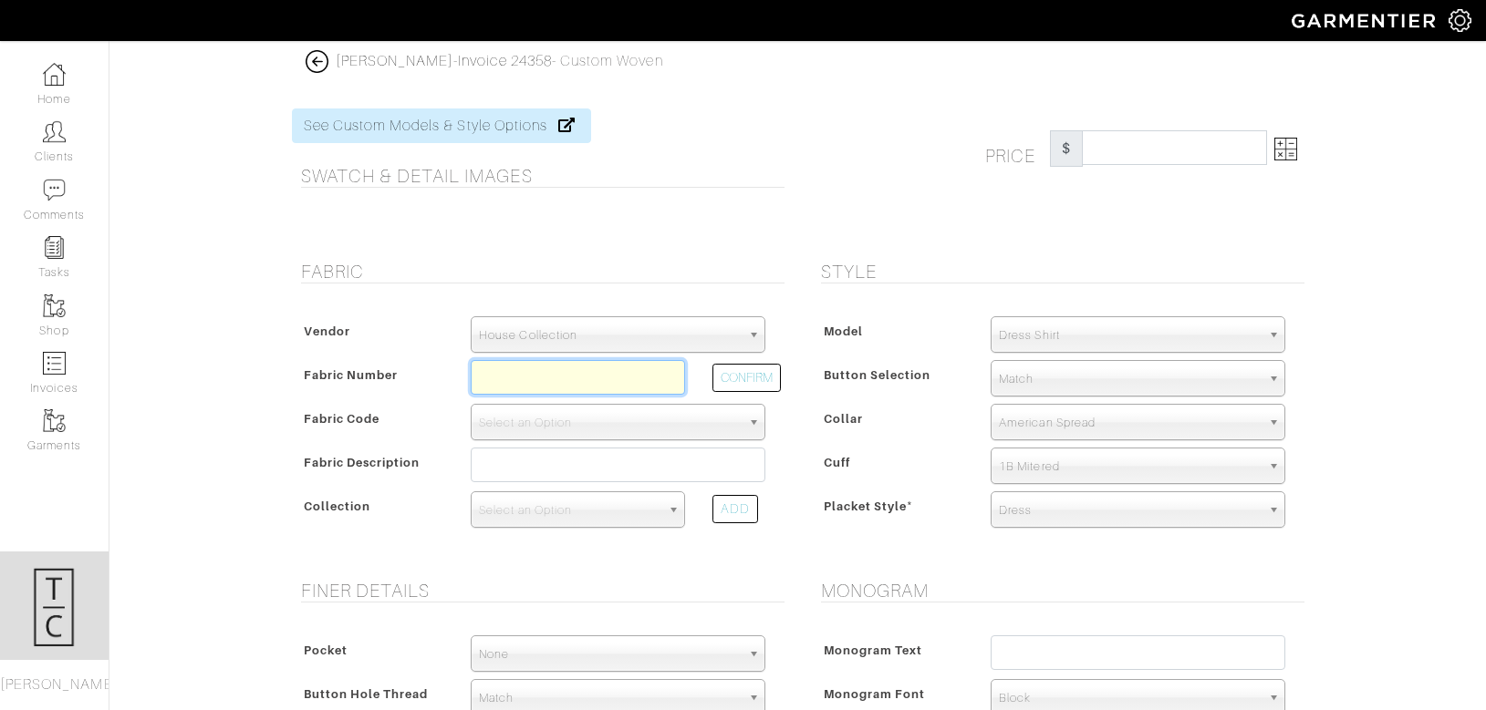
click at [510, 361] on input "text" at bounding box center [578, 377] width 214 height 35
click at [729, 384] on button "CONFIRM" at bounding box center [746, 378] width 68 height 28
type input "N6-48135025"
select select "8"
type input "Blue Track Check"
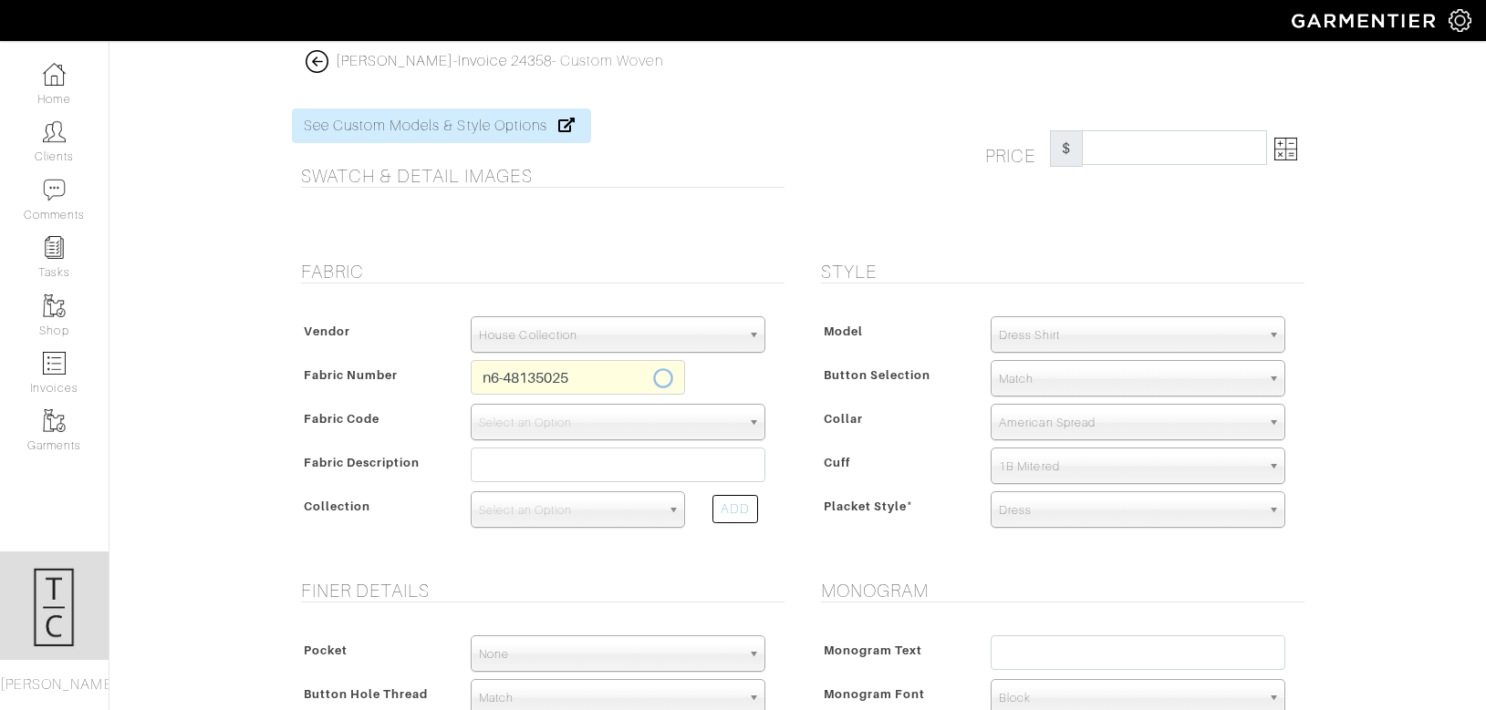
select select
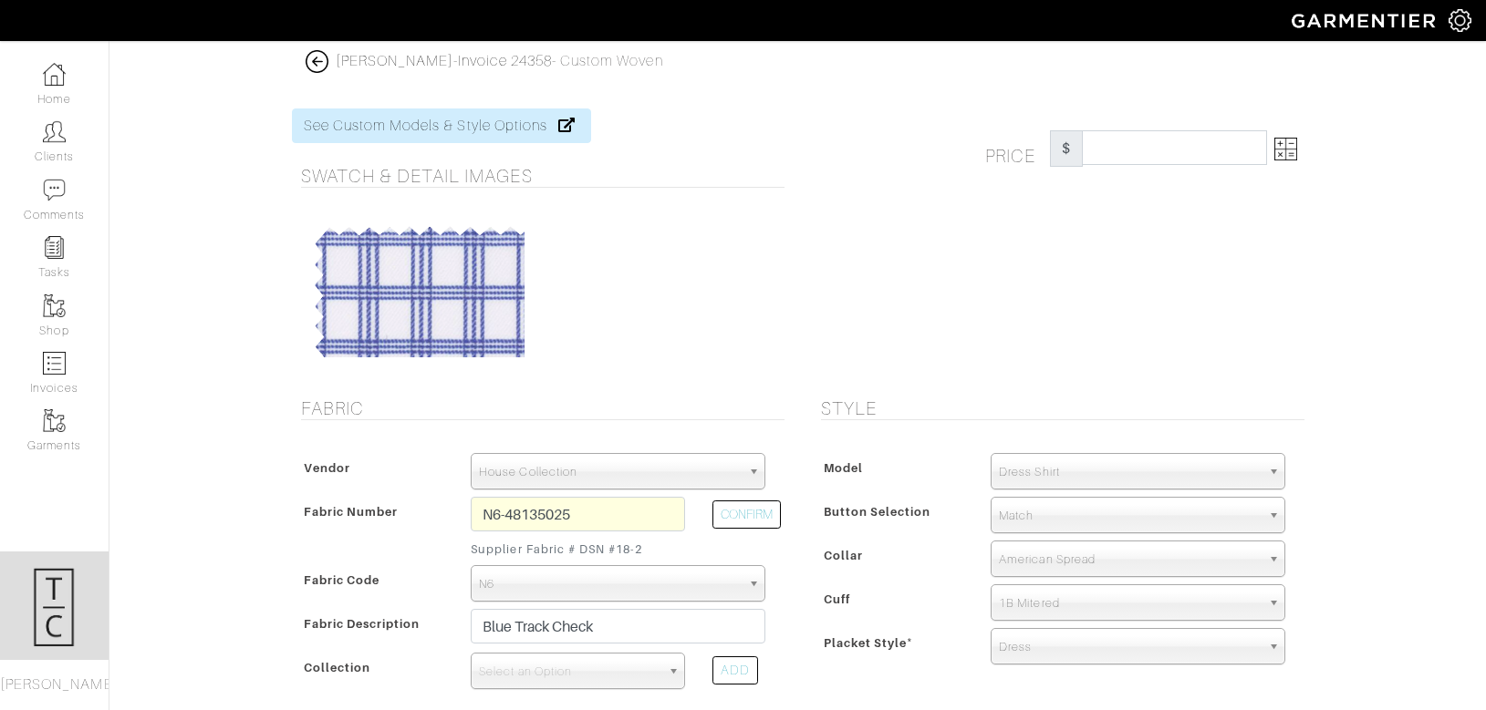
type input "314.29"
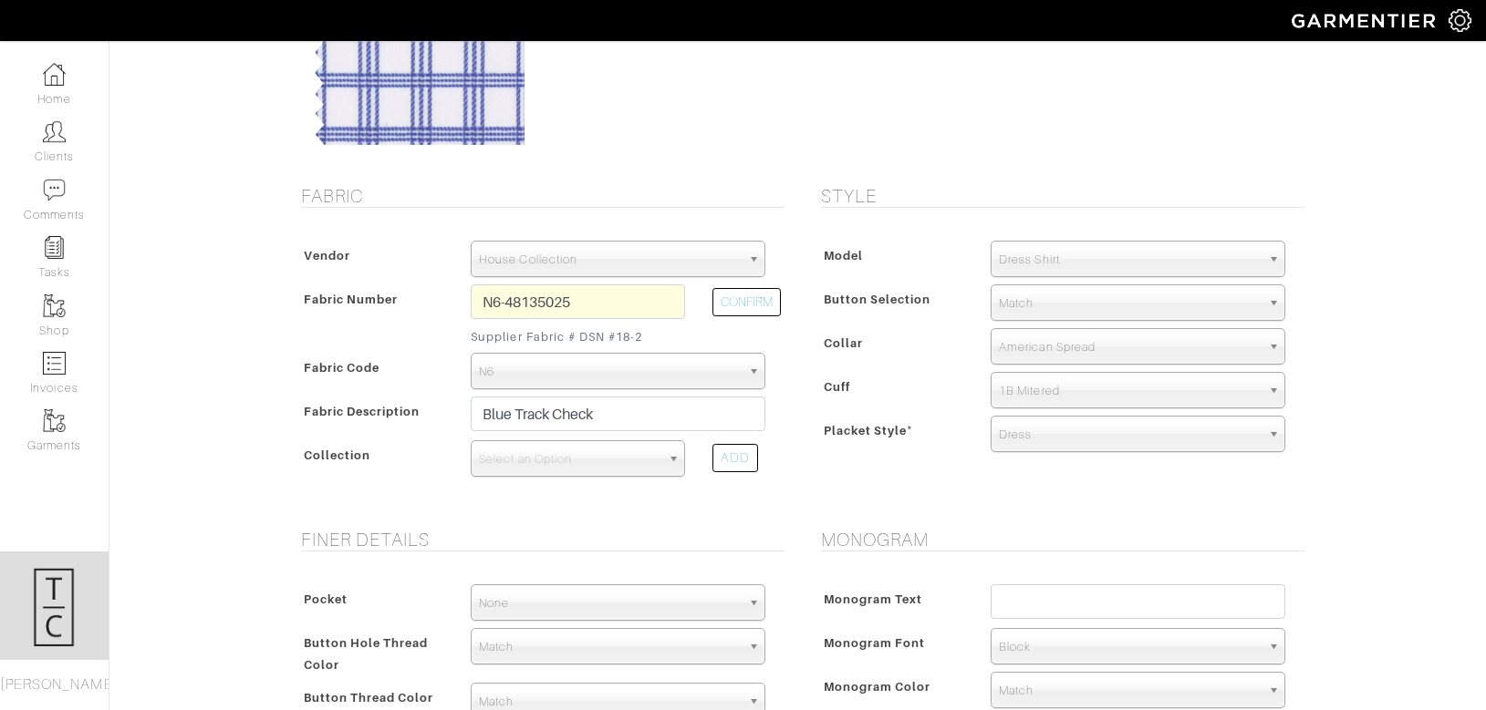
scroll to position [213, 0]
click at [575, 450] on span "Select an Option" at bounding box center [569, 458] width 181 height 36
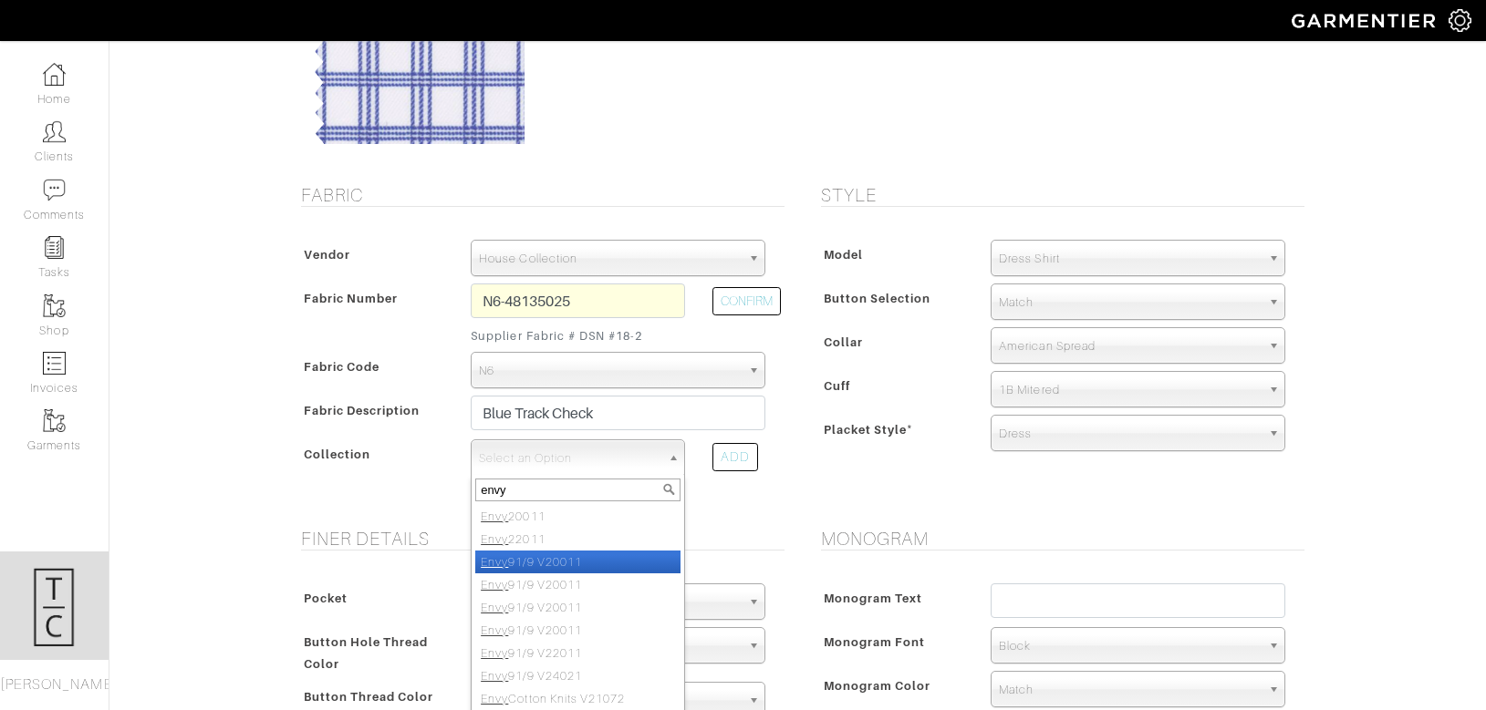
scroll to position [32, 0]
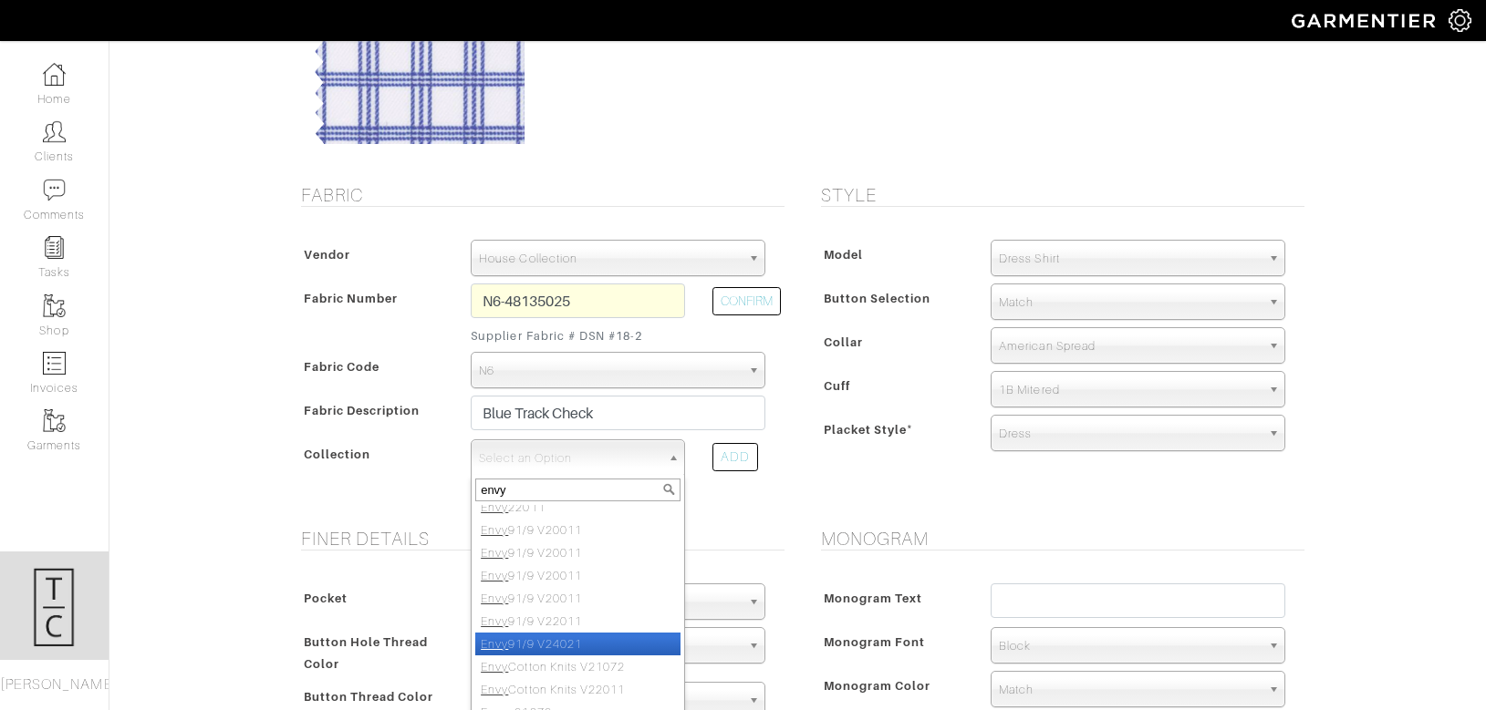
type input "envy"
click at [556, 643] on li "Envy 91/9 V24021" at bounding box center [577, 644] width 205 height 23
select select "871"
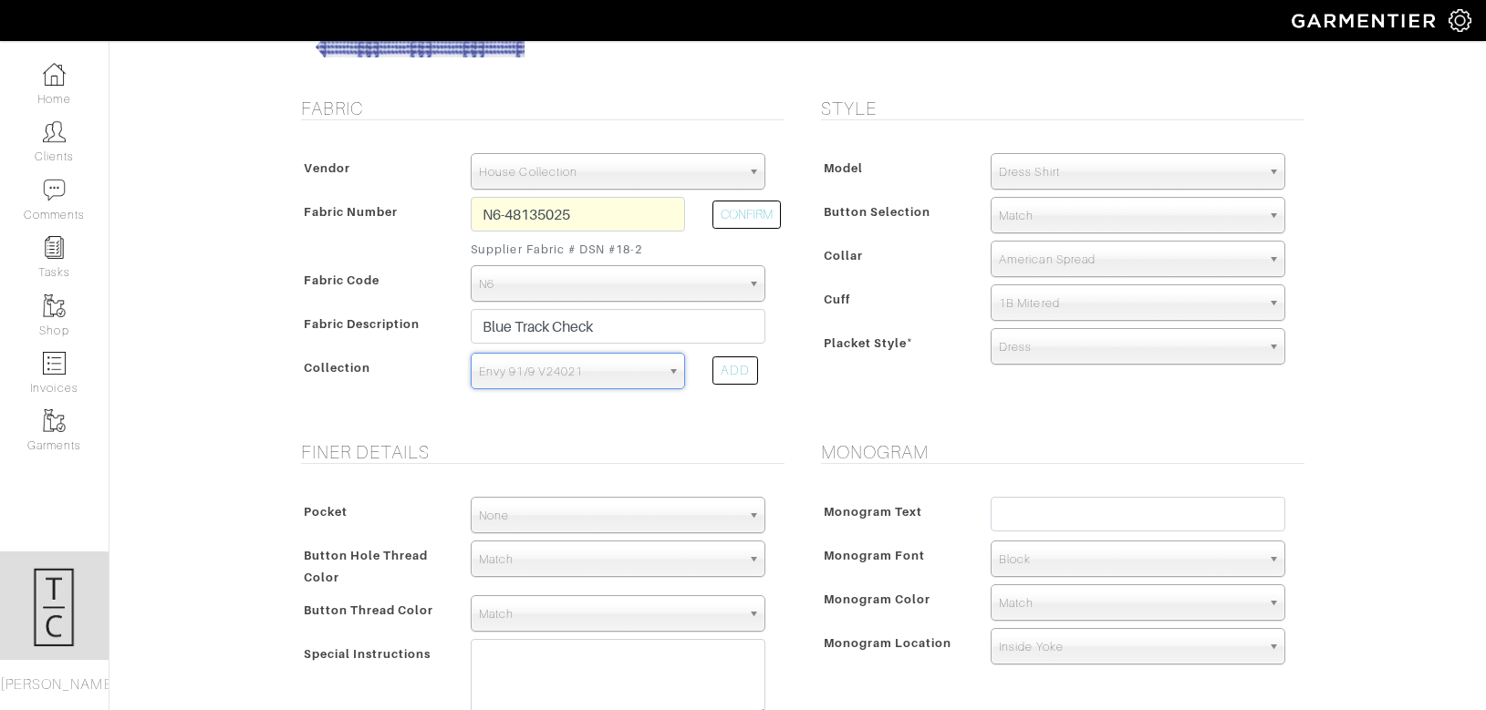
scroll to position [305, 0]
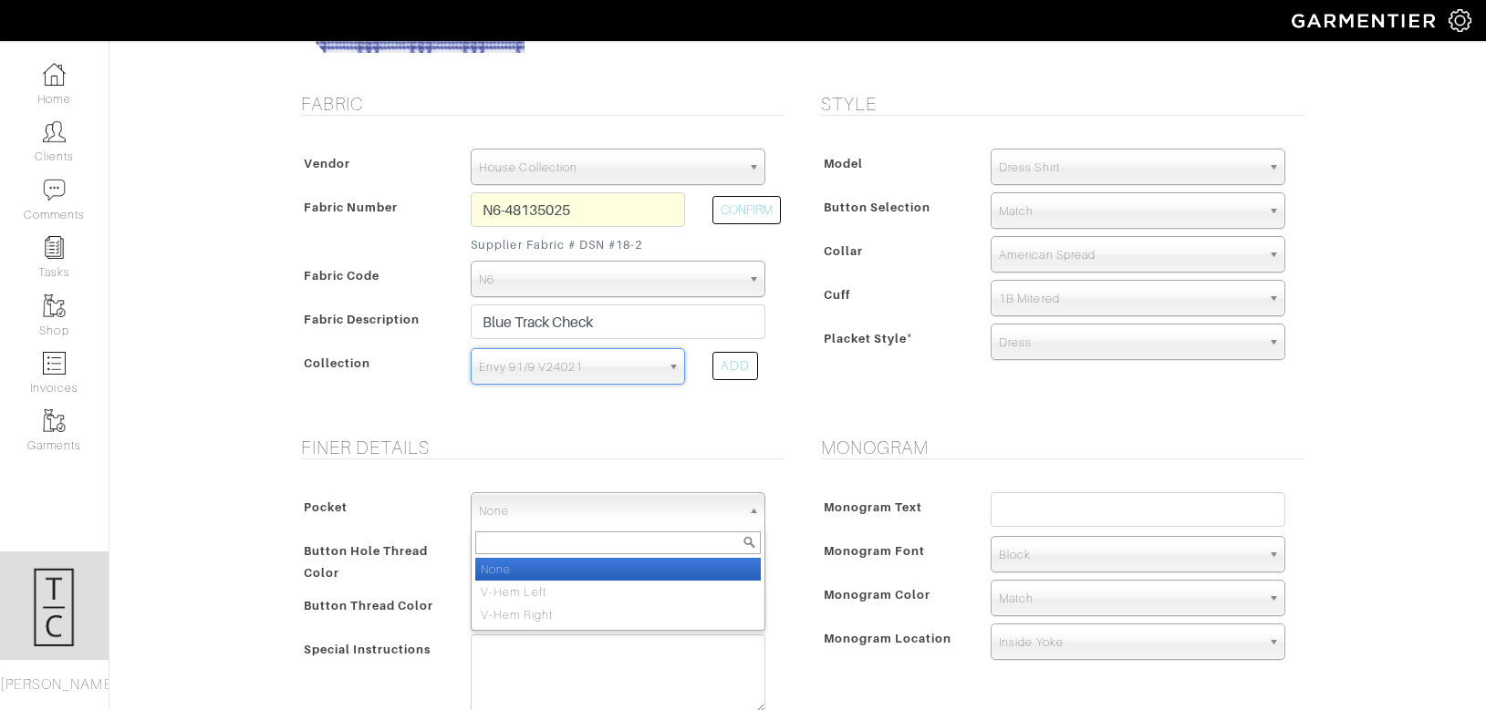
click at [595, 506] on span "None" at bounding box center [610, 511] width 262 height 36
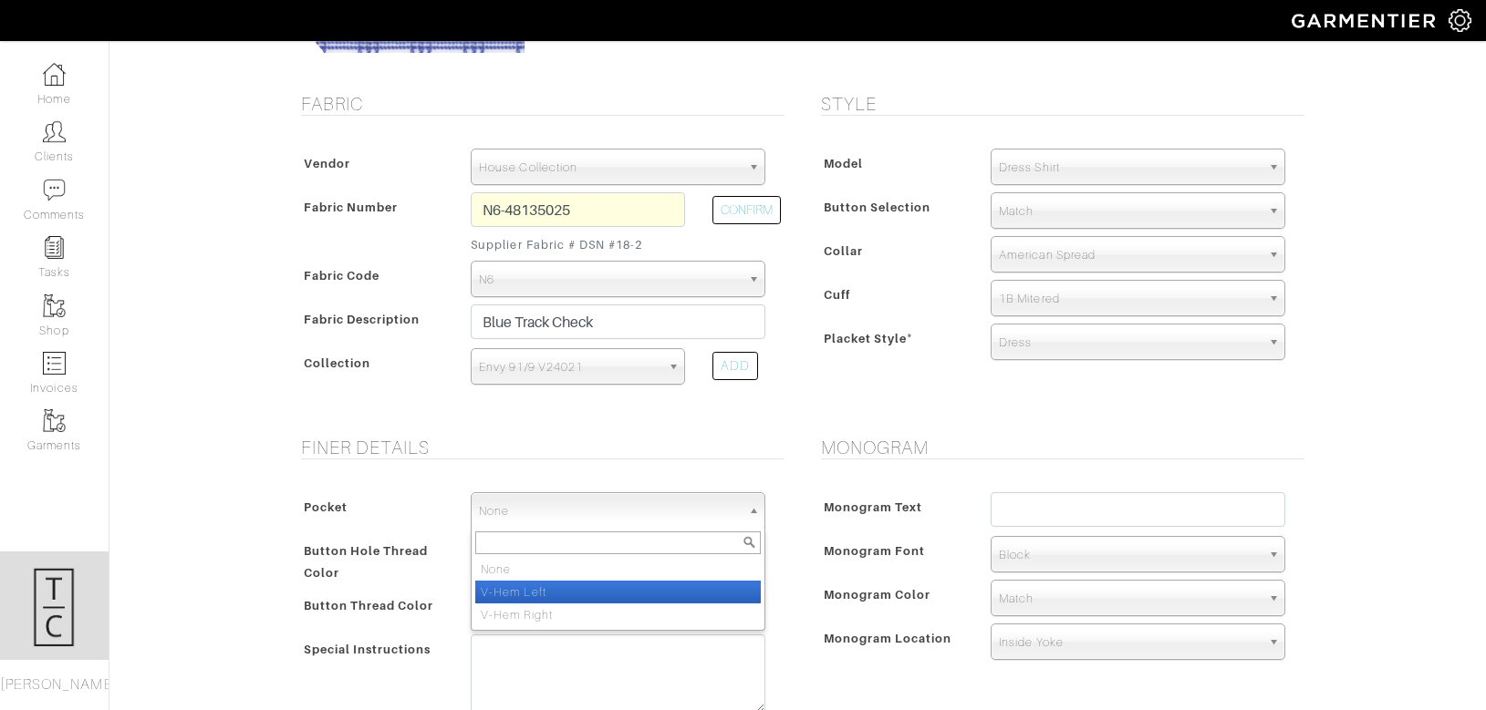
click at [585, 596] on li "V-Hem Left" at bounding box center [617, 592] width 285 height 23
select select "V-Hem Left"
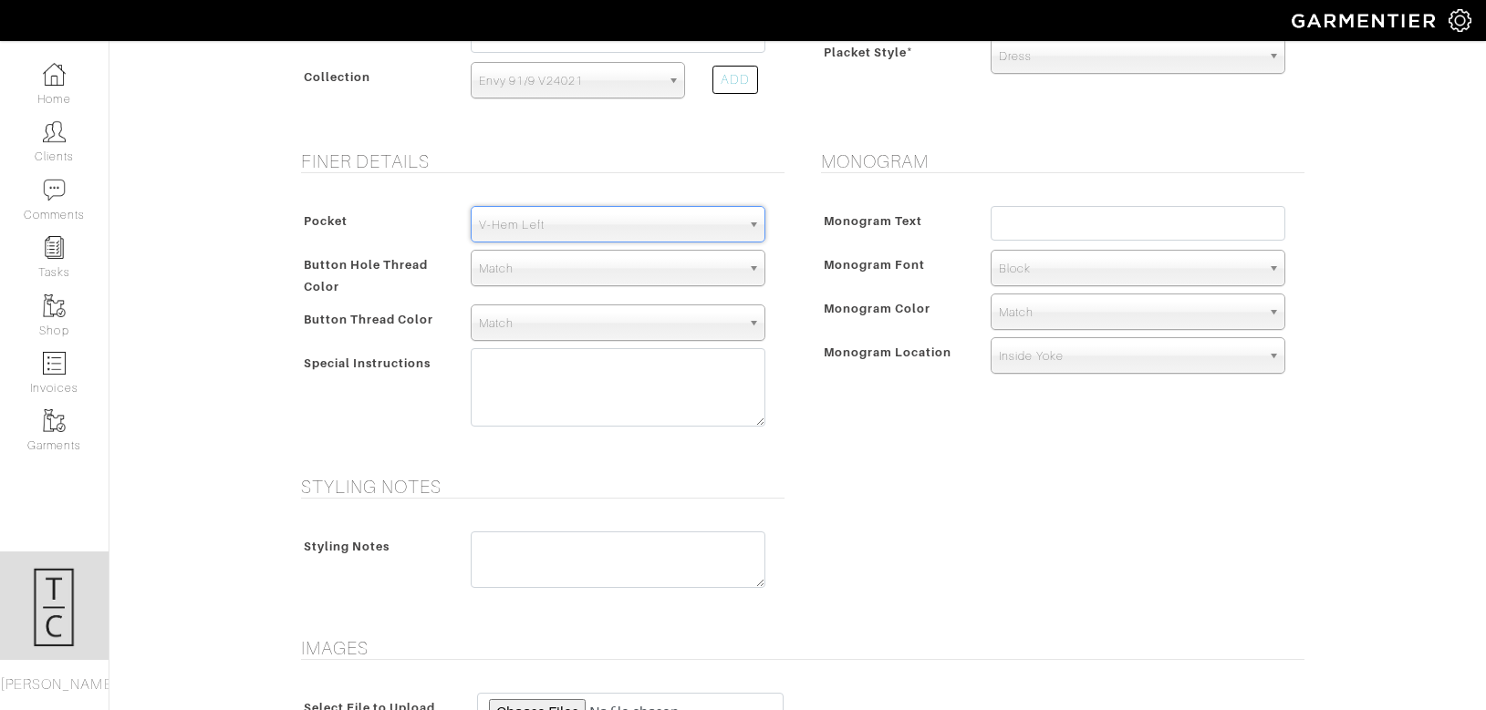
scroll to position [782, 0]
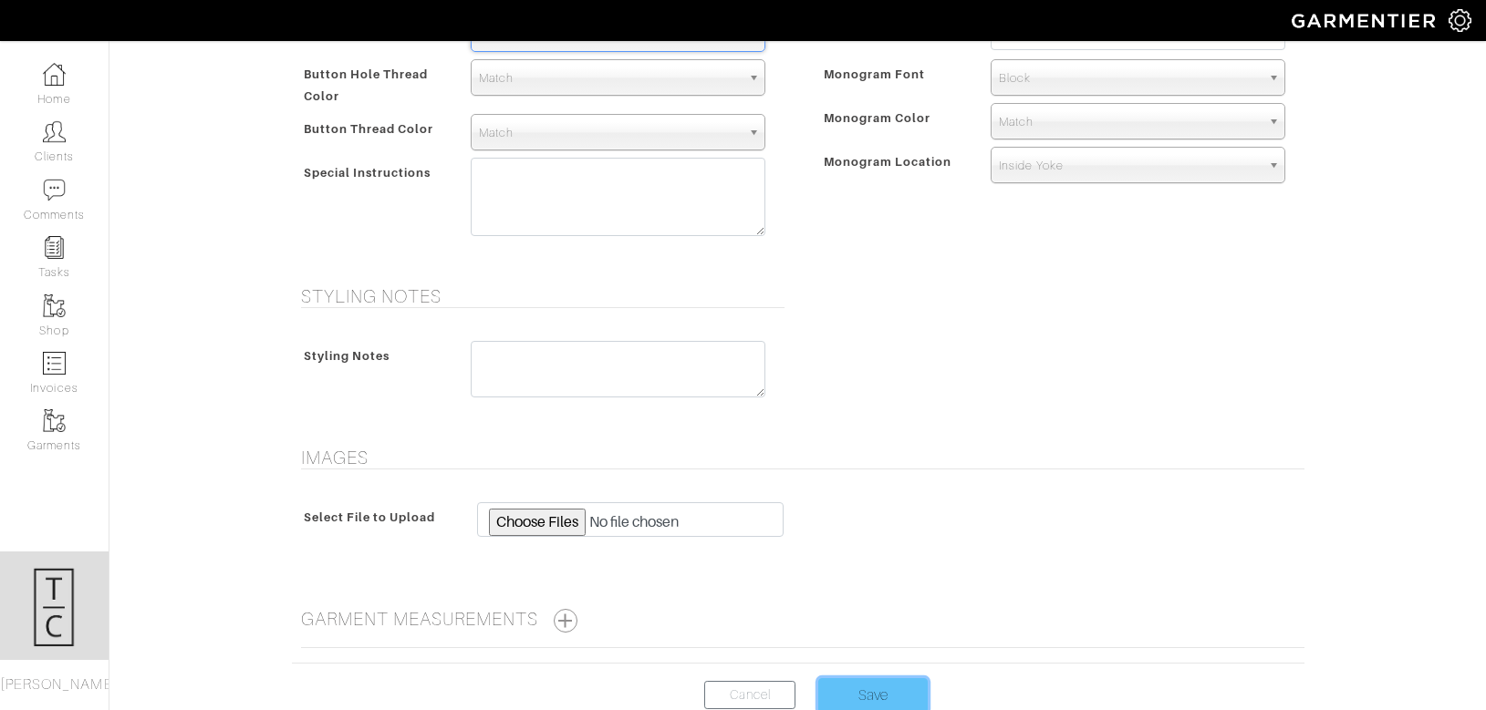
click at [862, 680] on input "Save" at bounding box center [872, 695] width 109 height 35
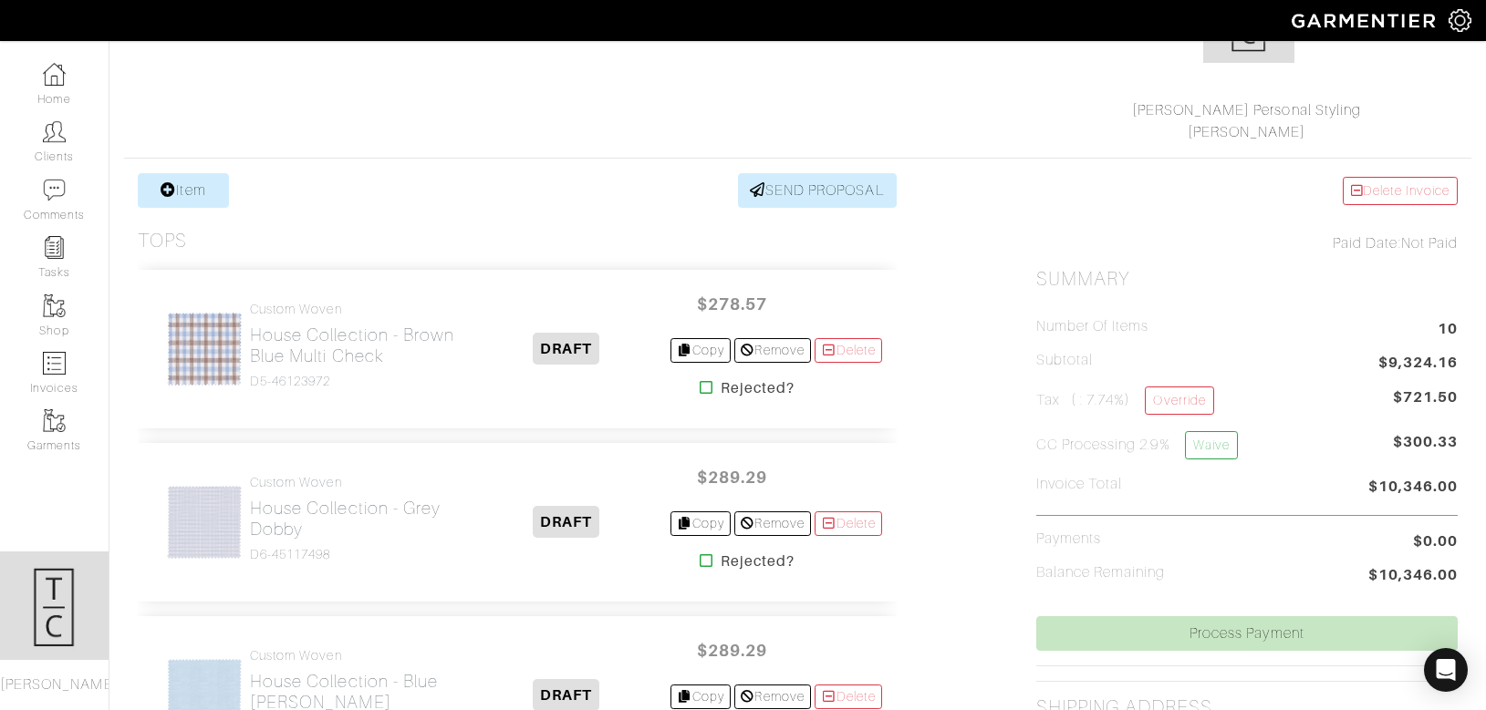
scroll to position [240, 0]
click at [213, 190] on link "Item" at bounding box center [183, 191] width 91 height 35
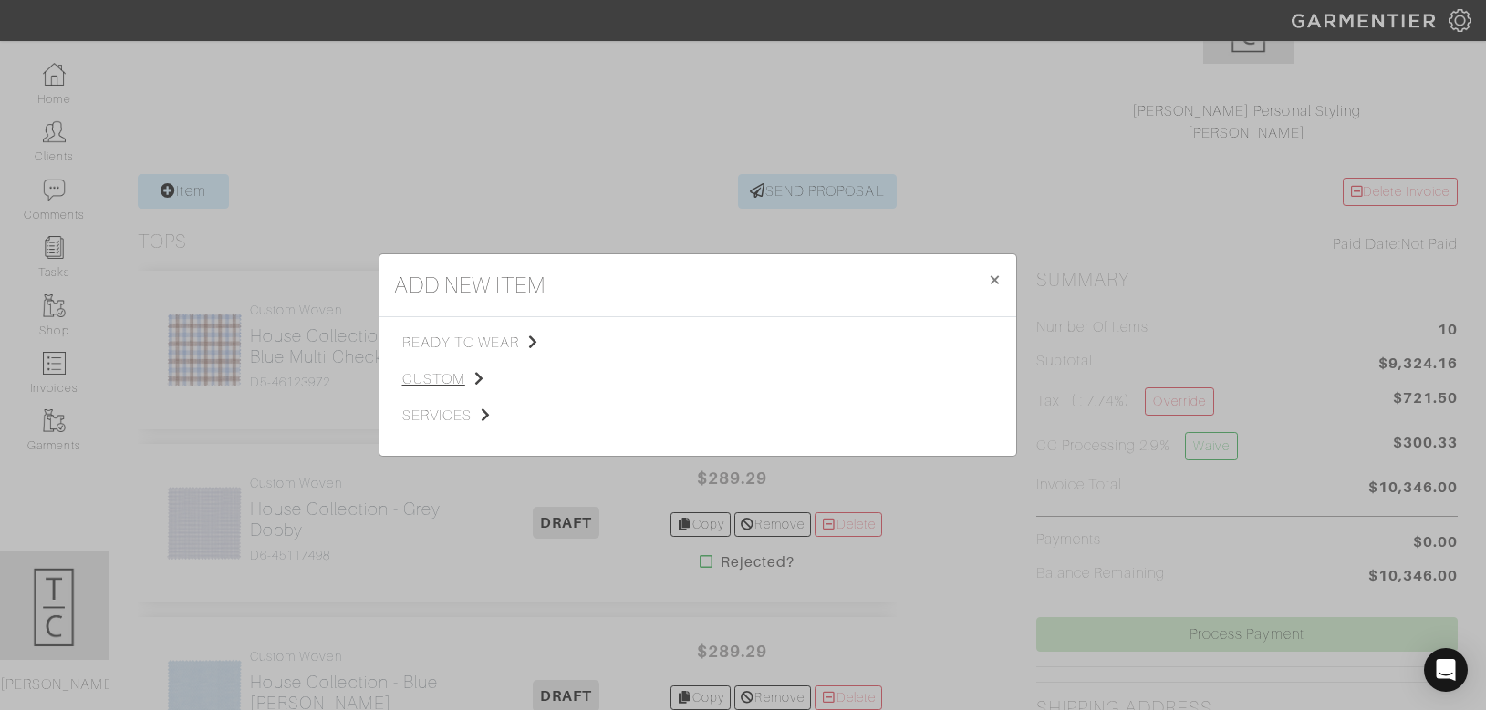
click at [456, 380] on span "custom" at bounding box center [493, 379] width 183 height 22
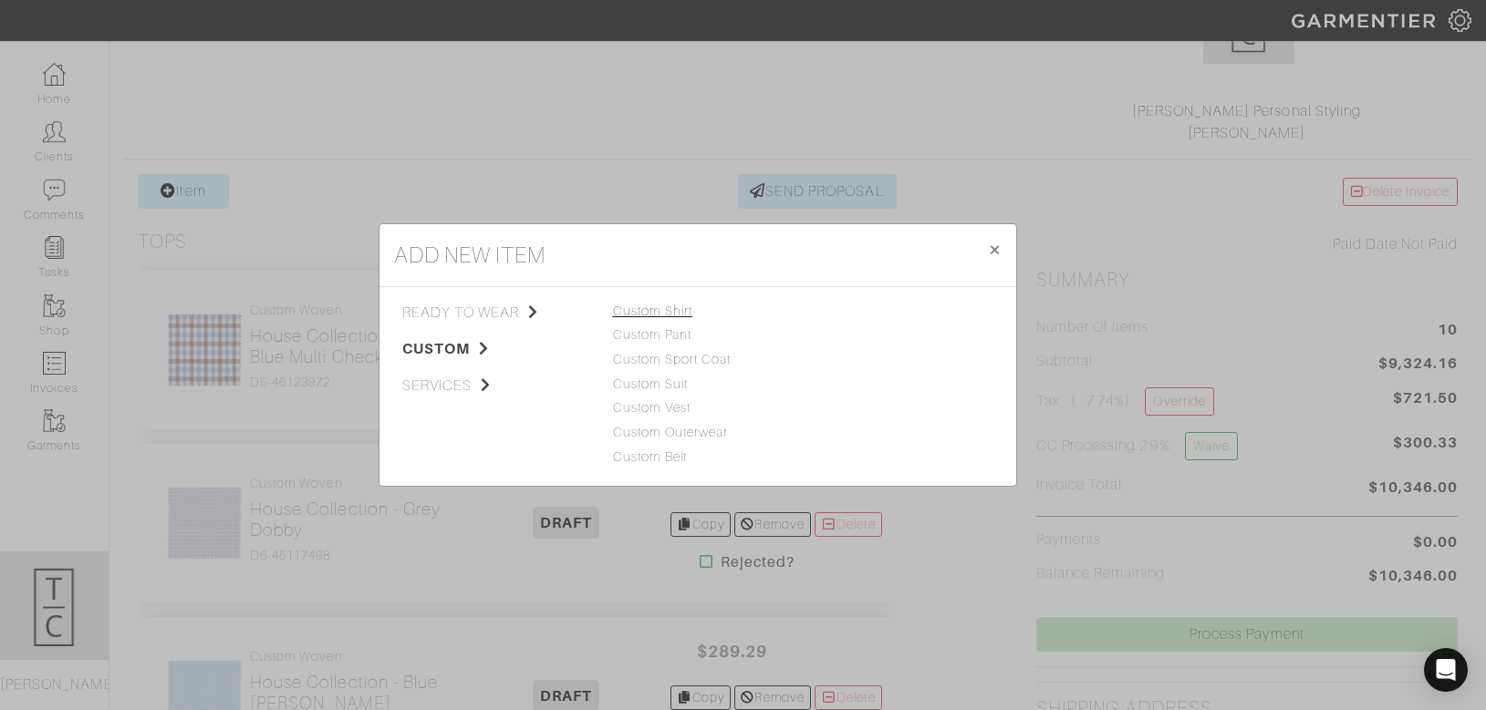
click at [674, 311] on link "Custom Shirt" at bounding box center [653, 311] width 80 height 15
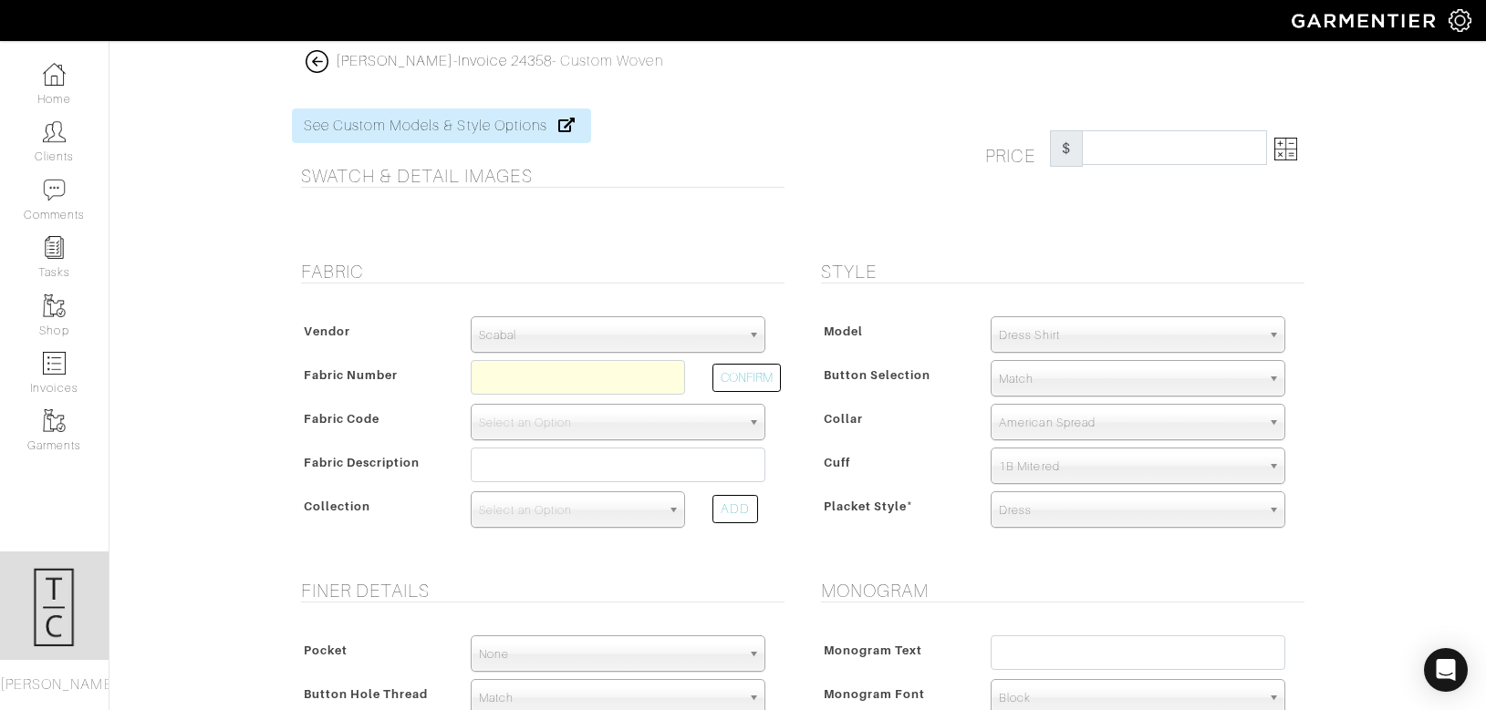
click at [533, 323] on span "Scabal" at bounding box center [610, 335] width 262 height 36
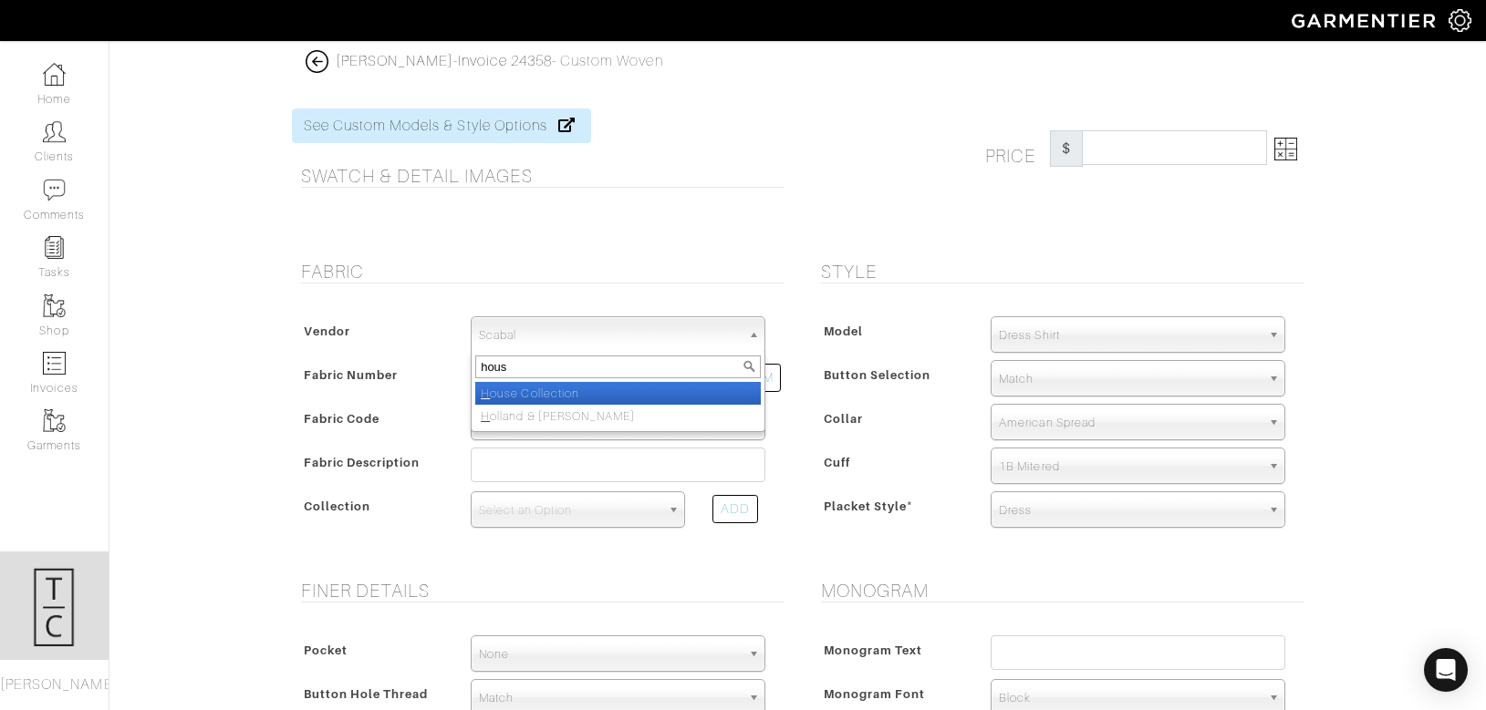
type input "house"
select select "75"
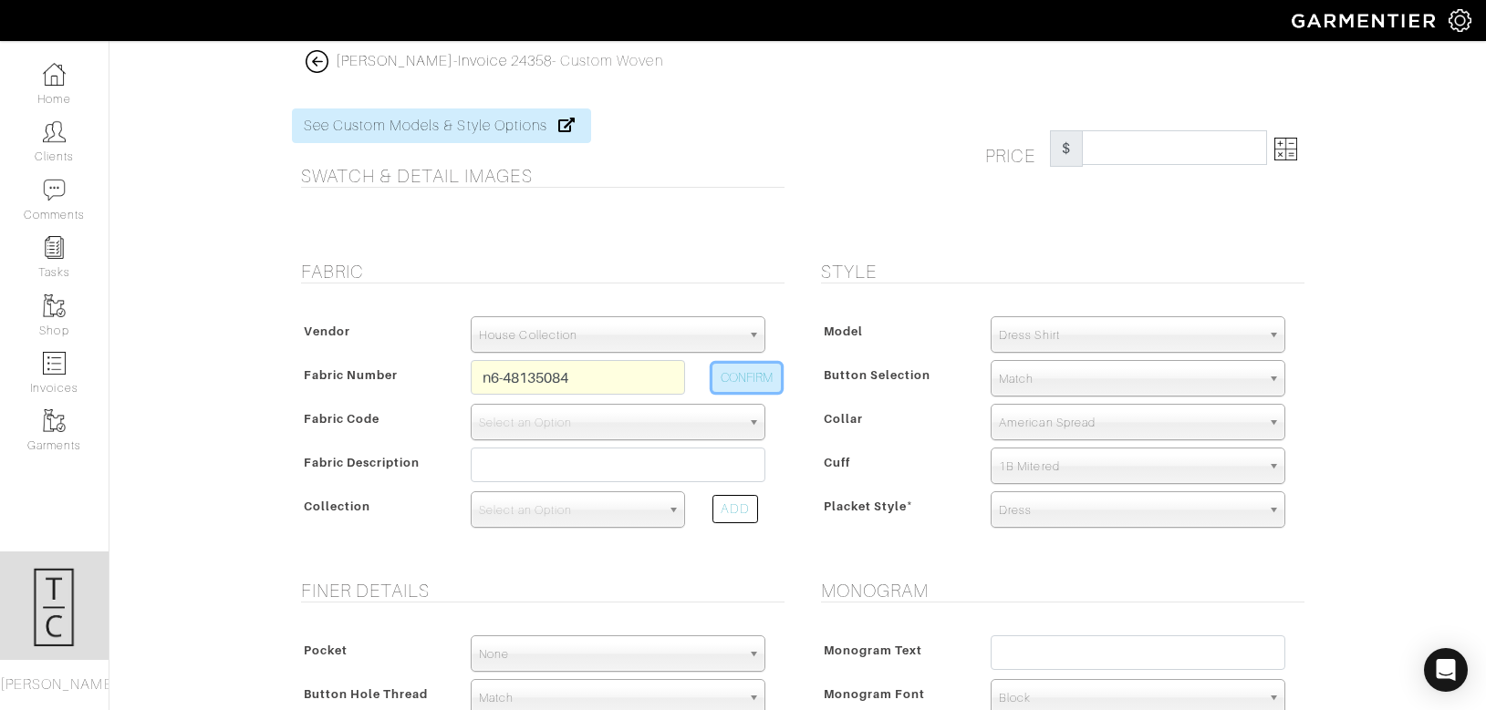
click at [748, 384] on button "CONFIRM" at bounding box center [746, 378] width 68 height 28
type input "N6-48135084"
select select "8"
type input "Tan Grey Multi Gingham"
select select
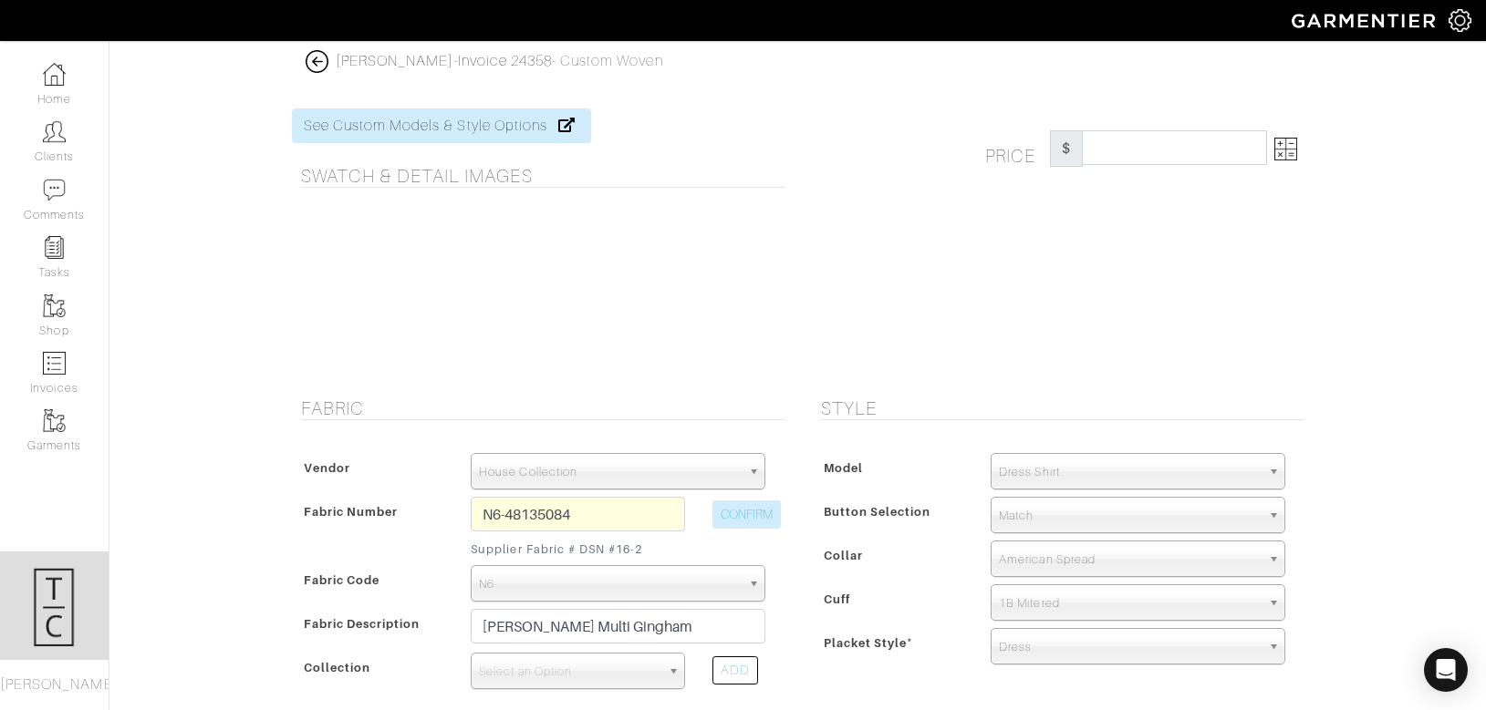
type input "314.29"
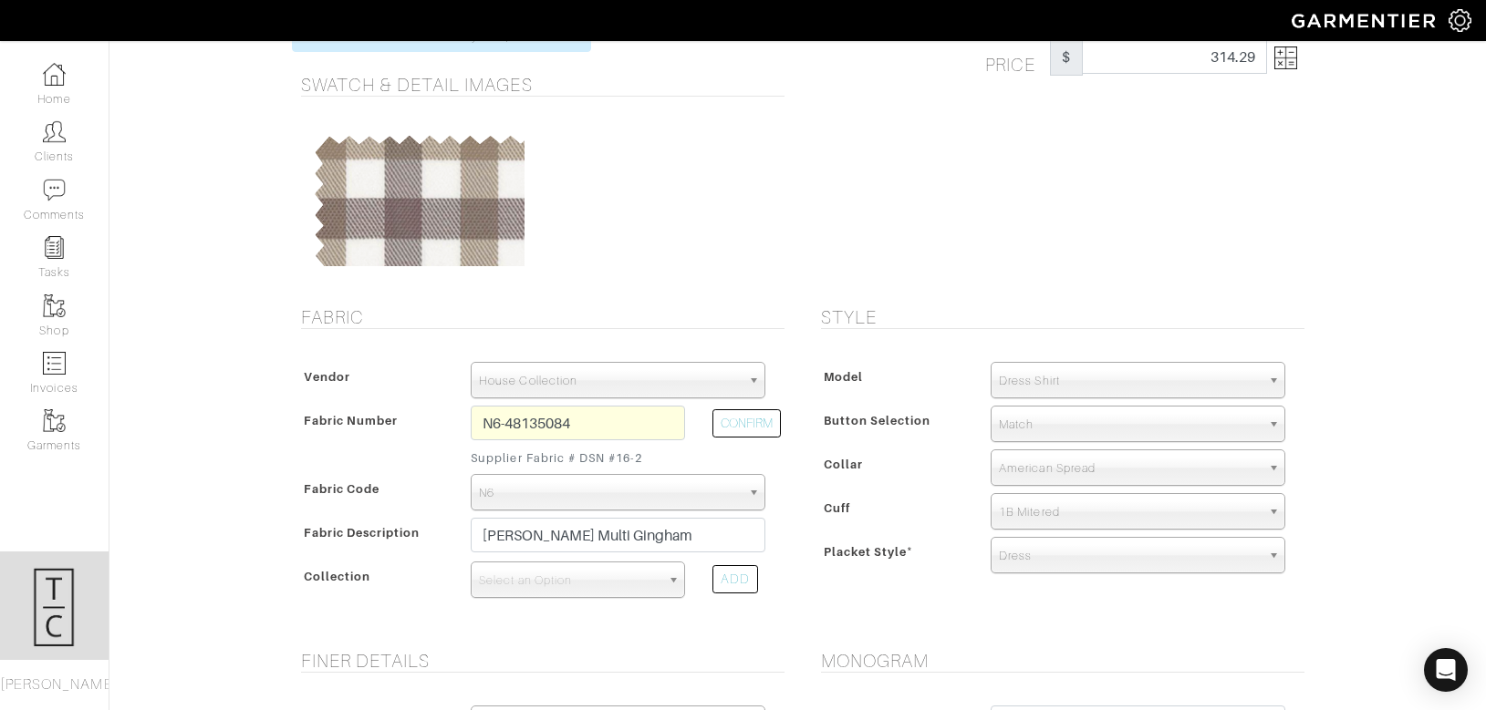
scroll to position [92, 0]
click at [605, 423] on input "N6-48135084" at bounding box center [578, 422] width 214 height 35
type input "N6-48135081"
click at [757, 419] on button "CONFIRM" at bounding box center [746, 423] width 68 height 28
type input "Burgundy Grey Multi Gingham"
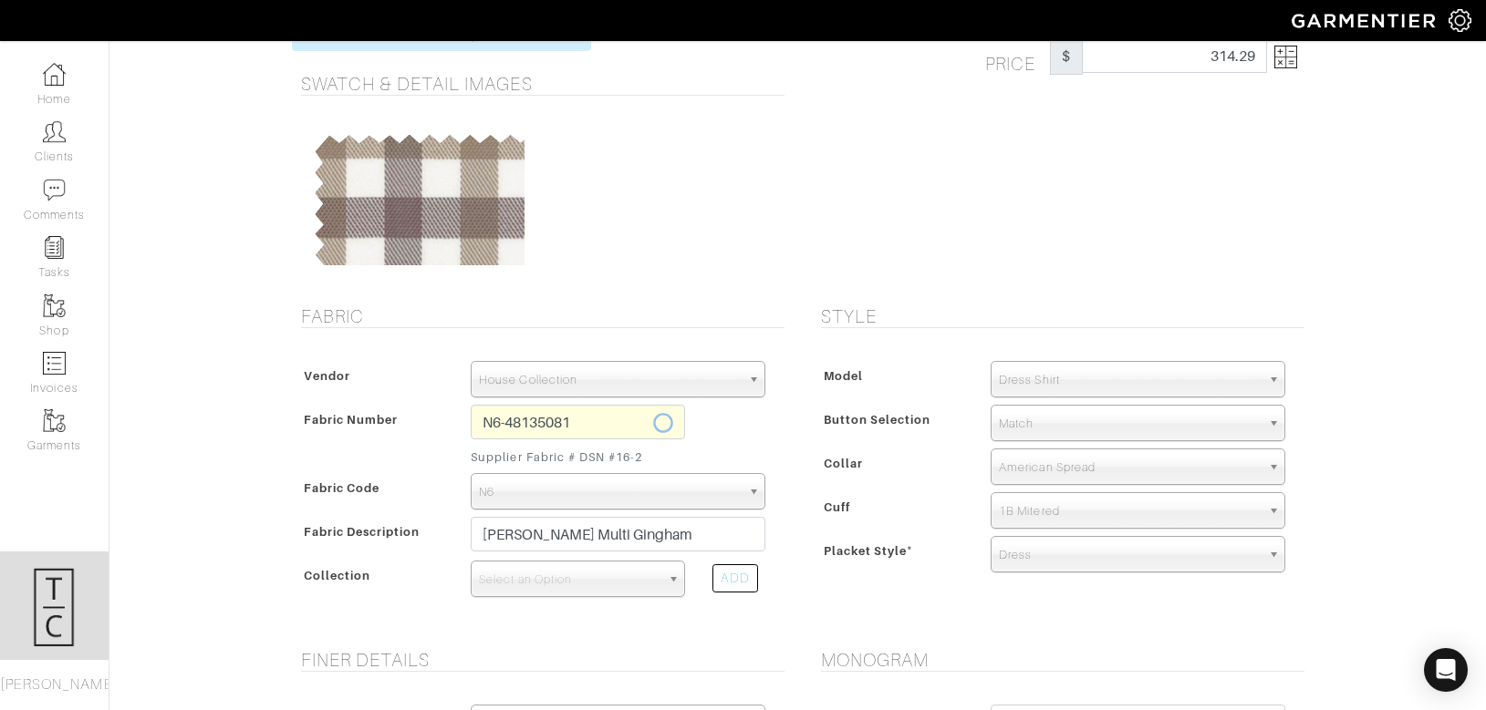
select select
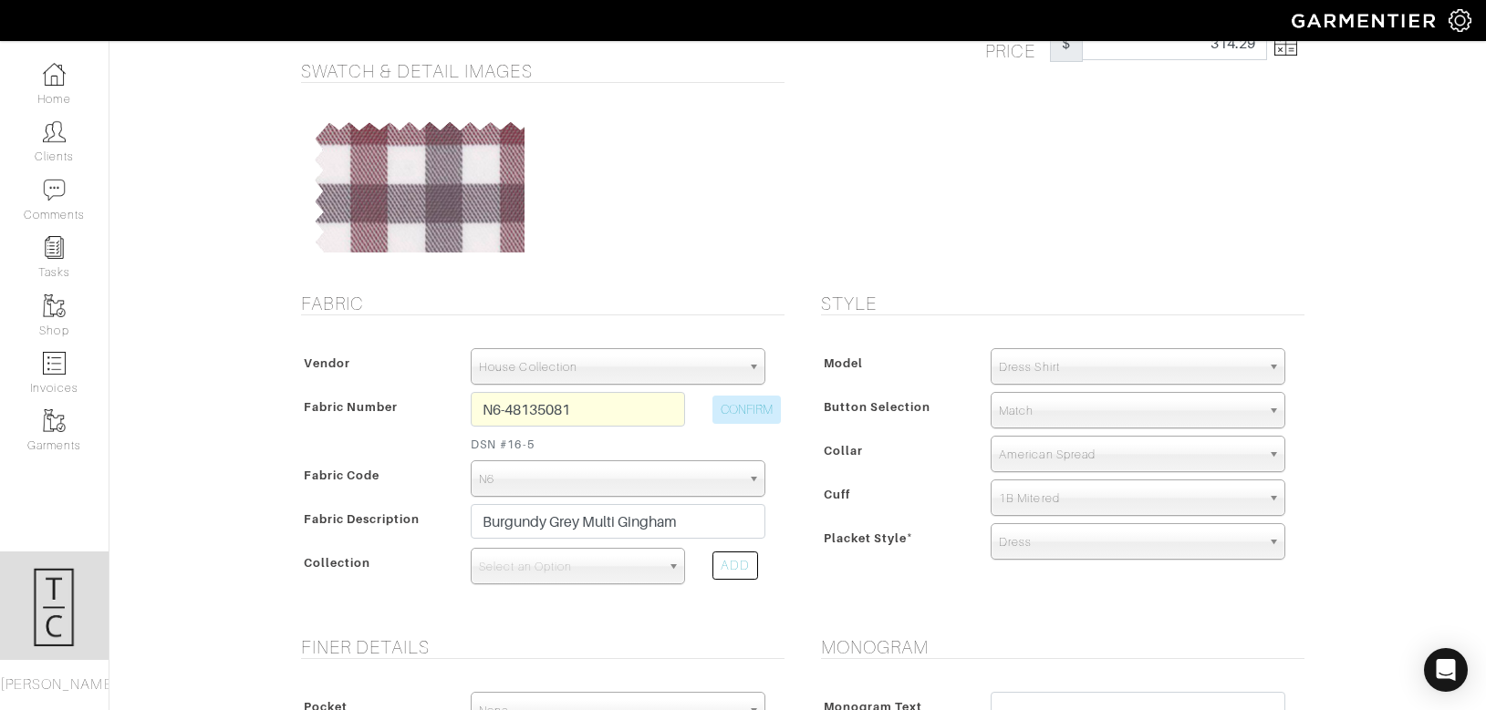
scroll to position [109, 0]
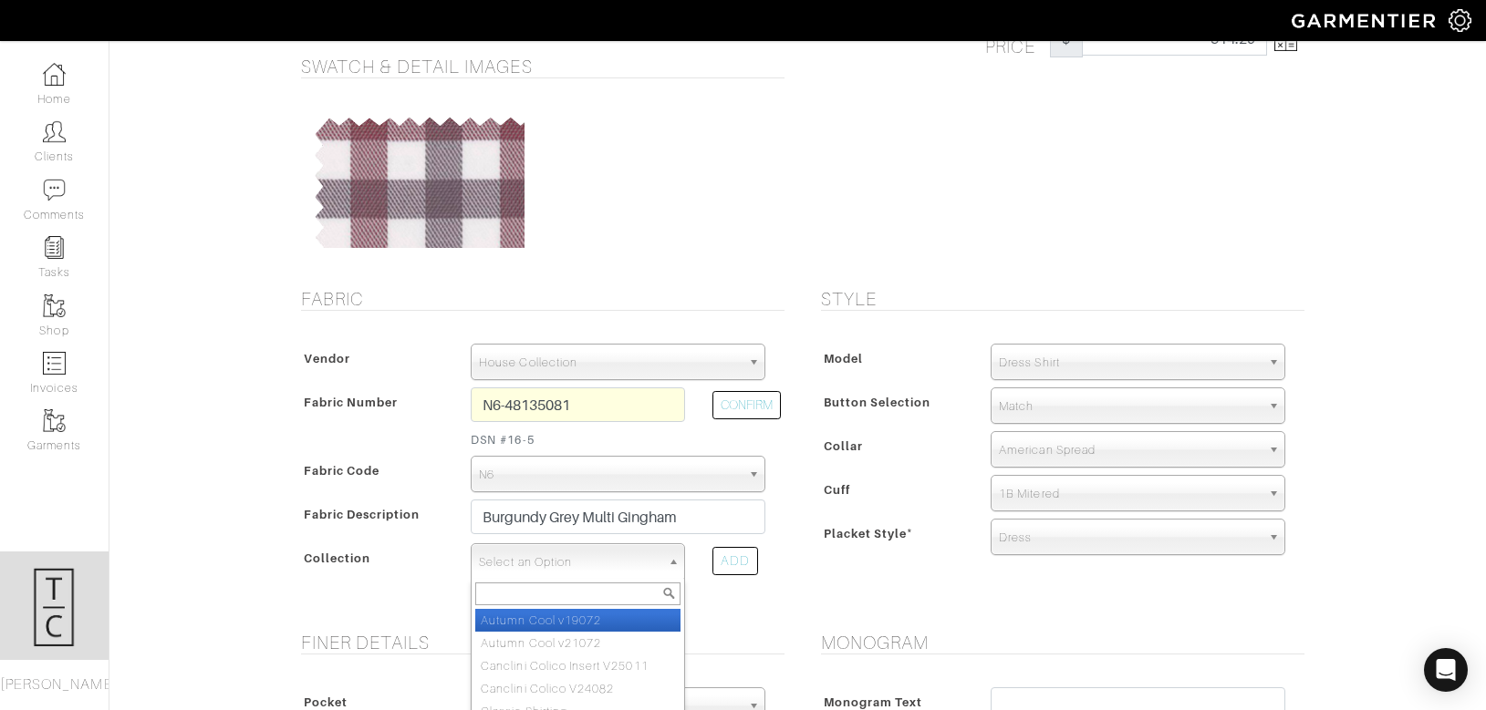
click at [575, 555] on span "Select an Option" at bounding box center [569, 562] width 181 height 36
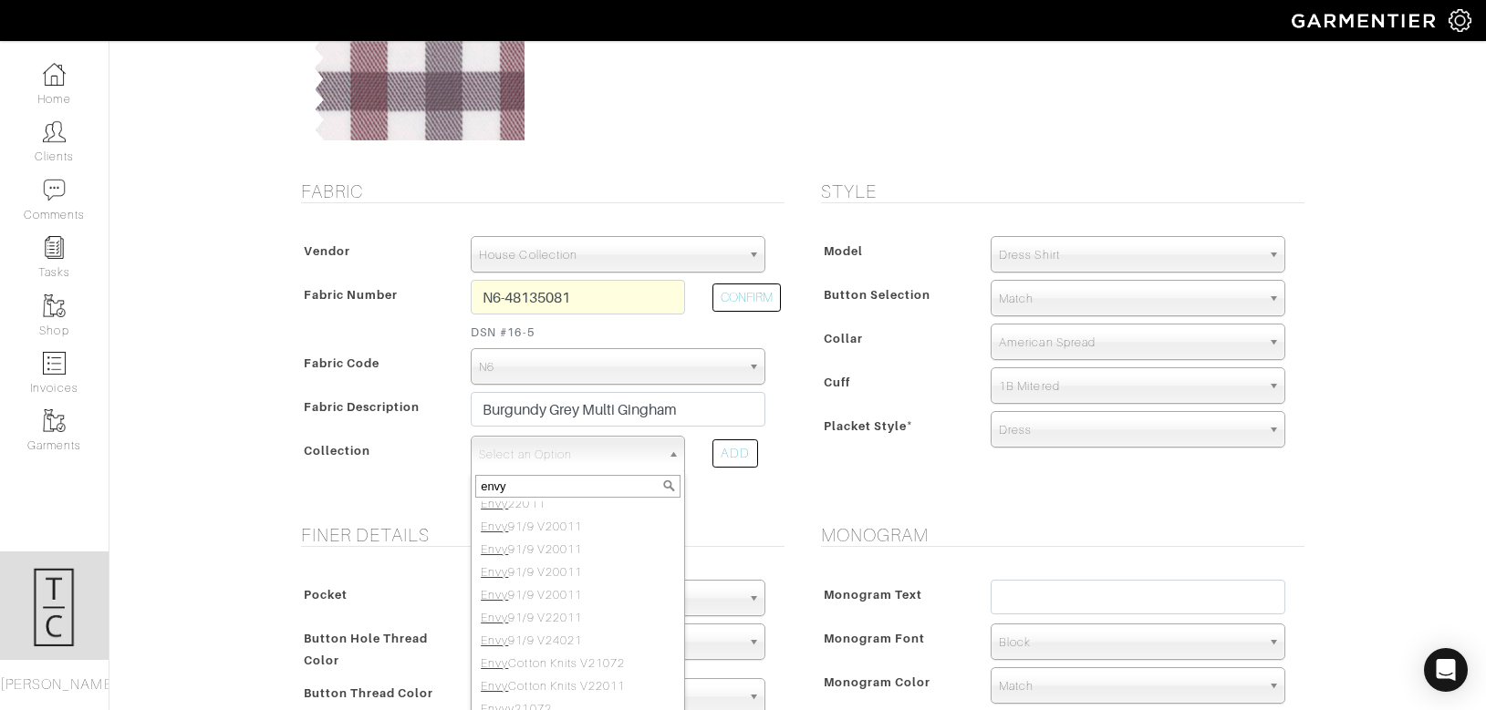
scroll to position [223, 0]
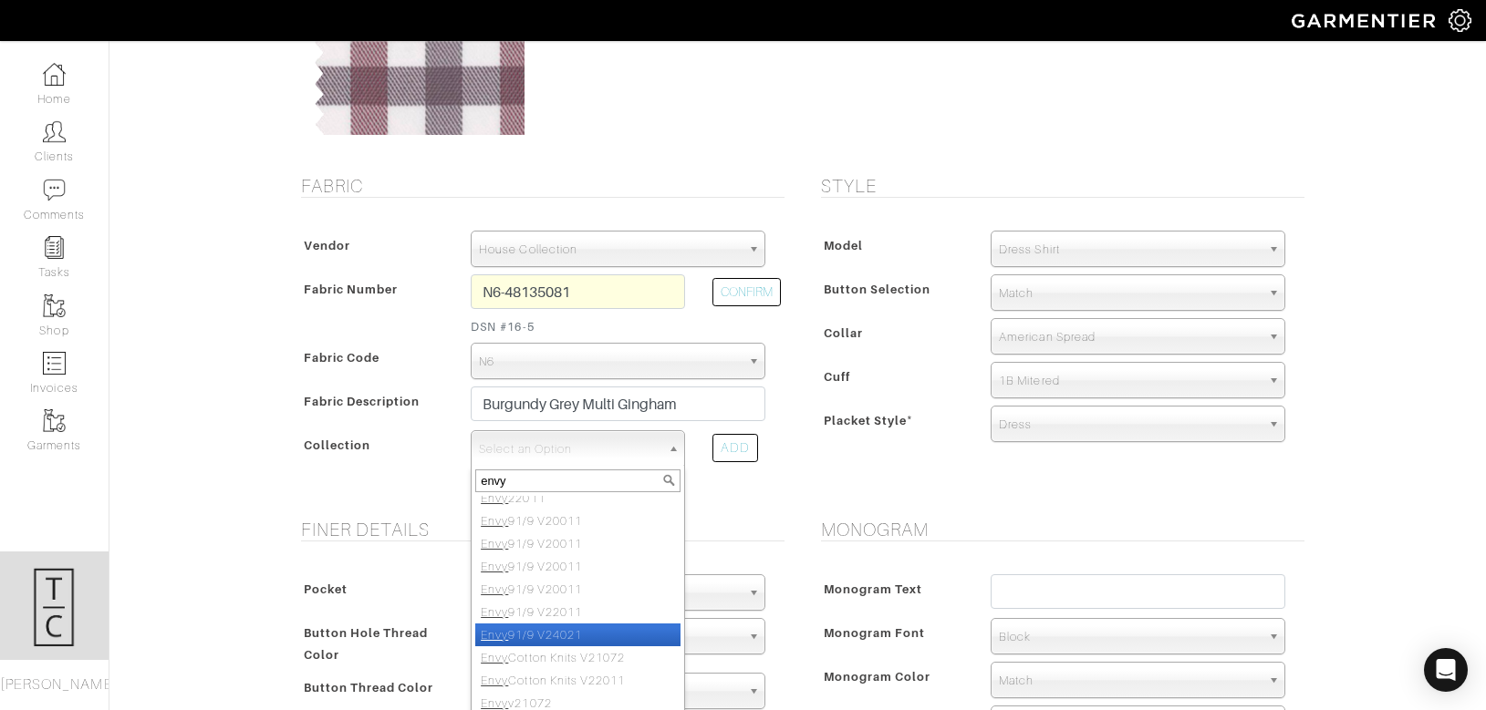
type input "envy"
click at [623, 637] on li "Envy 91/9 V24021" at bounding box center [577, 635] width 205 height 23
select select "871"
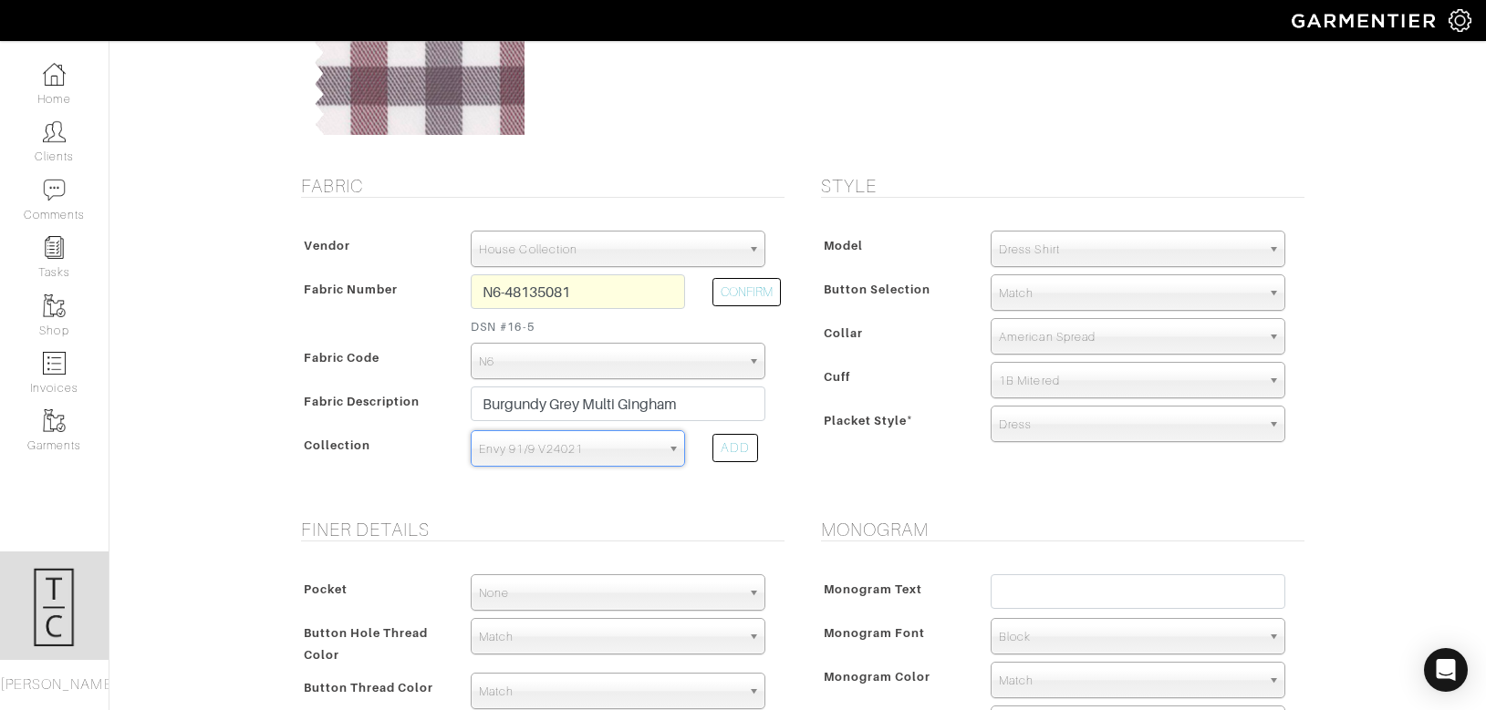
click at [616, 590] on span "None" at bounding box center [610, 593] width 262 height 36
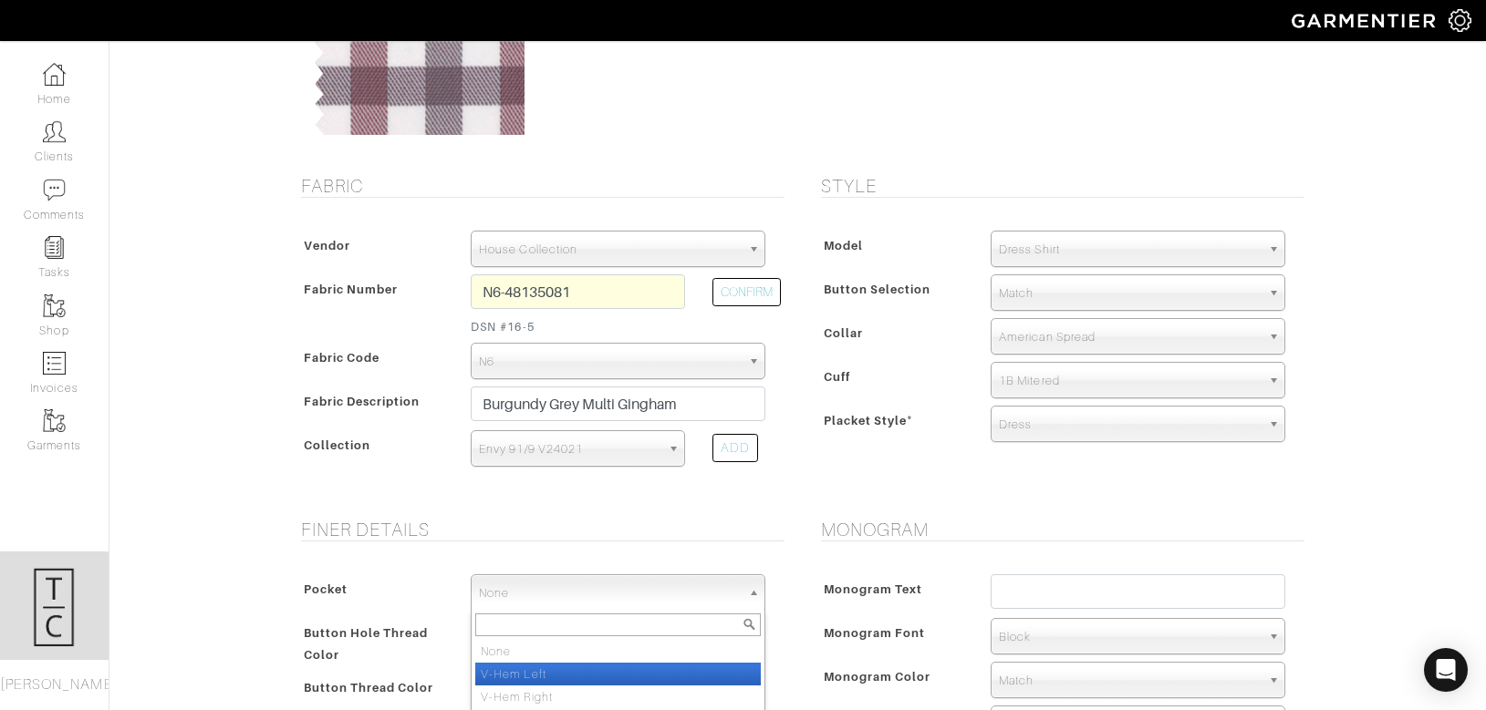
click at [602, 675] on li "V-Hem Left" at bounding box center [617, 674] width 285 height 23
select select "V-Hem Left"
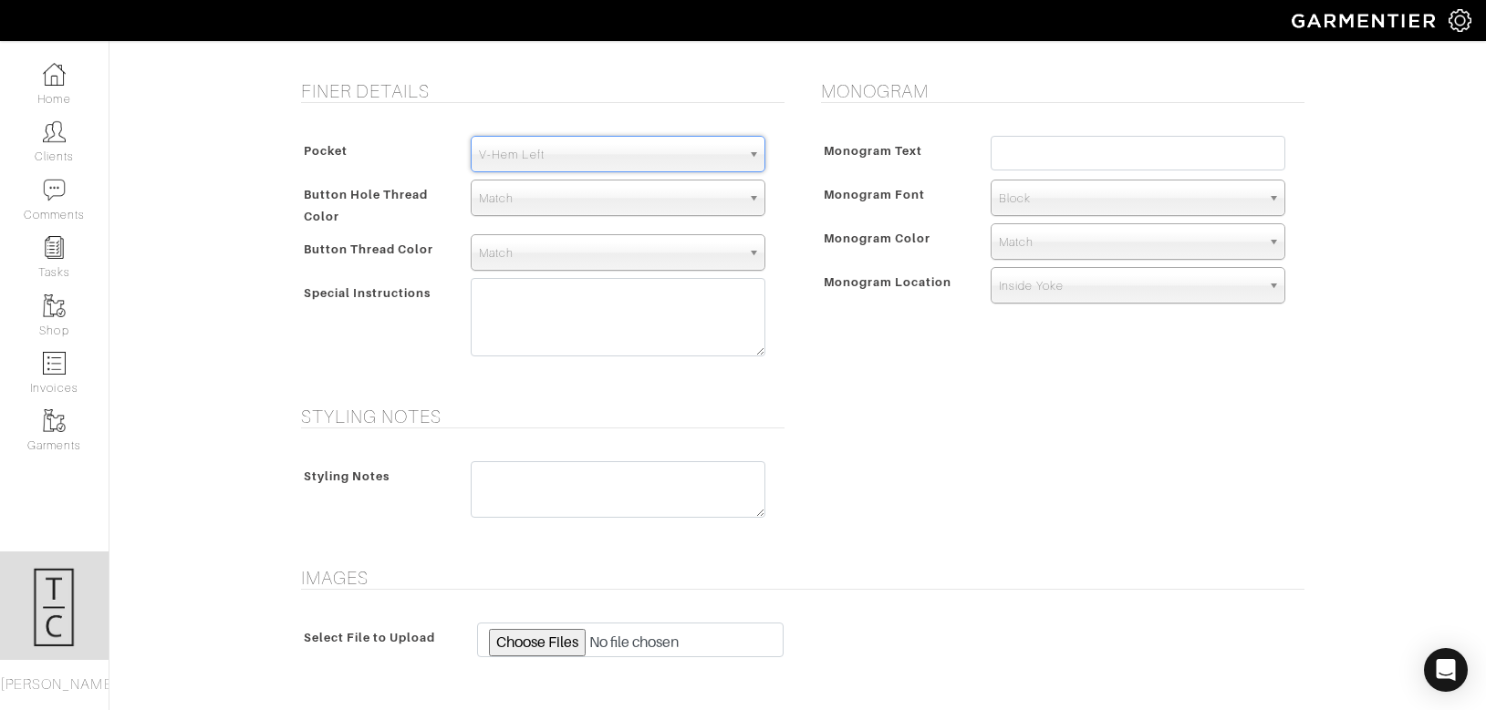
scroll to position [894, 0]
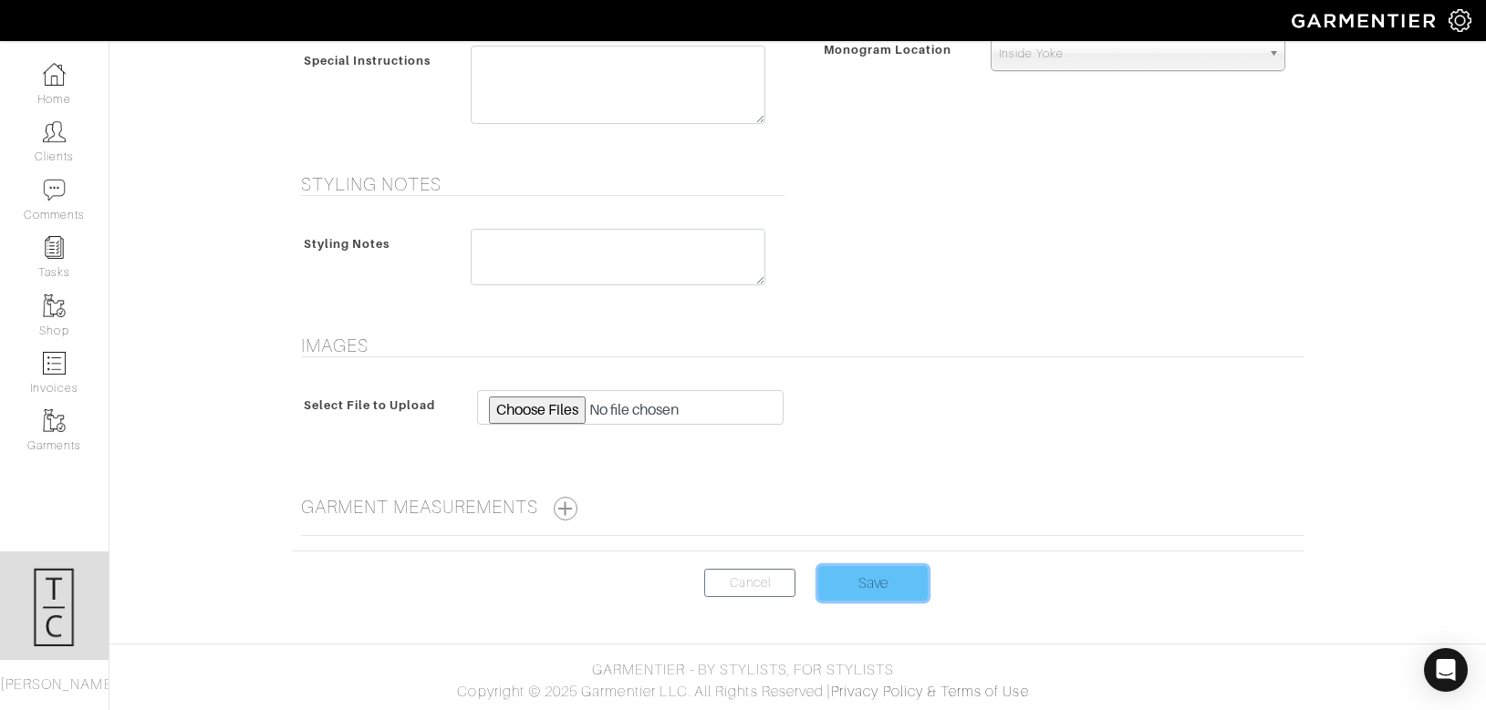
click at [872, 573] on input "Save" at bounding box center [872, 583] width 109 height 35
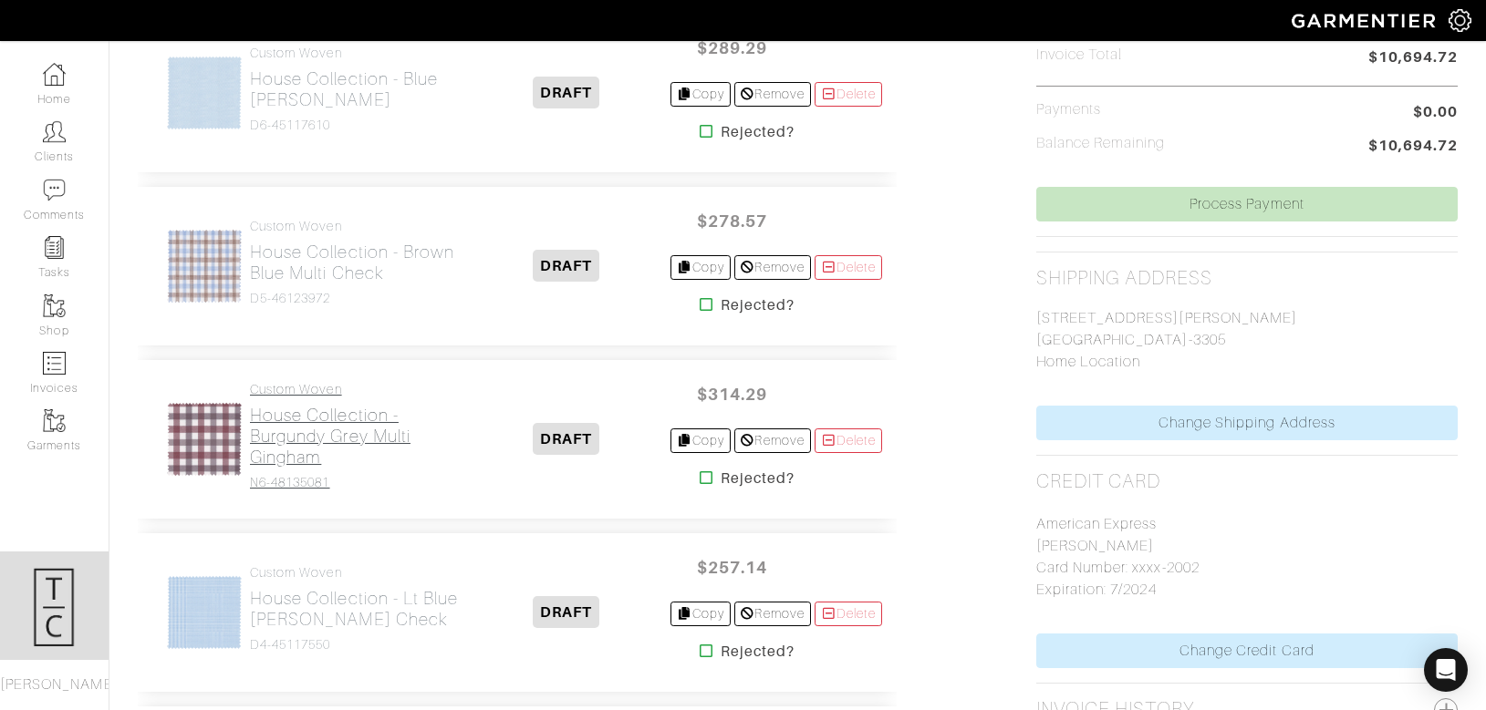
scroll to position [667, 0]
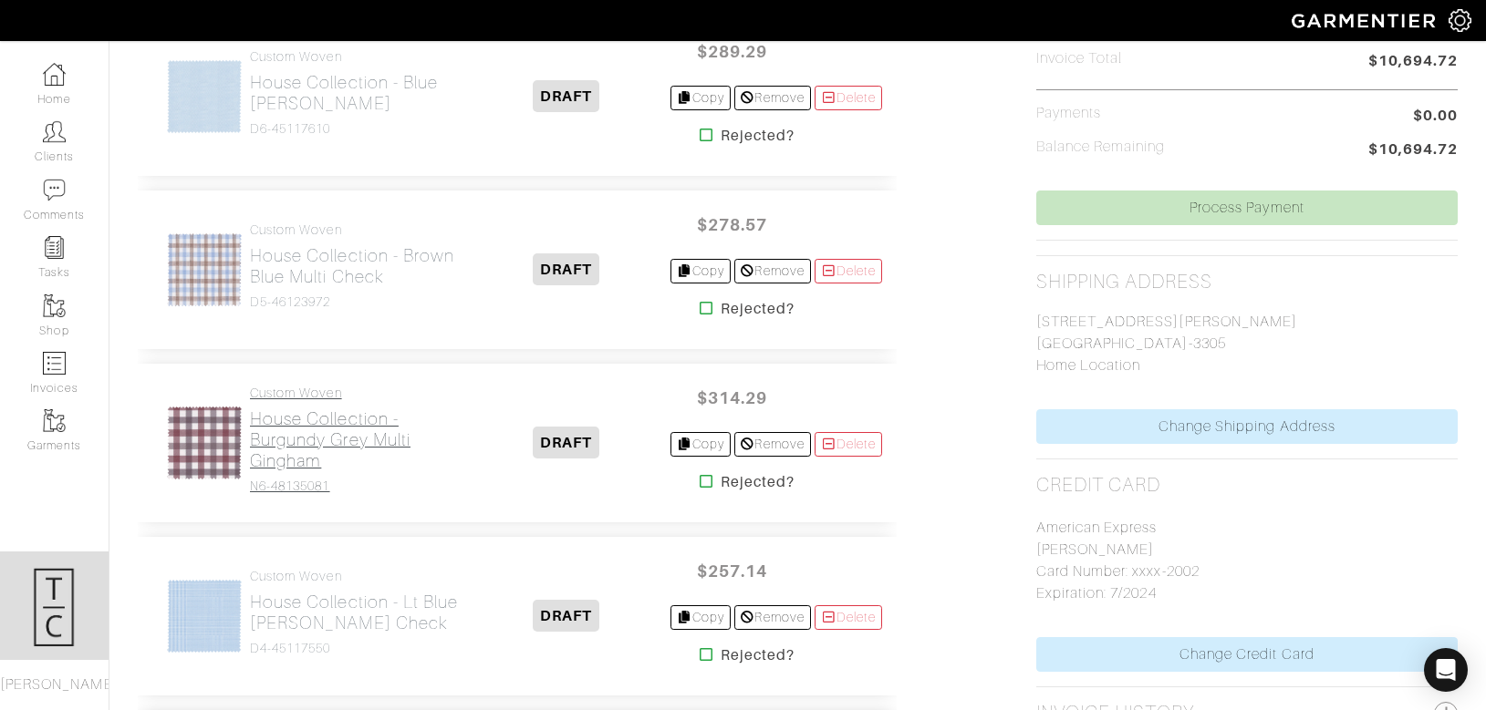
click at [305, 456] on h2 "House Collection - Burgundy Grey Multi Gingham" at bounding box center [356, 440] width 213 height 63
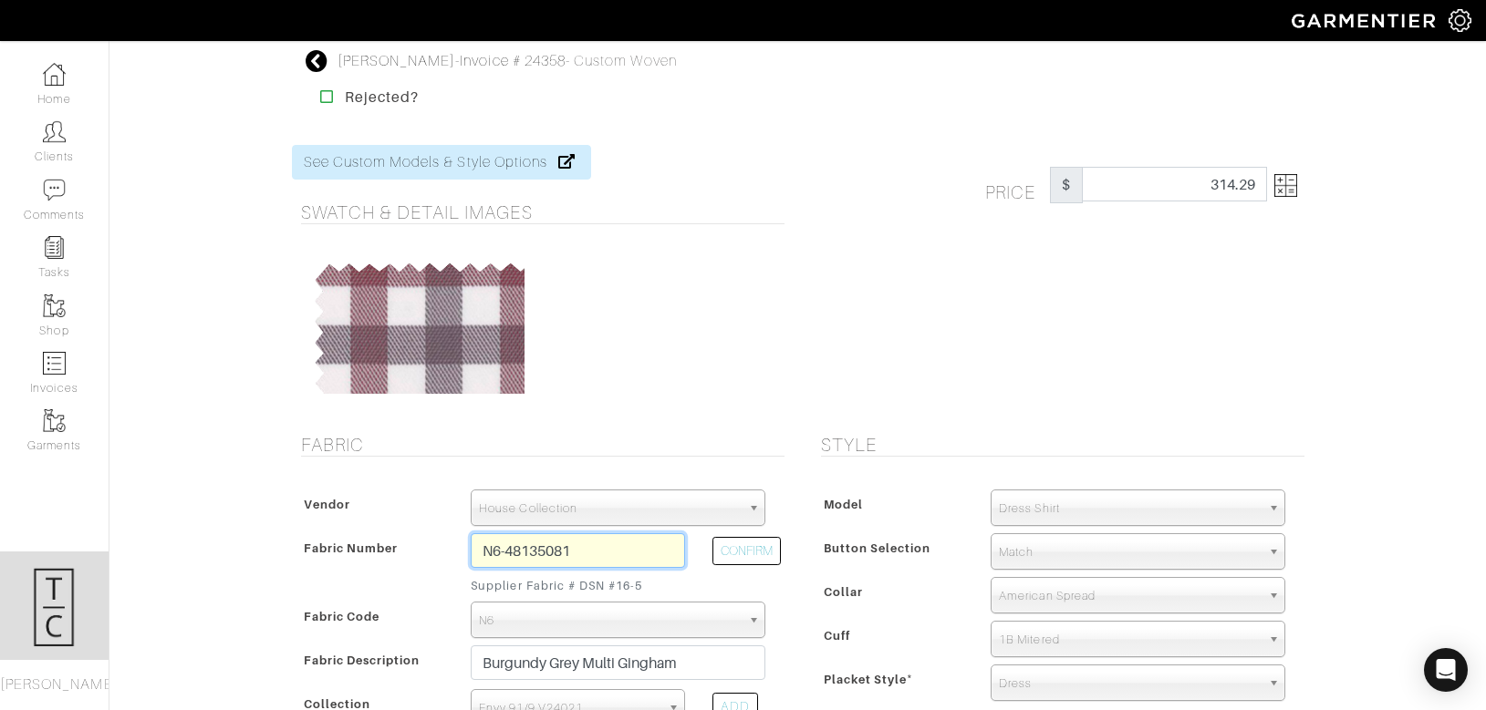
click at [621, 550] on input "N6-48135081" at bounding box center [578, 550] width 214 height 35
type input "N6-48135083"
click at [728, 545] on button "CONFIRM" at bounding box center [746, 551] width 68 height 28
type input "Green Grey Multi Gingham"
select select
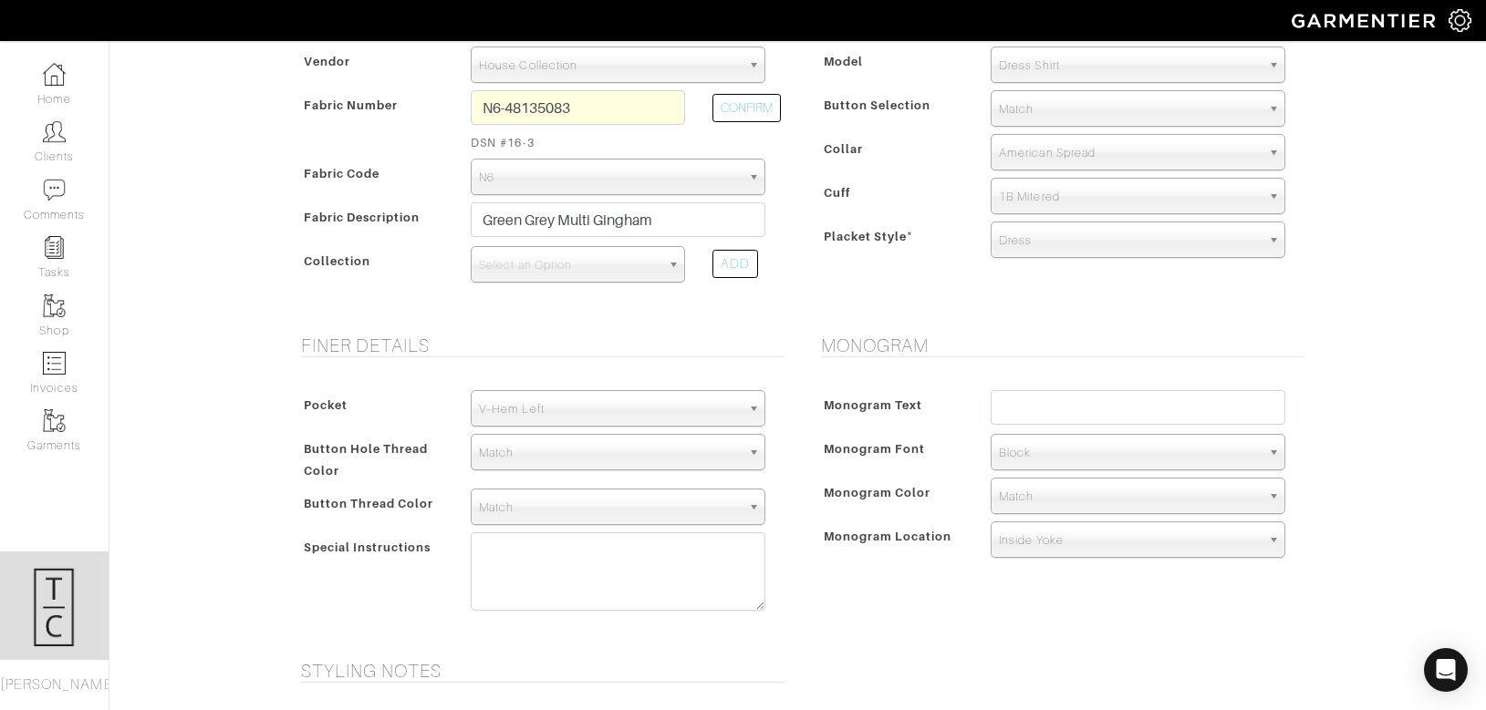
scroll to position [486, 0]
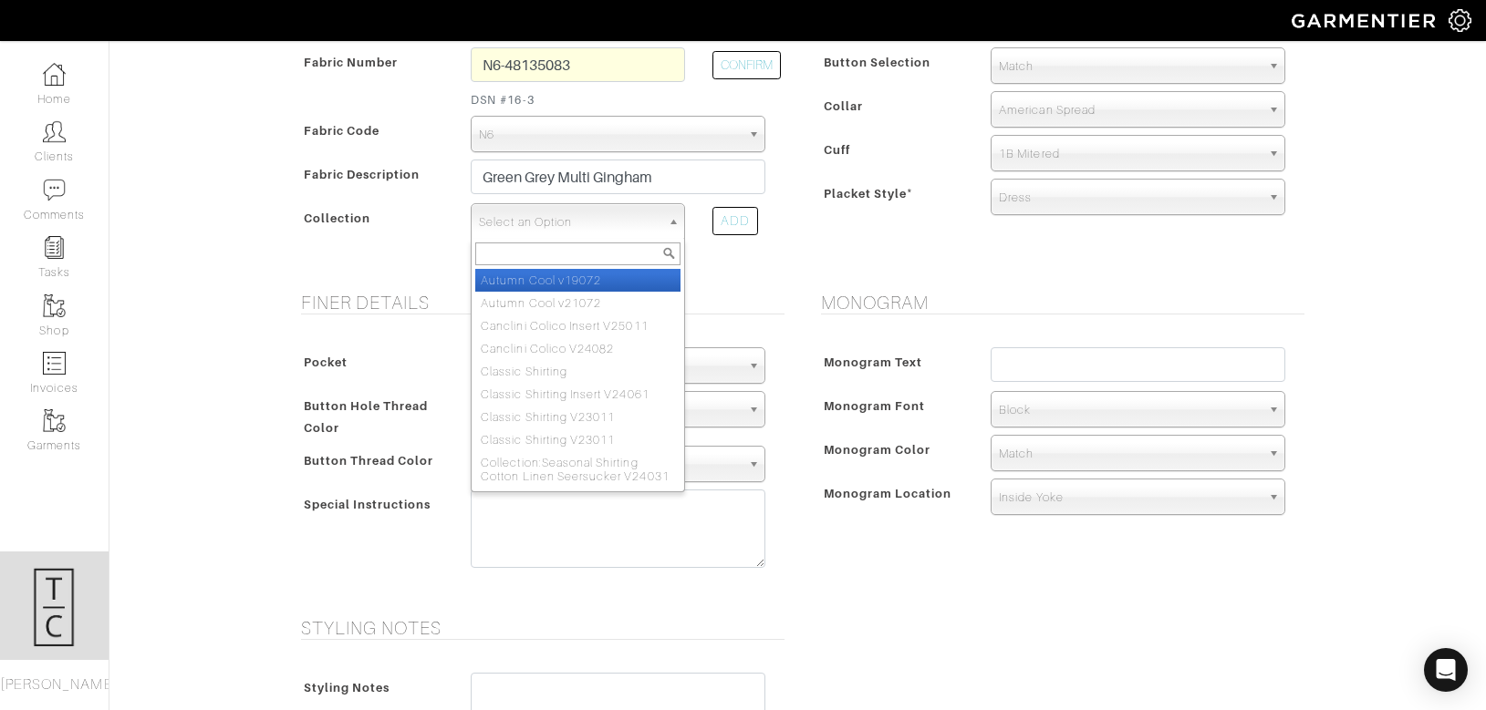
click at [531, 212] on span "Select an Option" at bounding box center [569, 222] width 181 height 36
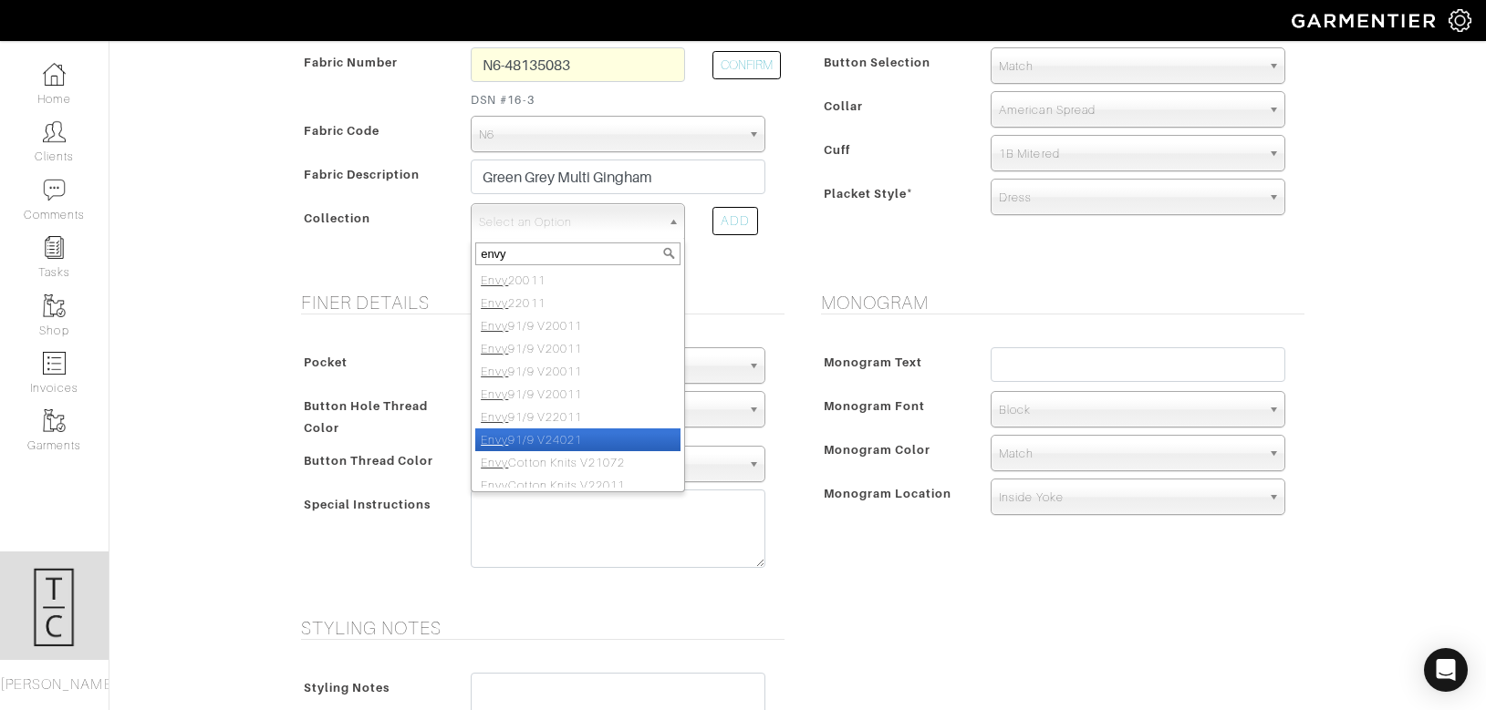
type input "envy"
click at [572, 430] on li "Envy 91/9 V24021" at bounding box center [577, 440] width 205 height 23
select select "871"
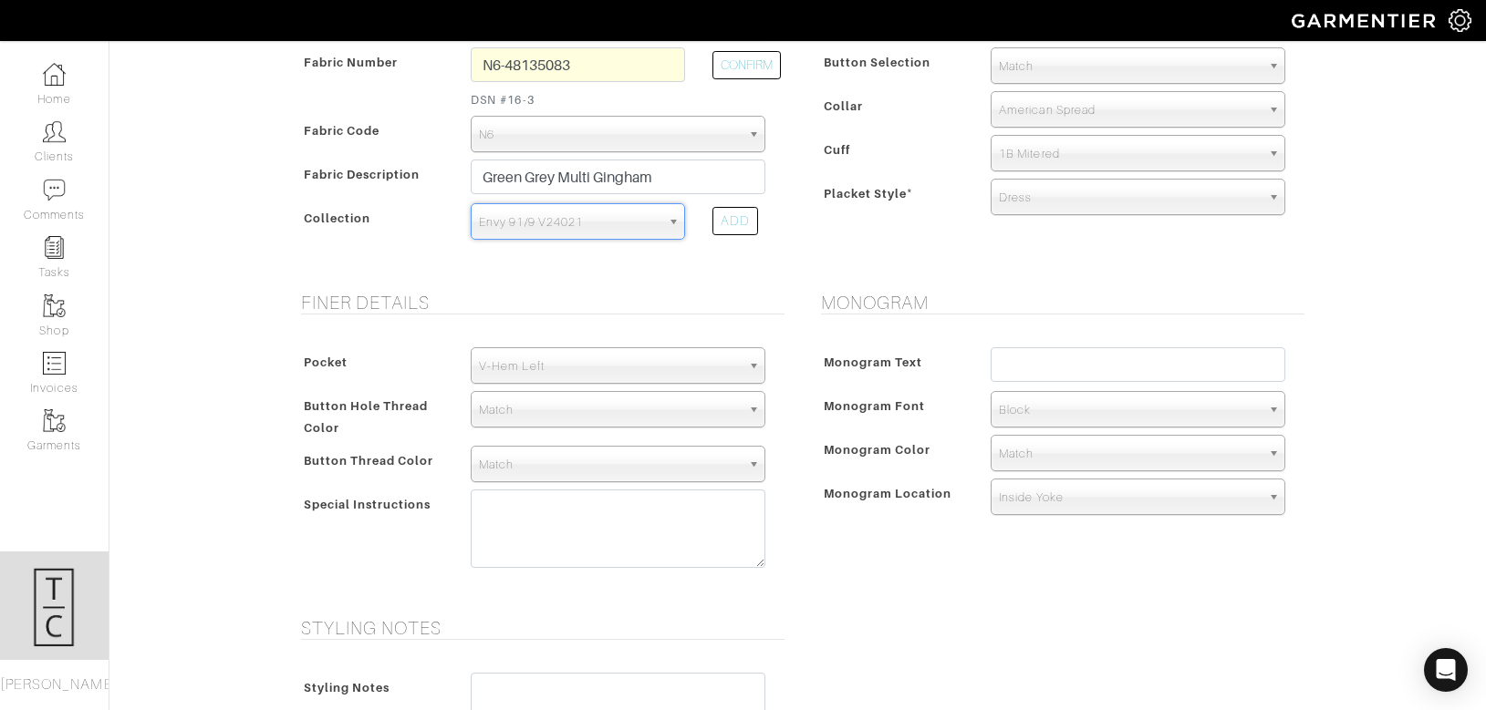
click at [695, 307] on h5 "Finer Details" at bounding box center [542, 303] width 483 height 22
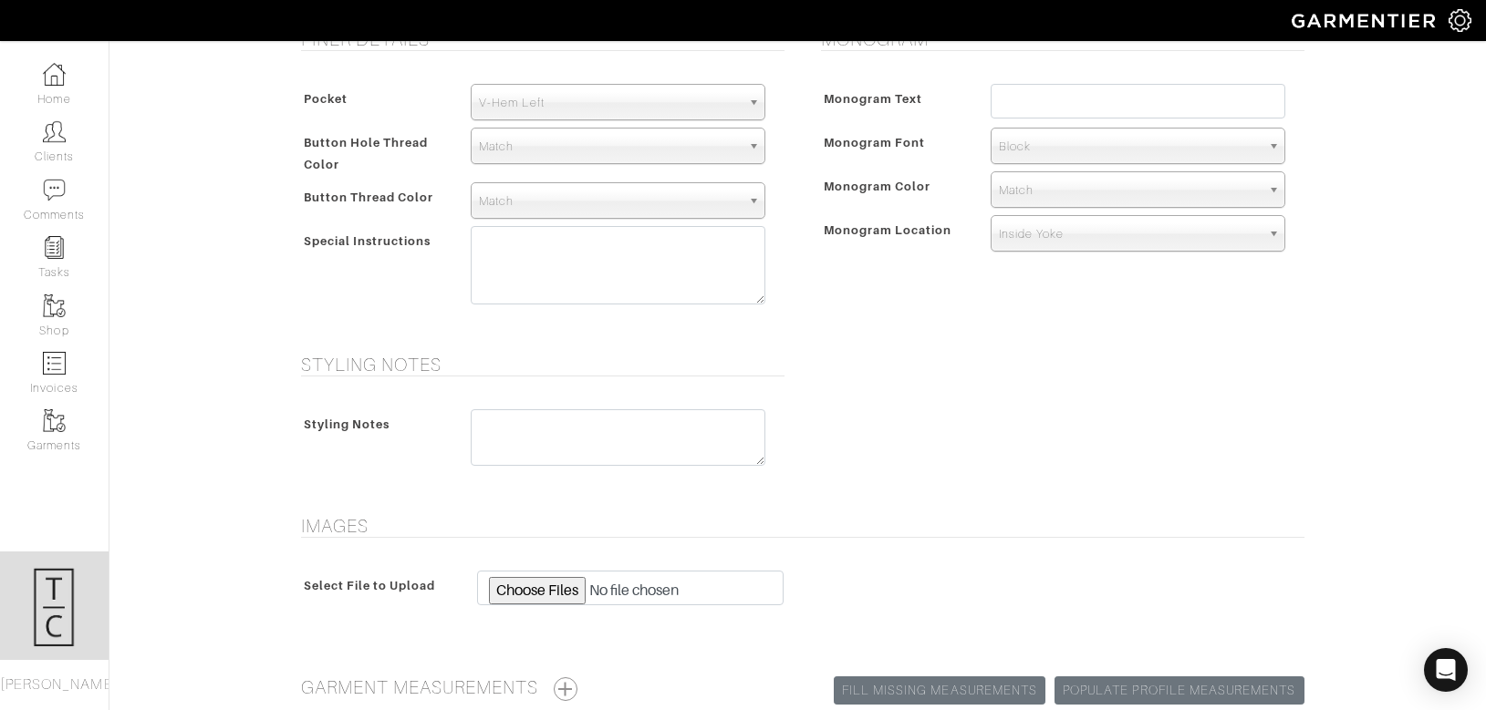
scroll to position [930, 0]
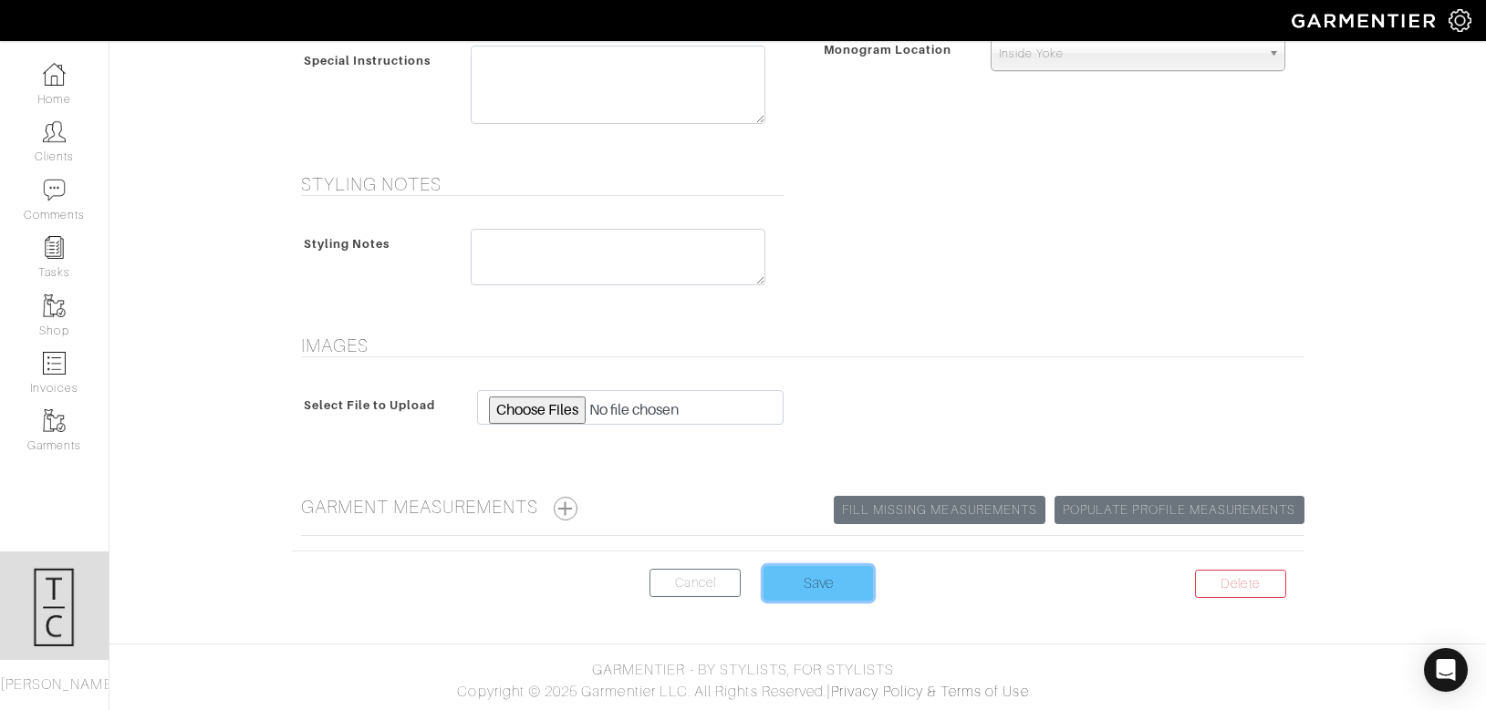
click at [795, 587] on input "Save" at bounding box center [817, 583] width 109 height 35
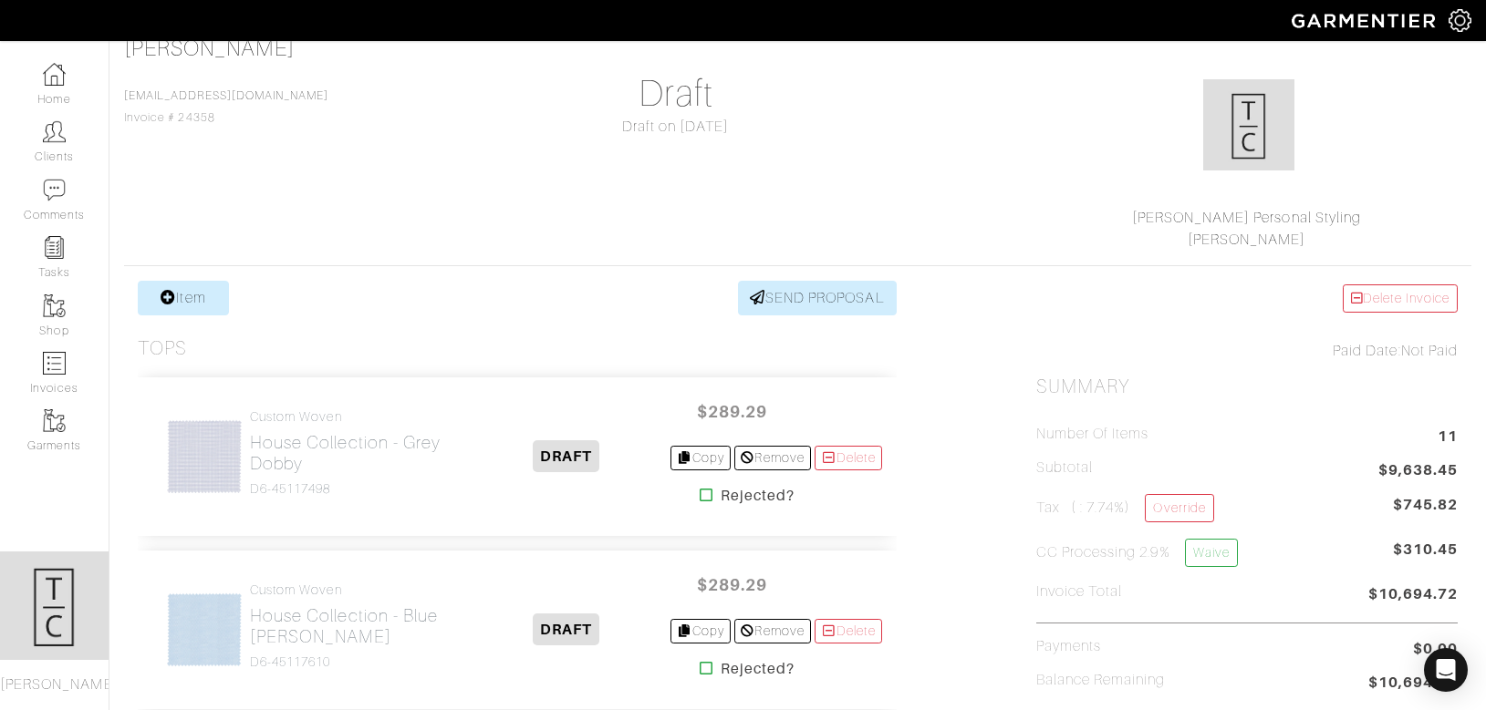
scroll to position [132, 0]
click at [171, 291] on icon at bounding box center [168, 298] width 16 height 15
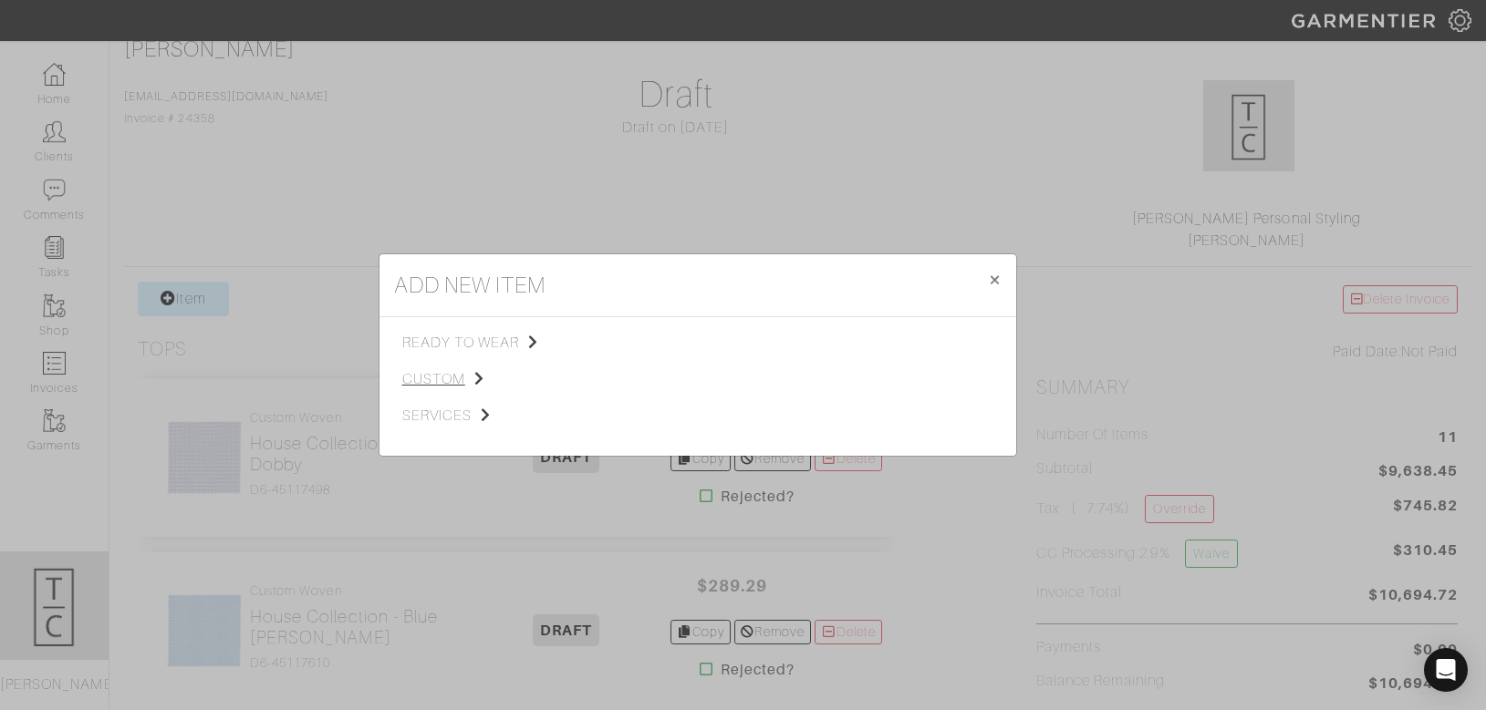
click at [442, 379] on span "custom" at bounding box center [493, 379] width 183 height 22
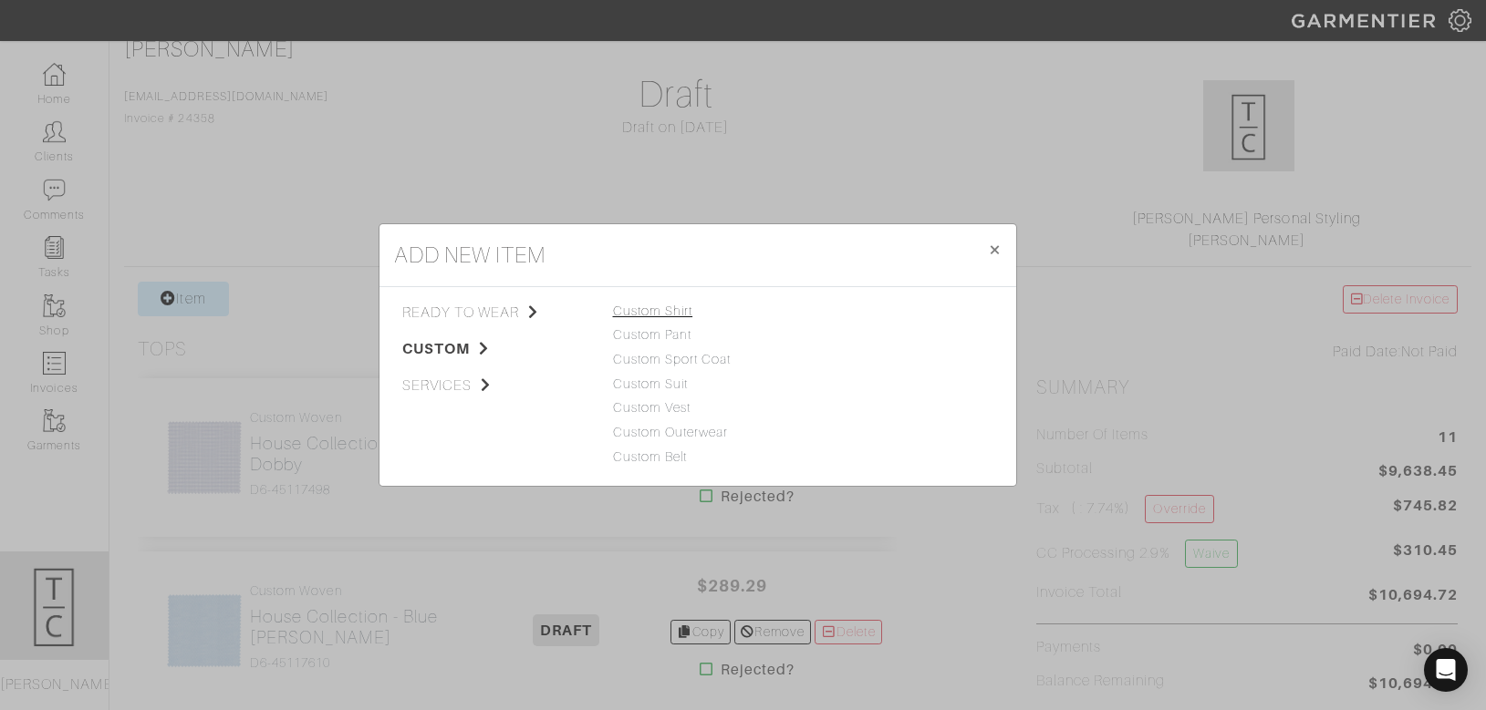
click at [662, 312] on link "Custom Shirt" at bounding box center [653, 311] width 80 height 15
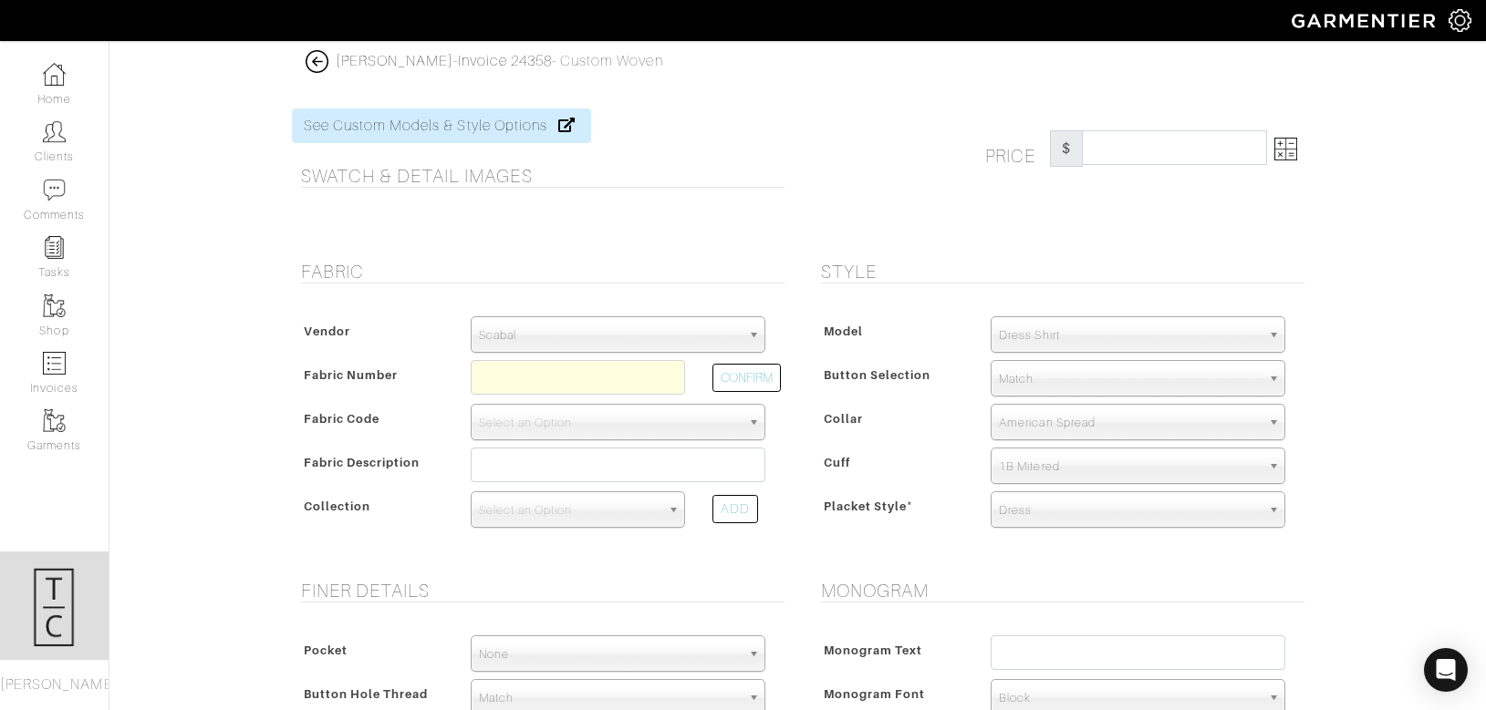
click at [641, 340] on span "Scabal" at bounding box center [610, 335] width 262 height 36
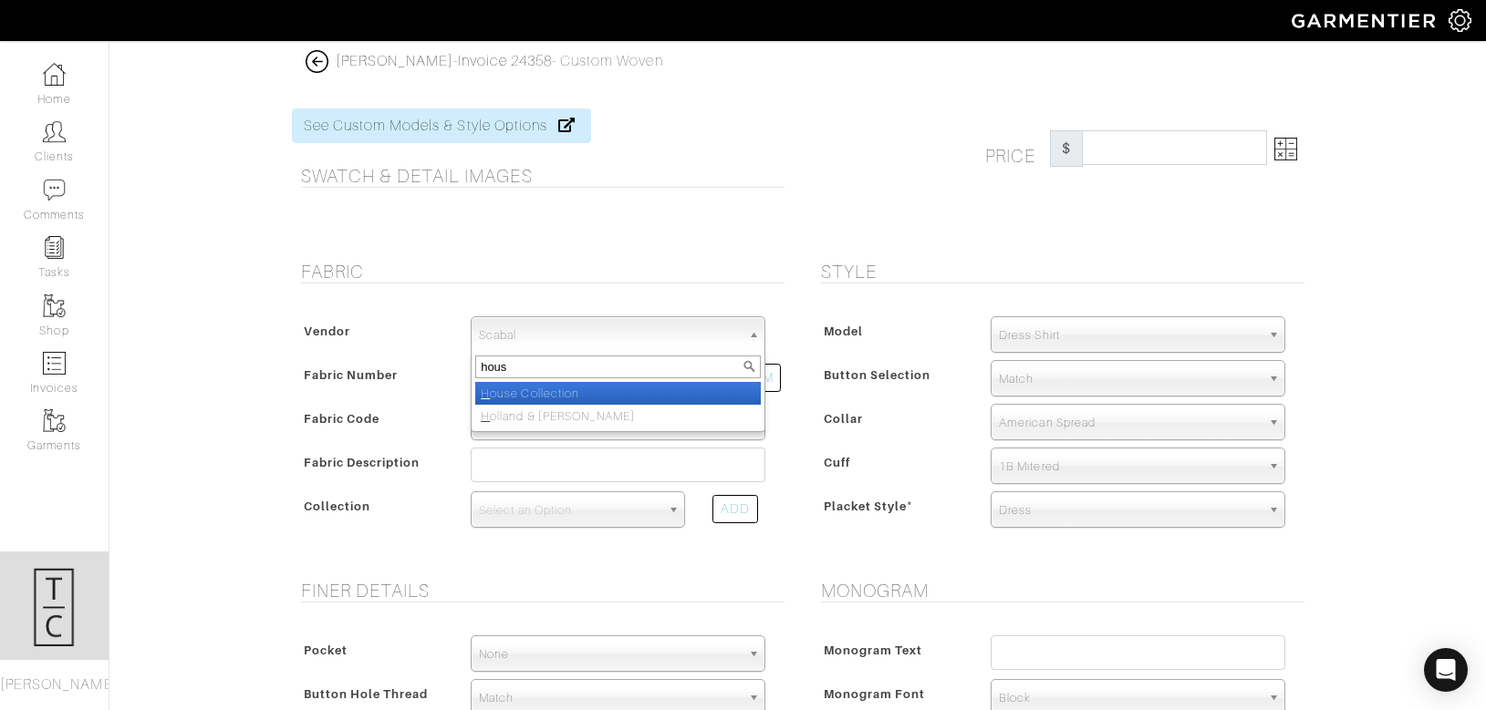
type input "house"
select select "75"
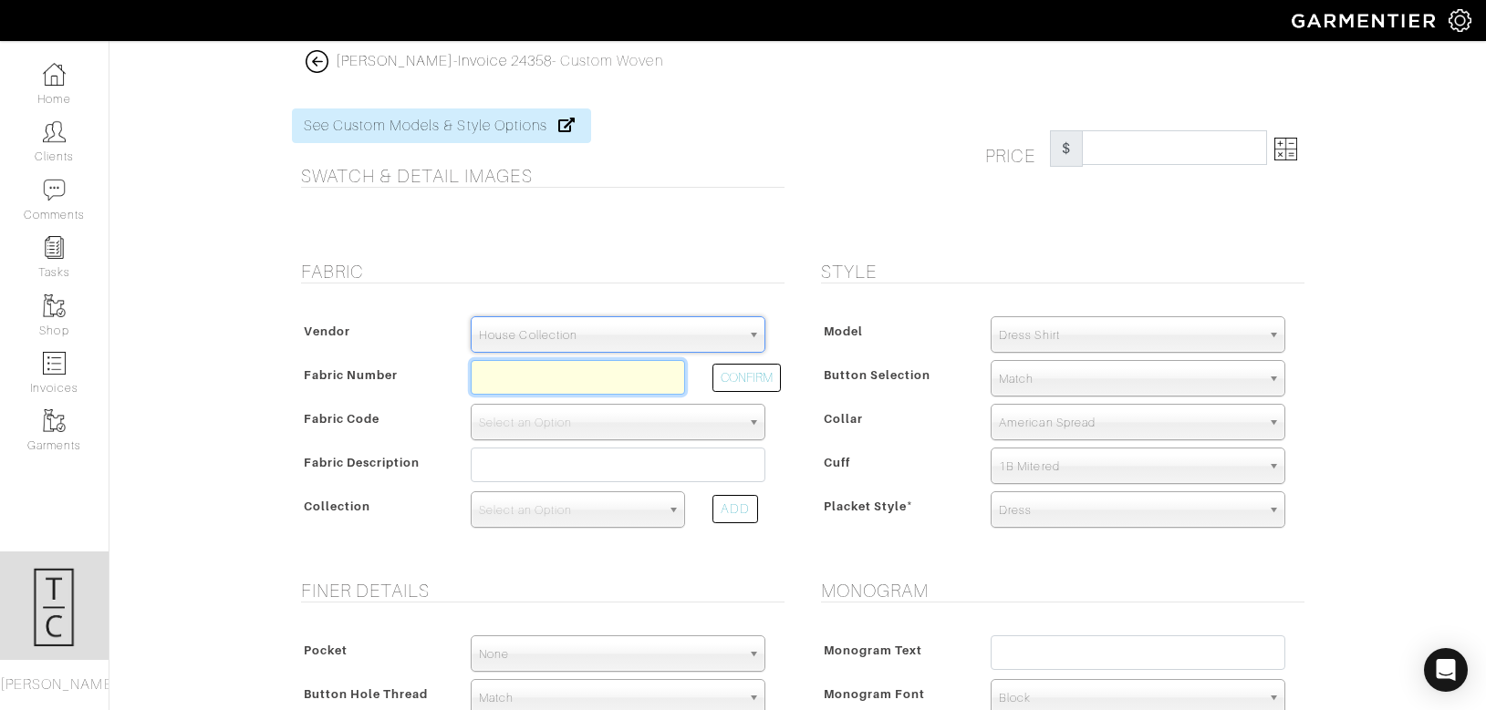
click at [585, 381] on input "text" at bounding box center [578, 377] width 214 height 35
type input "N5-51171209"
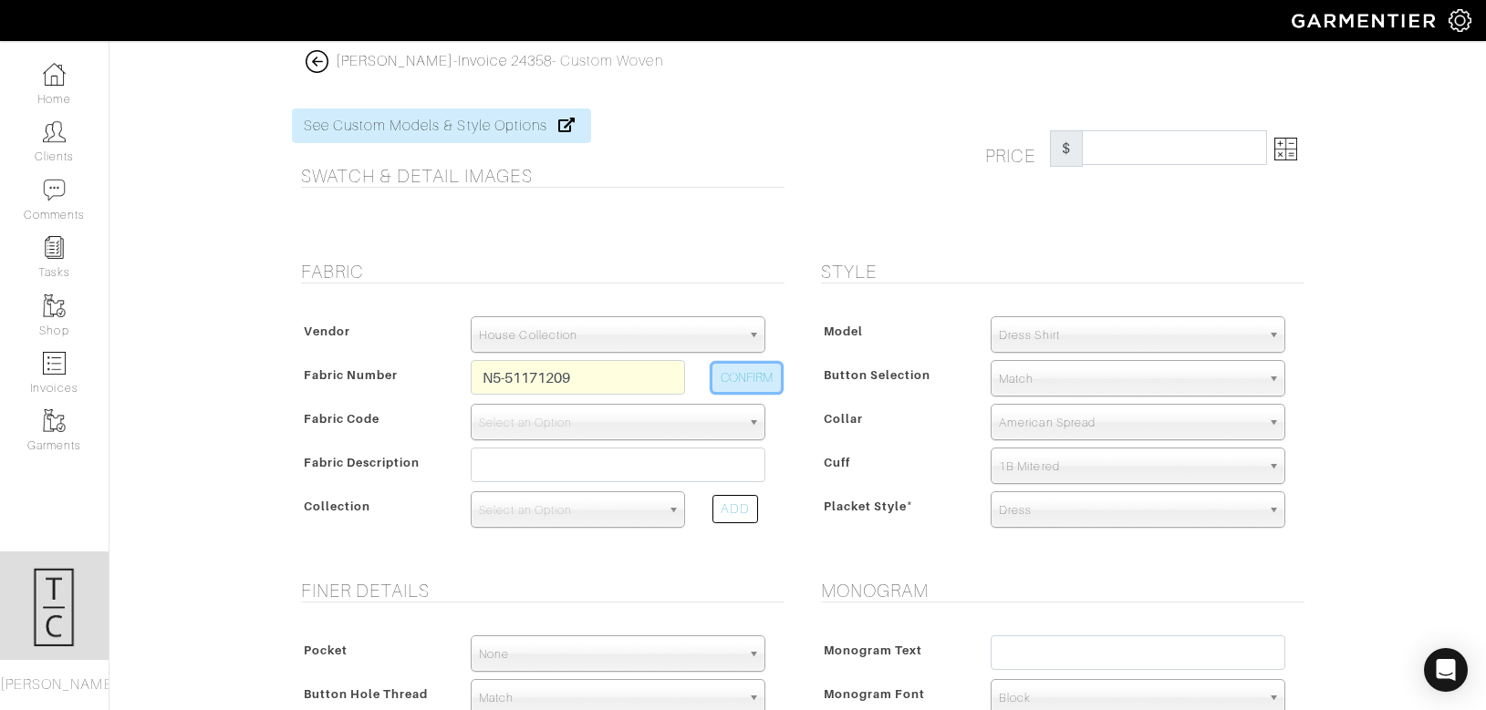
click at [731, 380] on button "CONFIRM" at bounding box center [746, 378] width 68 height 28
select select "5587"
type input "Blue Check"
select select
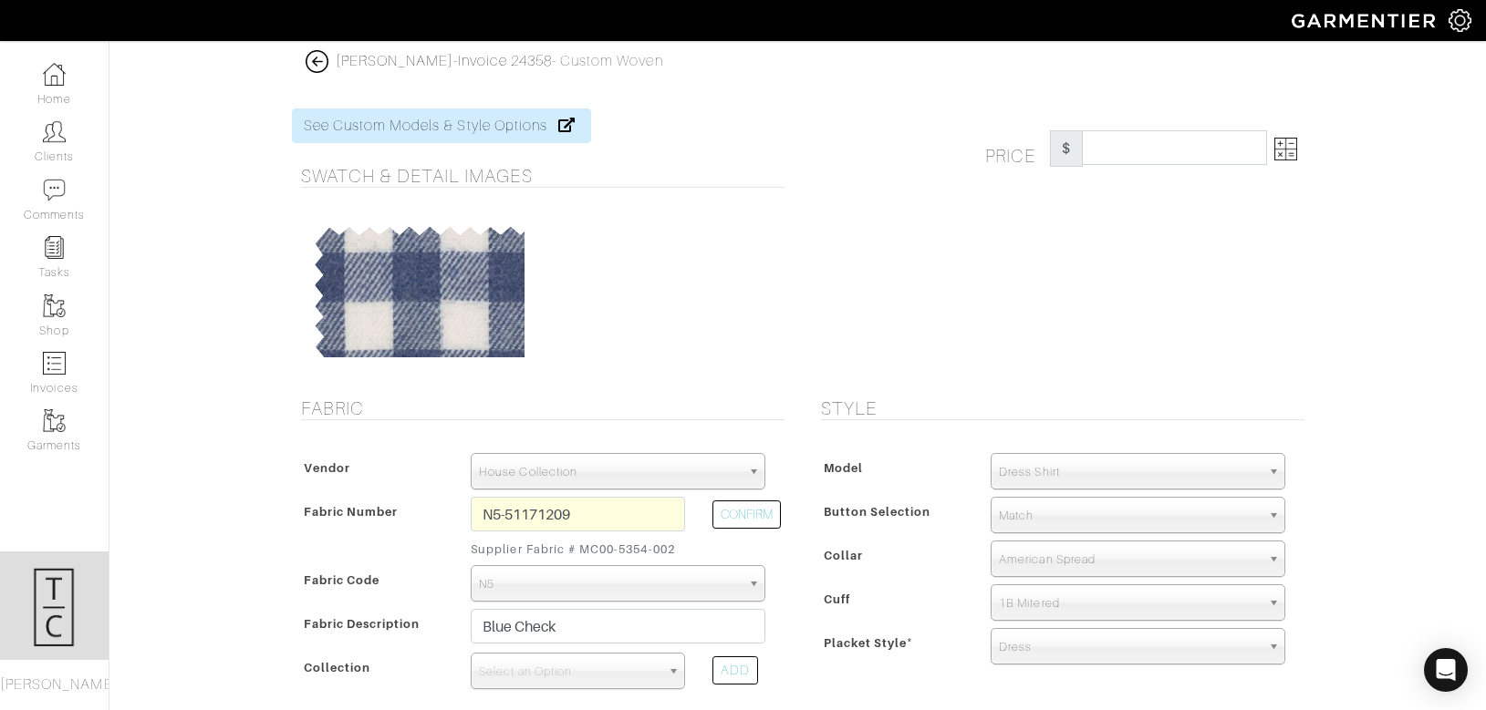
type input "307.14"
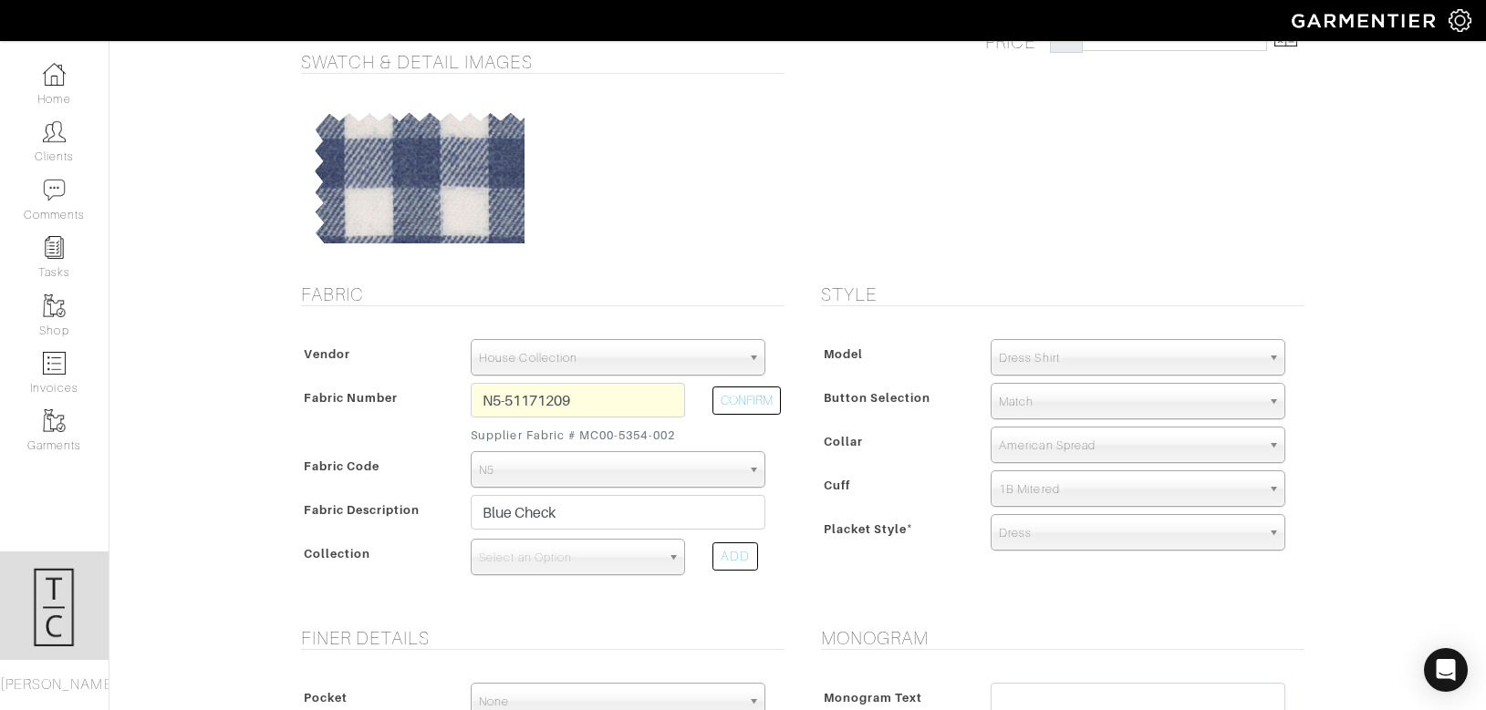
scroll to position [115, 0]
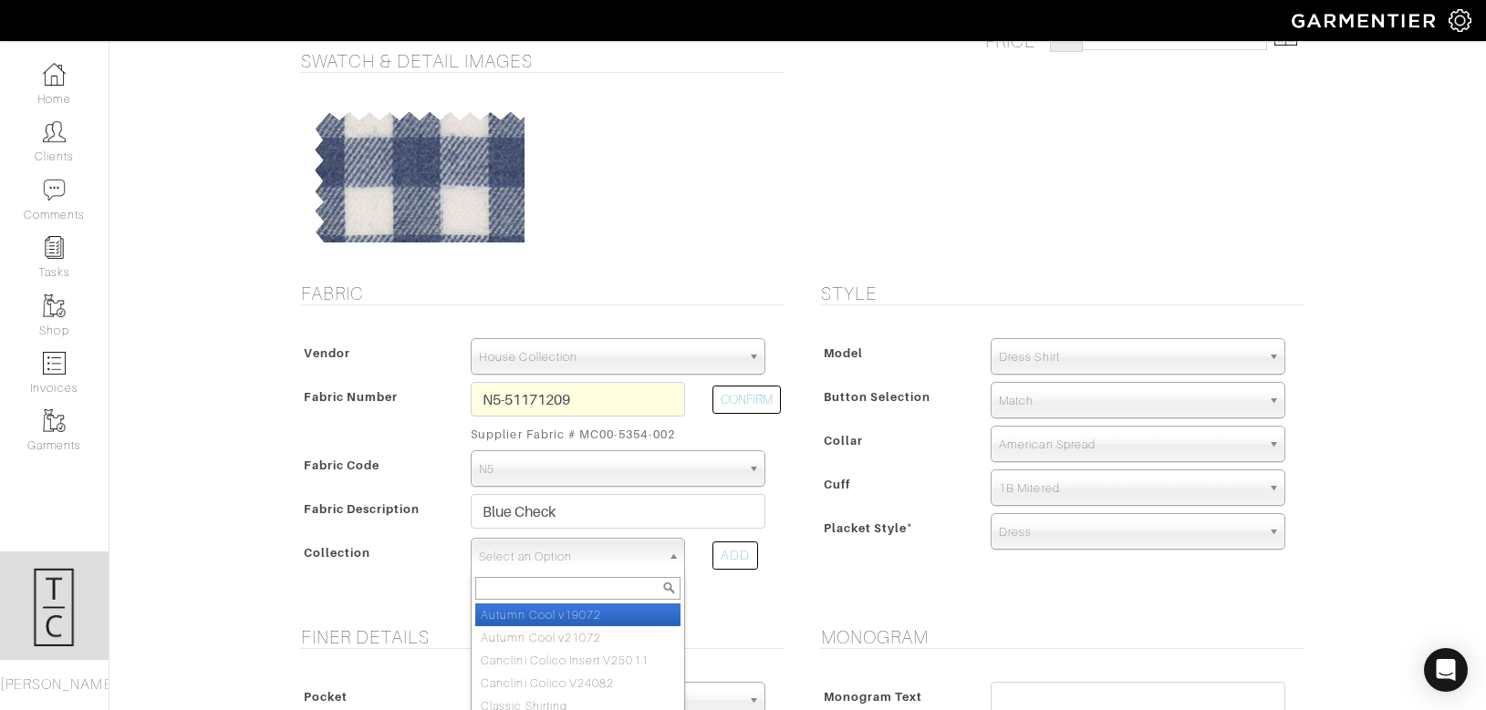
click at [577, 563] on span "Select an Option" at bounding box center [569, 557] width 181 height 36
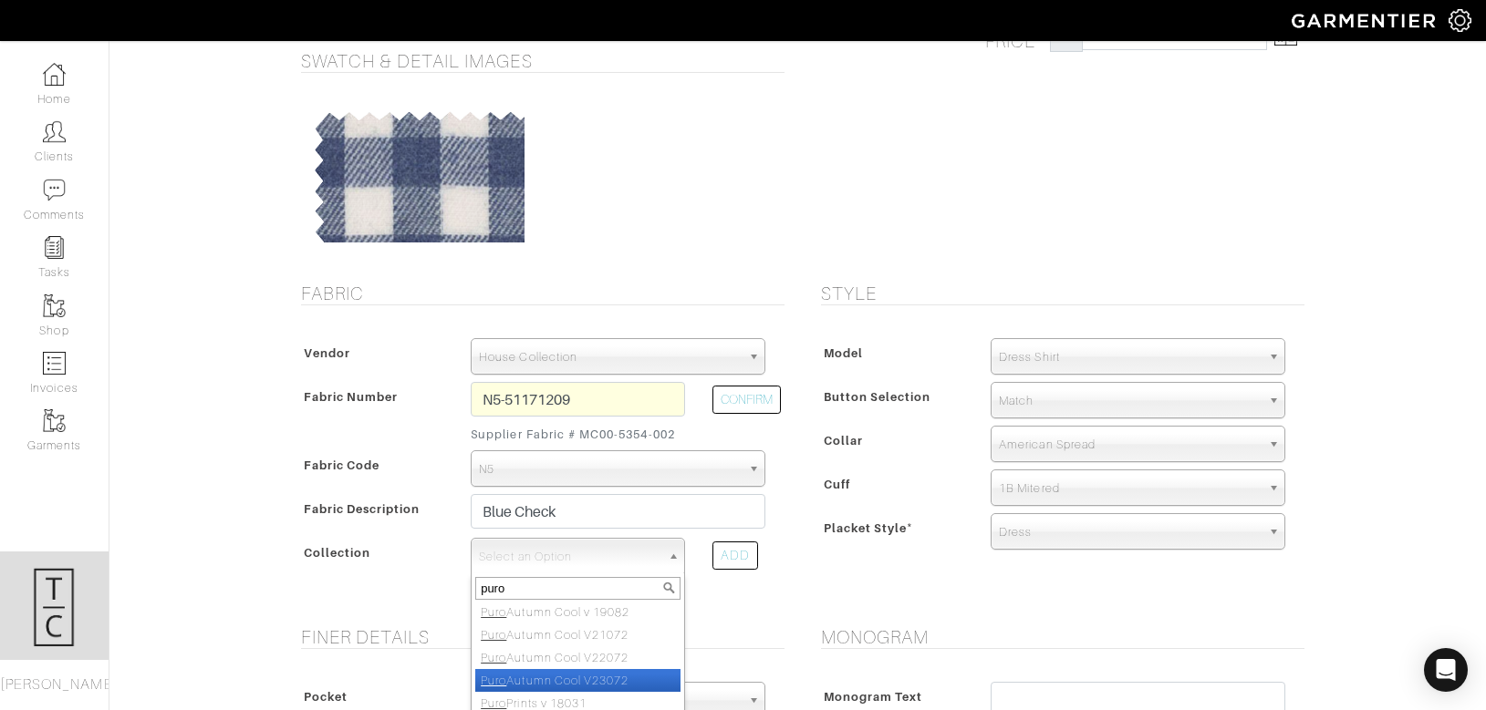
scroll to position [0, 0]
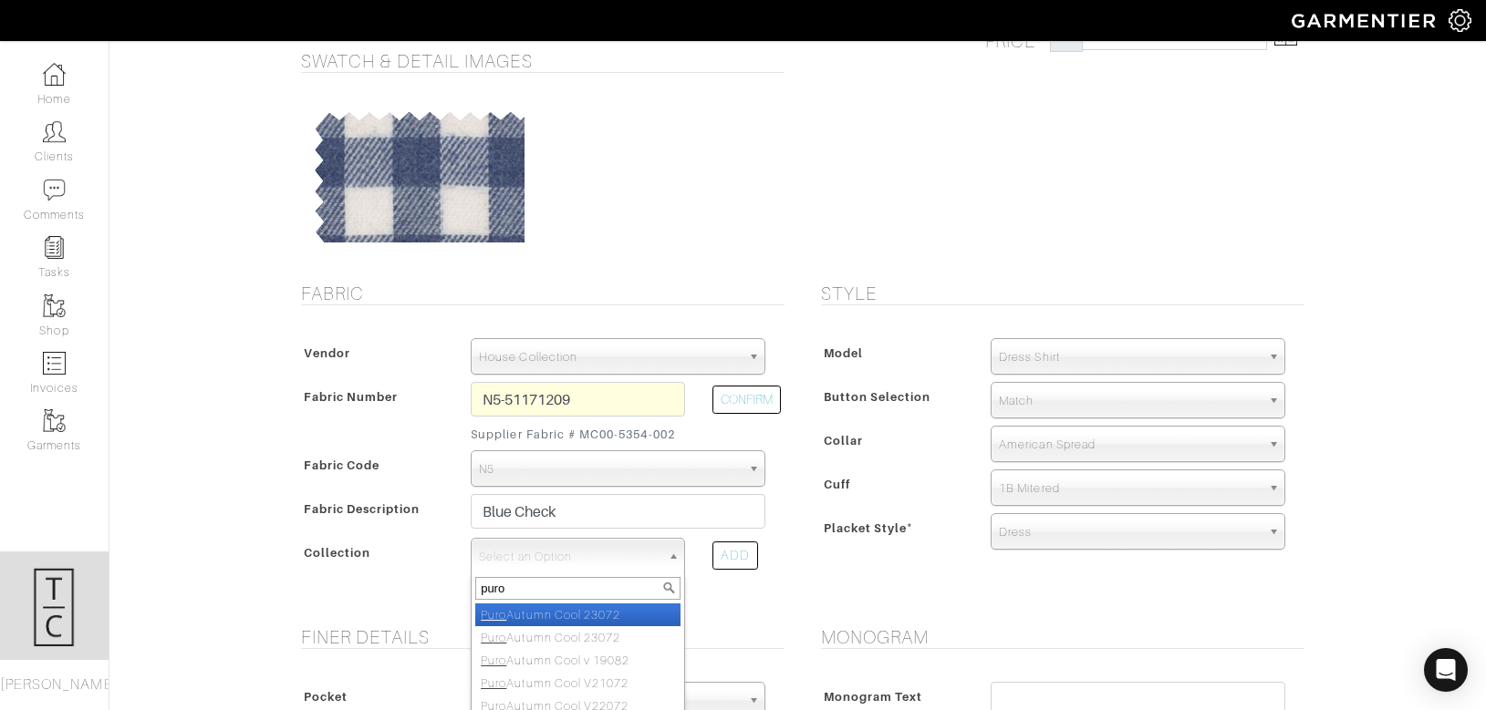
type input "puro"
click at [570, 615] on li "Puro Autumn Cool 23072" at bounding box center [577, 615] width 205 height 23
select select "804"
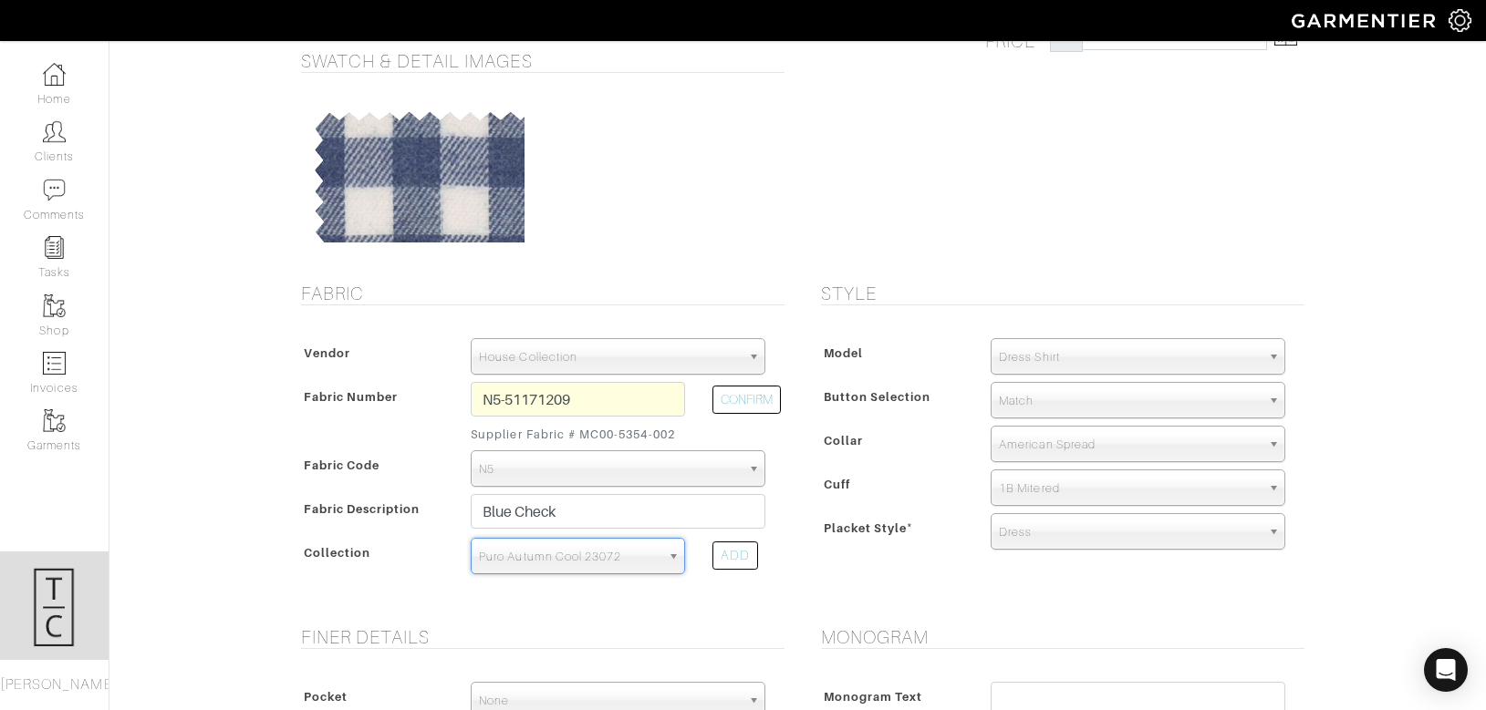
click at [900, 610] on form "See Custom Models & Style Options Swatch & Detail Images Price $ 307.14 Fabric …" at bounding box center [798, 687] width 1012 height 1430
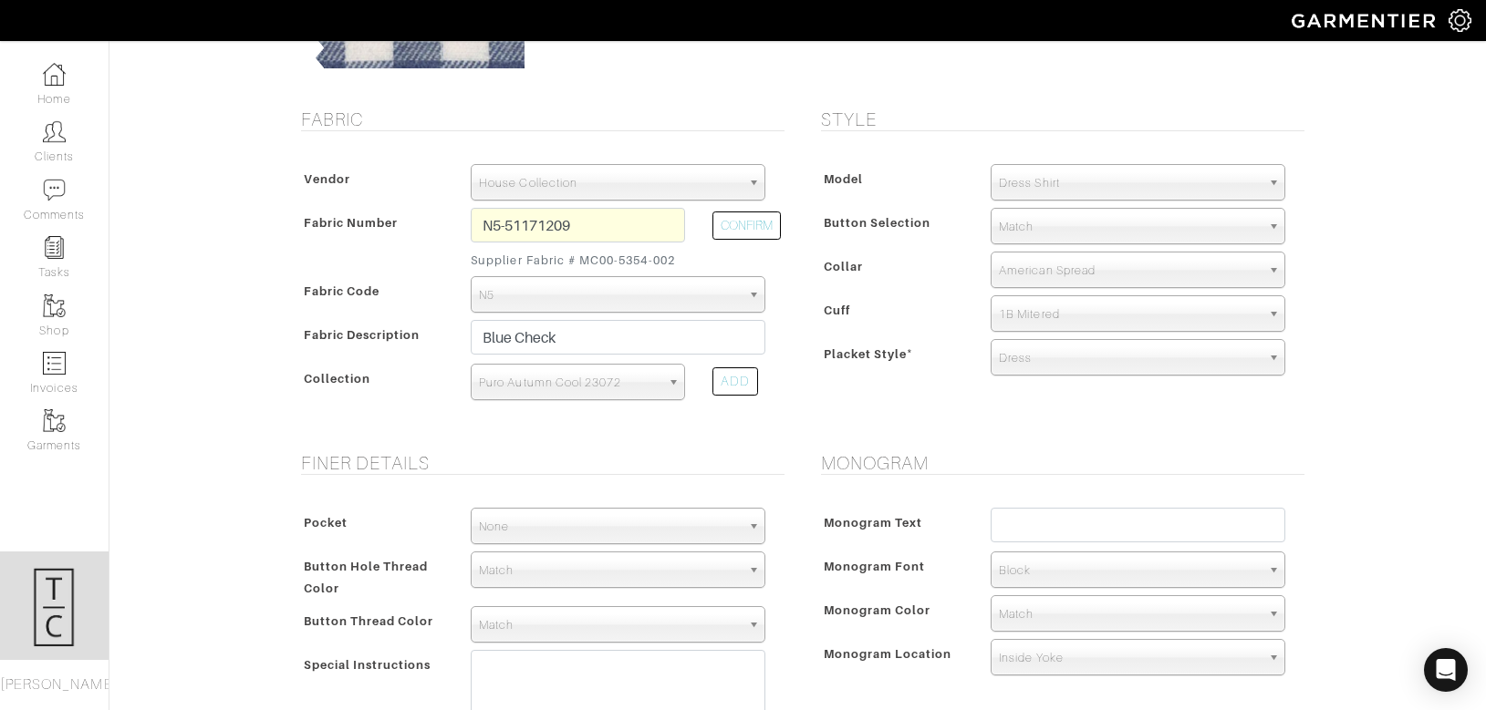
scroll to position [300, 0]
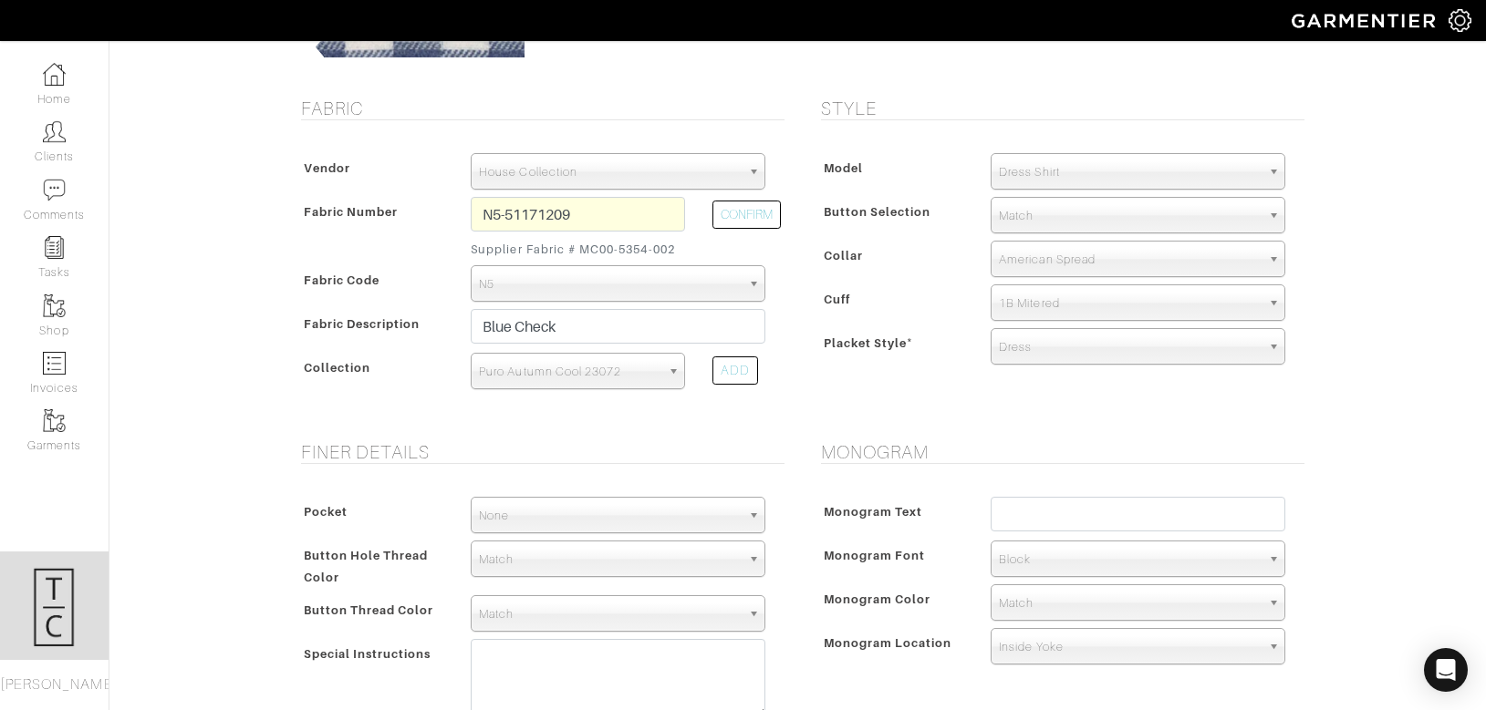
click at [668, 503] on span "None" at bounding box center [610, 516] width 262 height 36
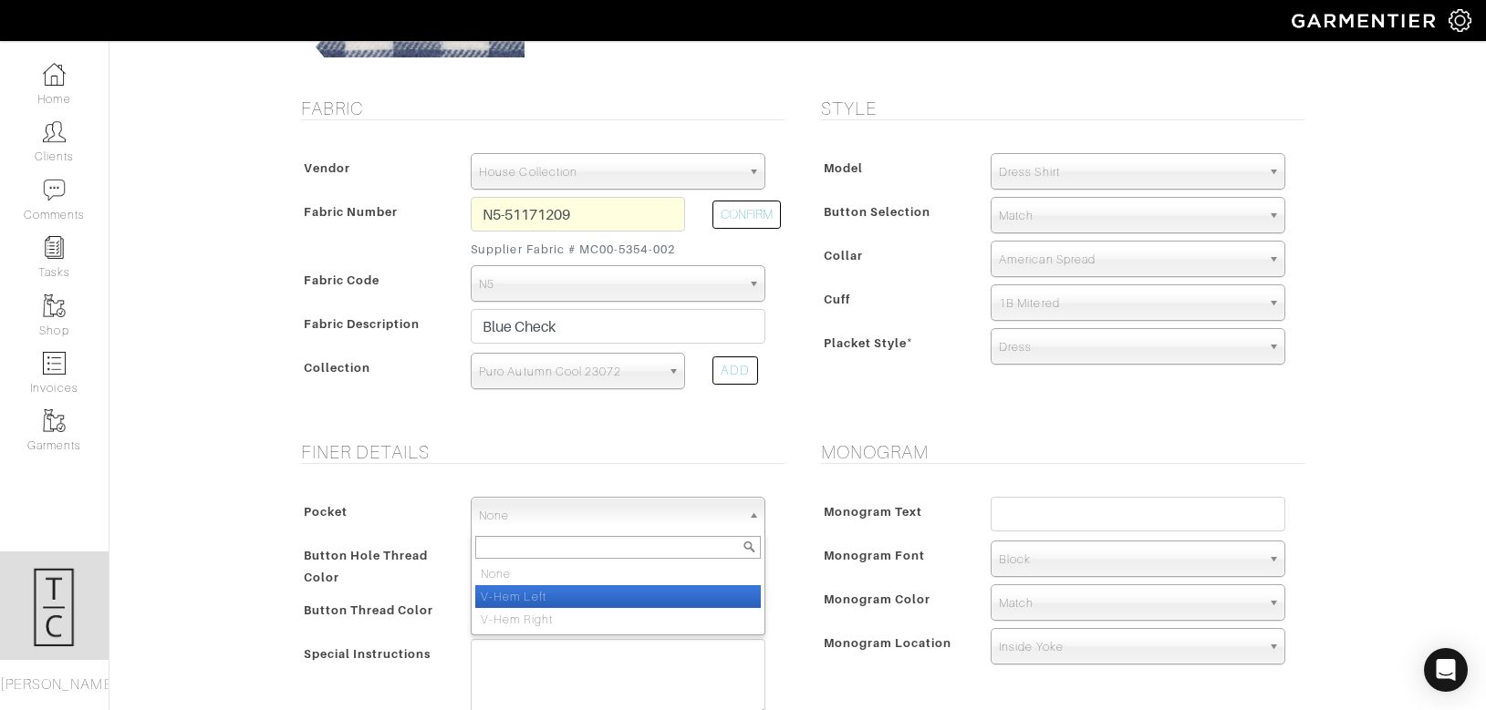
click at [645, 592] on li "V-Hem Left" at bounding box center [617, 596] width 285 height 23
select select "V-Hem Left"
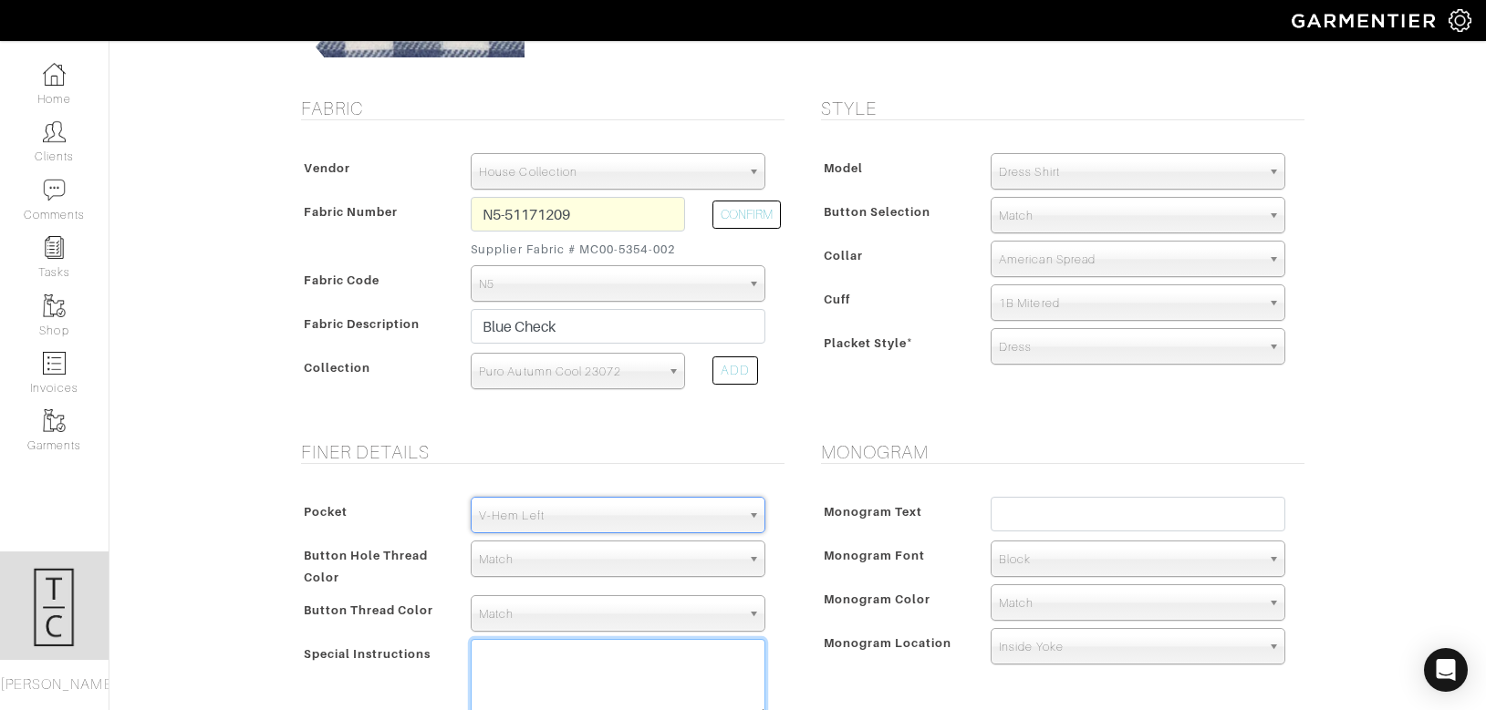
click at [608, 681] on textarea at bounding box center [618, 678] width 295 height 78
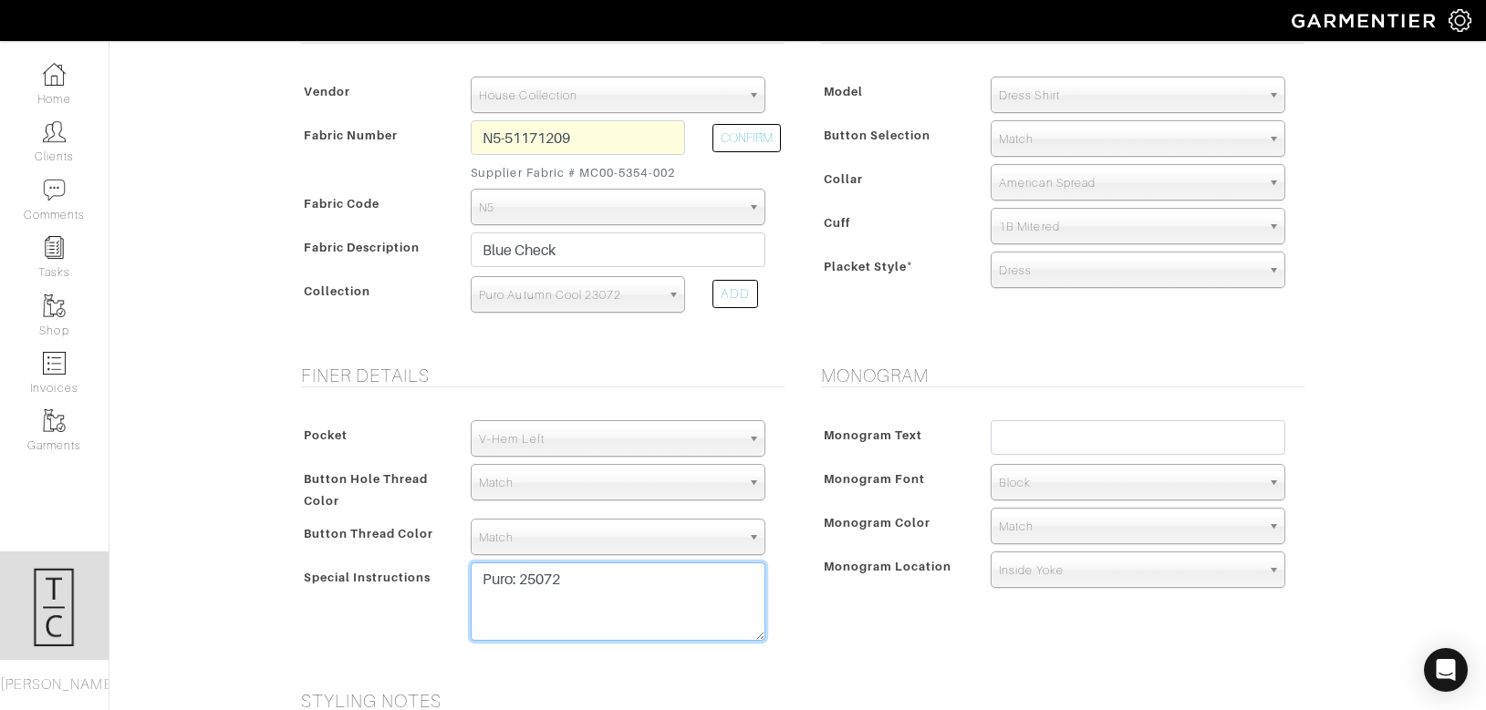
scroll to position [382, 0]
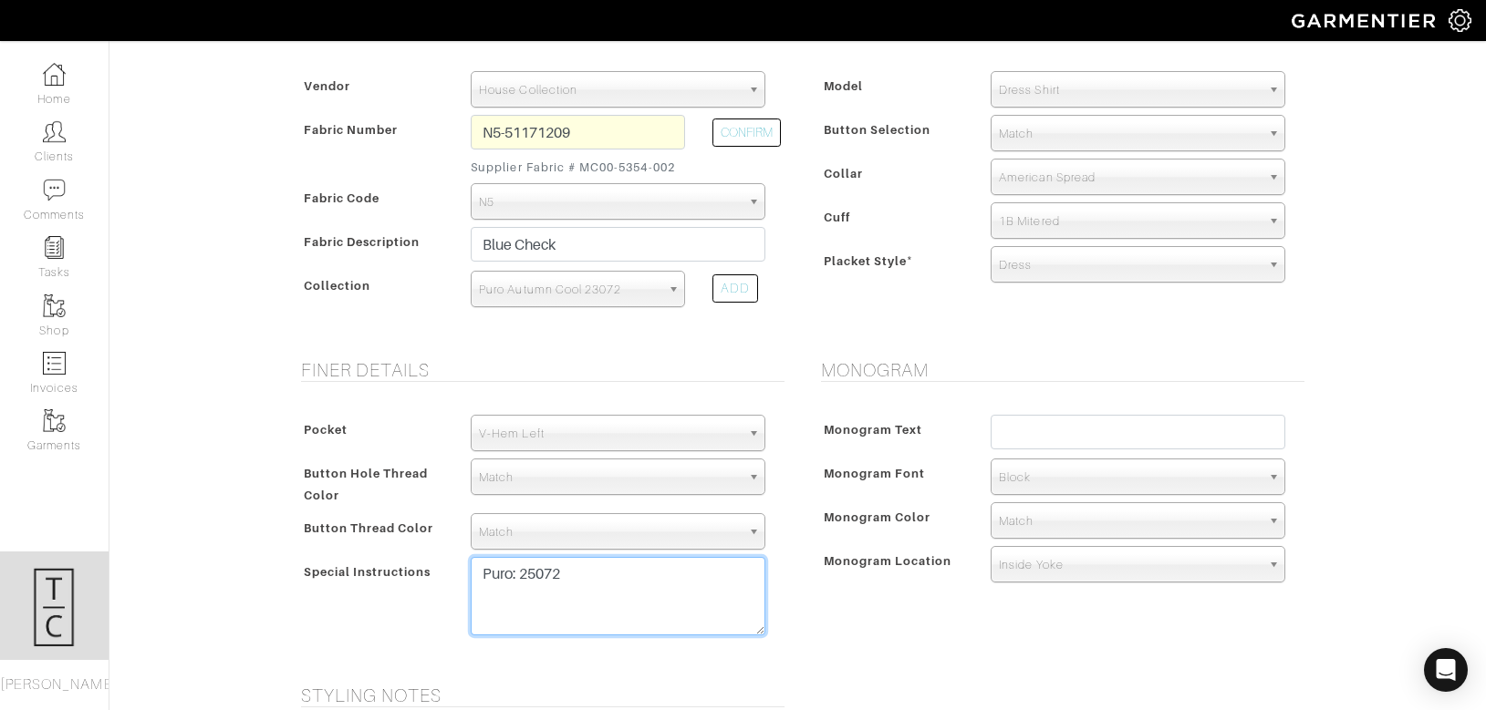
type textarea "Puro: 25072"
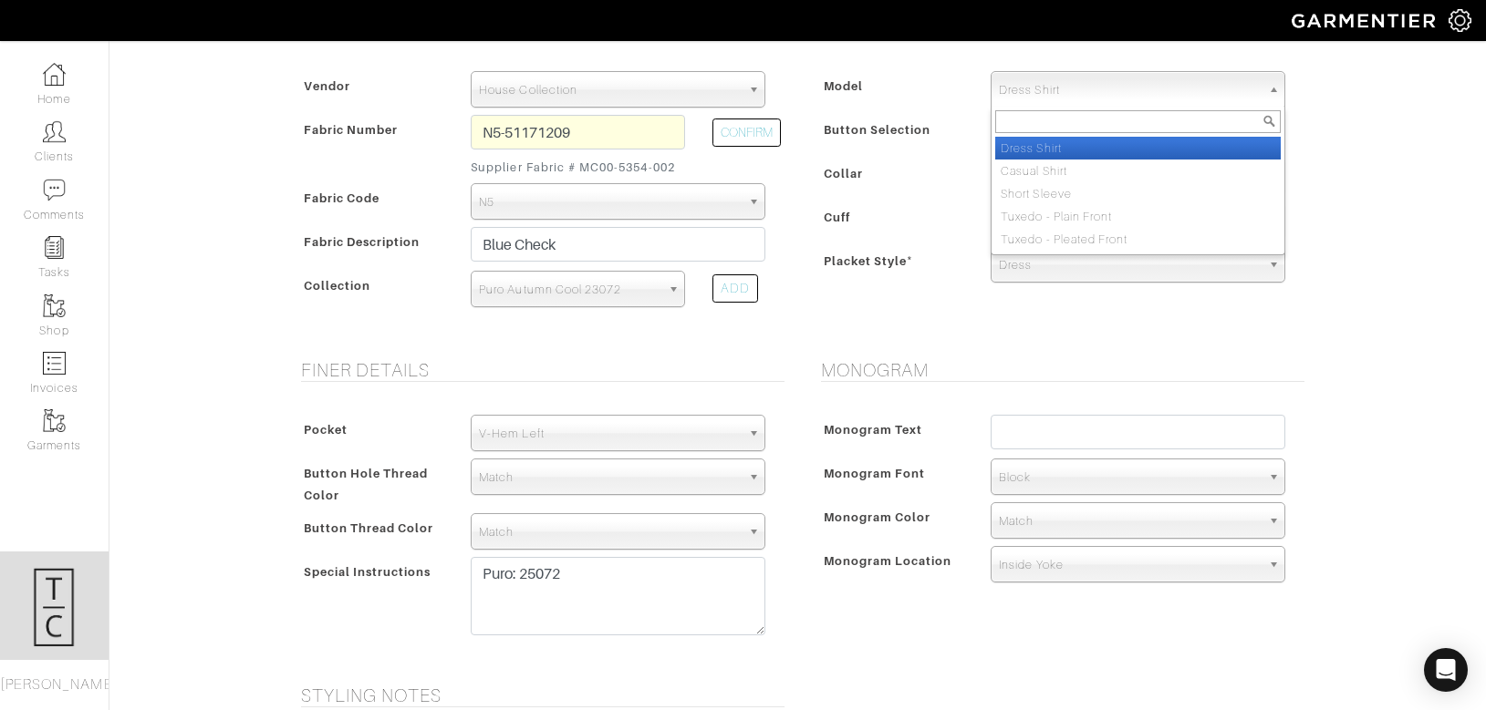
click at [1046, 95] on span "Dress Shirt" at bounding box center [1130, 90] width 262 height 36
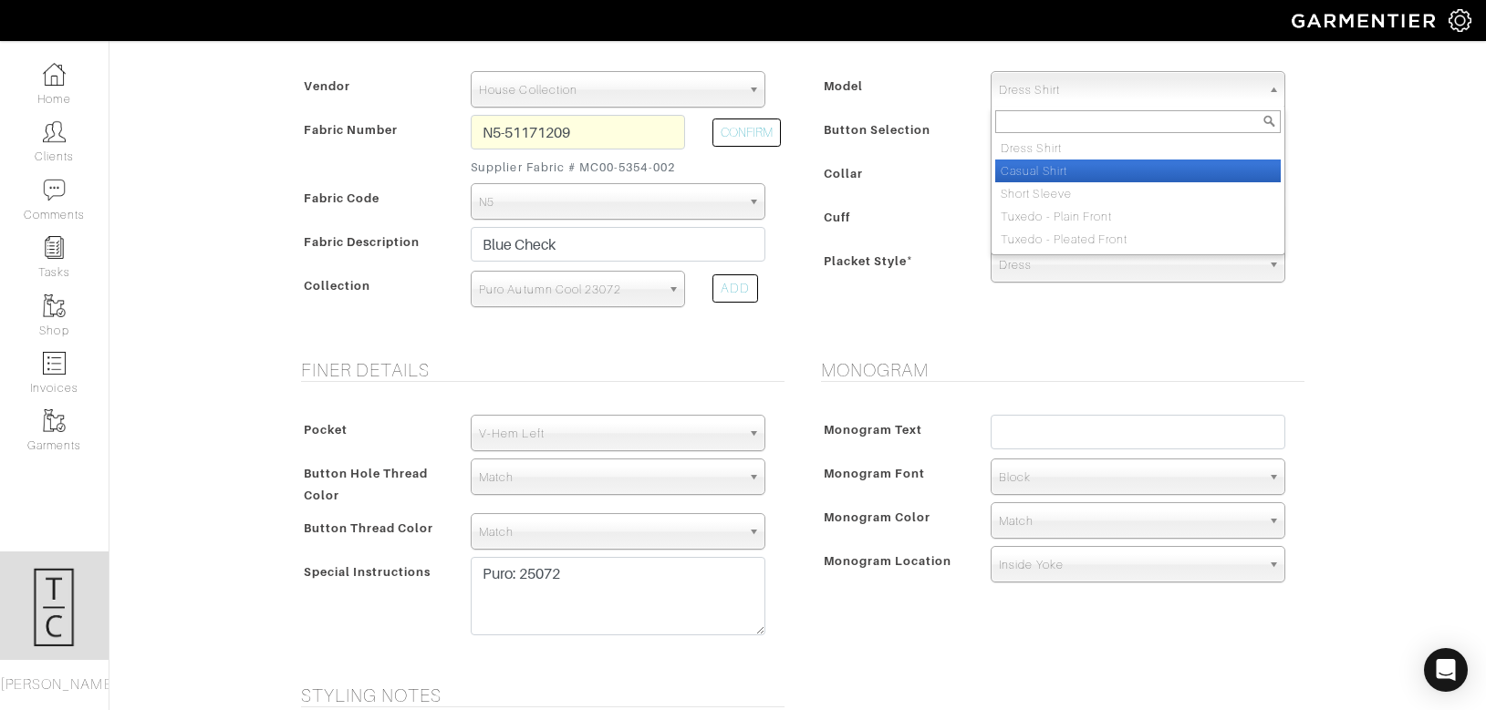
click at [1047, 173] on li "Casual Shirt" at bounding box center [1137, 171] width 285 height 23
select select "2"
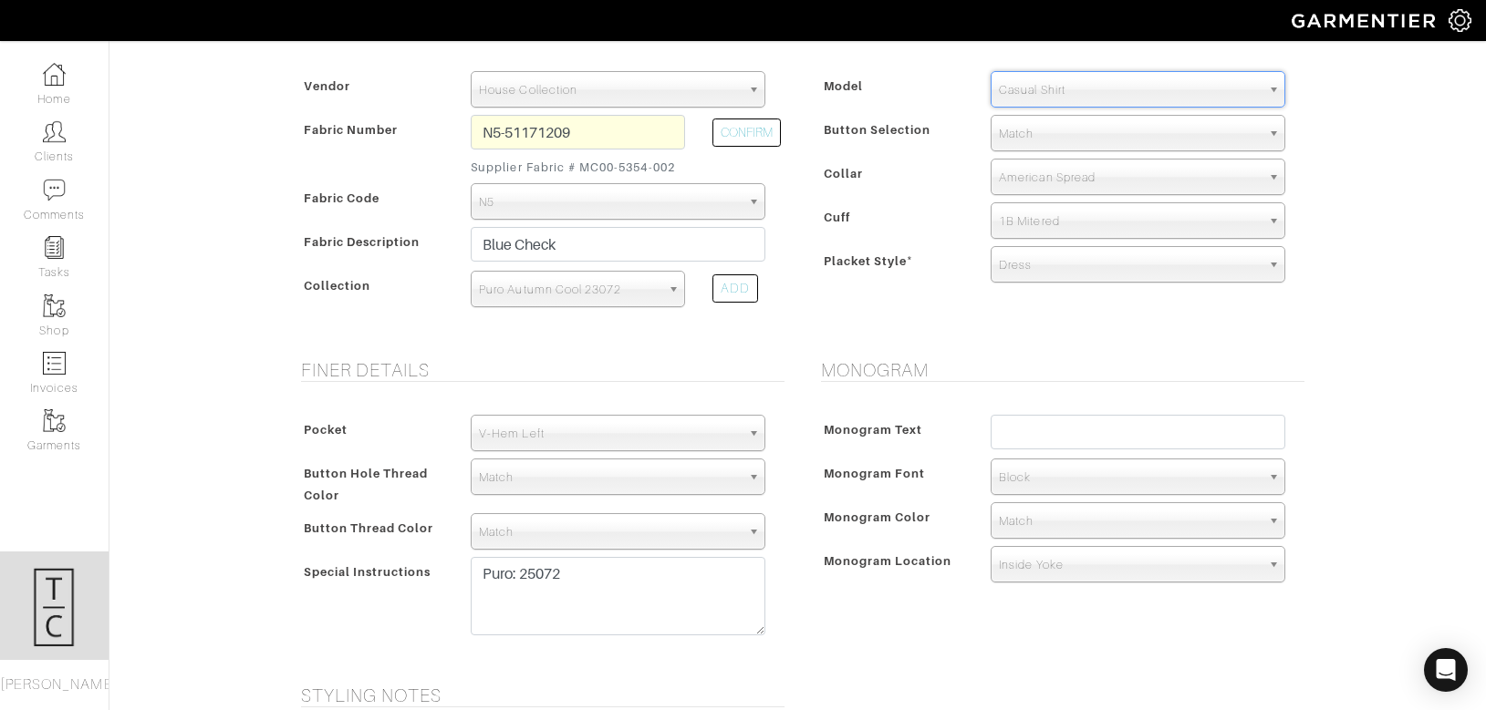
click at [851, 362] on h5 "Monogram" at bounding box center [1062, 370] width 483 height 22
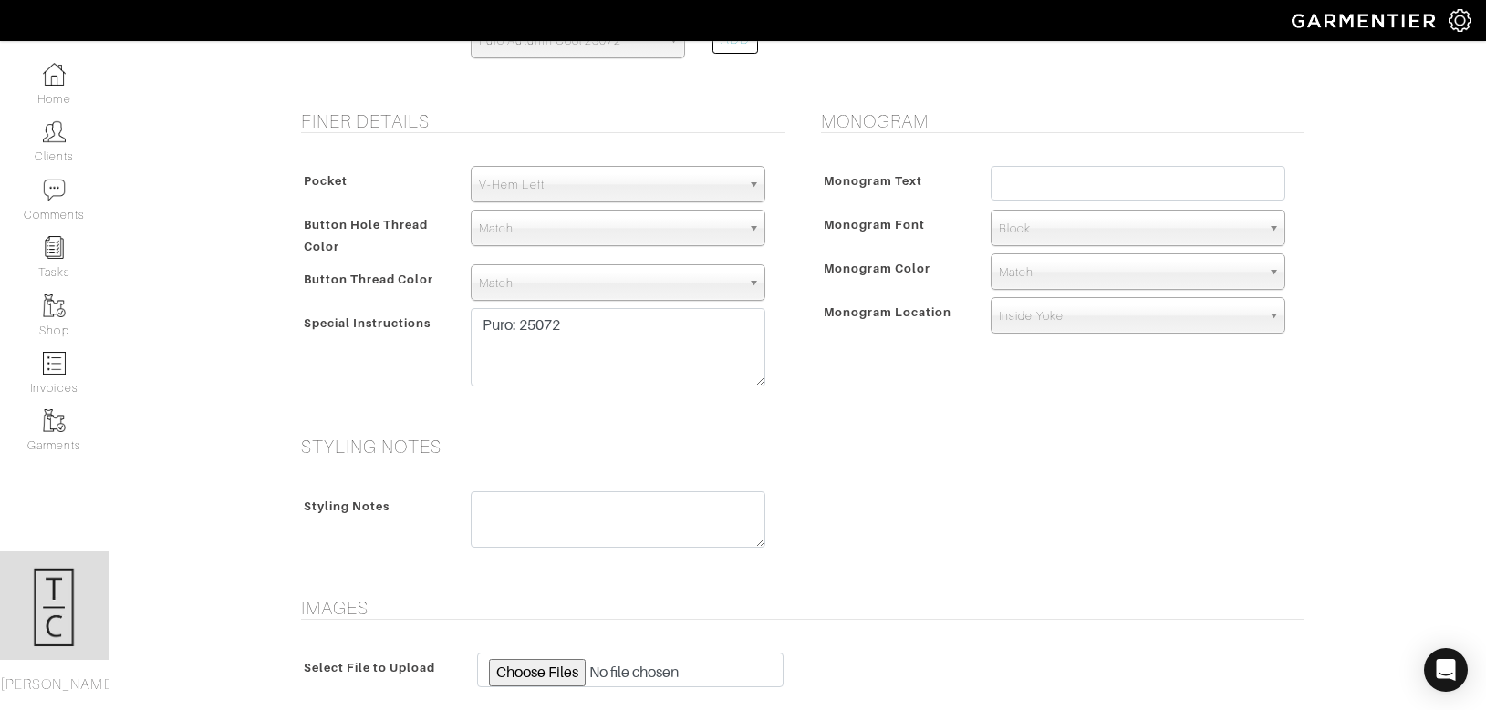
scroll to position [894, 0]
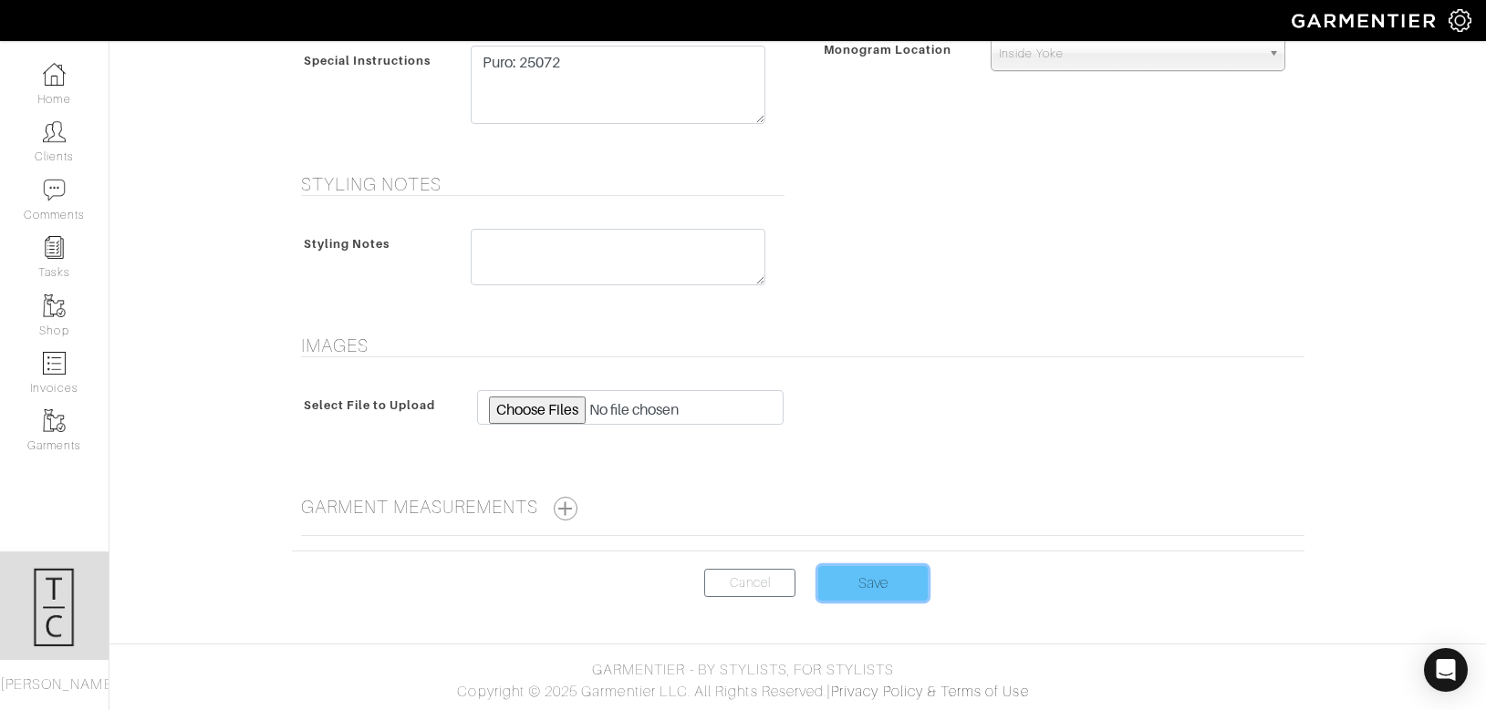
click at [867, 566] on input "Save" at bounding box center [872, 583] width 109 height 35
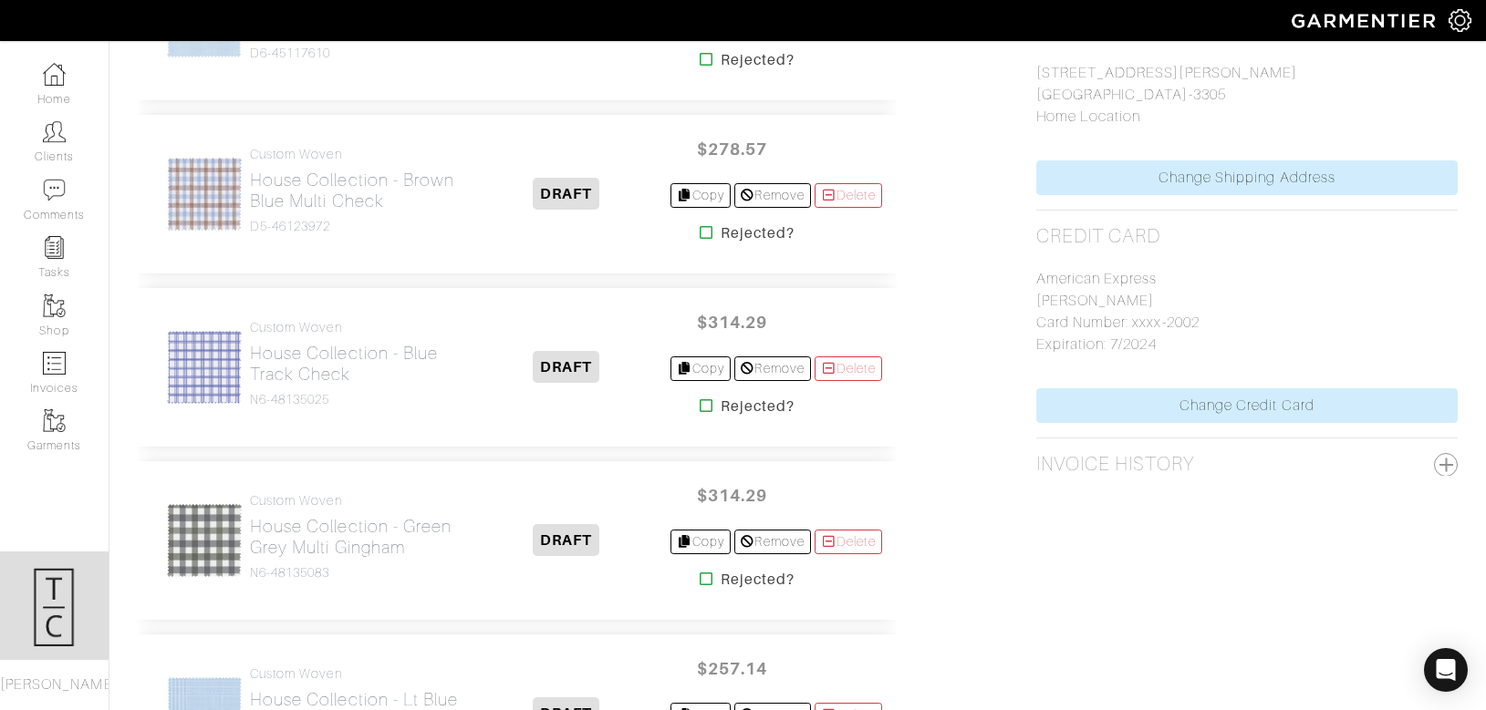
scroll to position [970, 0]
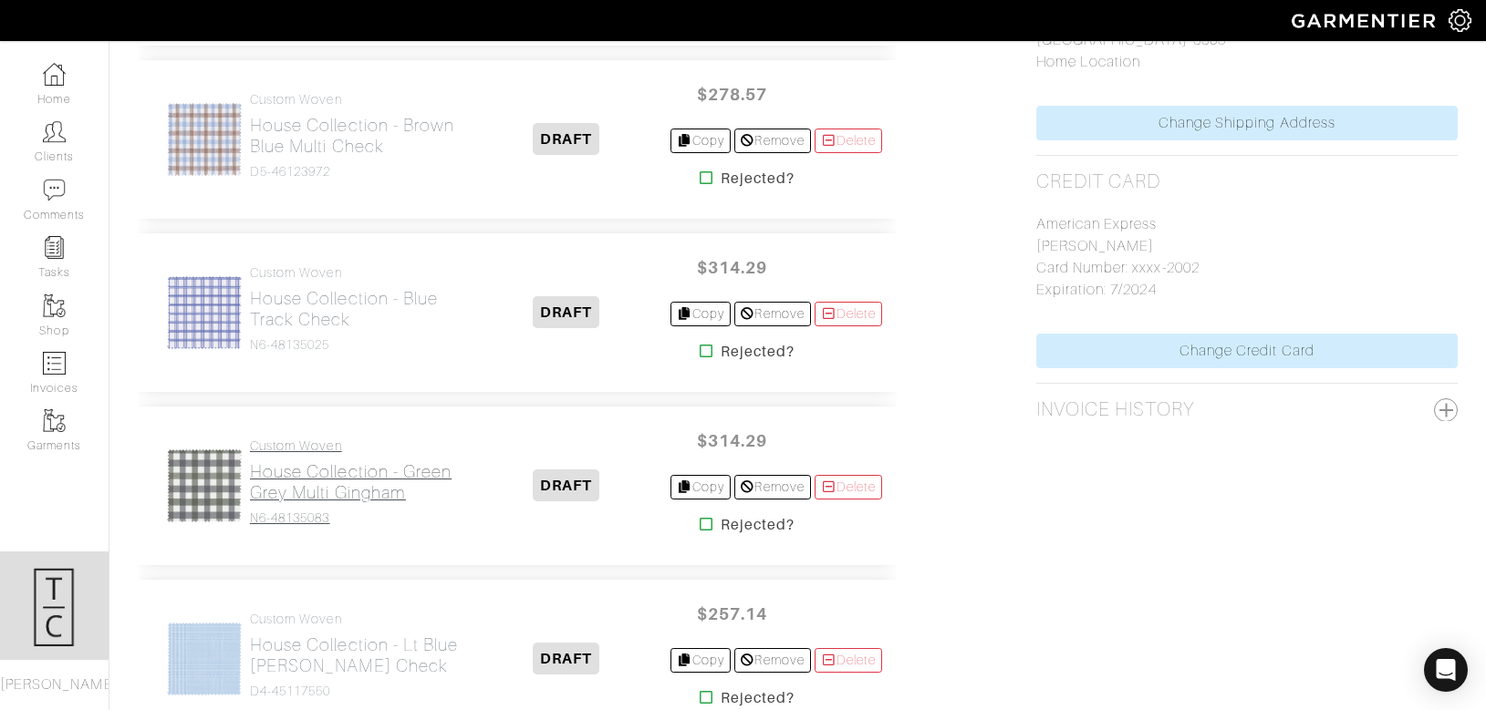
click at [369, 474] on h2 "House Collection - Green Grey Multi Gingham" at bounding box center [356, 482] width 213 height 42
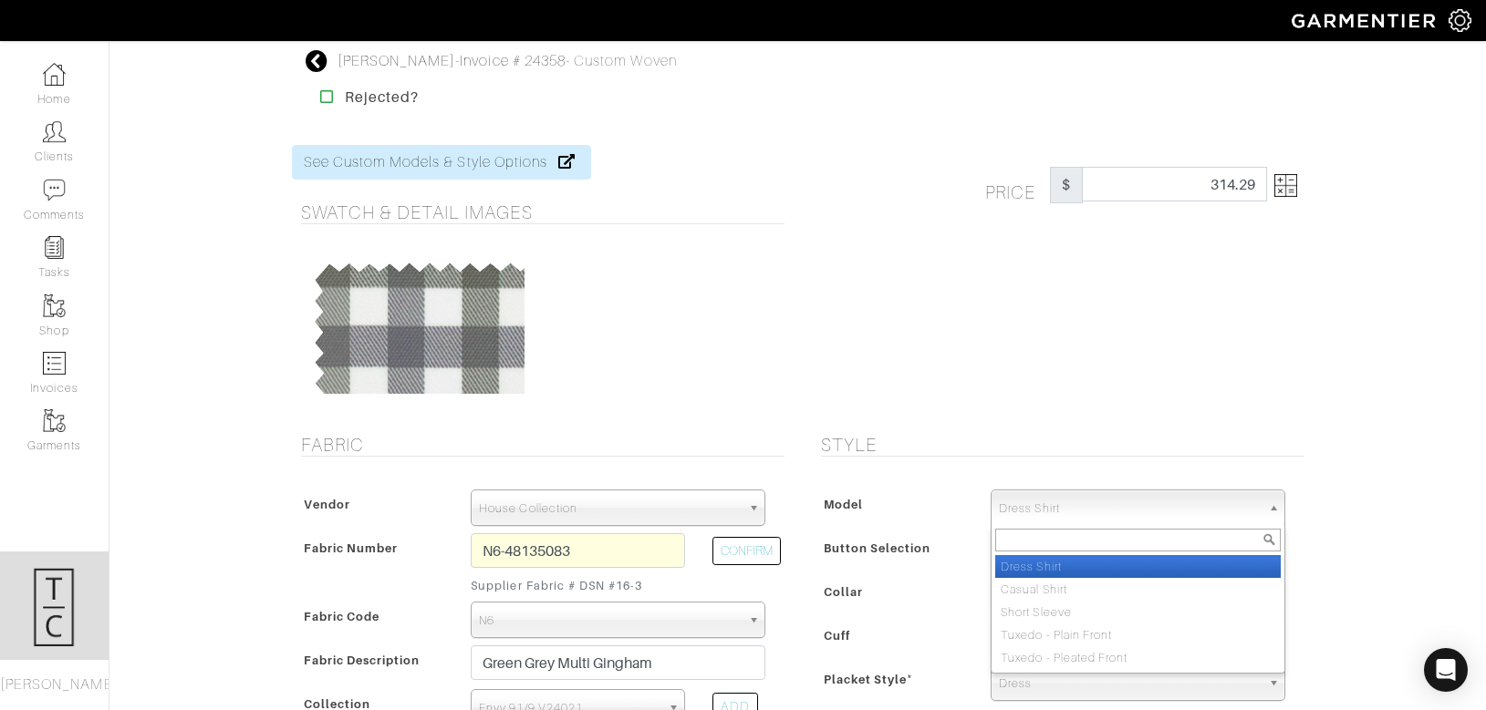
click at [1010, 508] on span "Dress Shirt" at bounding box center [1130, 509] width 262 height 36
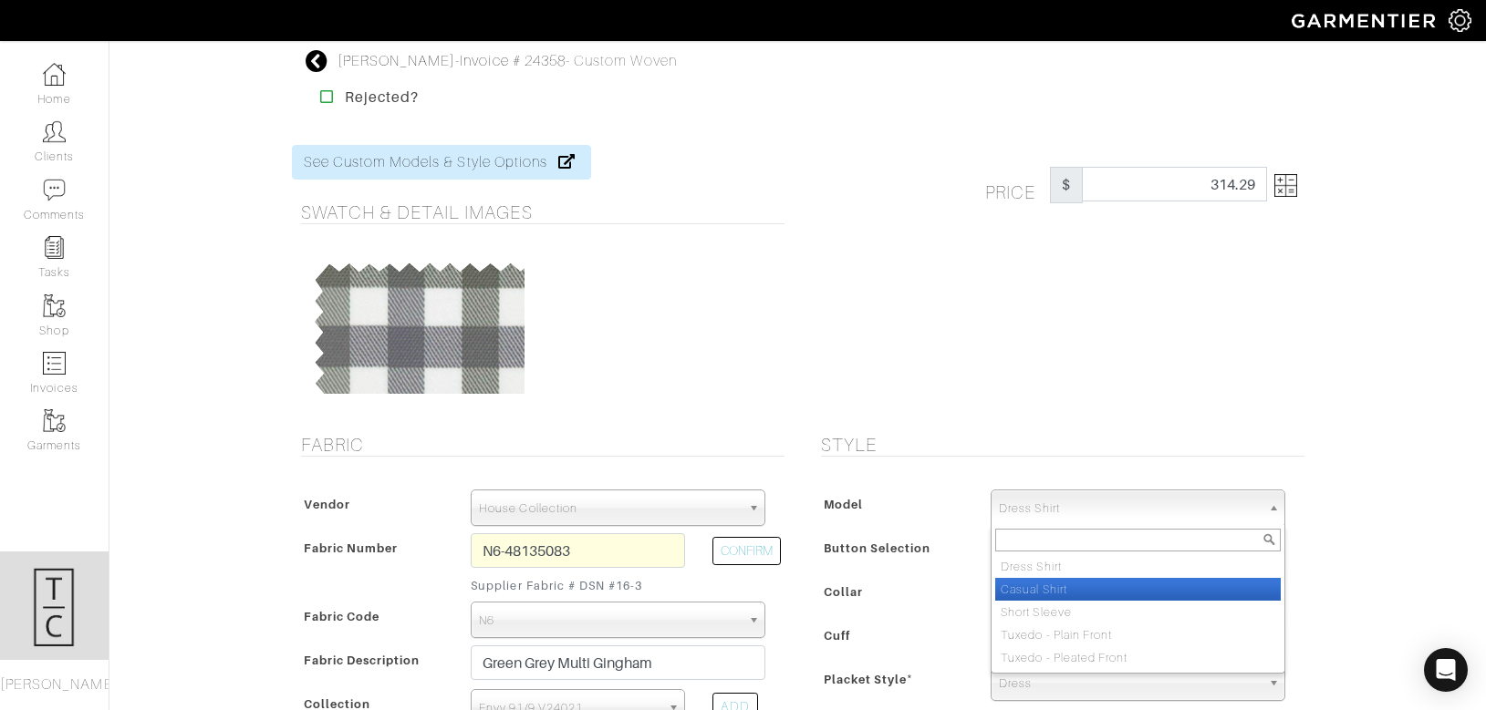
click at [1025, 593] on li "Casual Shirt" at bounding box center [1137, 589] width 285 height 23
select select "2"
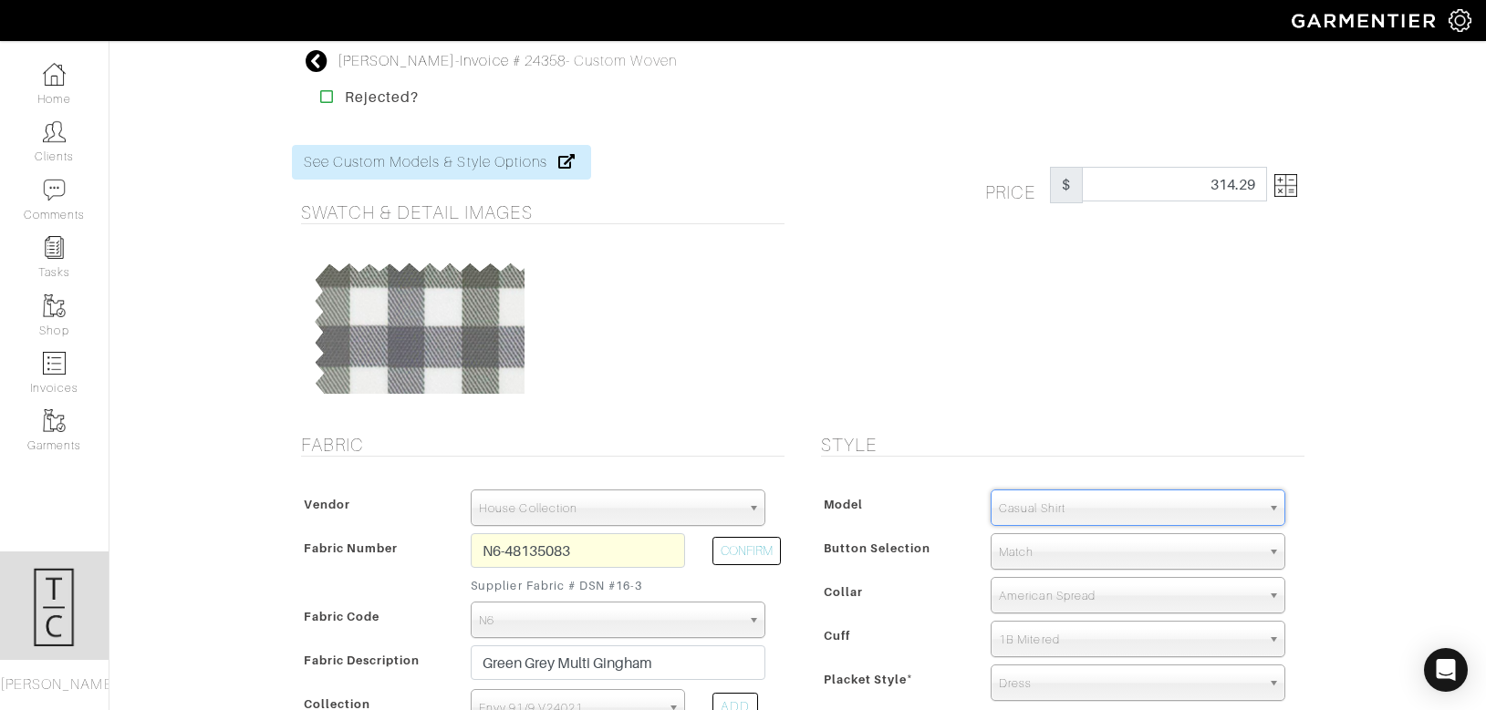
click at [882, 593] on div "Collar" at bounding box center [896, 597] width 161 height 33
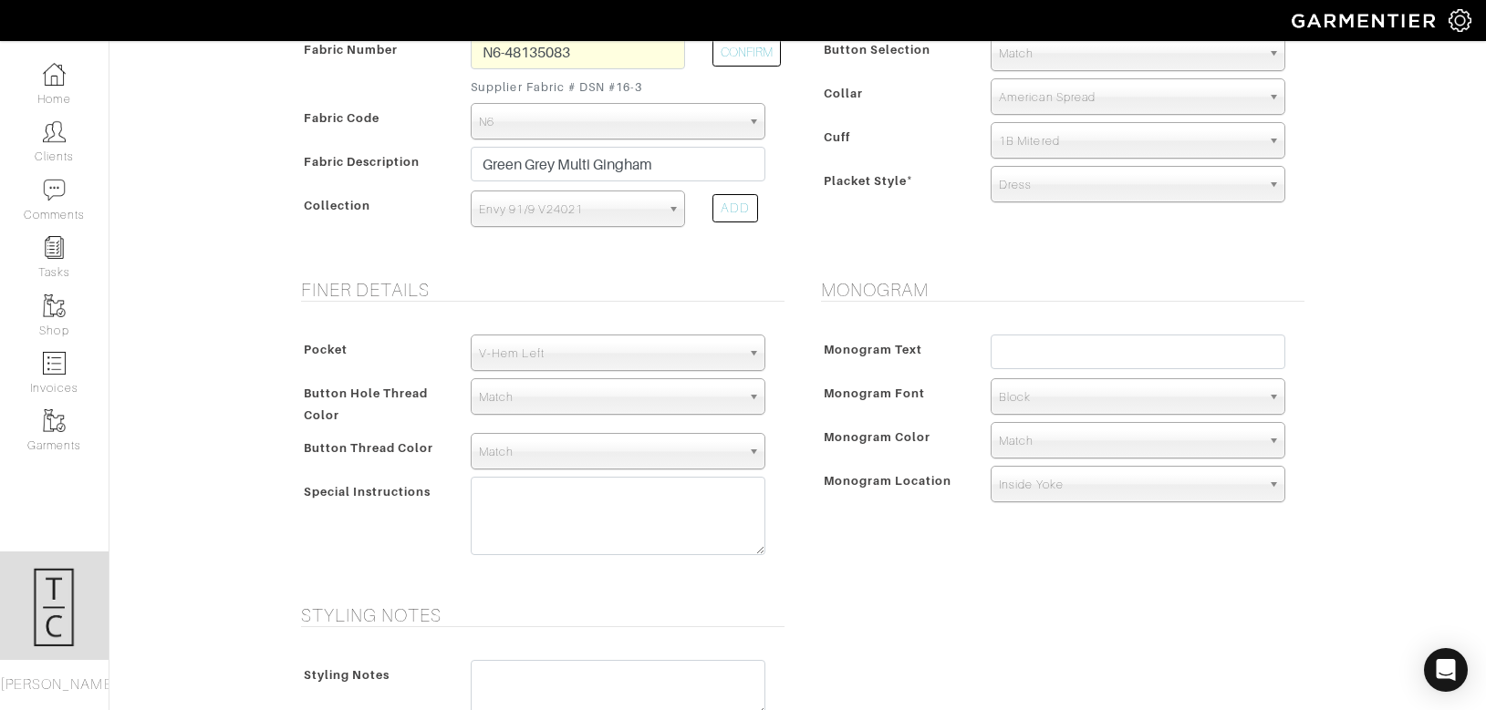
scroll to position [930, 0]
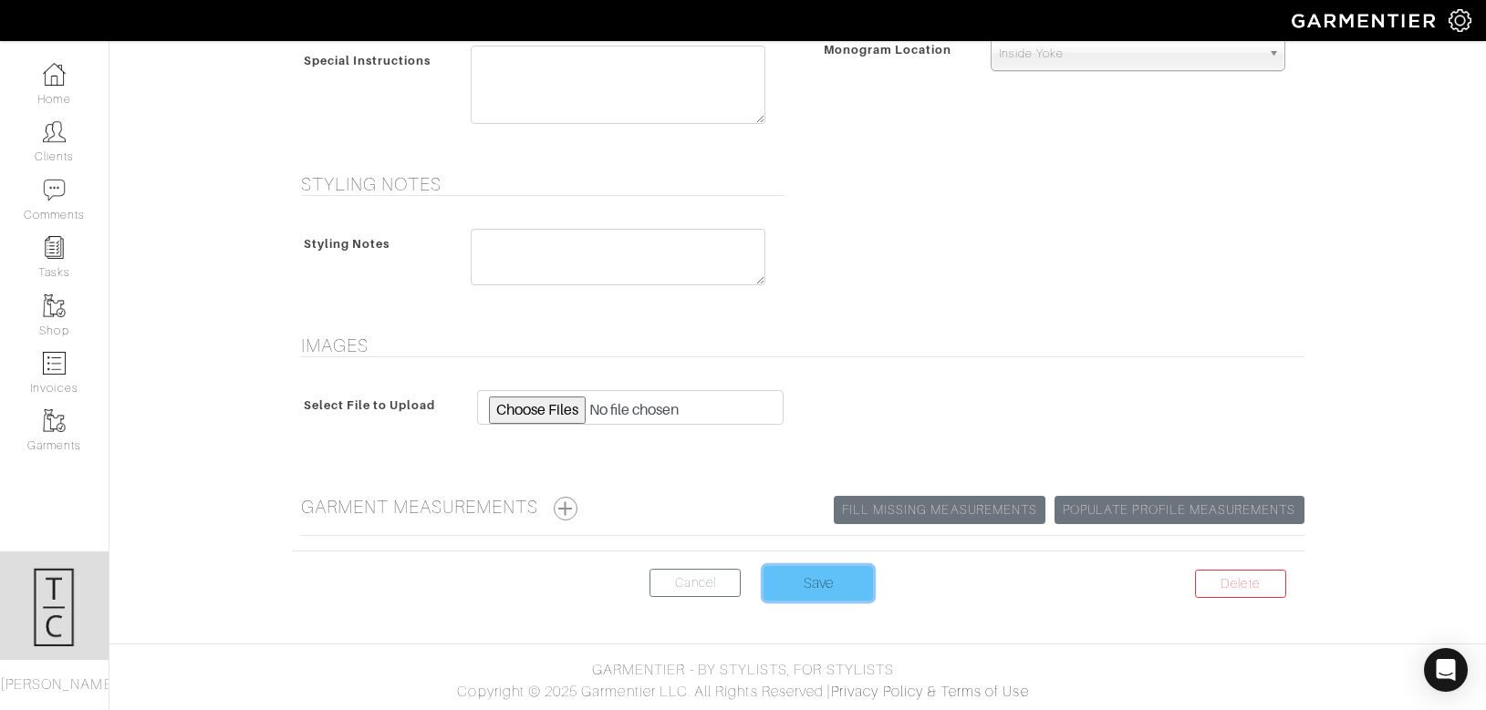
click at [795, 576] on input "Save" at bounding box center [817, 583] width 109 height 35
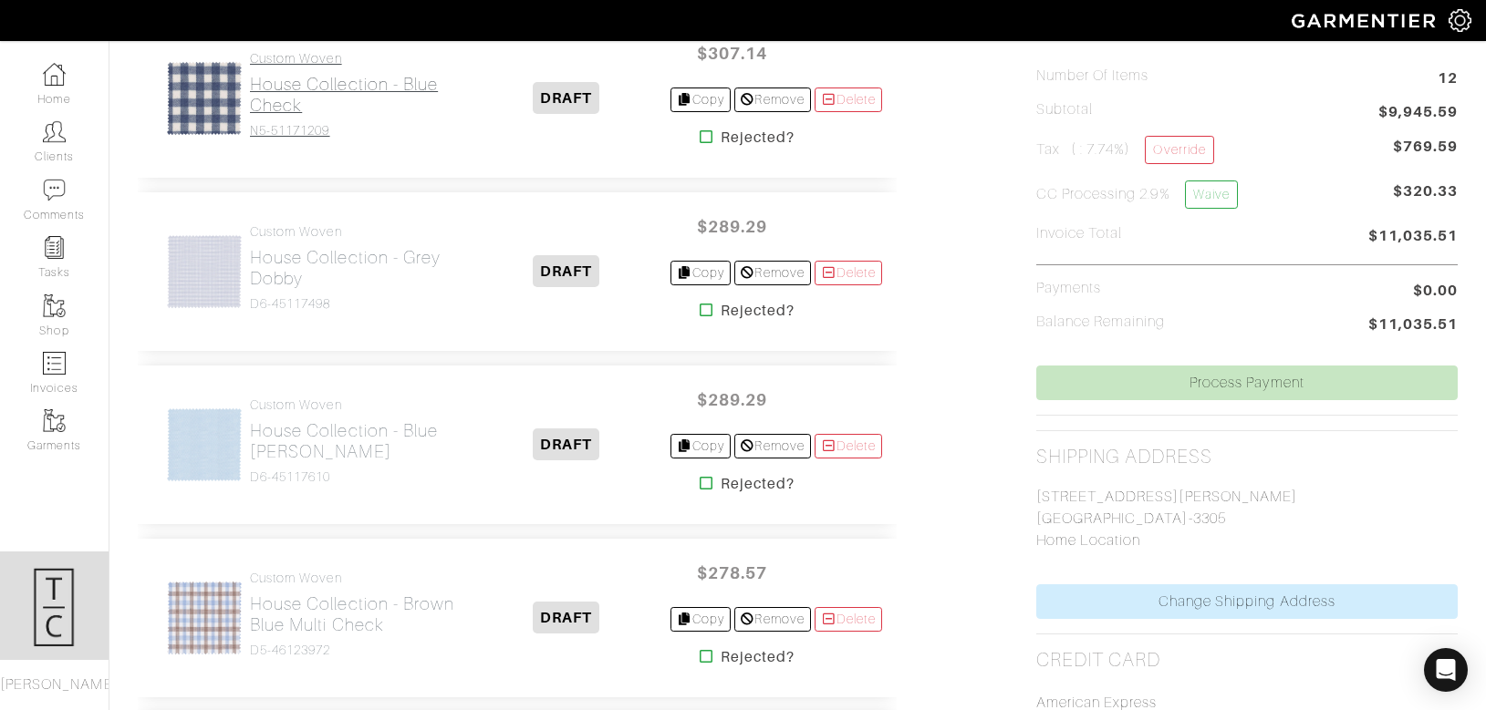
scroll to position [25, 0]
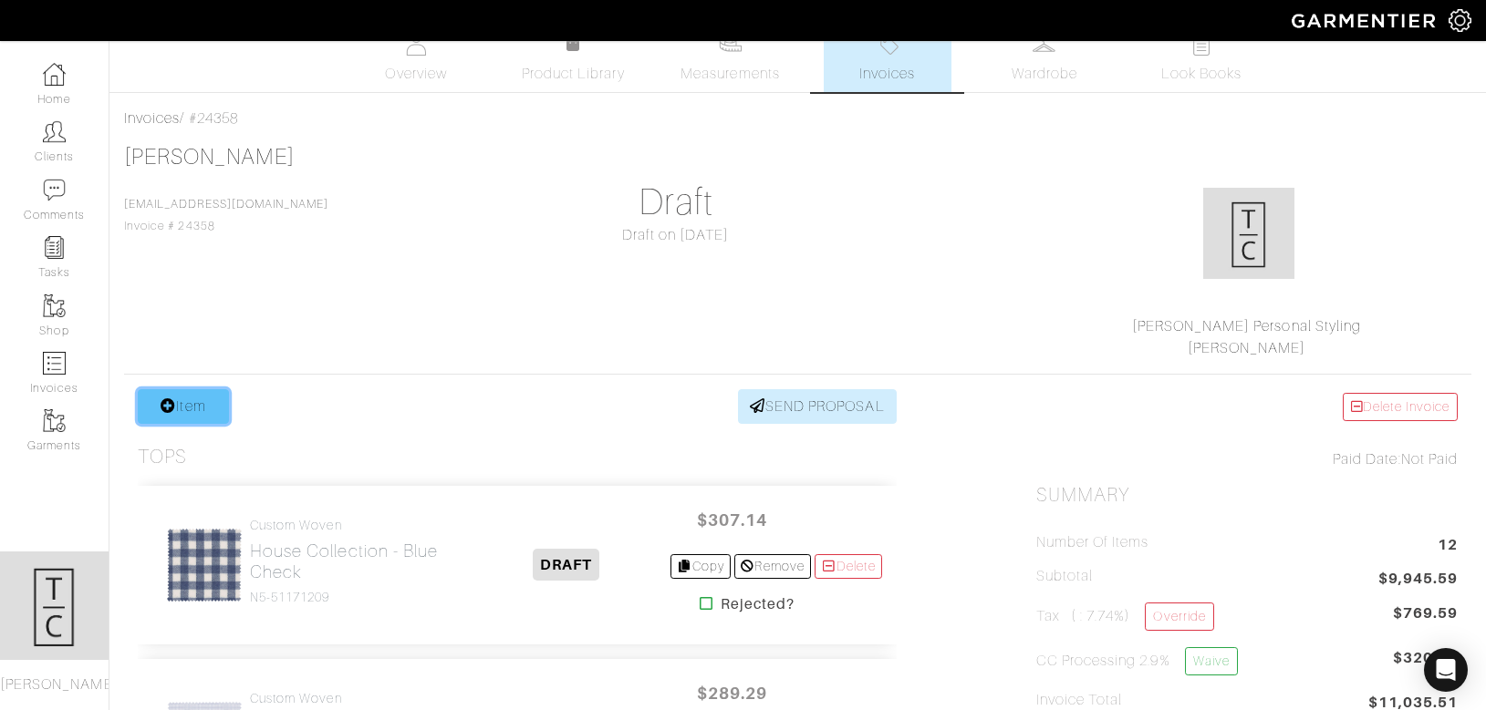
click at [179, 406] on link "Item" at bounding box center [183, 406] width 91 height 35
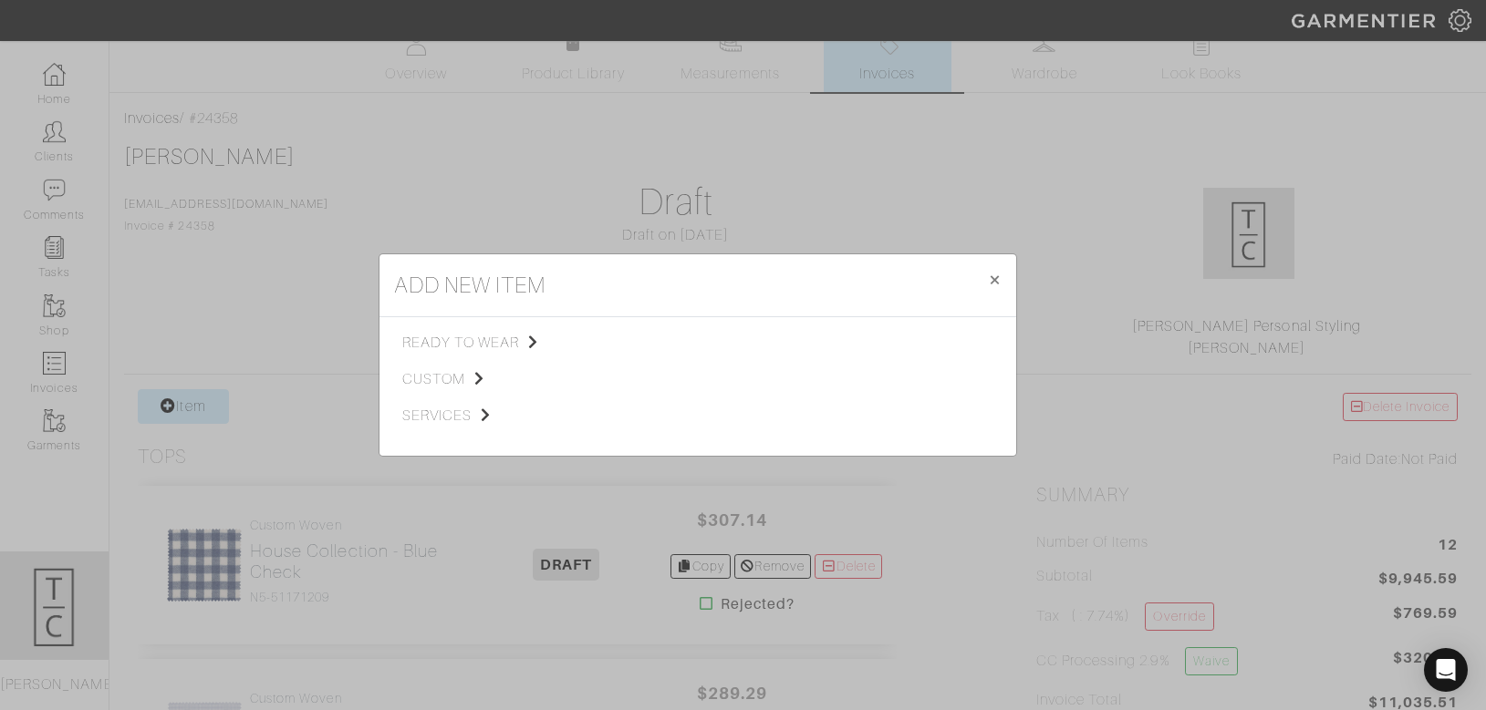
click at [447, 367] on div "ready to wear custom services" at bounding box center [500, 386] width 197 height 109
click at [420, 377] on span "custom" at bounding box center [493, 379] width 183 height 22
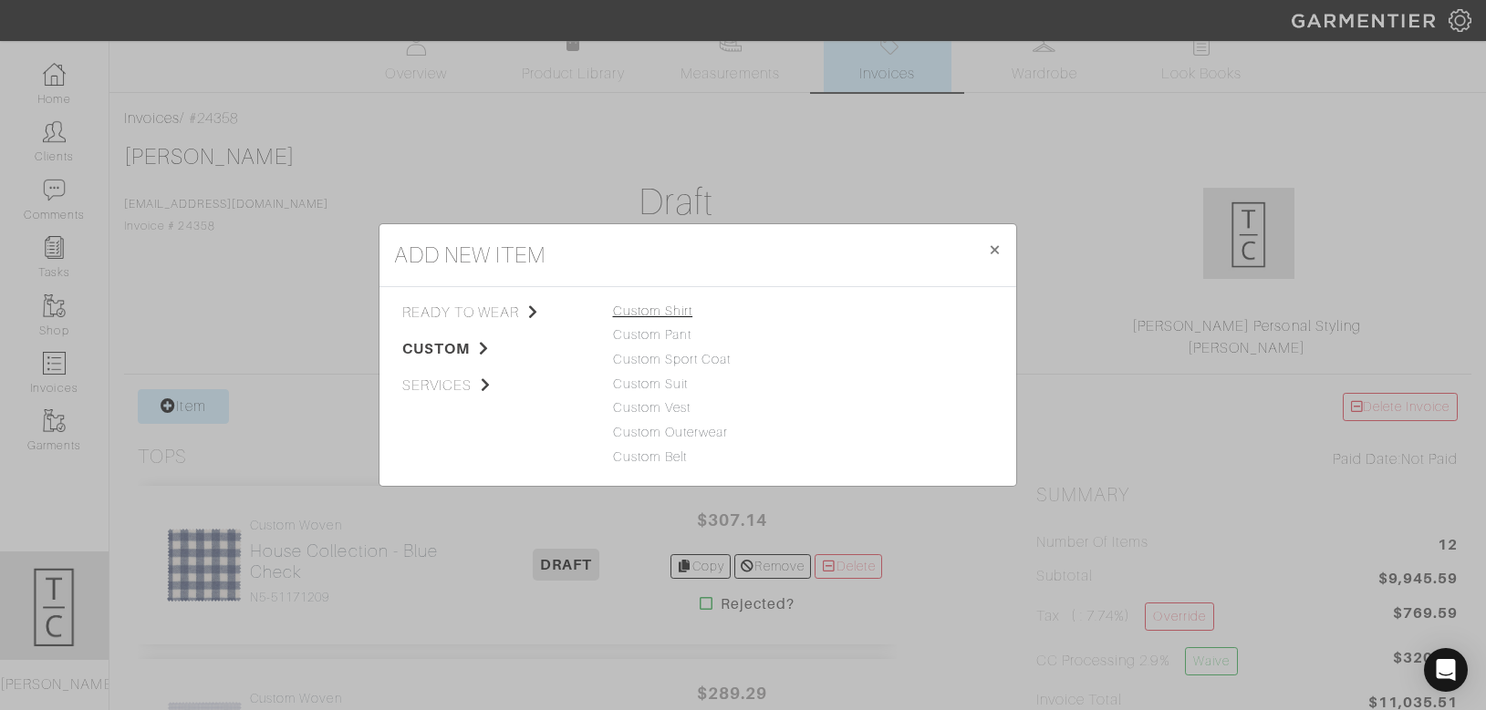
click at [672, 306] on link "Custom Shirt" at bounding box center [653, 311] width 80 height 15
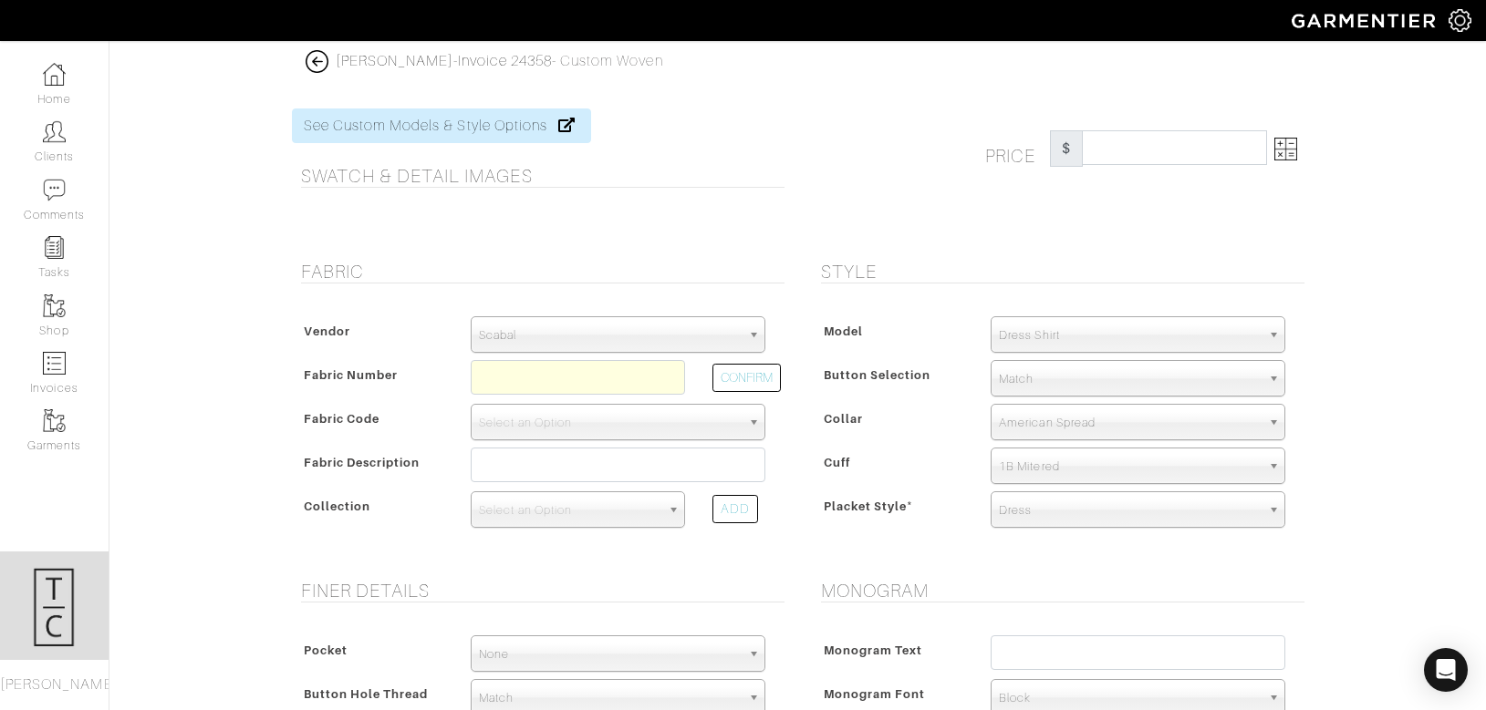
click at [626, 325] on span "Scabal" at bounding box center [610, 335] width 262 height 36
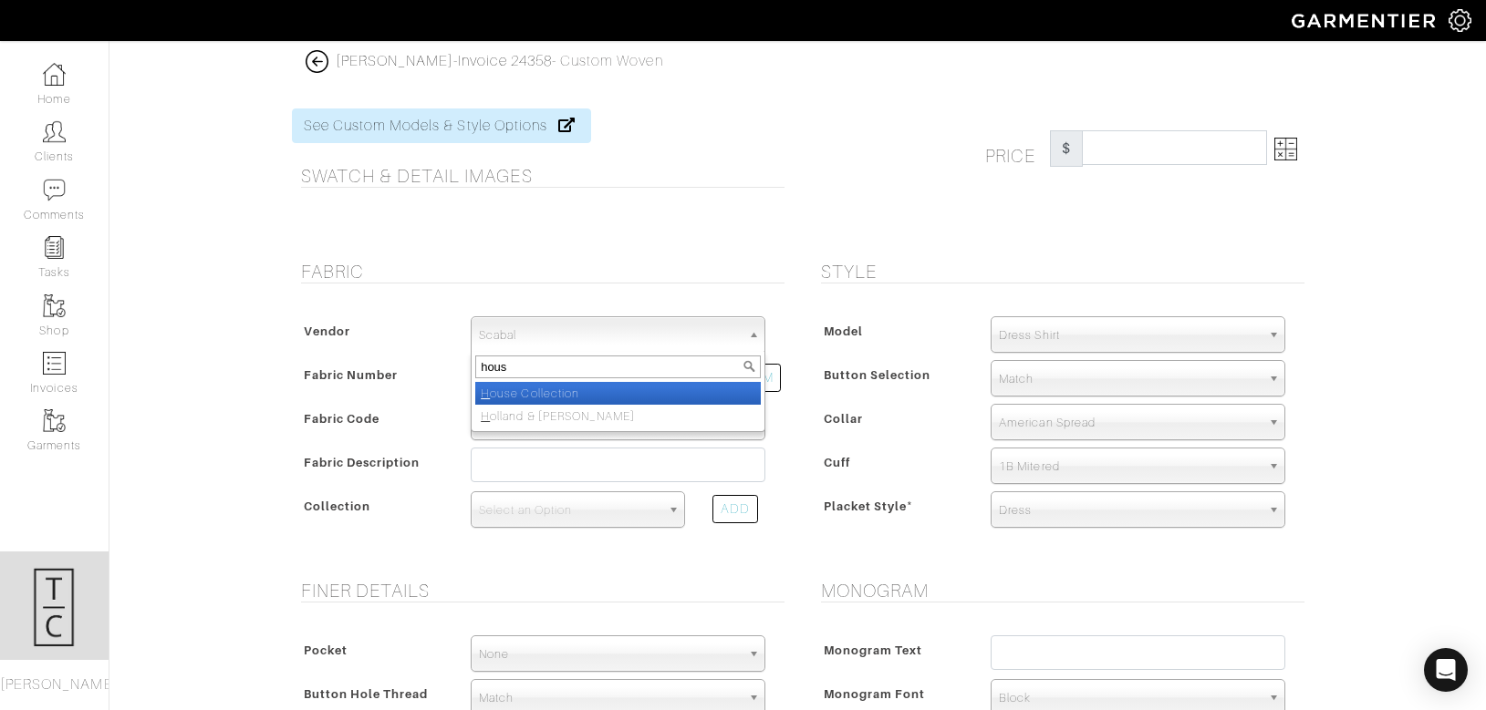
type input "house"
select select "75"
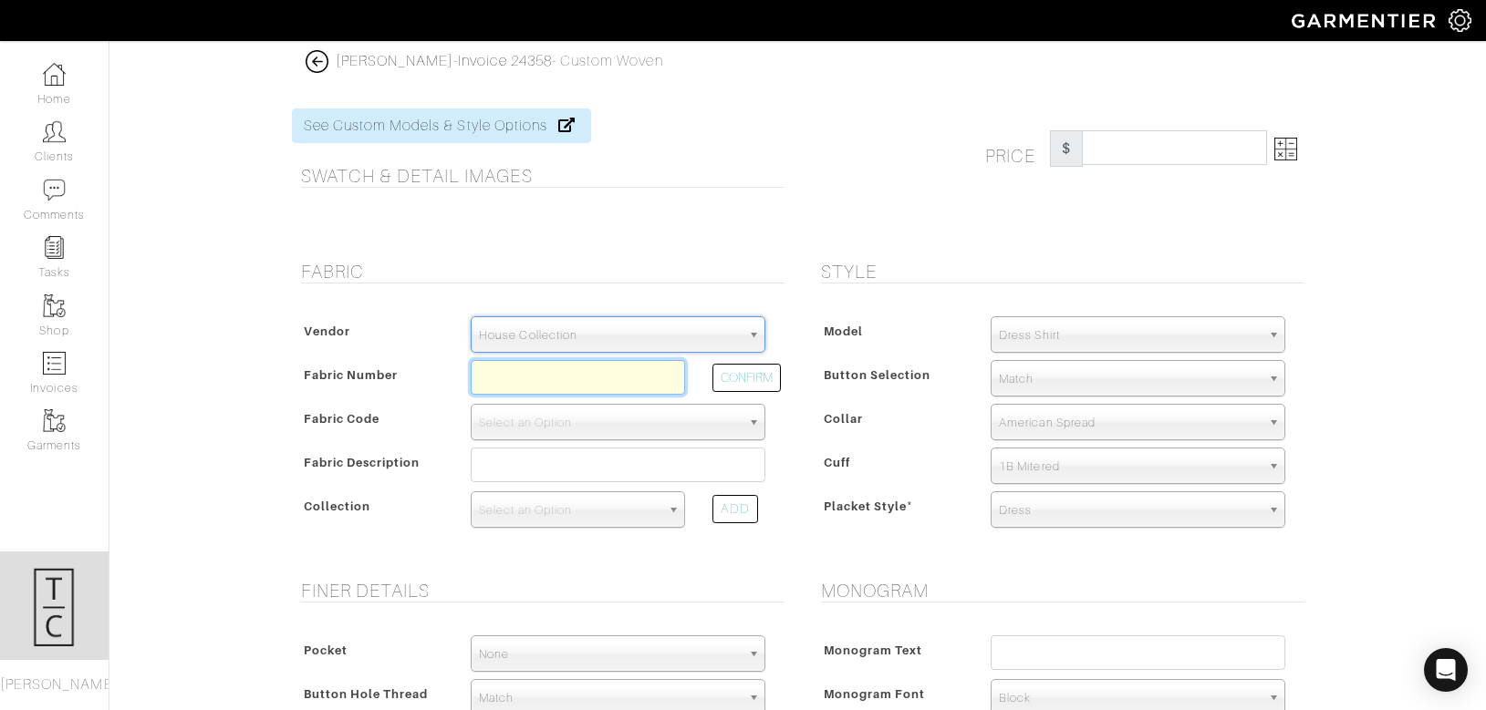
click at [600, 375] on input "text" at bounding box center [578, 377] width 214 height 35
type input "n5-51171215"
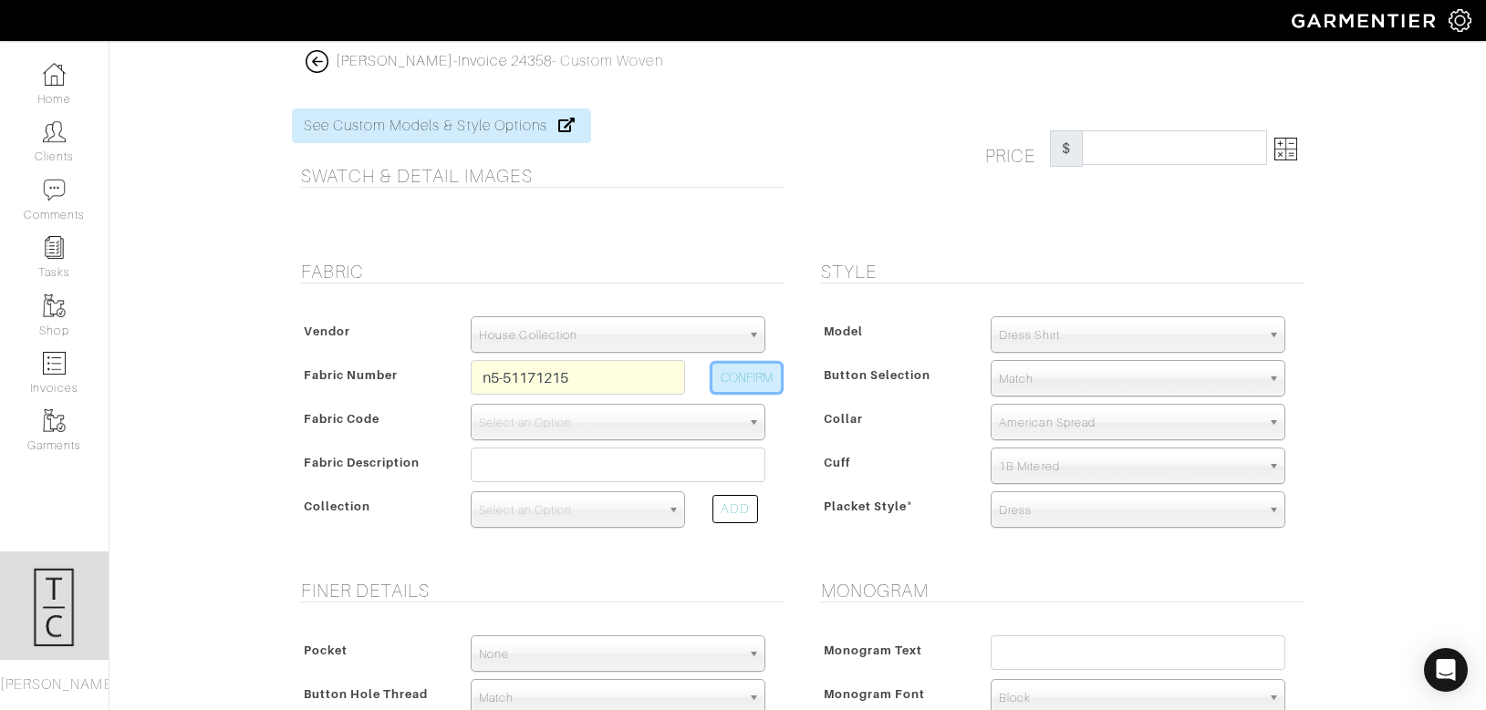
click at [743, 367] on button "CONFIRM" at bounding box center [746, 378] width 68 height 28
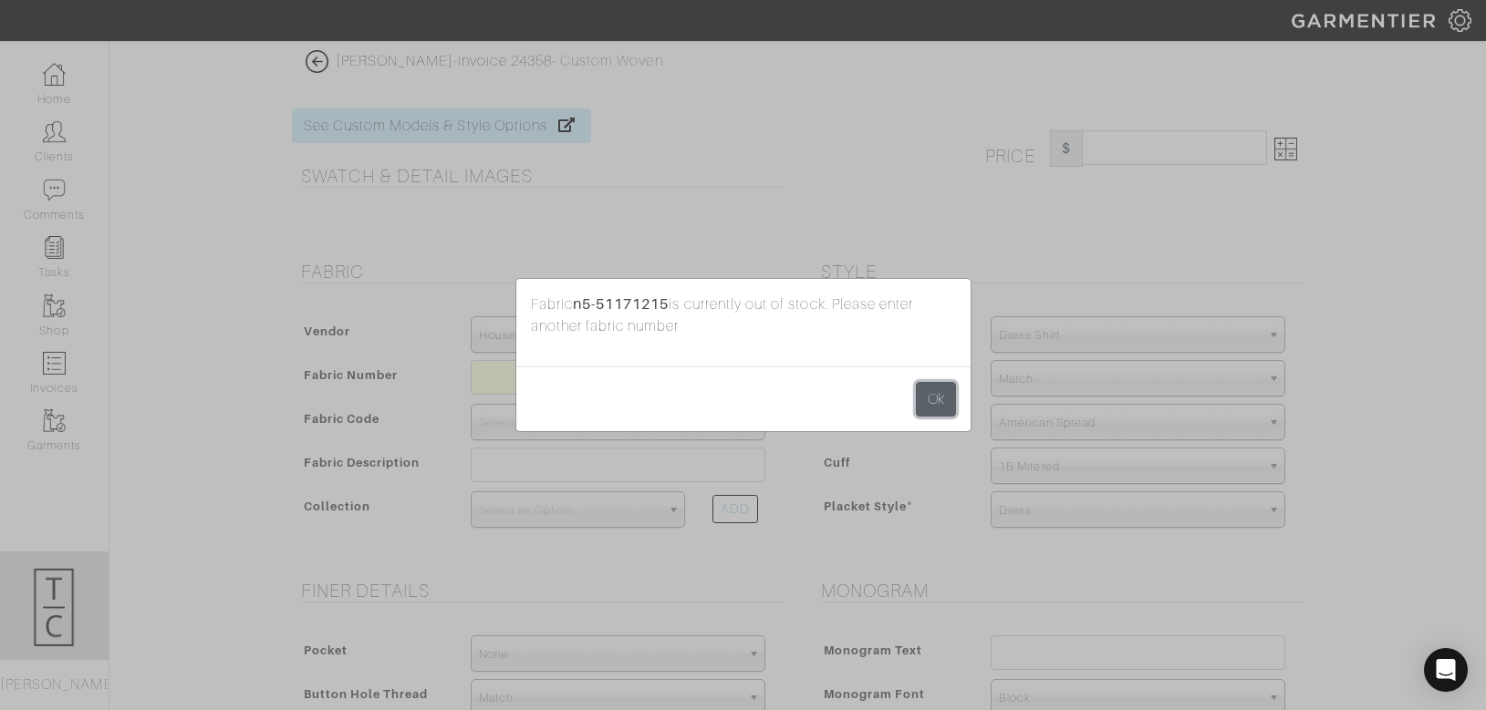
click at [938, 399] on button "Ok" at bounding box center [936, 399] width 40 height 35
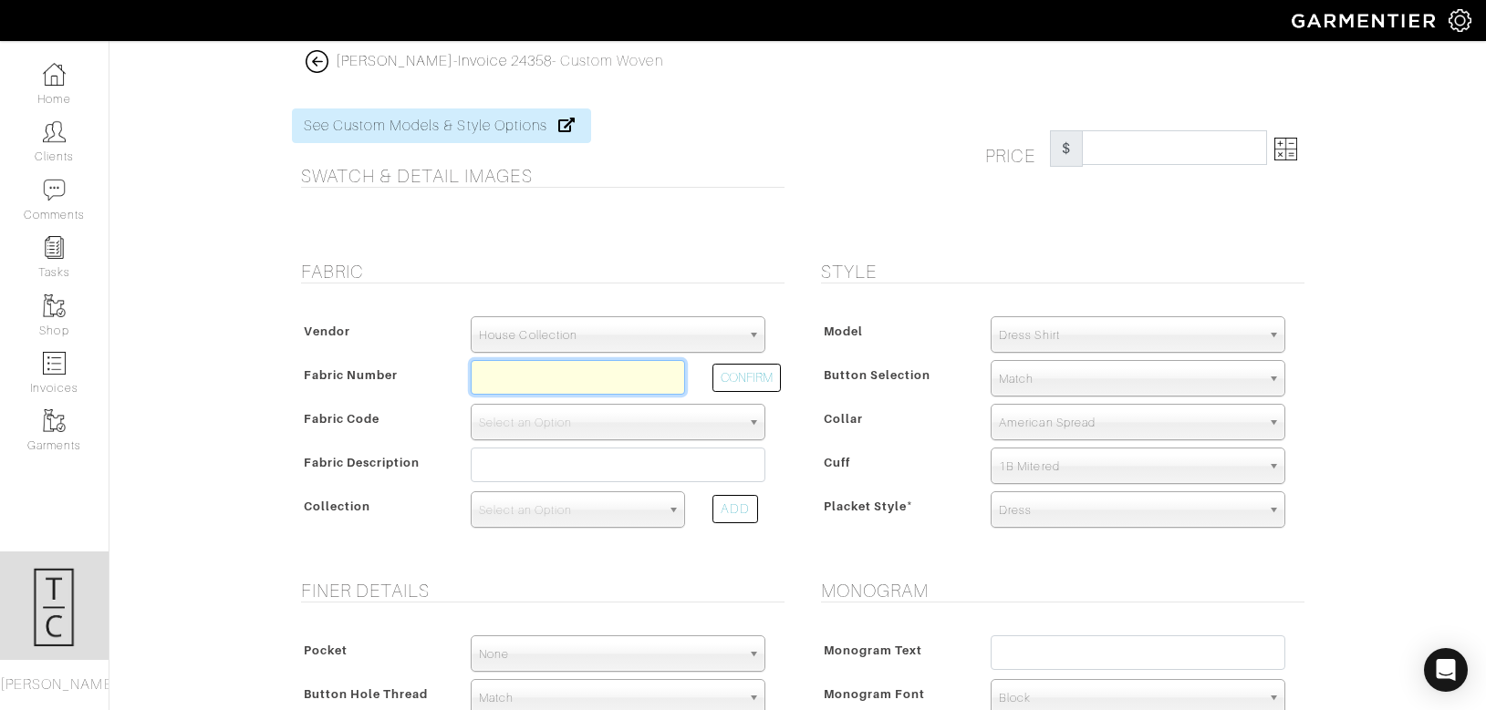
click at [594, 388] on input "text" at bounding box center [578, 377] width 214 height 35
type input "N5-51171212"
select select "5587"
type input "Blue Glenplaid"
select select
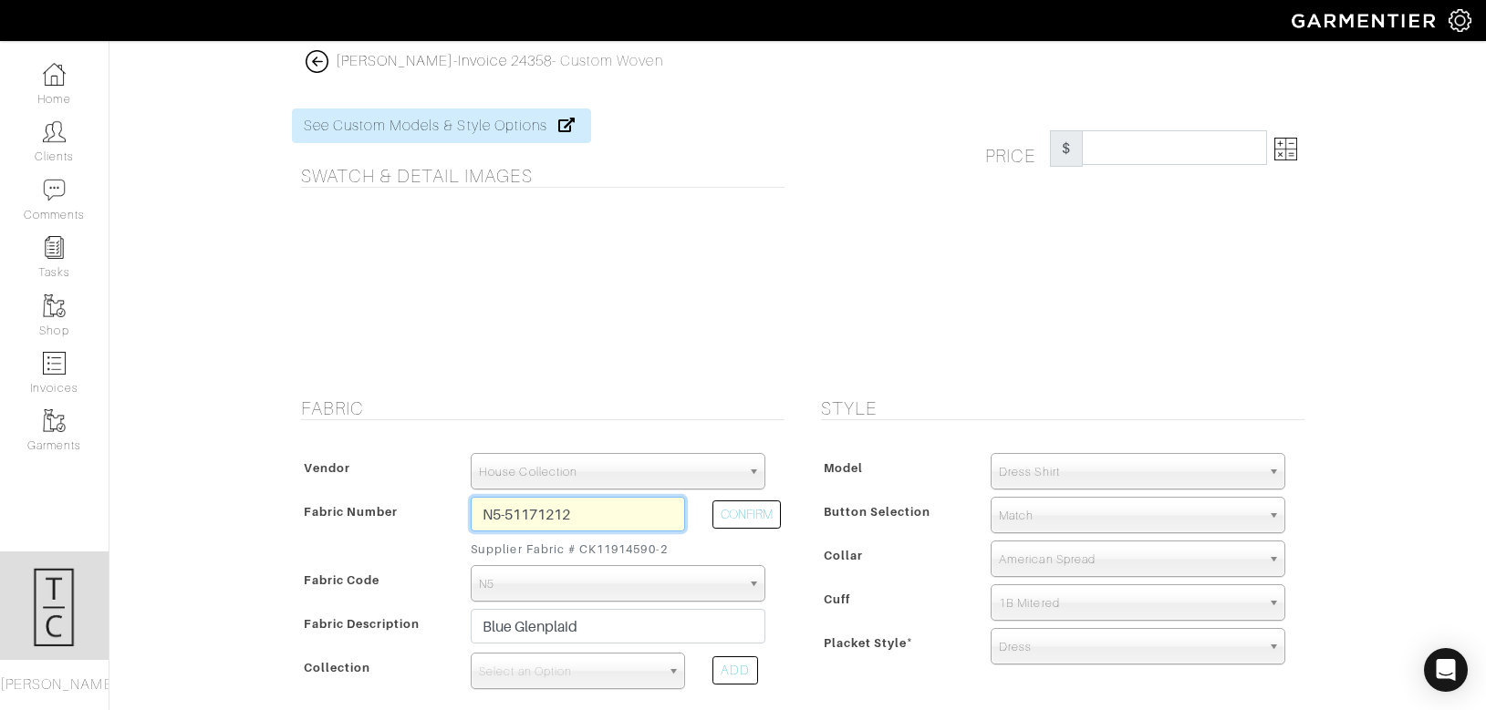
type input "307.14"
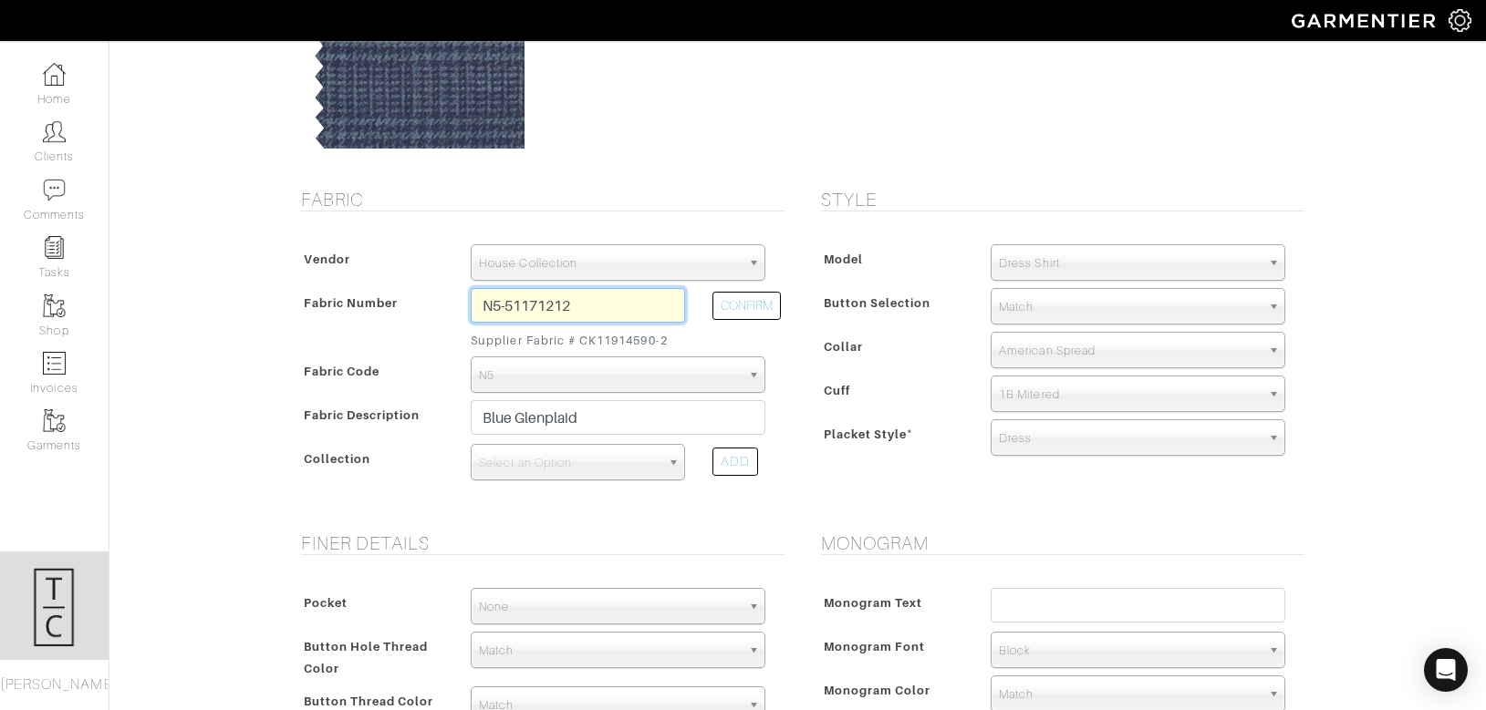
scroll to position [223, 0]
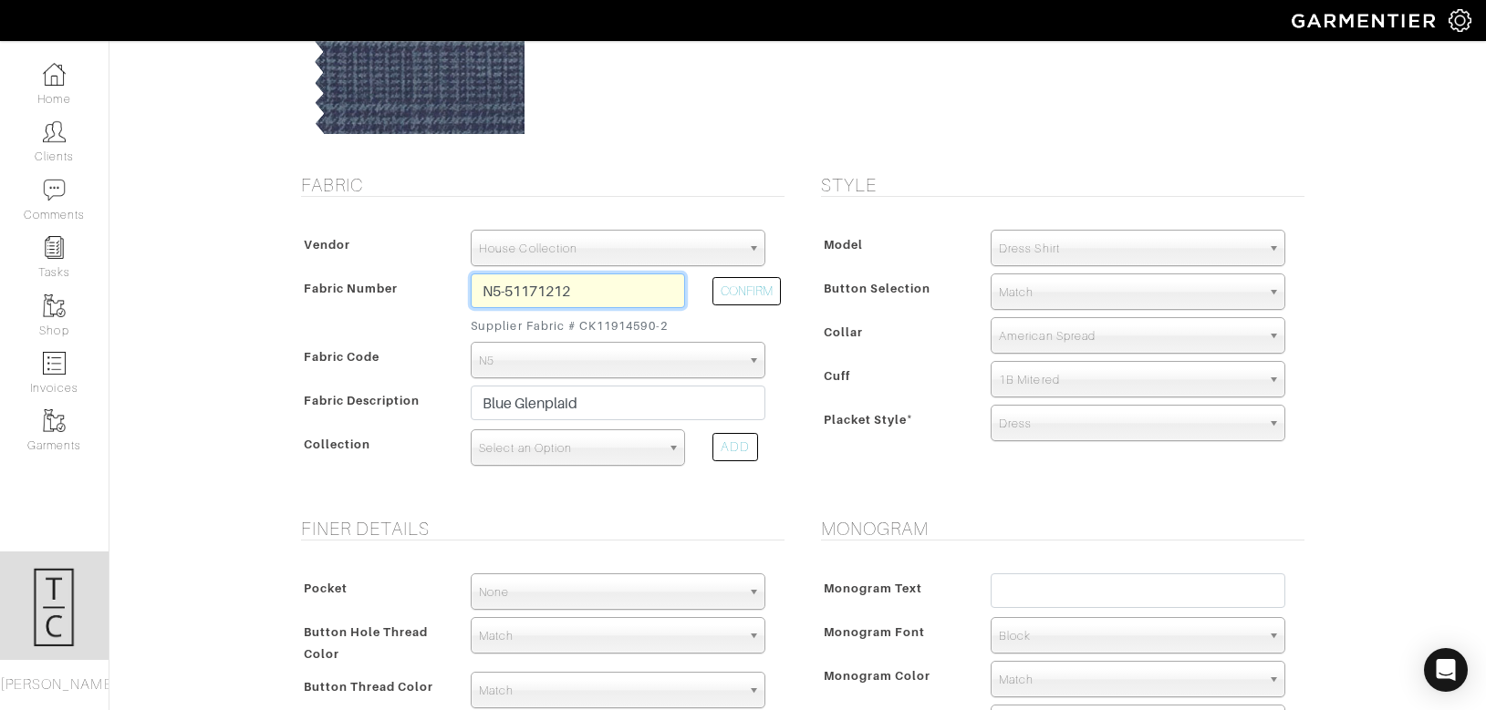
type input "N5-51171212"
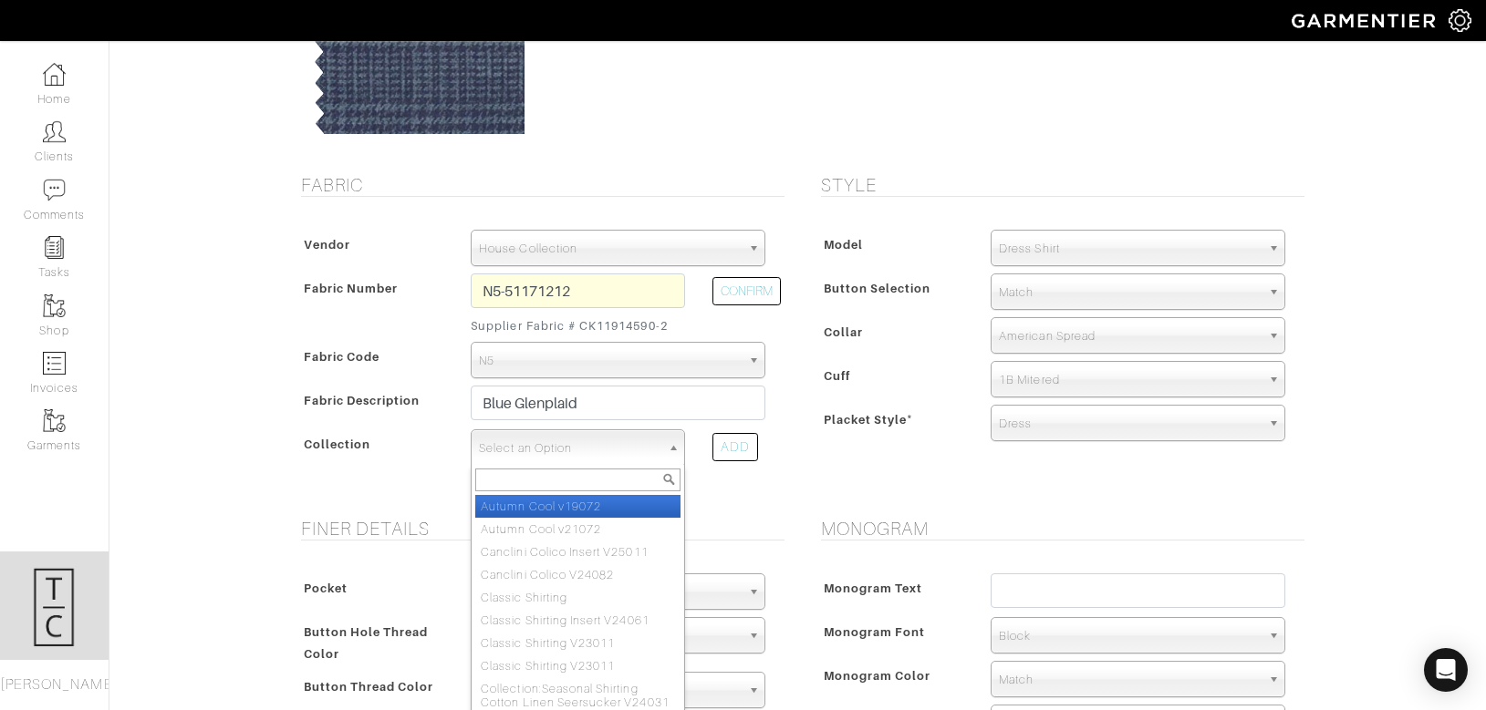
click at [518, 448] on span "Select an Option" at bounding box center [569, 448] width 181 height 36
type input "puro"
select select "804"
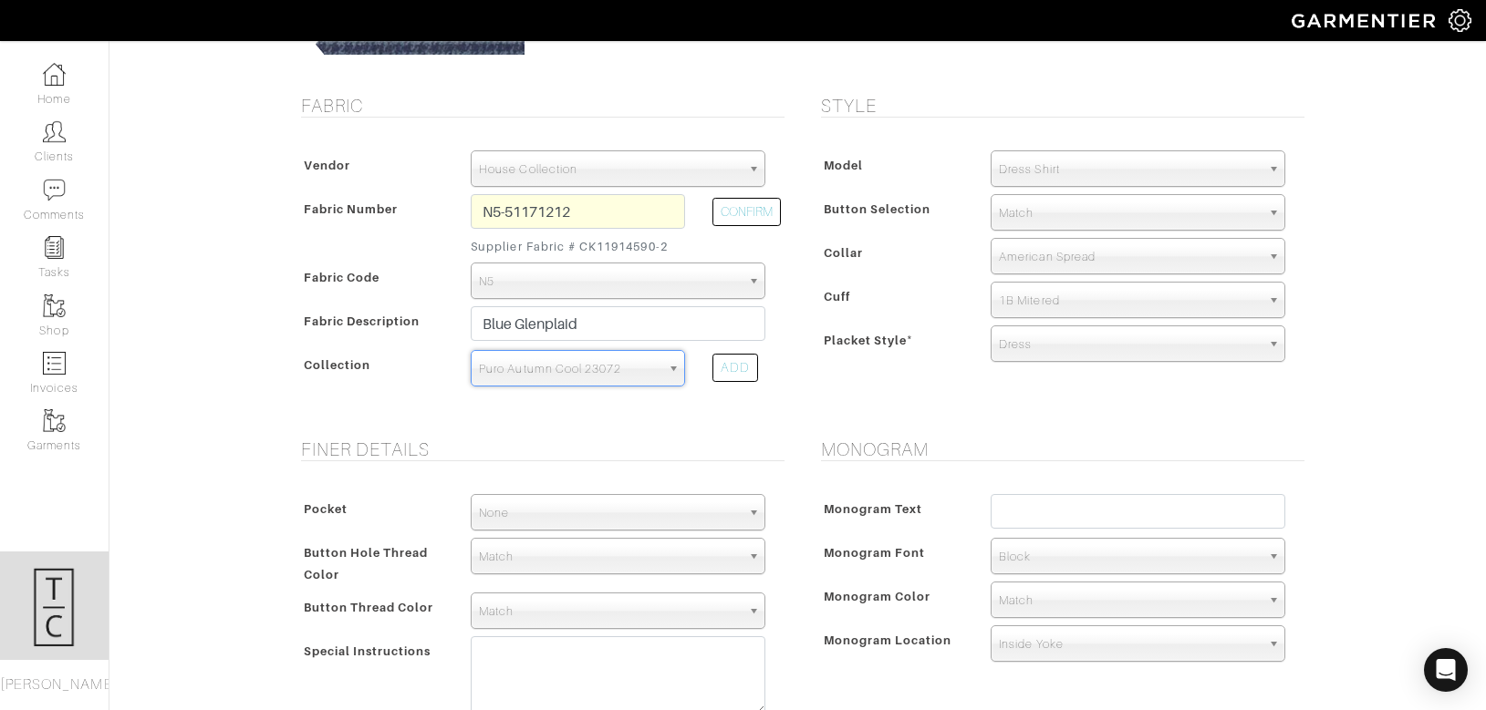
scroll to position [356, 0]
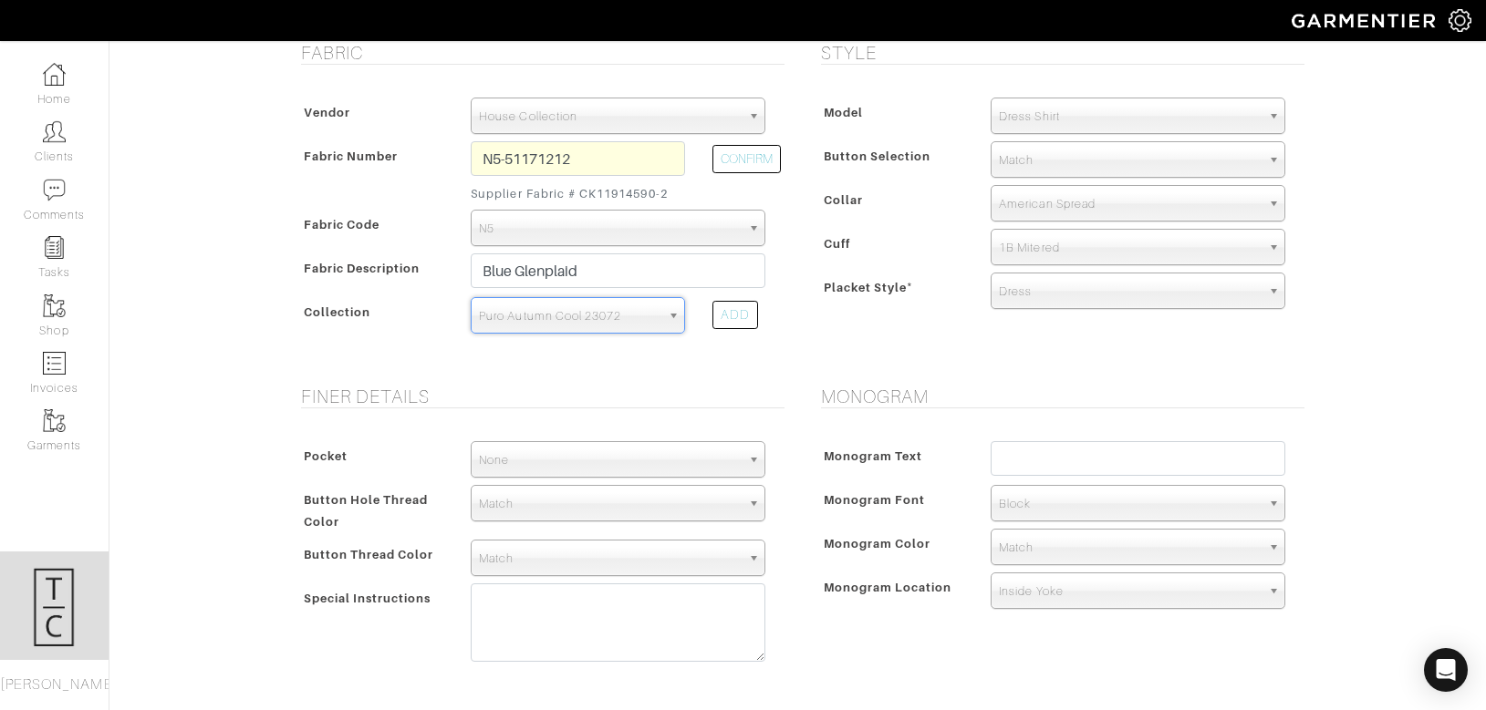
click at [530, 465] on span "None" at bounding box center [610, 460] width 262 height 36
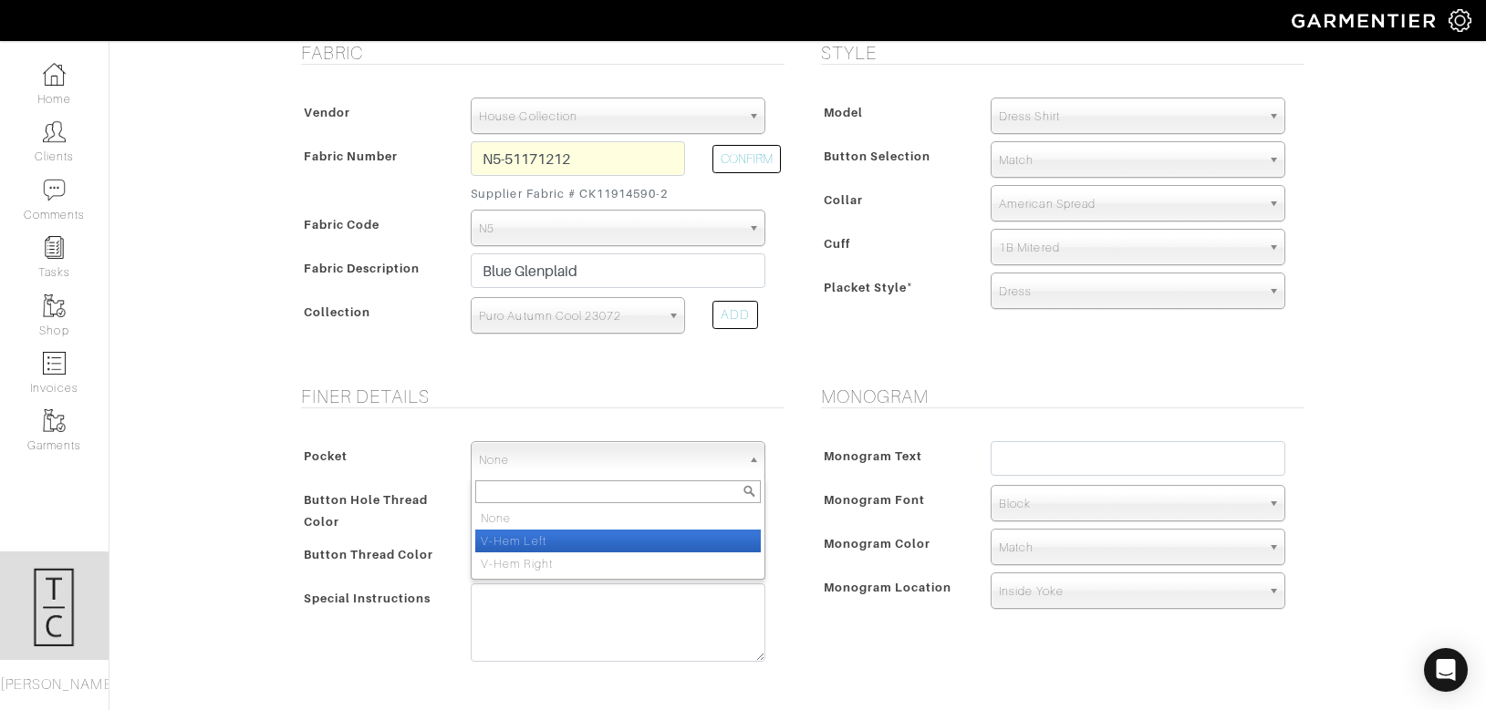
click at [533, 542] on li "V-Hem Left" at bounding box center [617, 541] width 285 height 23
select select "V-Hem Left"
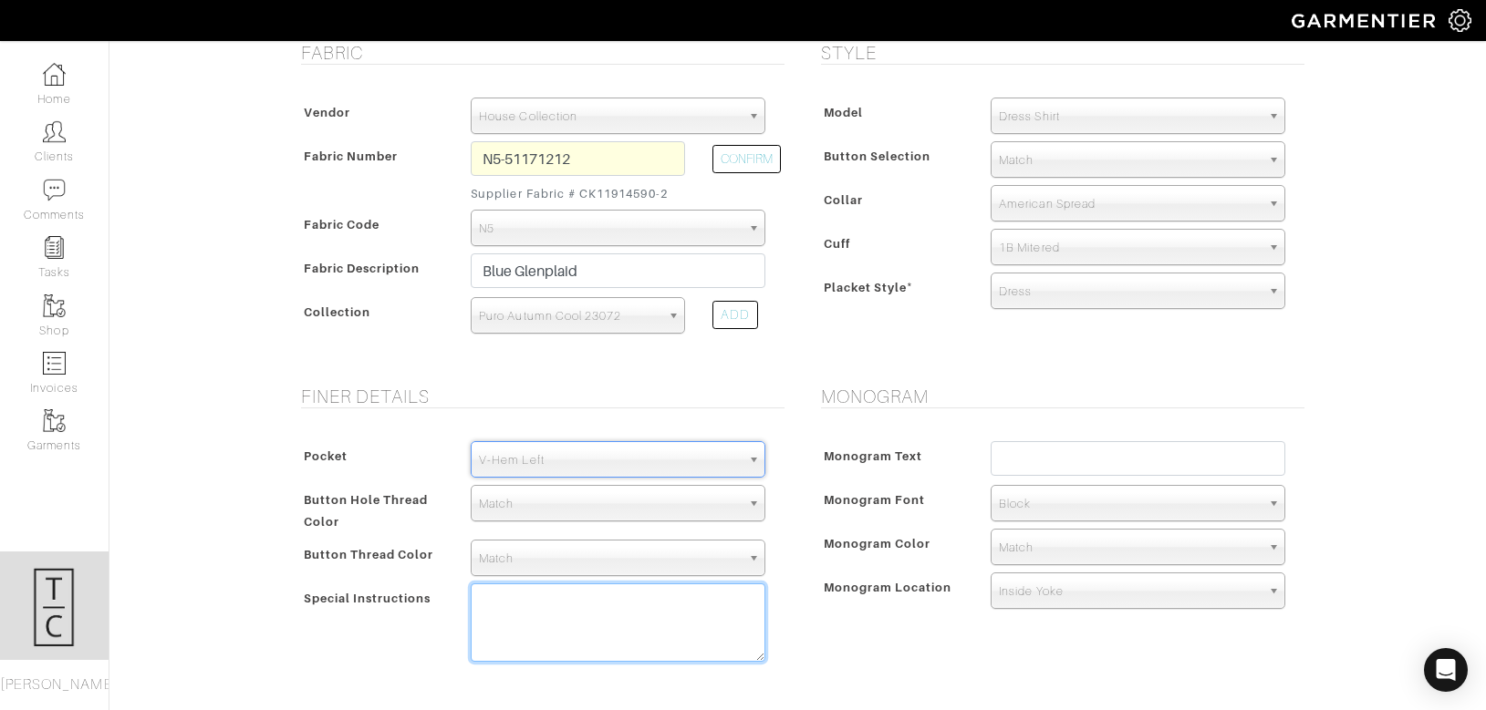
click at [533, 621] on textarea at bounding box center [618, 623] width 295 height 78
type textarea "Puro: 25072"
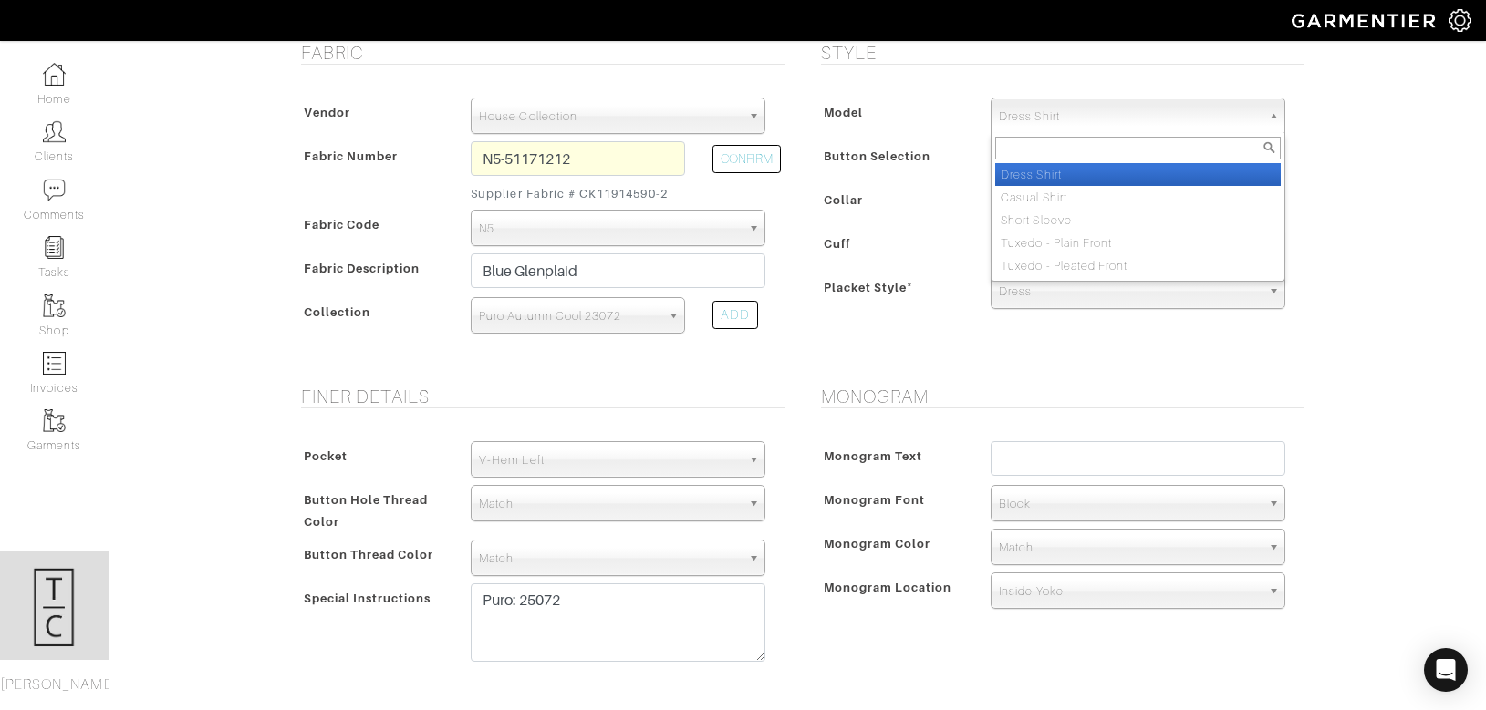
click at [1018, 109] on span "Dress Shirt" at bounding box center [1130, 116] width 262 height 36
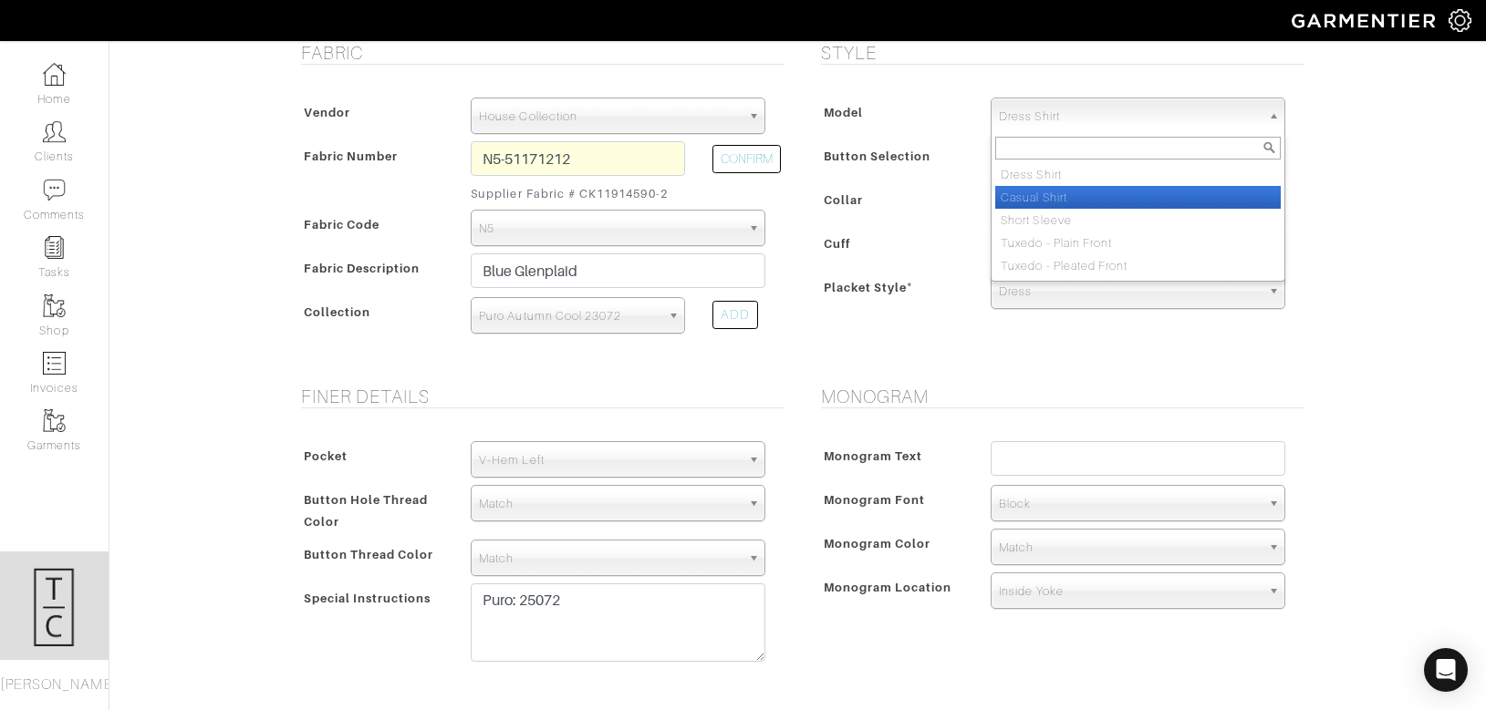
click at [1044, 198] on li "Casual Shirt" at bounding box center [1137, 197] width 285 height 23
select select "2"
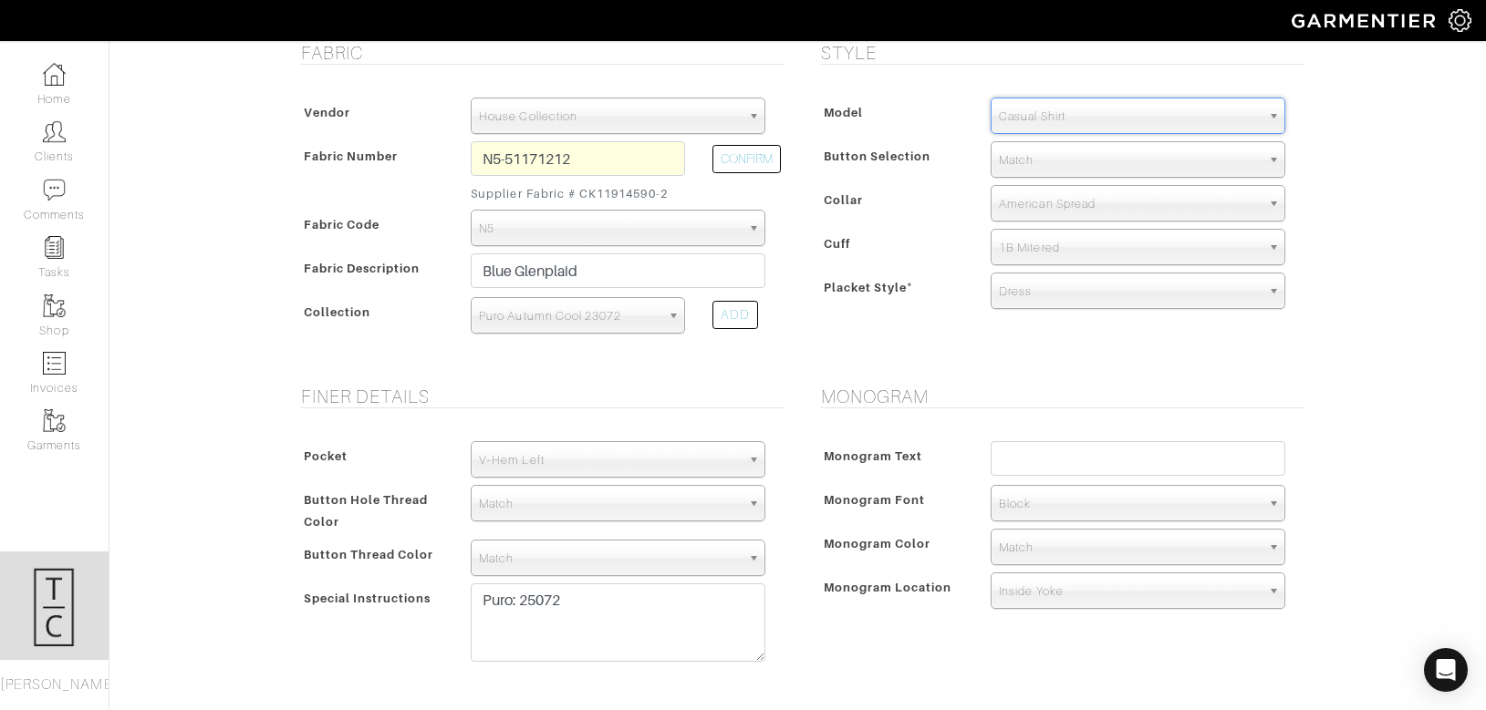
click at [896, 428] on div "Monogram Text Monogram Font N/A Script Calligraphy Times Roman Block Block Mono…" at bounding box center [1058, 529] width 492 height 212
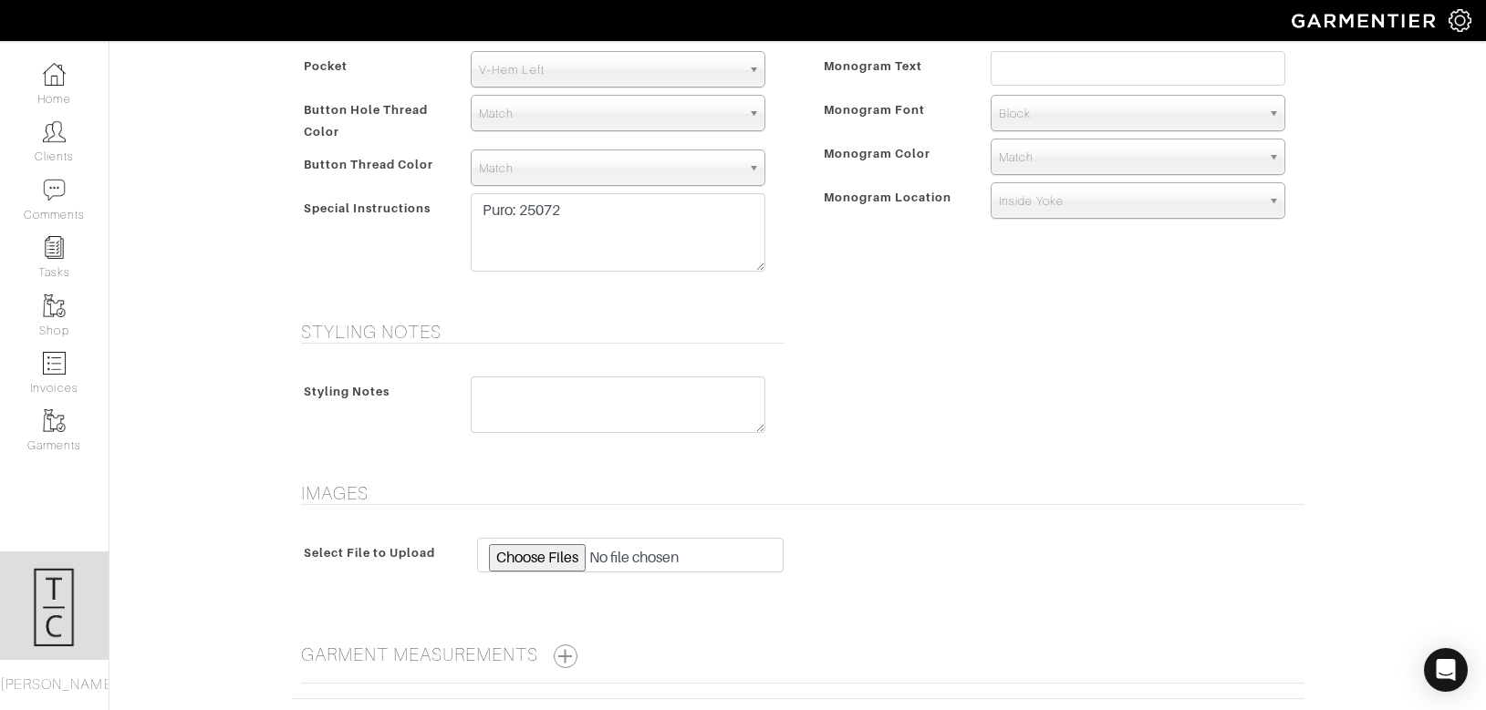
scroll to position [894, 0]
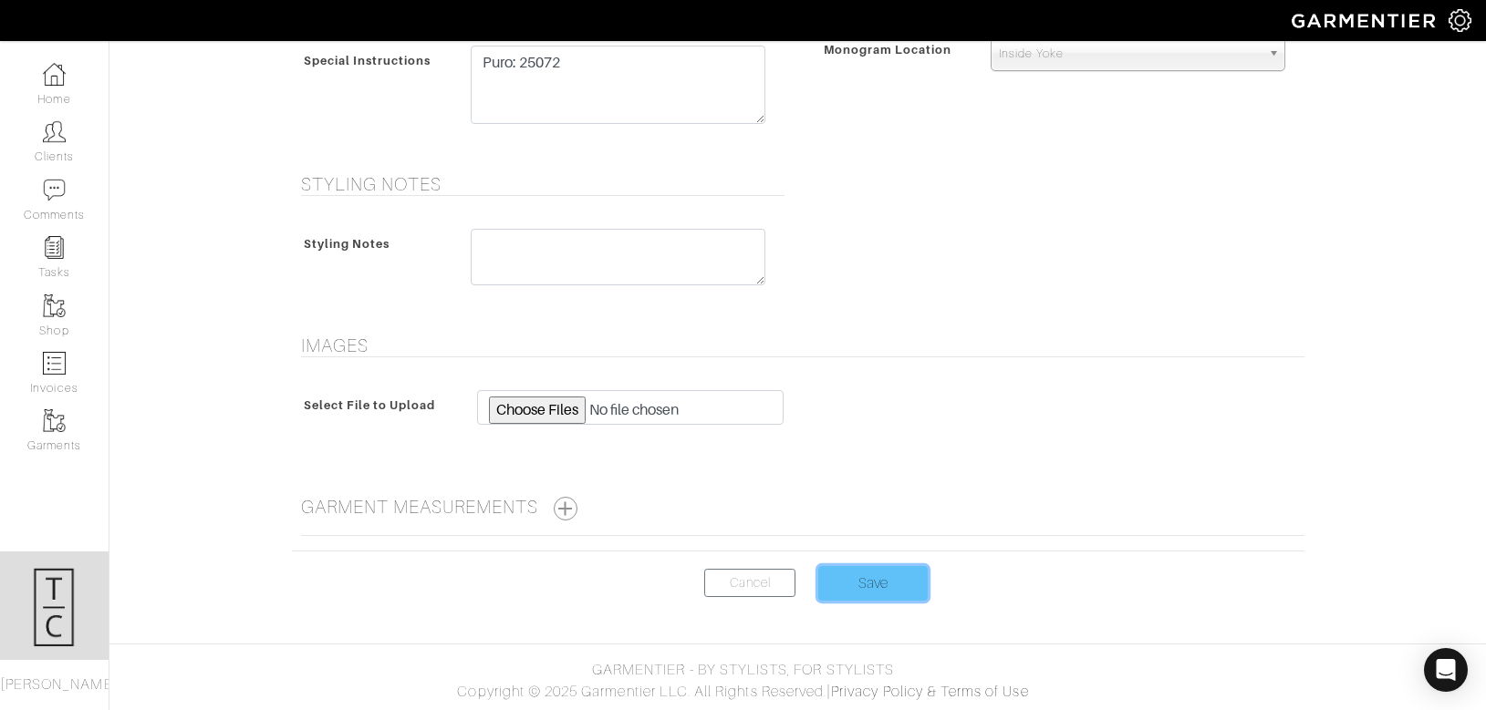
click at [864, 588] on input "Save" at bounding box center [872, 583] width 109 height 35
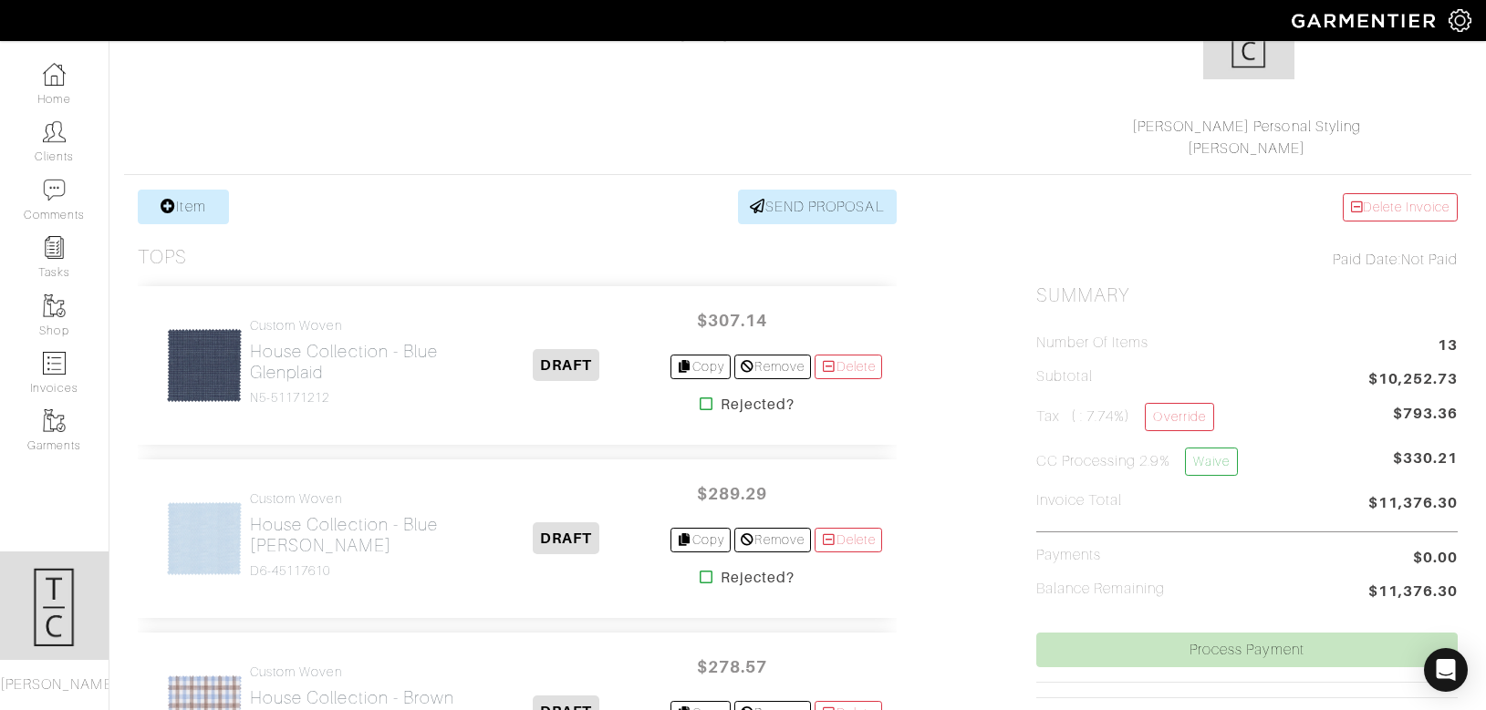
scroll to position [228, 0]
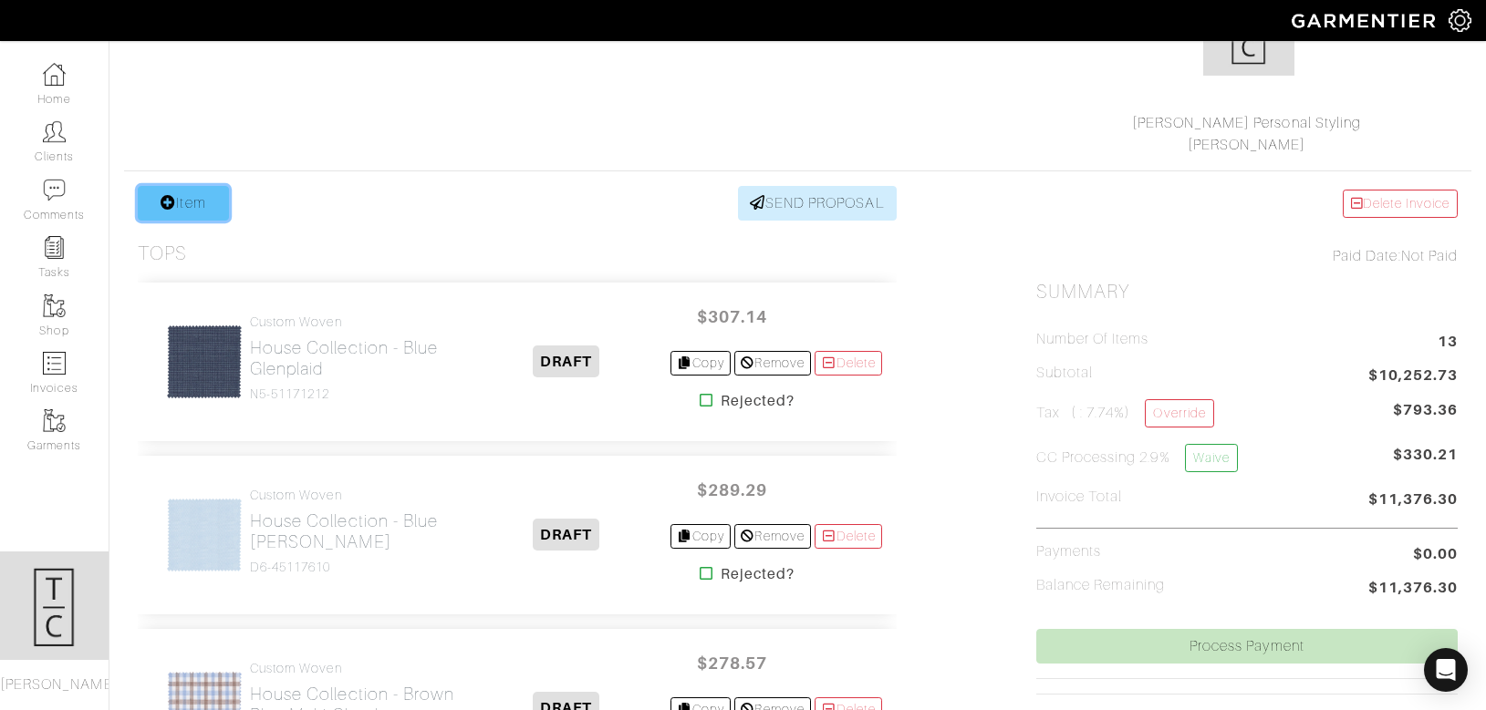
click at [203, 186] on link "Item" at bounding box center [183, 203] width 91 height 35
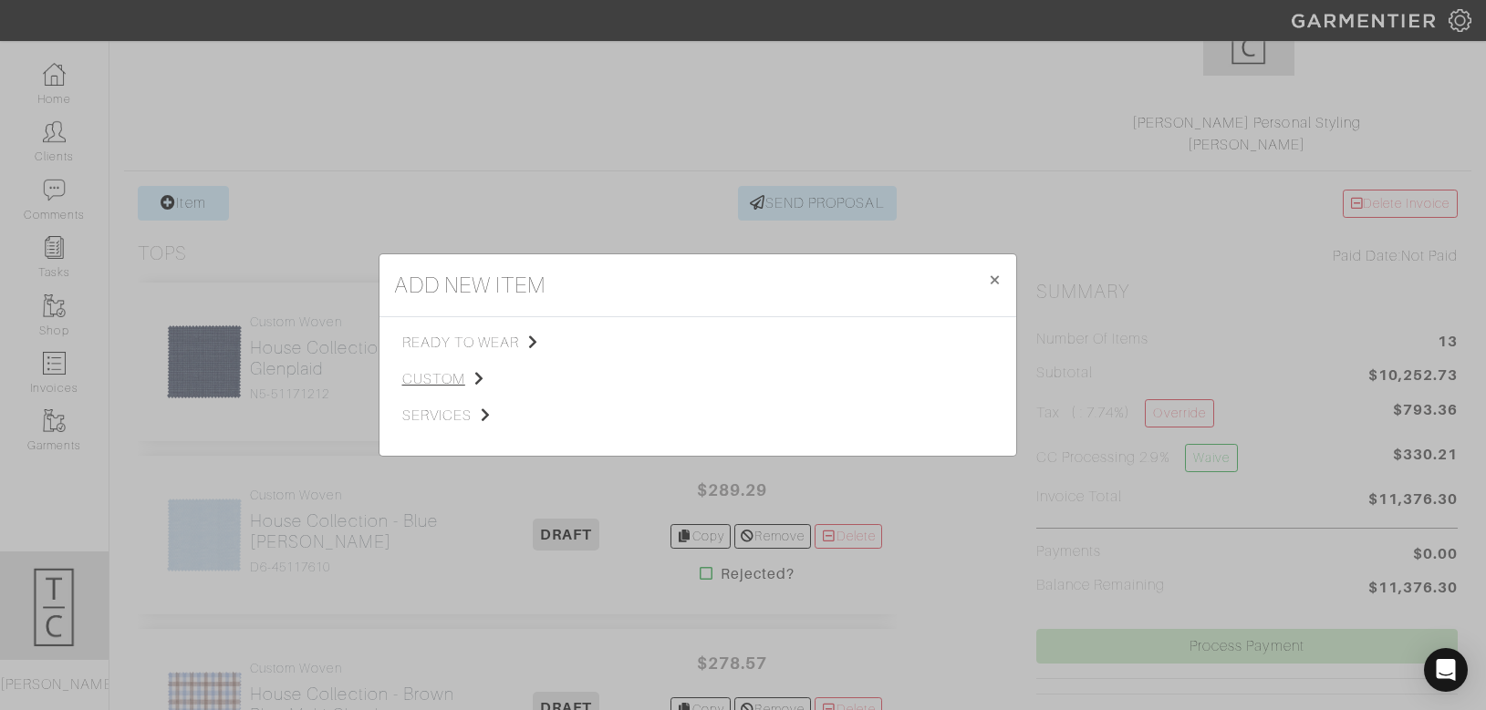
click at [445, 375] on span "custom" at bounding box center [493, 379] width 183 height 22
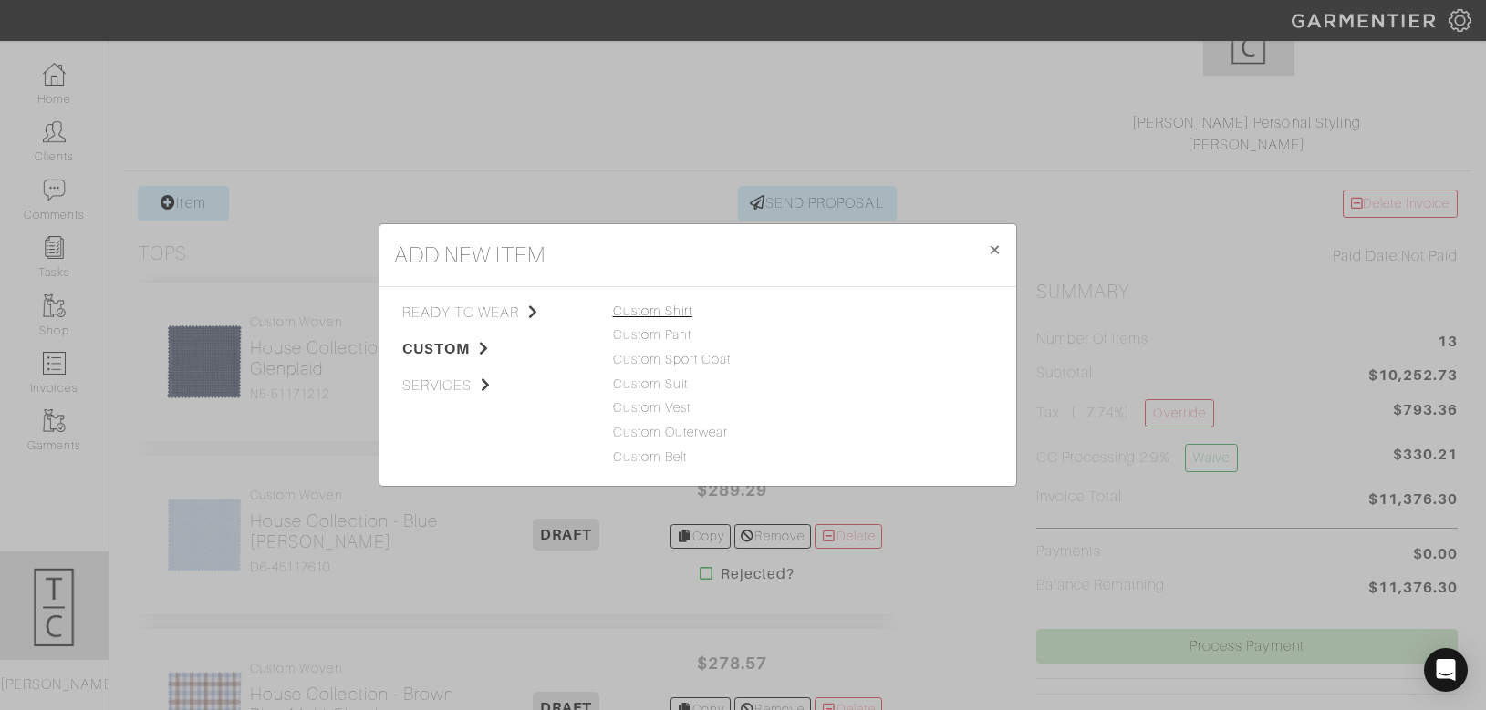
click at [646, 314] on link "Custom Shirt" at bounding box center [653, 311] width 80 height 15
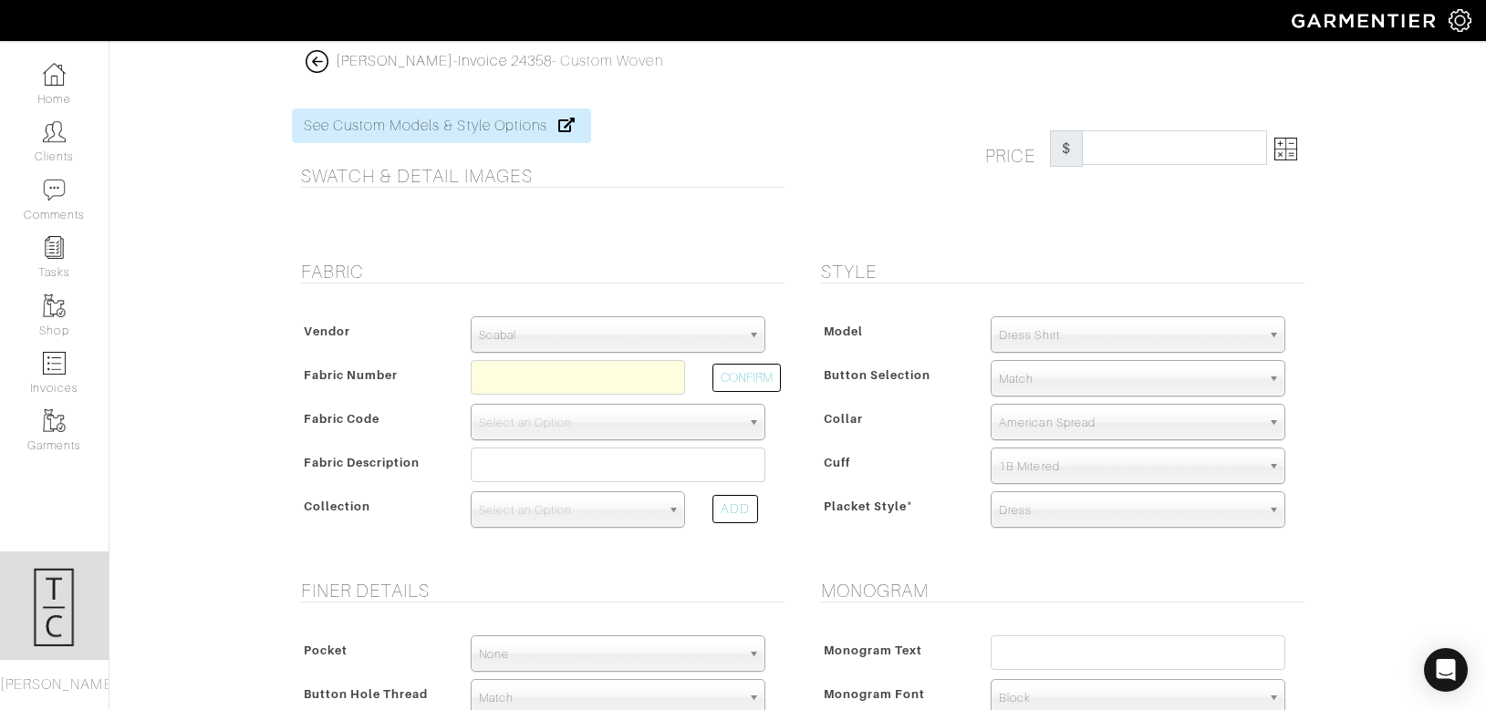
click at [586, 326] on span "Scabal" at bounding box center [610, 335] width 262 height 36
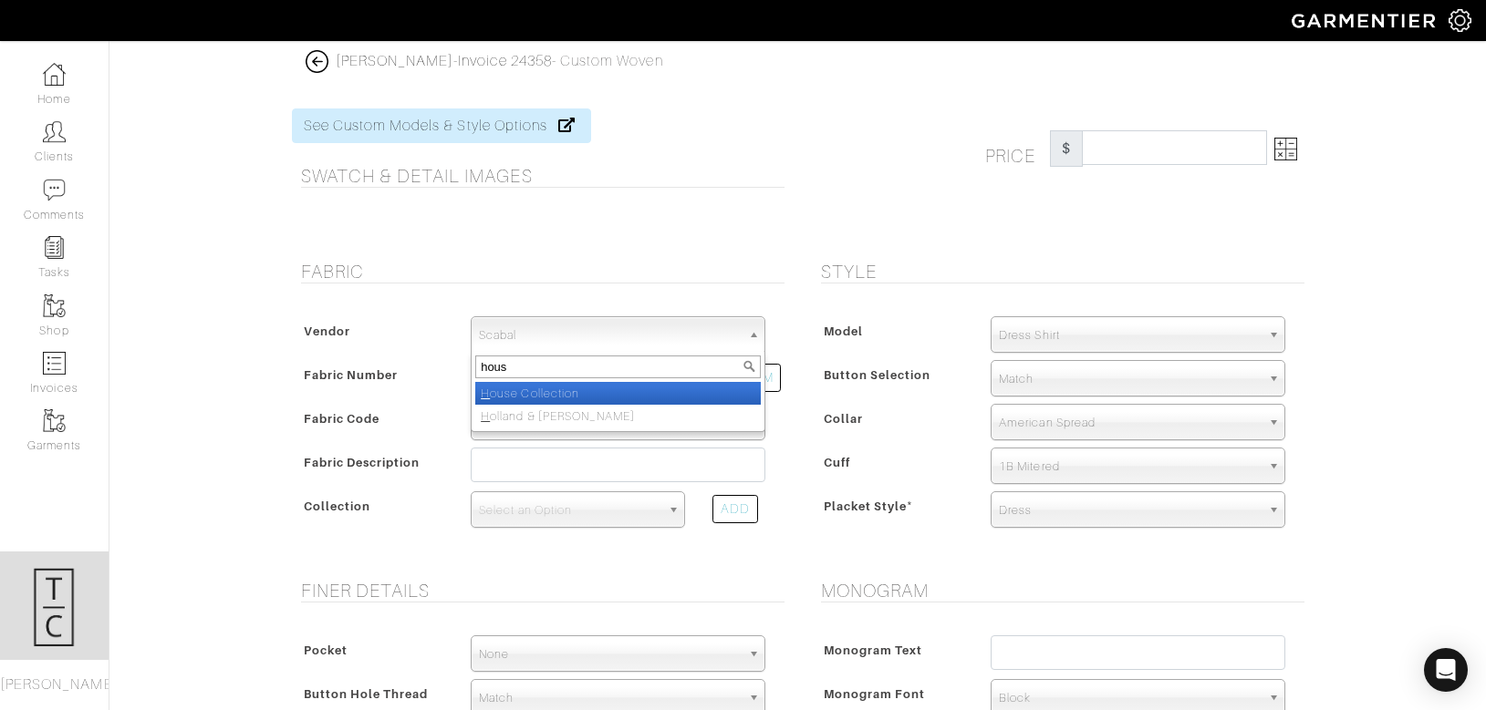
type input "house"
select select "75"
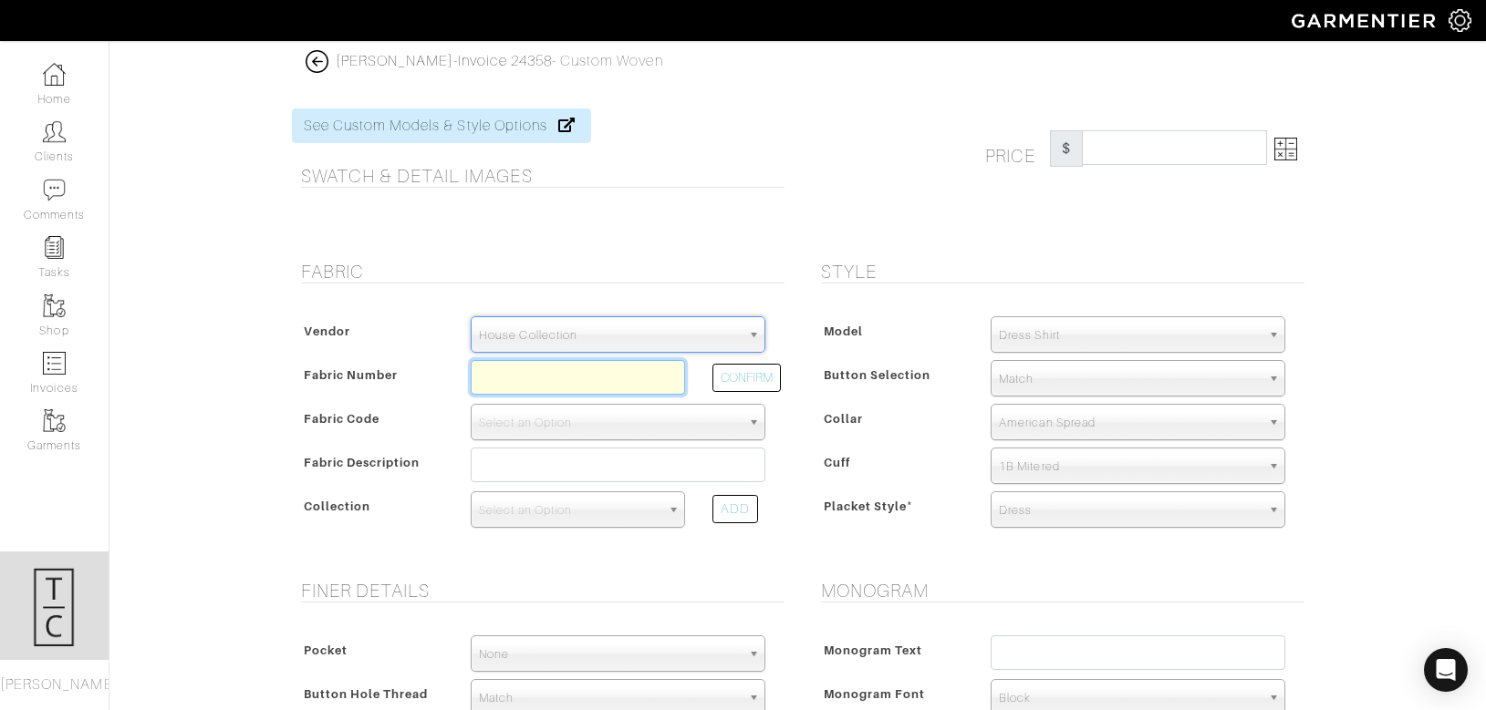
click at [508, 377] on input "text" at bounding box center [578, 377] width 214 height 35
type input "s"
click at [544, 366] on input "v" at bounding box center [578, 377] width 214 height 35
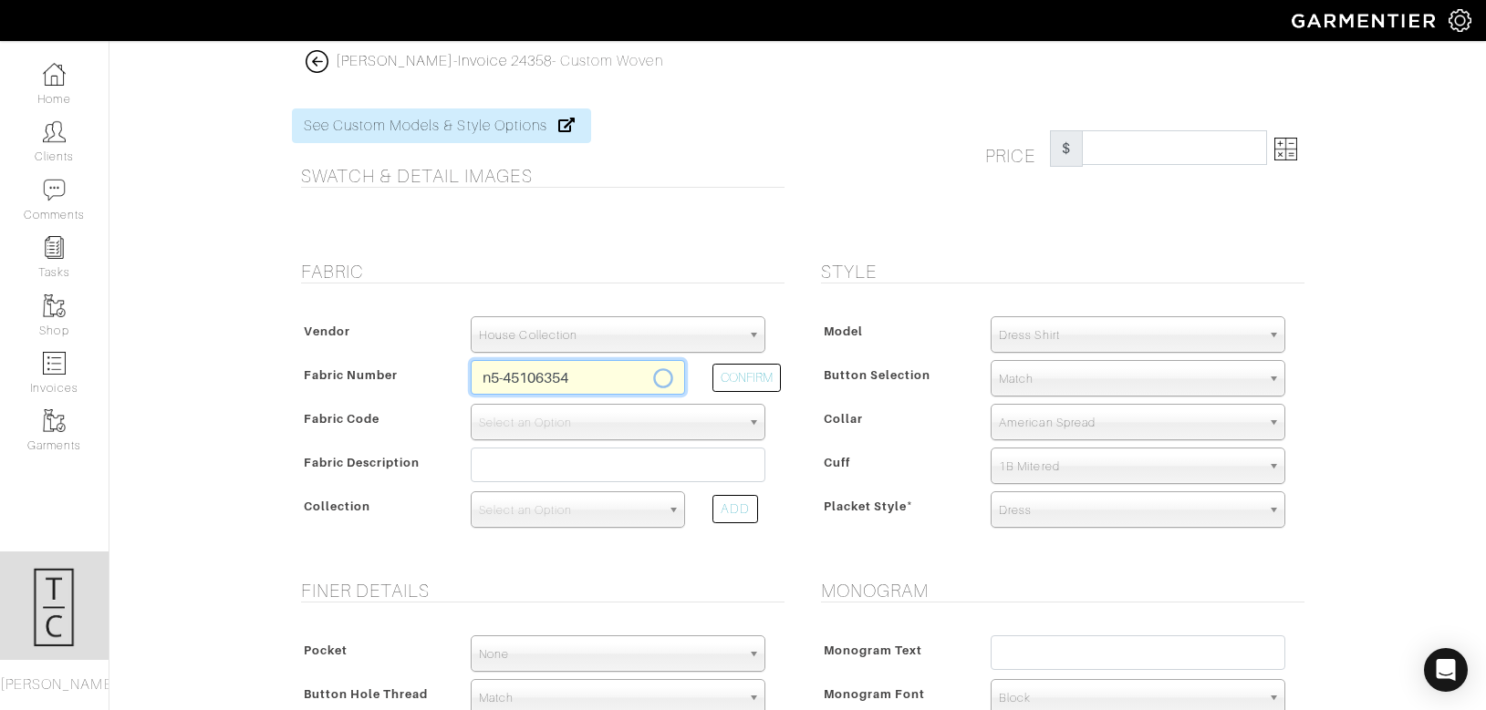
type input "N5-45106354"
select select "5587"
type input "Navy / Lt Grey Melange Check"
select select
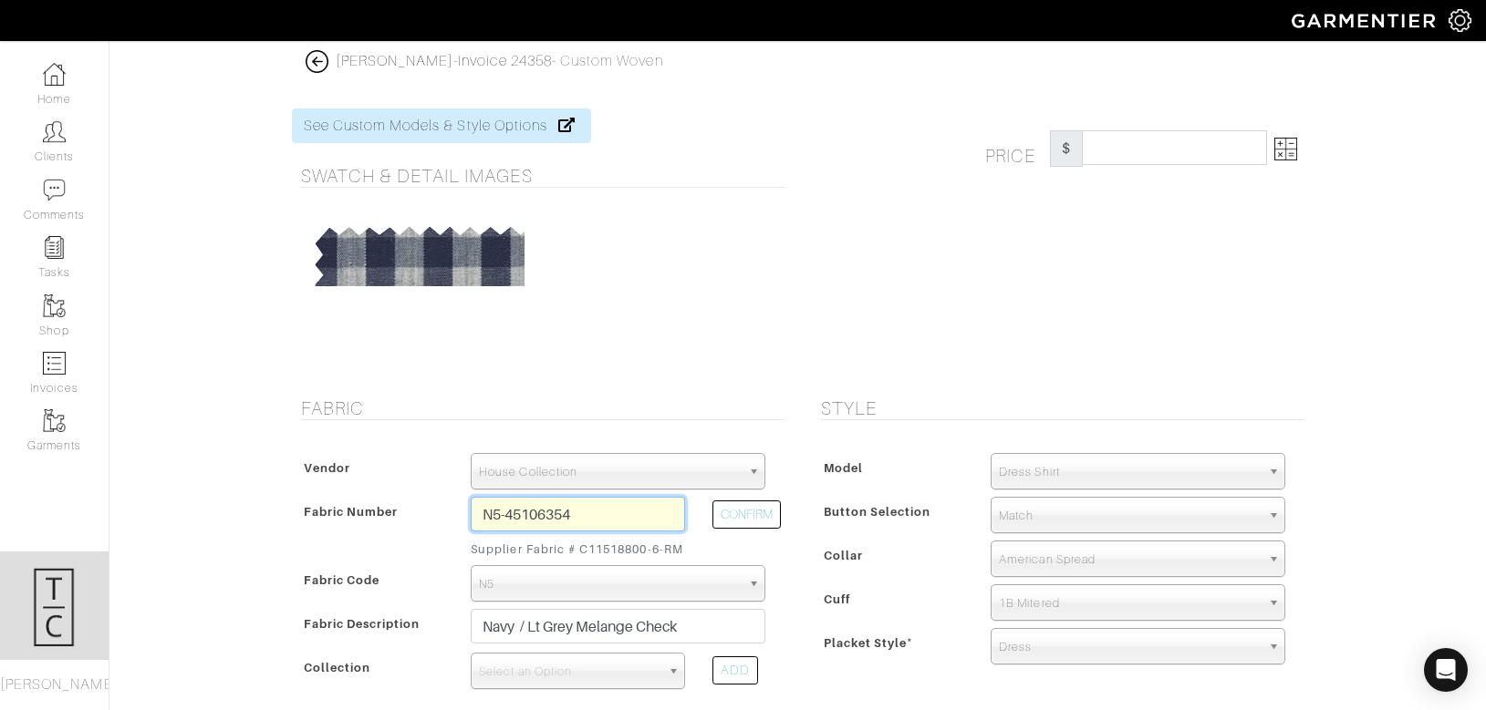
type input "307.14"
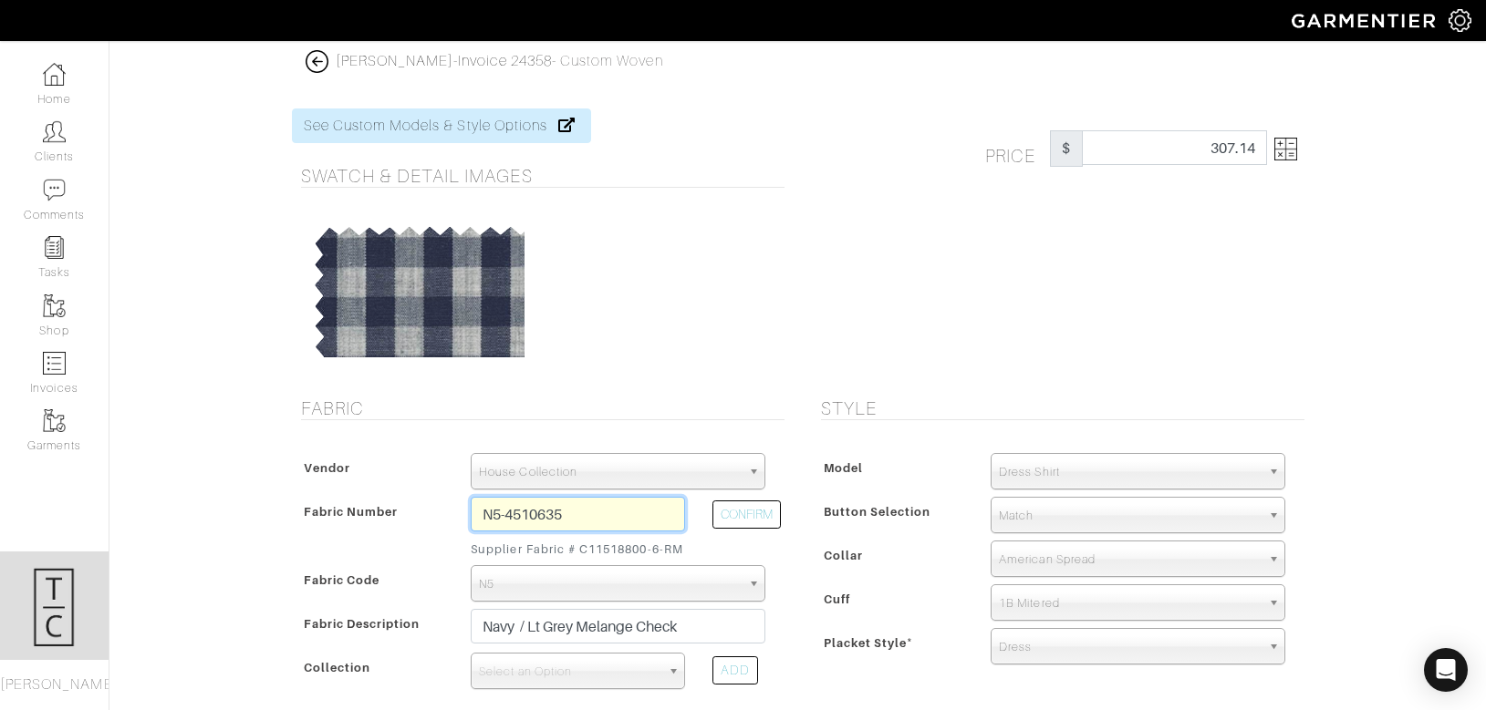
type input "N5-45106353"
type input "Black / Lt Grey Melange Check"
select select
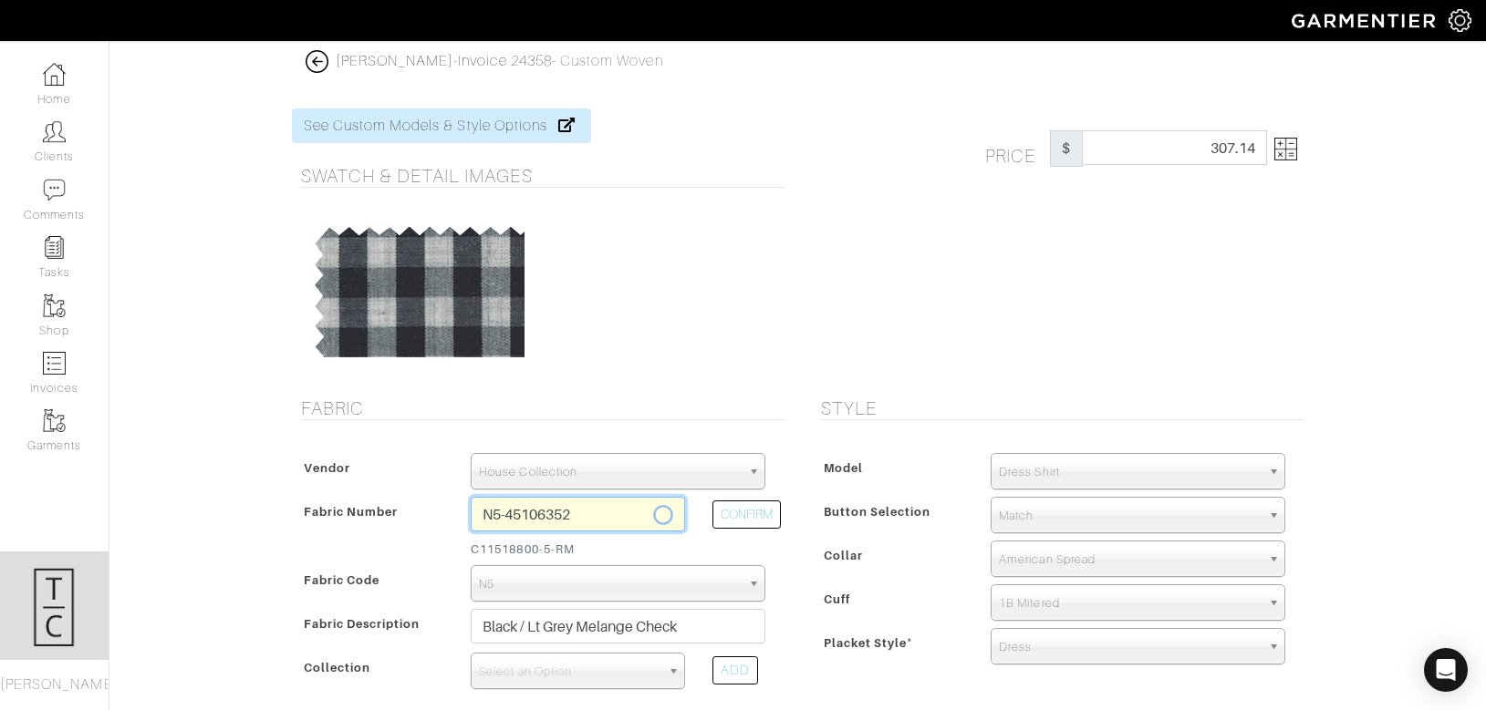
type input "N5-45106352"
select select
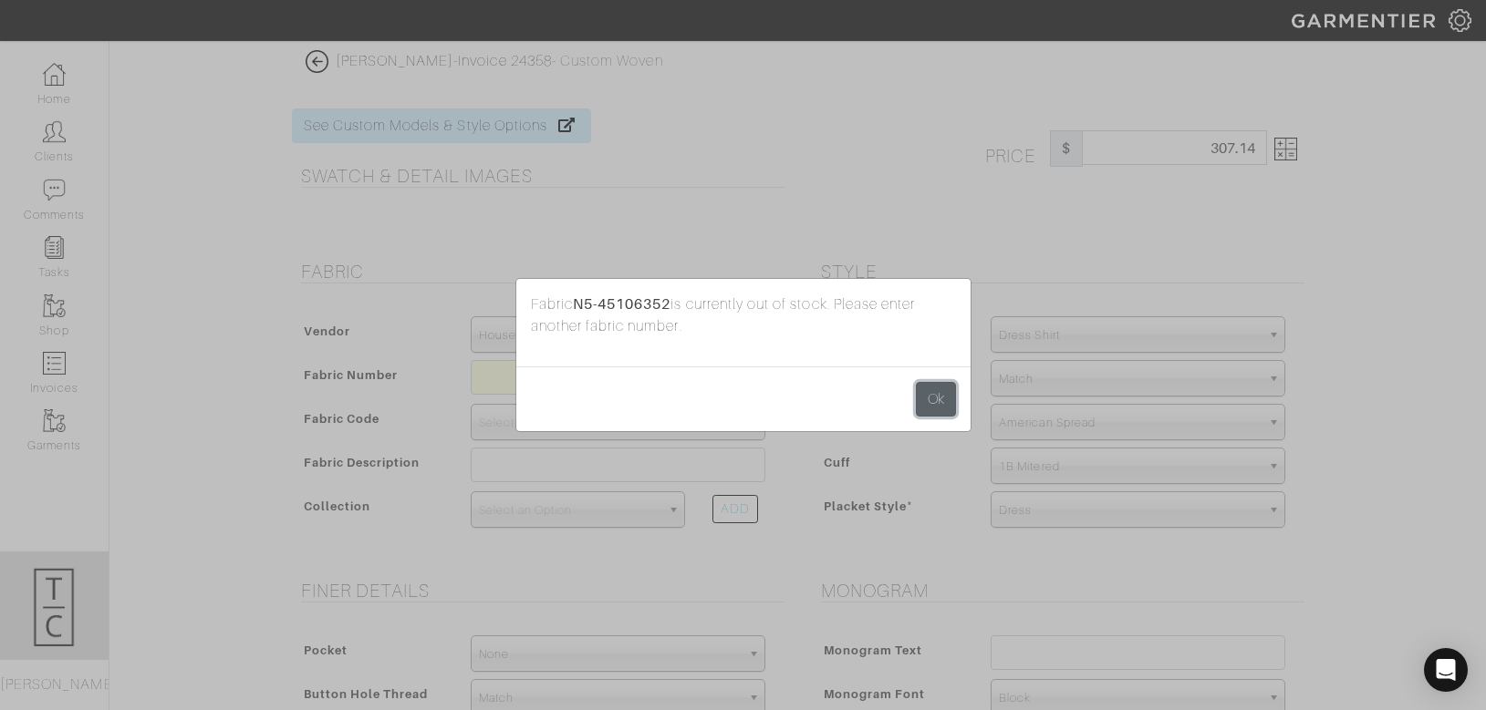
click at [926, 401] on button "Ok" at bounding box center [936, 399] width 40 height 35
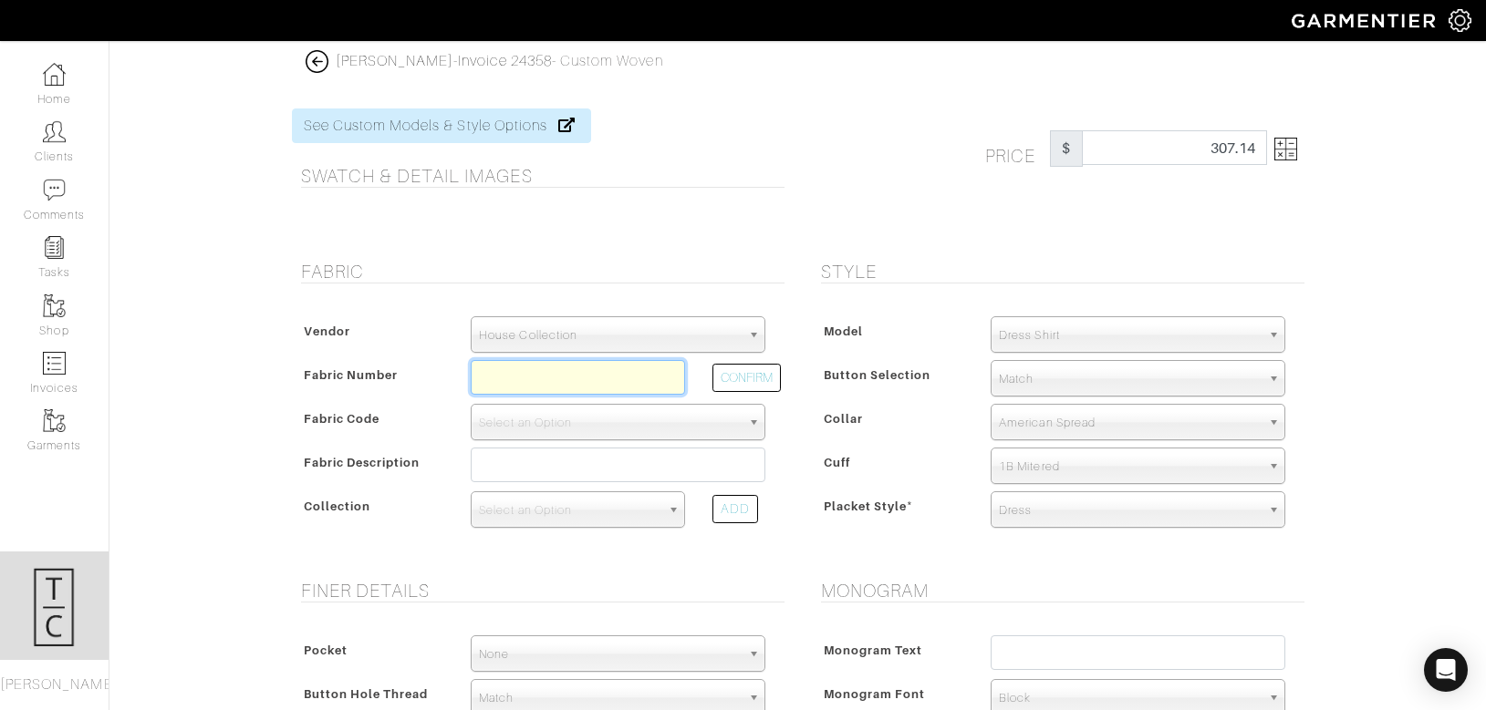
click at [575, 378] on input "text" at bounding box center [578, 377] width 214 height 35
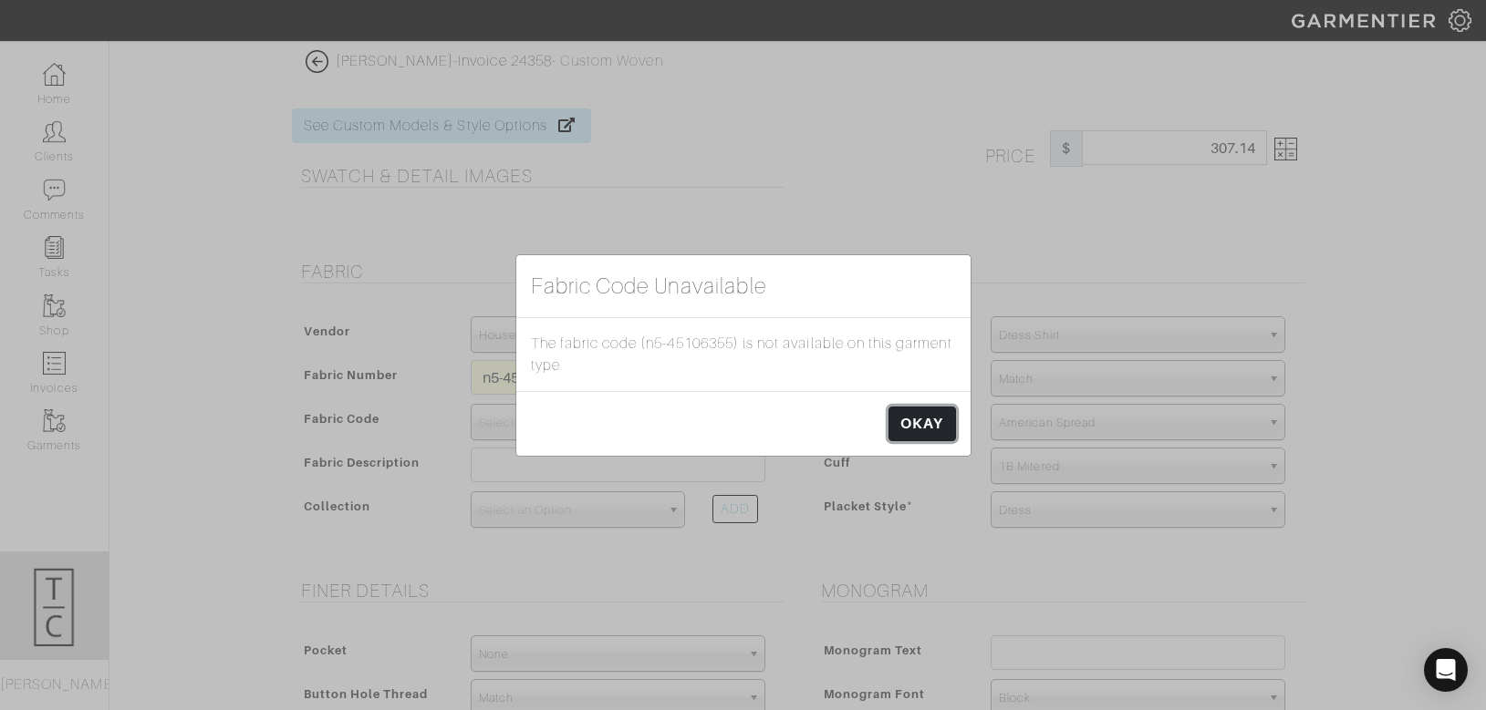
click at [921, 435] on link "OKAY" at bounding box center [921, 424] width 67 height 35
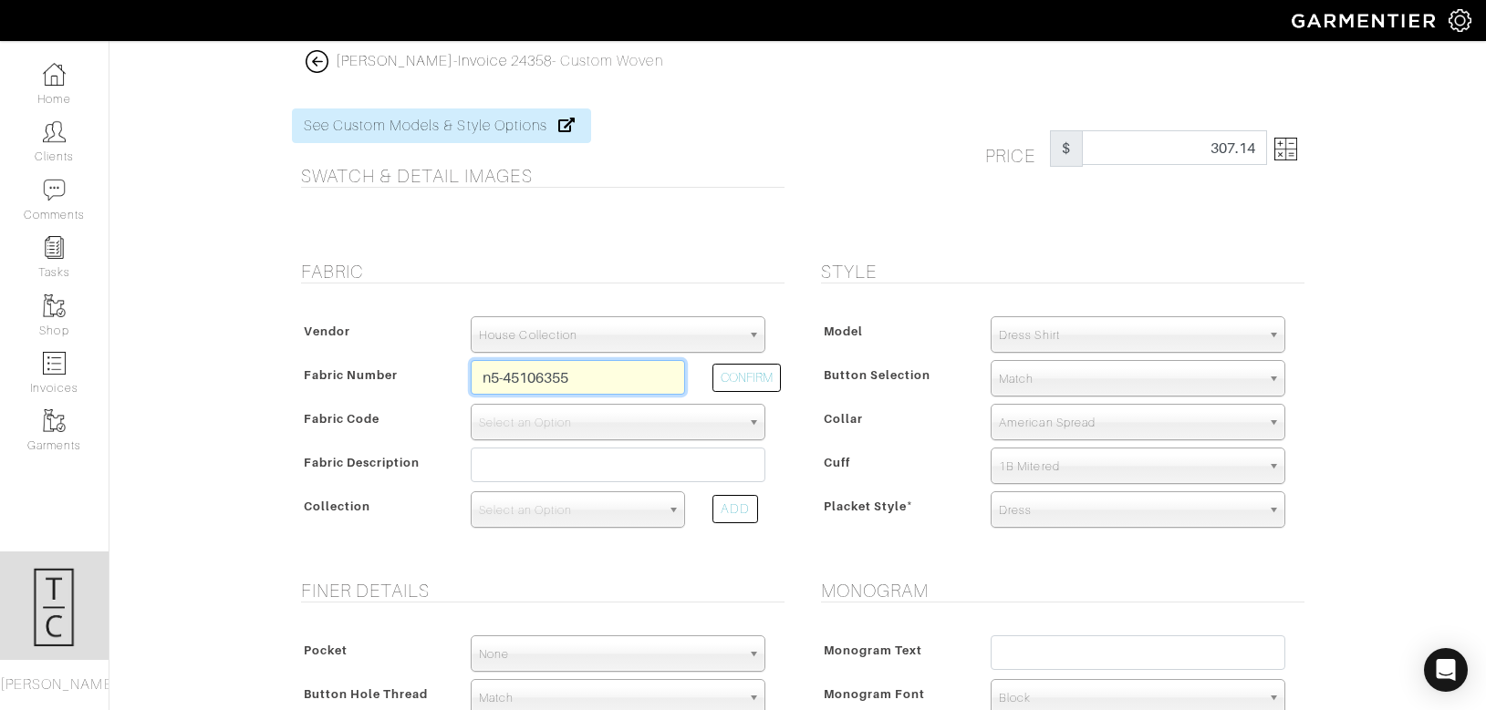
click at [620, 362] on input "n5-45106355" at bounding box center [578, 377] width 214 height 35
click at [619, 368] on input "n5-45106355" at bounding box center [578, 377] width 214 height 35
click at [589, 374] on input "n5-45106355" at bounding box center [578, 377] width 214 height 35
type input "n5-45106352"
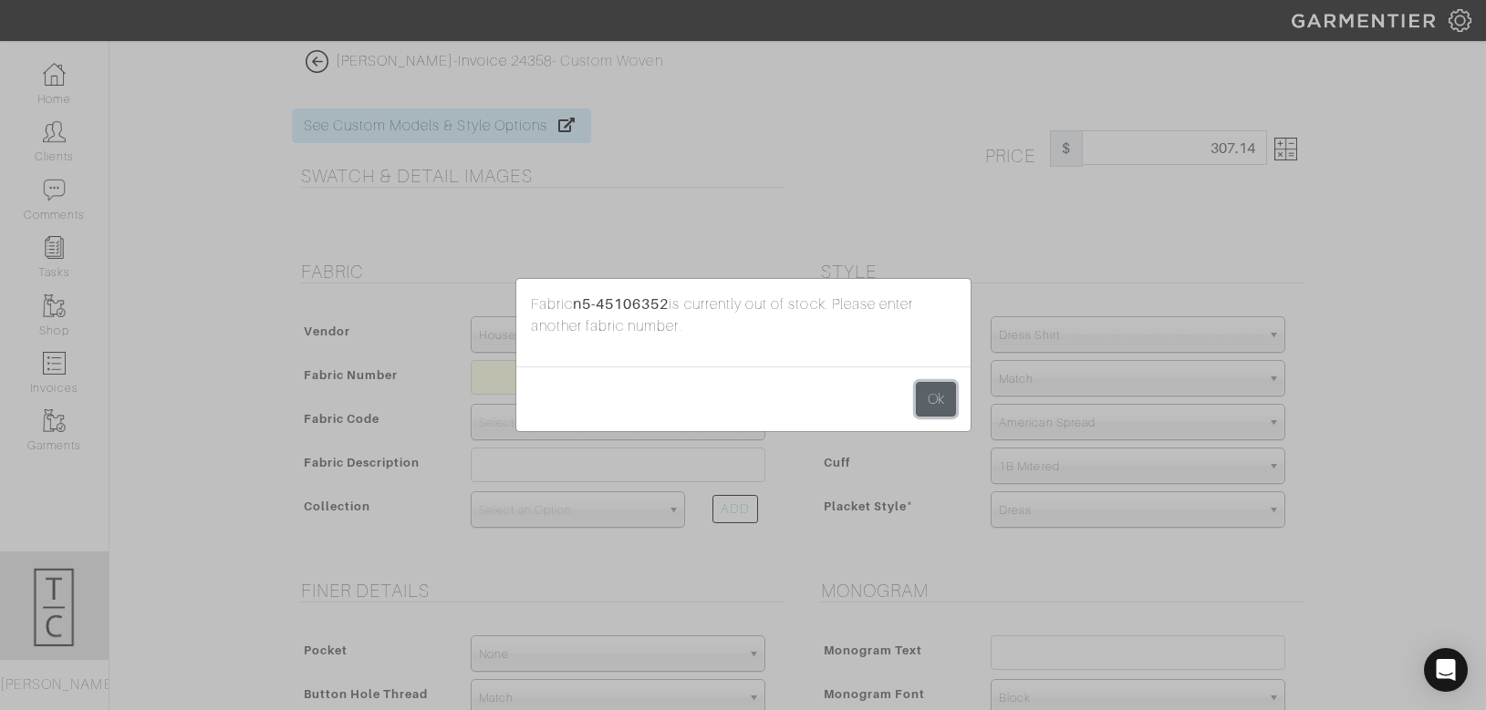
click at [930, 399] on button "Ok" at bounding box center [936, 399] width 40 height 35
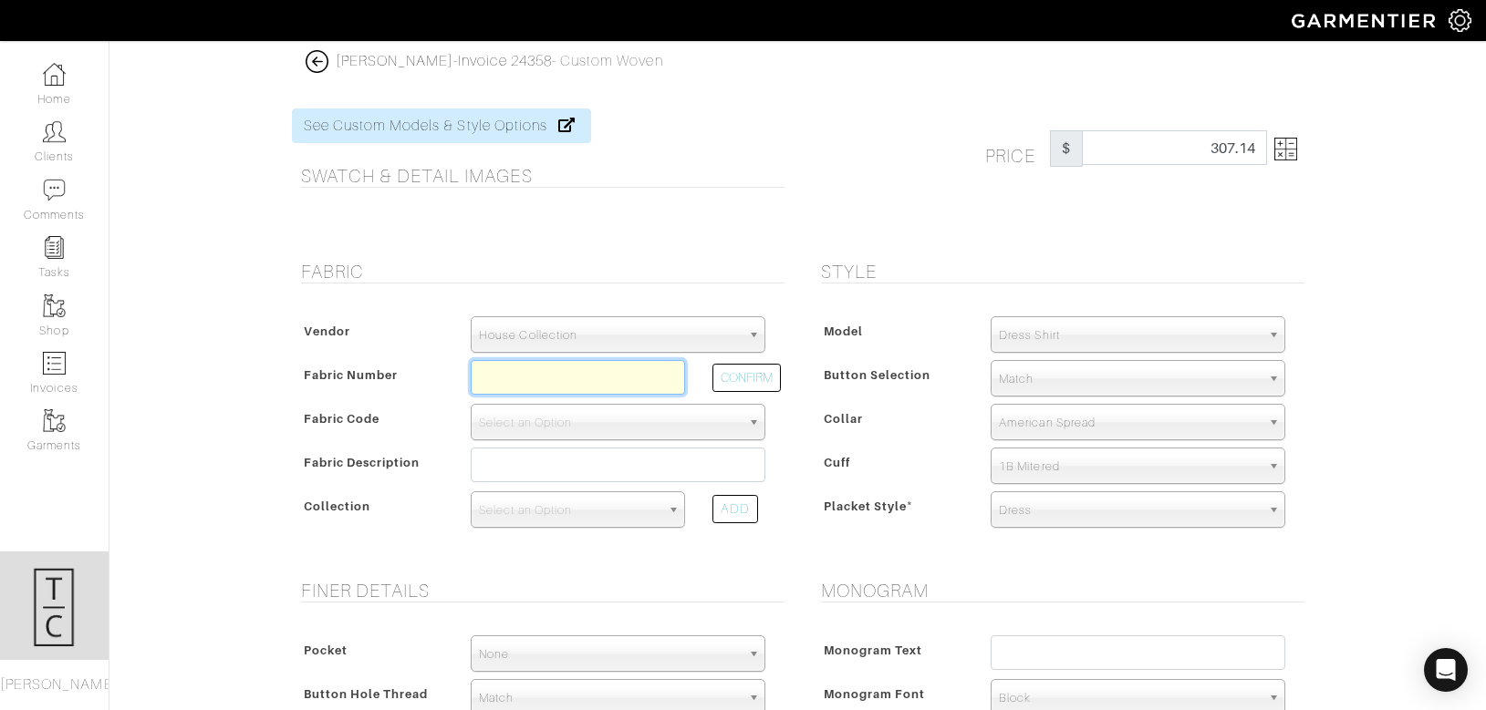
click at [537, 382] on input "text" at bounding box center [578, 377] width 214 height 35
type input "N5-51171198"
select select "5587"
type input "Tan Melange Twill"
select select
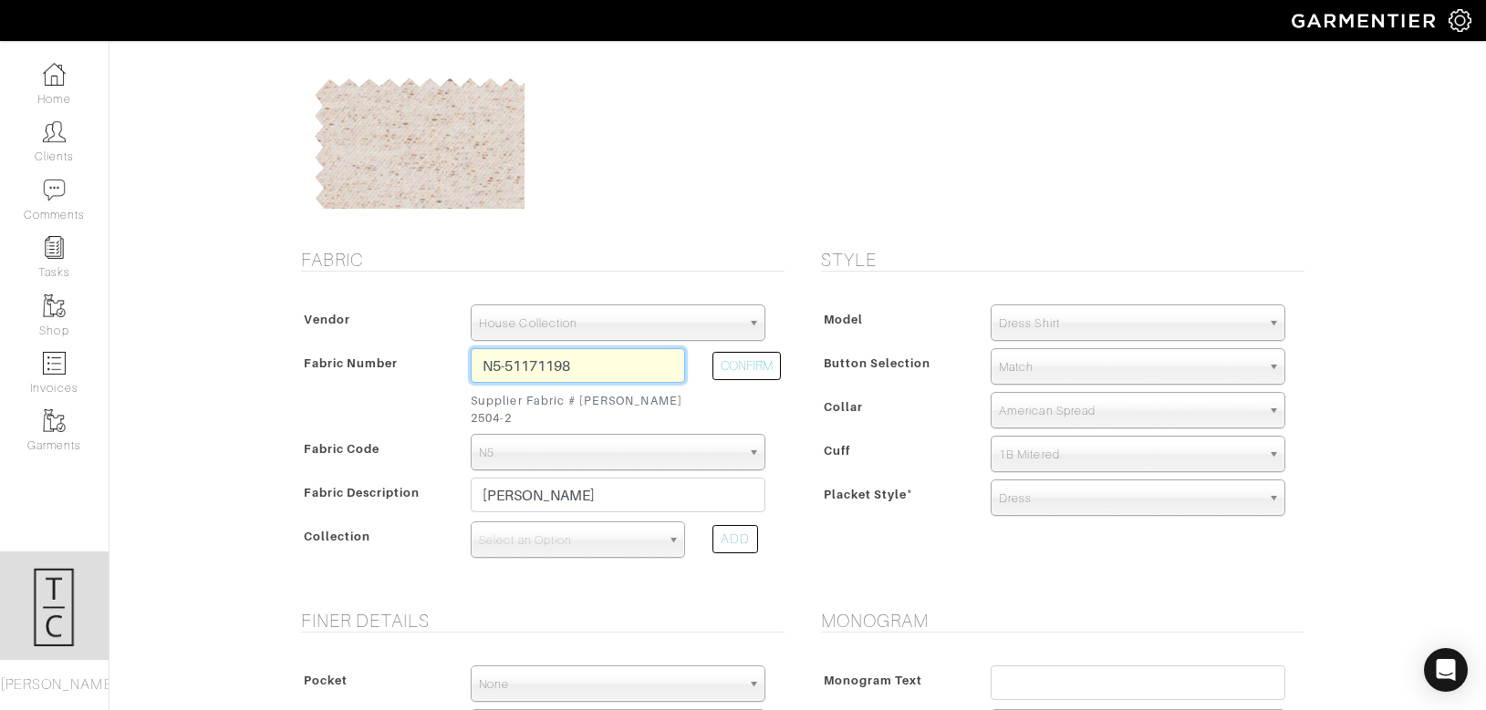
scroll to position [150, 0]
type input "N5-51171198"
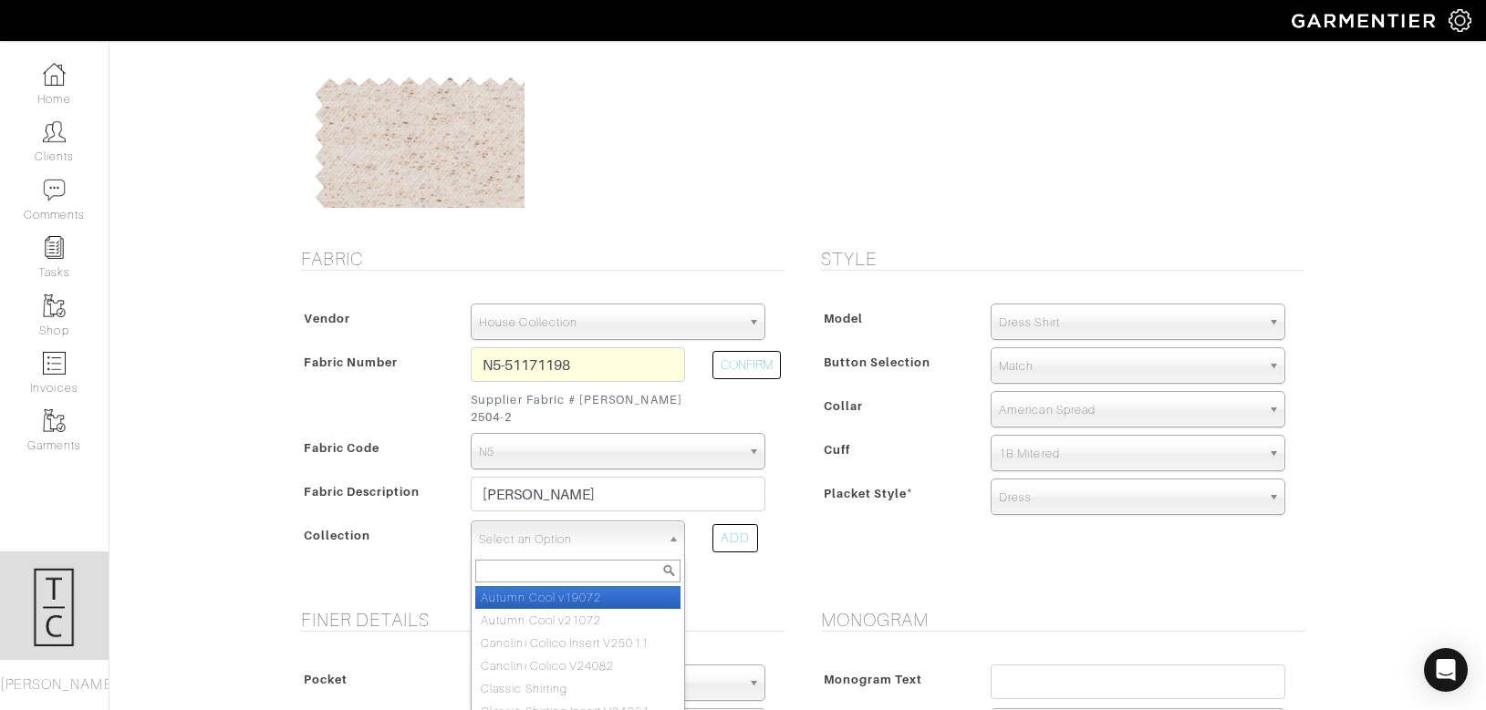
click at [556, 522] on span "Select an Option" at bounding box center [569, 540] width 181 height 36
type input "puro"
select select "804"
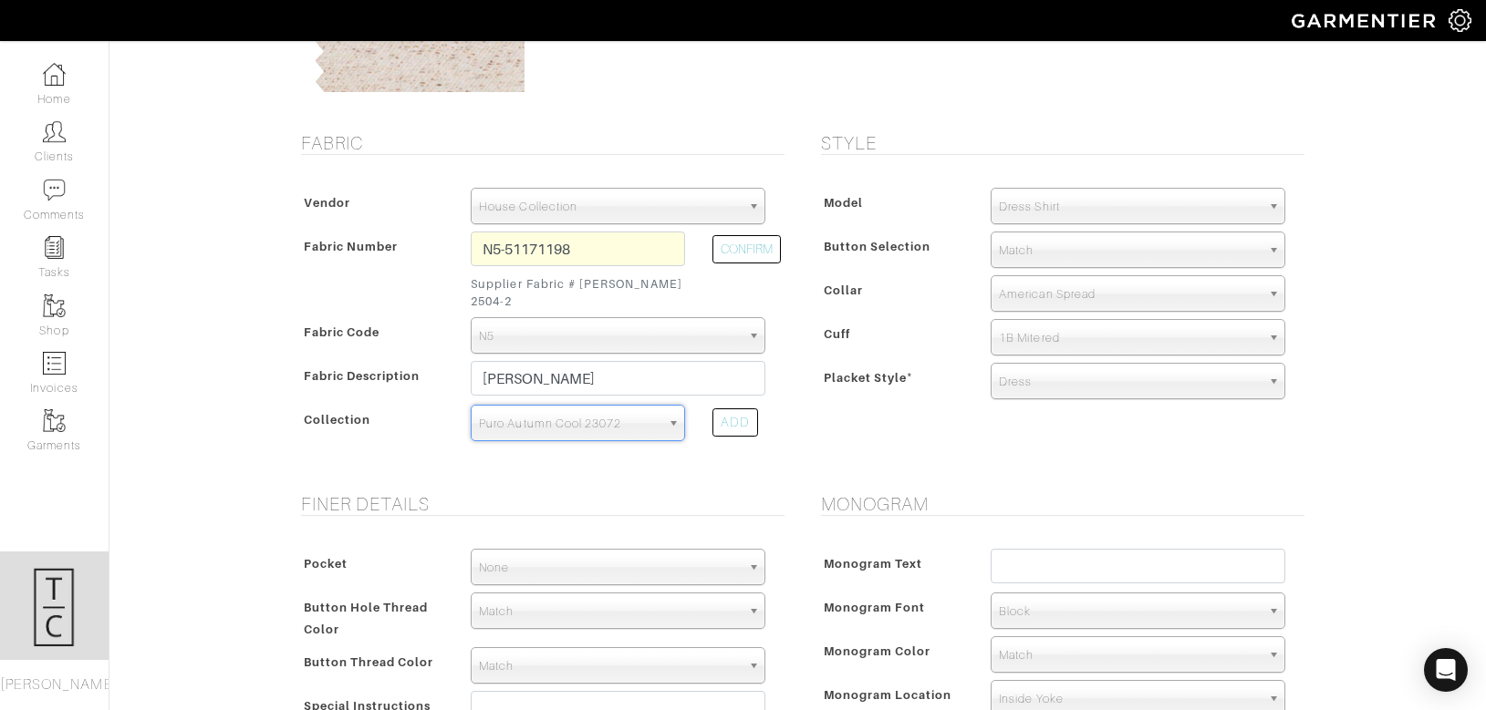
scroll to position [268, 0]
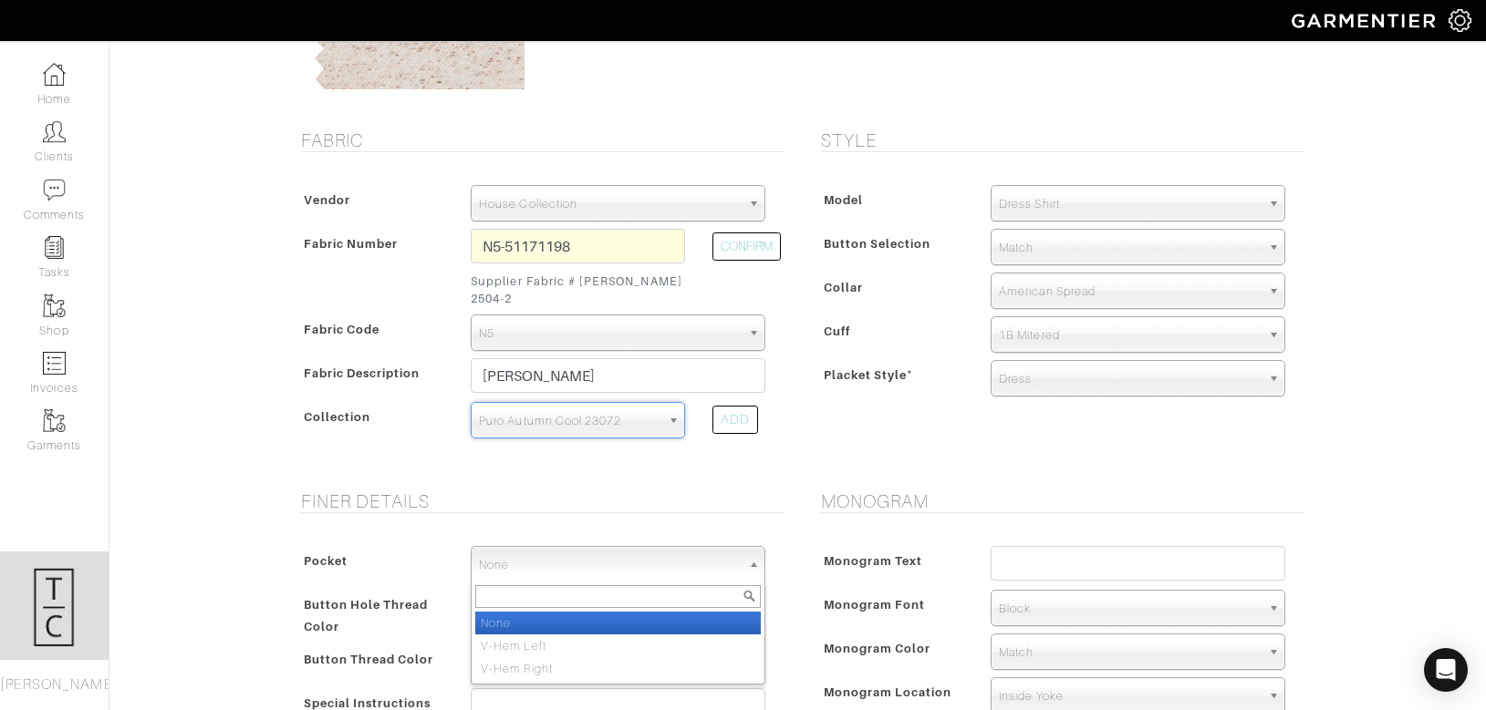
click at [585, 547] on span "None" at bounding box center [610, 565] width 262 height 36
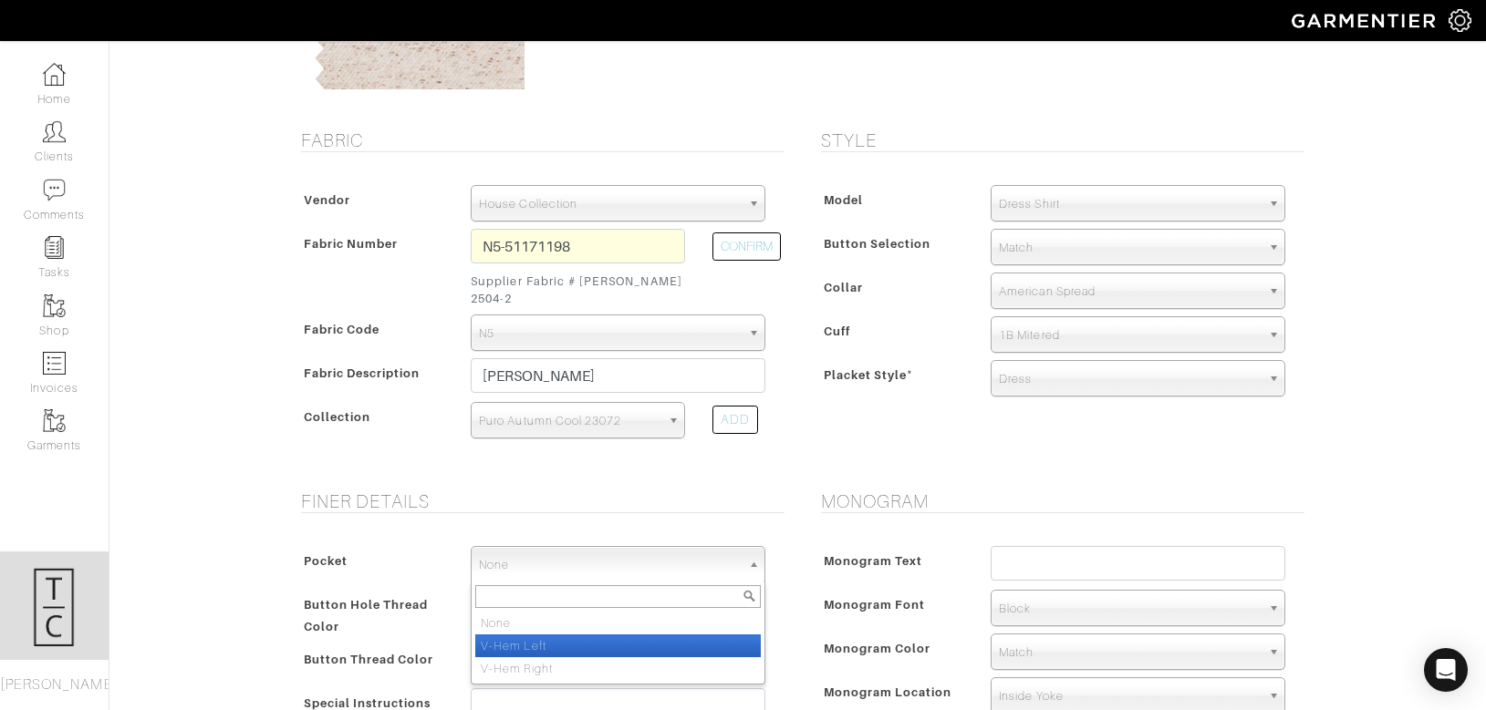
click at [581, 635] on li "V-Hem Left" at bounding box center [617, 646] width 285 height 23
select select "V-Hem Left"
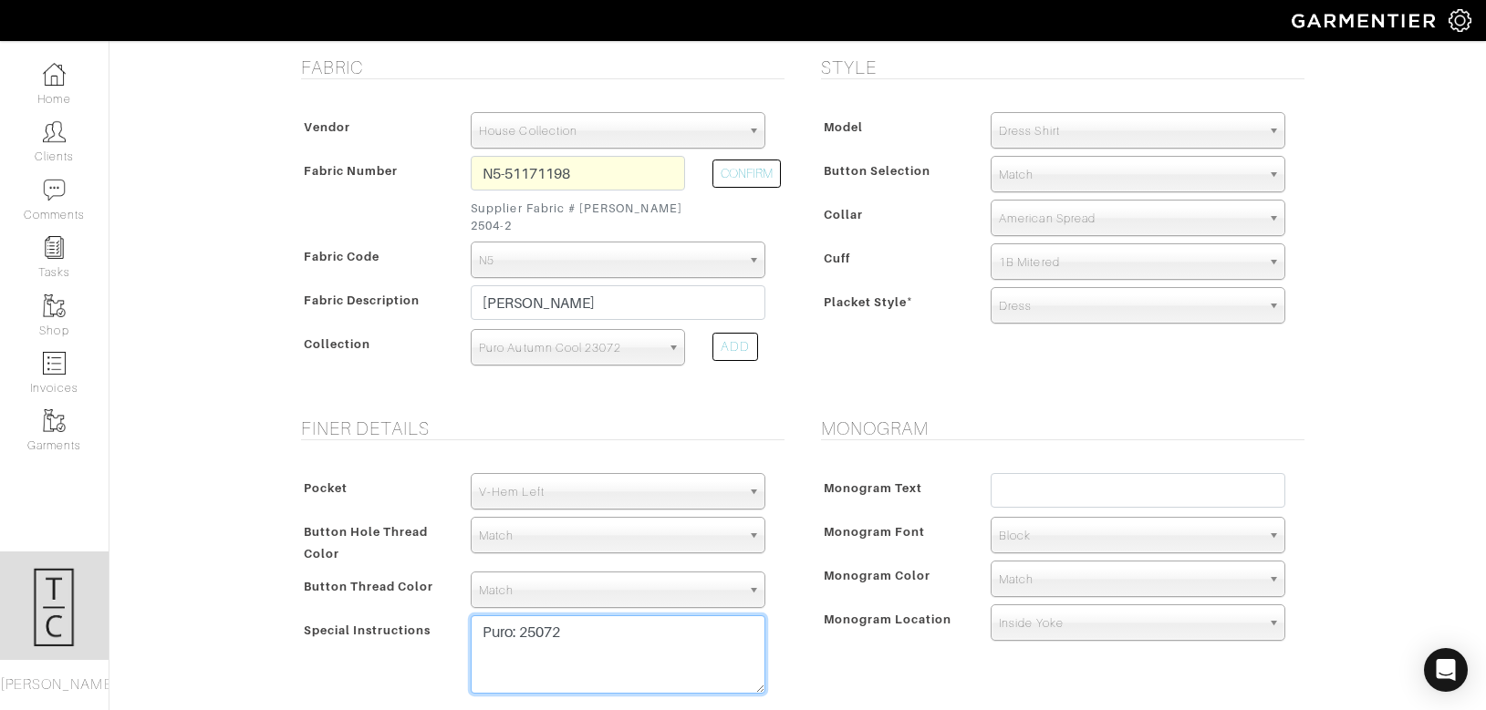
scroll to position [323, 0]
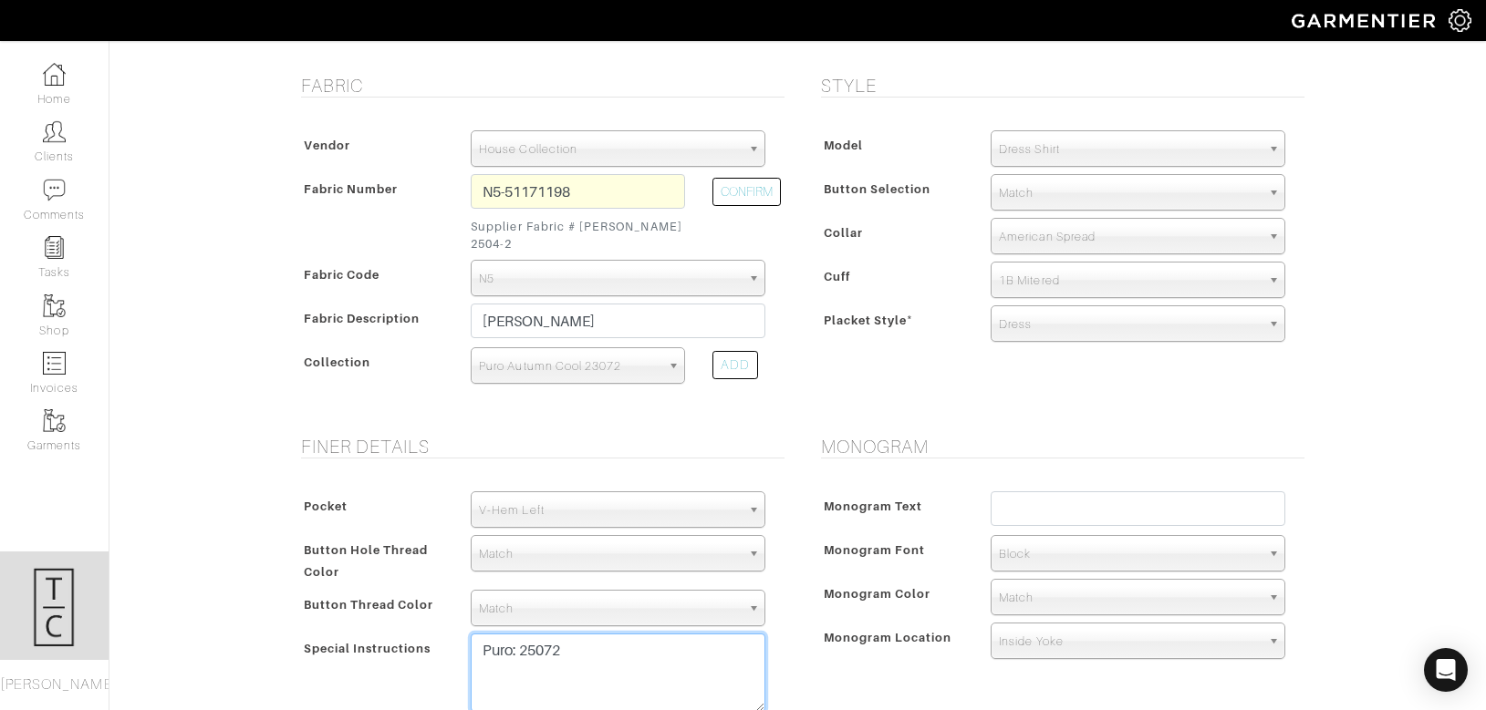
type textarea "Puro: 25072"
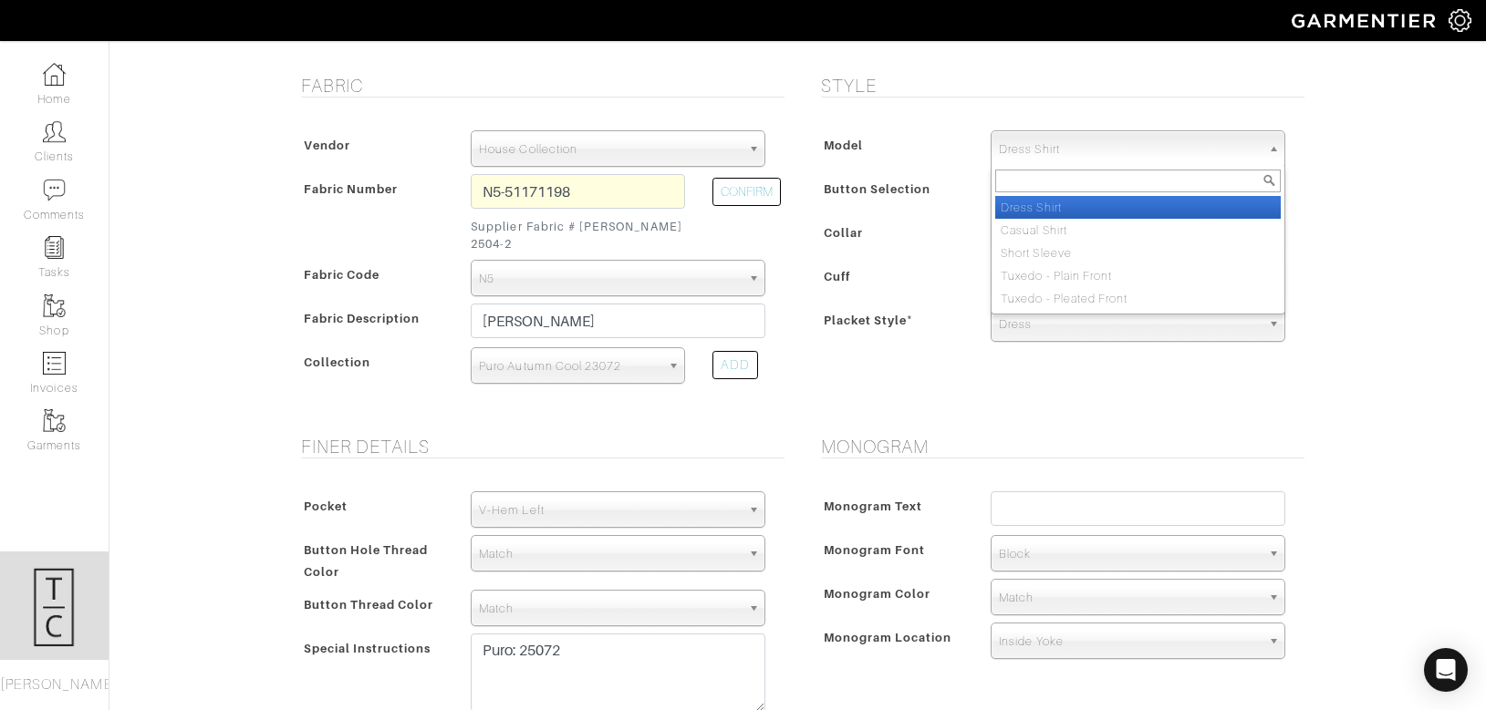
click at [1061, 146] on span "Dress Shirt" at bounding box center [1130, 149] width 262 height 36
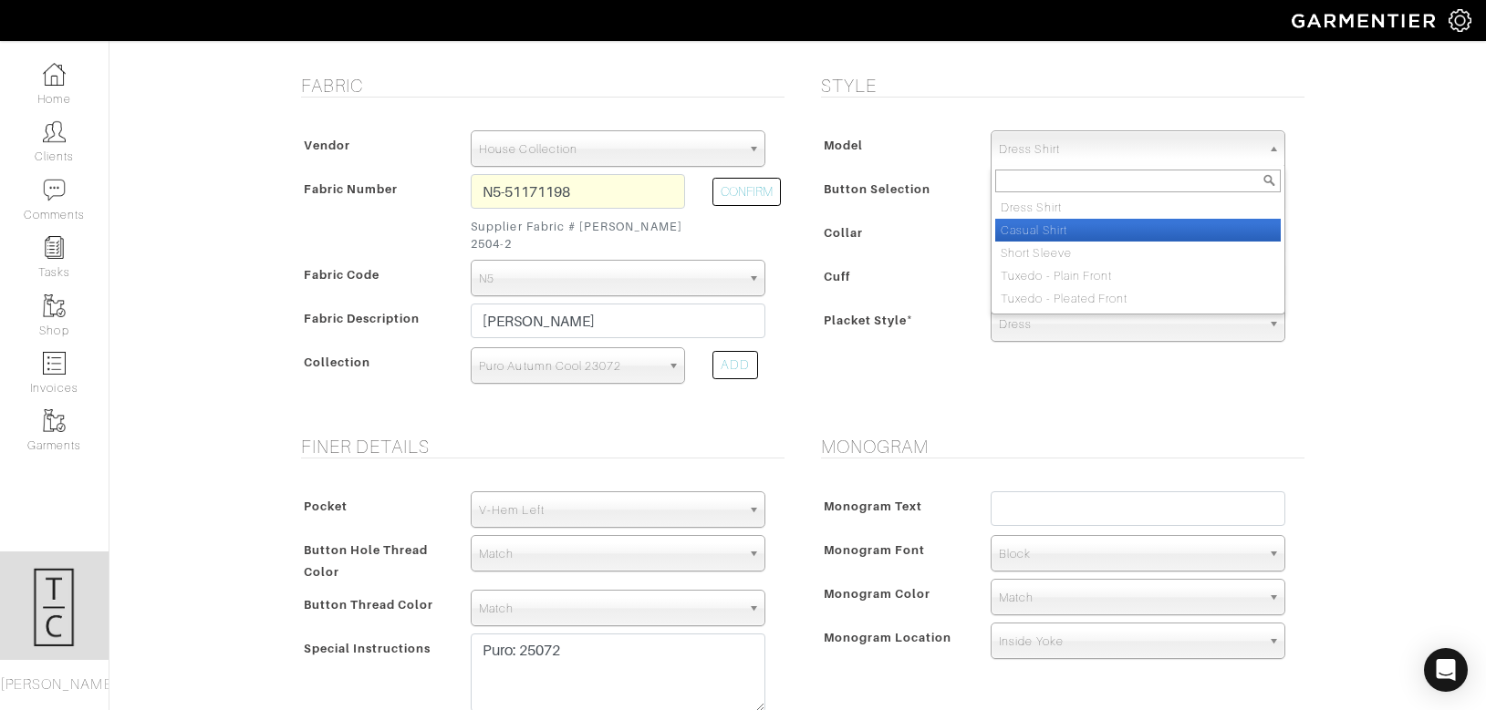
click at [1053, 237] on li "Casual Shirt" at bounding box center [1137, 230] width 285 height 23
select select "2"
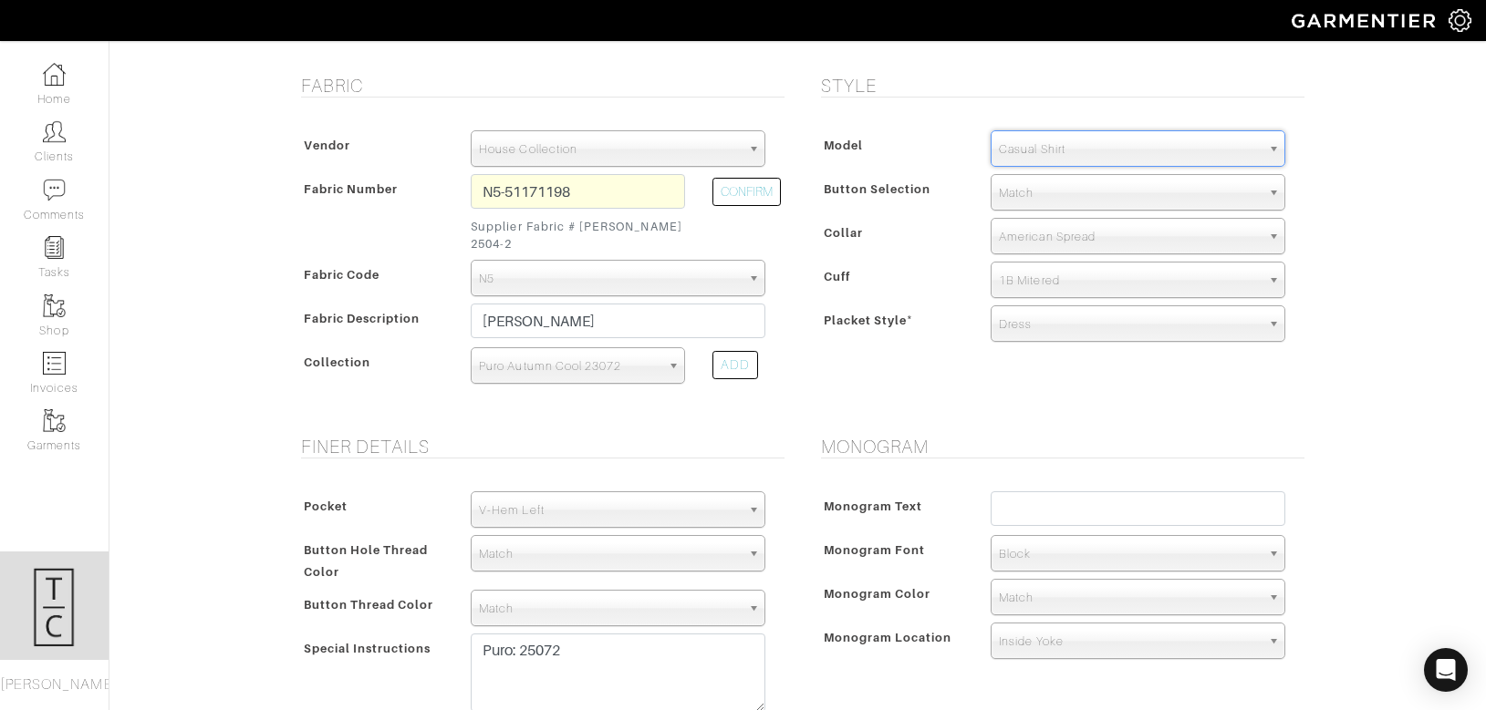
click at [955, 473] on div "Monogram Text Monogram Font N/A Script Calligraphy Times Roman Block Block Mono…" at bounding box center [1058, 579] width 492 height 212
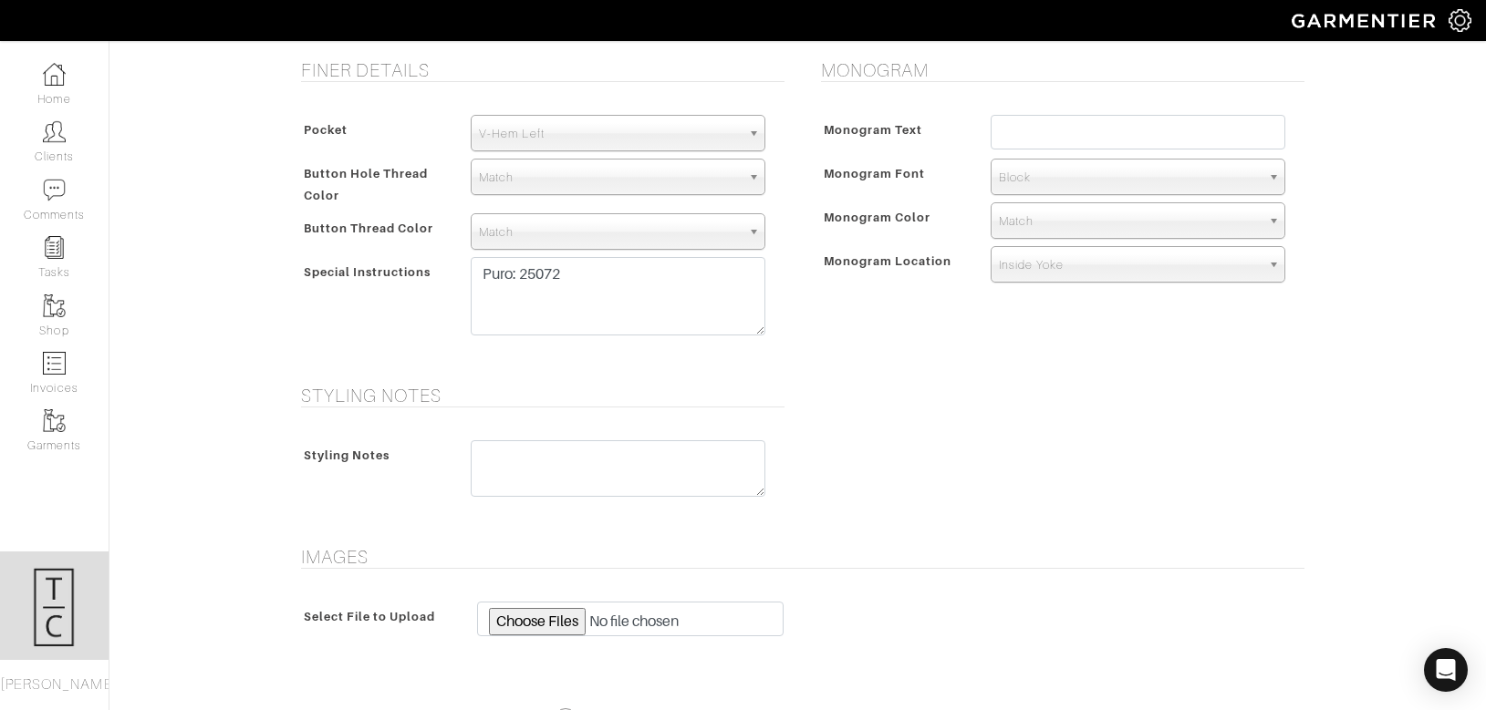
scroll to position [894, 0]
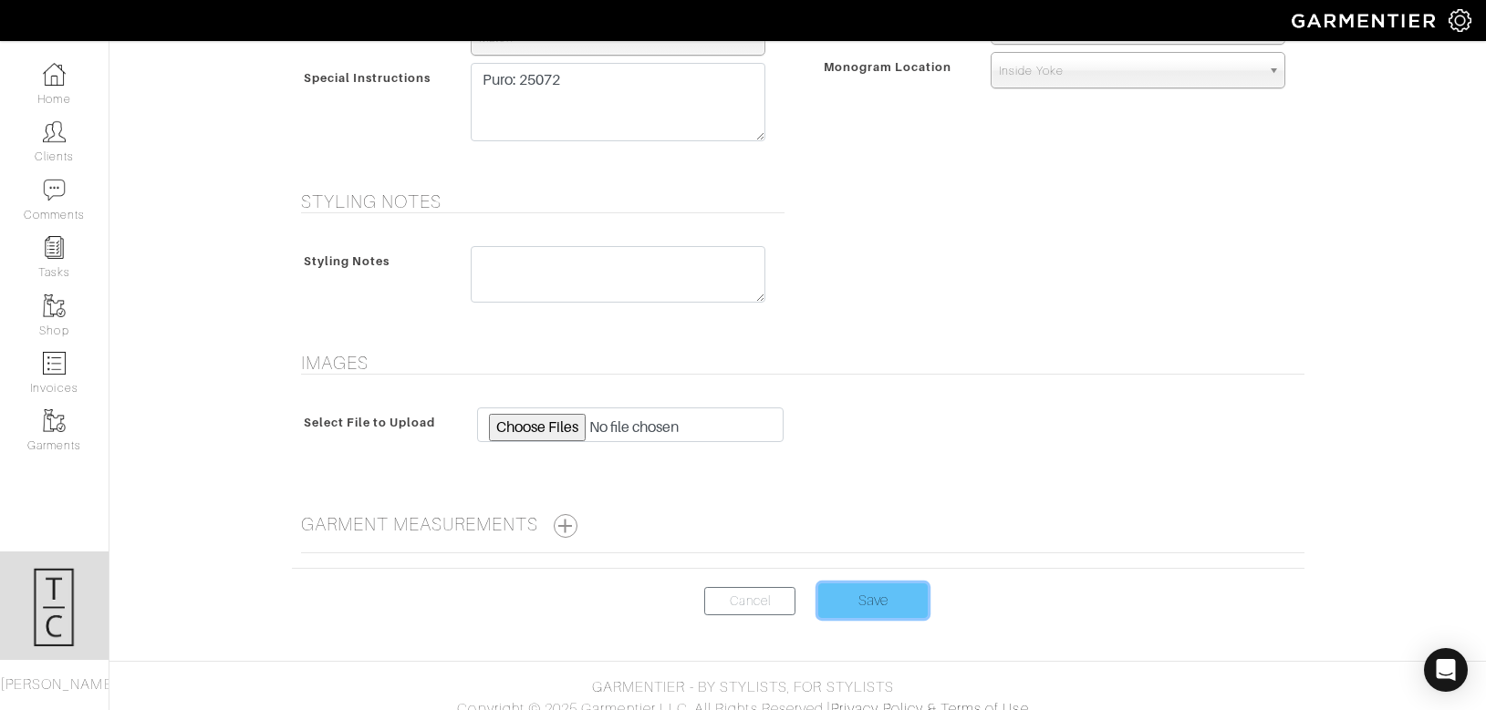
click at [896, 584] on input "Save" at bounding box center [872, 601] width 109 height 35
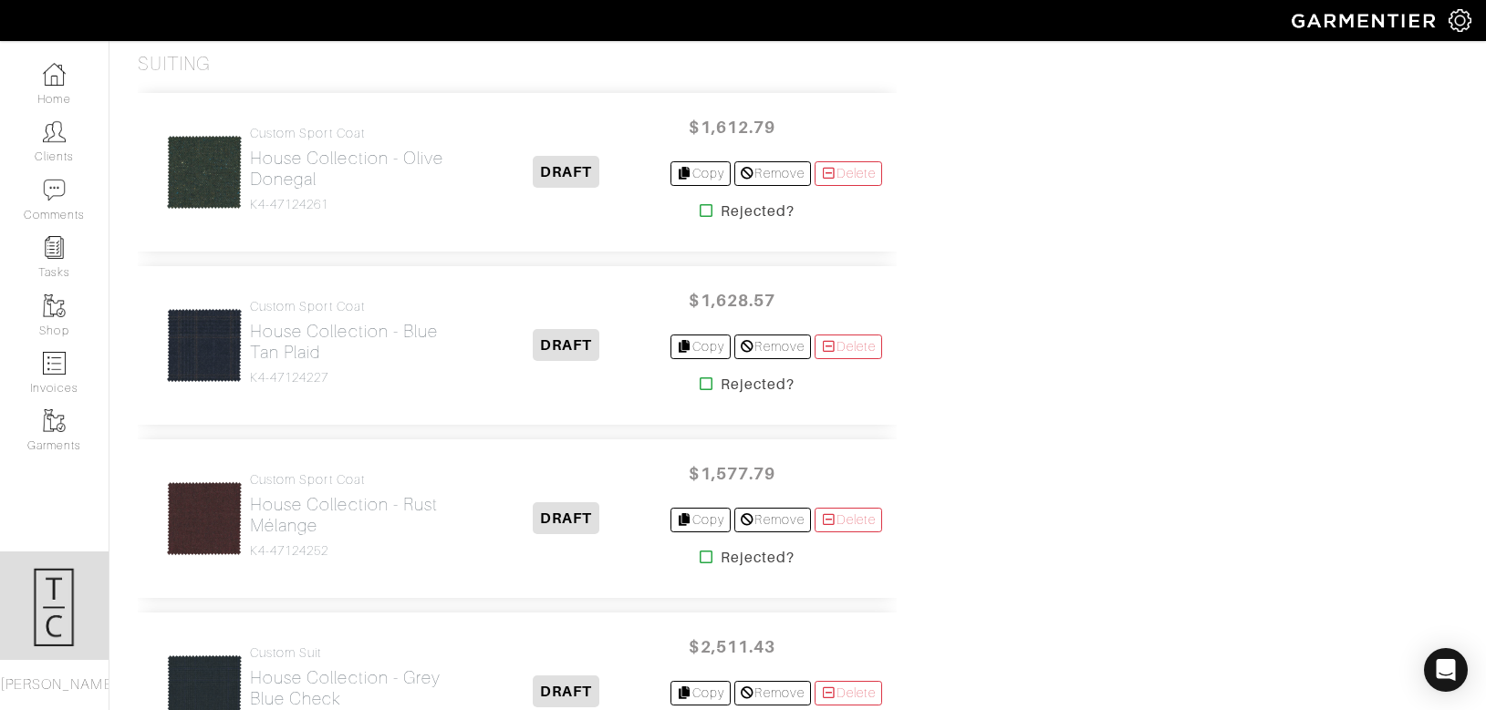
scroll to position [2044, 0]
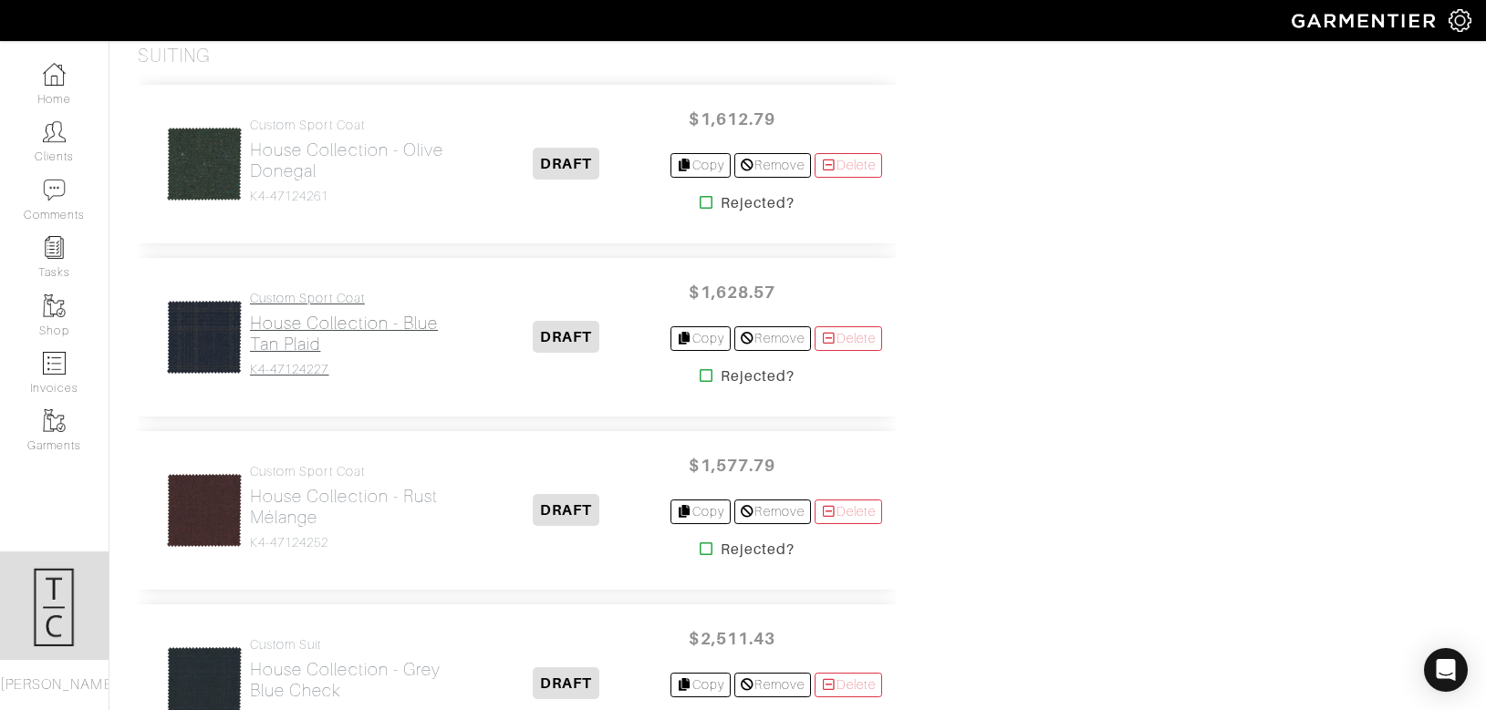
click at [302, 330] on h2 "House Collection - Blue Tan Plaid" at bounding box center [356, 334] width 213 height 42
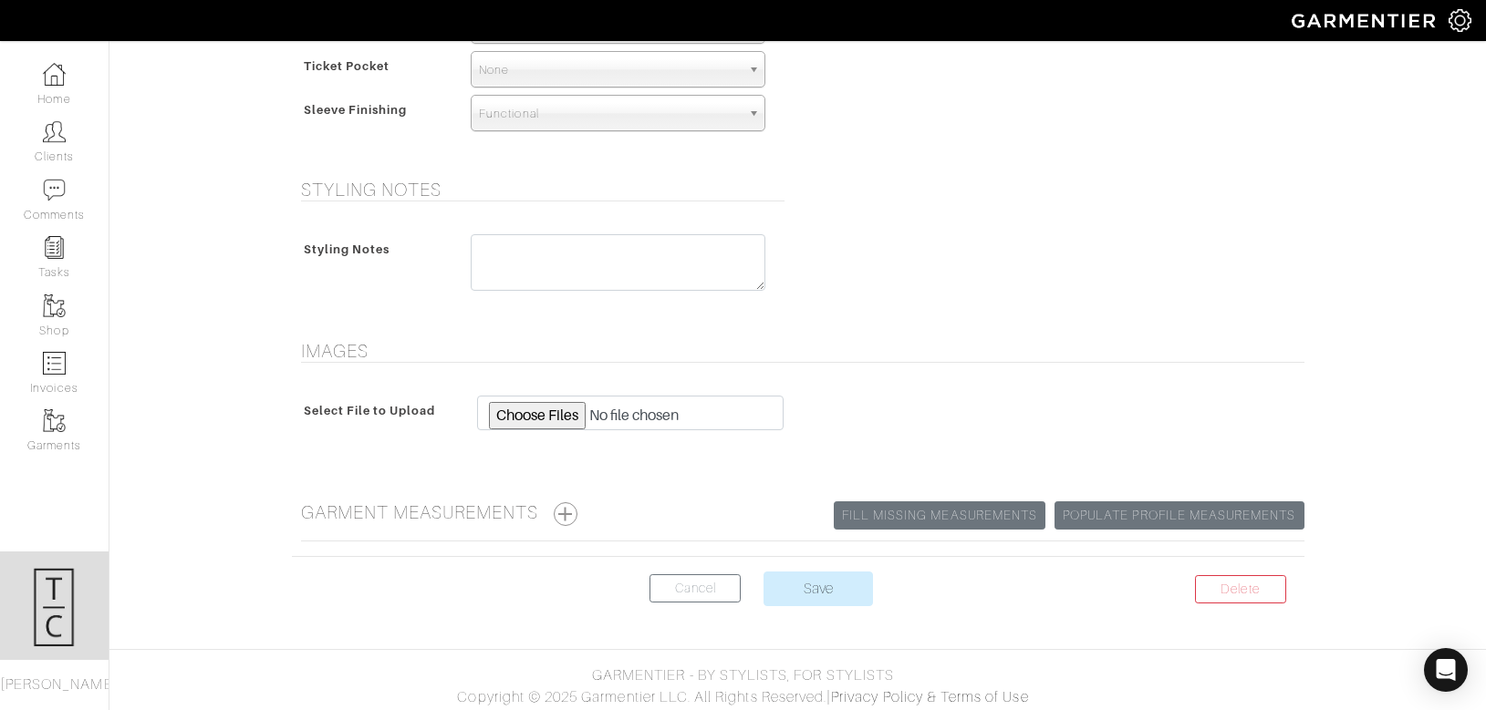
scroll to position [1358, 0]
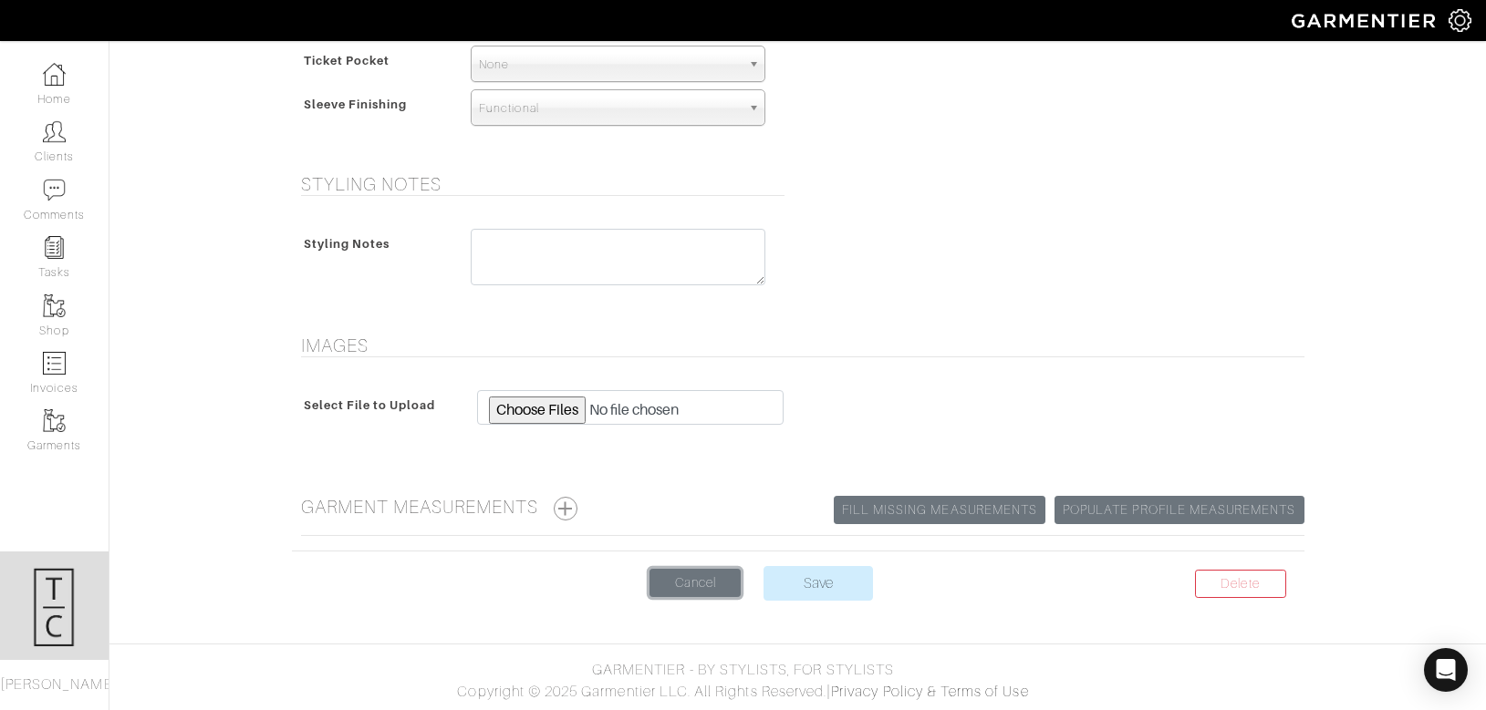
click at [683, 583] on link "Cancel" at bounding box center [694, 583] width 91 height 28
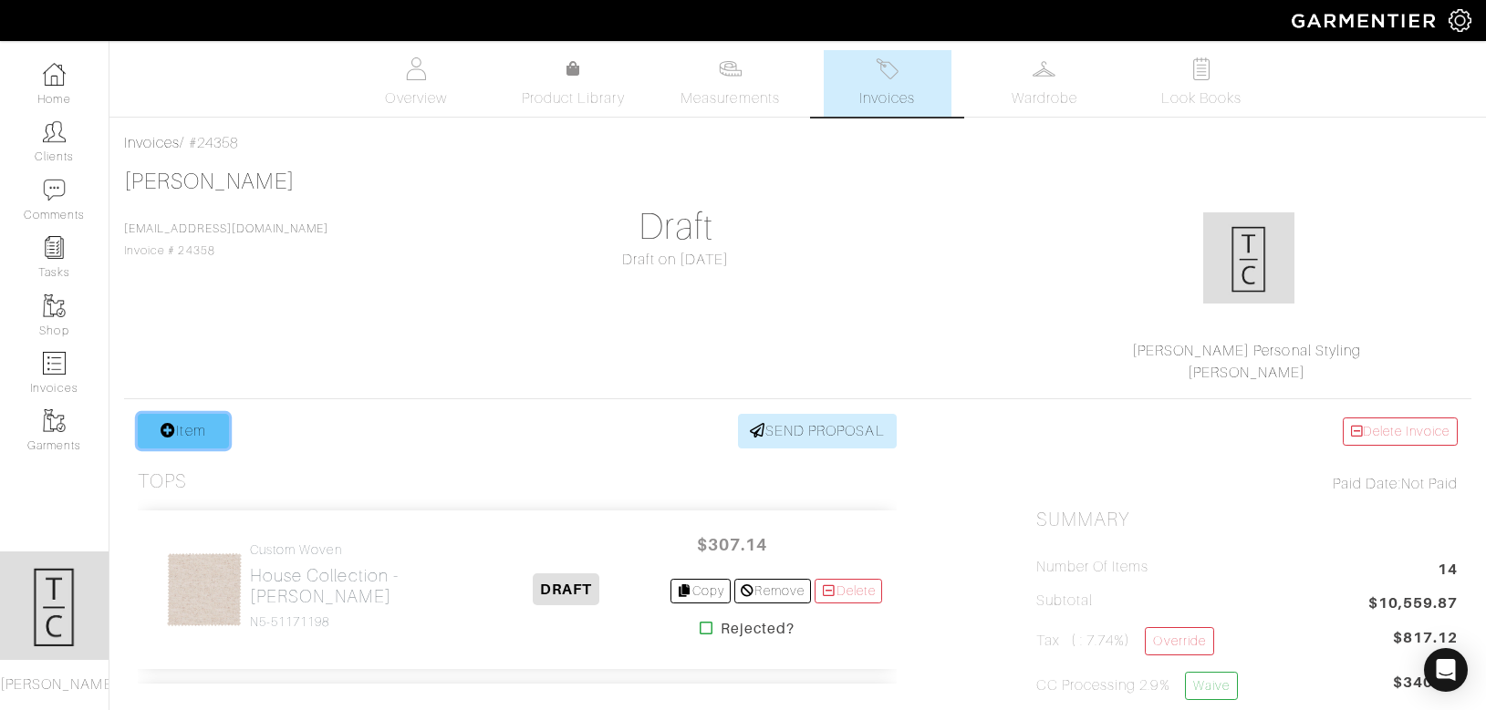
click at [211, 431] on link "Item" at bounding box center [183, 431] width 91 height 35
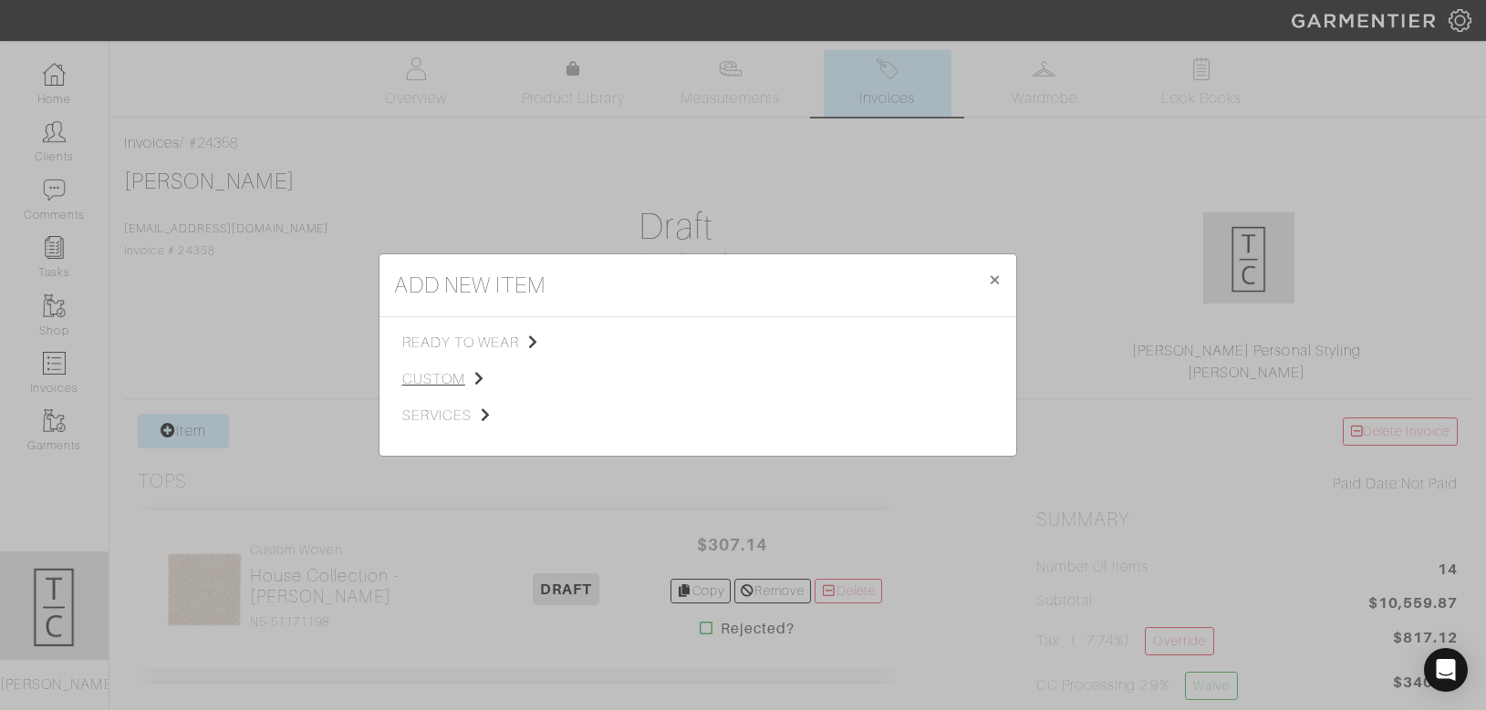
click at [440, 381] on span "custom" at bounding box center [493, 379] width 183 height 22
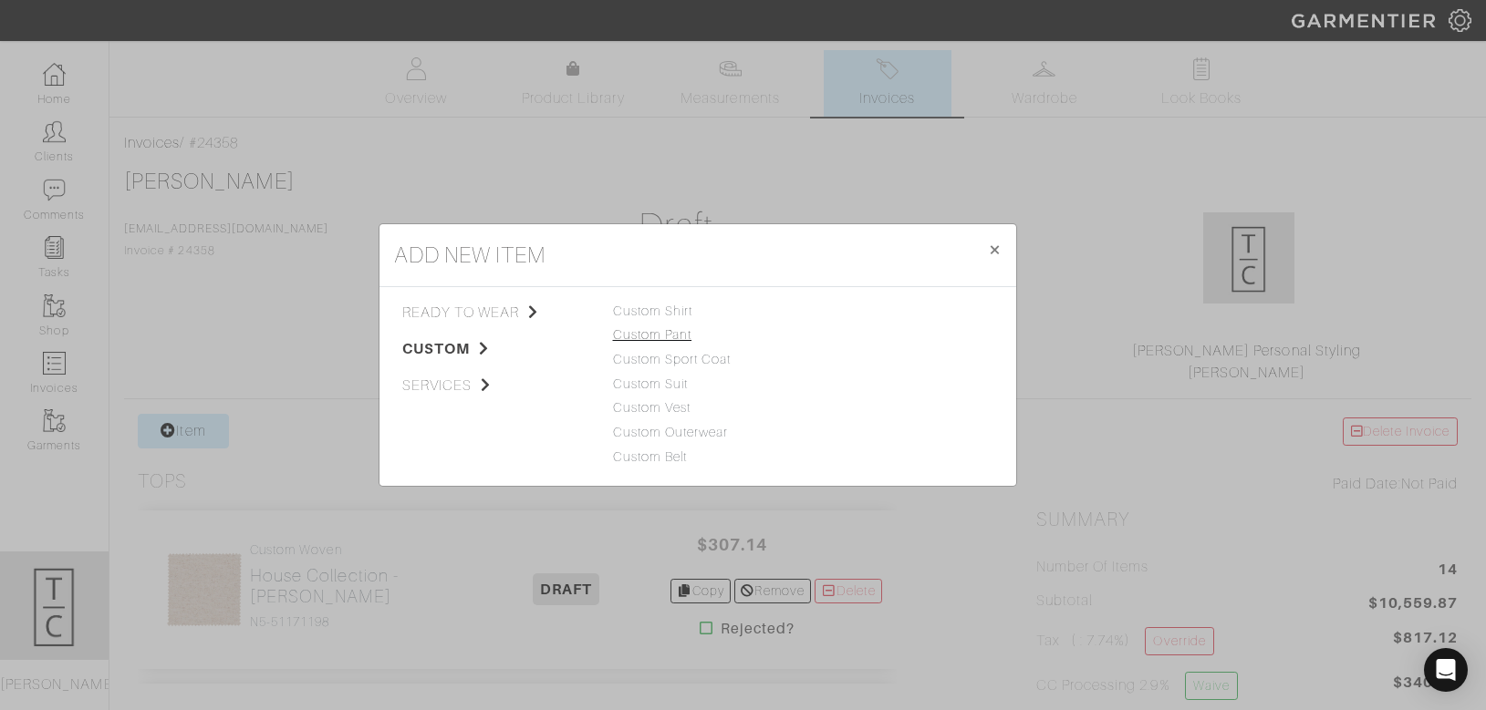
click at [667, 337] on link "Custom Pant" at bounding box center [652, 334] width 79 height 15
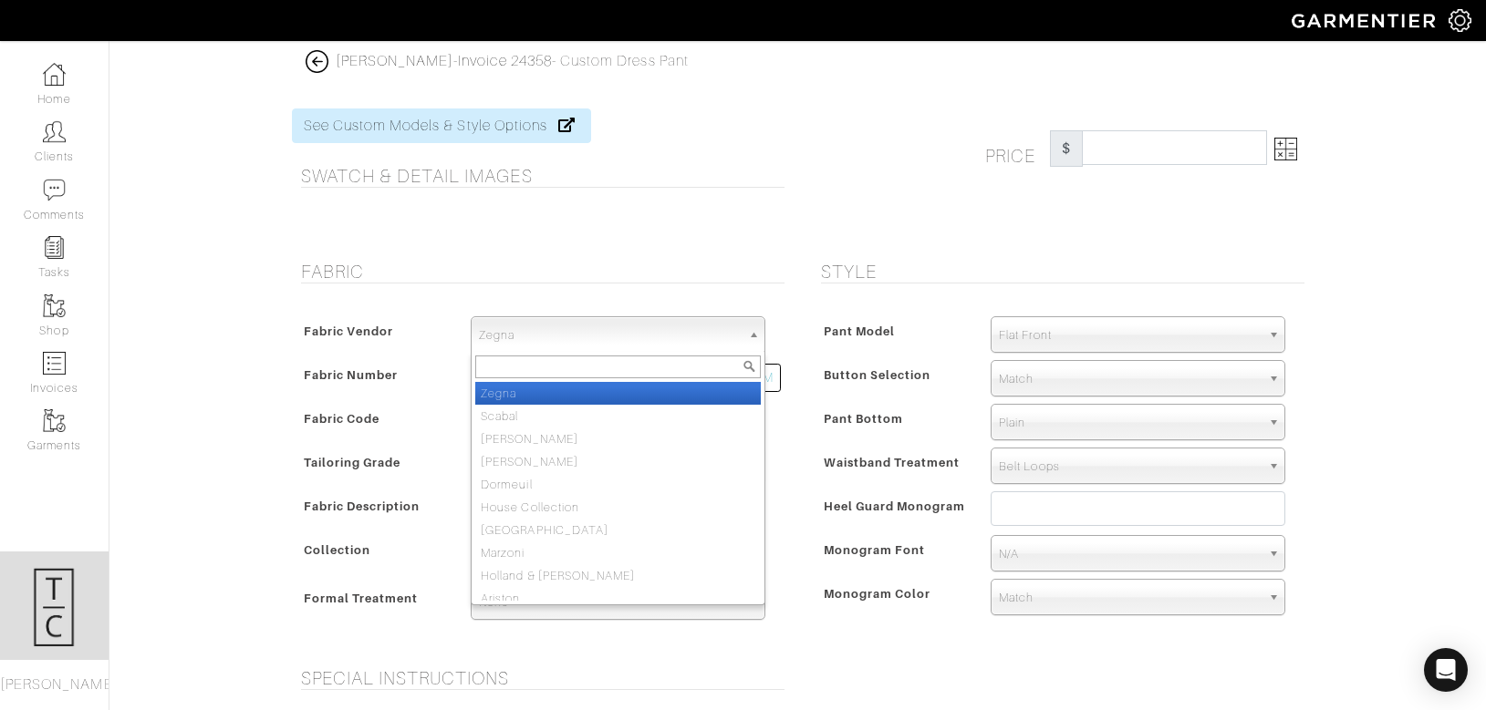
click at [651, 330] on span "Zegna" at bounding box center [610, 335] width 262 height 36
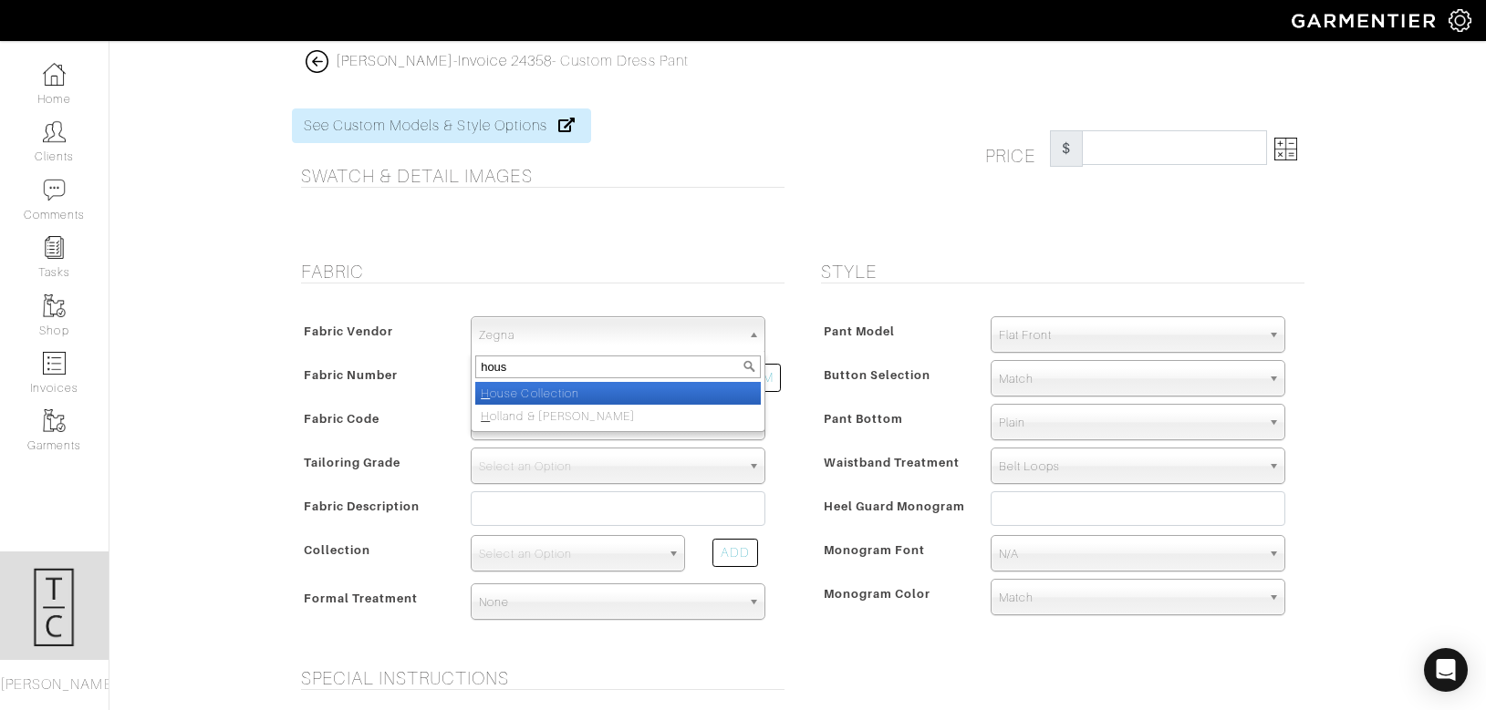
type input "house"
select select "75"
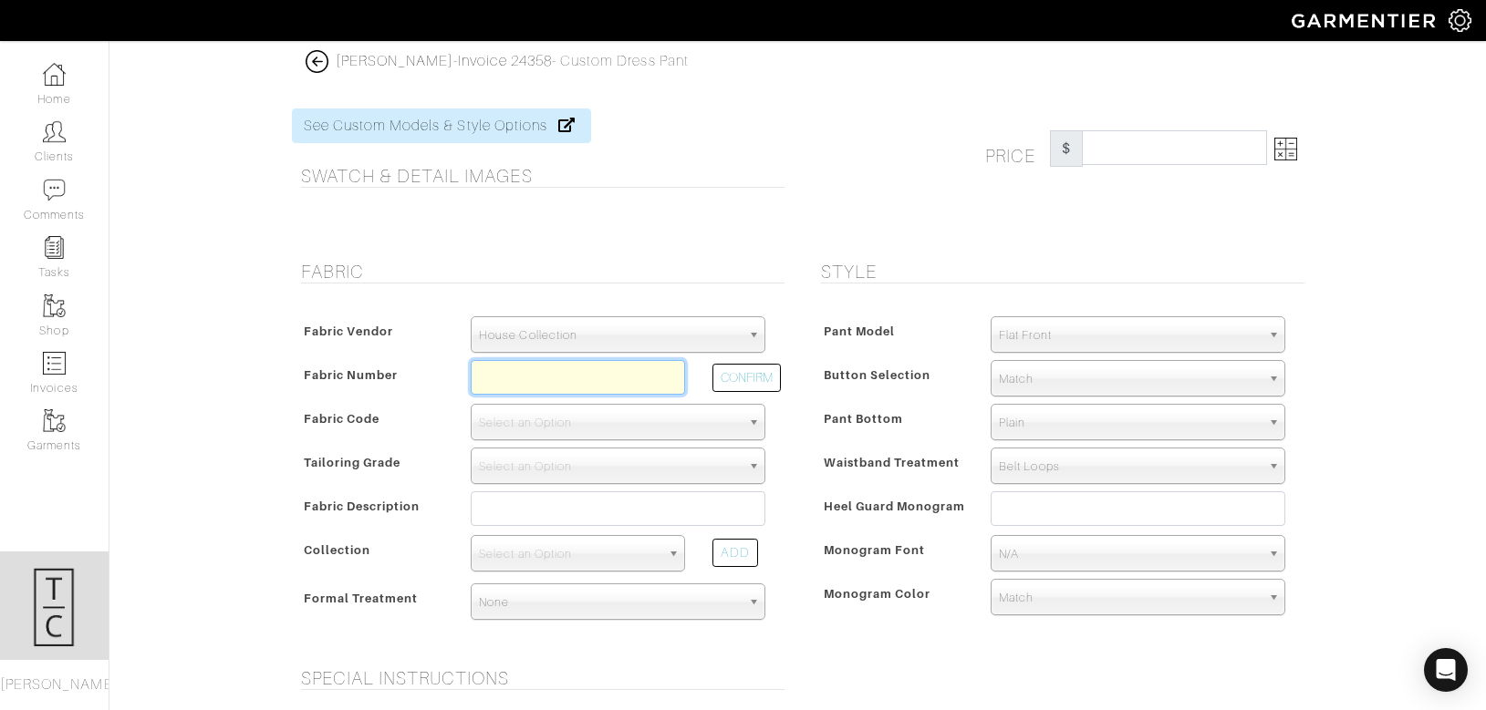
click at [606, 381] on input "text" at bounding box center [578, 377] width 214 height 35
click at [753, 376] on button "CONFIRM" at bounding box center [746, 378] width 68 height 28
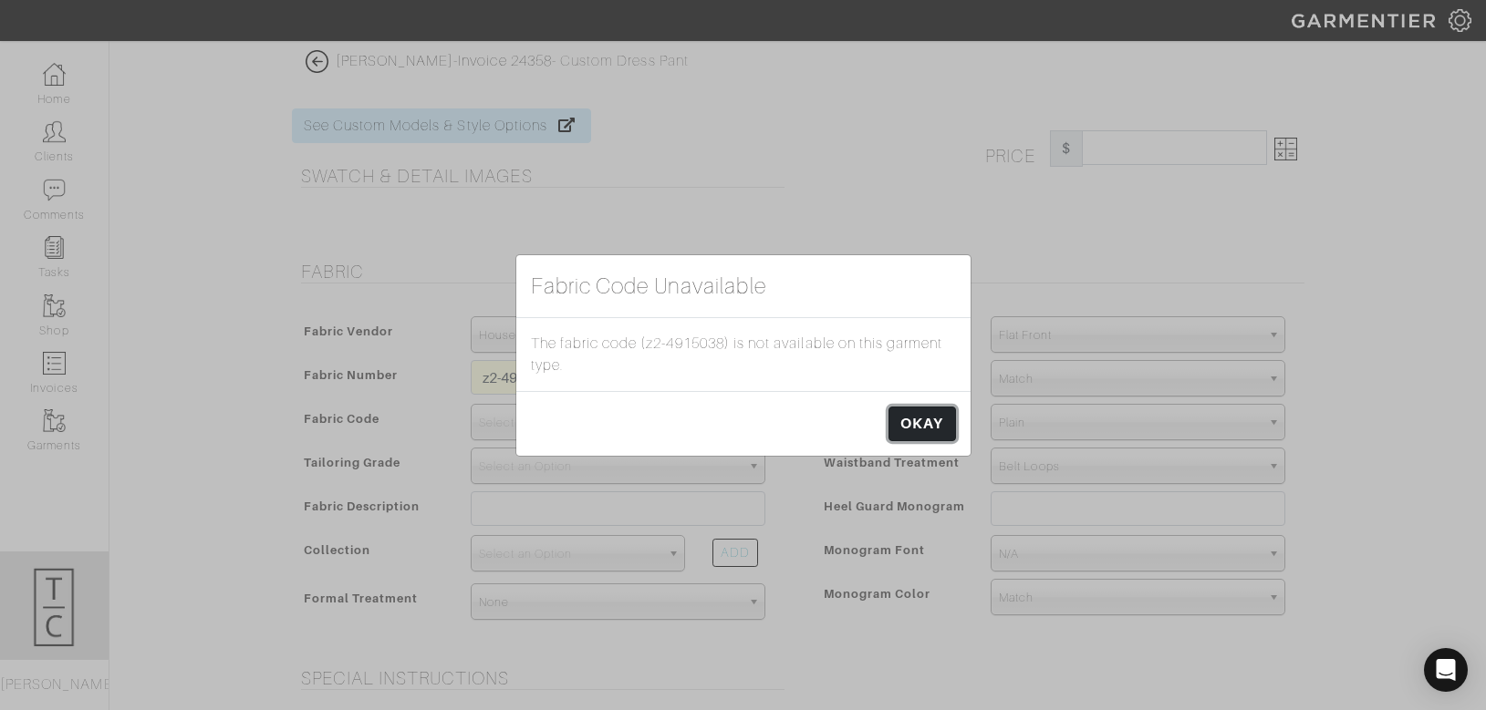
click at [915, 428] on link "OKAY" at bounding box center [921, 424] width 67 height 35
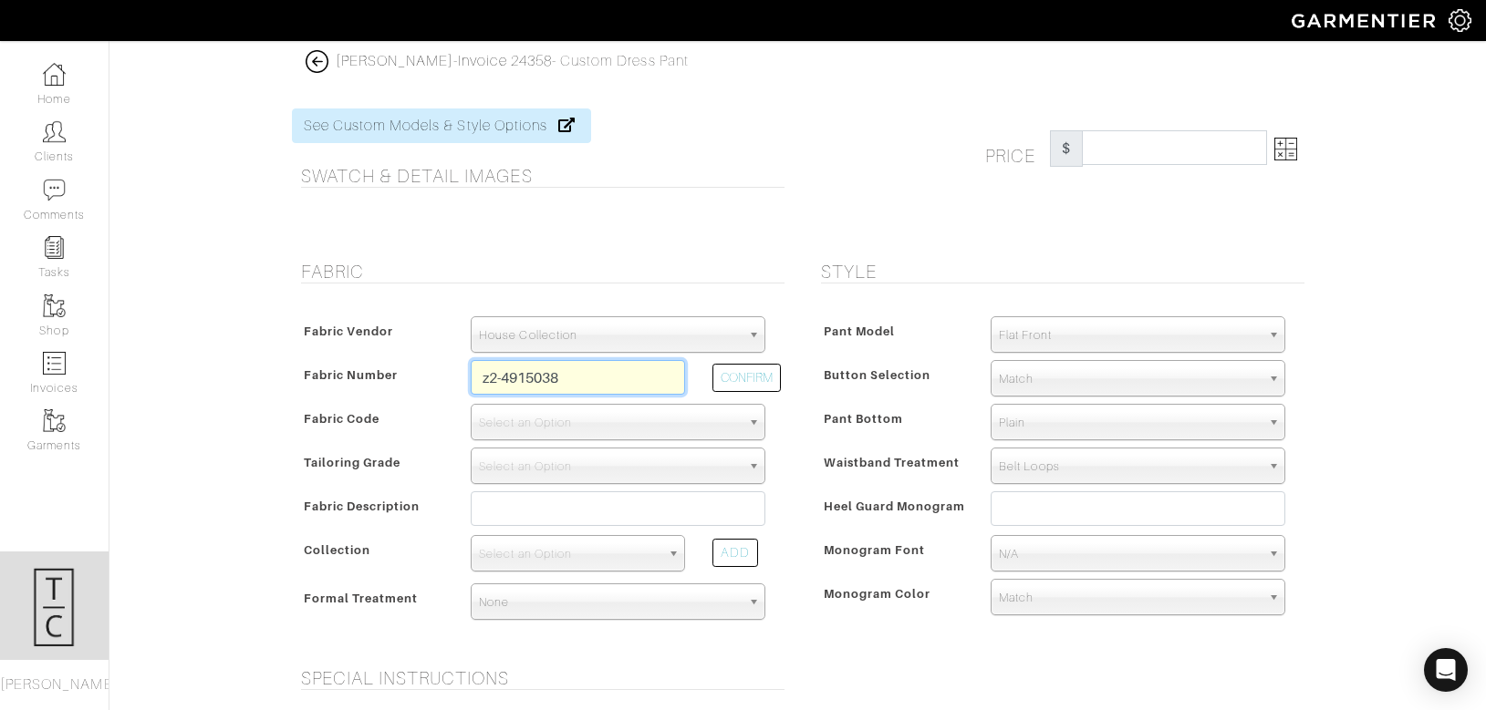
click at [614, 370] on input "z2-4915038" at bounding box center [578, 377] width 214 height 35
type input "Z2-49150384"
select select "5695"
type input "Mocha Solid"
select select
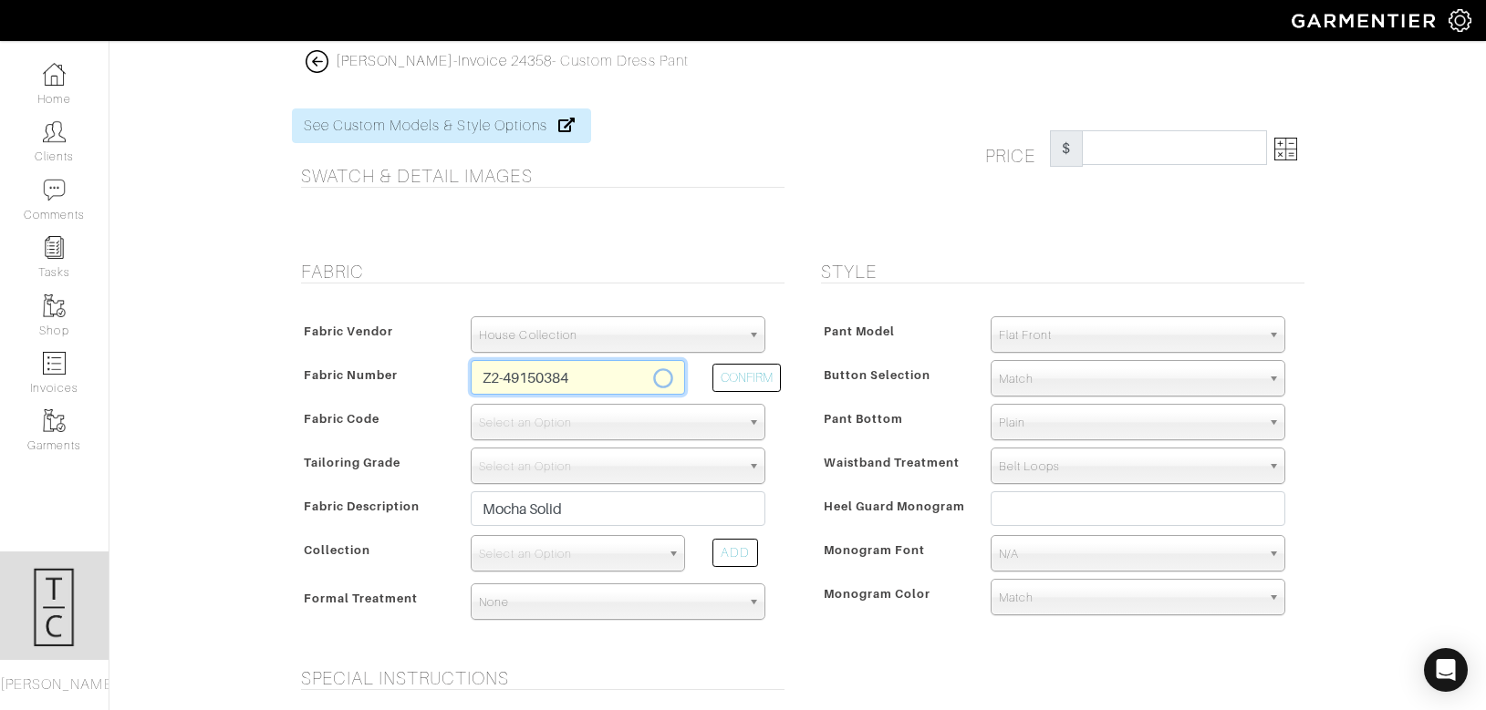
type input "660.71"
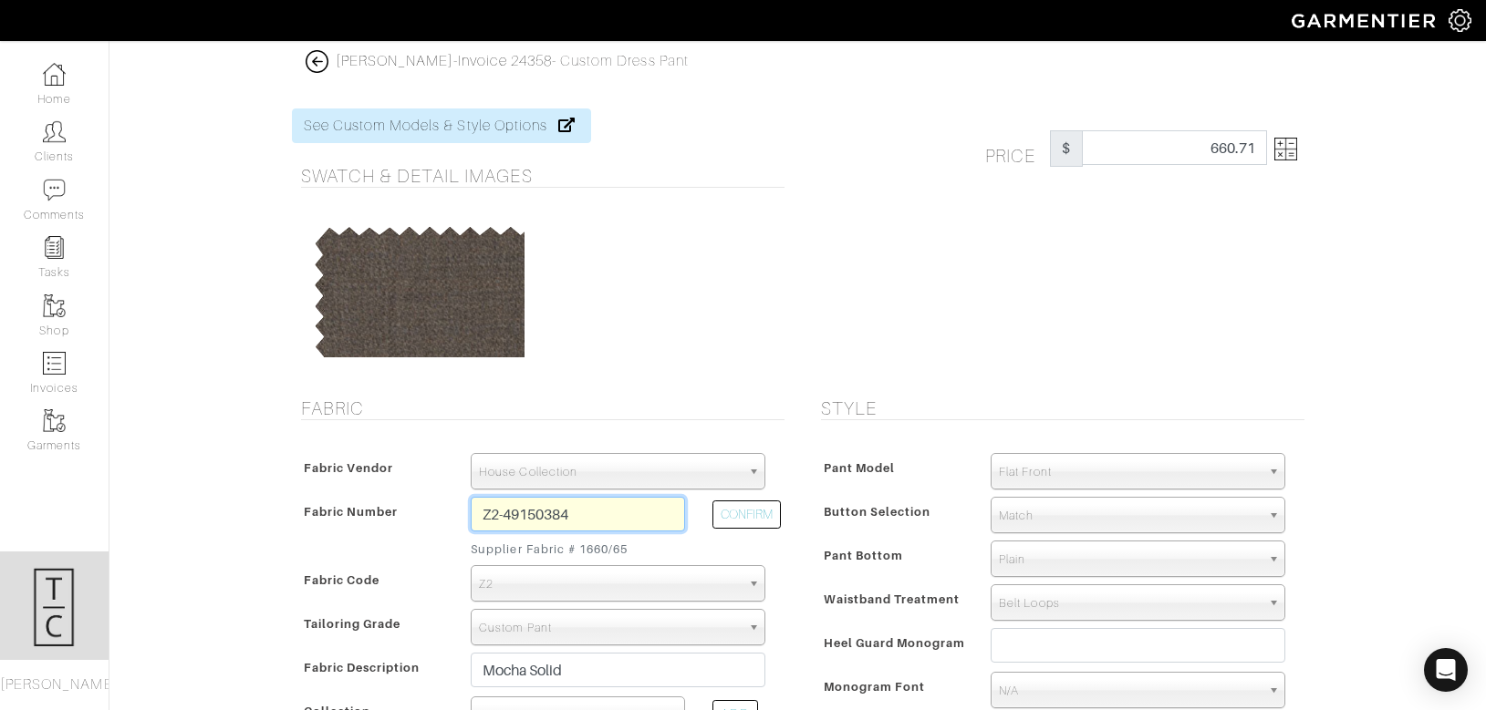
click at [576, 516] on input "Z2-49150384" at bounding box center [578, 514] width 214 height 35
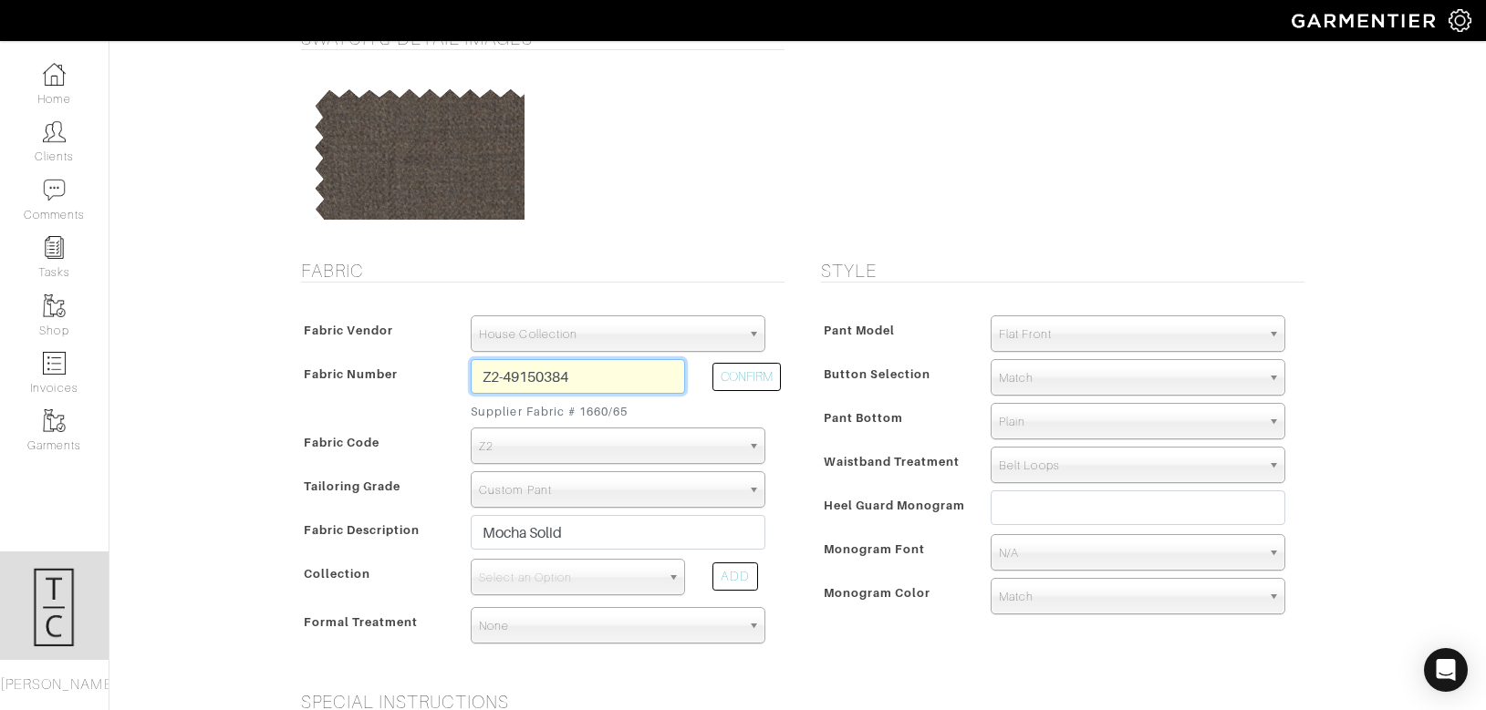
scroll to position [143, 0]
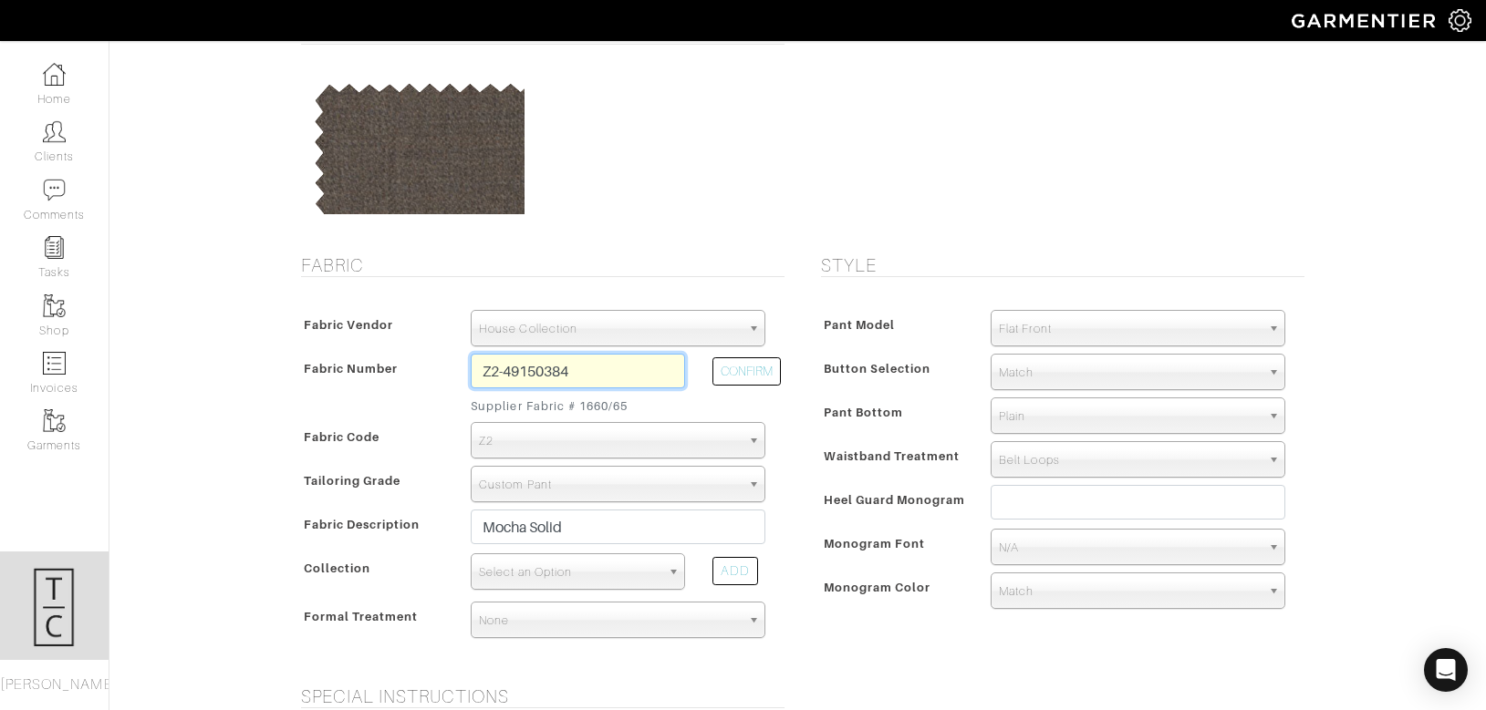
type input "Z2-49150384"
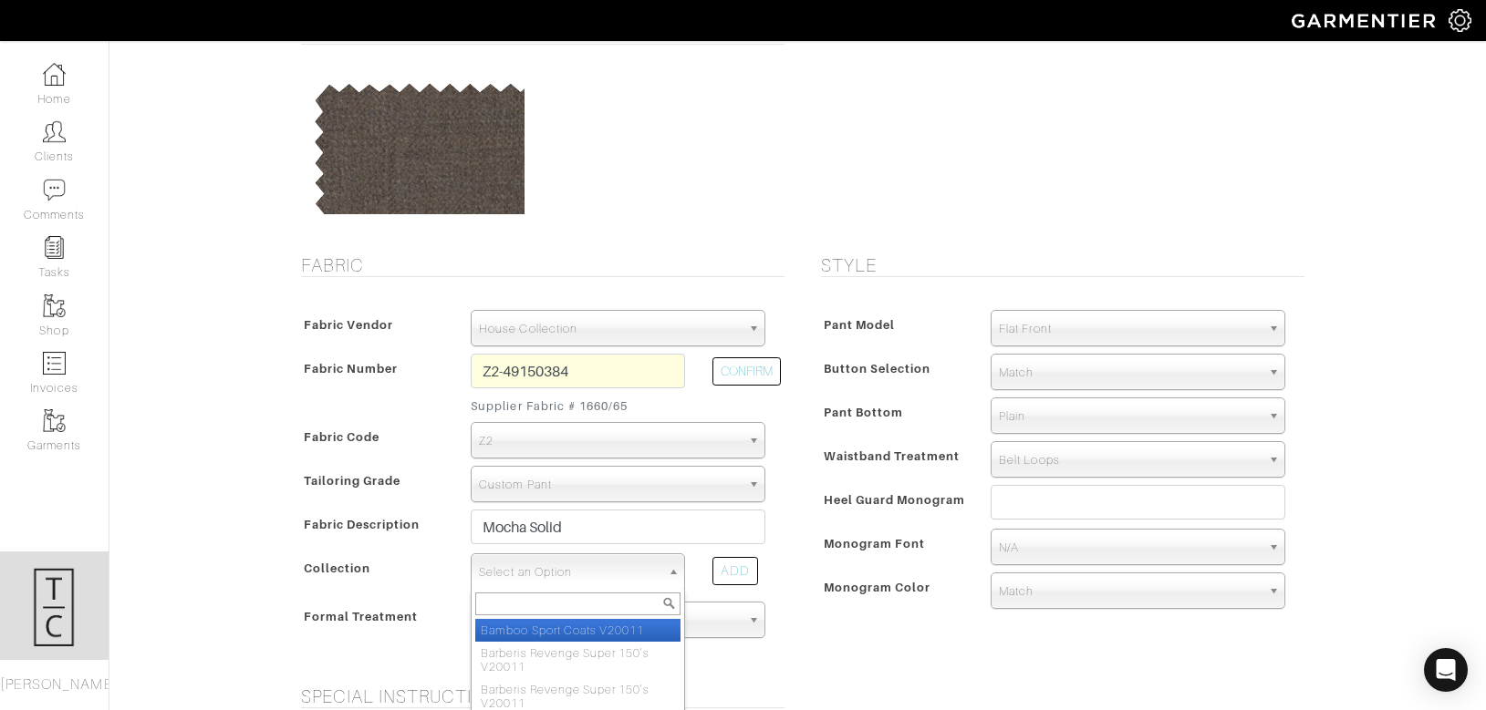
click at [604, 570] on span "Select an Option" at bounding box center [569, 572] width 181 height 36
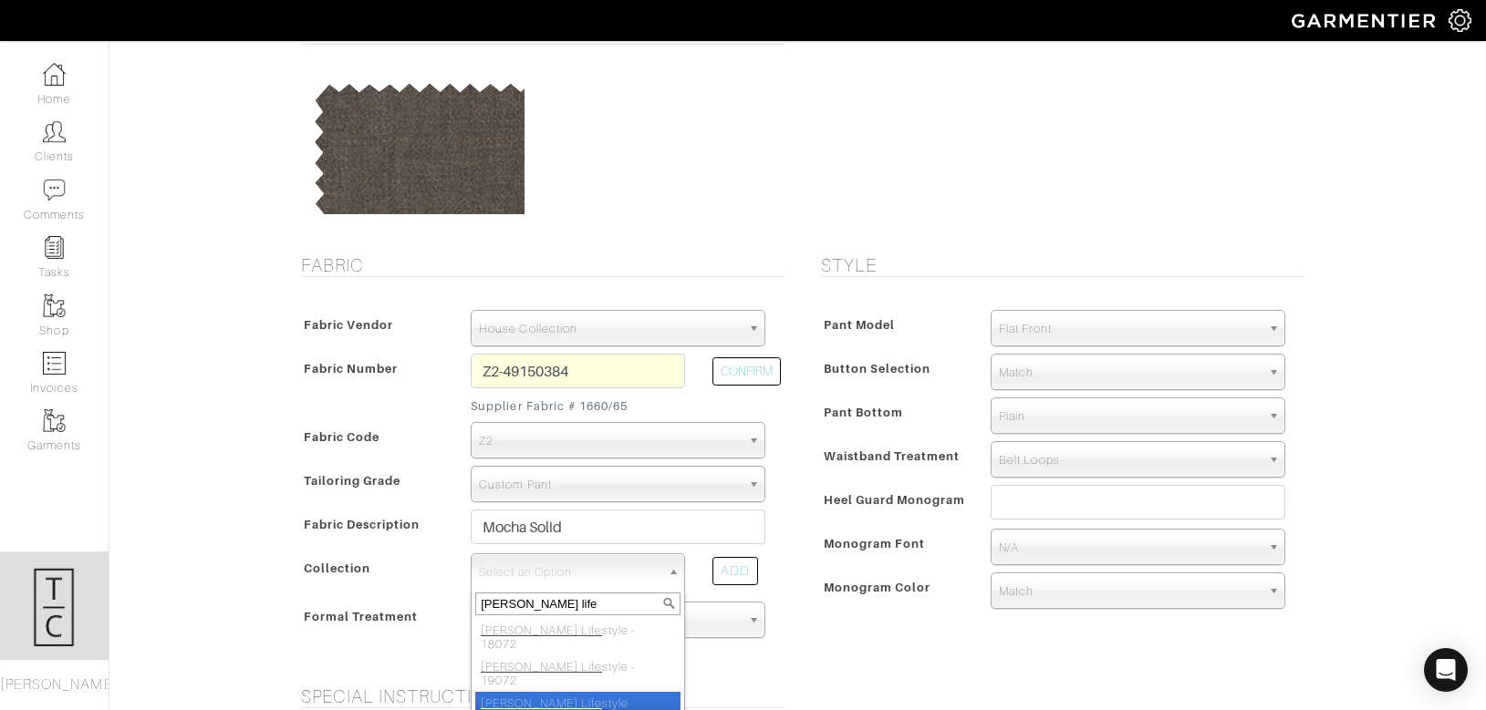
type input "[PERSON_NAME] life"
click at [596, 692] on li "[PERSON_NAME] Life style V24092" at bounding box center [577, 710] width 205 height 36
select select "982"
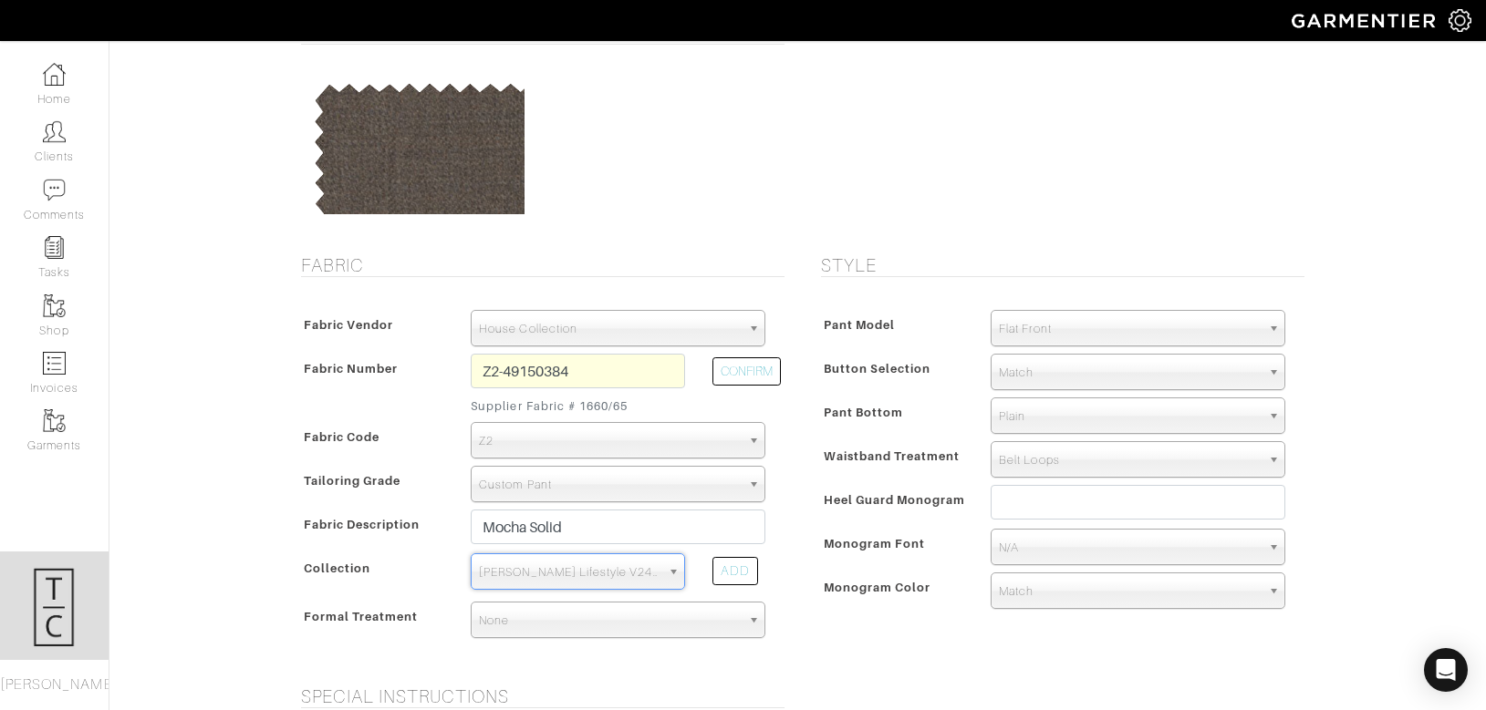
click at [883, 665] on form "See Custom Models & Style Options Swatch & Detail Images Price $ 660.71 Fabric …" at bounding box center [798, 623] width 1012 height 1360
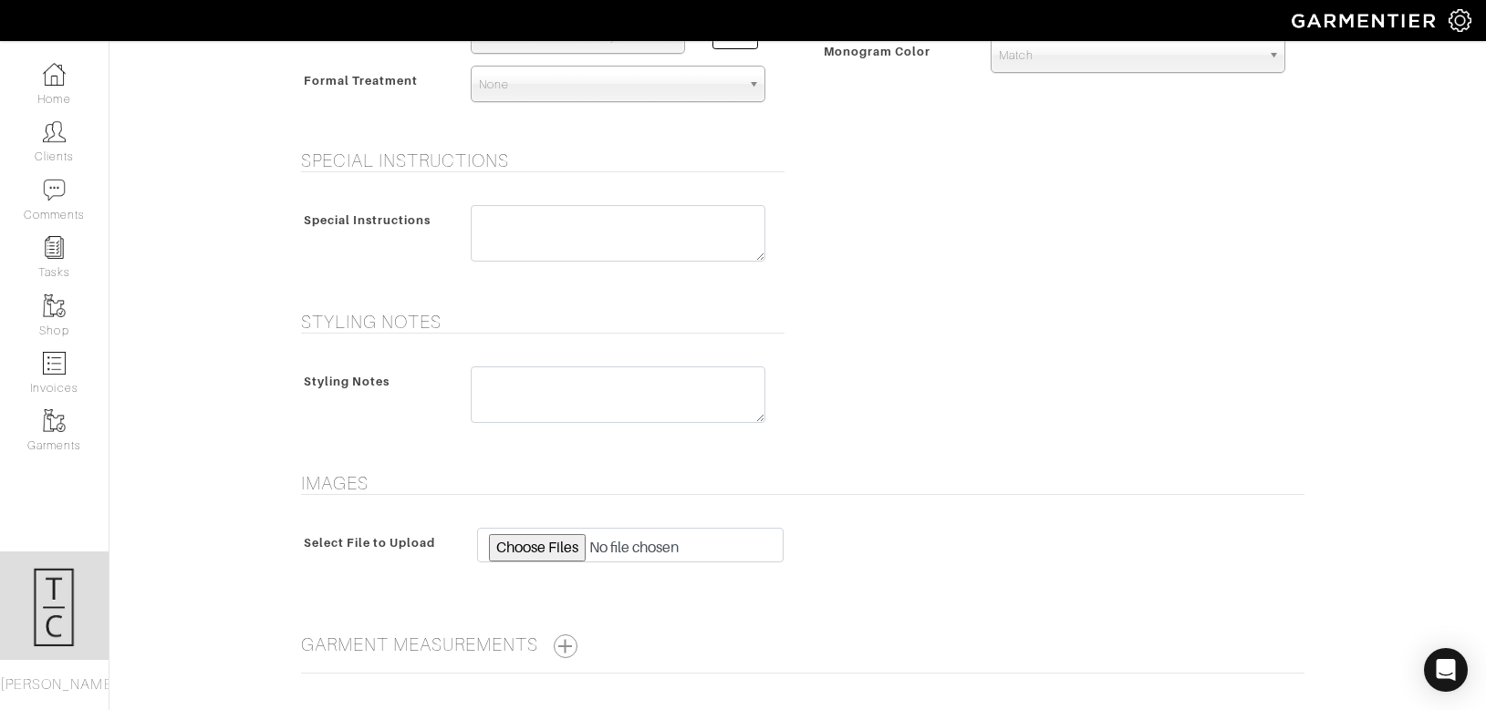
scroll to position [792, 0]
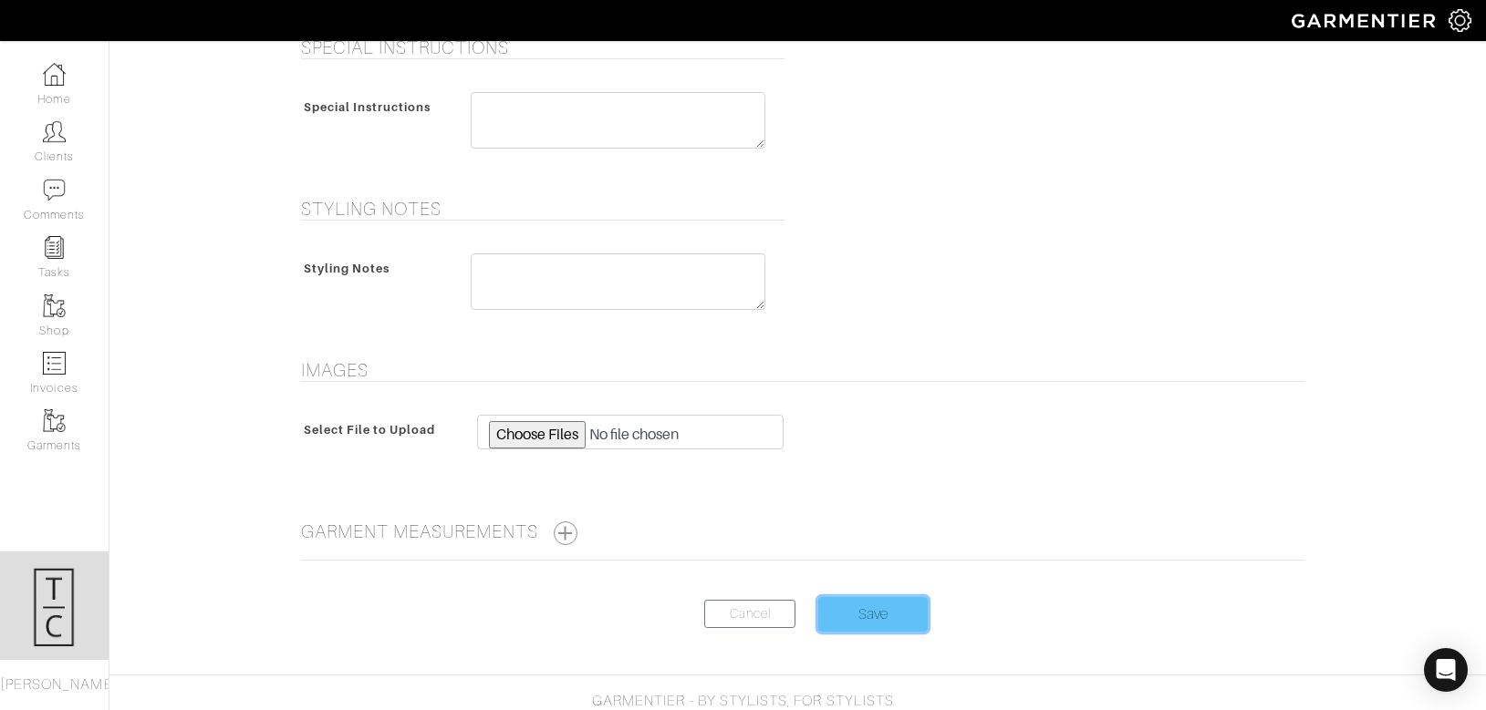
click at [879, 612] on input "Save" at bounding box center [872, 614] width 109 height 35
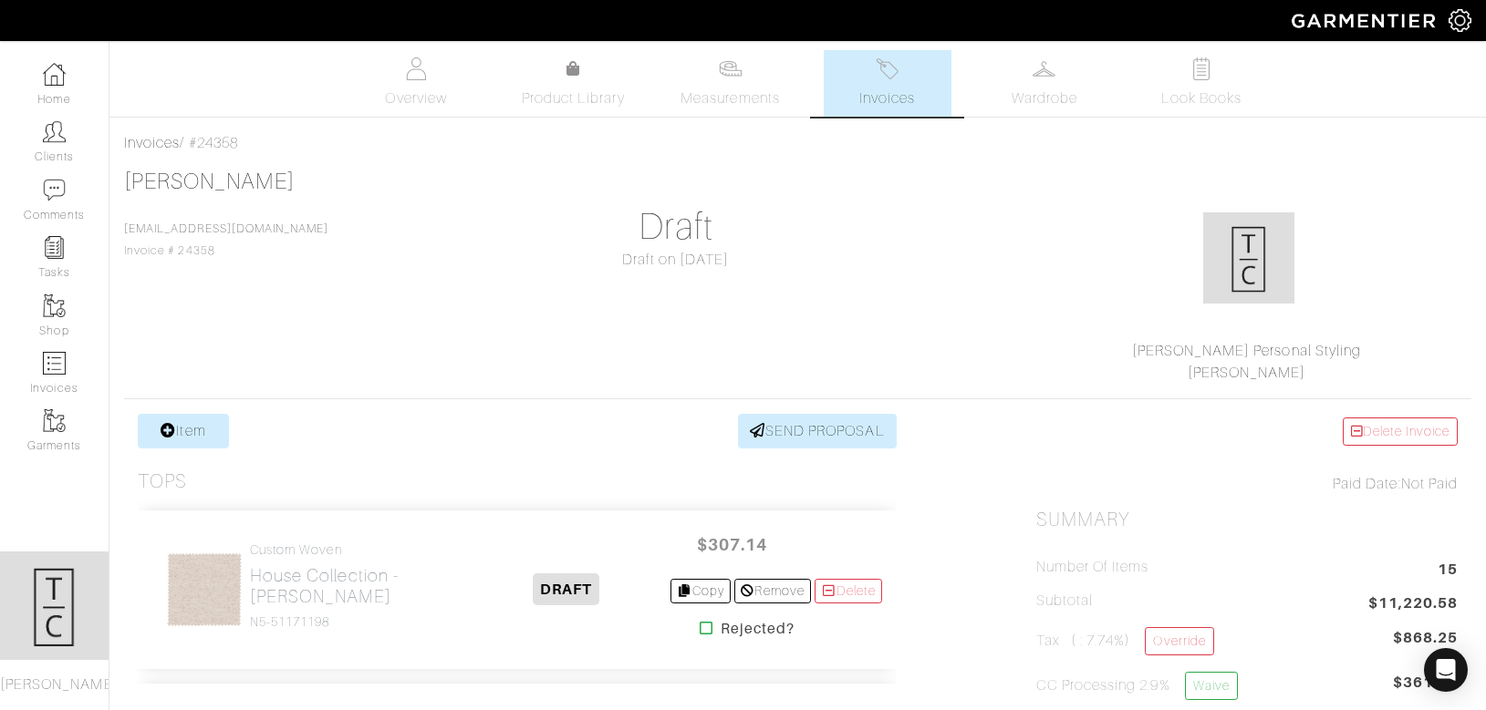
click at [181, 426] on link "Item" at bounding box center [183, 431] width 91 height 35
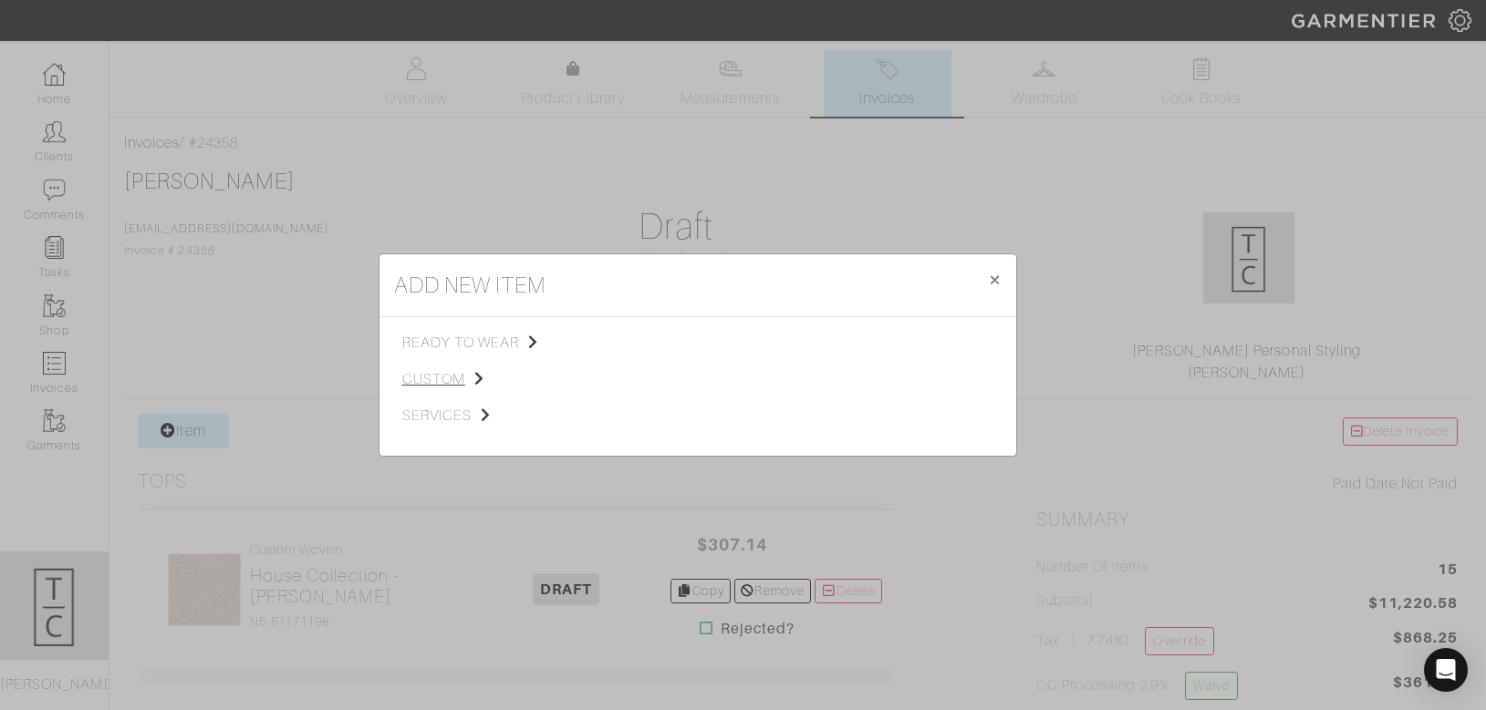
click at [429, 380] on span "custom" at bounding box center [493, 379] width 183 height 22
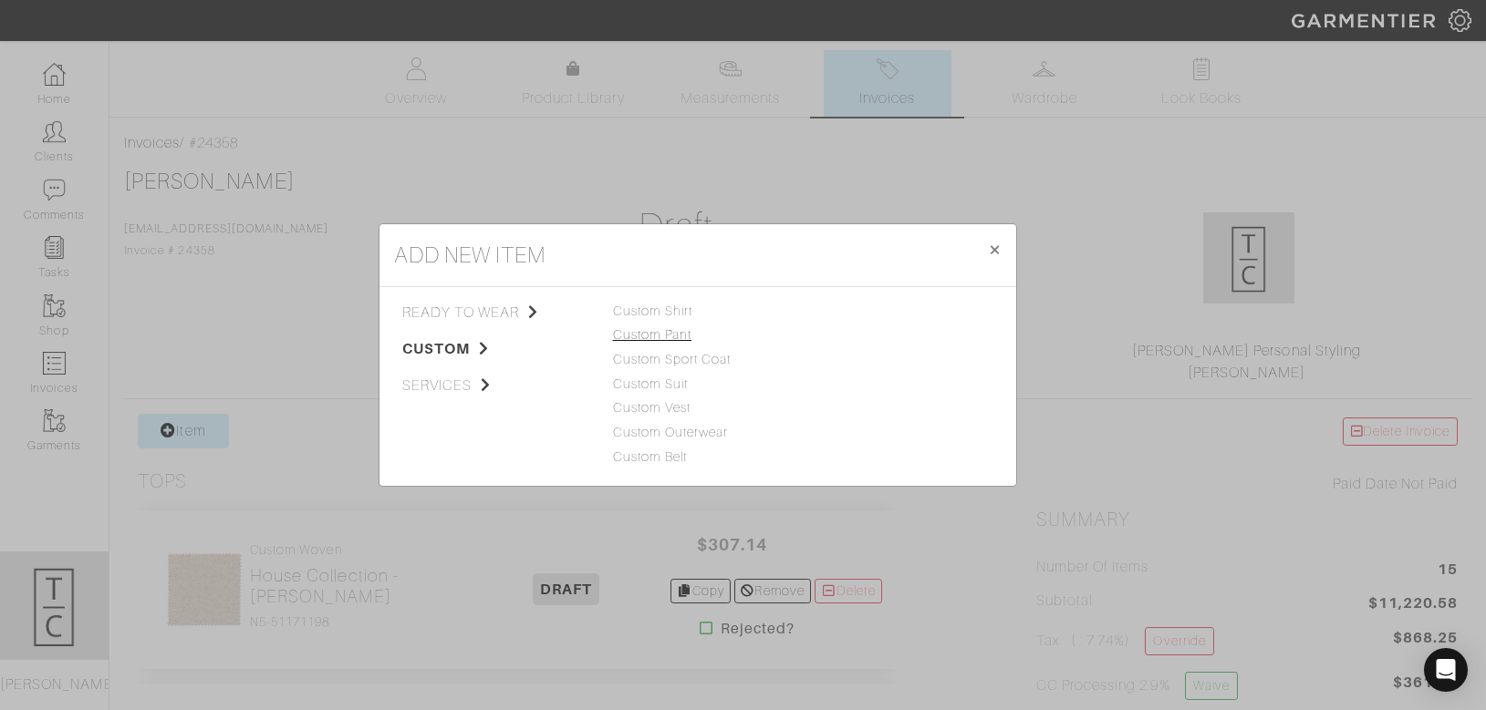
click at [668, 338] on link "Custom Pant" at bounding box center [652, 334] width 79 height 15
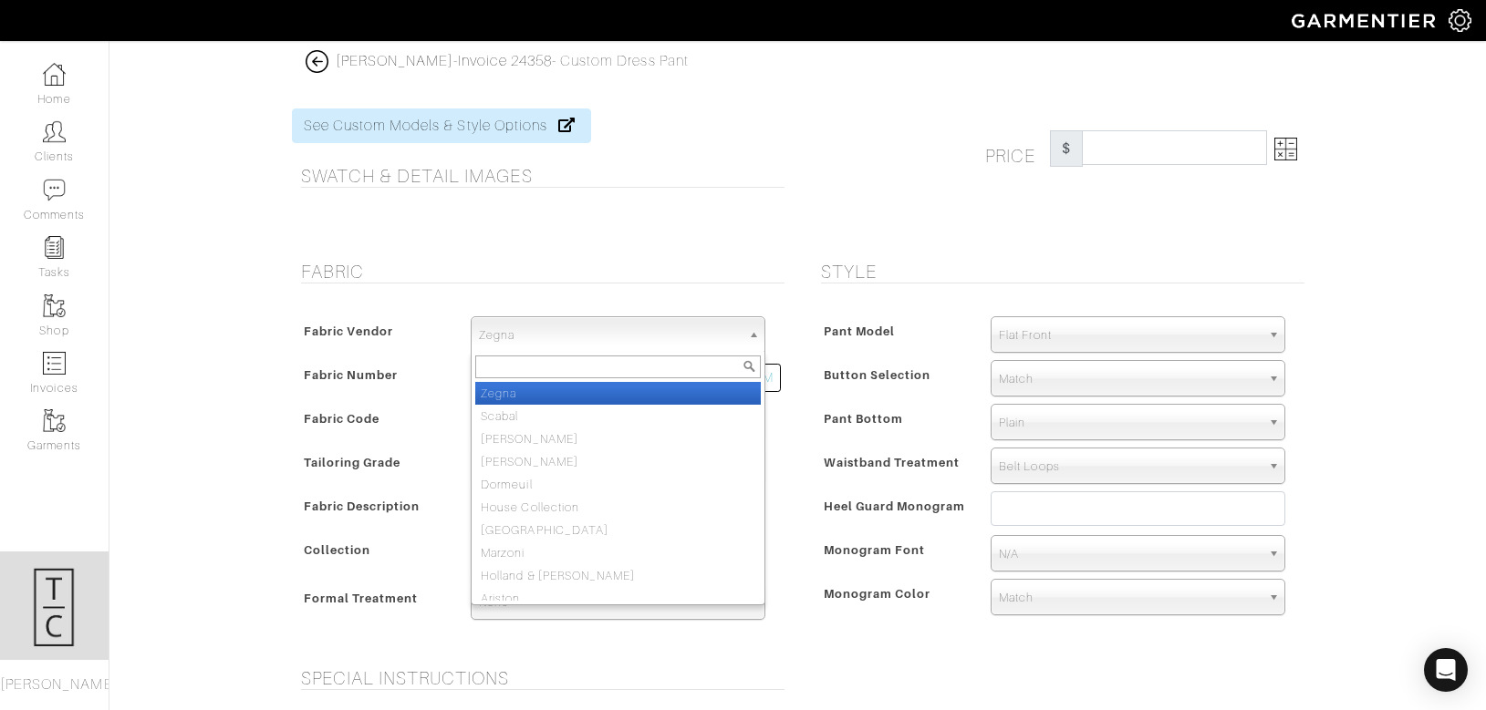
click at [658, 337] on span "Zegna" at bounding box center [610, 335] width 262 height 36
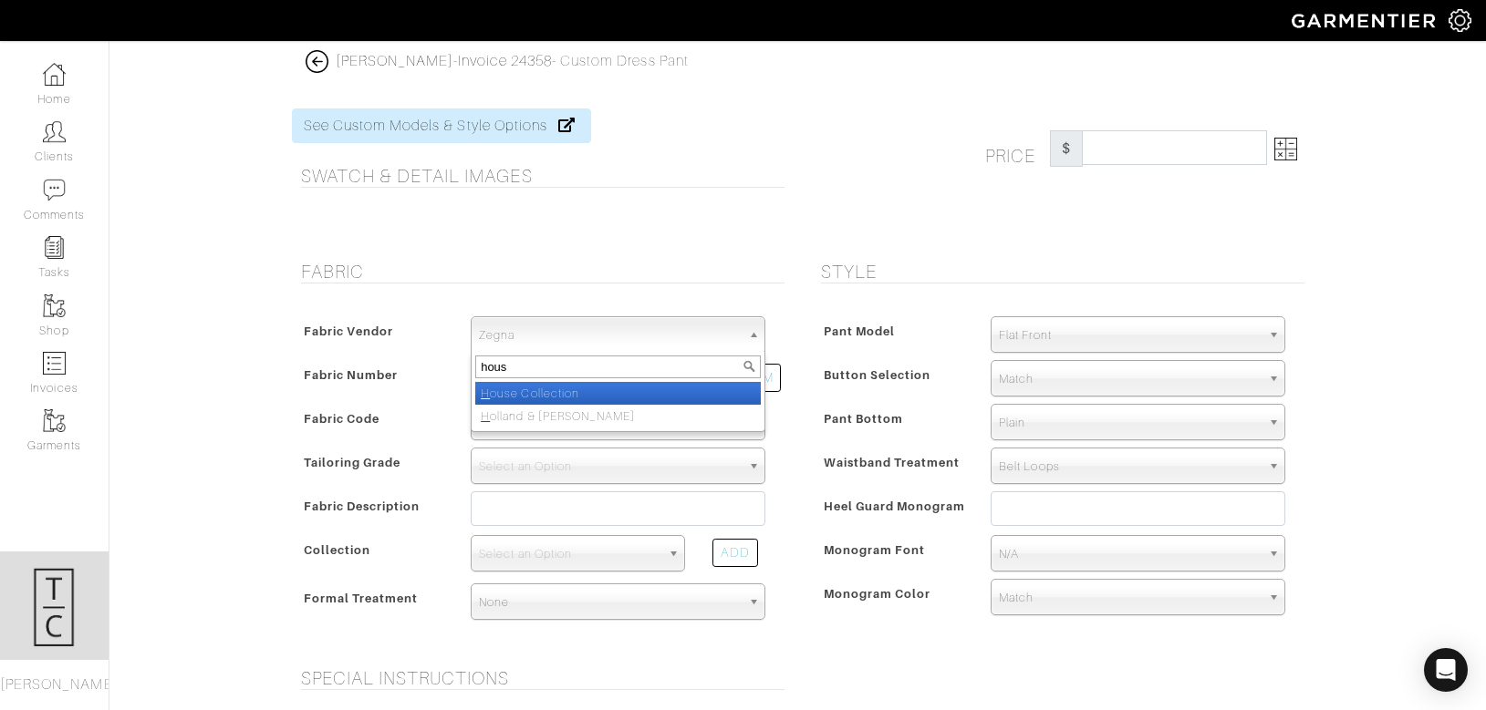
type input "house"
select select "75"
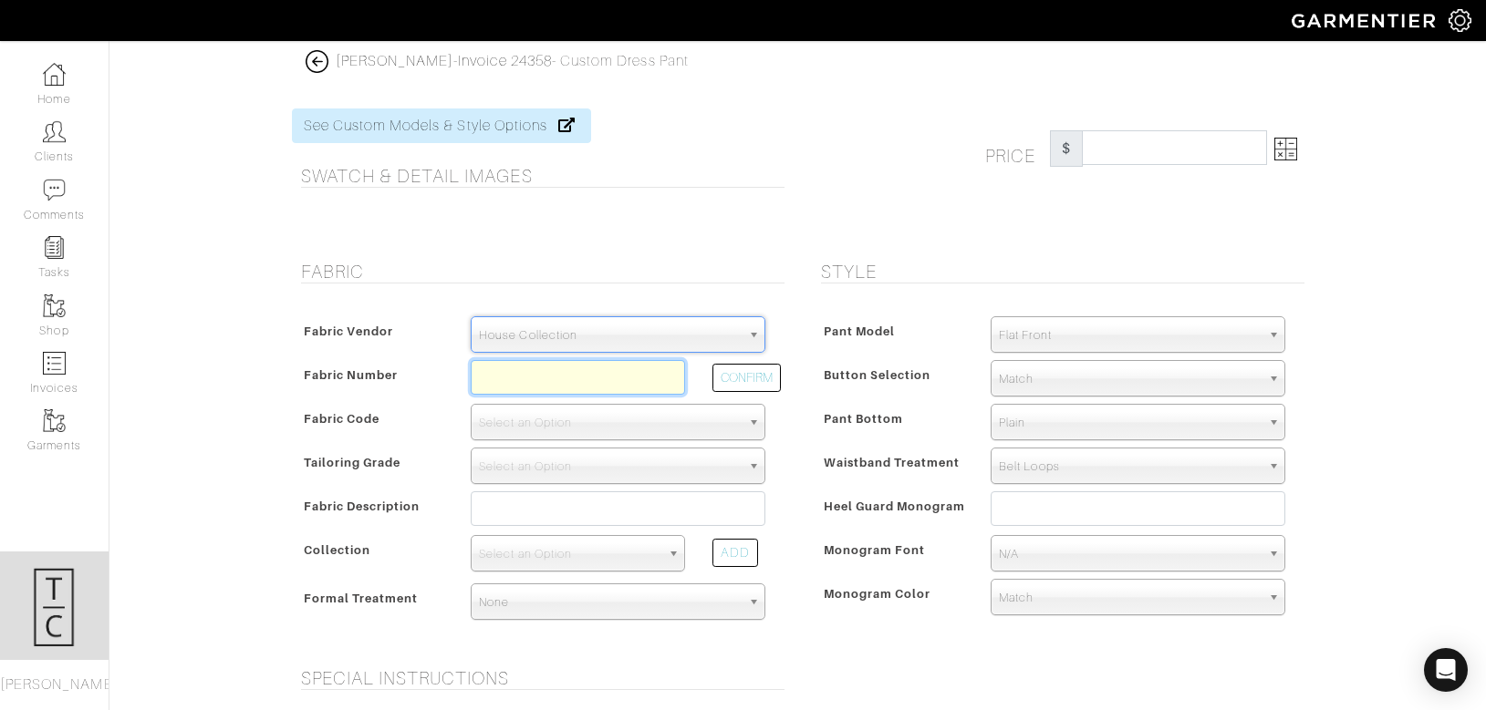
click at [623, 382] on input "text" at bounding box center [578, 377] width 214 height 35
paste input "Z2-49150384"
type input "Z2-49150398"
select select "5695"
type input "Dk Grey Solid"
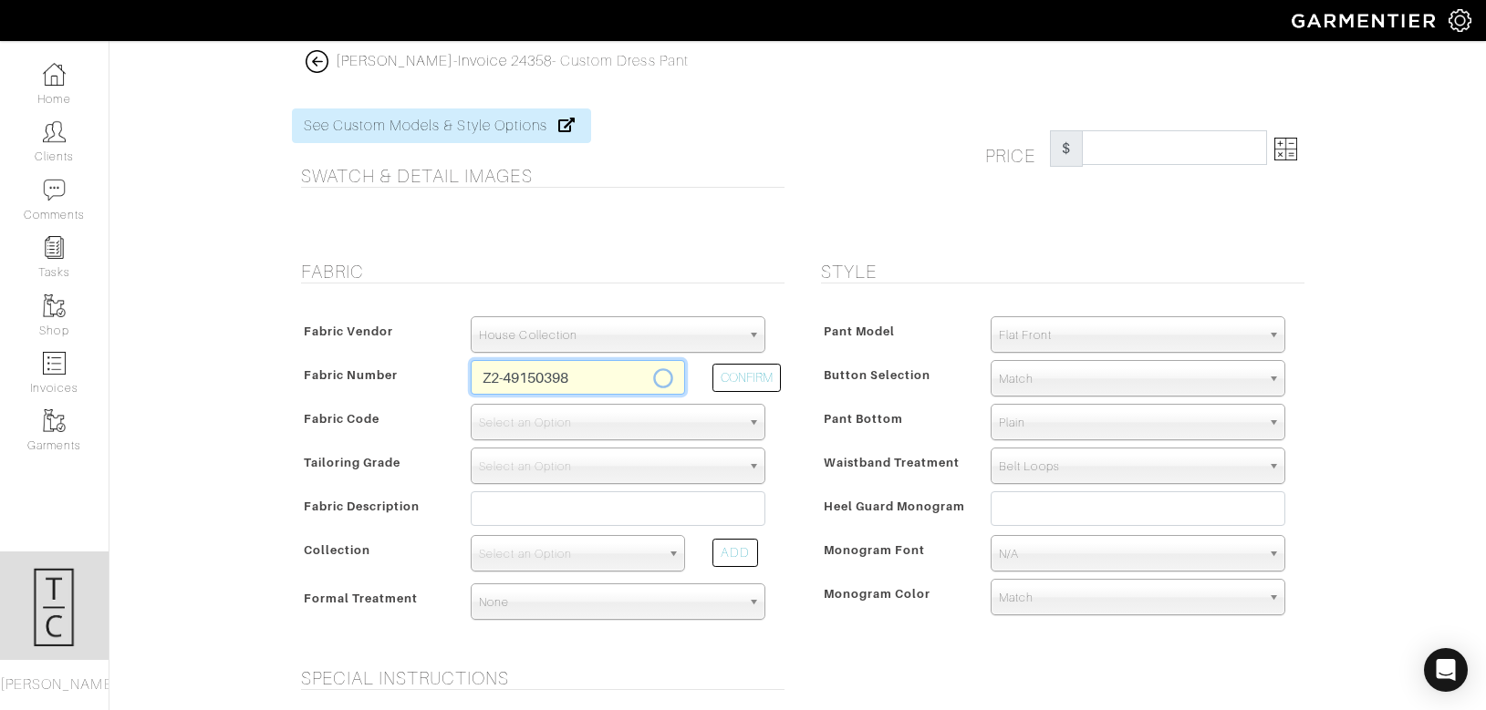
select select
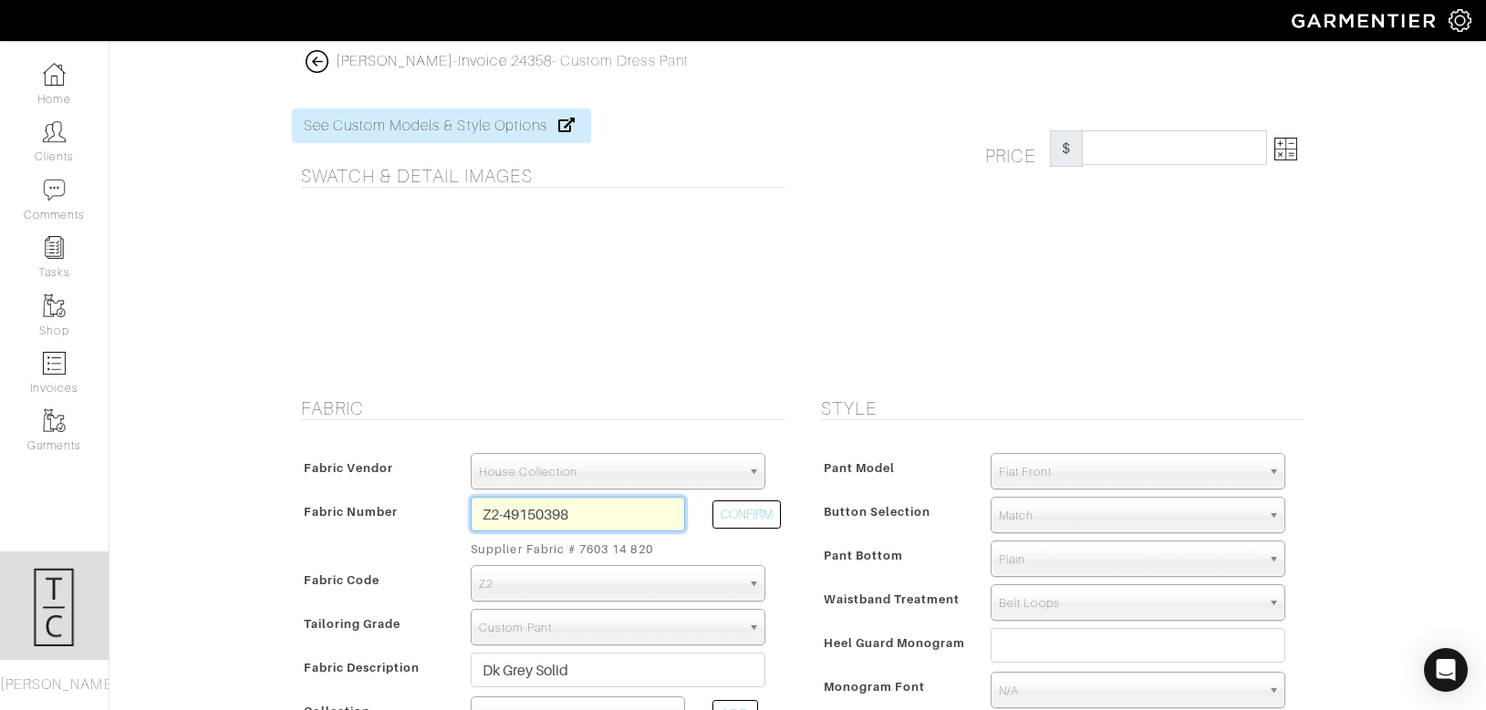
type input "660.71"
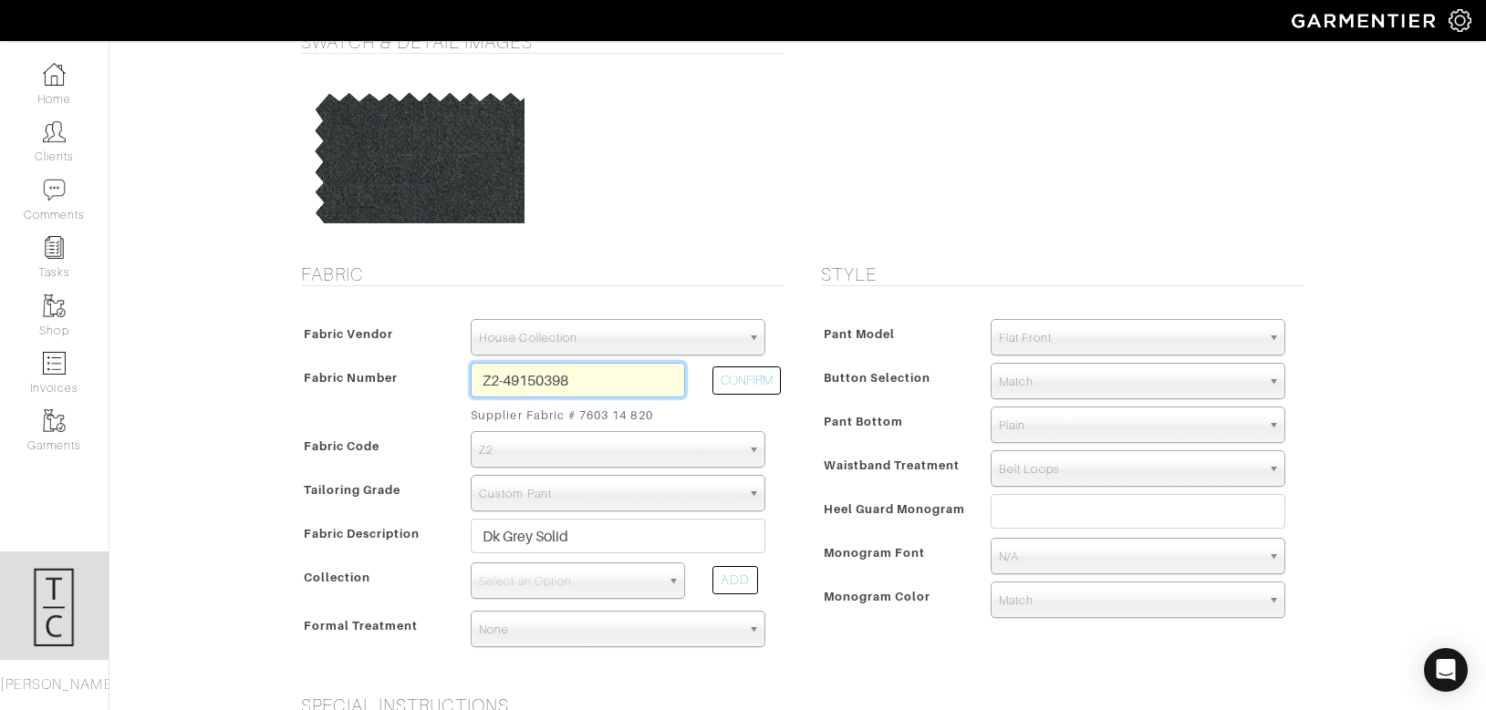
scroll to position [139, 0]
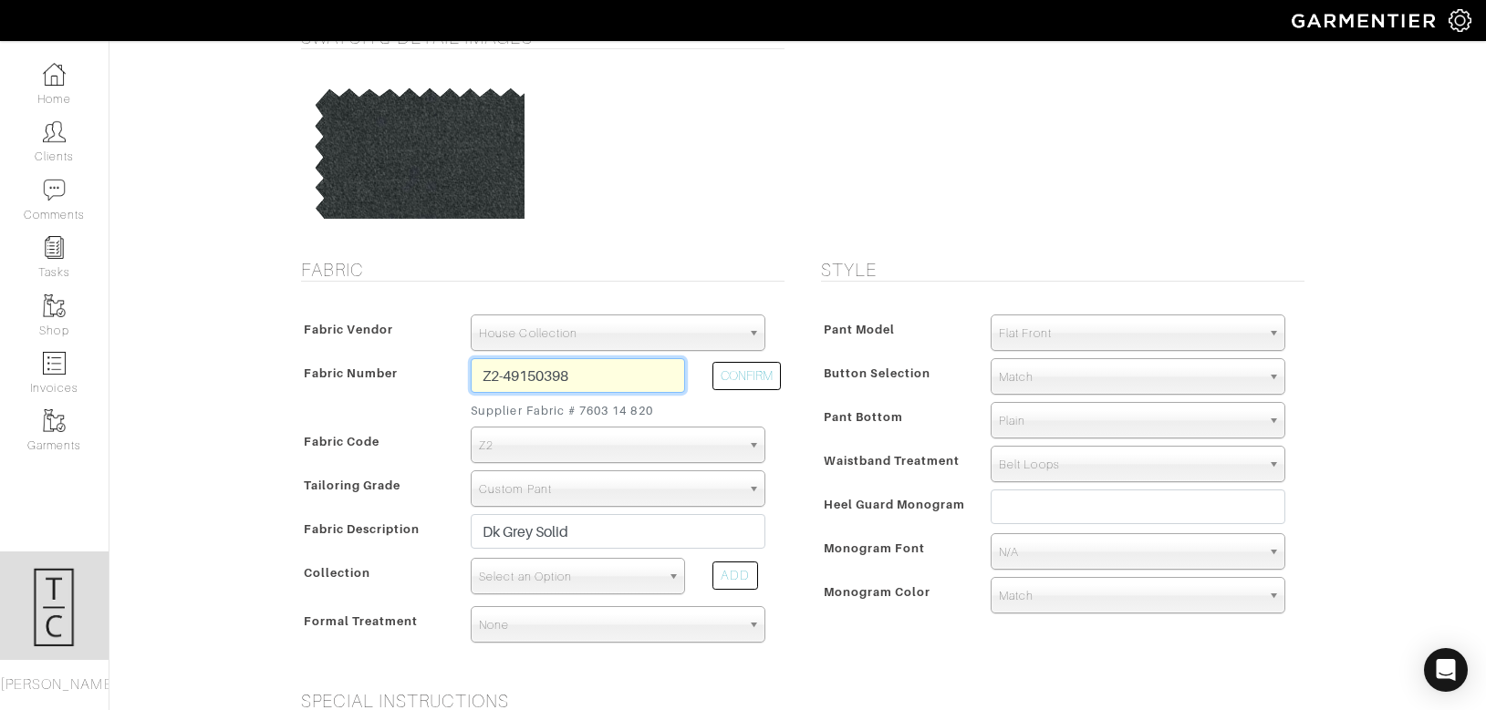
type input "Z2-49150398"
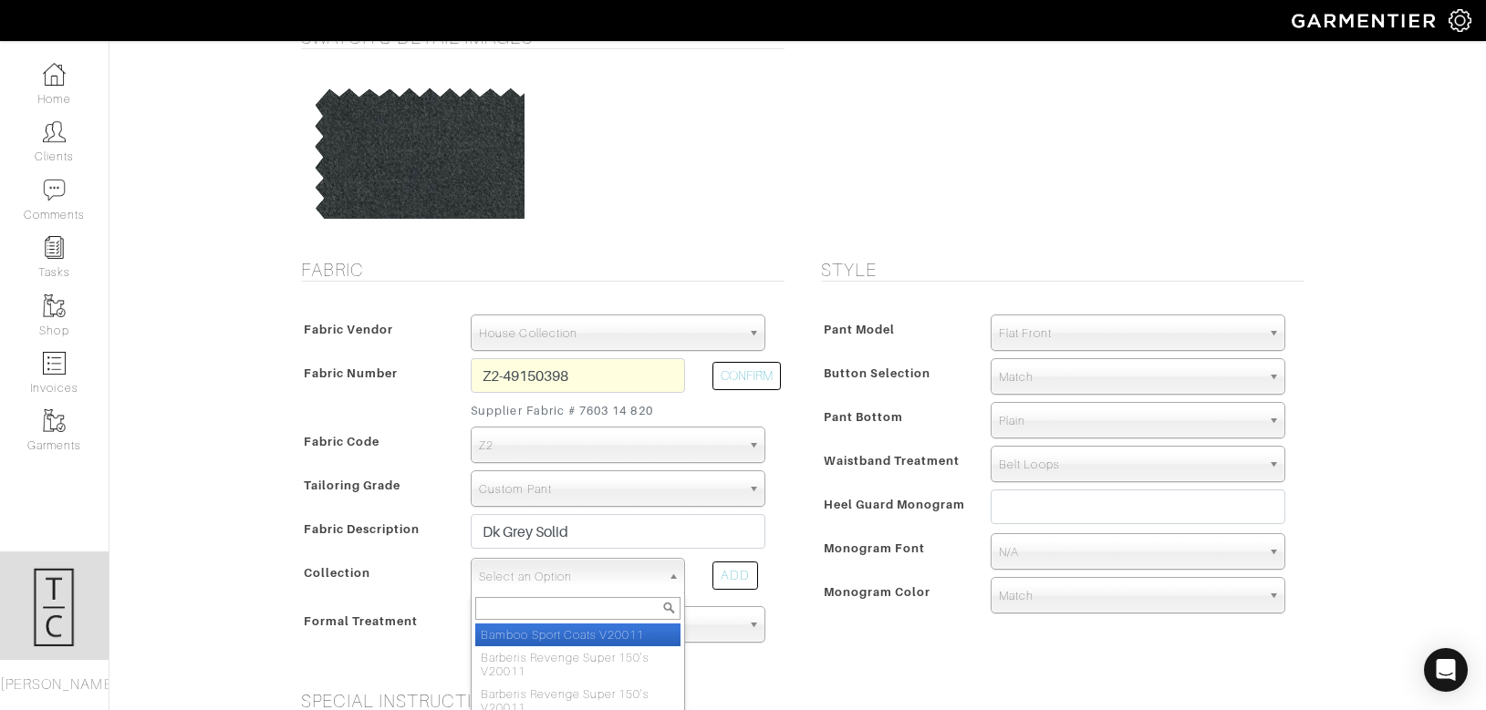
click at [537, 585] on span "Select an Option" at bounding box center [569, 577] width 181 height 36
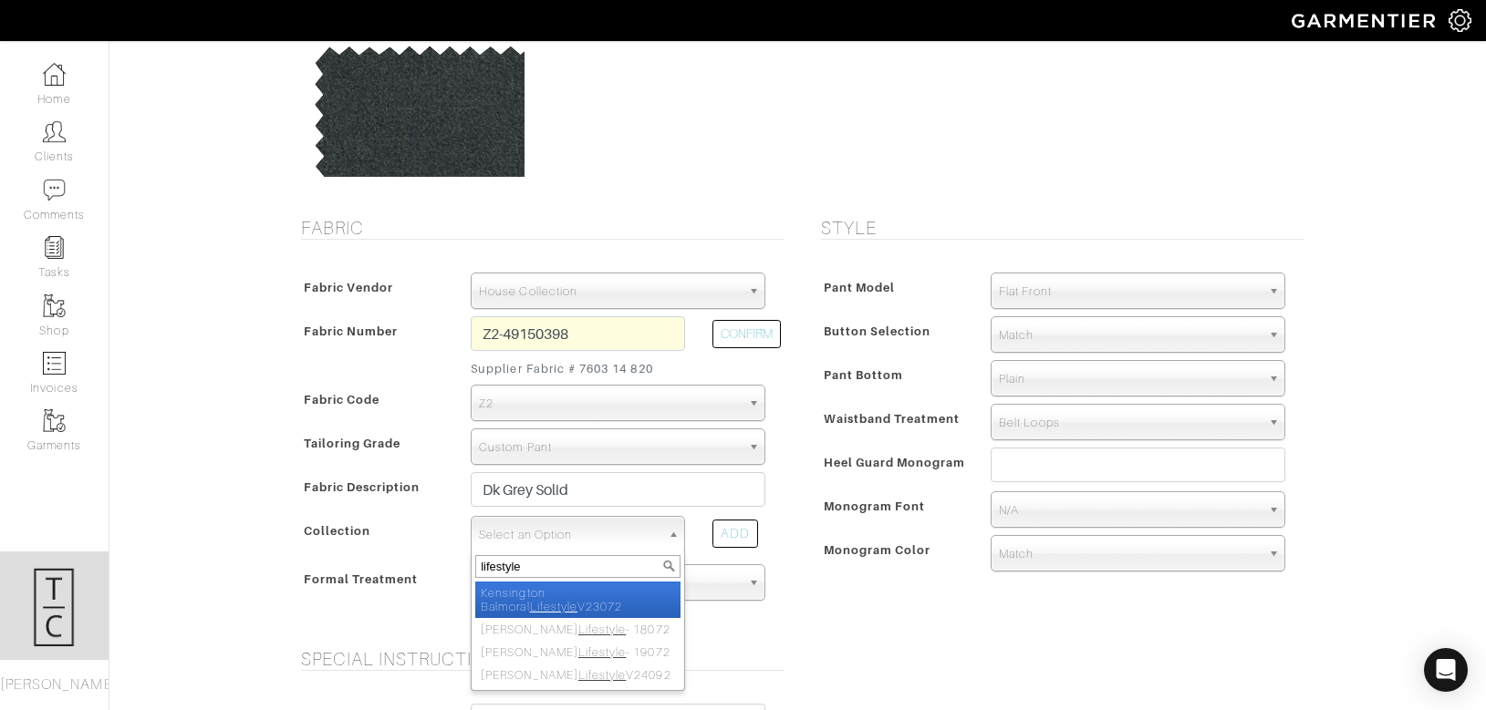
scroll to position [214, 0]
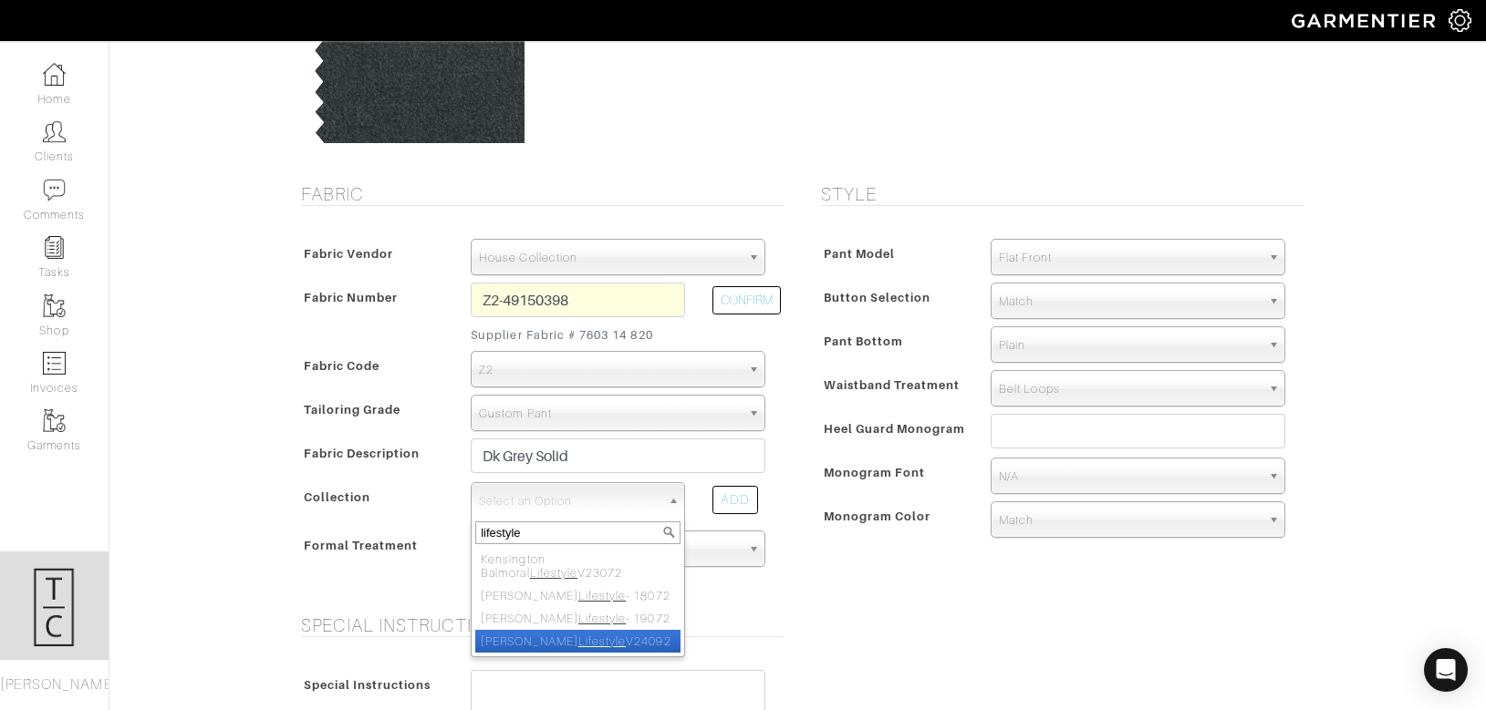
type input "lifestyle"
click at [578, 637] on em "Lifestyle" at bounding box center [601, 642] width 47 height 14
select select "982"
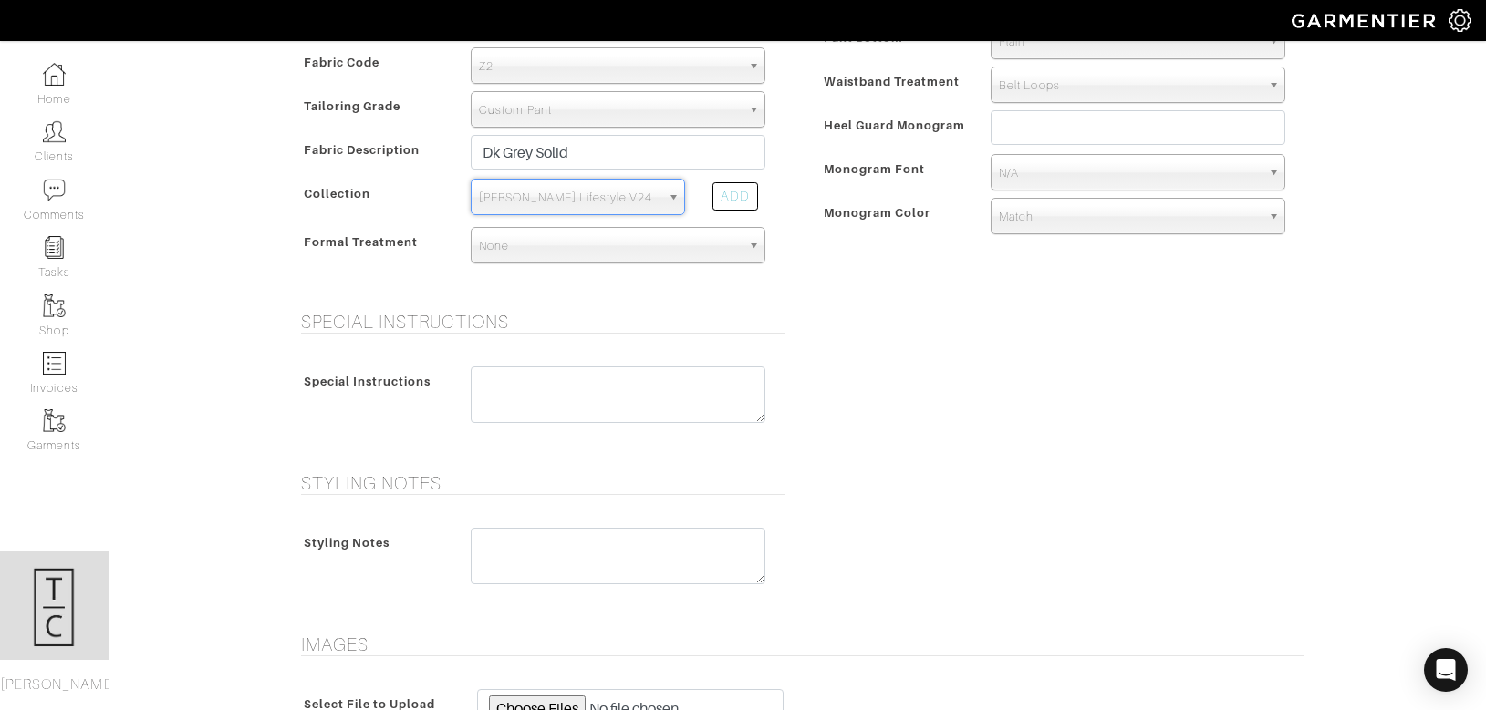
scroll to position [749, 0]
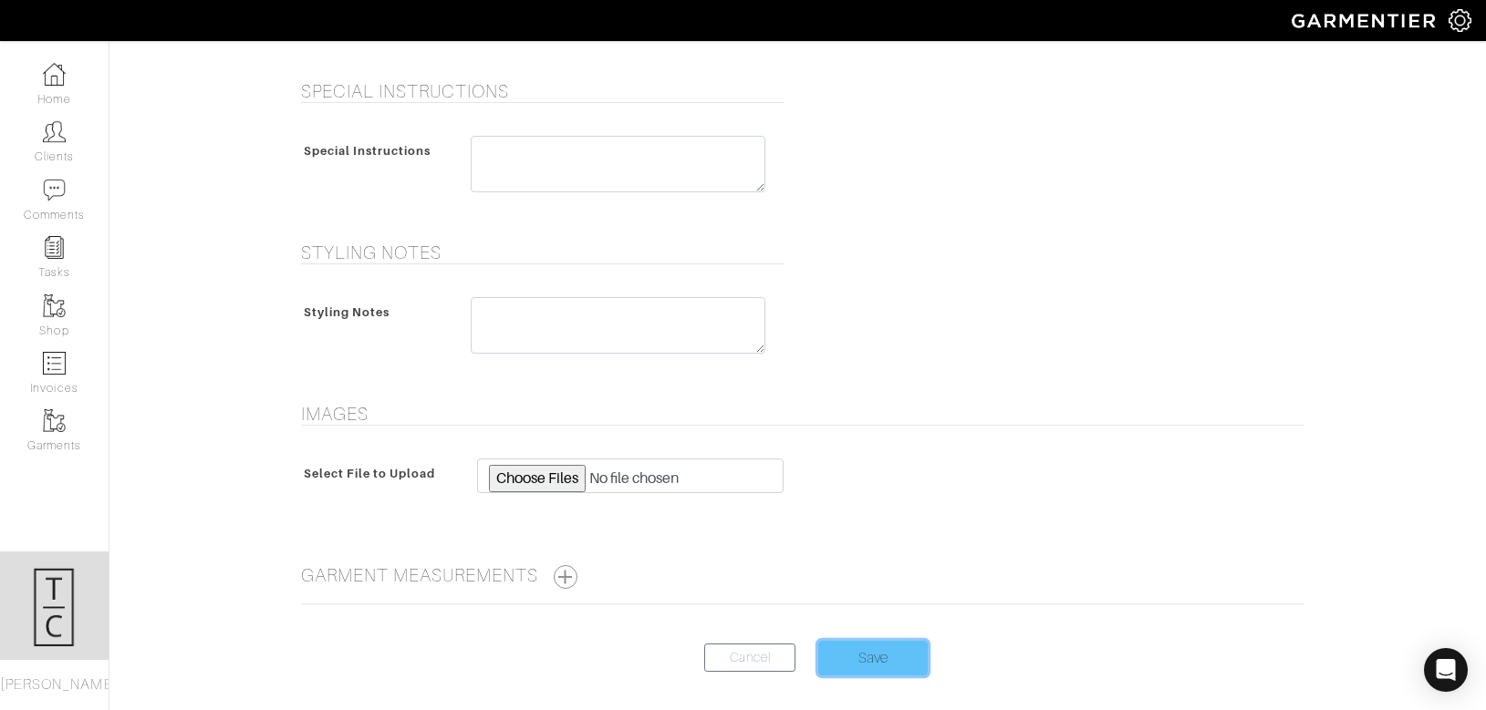
click at [861, 655] on input "Save" at bounding box center [872, 658] width 109 height 35
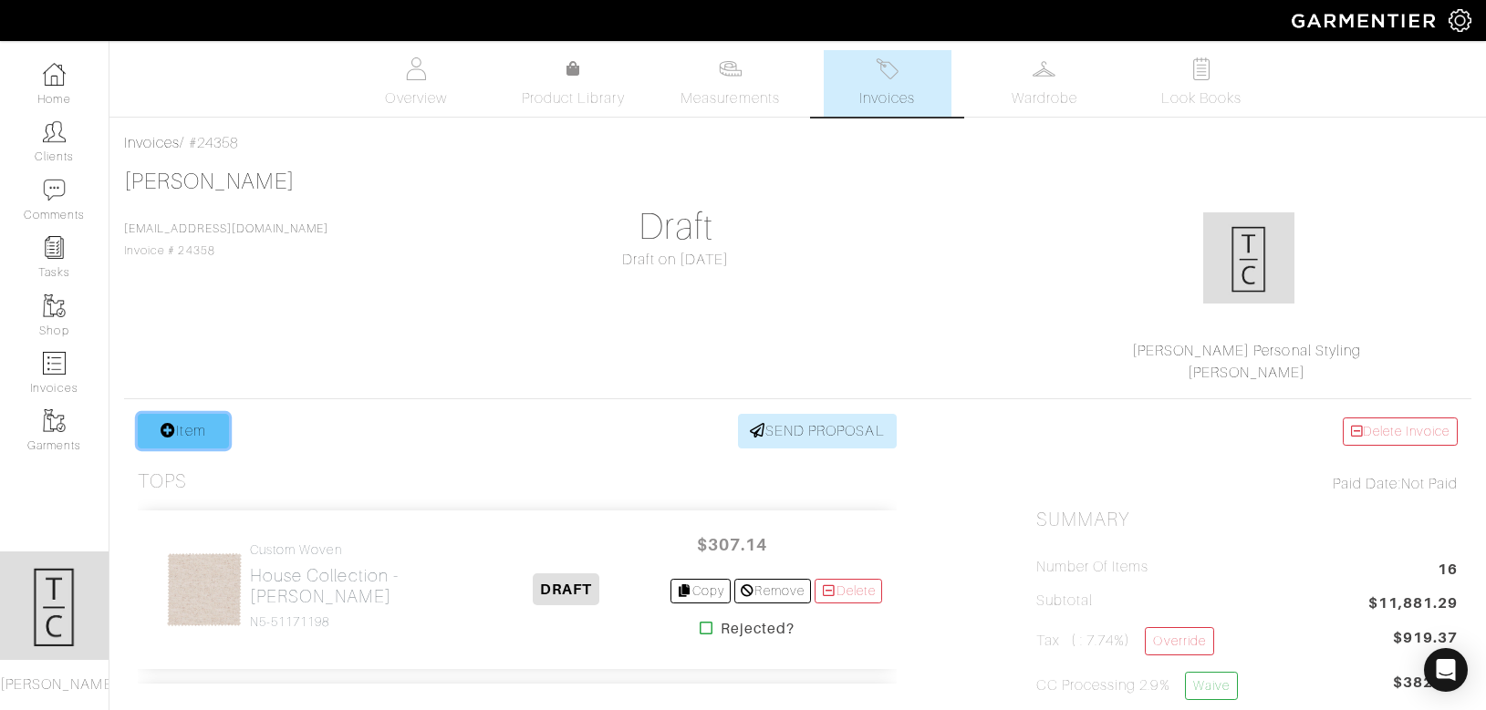
click at [193, 423] on link "Item" at bounding box center [183, 431] width 91 height 35
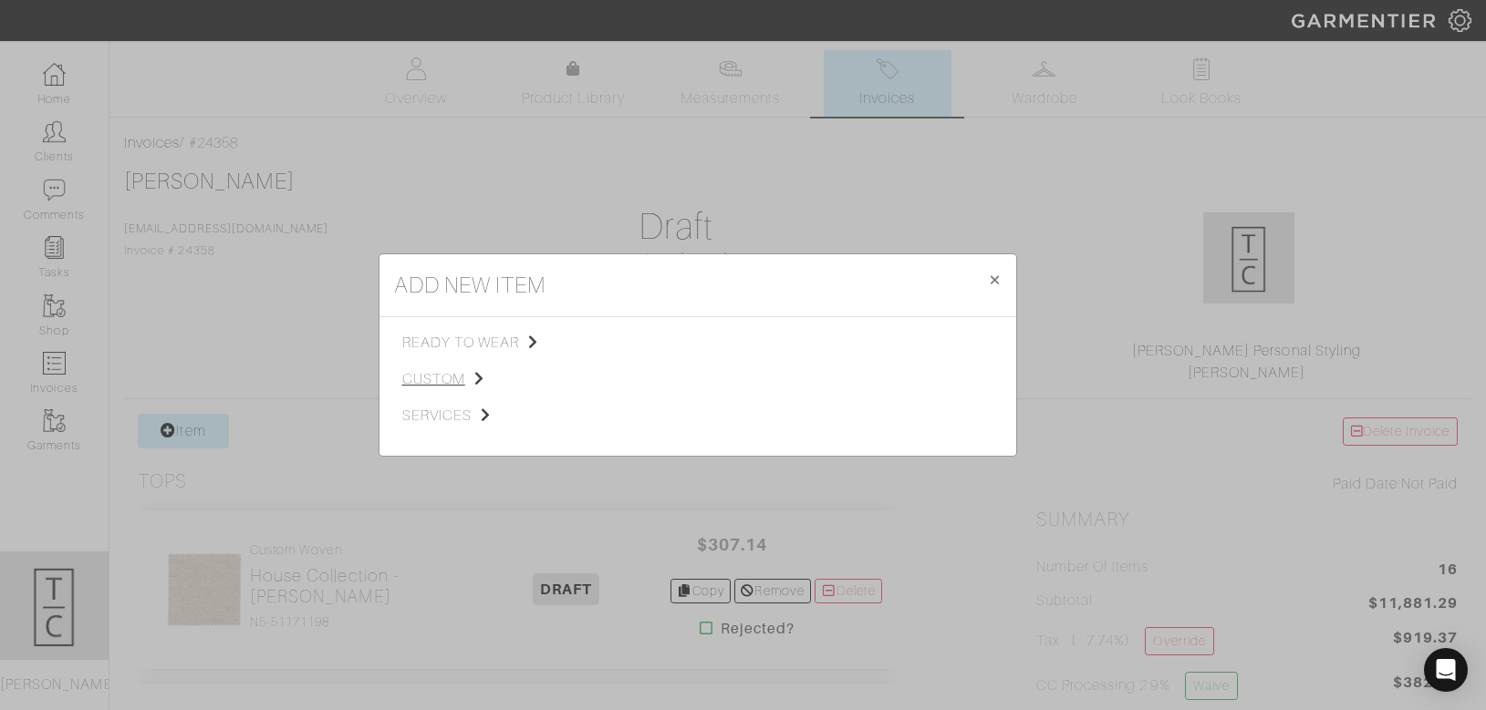
click at [415, 378] on span "custom" at bounding box center [493, 379] width 183 height 22
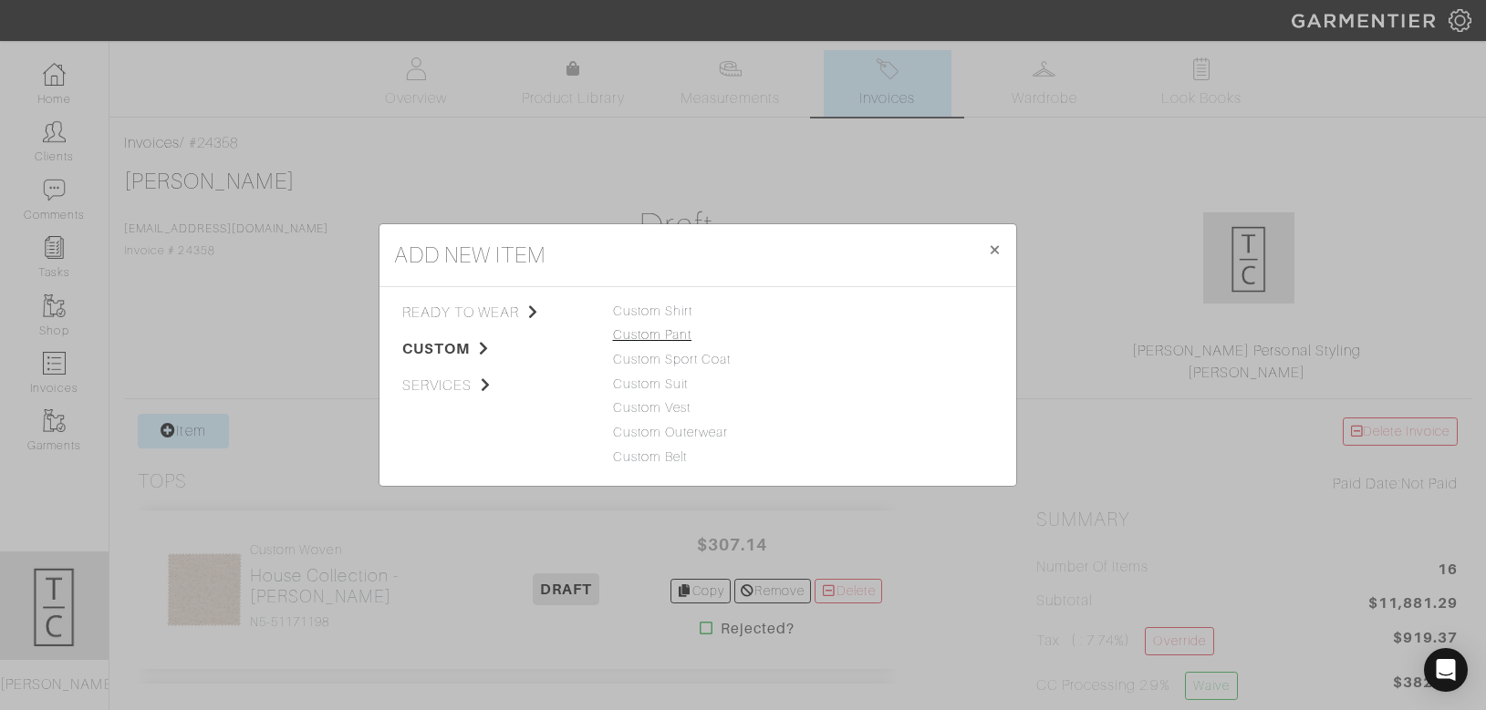
click at [661, 338] on link "Custom Pant" at bounding box center [652, 334] width 79 height 15
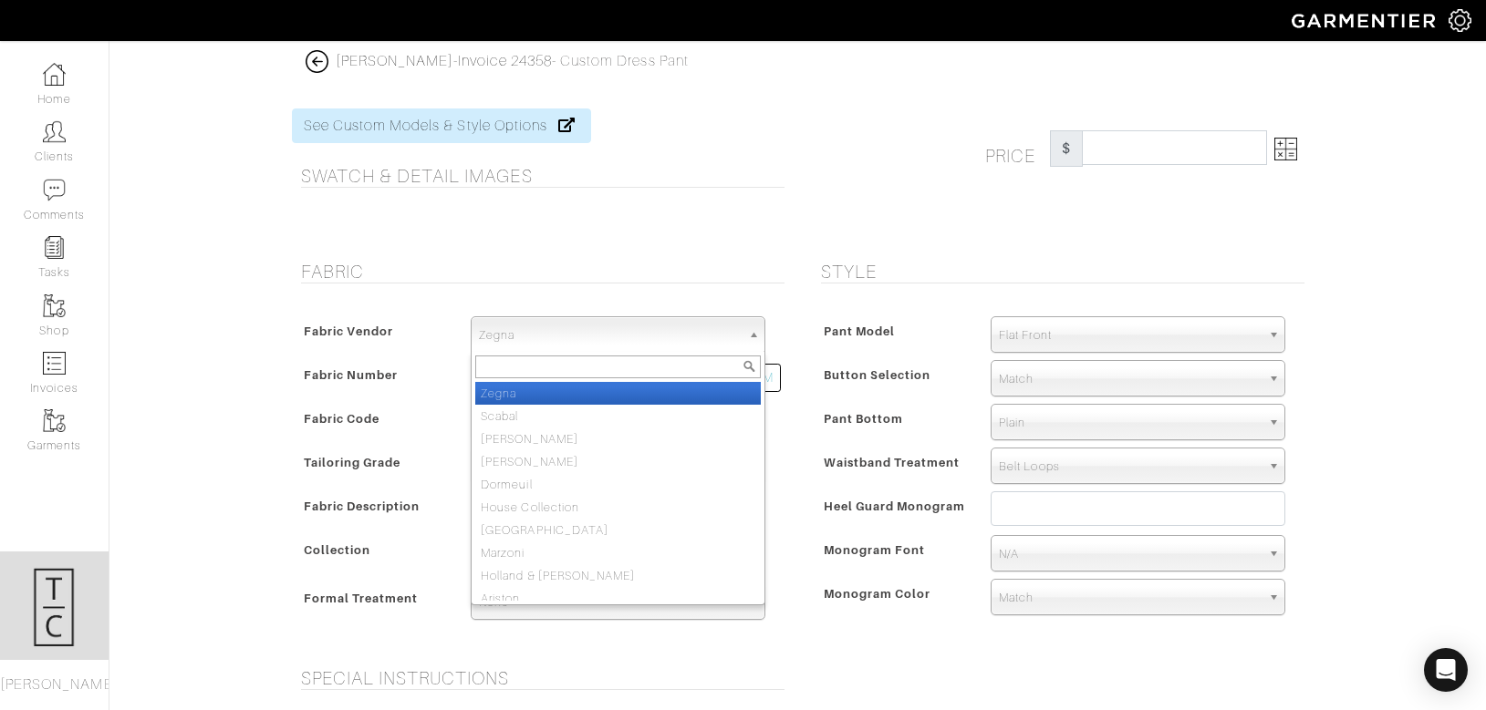
click at [661, 338] on span "Zegna" at bounding box center [610, 335] width 262 height 36
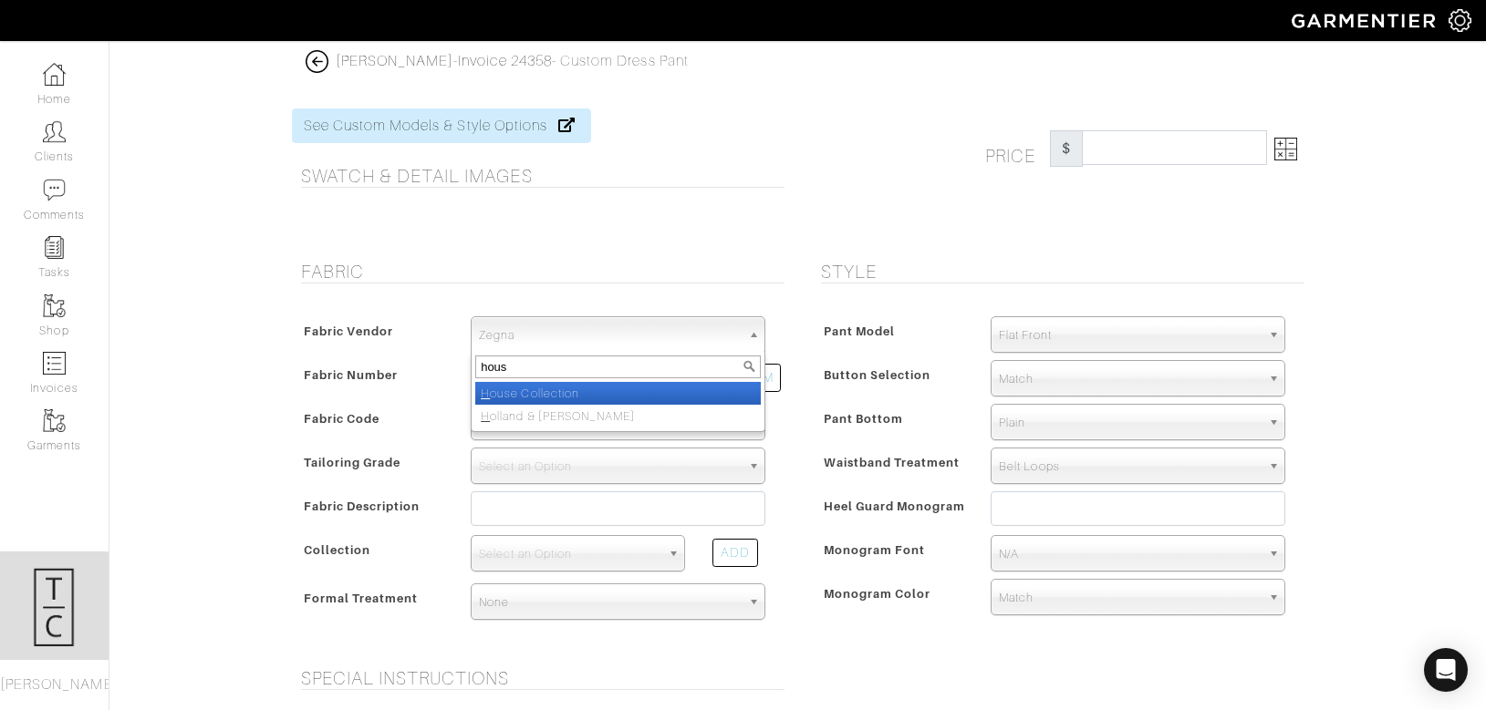
type input "house"
select select "75"
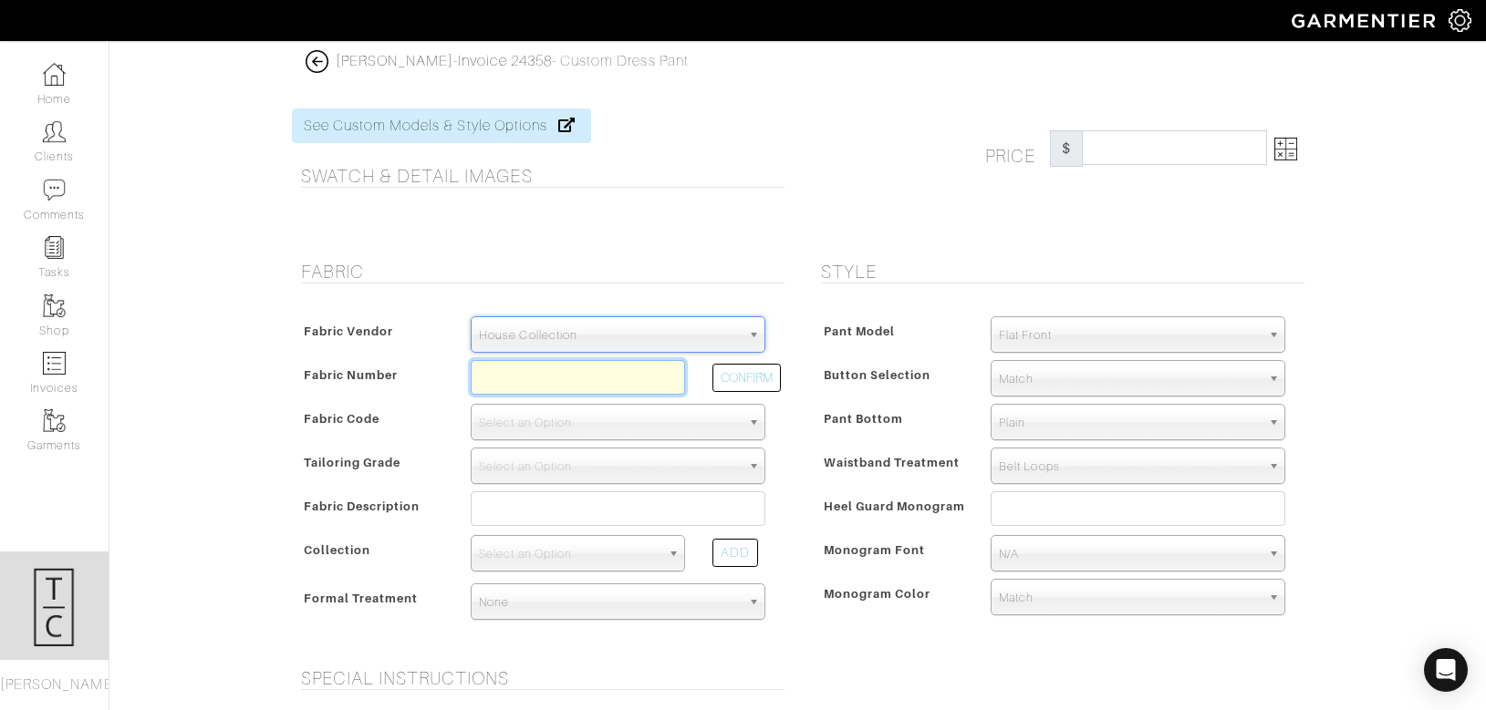
click at [630, 377] on input "text" at bounding box center [578, 377] width 214 height 35
paste input "Z2-49150384"
type input "Z2-49150388"
select select "5695"
type input "Char Blue Solid"
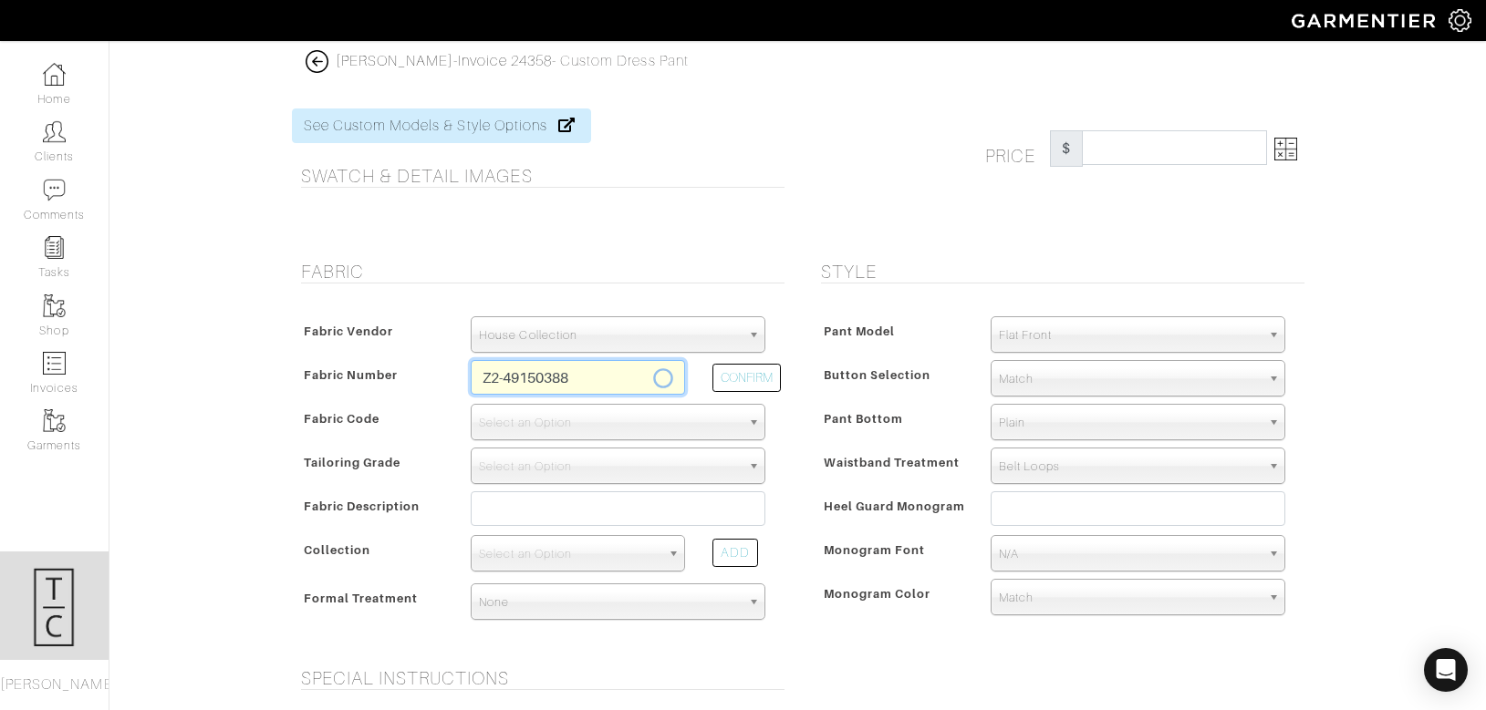
select select
type input "660.71"
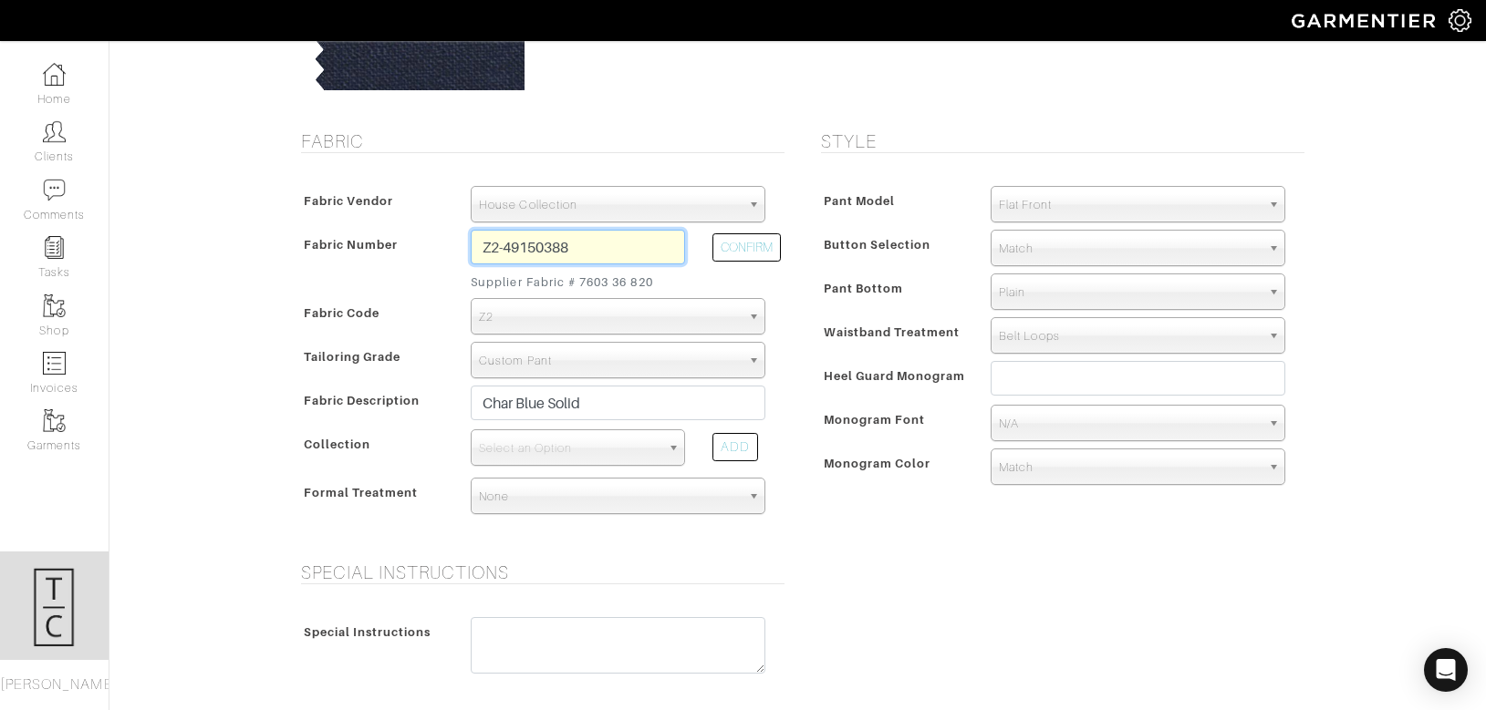
scroll to position [268, 0]
type input "Z2-49150388"
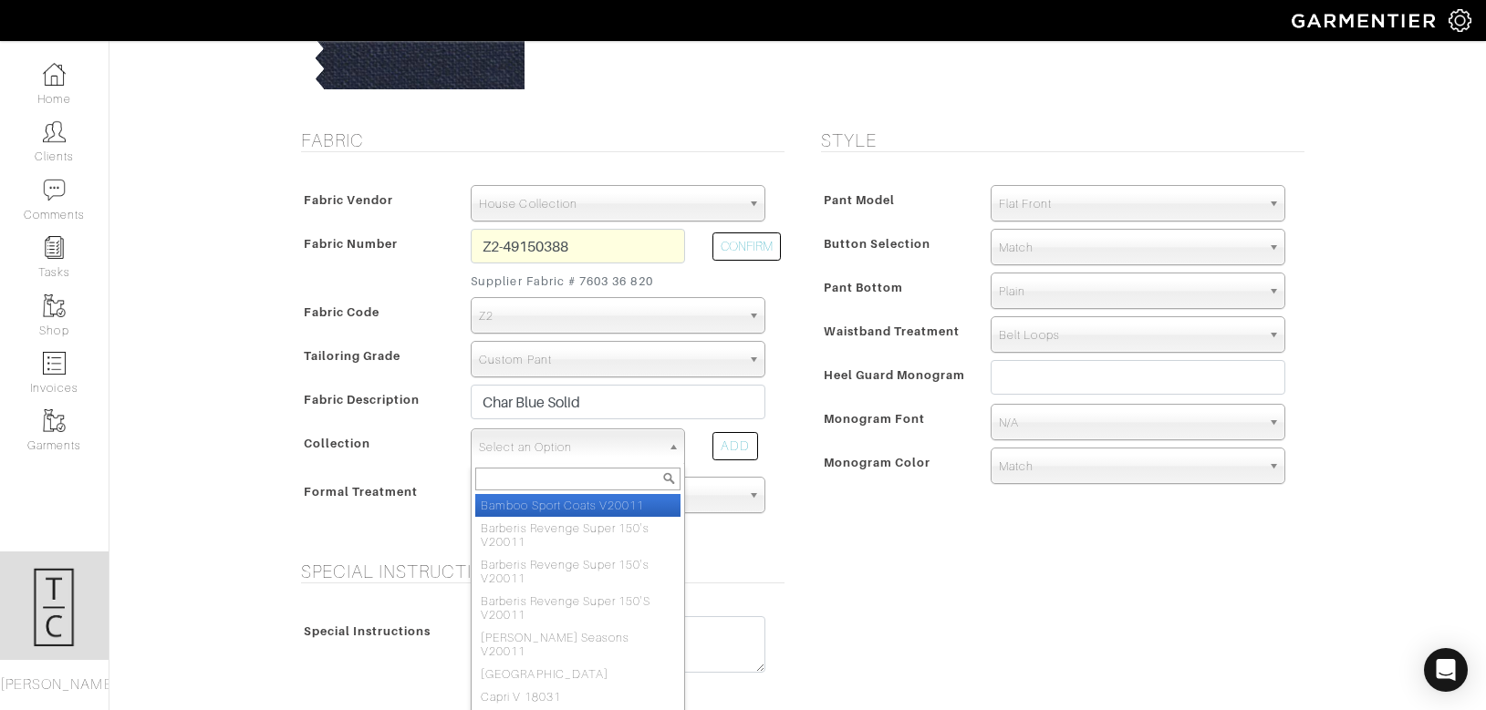
click at [565, 448] on span "Select an Option" at bounding box center [569, 448] width 181 height 36
type input "lifest"
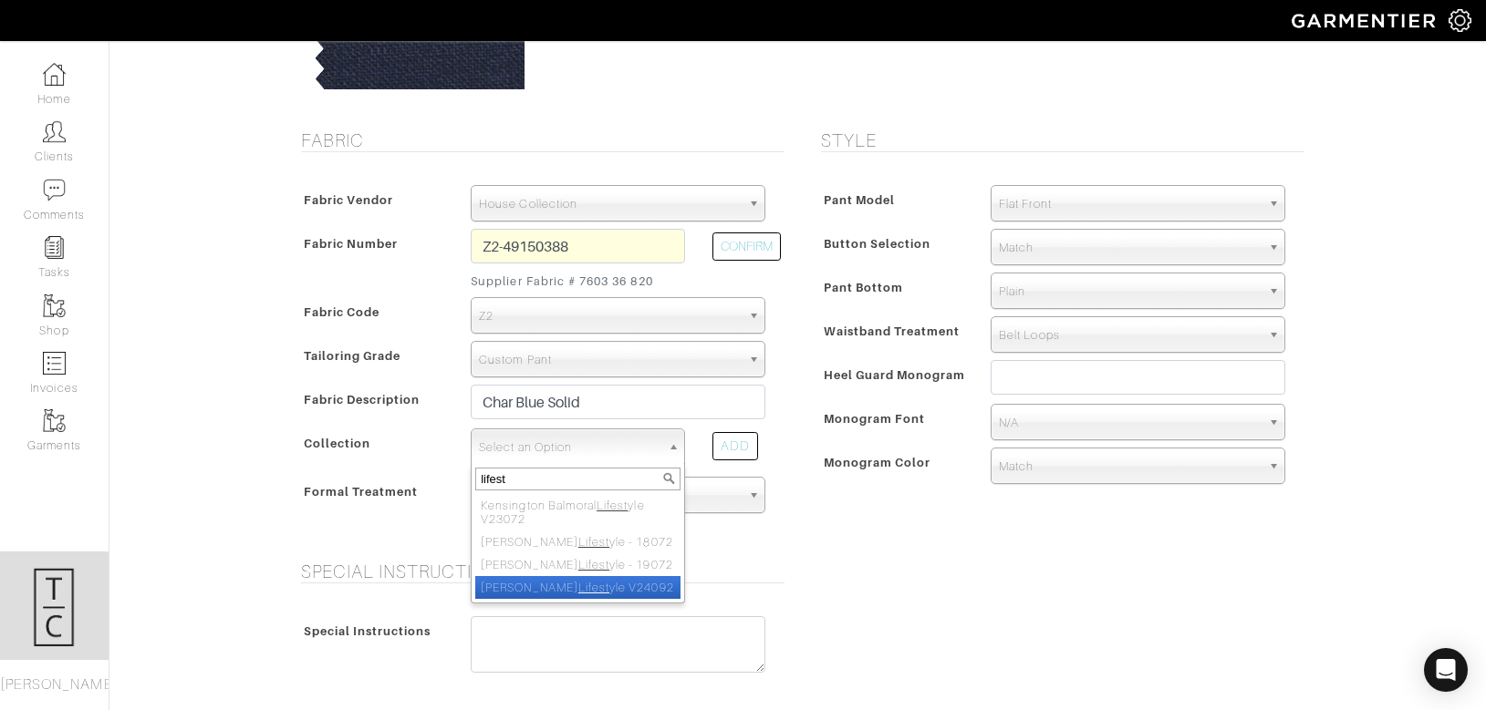
select select "982"
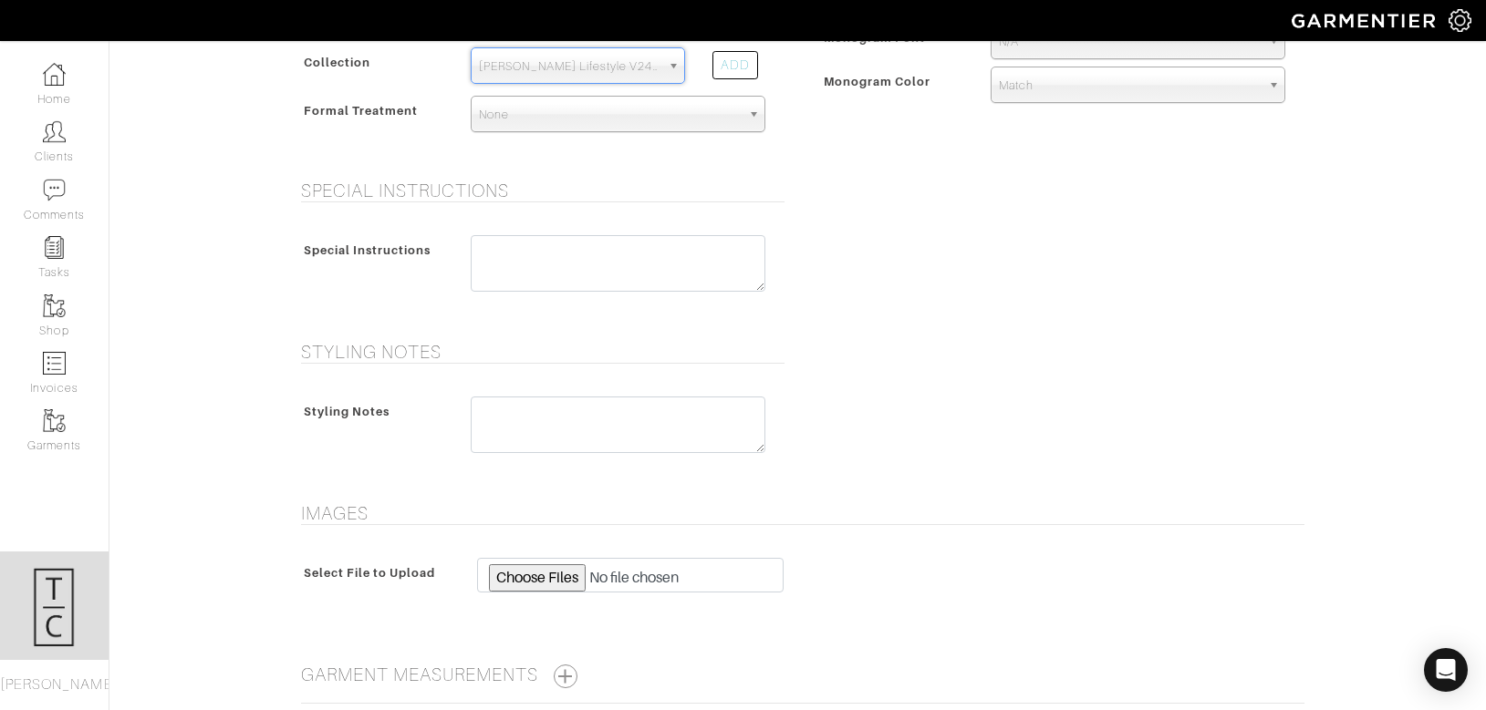
scroll to position [823, 0]
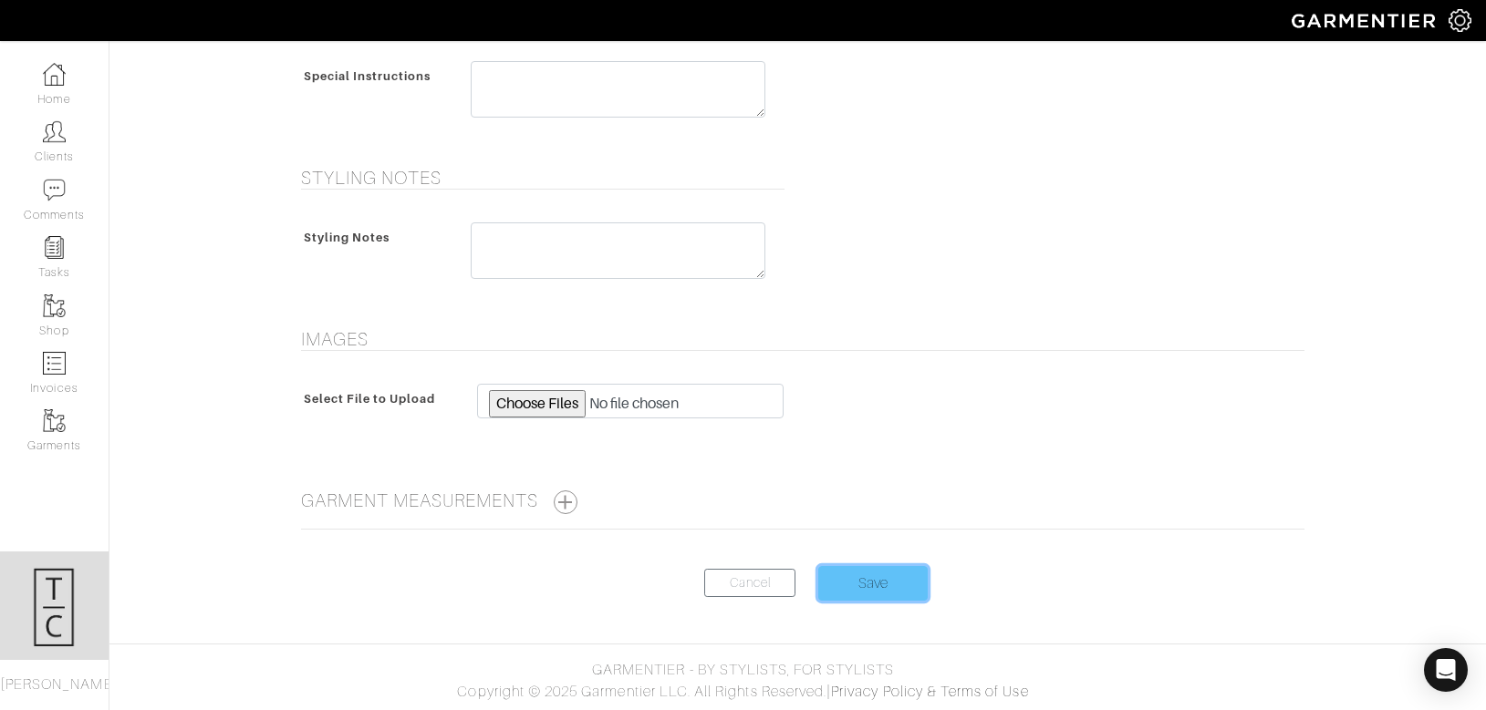
click at [866, 582] on input "Save" at bounding box center [872, 583] width 109 height 35
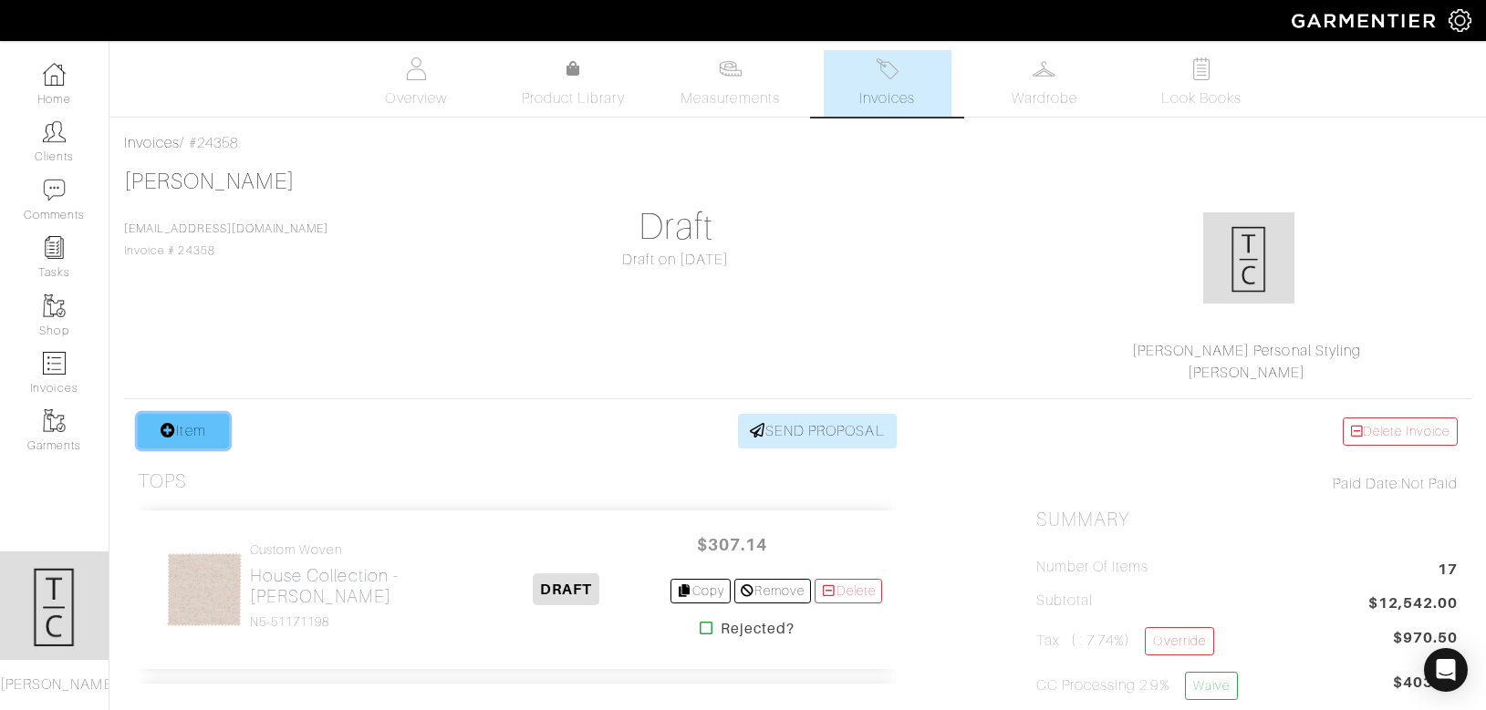
click at [147, 442] on link "Item" at bounding box center [183, 431] width 91 height 35
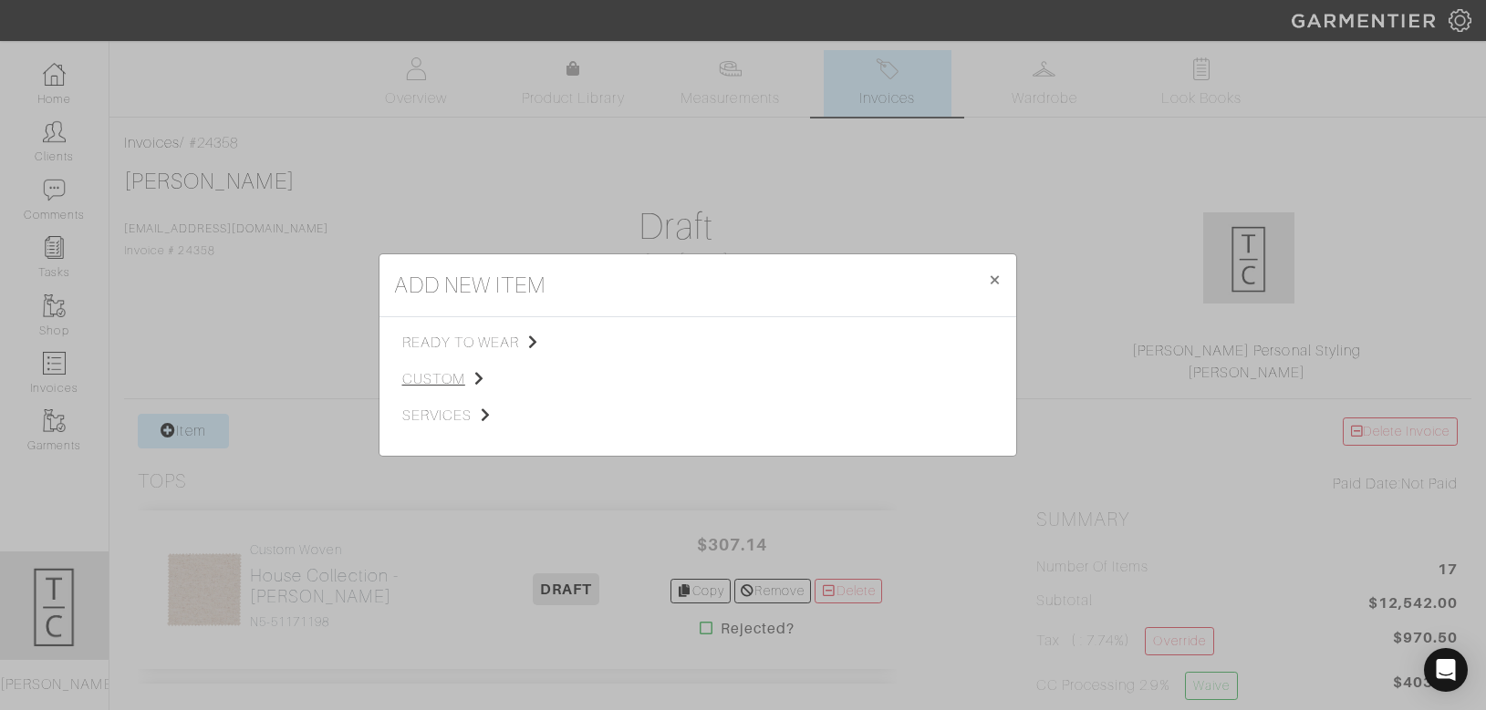
click at [435, 372] on span "custom" at bounding box center [493, 379] width 183 height 22
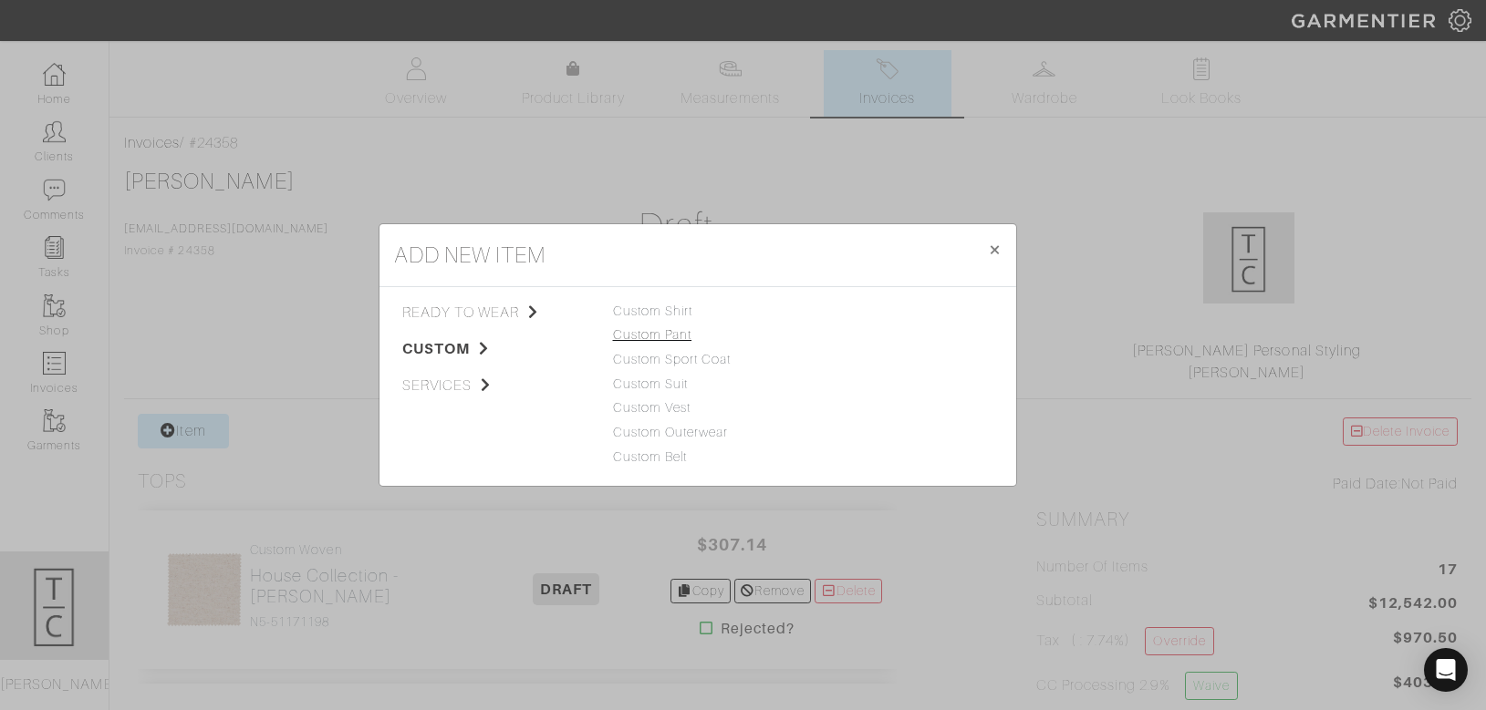
click at [675, 338] on link "Custom Pant" at bounding box center [652, 334] width 79 height 15
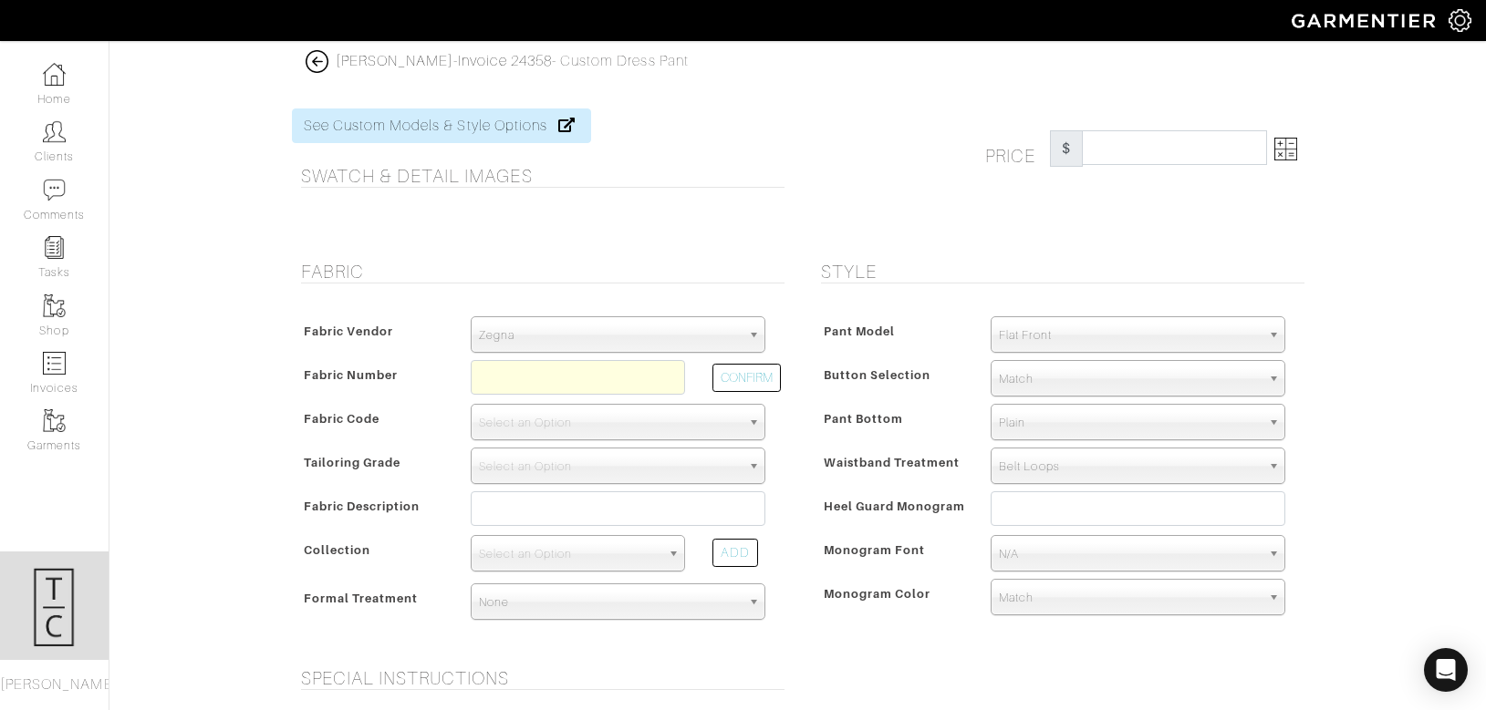
click at [587, 335] on span "Zegna" at bounding box center [610, 335] width 262 height 36
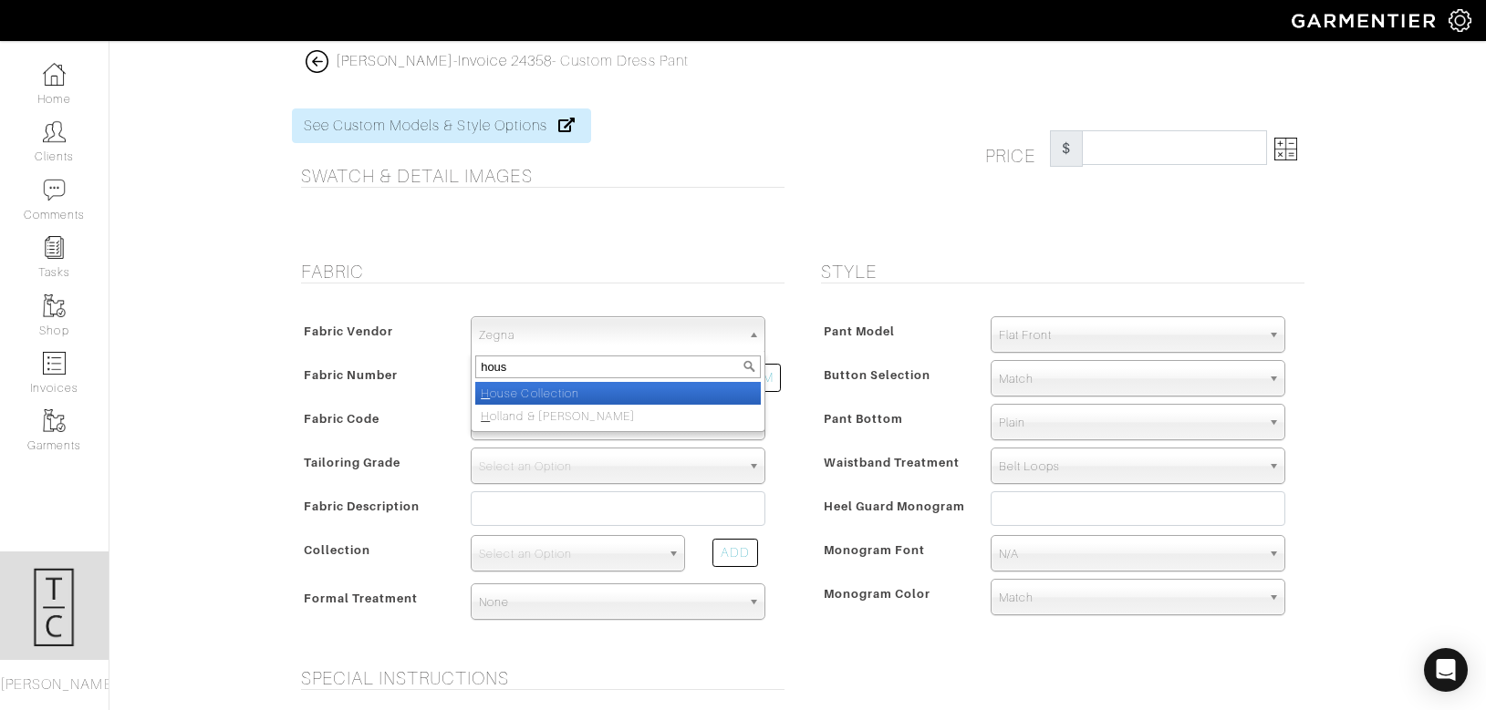
type input "house"
select select "75"
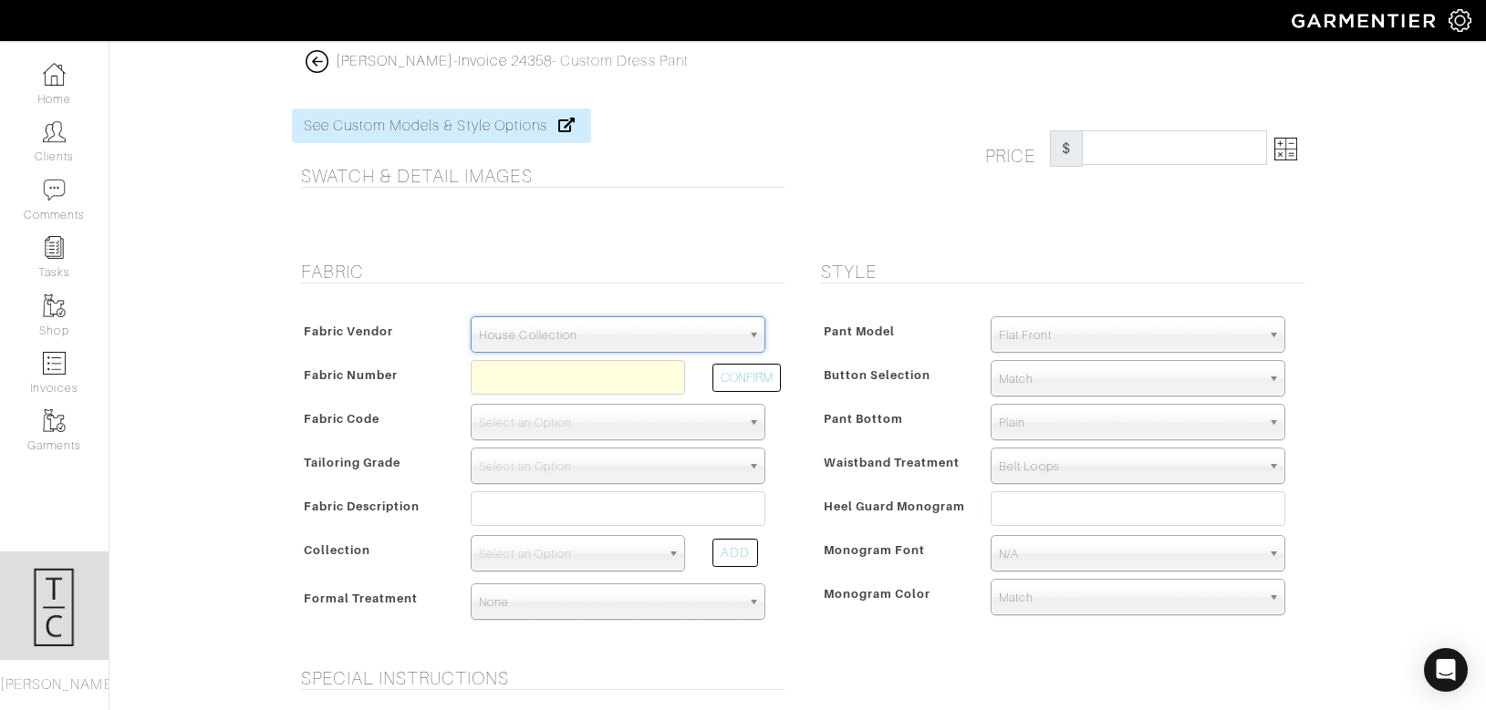
paste input "Z2-49150384"
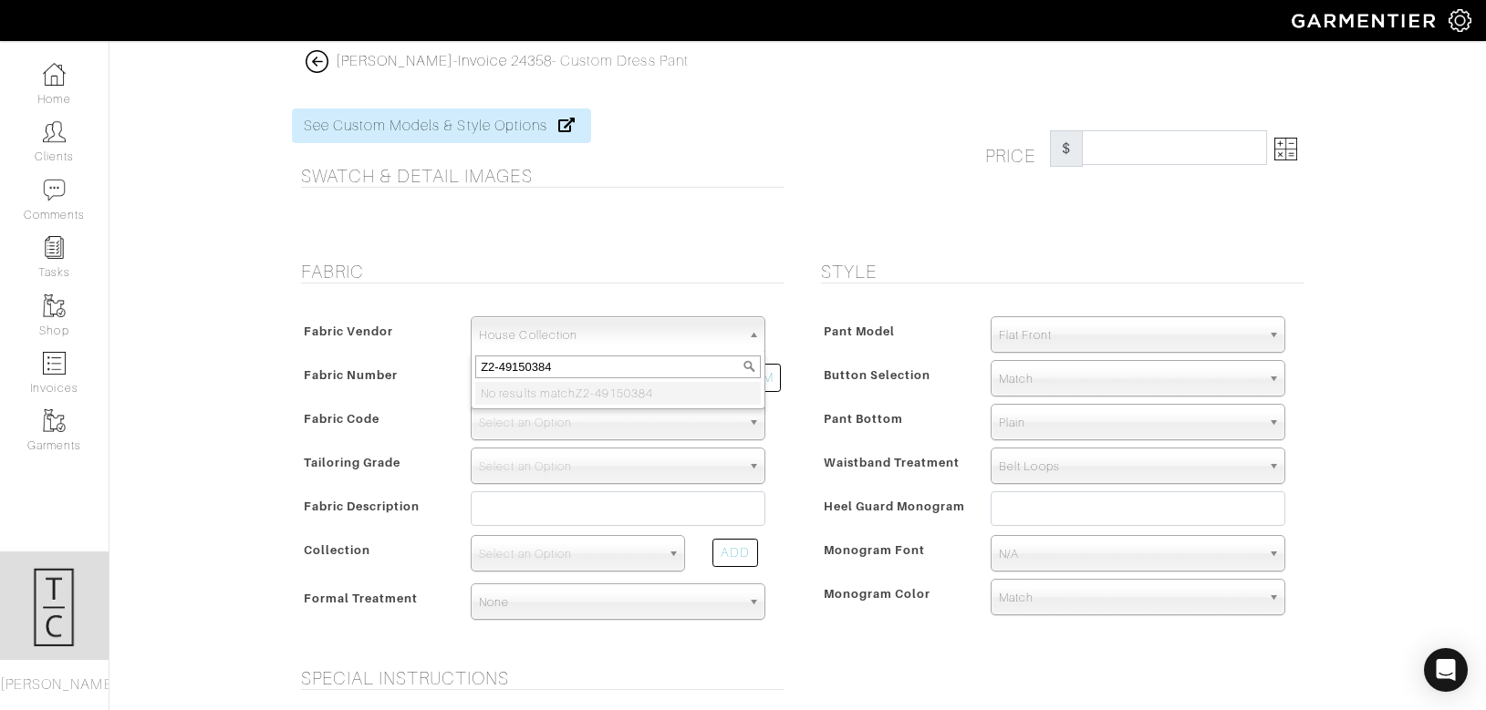
click at [523, 363] on input "Z2-49150384" at bounding box center [617, 367] width 285 height 23
click at [575, 344] on span "House Collection" at bounding box center [610, 335] width 262 height 36
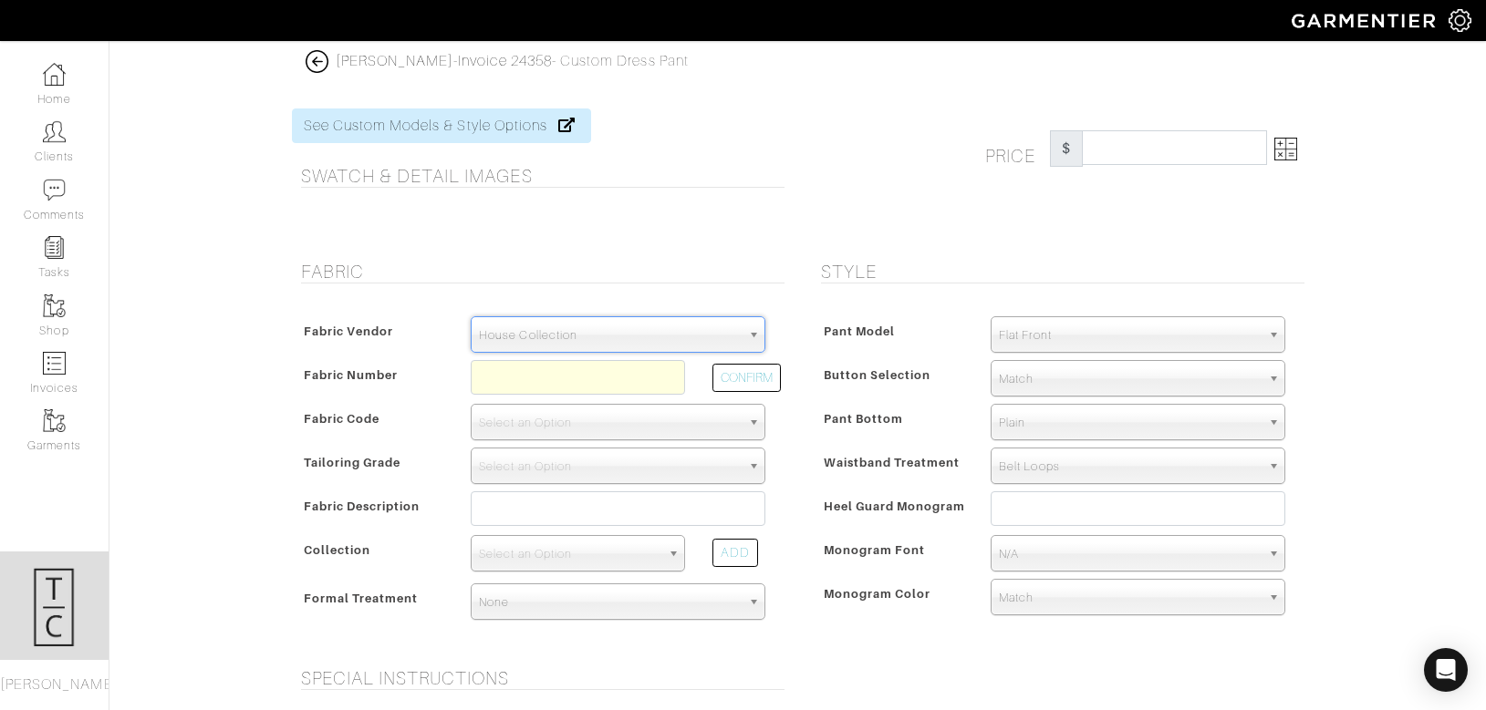
type input "Z2-49150384"
click at [565, 375] on input "text" at bounding box center [578, 377] width 214 height 35
paste input "Z2-49150384"
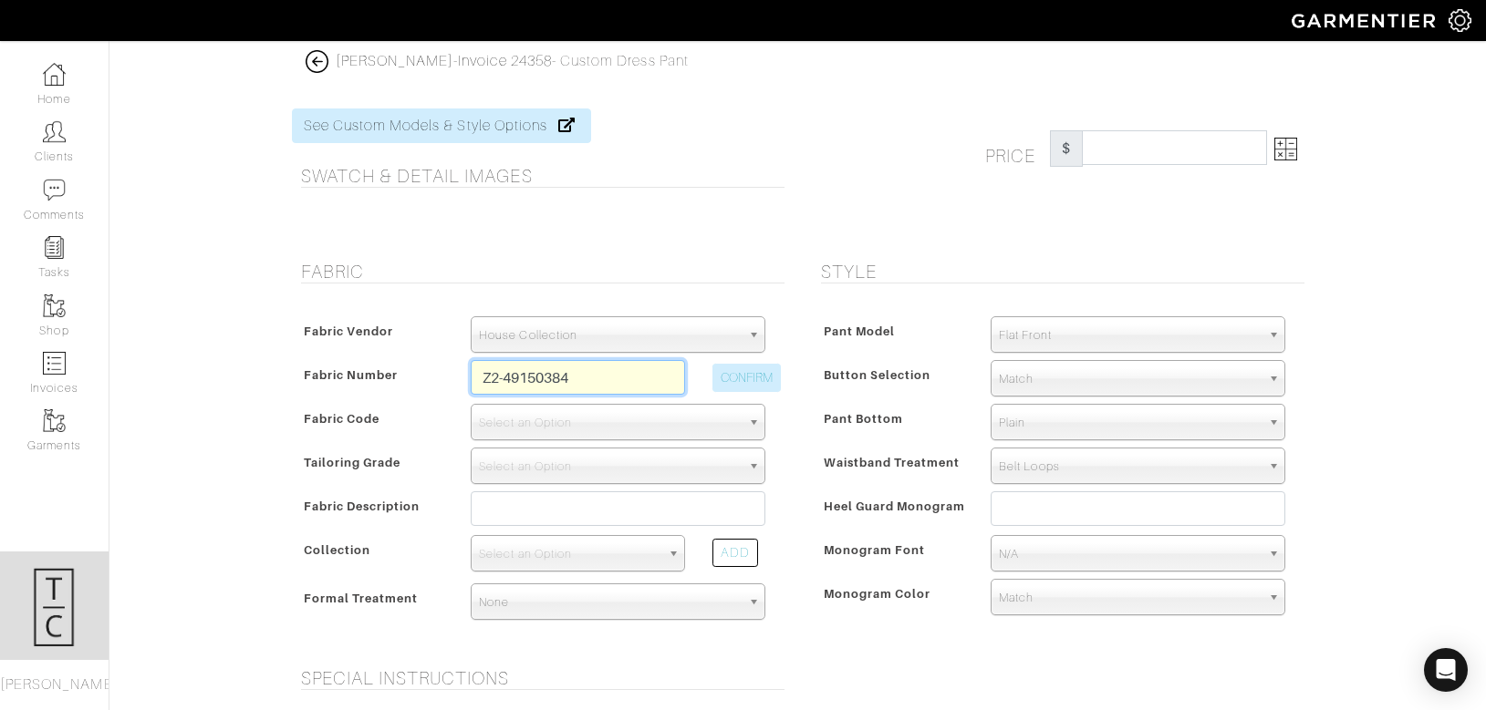
type input "Z2-49150384"
click at [761, 388] on button "CONFIRM" at bounding box center [746, 378] width 68 height 28
select select "5695"
type input "Mocha Solid"
select select
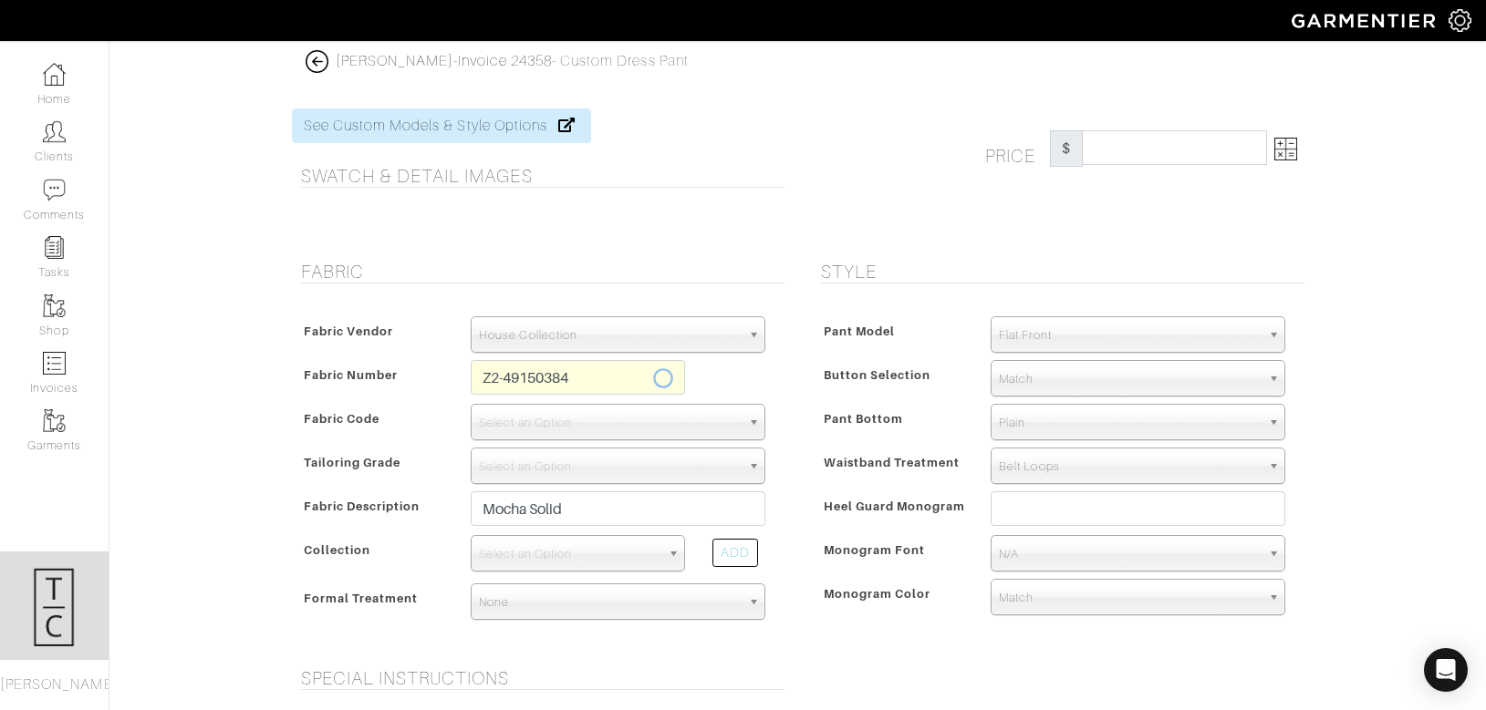
type input "660.71"
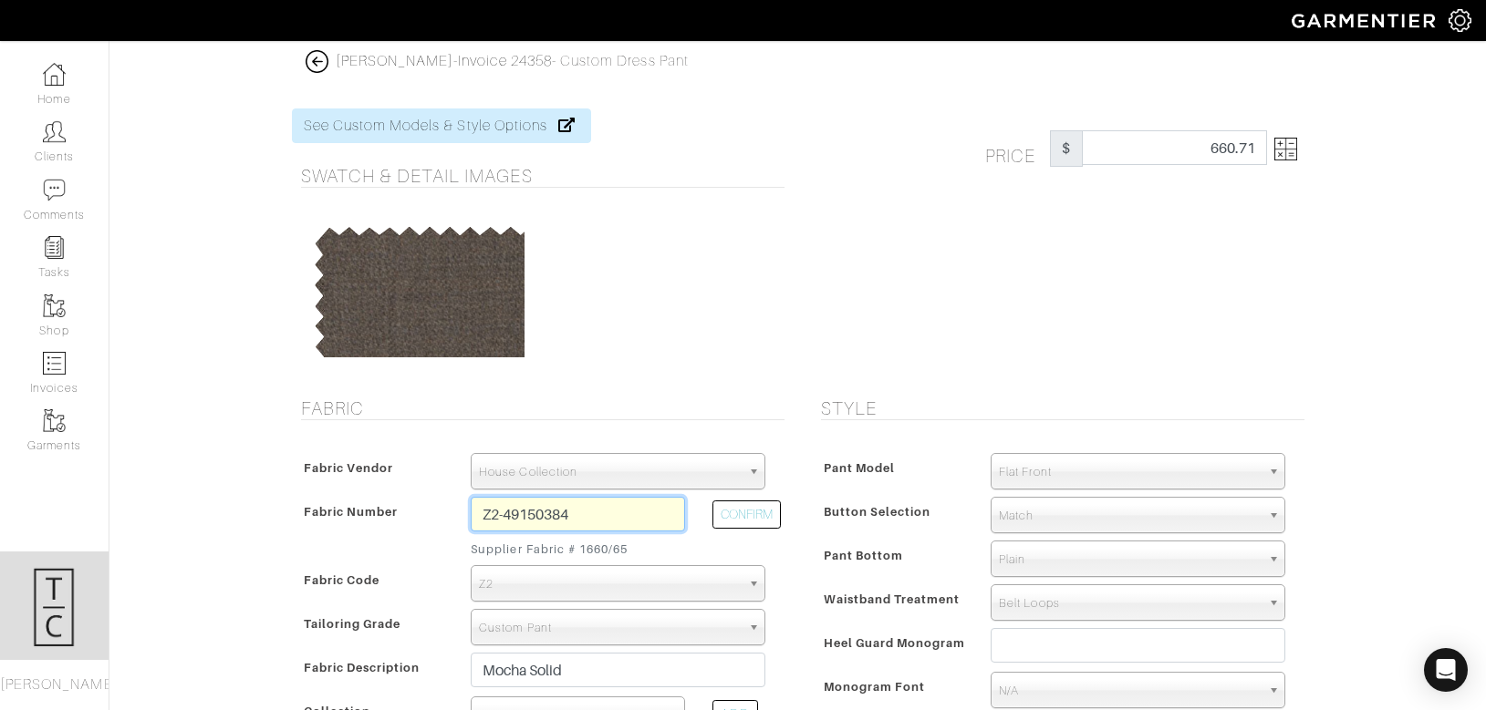
click at [596, 513] on input "Z2-49150384" at bounding box center [578, 514] width 214 height 35
type input "Z2-49150300"
select select
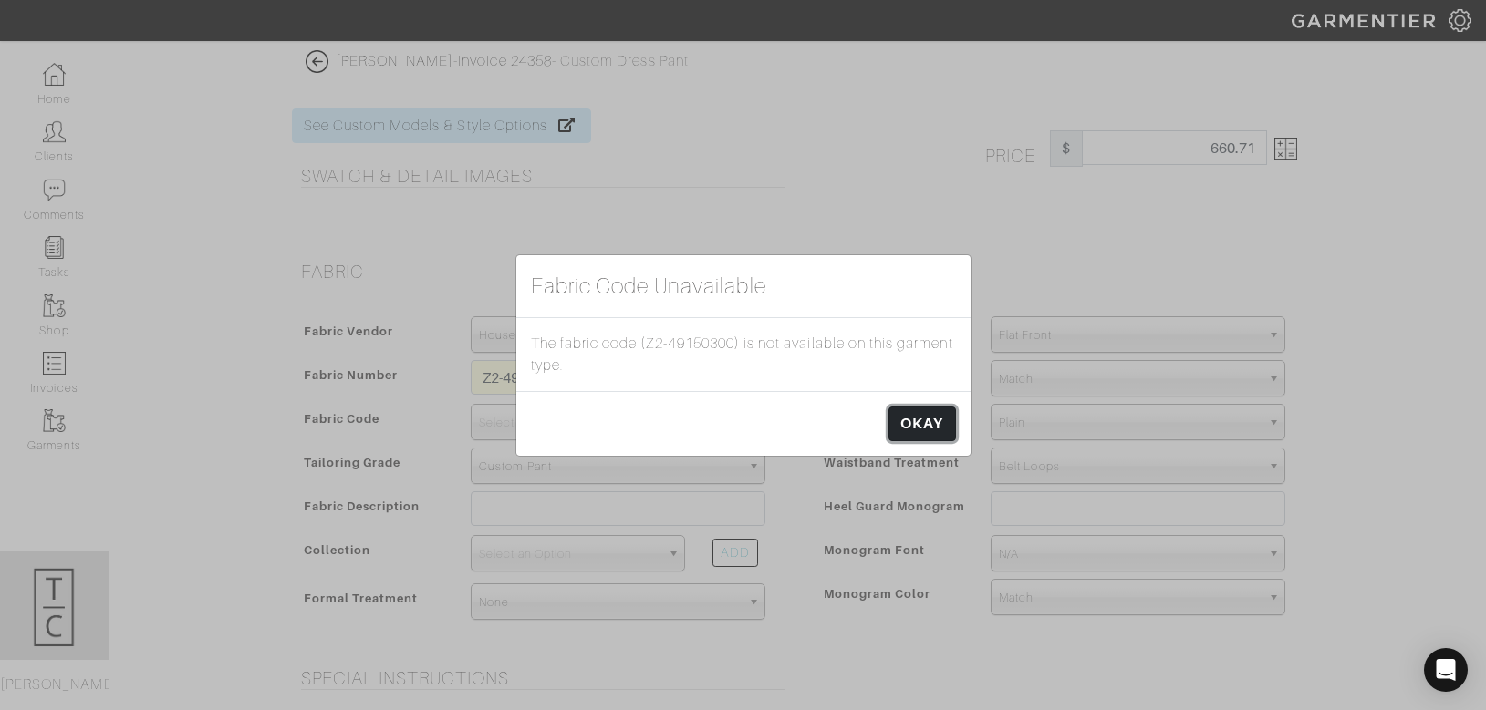
click at [926, 423] on link "OKAY" at bounding box center [921, 424] width 67 height 35
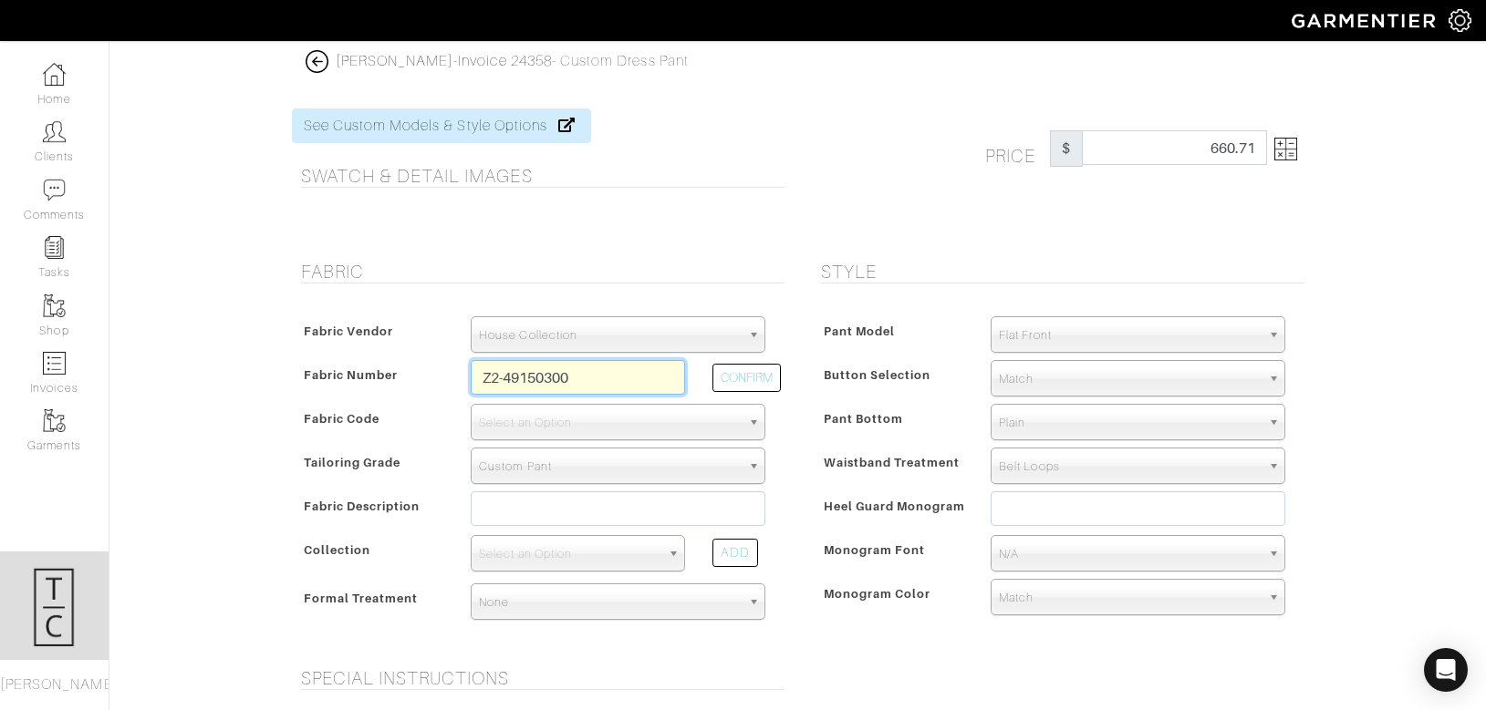
drag, startPoint x: 547, startPoint y: 378, endPoint x: 619, endPoint y: 391, distance: 73.3
click at [619, 392] on input "Z2-49150300" at bounding box center [578, 377] width 214 height 35
type input "Z2-49150400"
select select "5695"
type input "Black Solid"
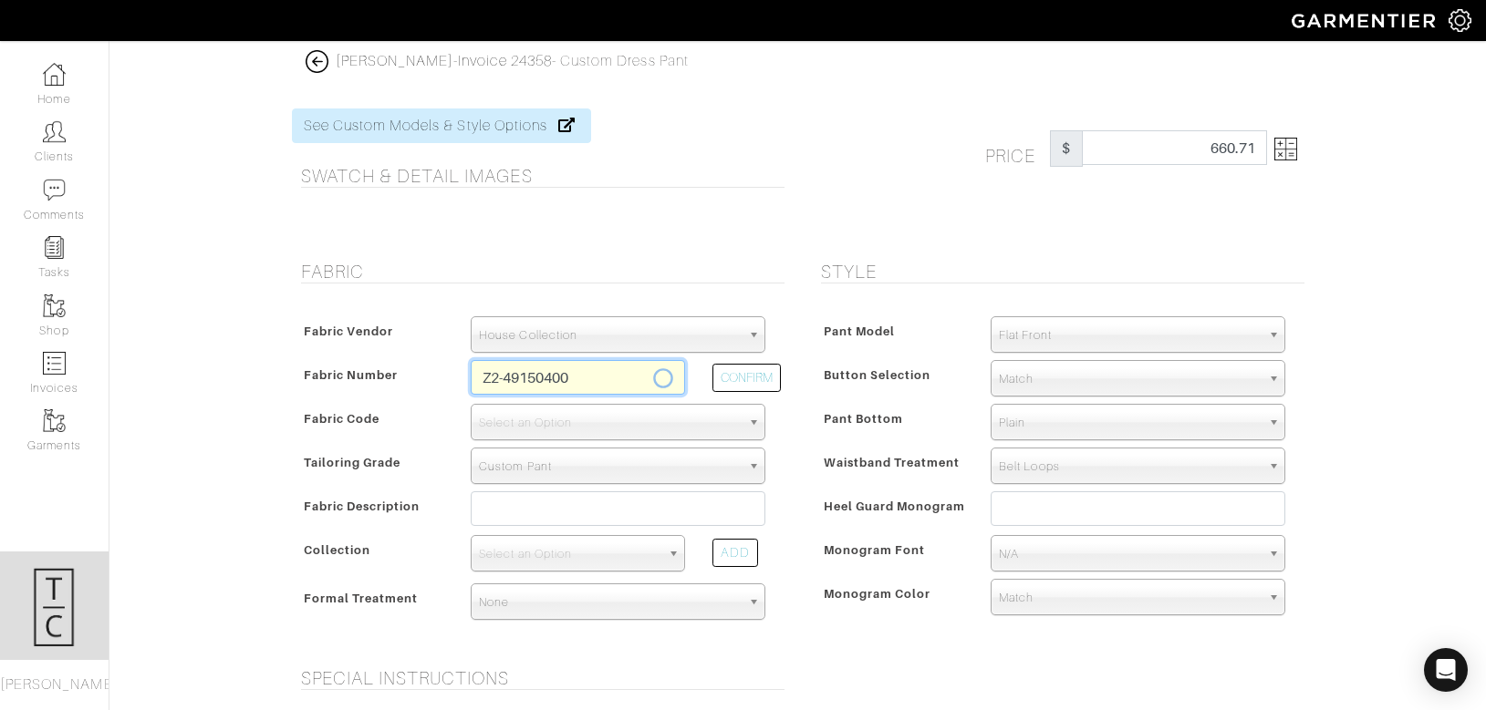
select select
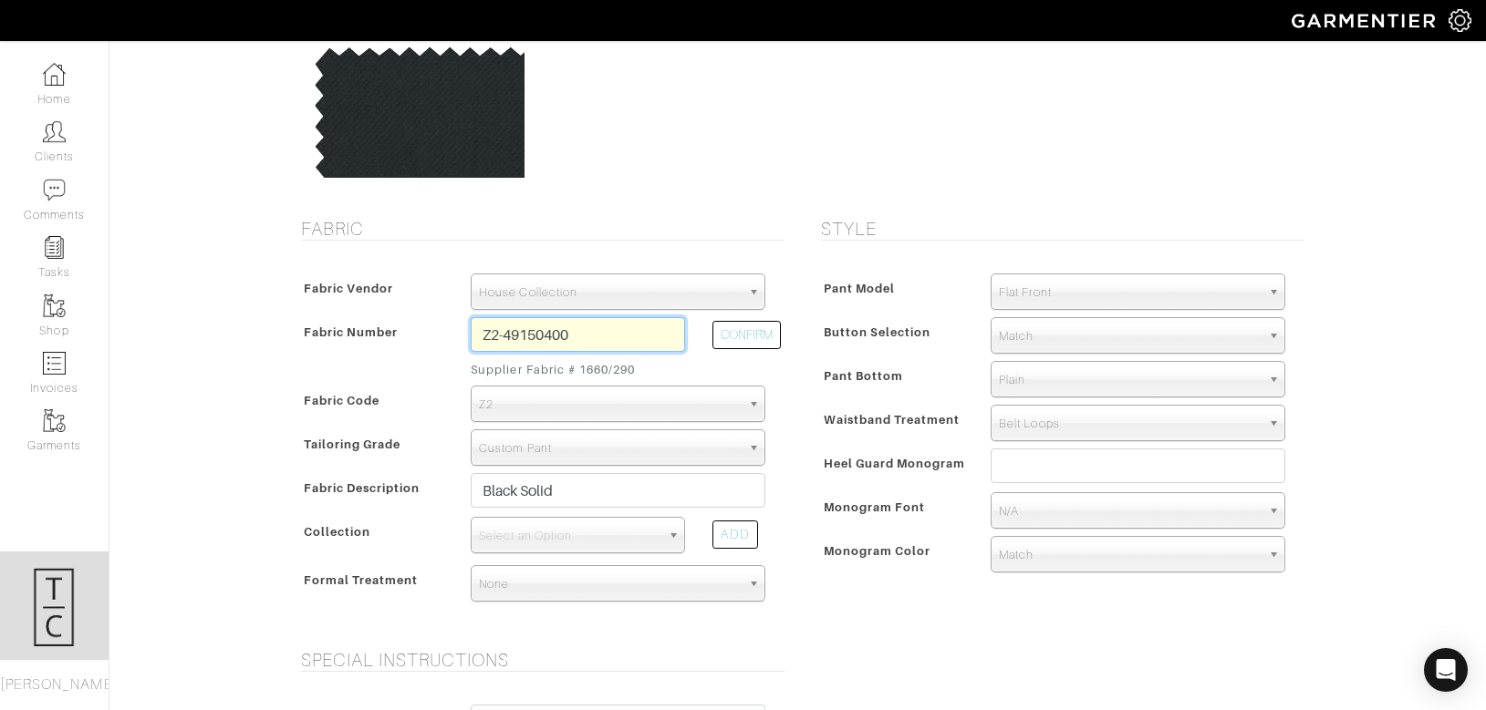
scroll to position [181, 0]
type input "Z2-49150400"
click at [564, 539] on span "Select an Option" at bounding box center [569, 534] width 181 height 36
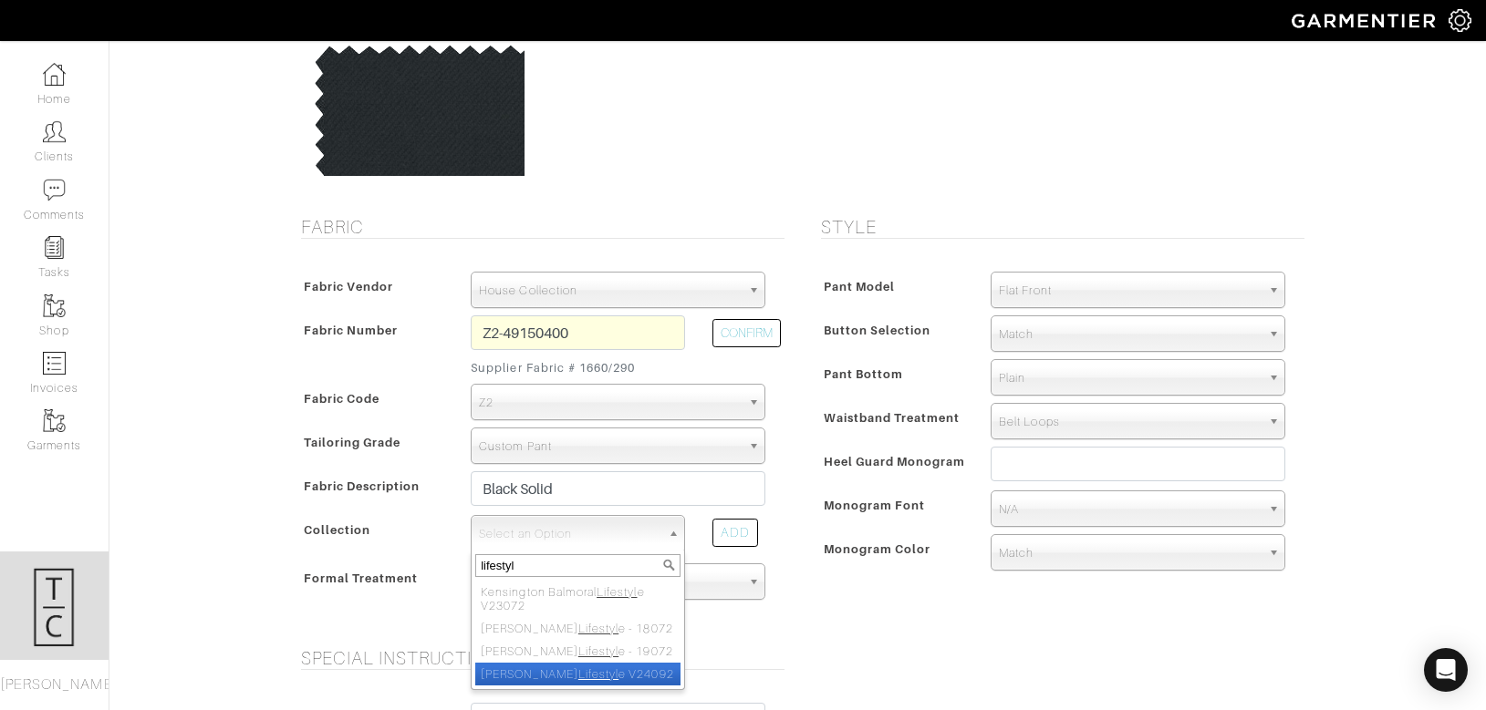
type input "lifestyl"
click at [590, 675] on li "Reda Lifestyl e V24092" at bounding box center [577, 674] width 205 height 23
select select "982"
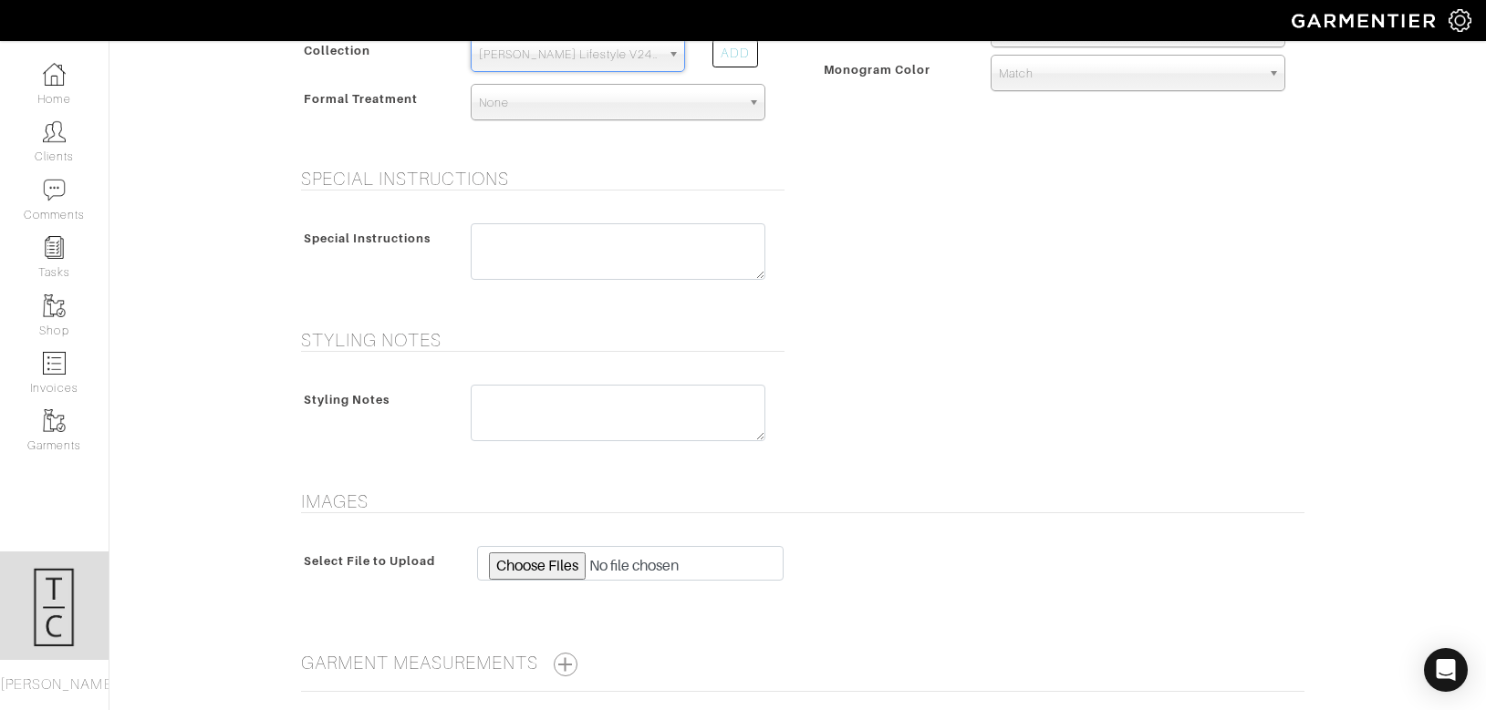
scroll to position [823, 0]
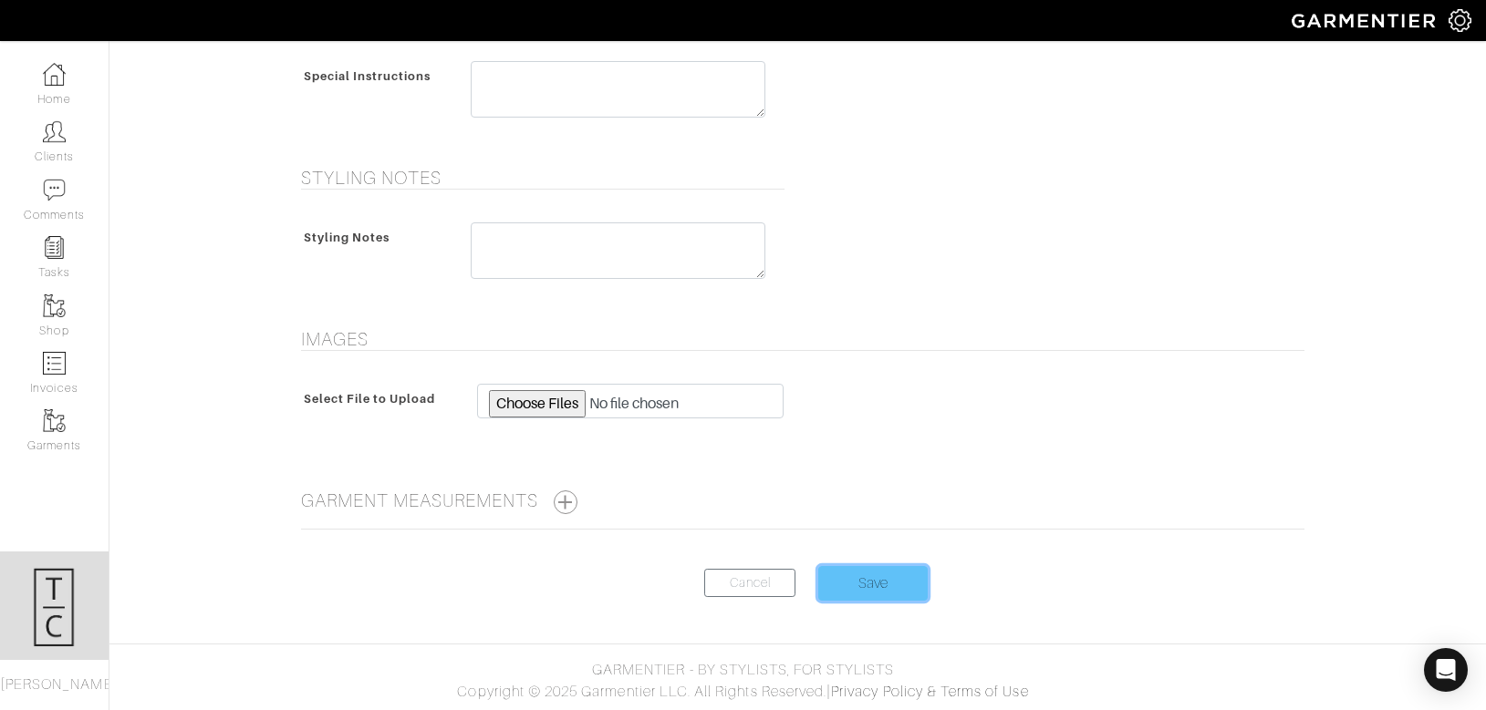
click at [884, 582] on input "Save" at bounding box center [872, 583] width 109 height 35
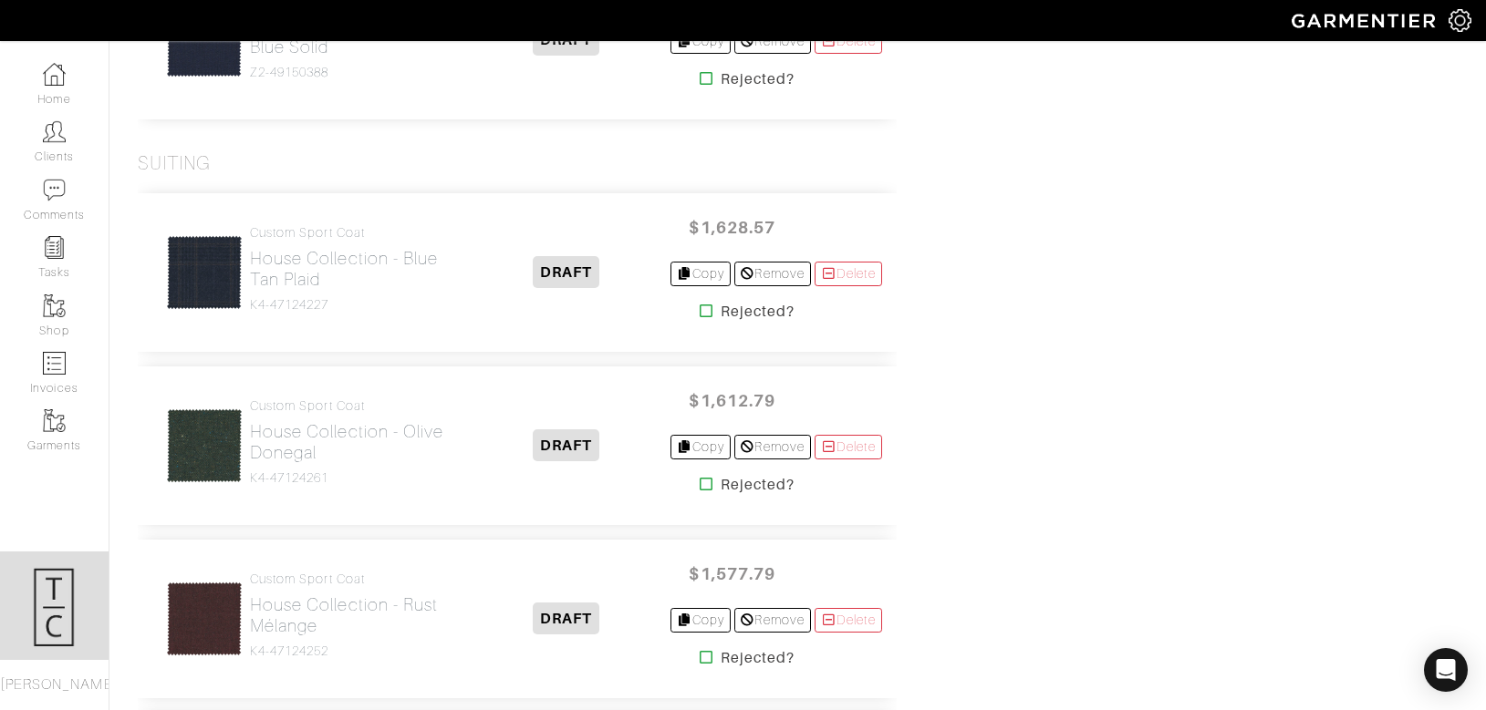
scroll to position [2765, 0]
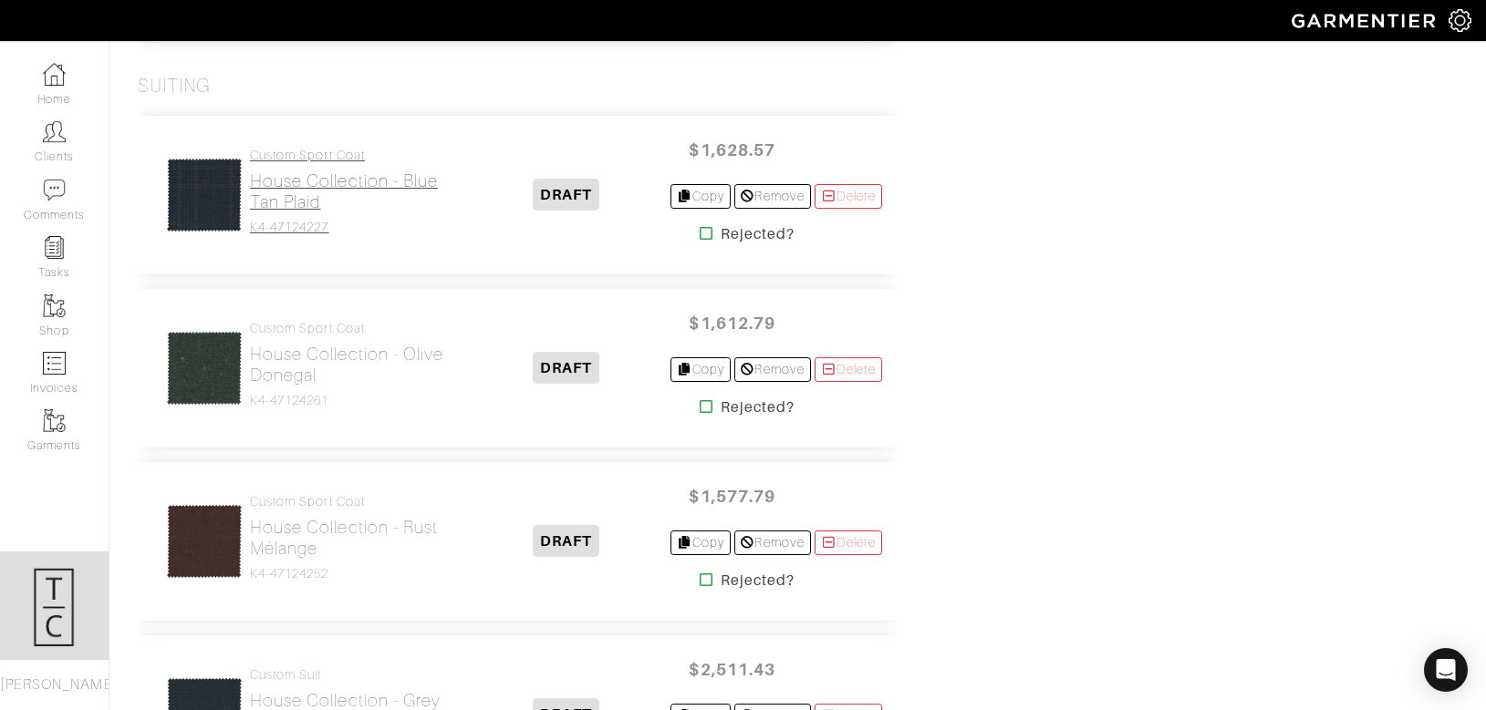
click at [306, 197] on h2 "House Collection - Blue Tan Plaid" at bounding box center [356, 192] width 213 height 42
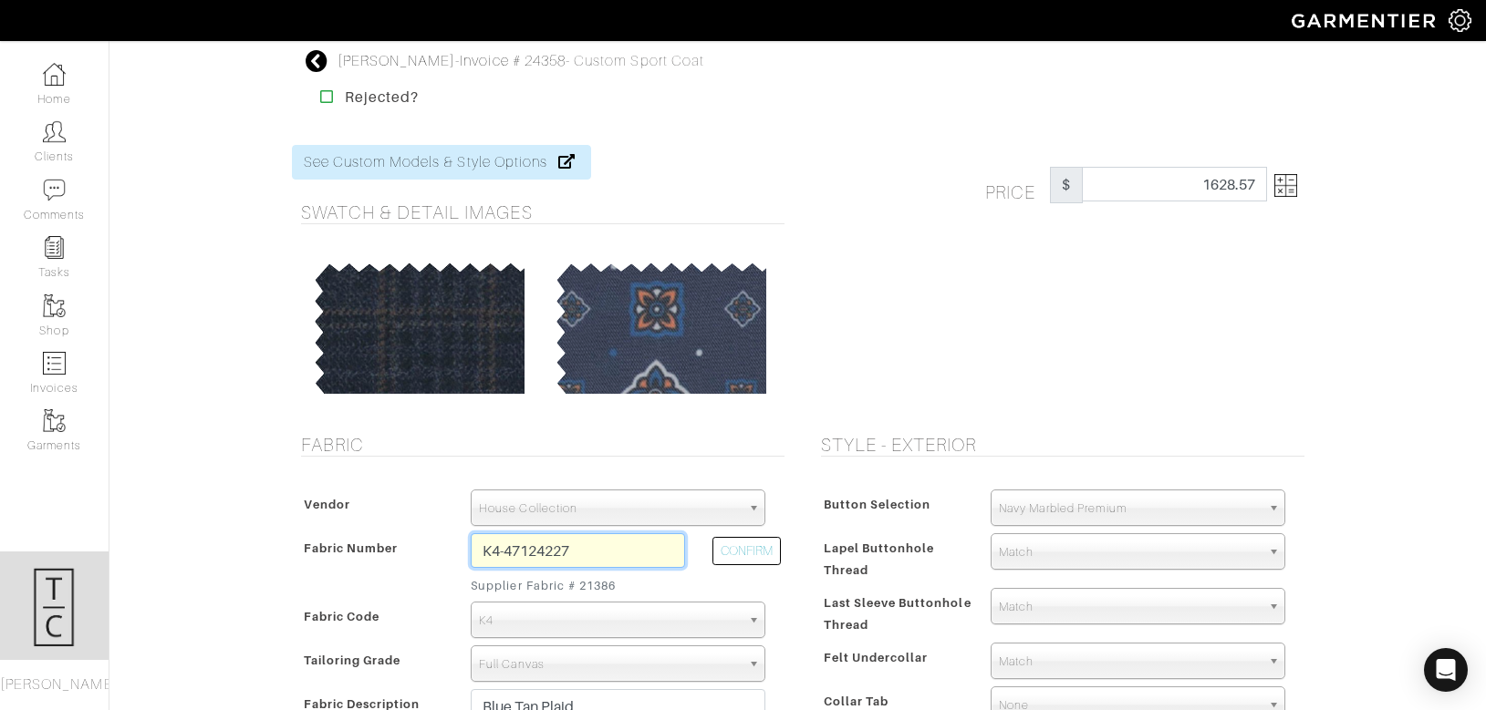
click at [578, 541] on input "K4-47124227" at bounding box center [578, 550] width 214 height 35
click at [743, 544] on button "CONFIRM" at bounding box center [746, 551] width 68 height 28
type input "Z2-49150374"
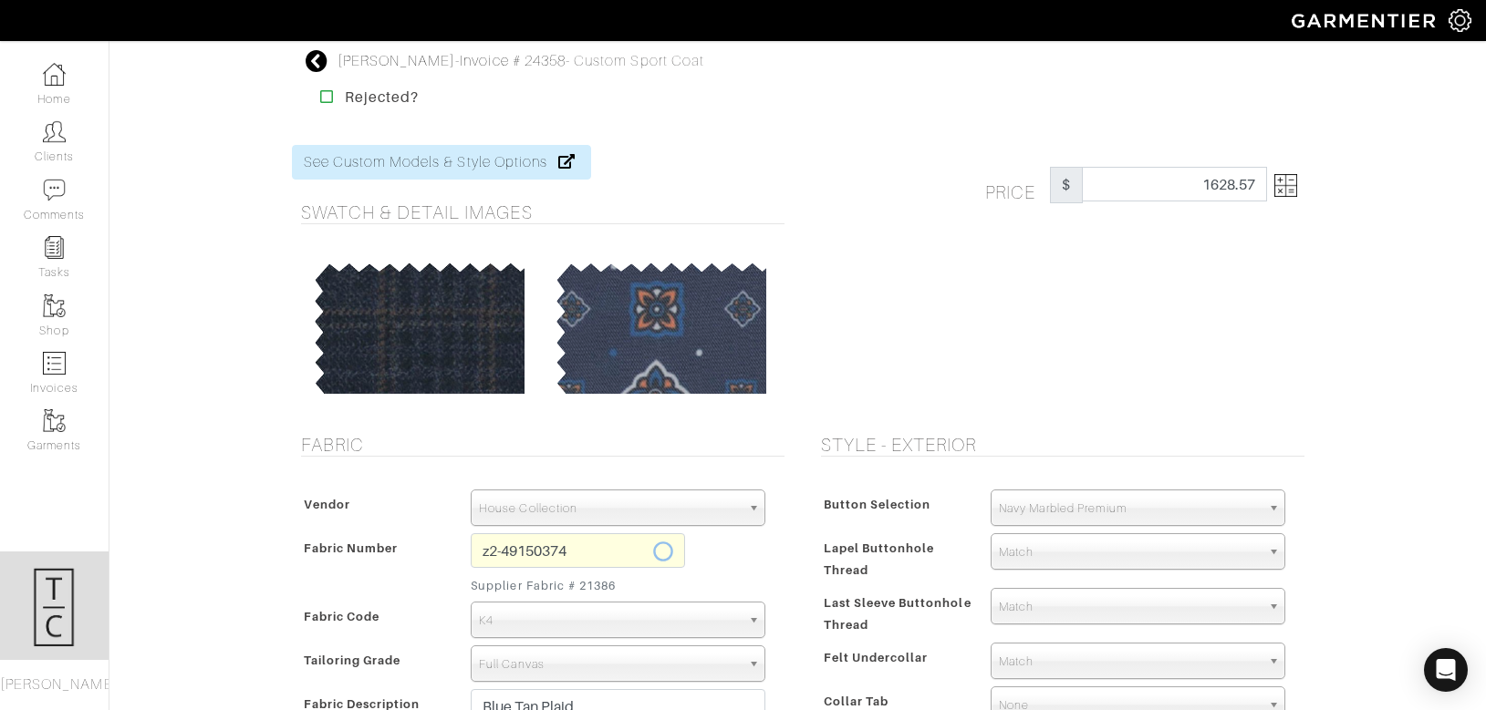
select select "5801"
type input "Brown Plaid"
select select
type input "1832.66"
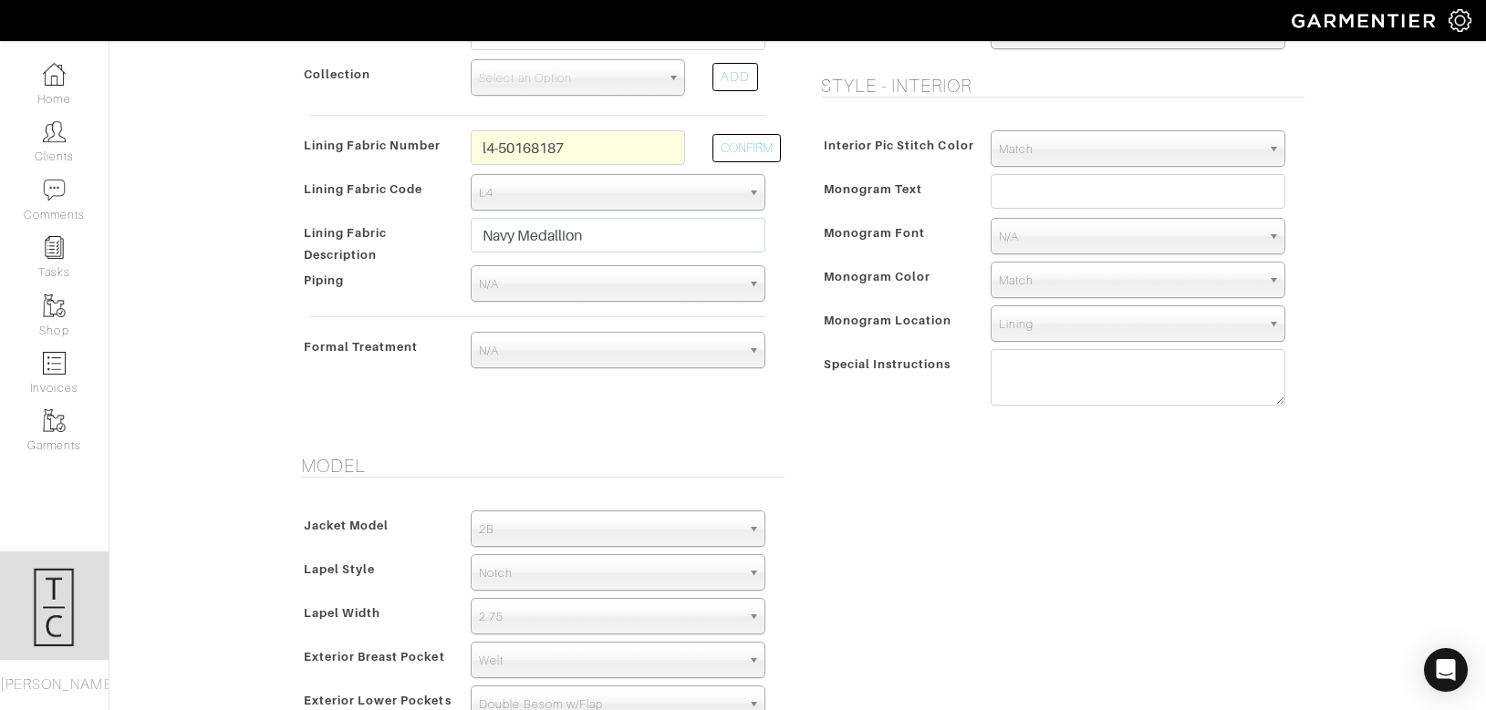
scroll to position [1358, 0]
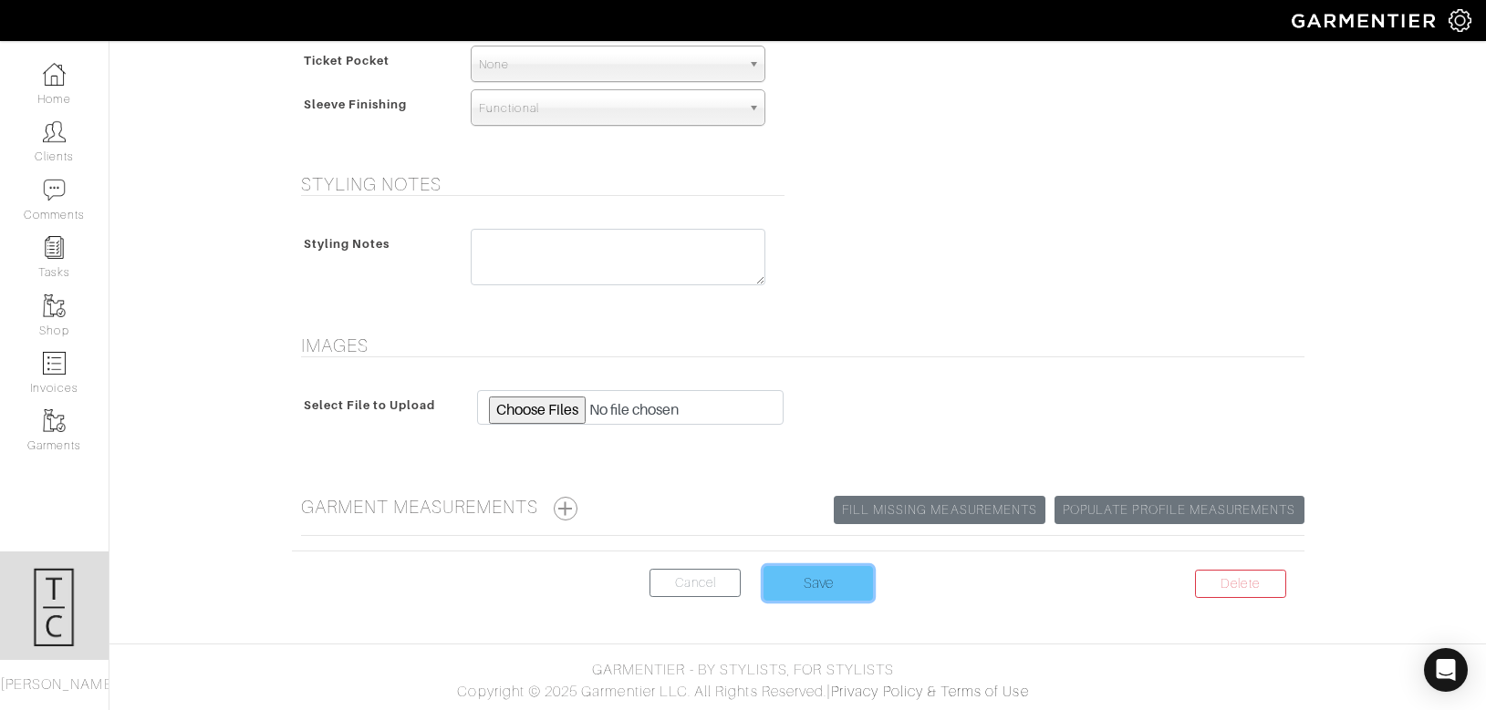
click at [827, 572] on input "Save" at bounding box center [817, 583] width 109 height 35
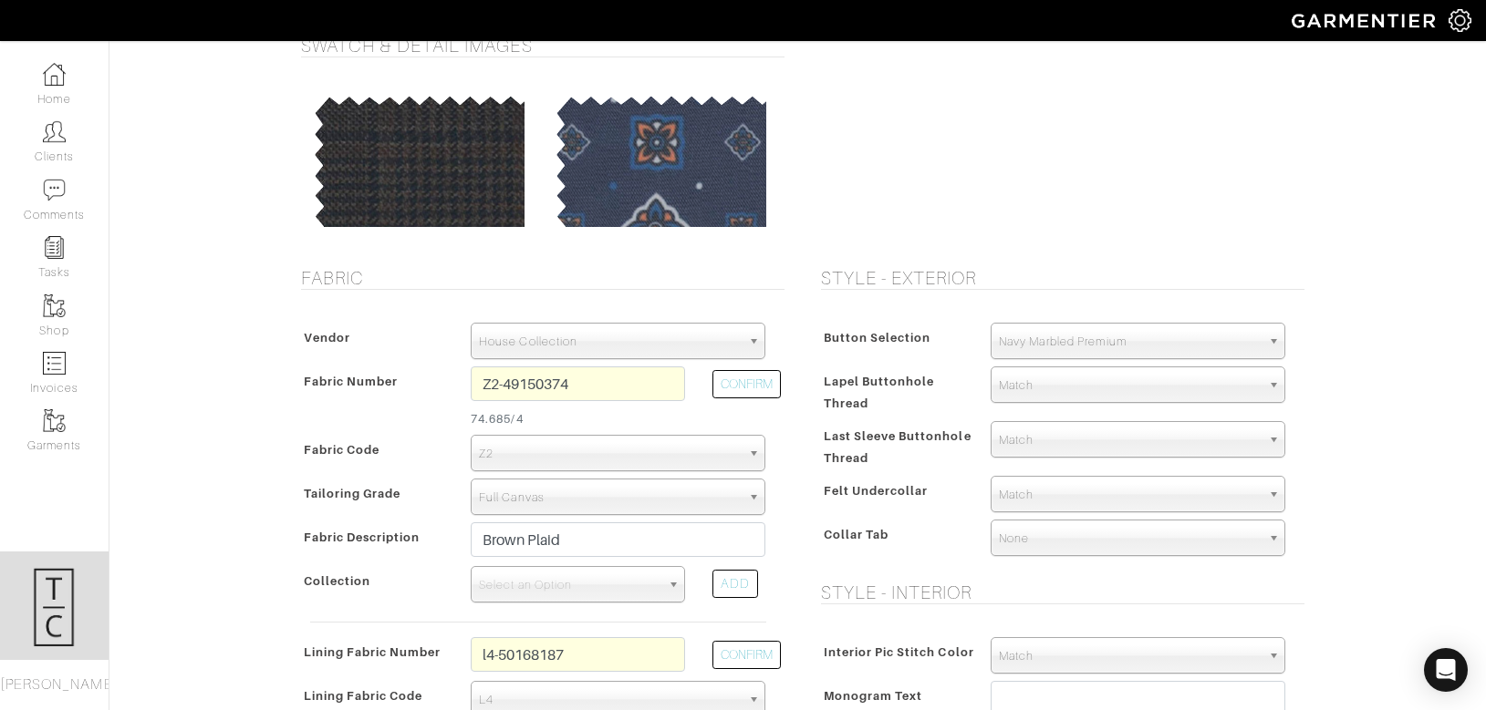
scroll to position [168, 0]
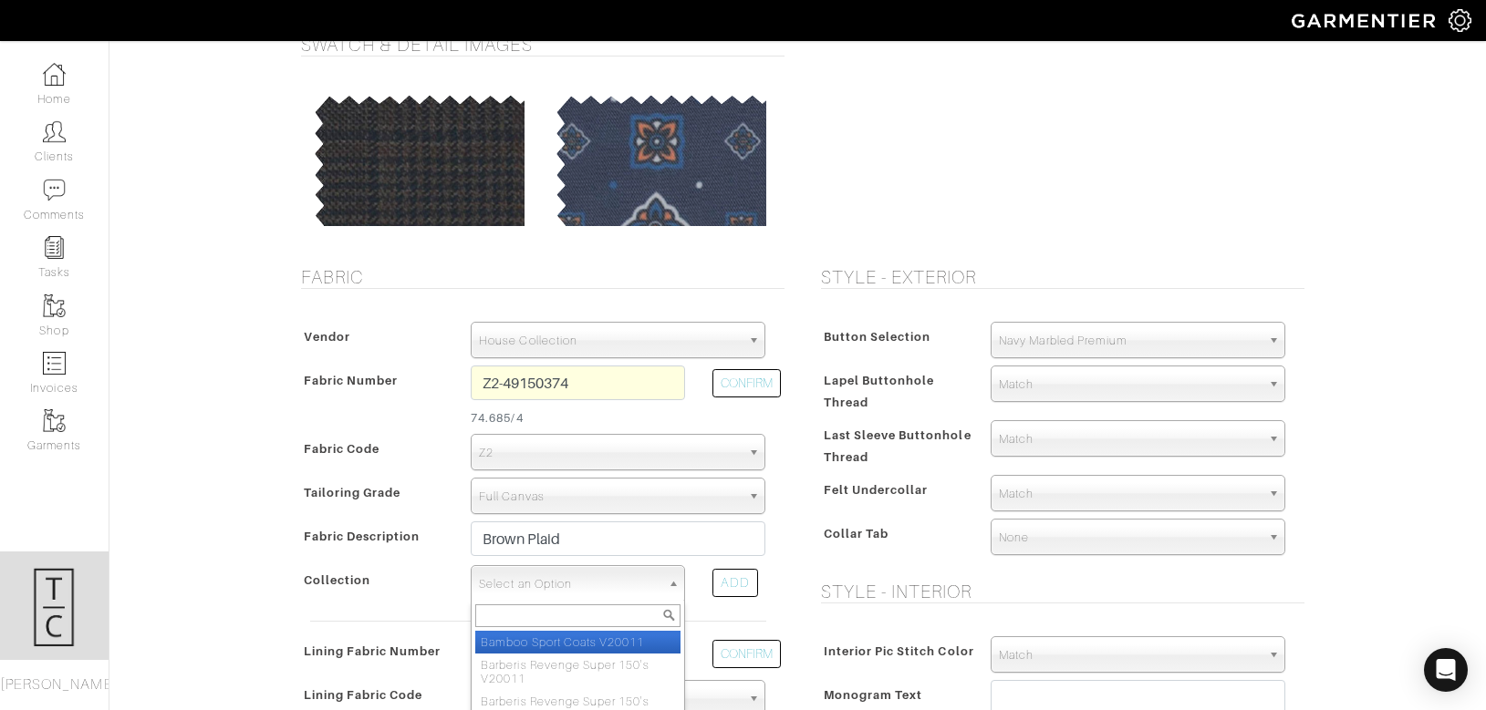
click at [571, 590] on span "Select an Option" at bounding box center [569, 584] width 181 height 36
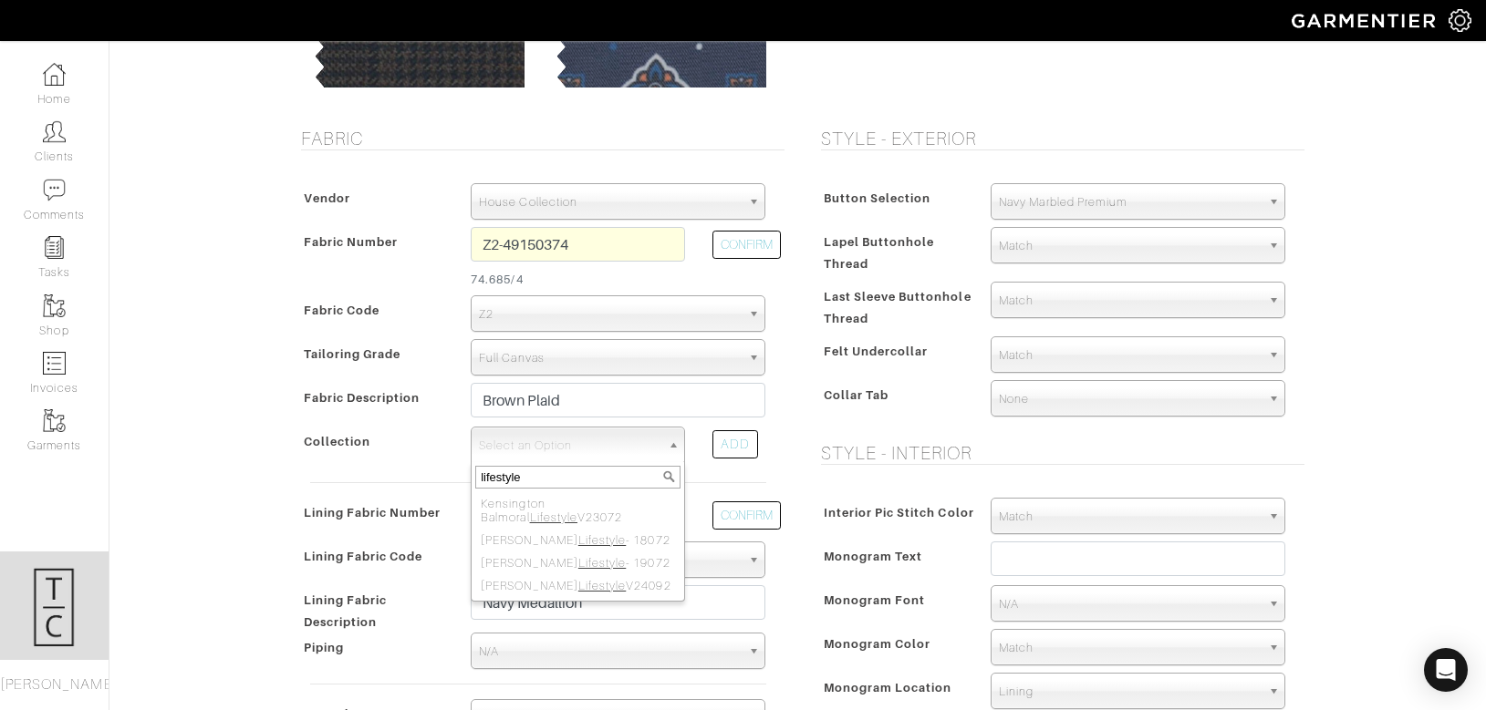
scroll to position [309, 0]
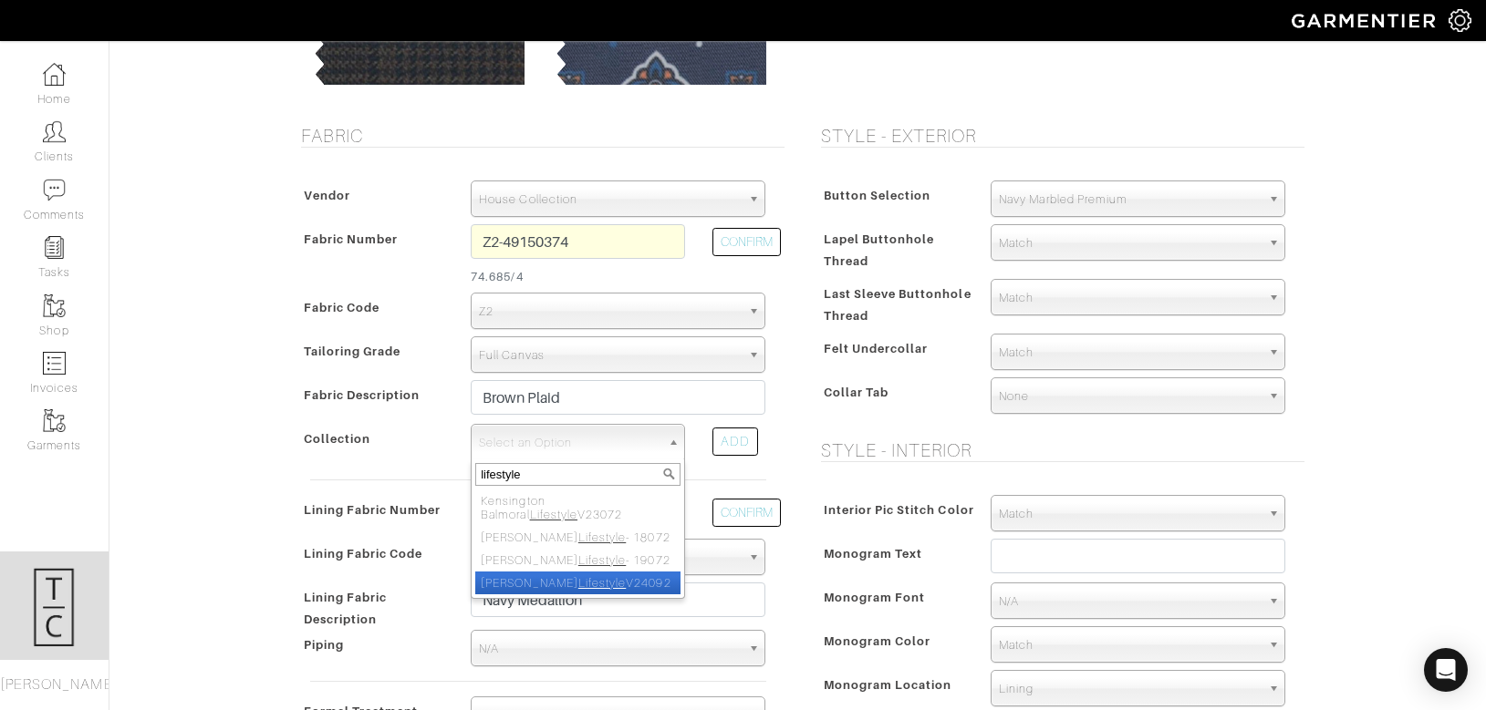
type input "lifestyle"
click at [606, 582] on li "Reda Lifestyle V24092" at bounding box center [577, 583] width 205 height 23
select select "982"
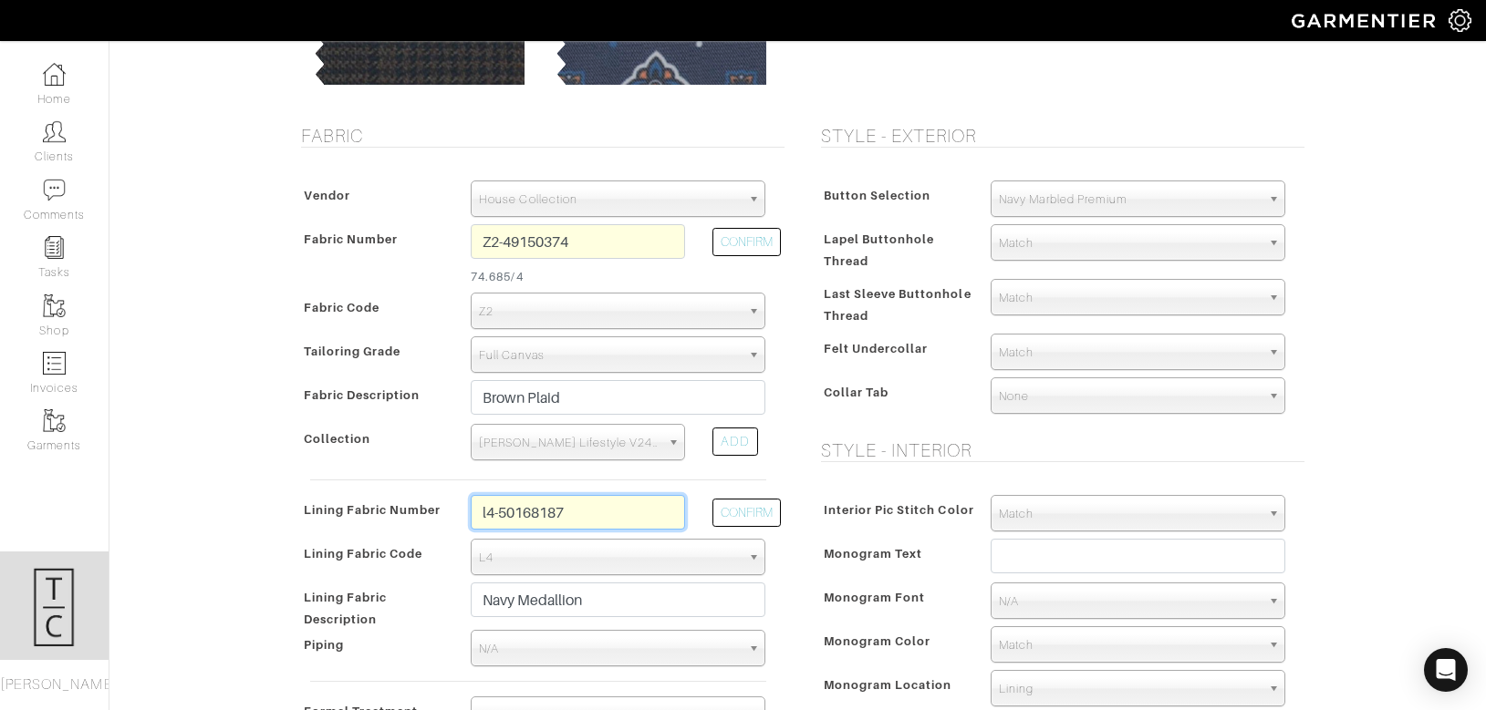
click at [545, 514] on input "l4-50168187" at bounding box center [578, 512] width 214 height 35
type input "l2-47134382"
click at [740, 509] on button "CONFIRM" at bounding box center [746, 513] width 68 height 28
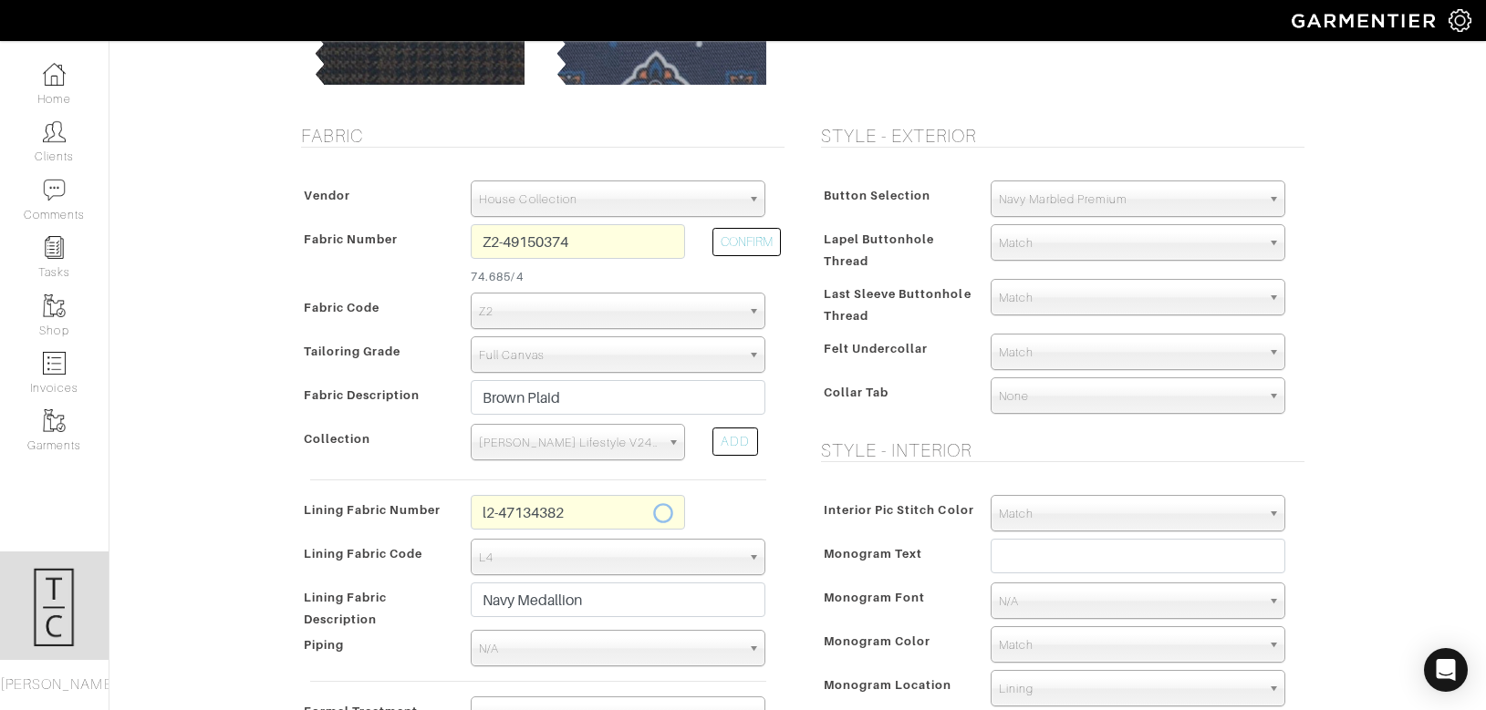
select select "6294"
type input "Brown Dots"
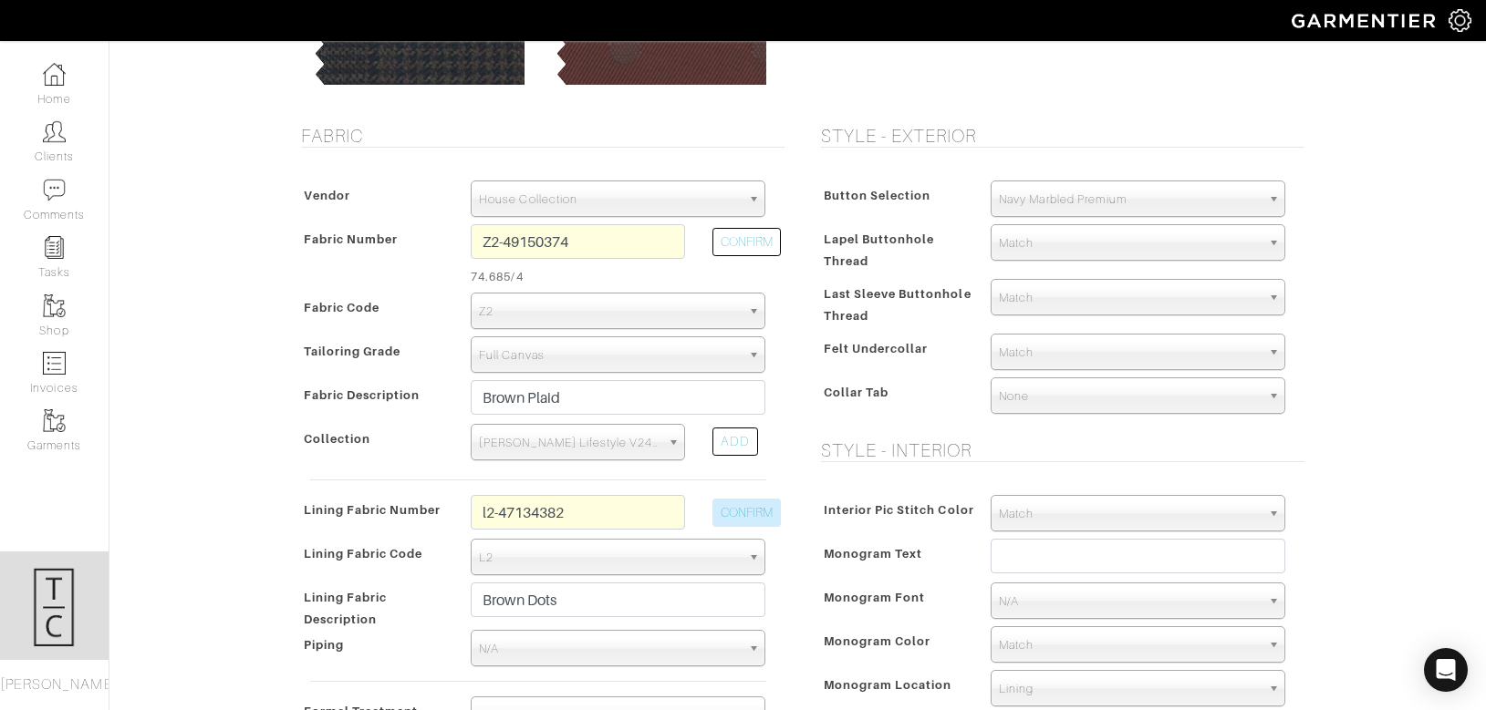
type input "1797.66"
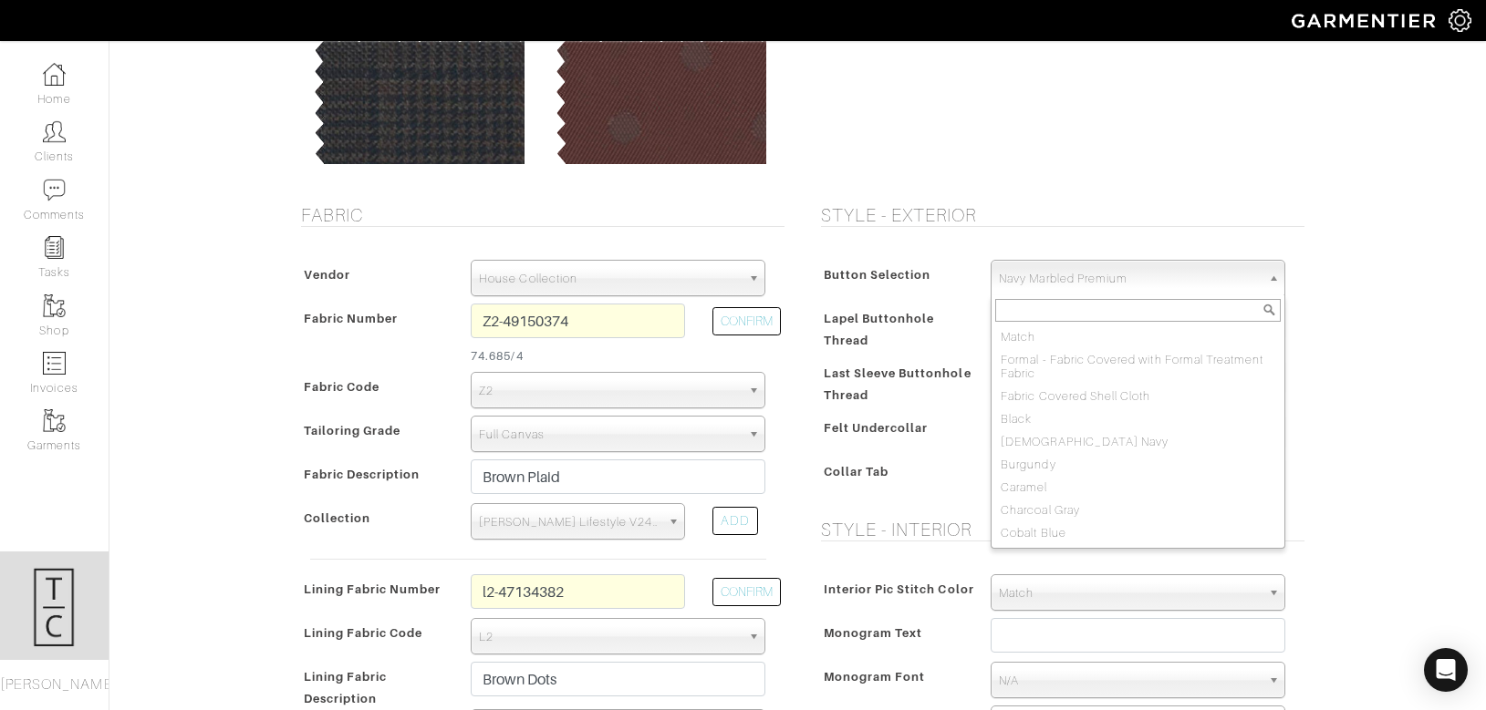
scroll to position [912, 0]
click at [1165, 276] on span "Navy Marbled Premium" at bounding box center [1130, 279] width 262 height 36
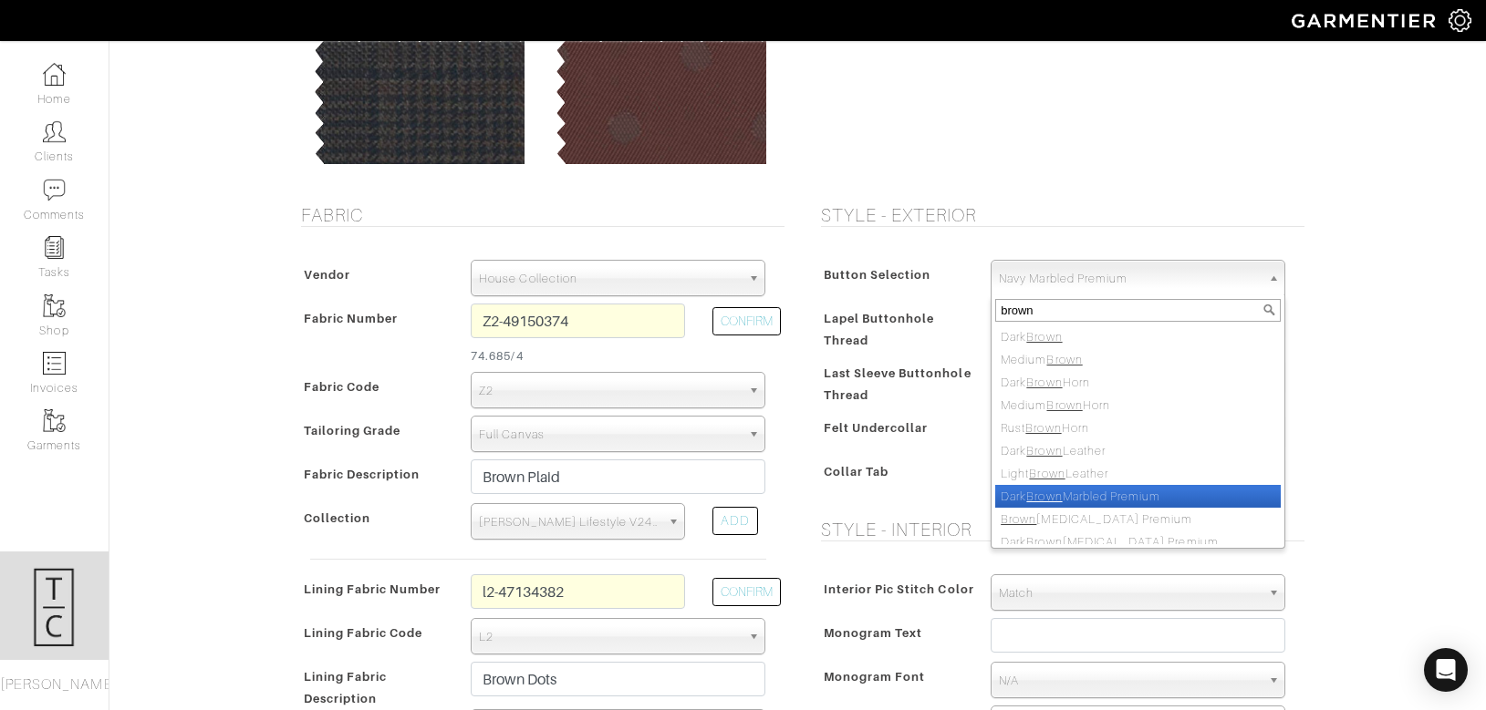
type input "brown"
click at [1150, 504] on li "Dark Brown Marbled Premium" at bounding box center [1137, 496] width 285 height 23
select select "120"
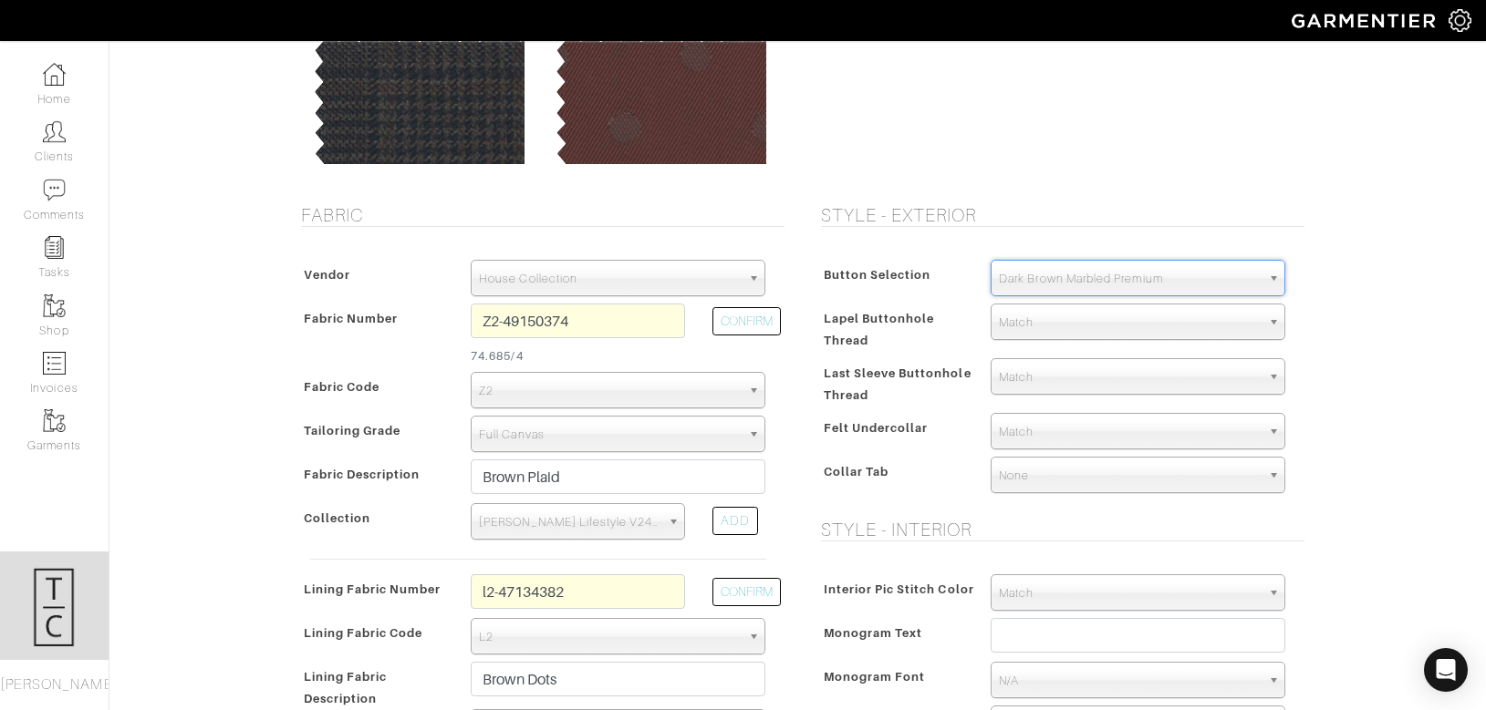
click at [880, 542] on div "Style - Exterior Button Selection Match Formal - Fabric Covered with Formal Tre…" at bounding box center [1058, 540] width 520 height 673
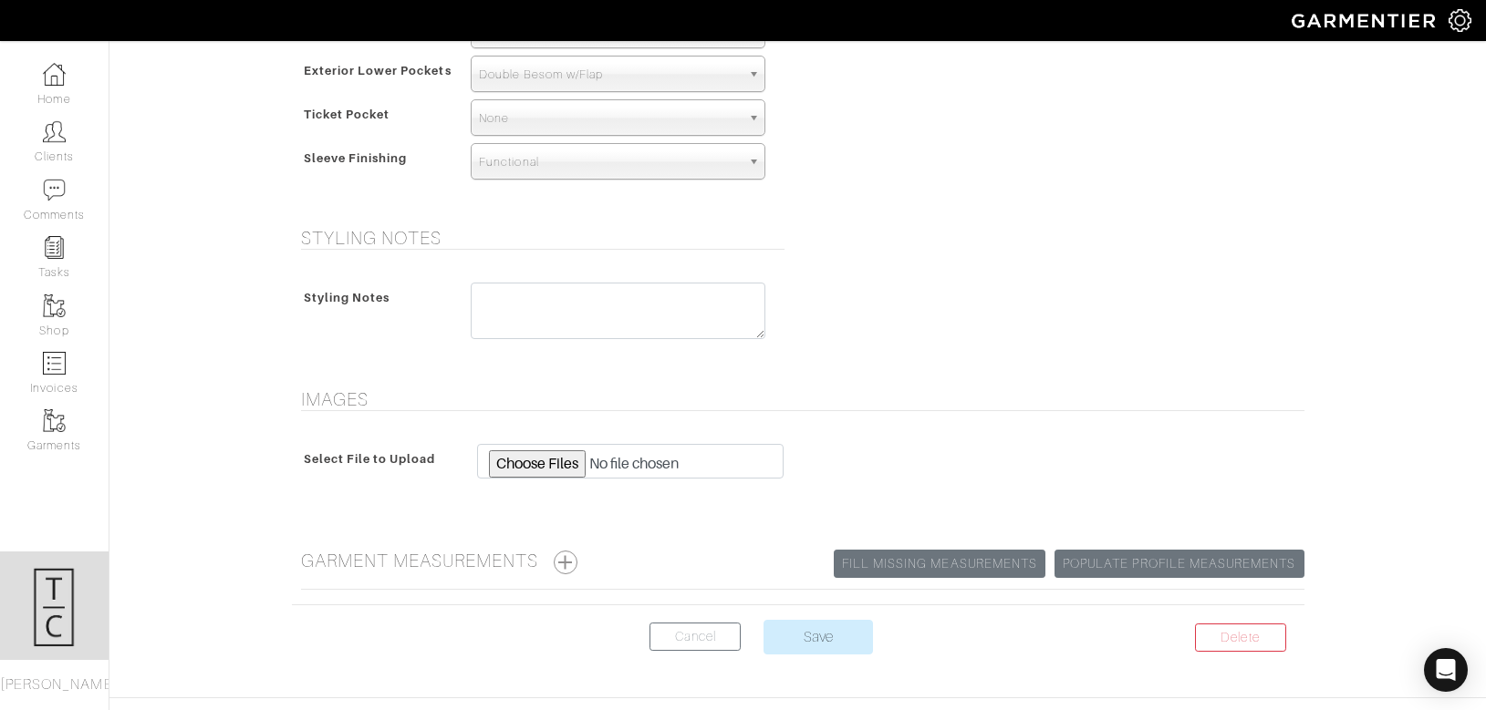
scroll to position [1358, 0]
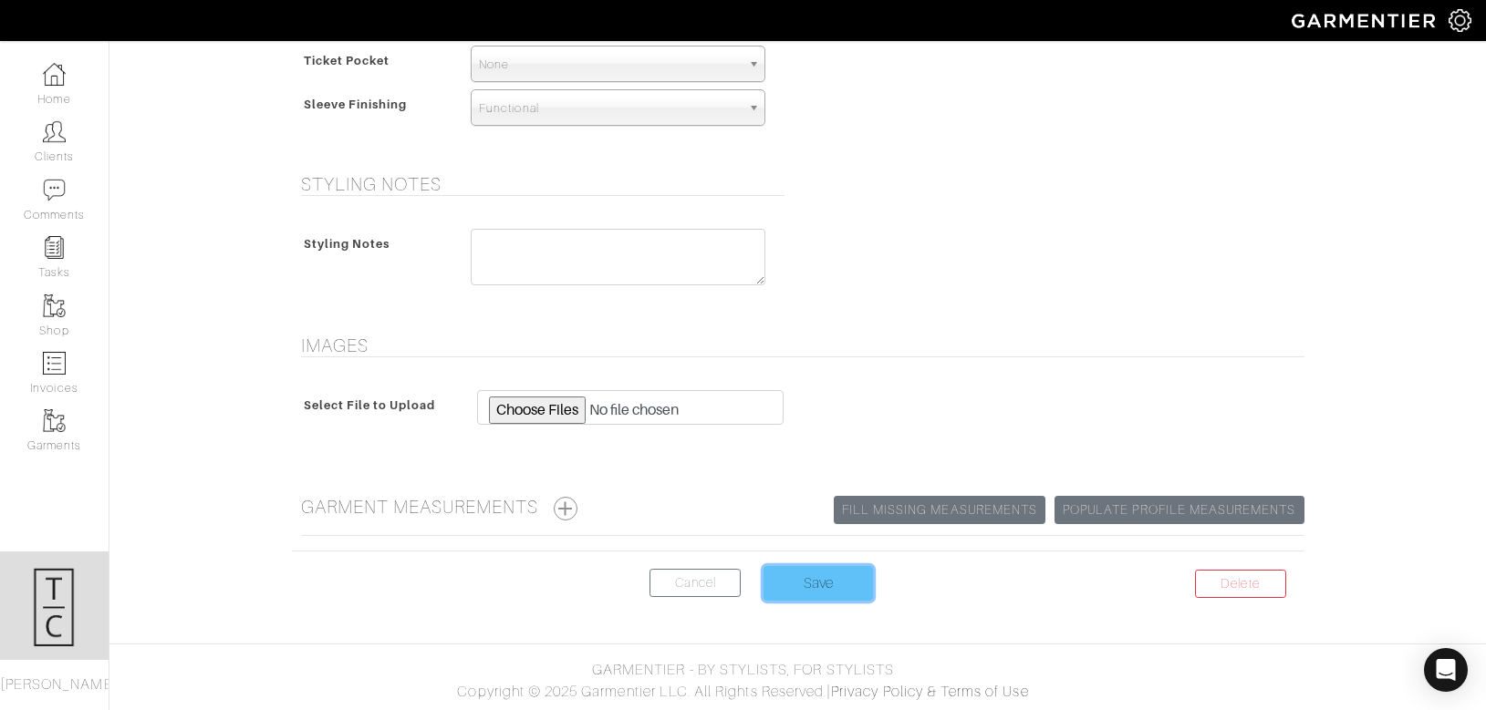
click at [822, 589] on input "Save" at bounding box center [817, 583] width 109 height 35
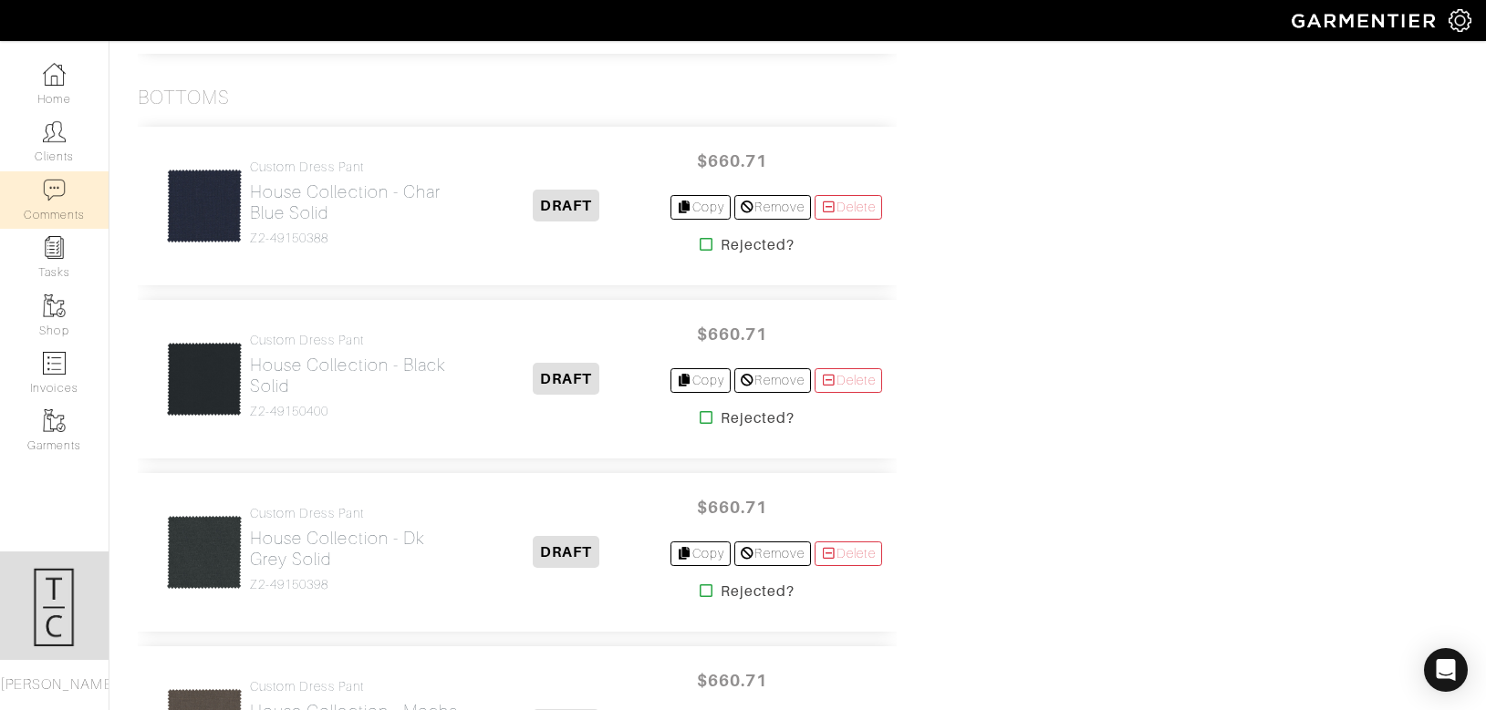
scroll to position [1997, 0]
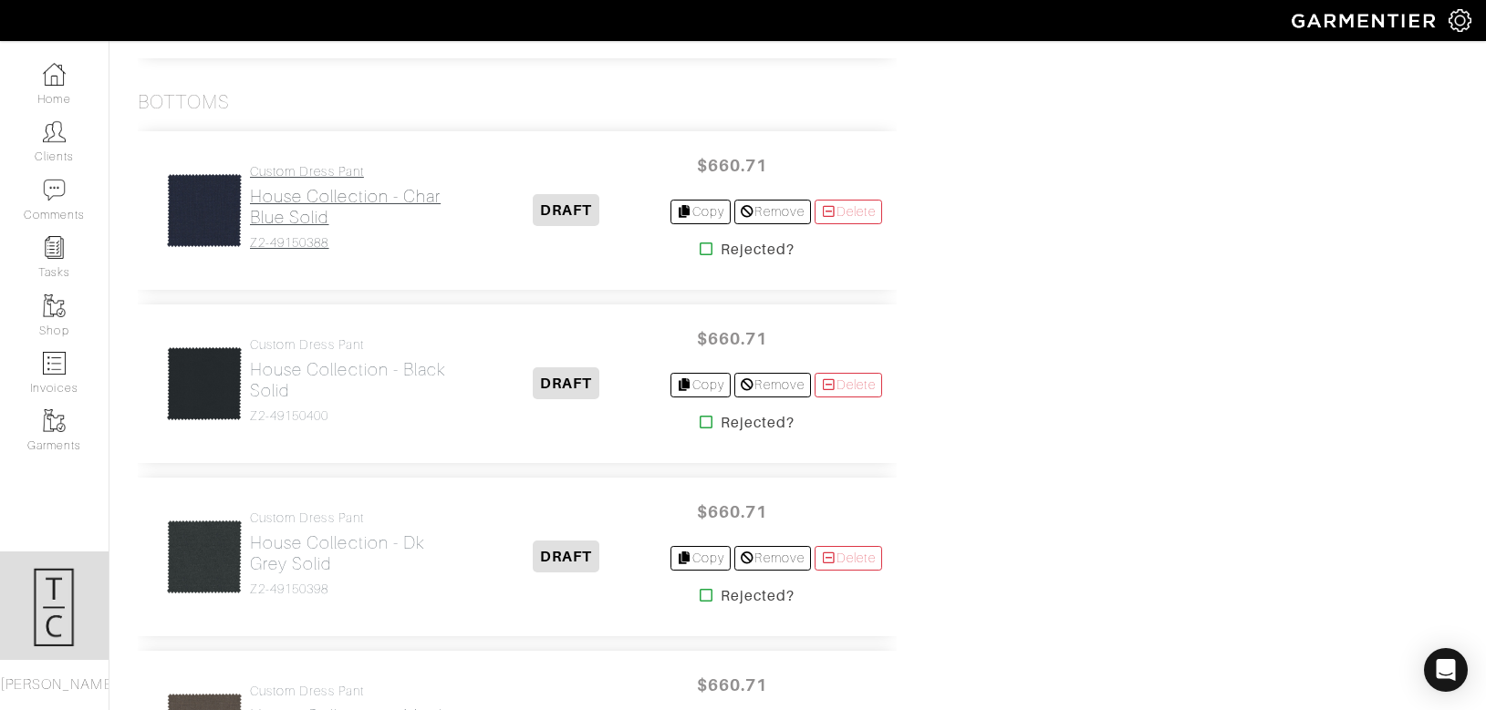
click at [293, 202] on h2 "House Collection - Char Blue Solid" at bounding box center [356, 207] width 213 height 42
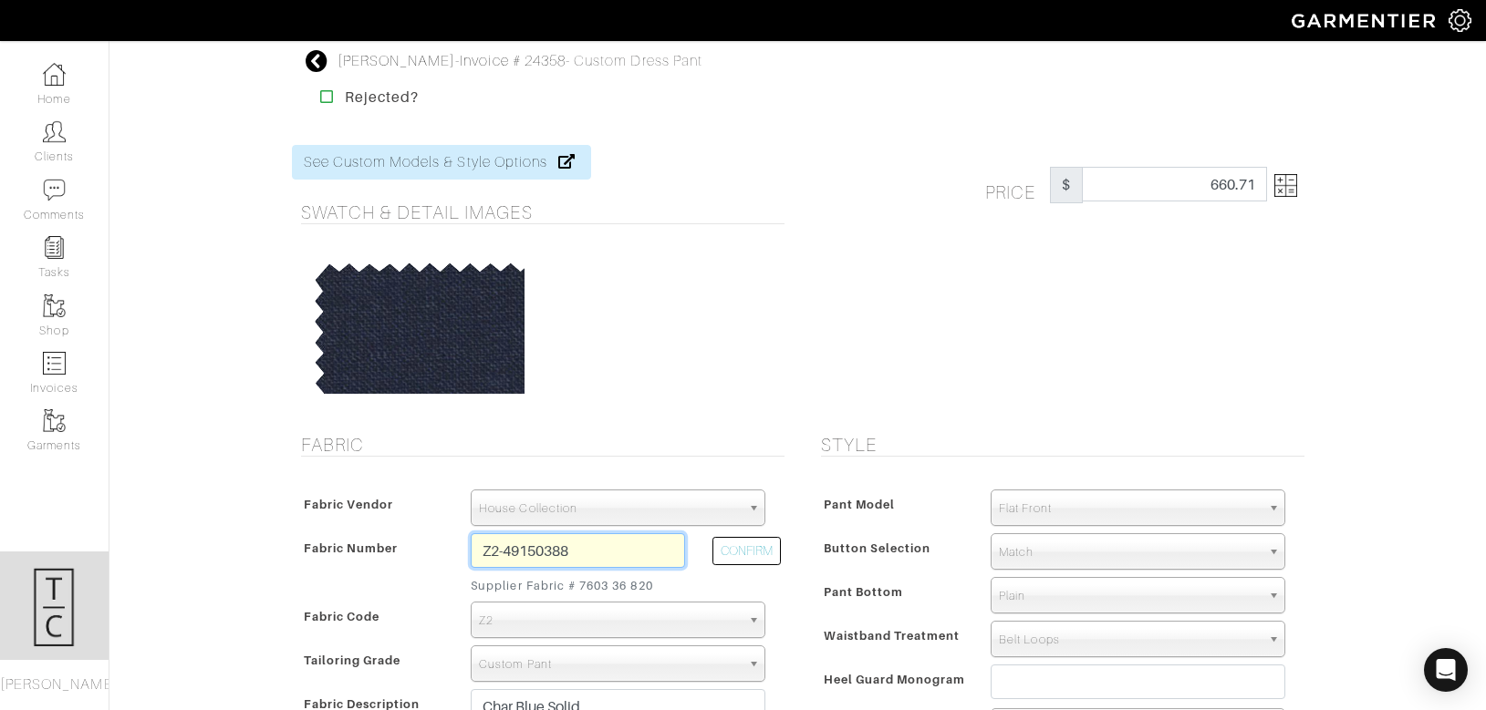
click at [614, 555] on input "Z2-49150388" at bounding box center [578, 550] width 214 height 35
type input "c3-45105554"
select select
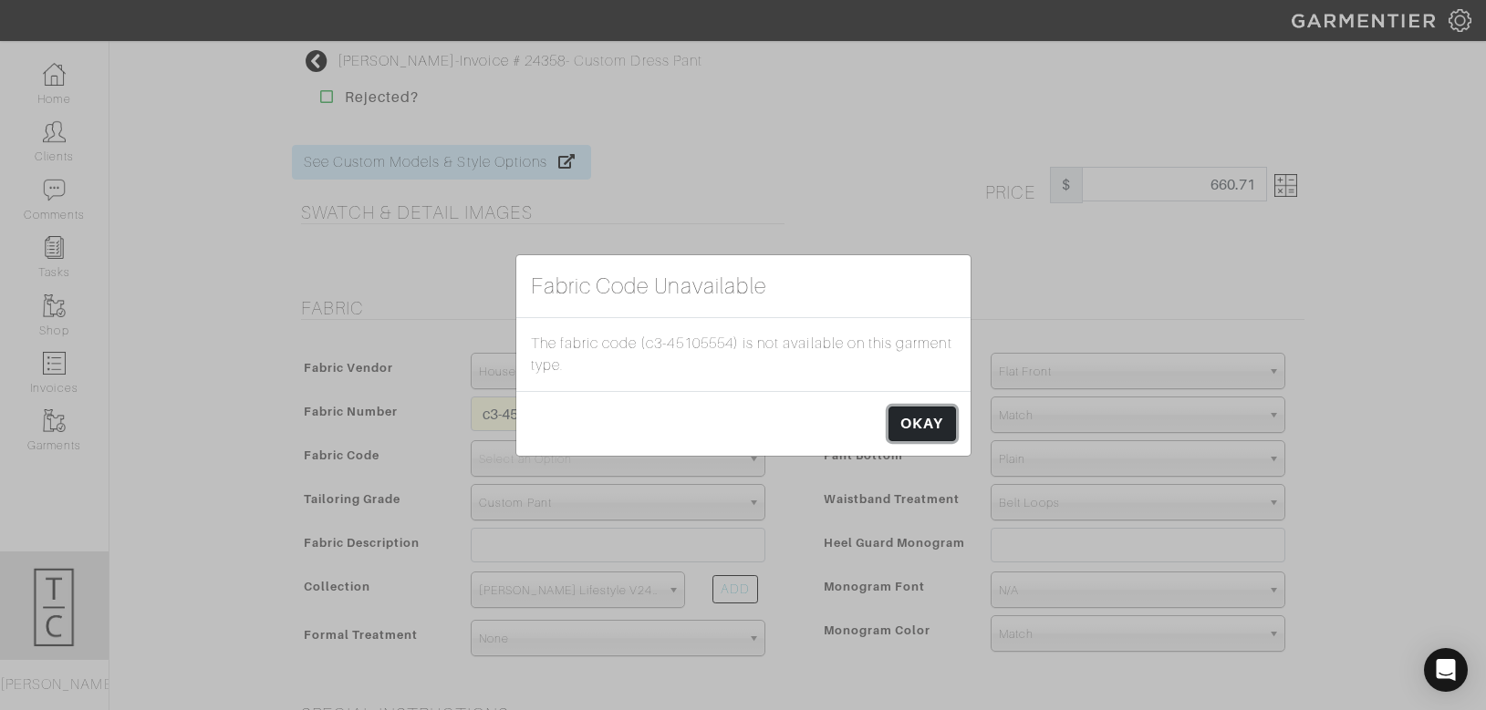
click at [947, 418] on link "OKAY" at bounding box center [921, 424] width 67 height 35
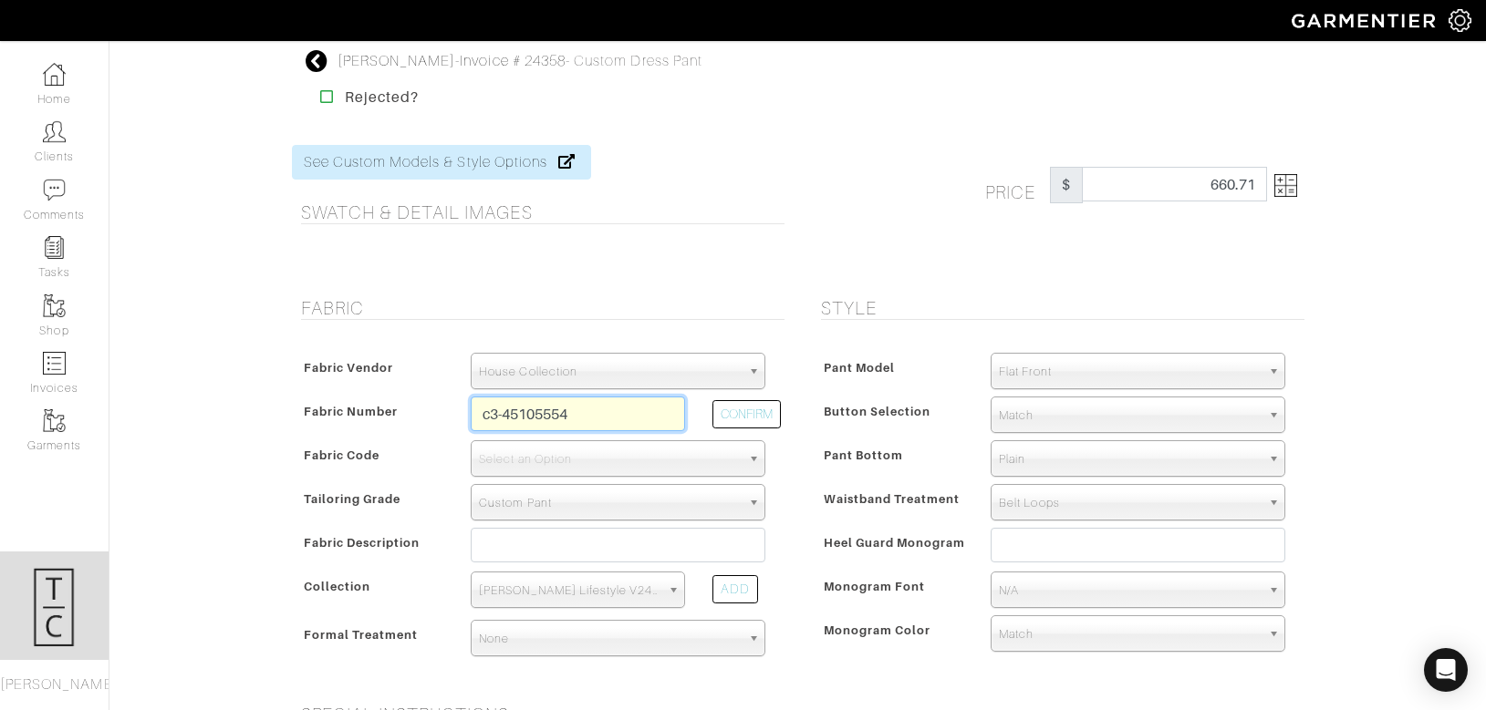
click at [596, 420] on input "c3-45105554" at bounding box center [578, 414] width 214 height 35
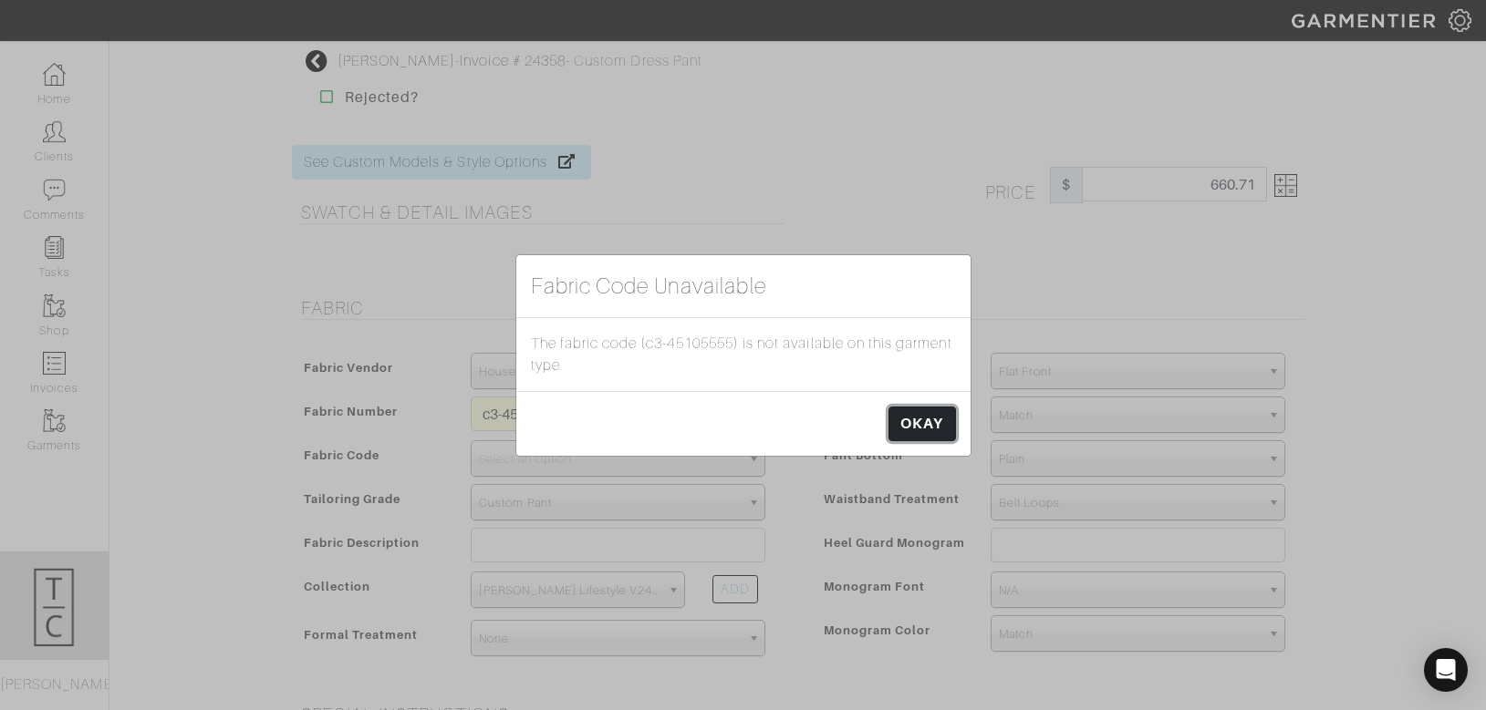
click at [936, 418] on link "OKAY" at bounding box center [921, 424] width 67 height 35
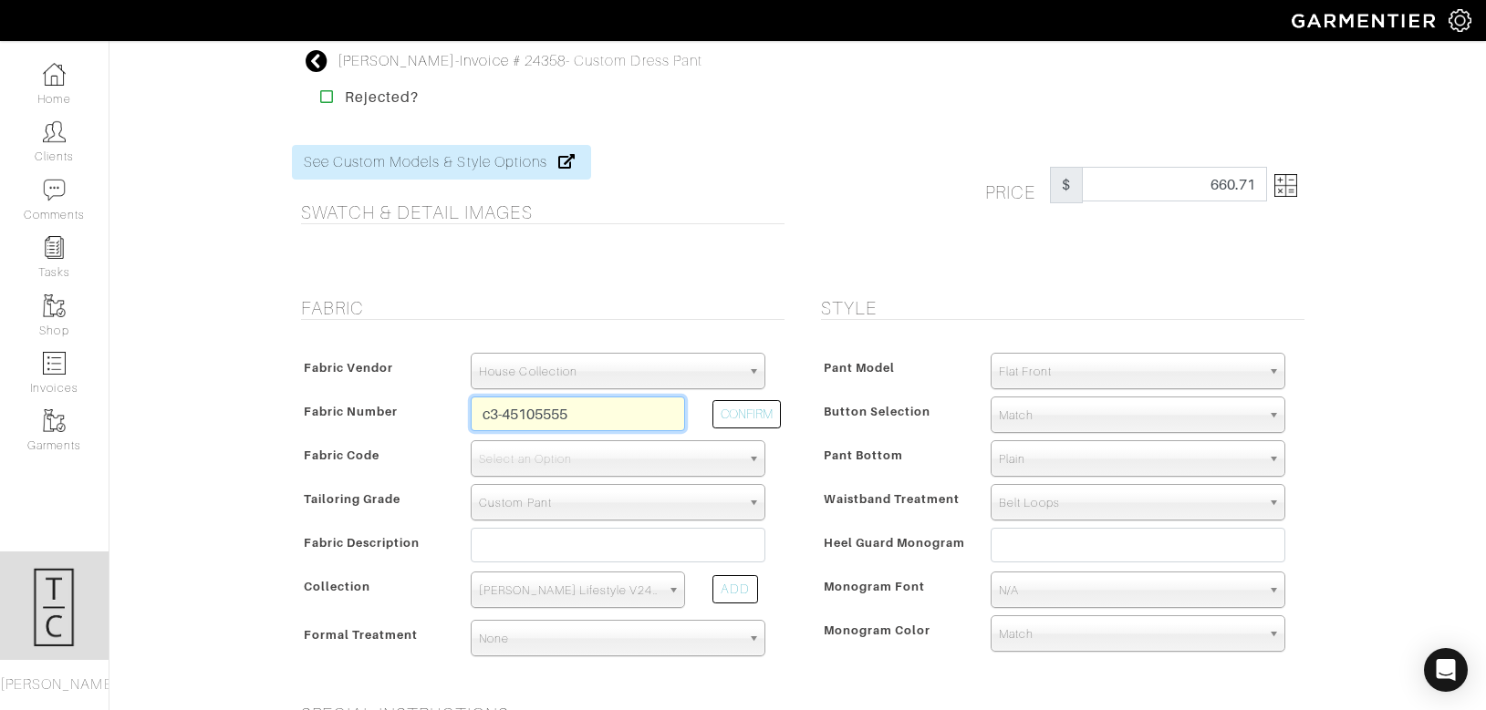
click at [629, 410] on input "c3-45105555" at bounding box center [578, 414] width 214 height 35
click at [755, 412] on button "CONFIRM" at bounding box center [746, 414] width 68 height 28
type input "C3-45105539"
select select "498"
type input "Taupe Solid"
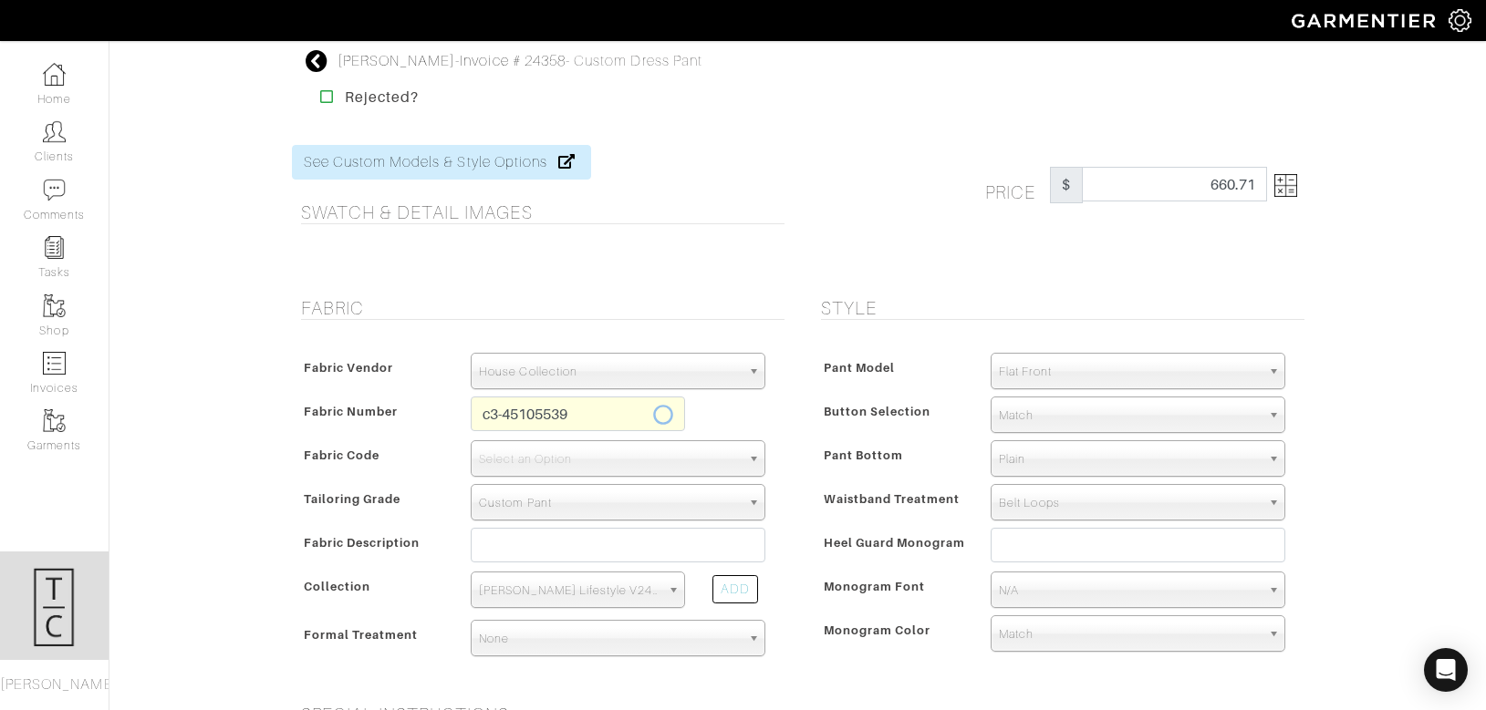
select select
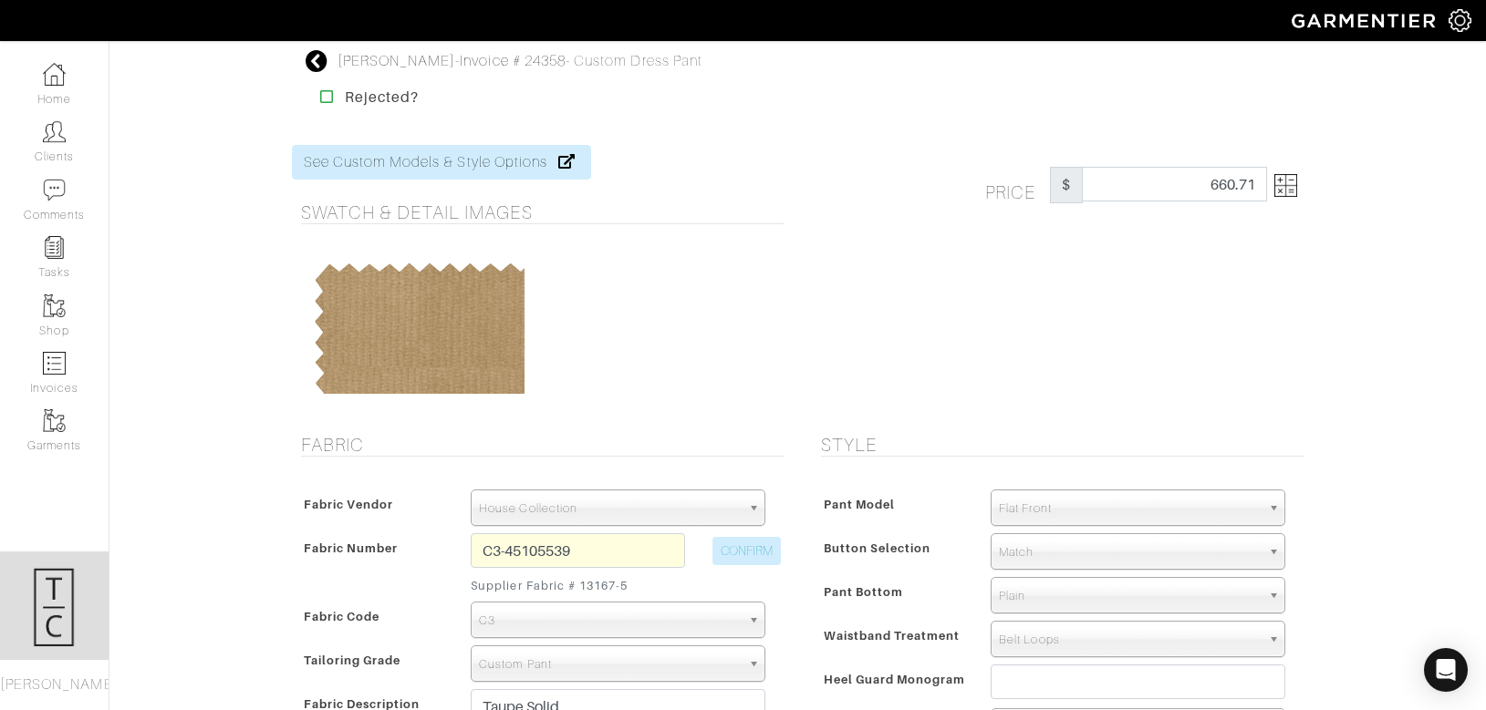
type input "389.29"
click at [626, 551] on input "C3-45105539" at bounding box center [578, 550] width 214 height 35
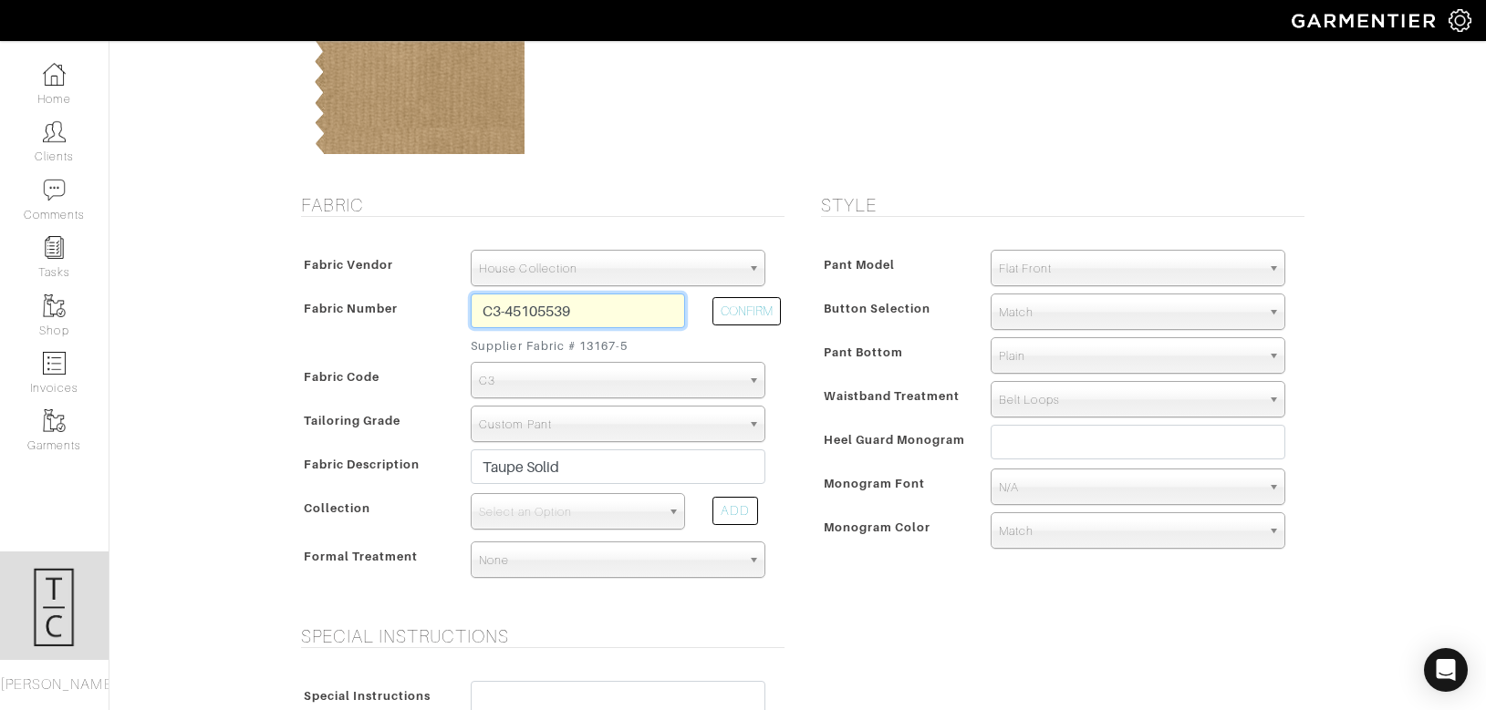
scroll to position [244, 0]
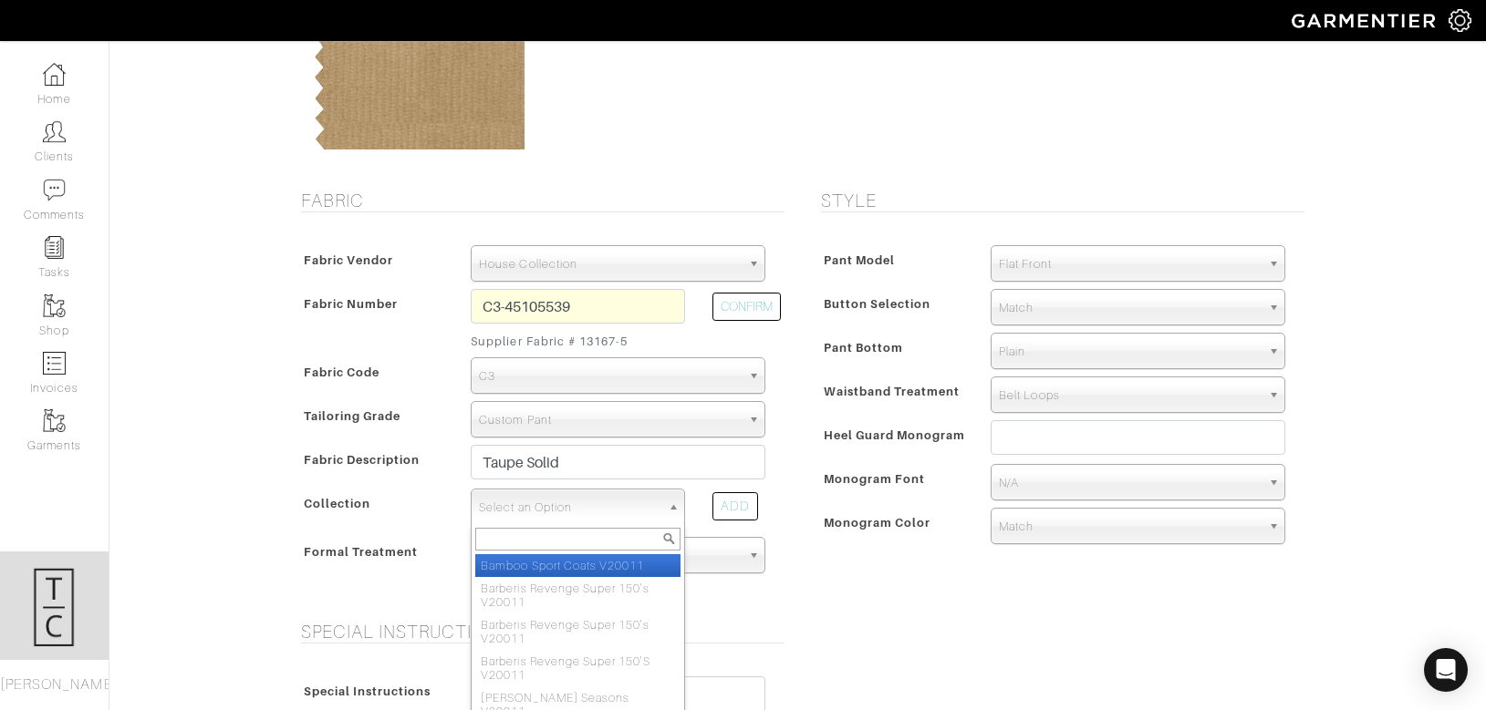
click at [606, 516] on span "Select an Option" at bounding box center [569, 508] width 181 height 36
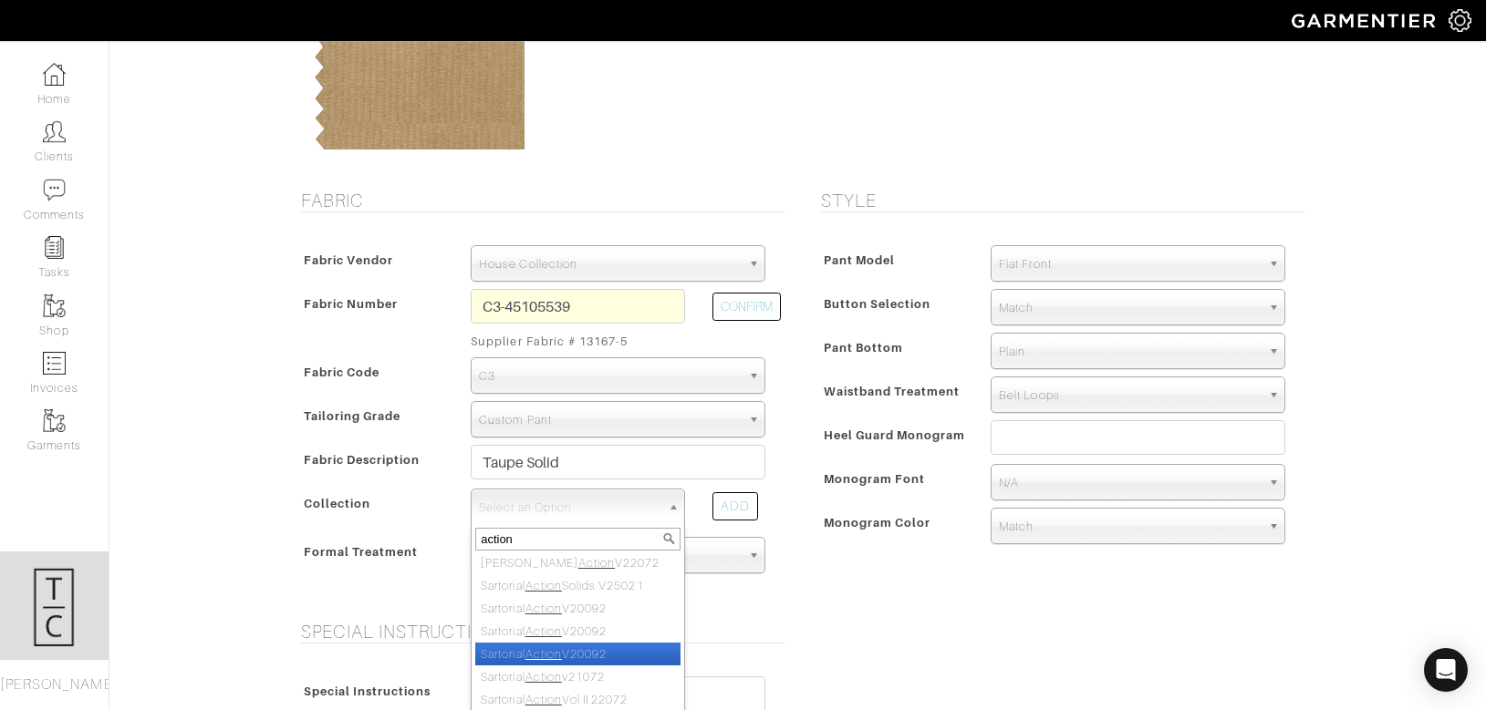
scroll to position [55, 0]
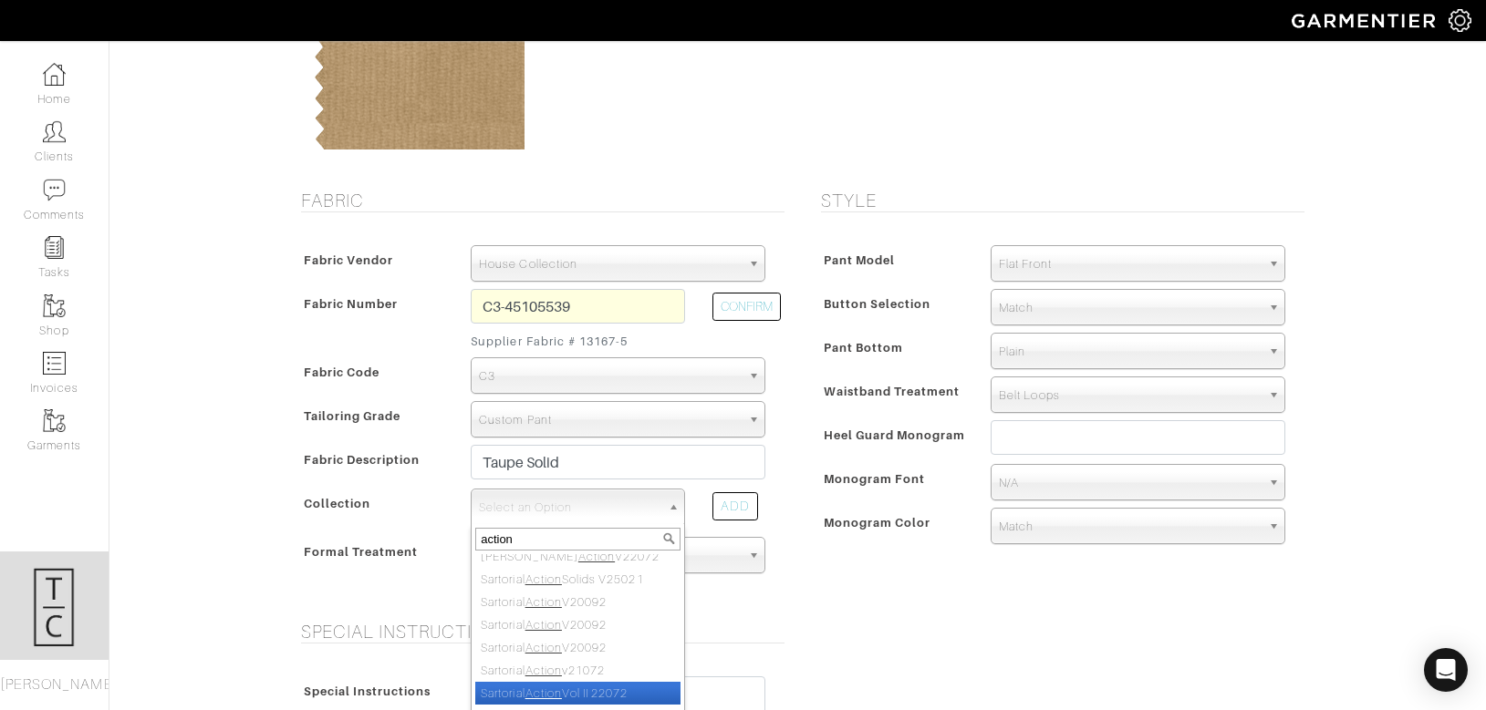
type input "action"
click at [631, 688] on li "Sartorial Action Vol II 22072" at bounding box center [577, 693] width 205 height 23
select select "752"
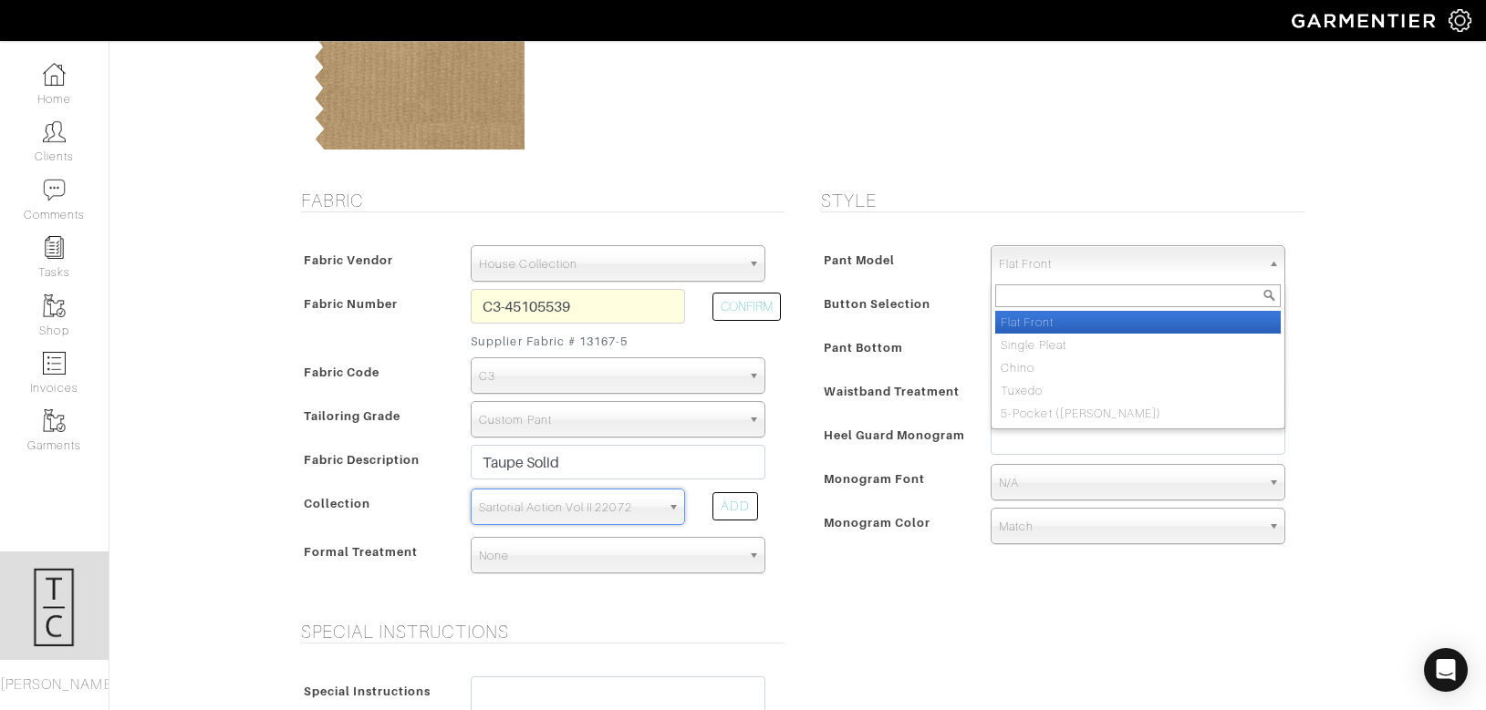
click at [1123, 264] on span "Flat Front" at bounding box center [1130, 264] width 262 height 36
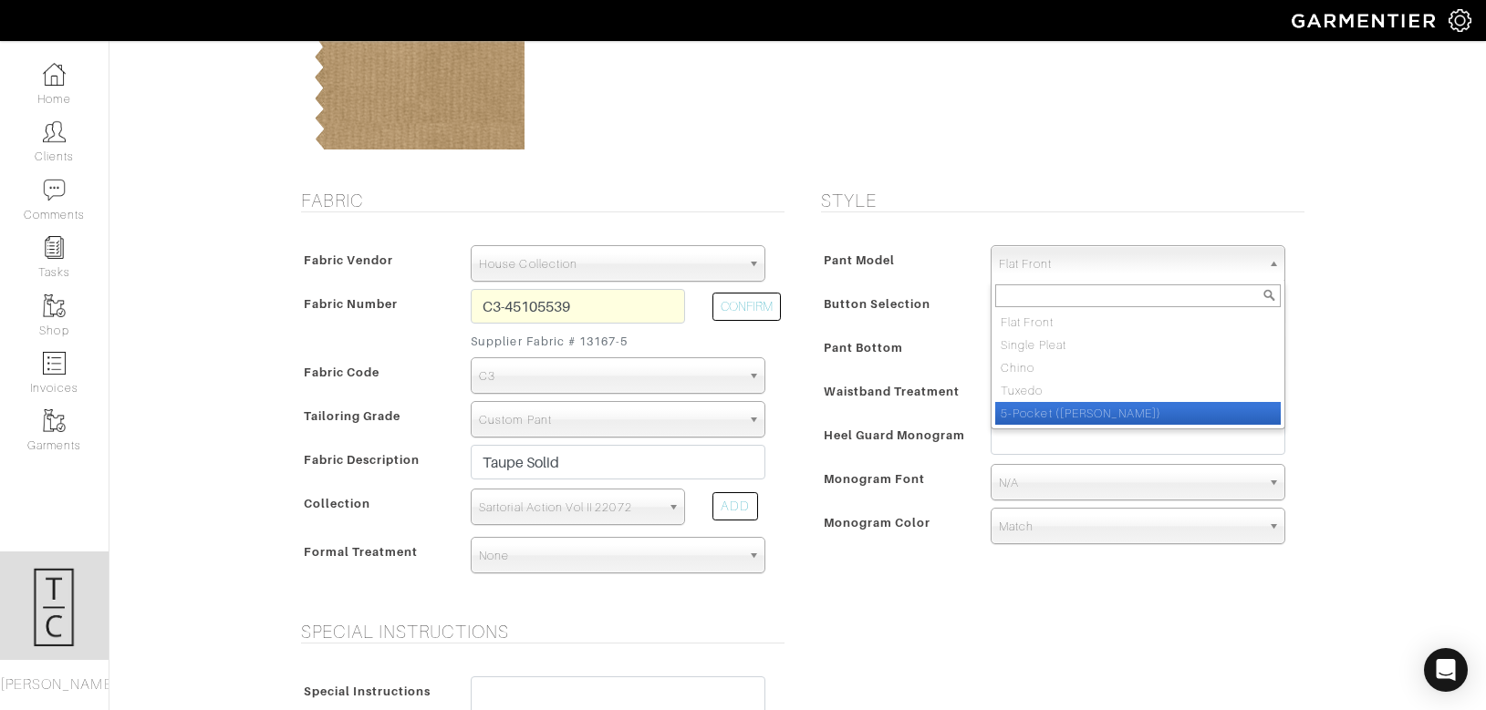
click at [1097, 411] on li "5-Pocket (Jean)" at bounding box center [1137, 413] width 285 height 23
select select "13"
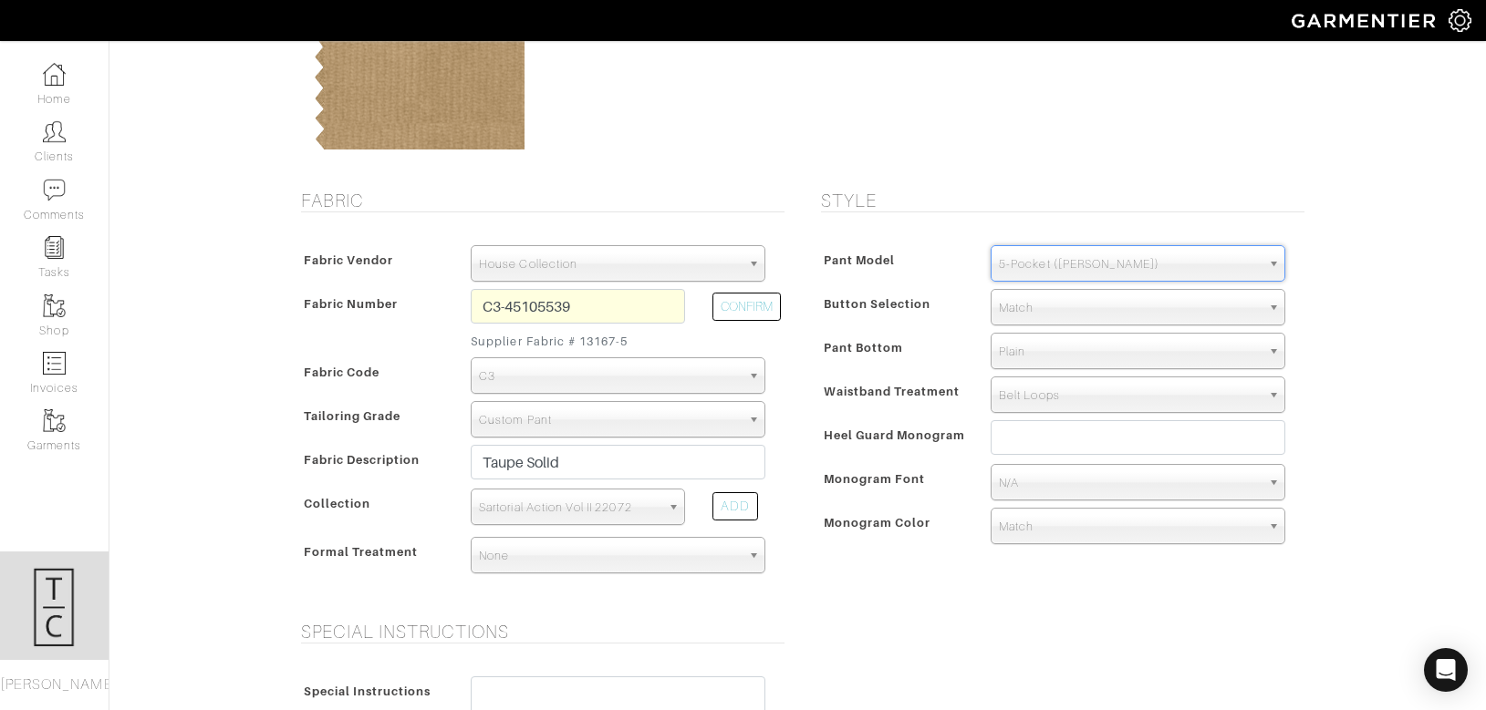
click at [906, 431] on span "Heel Guard Monogram" at bounding box center [894, 435] width 142 height 26
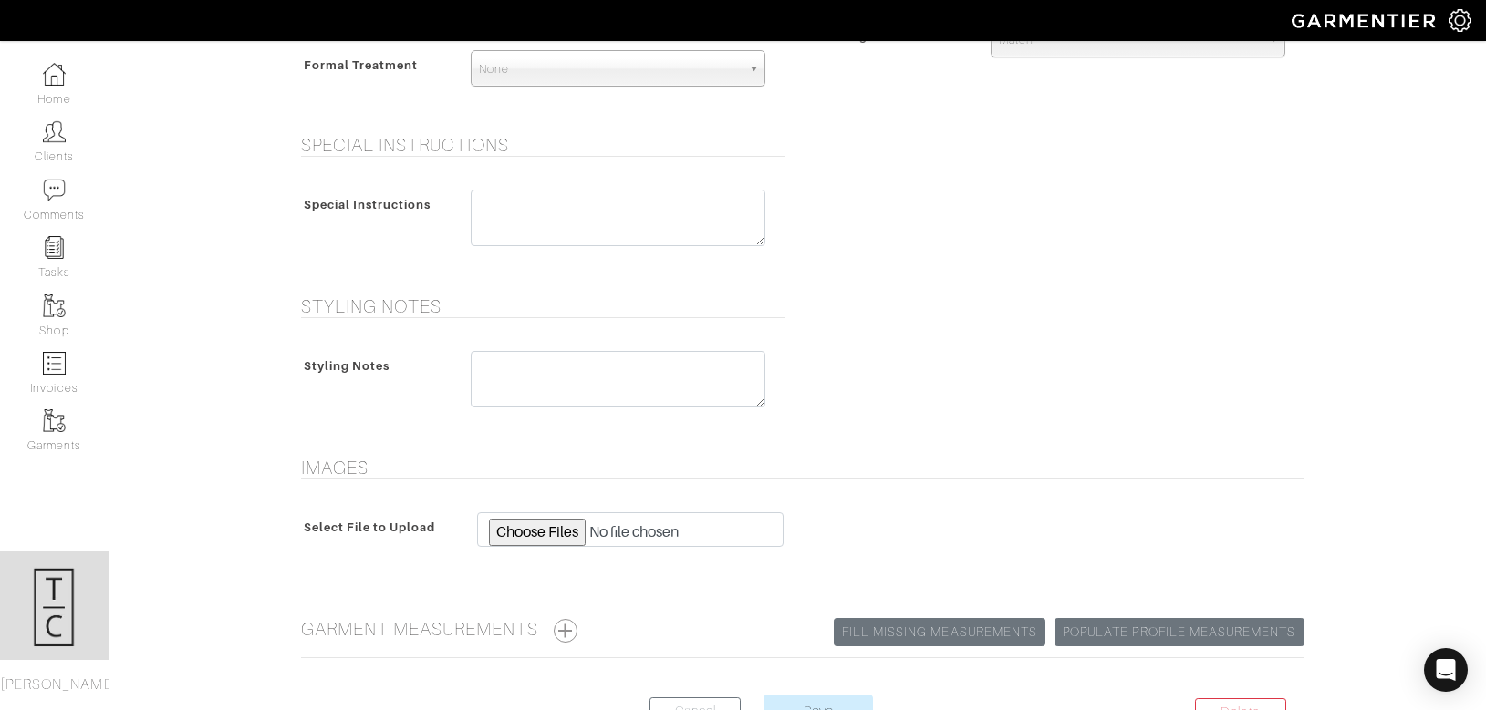
scroll to position [849, 0]
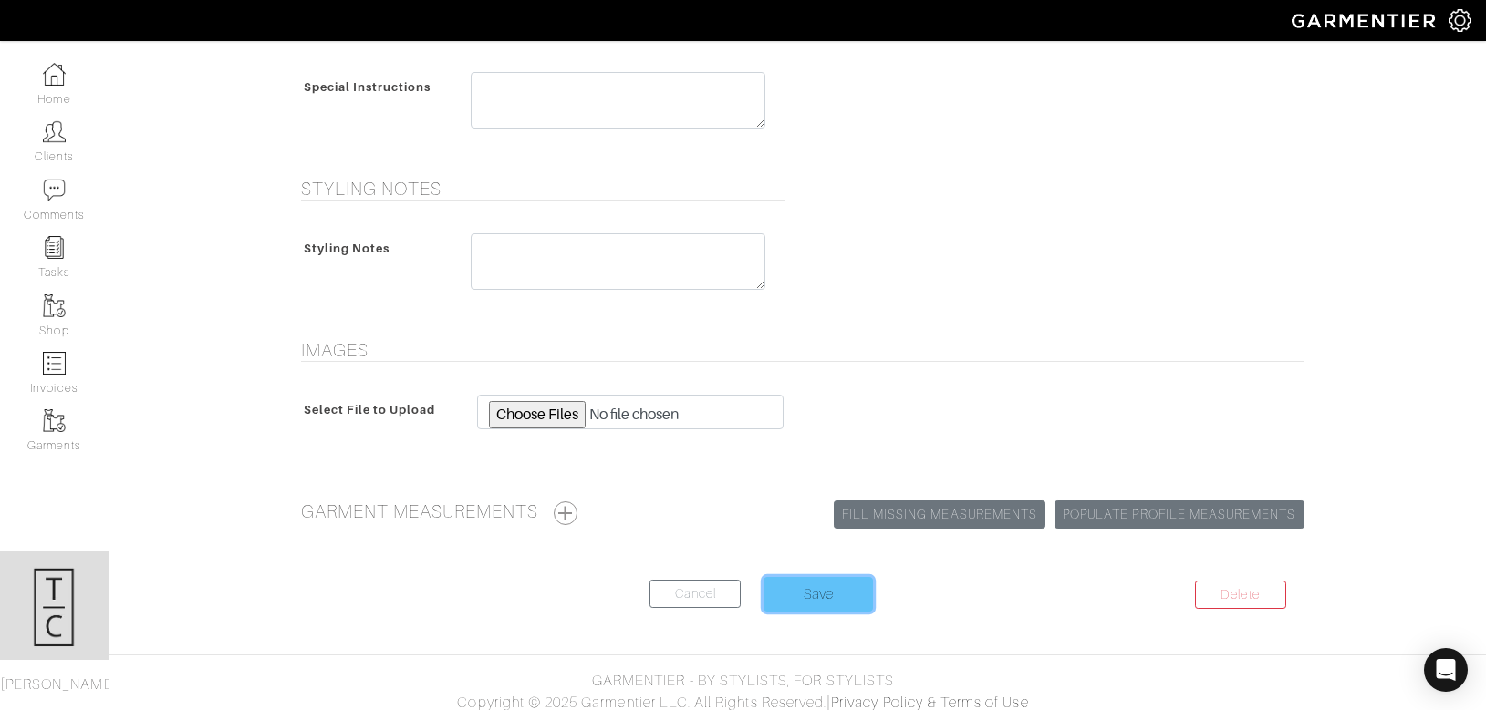
click at [830, 607] on input "Save" at bounding box center [817, 594] width 109 height 35
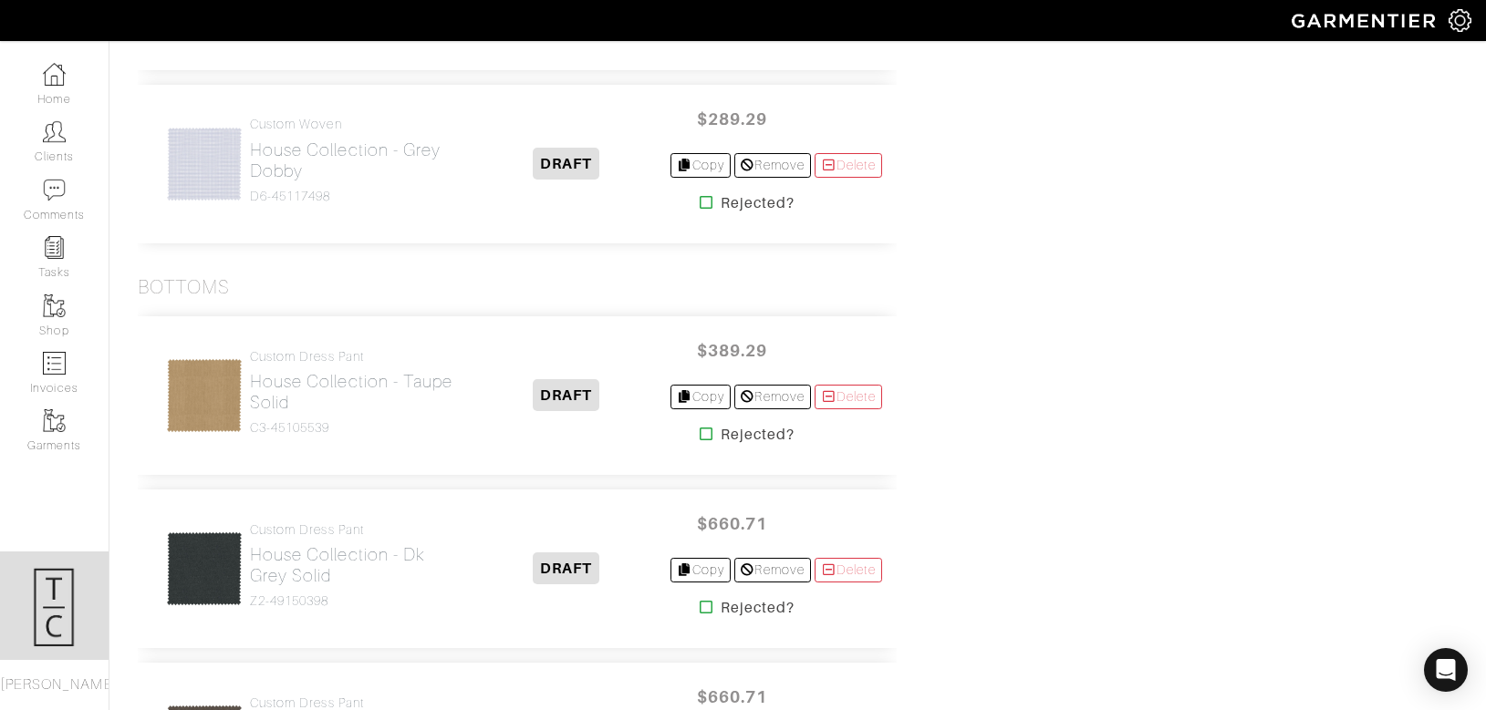
scroll to position [1824, 0]
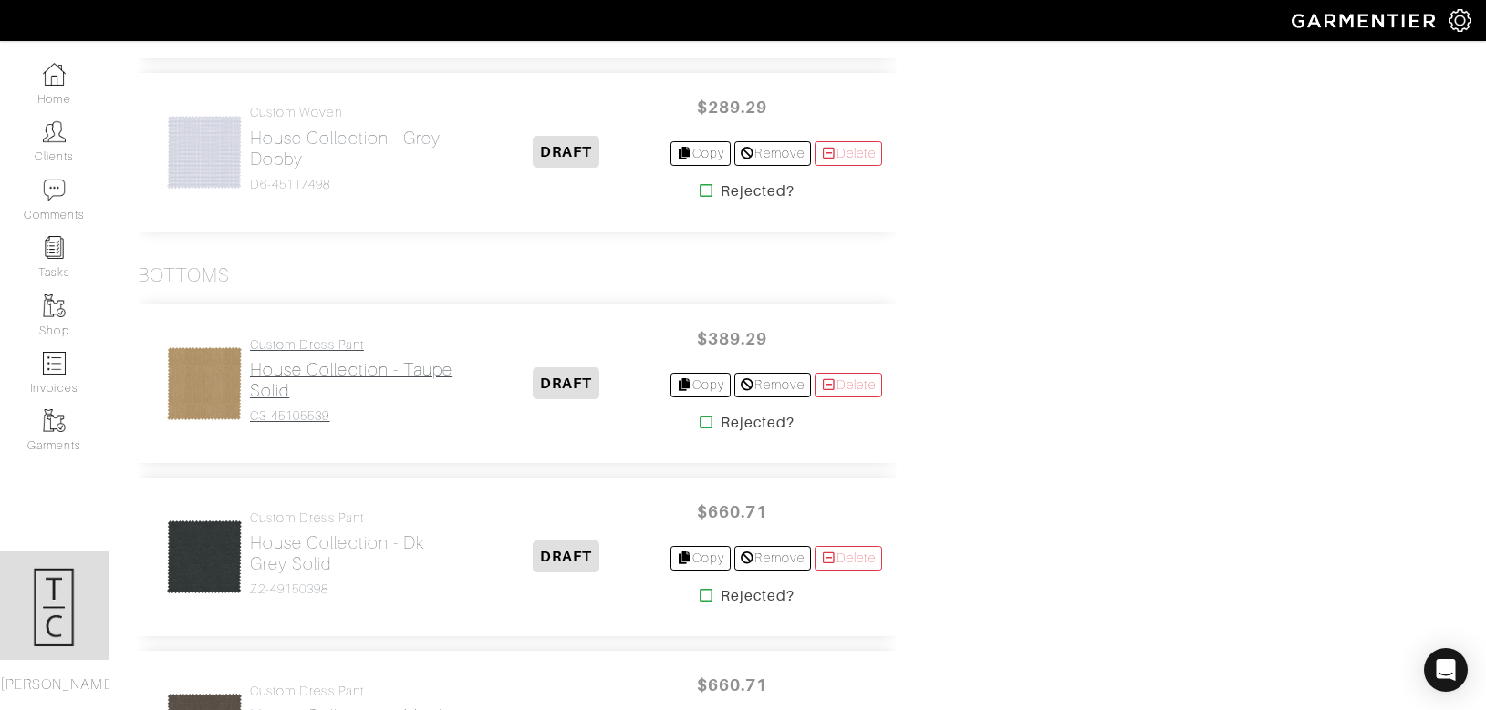
click at [263, 392] on h2 "House Collection - Taupe Solid" at bounding box center [356, 380] width 213 height 42
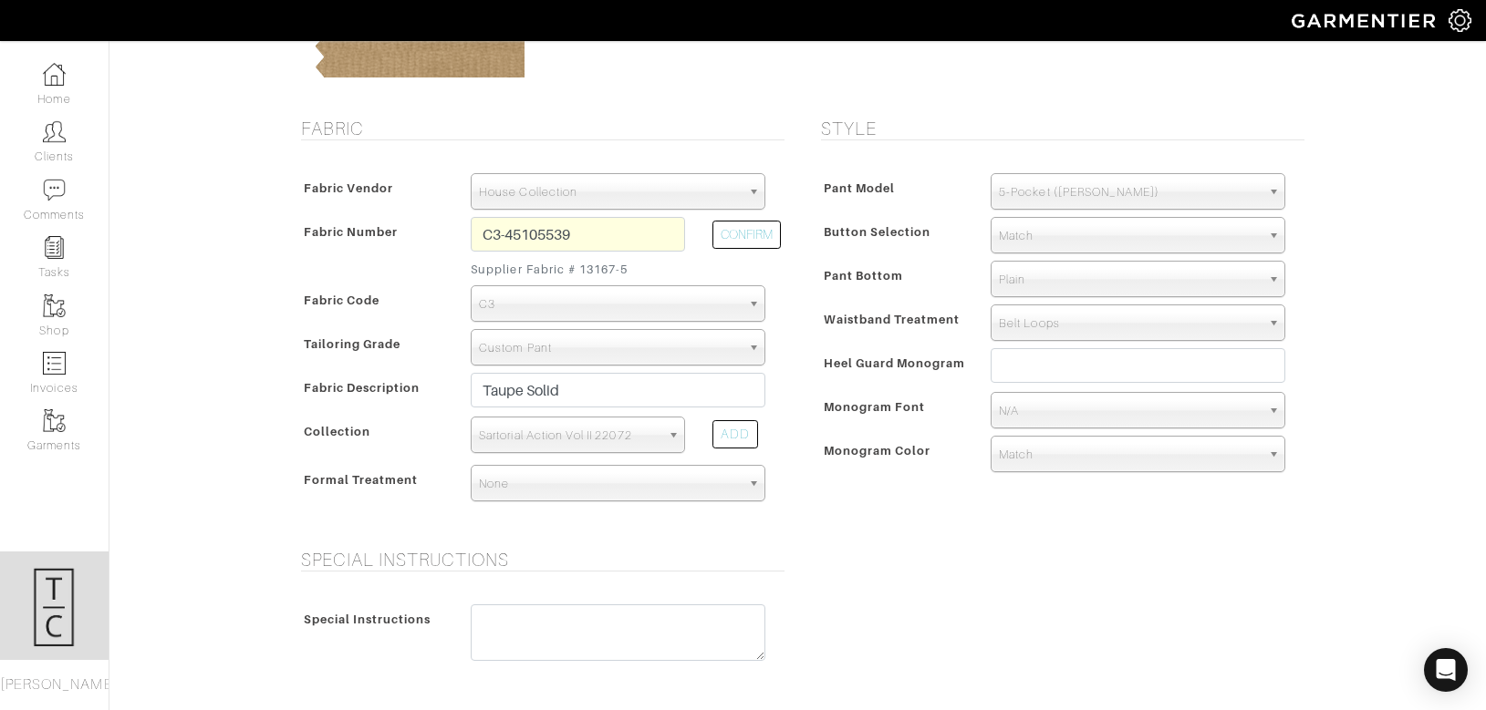
scroll to position [316, 0]
click at [1069, 278] on span "Plain" at bounding box center [1130, 281] width 262 height 36
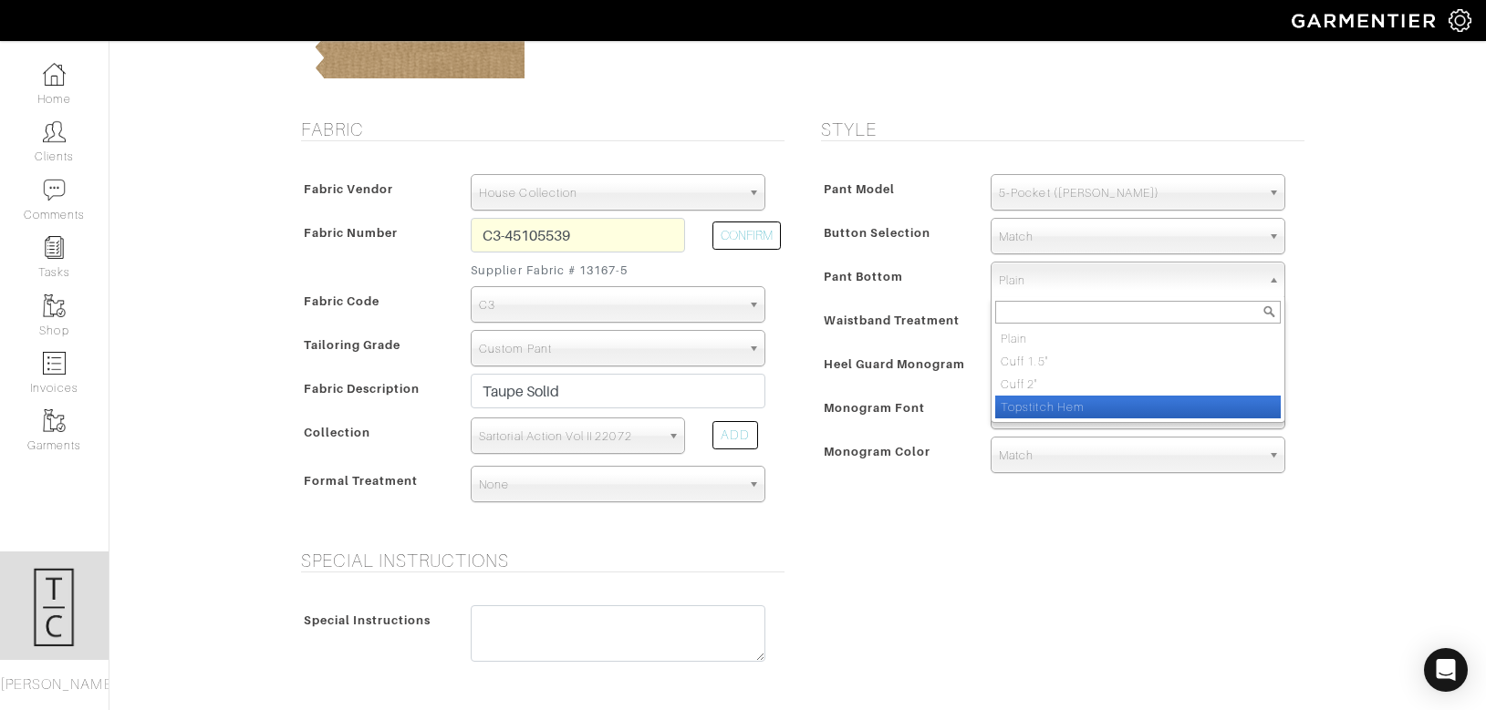
click at [1061, 411] on li "Topstitch Hem" at bounding box center [1137, 407] width 285 height 23
select select "Topstitch Hem"
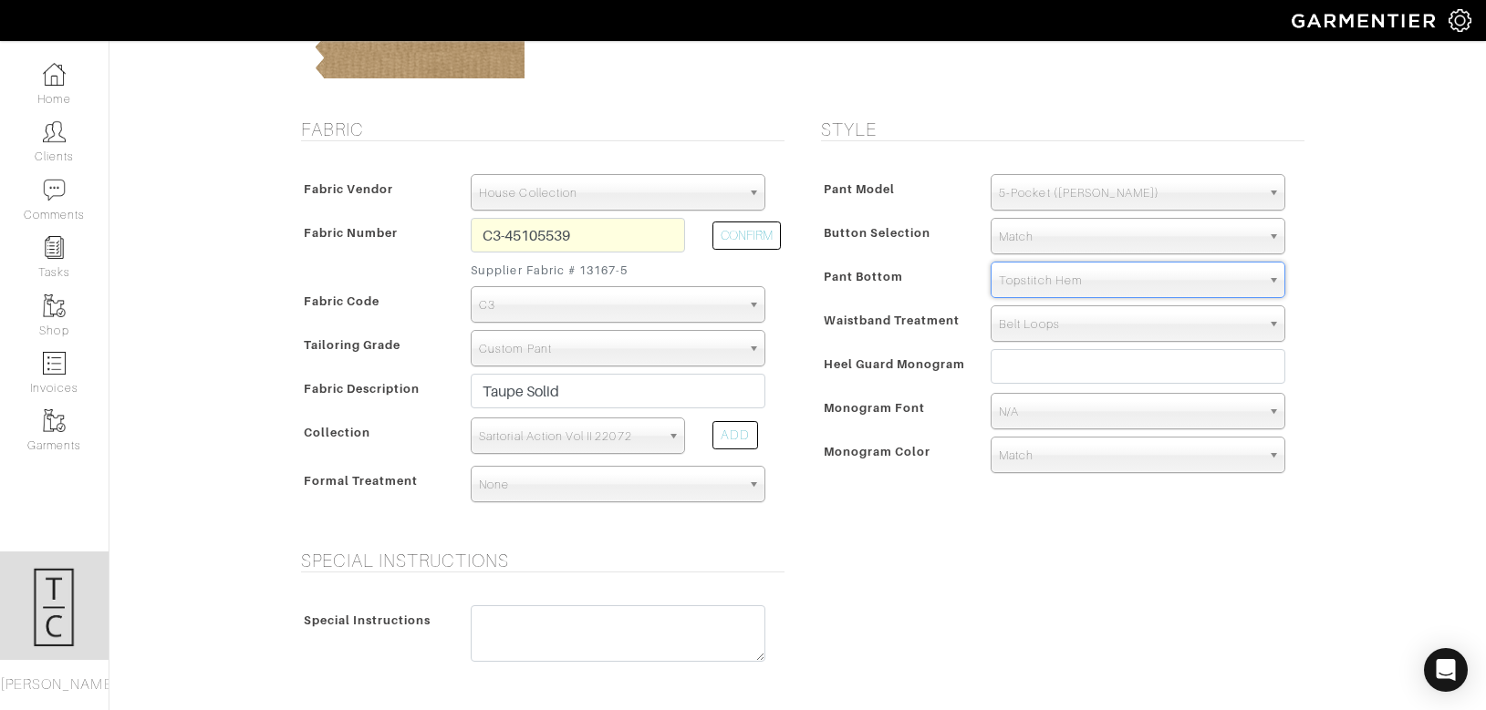
click at [865, 416] on span "Monogram Font" at bounding box center [874, 408] width 102 height 26
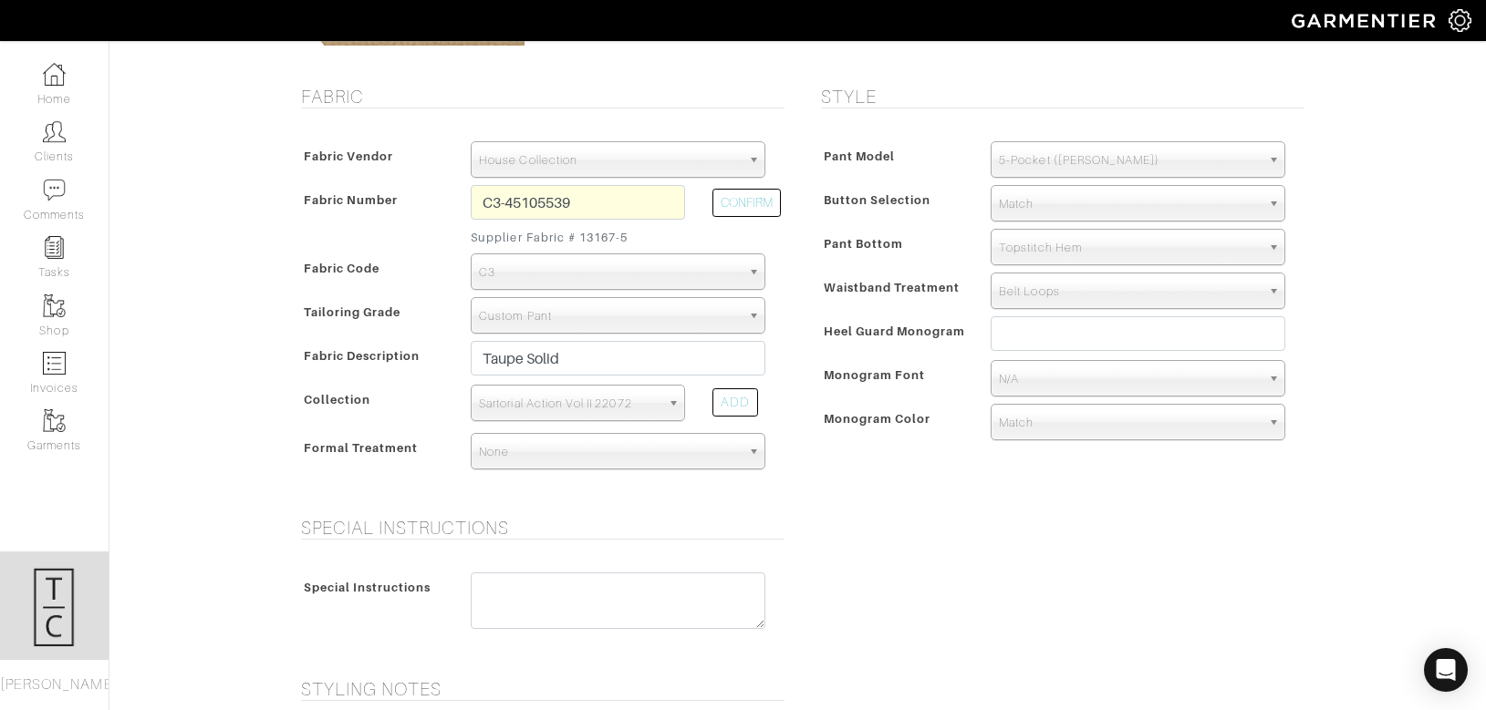
scroll to position [860, 0]
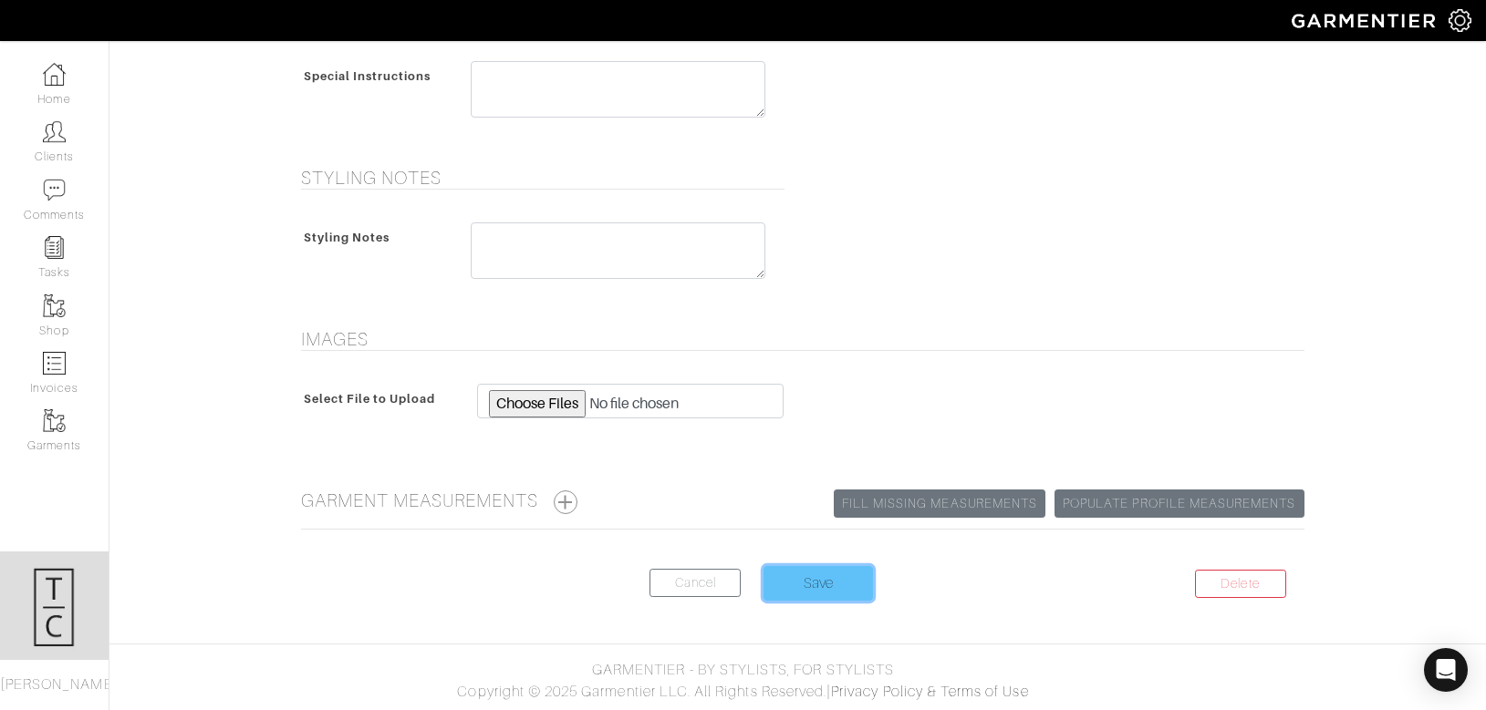
click at [839, 586] on input "Save" at bounding box center [817, 583] width 109 height 35
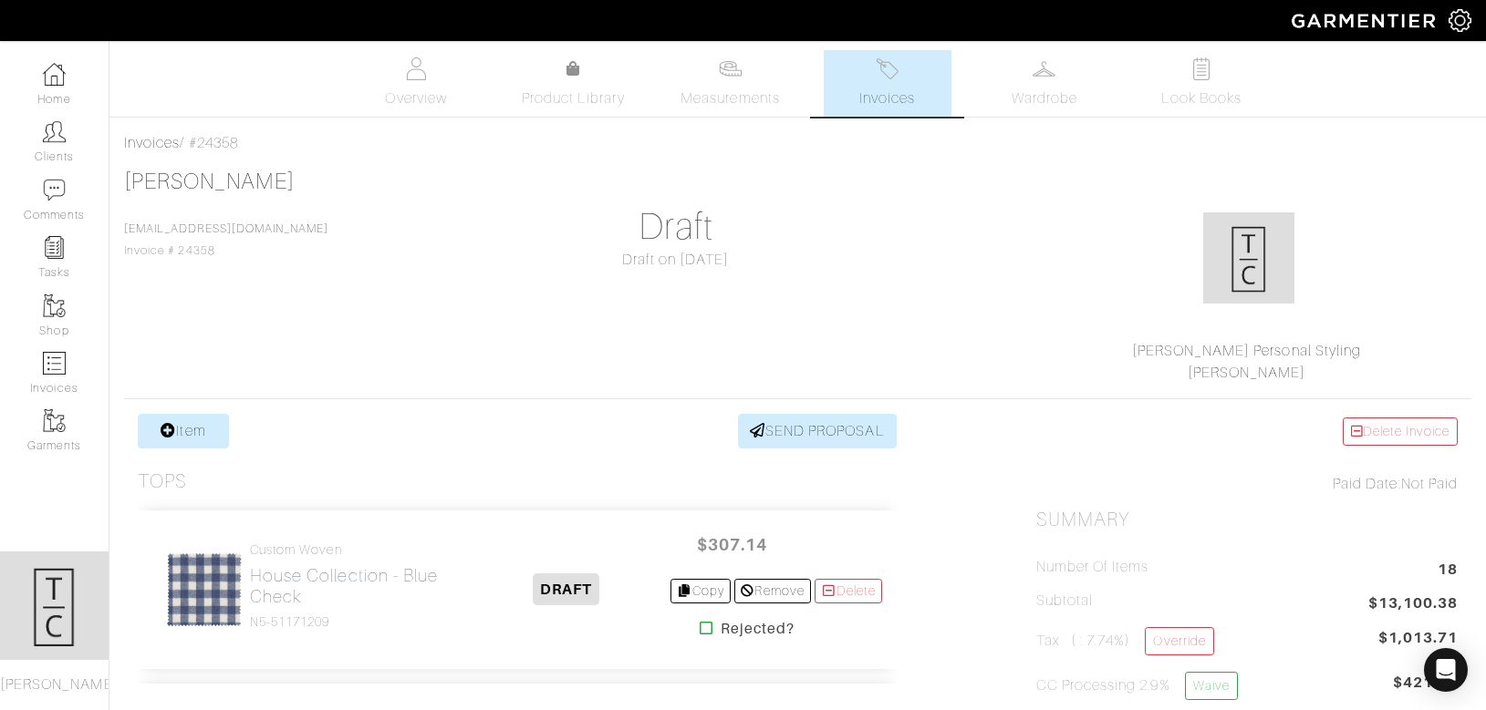
click at [883, 98] on span "Invoices" at bounding box center [887, 99] width 56 height 22
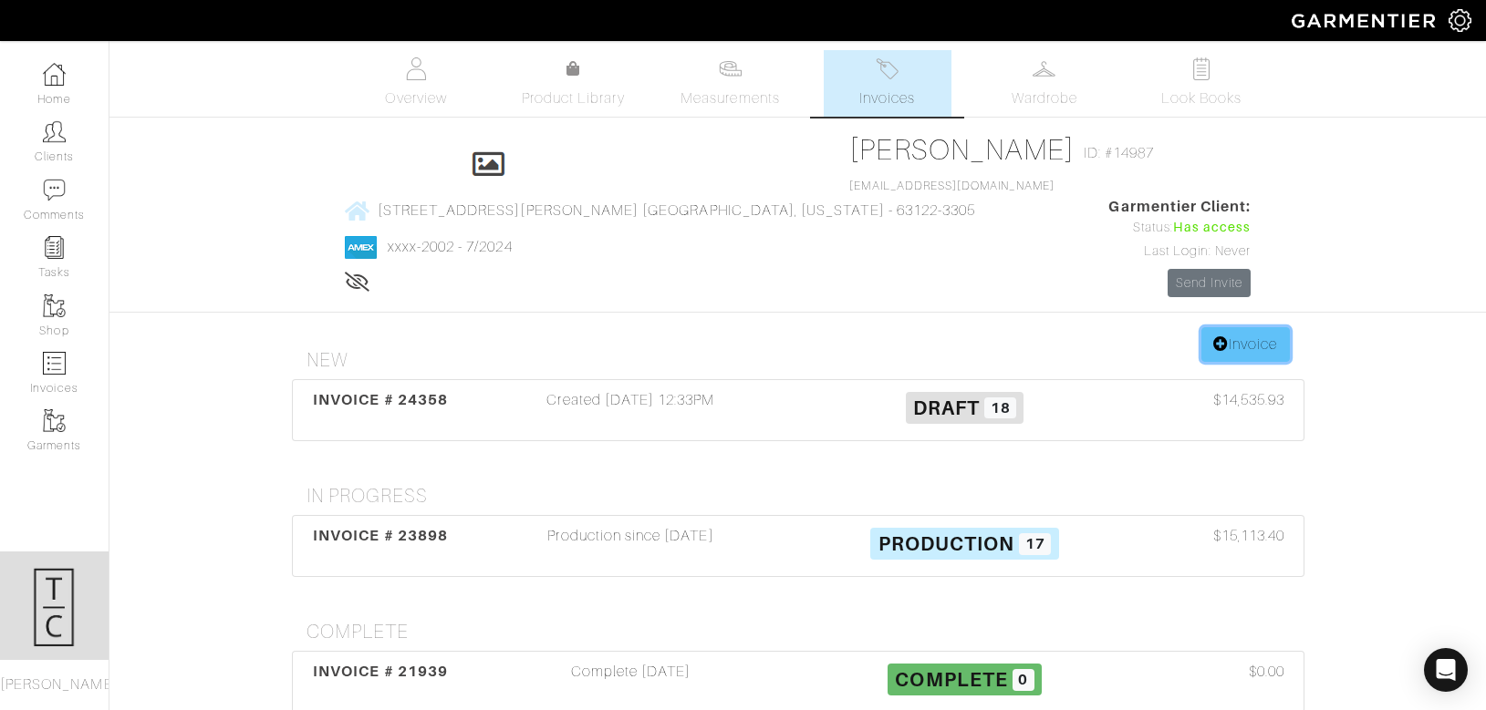
click at [1260, 327] on link "Invoice" at bounding box center [1245, 344] width 88 height 35
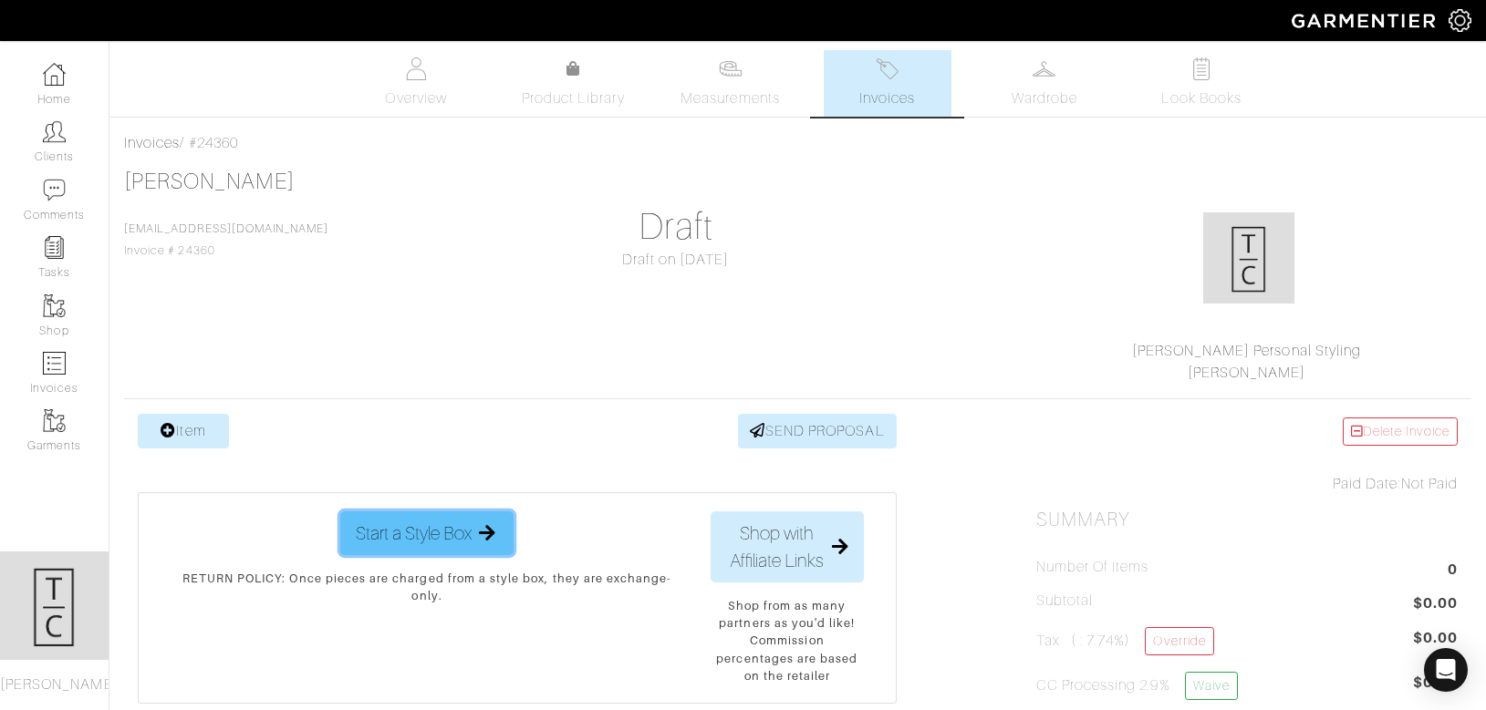
click at [456, 529] on span "Start a Style Box" at bounding box center [414, 533] width 116 height 27
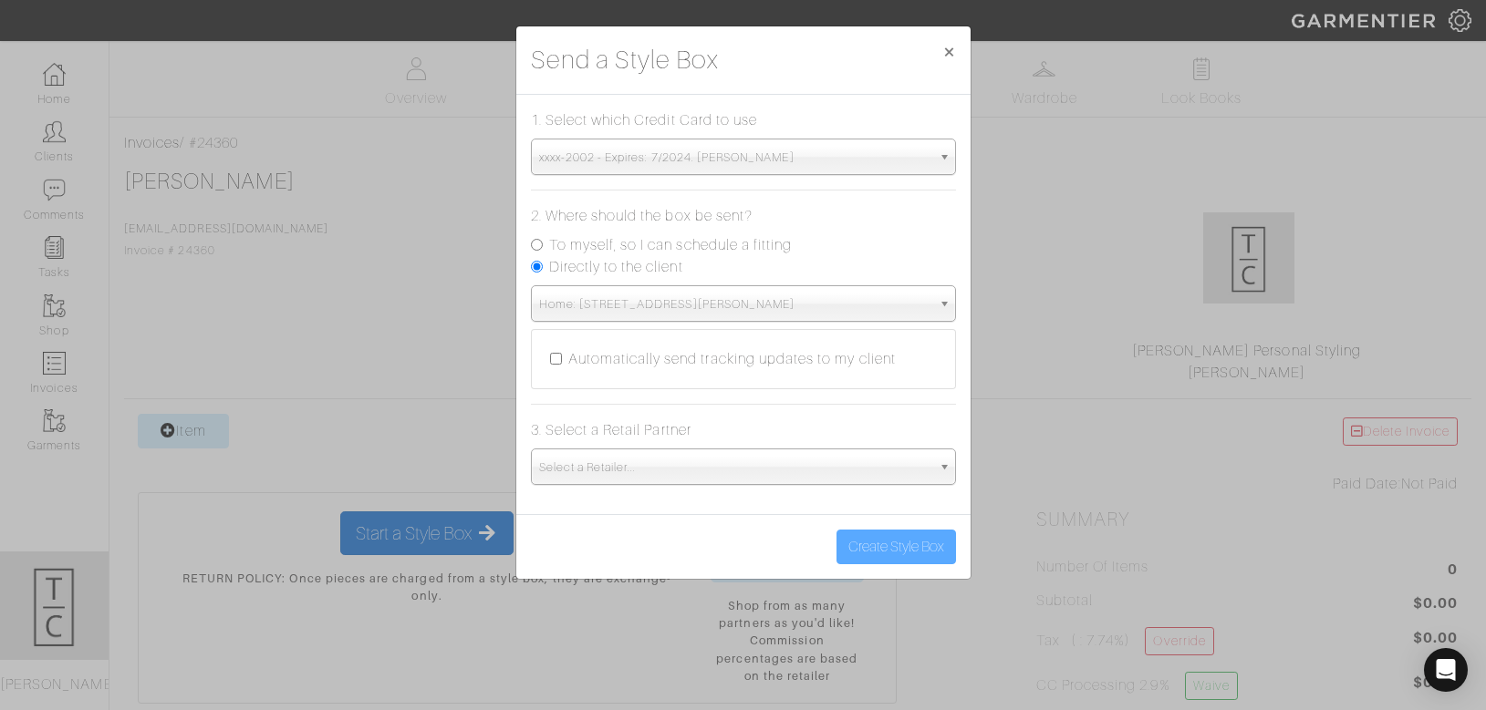
click at [700, 465] on span "Select a Retailer..." at bounding box center [735, 468] width 392 height 36
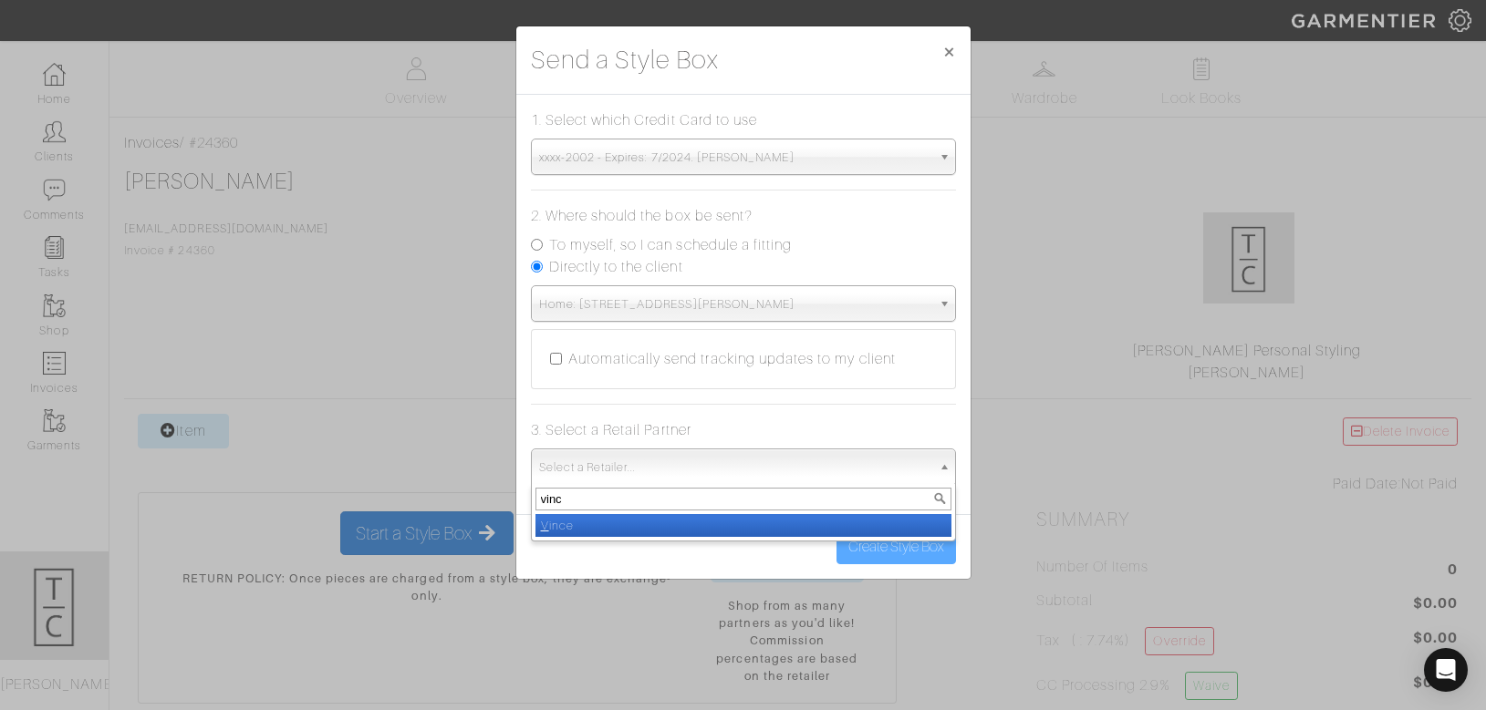
type input "[PERSON_NAME]"
select select "19"
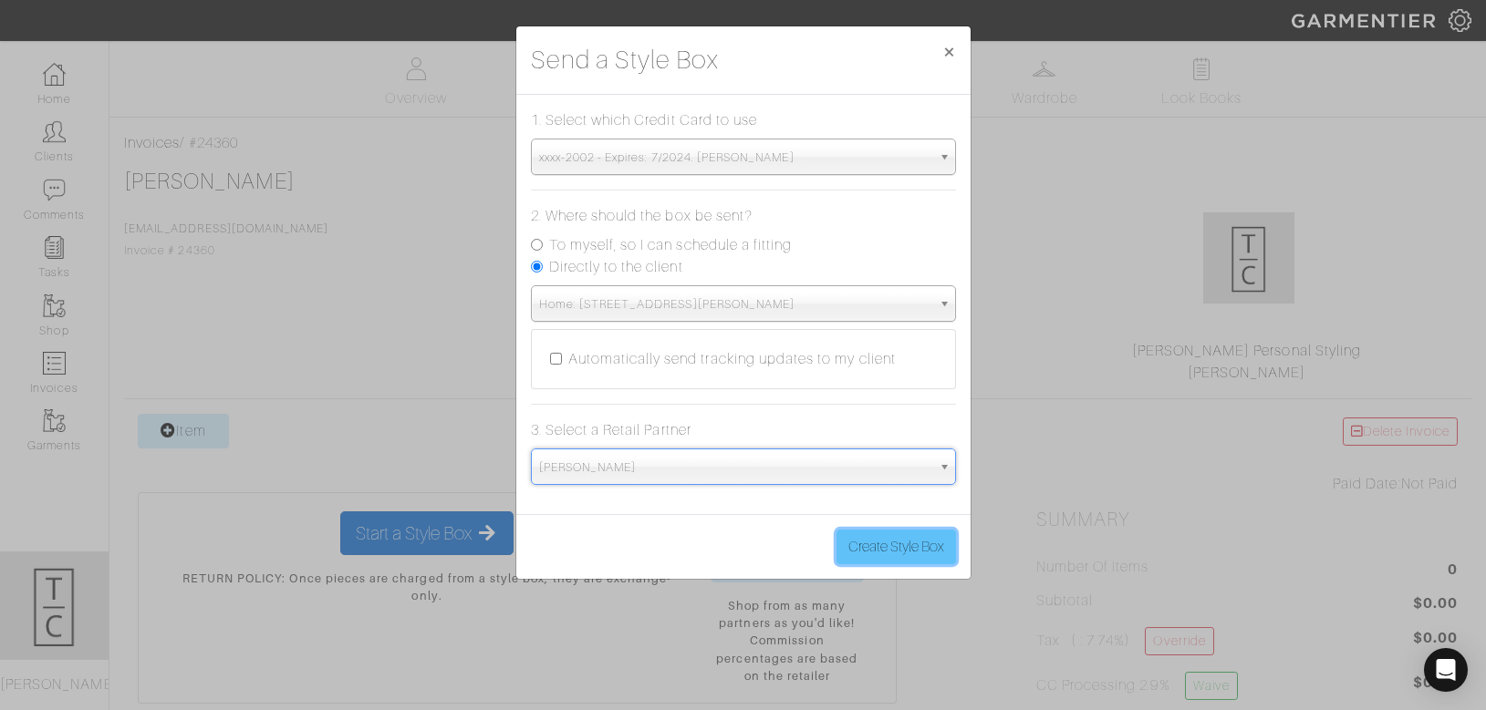
click at [930, 540] on button "Create Style Box" at bounding box center [895, 547] width 119 height 35
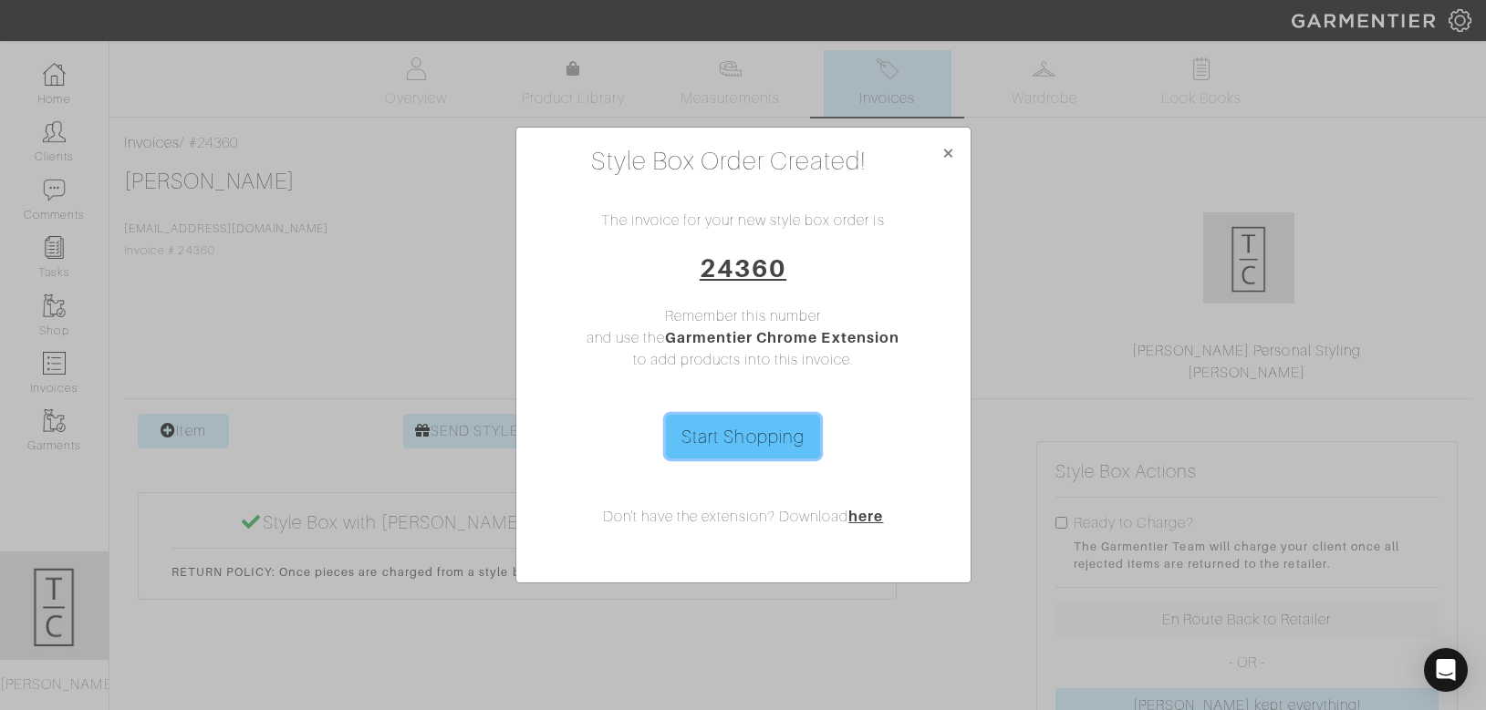
click link "Start Shopping"
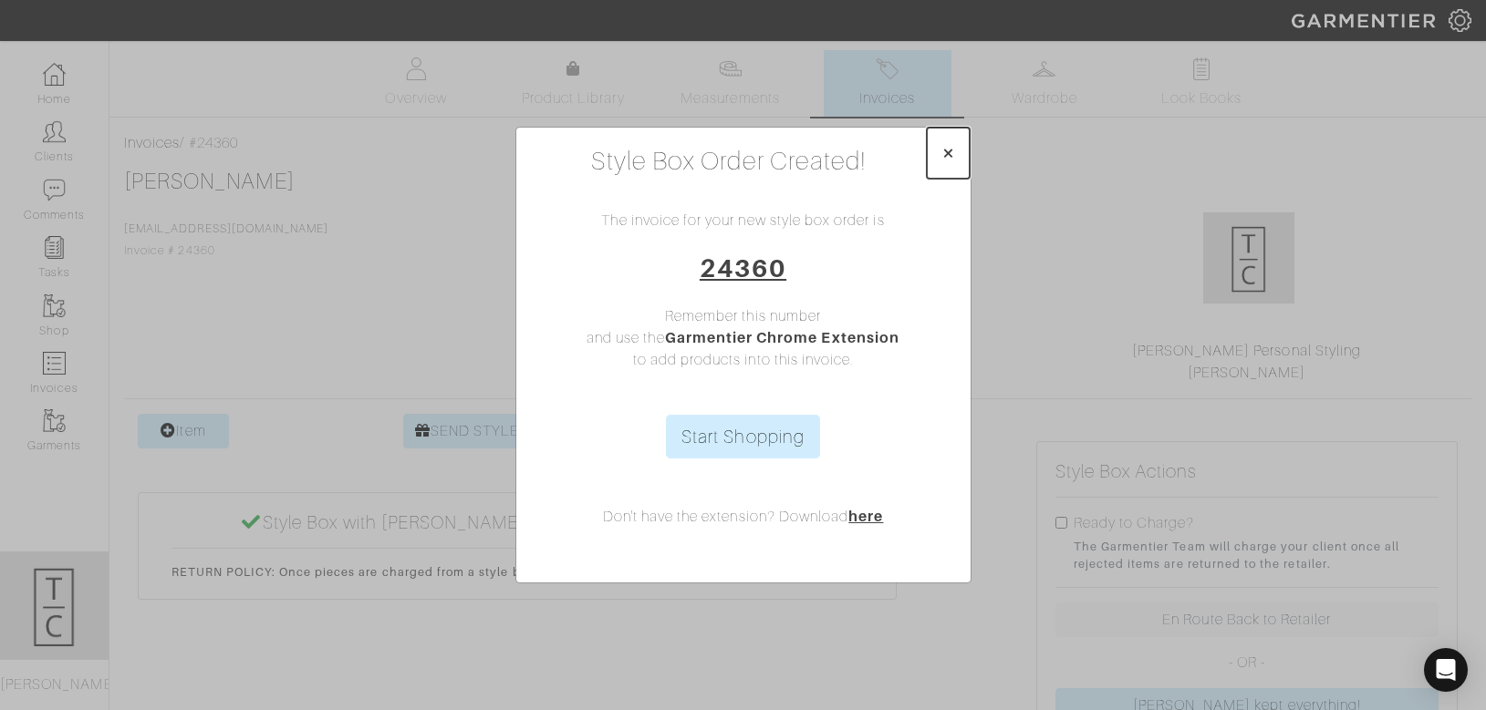
click span "×"
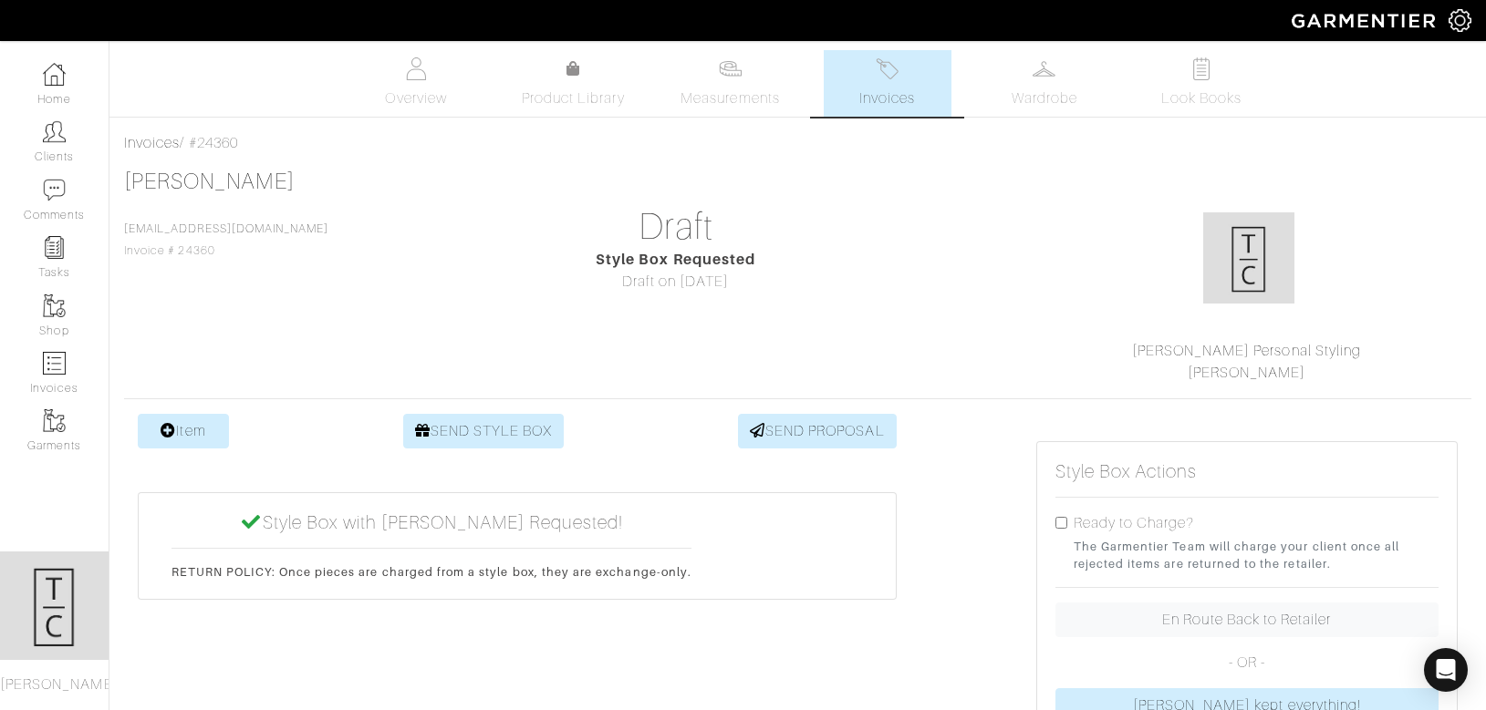
click link "Invoices"
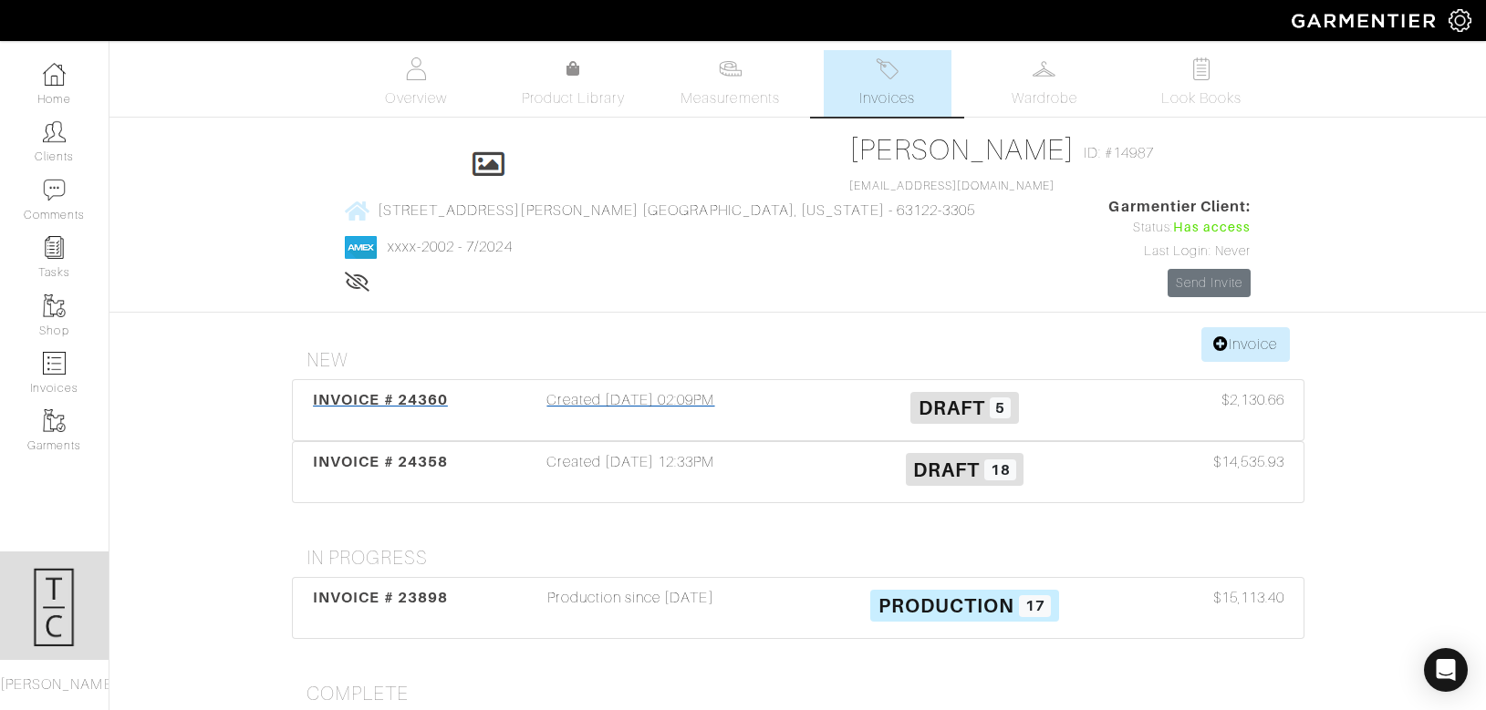
click span "INVOICE # 24360"
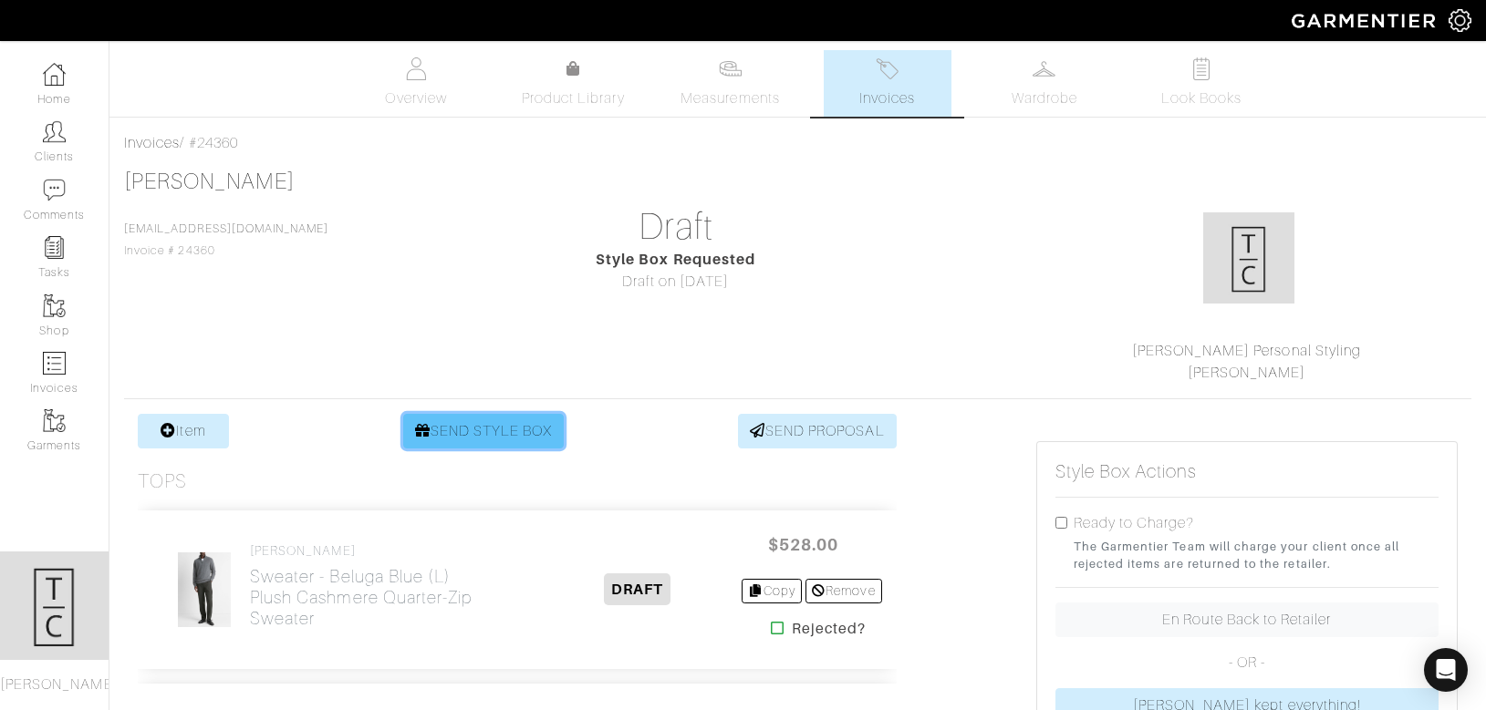
click link "SEND STYLE BOX"
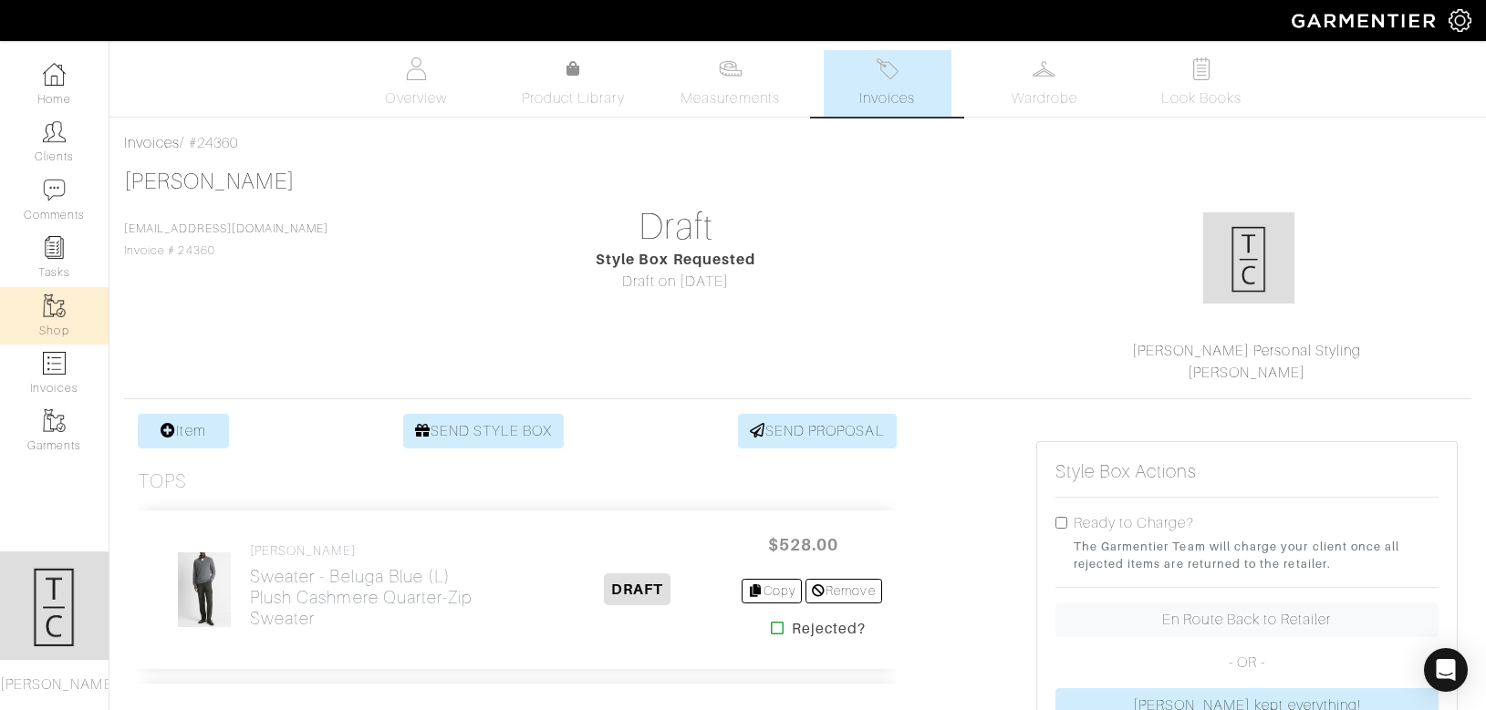
click link "Shop"
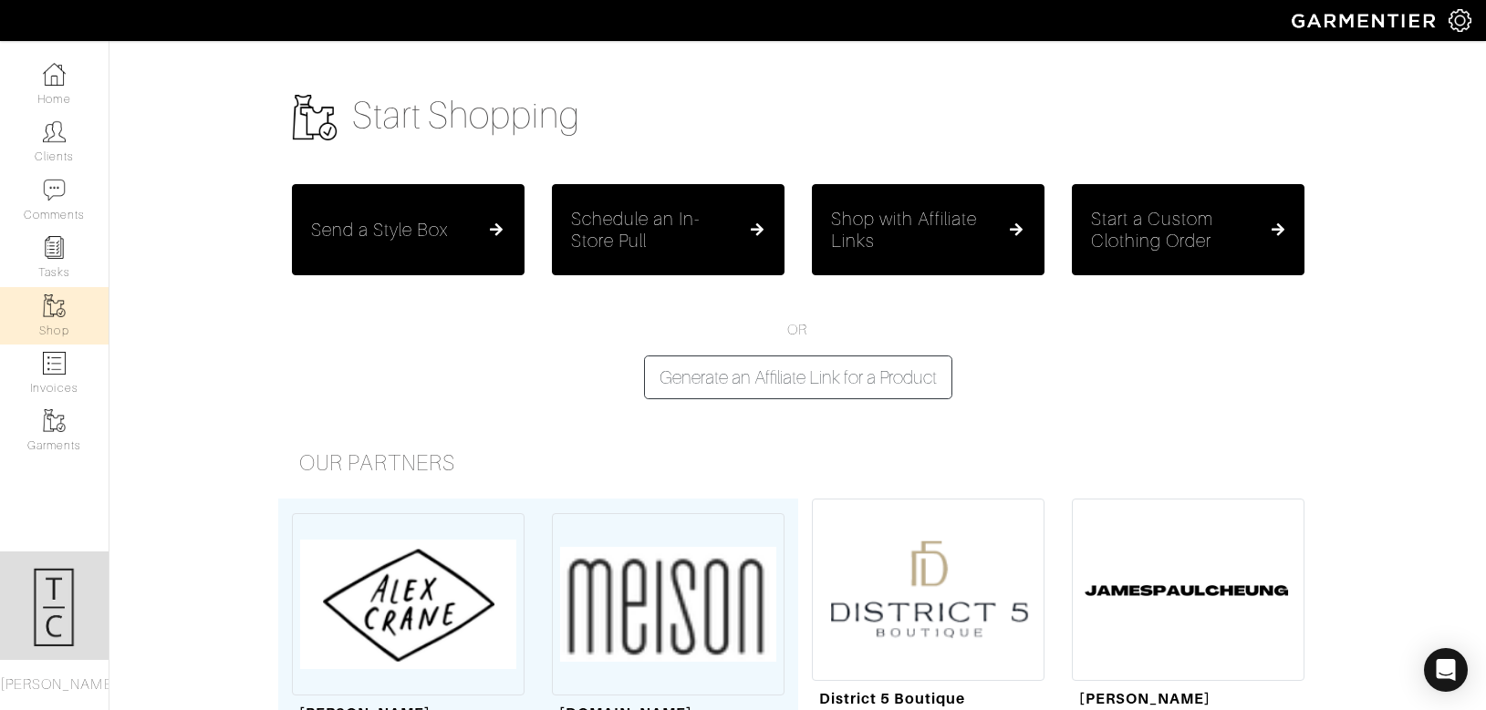
click img
select select
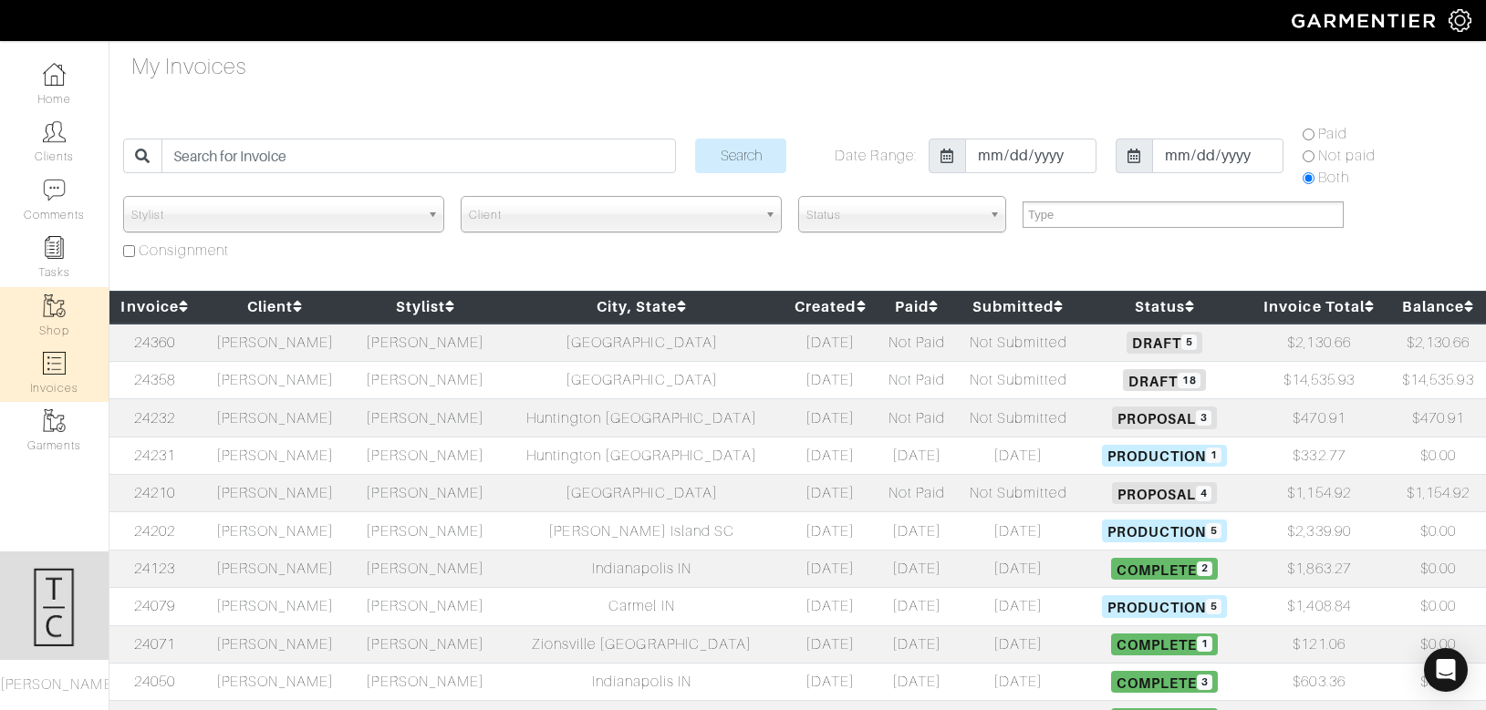
click img
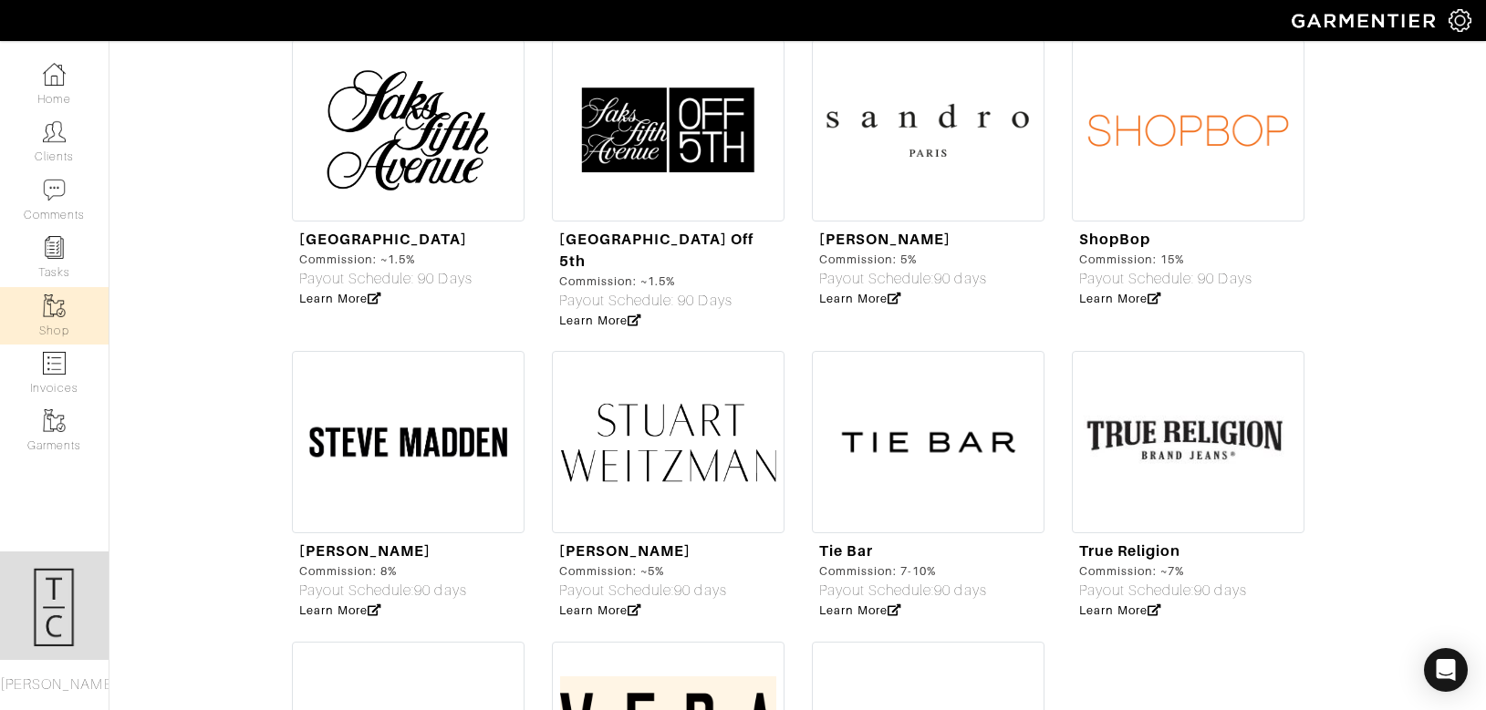
scroll to position [5849, 0]
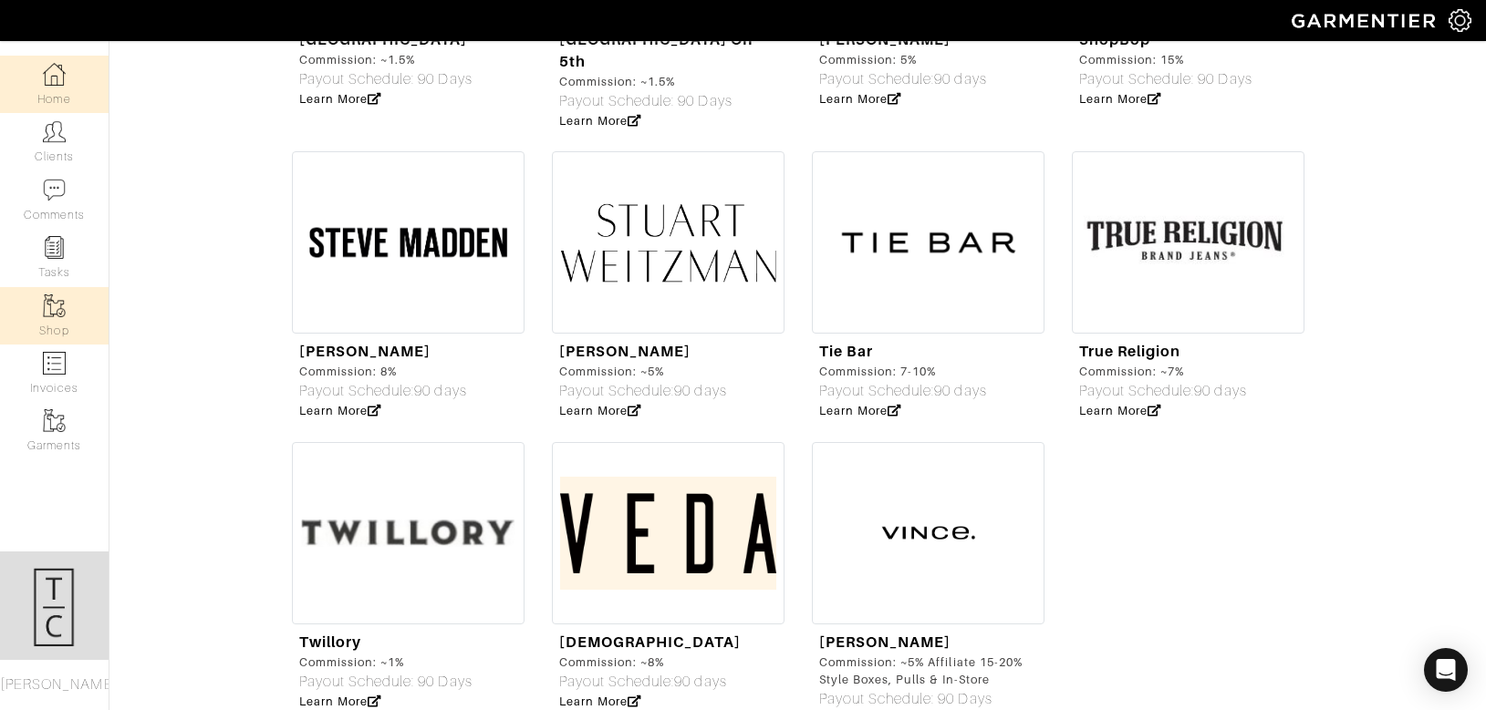
click link "Home"
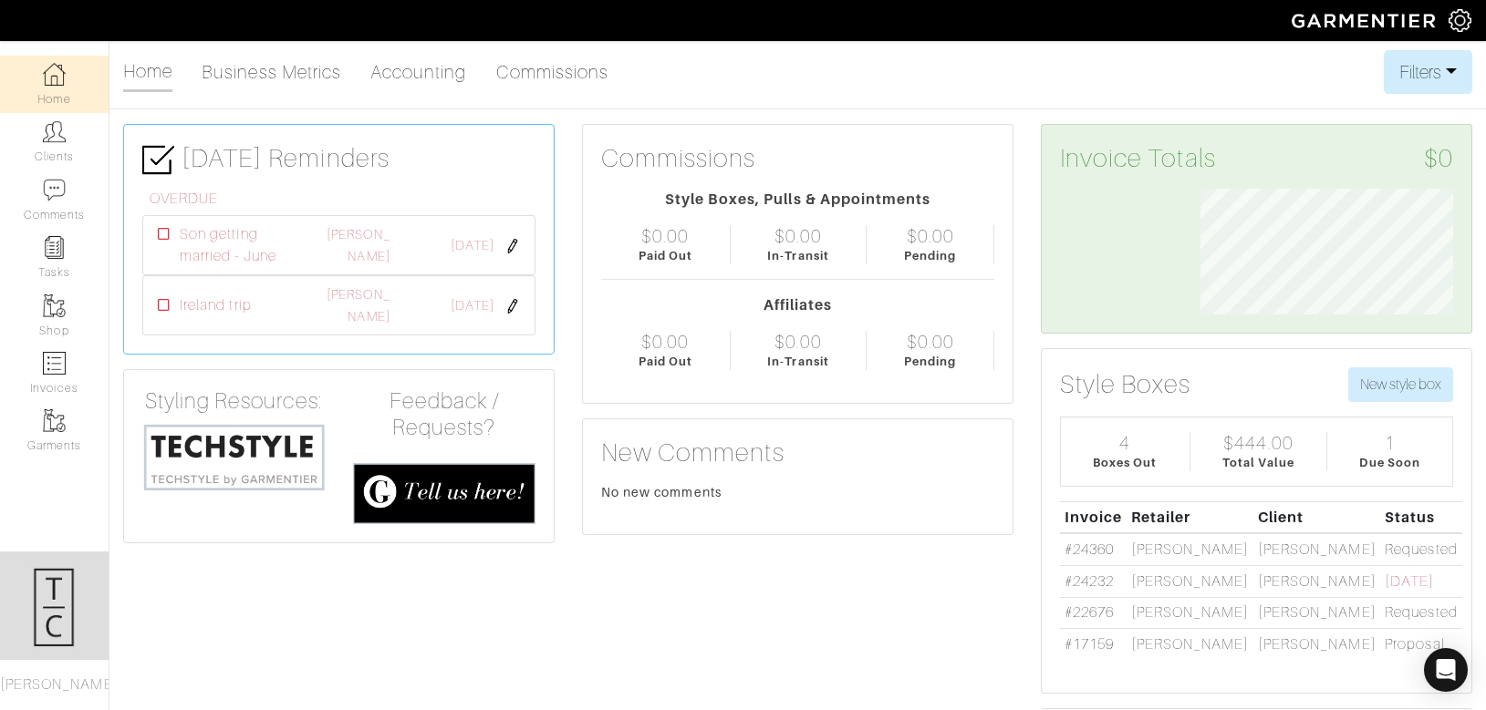
scroll to position [126, 281]
click link "Home"
click button "Filters"
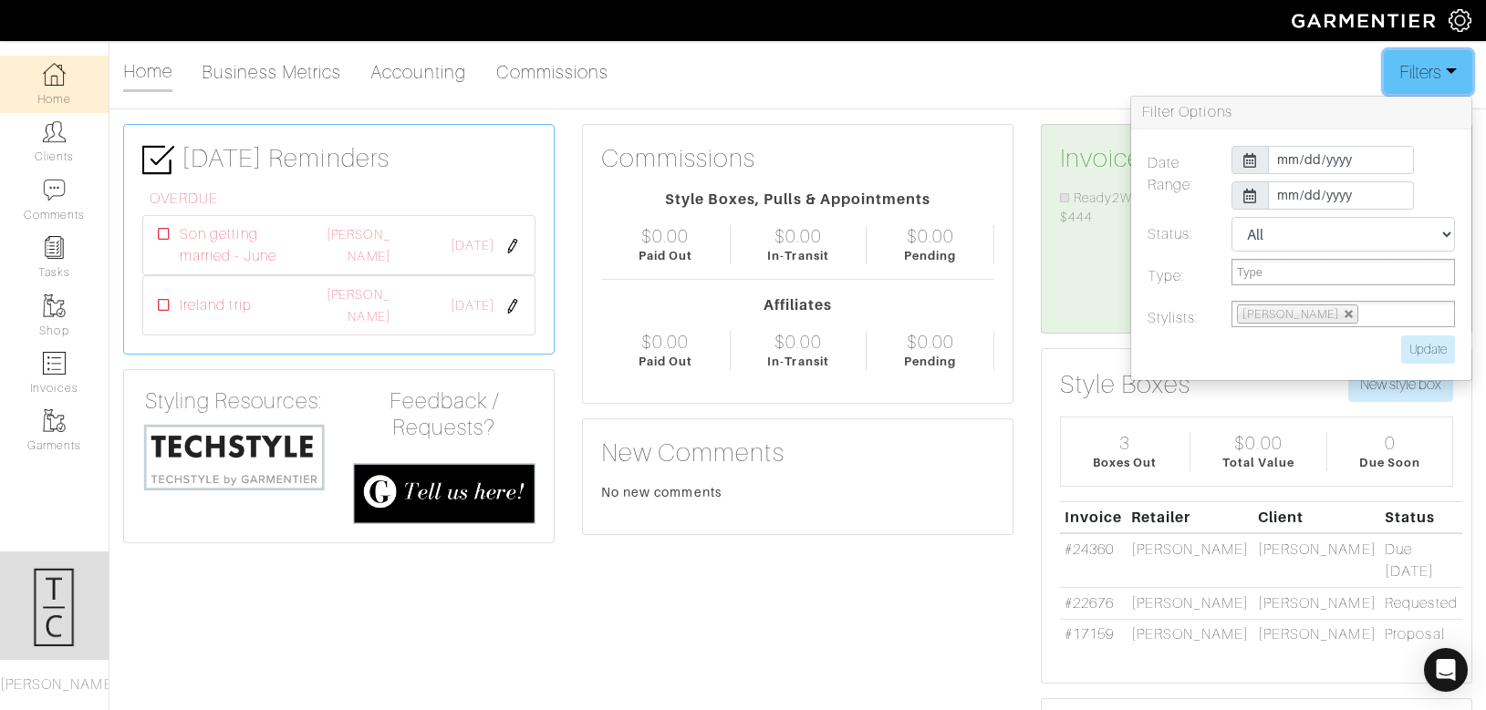
click button "Filters"
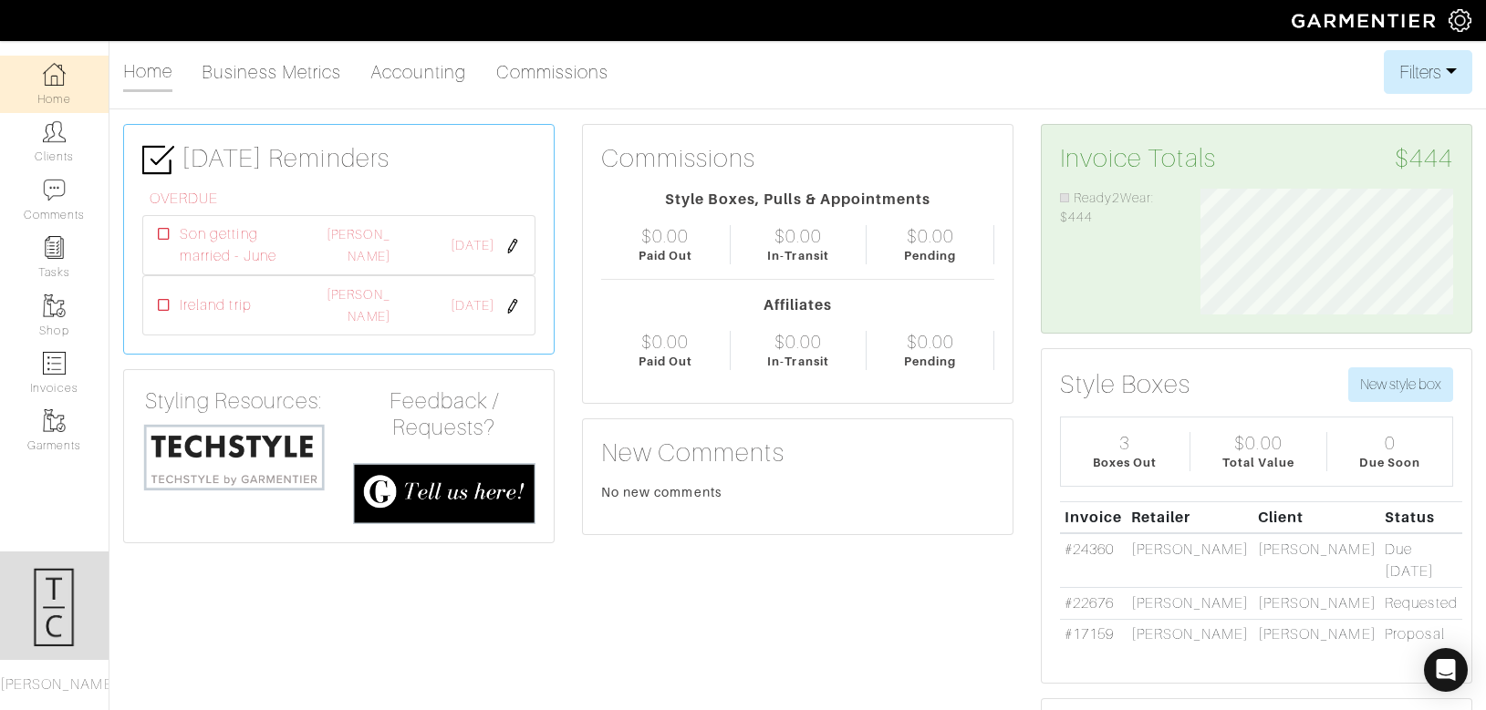
click img
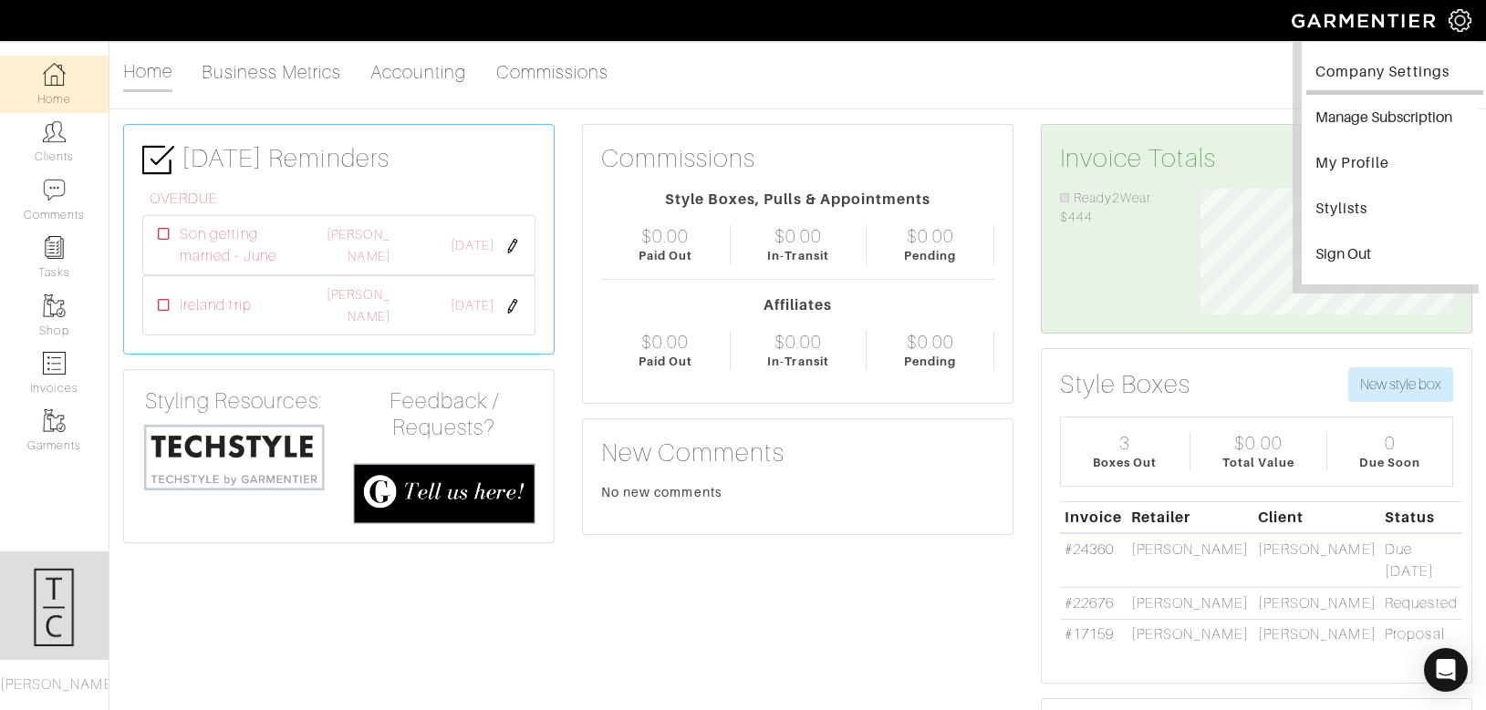
click link "Company Settings"
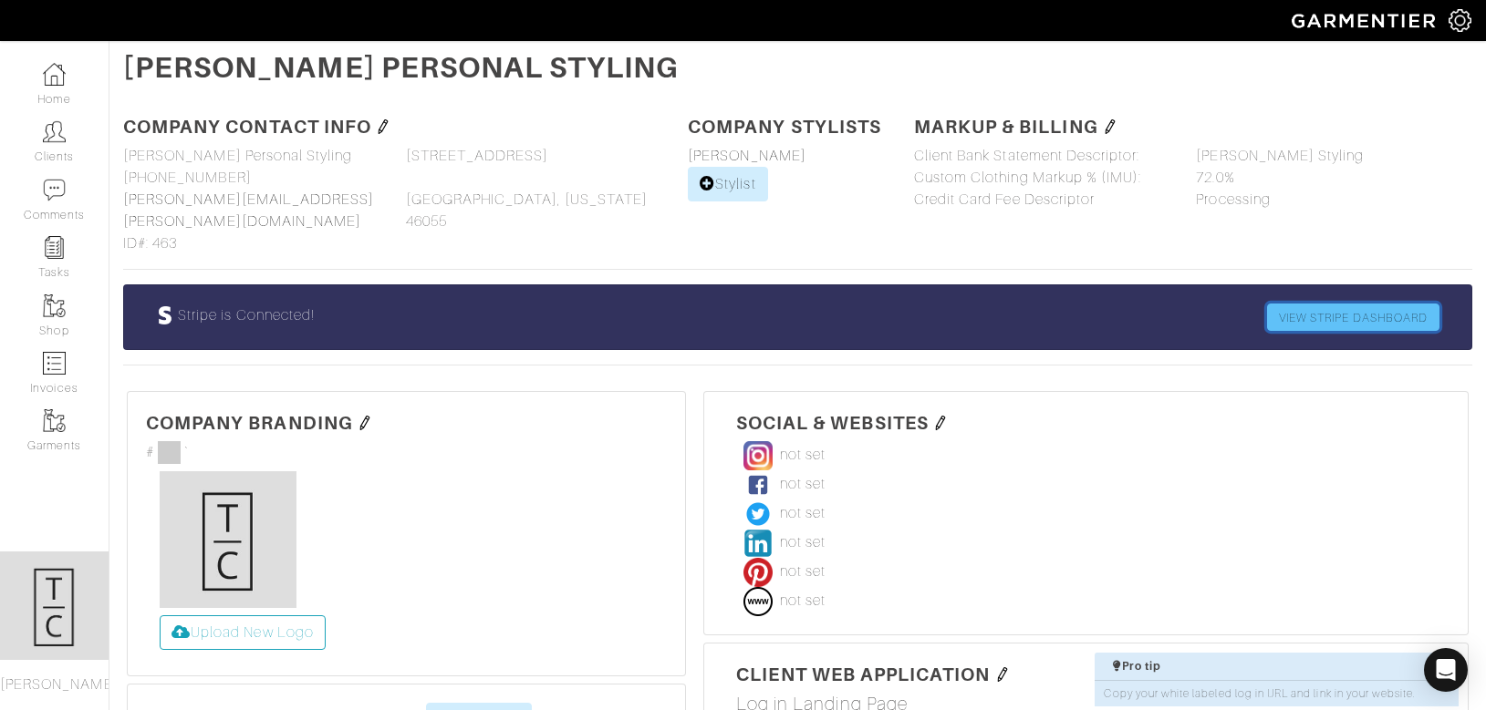
click link "VIEW STRIPE DASHBOARD"
